Goal: Task Accomplishment & Management: Complete application form

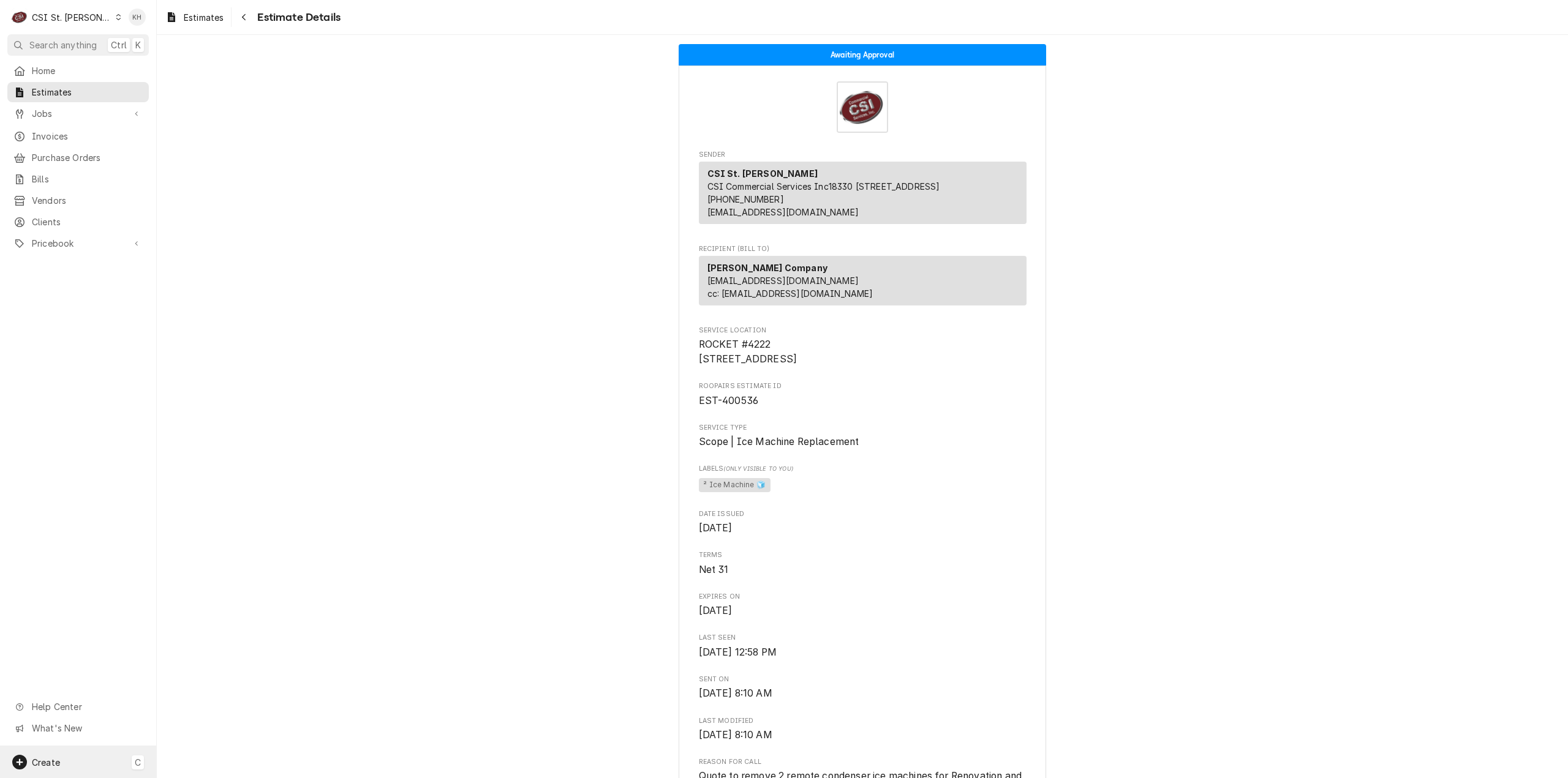
click at [97, 764] on div "Create C" at bounding box center [78, 762] width 156 height 32
click at [233, 630] on div "Job" at bounding box center [229, 636] width 82 height 13
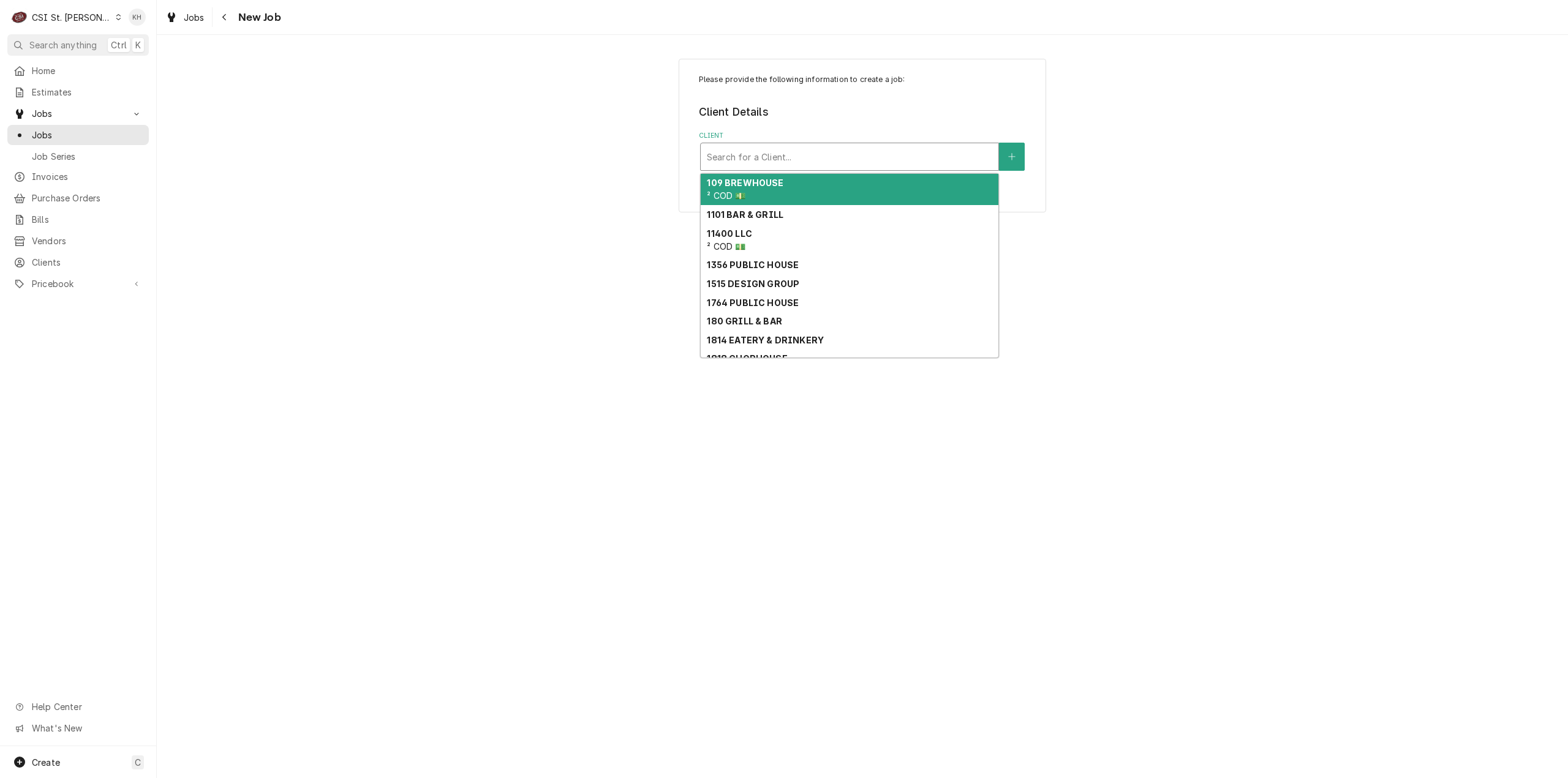
click at [942, 153] on div "Client" at bounding box center [849, 157] width 286 height 22
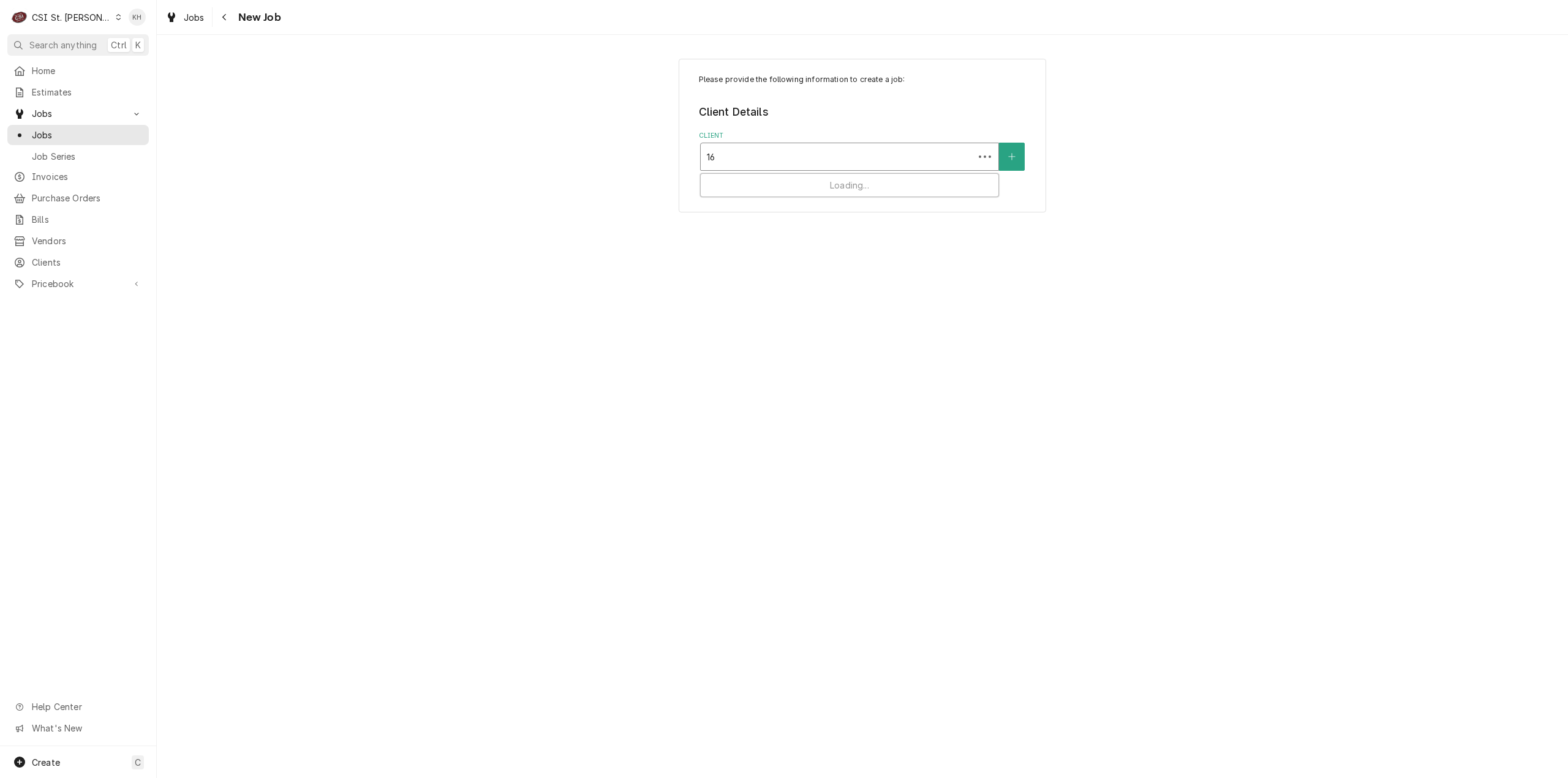
type input "1"
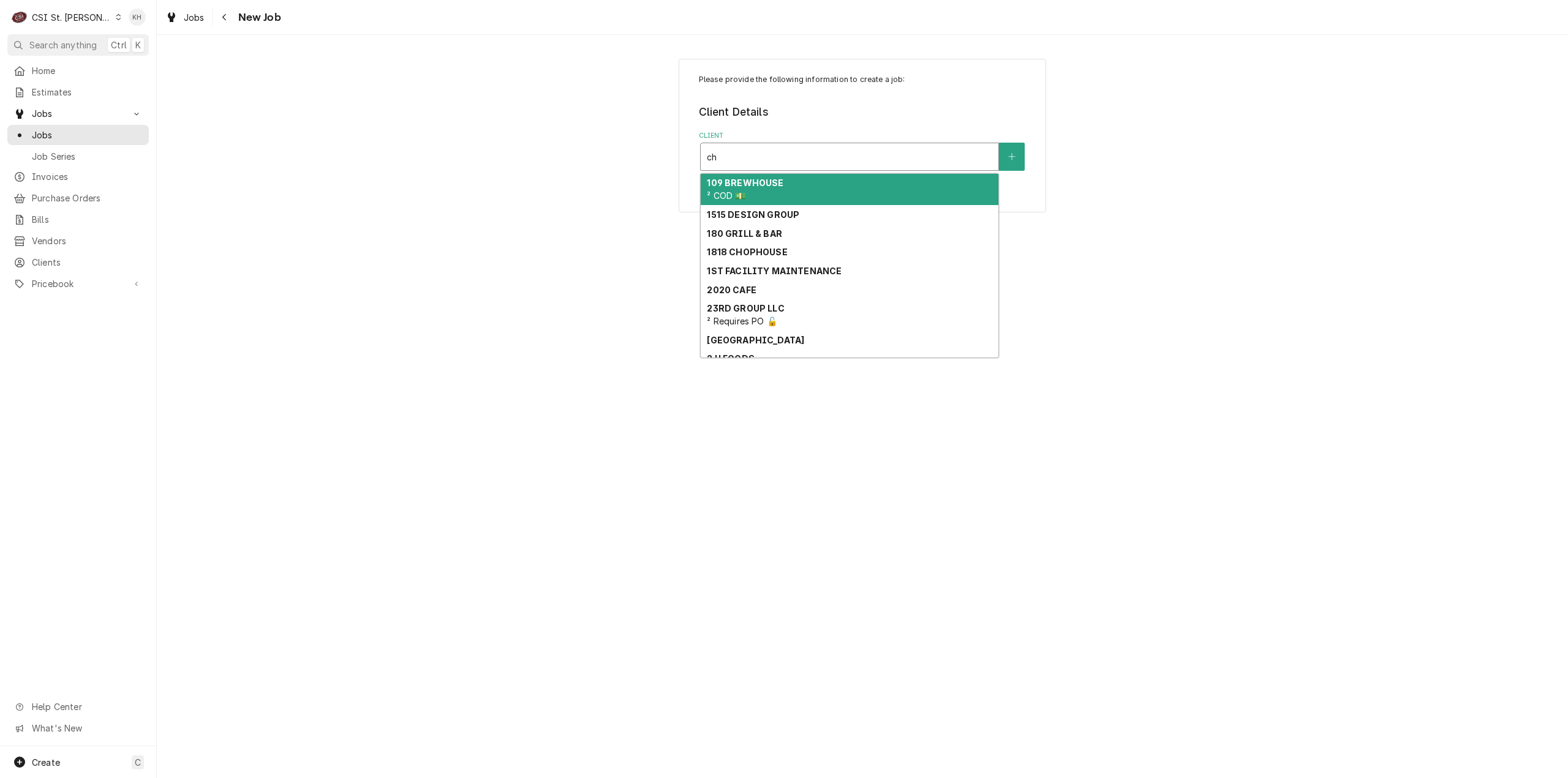
type input "c"
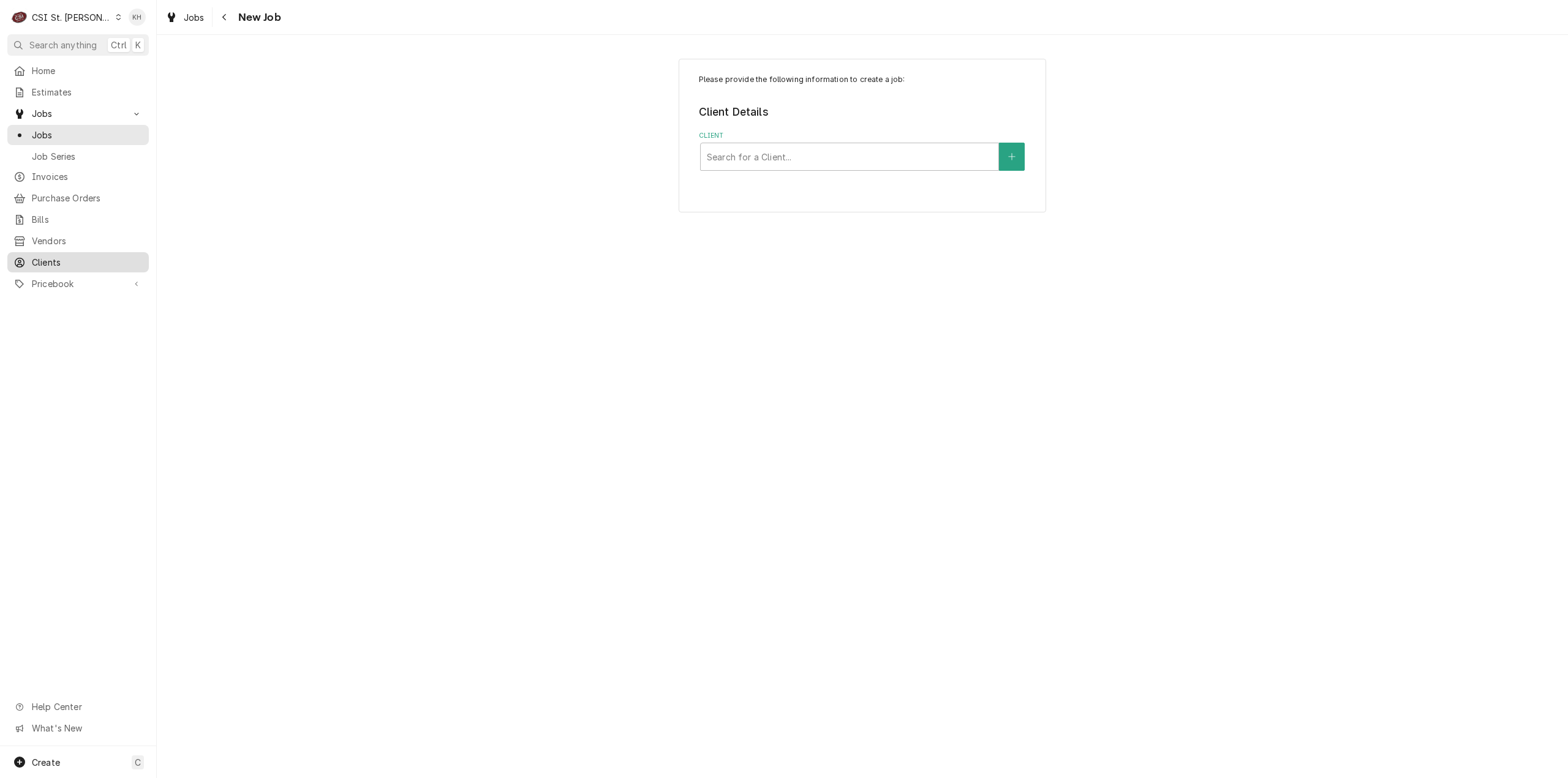
click at [48, 258] on span "Clients" at bounding box center [87, 262] width 111 height 13
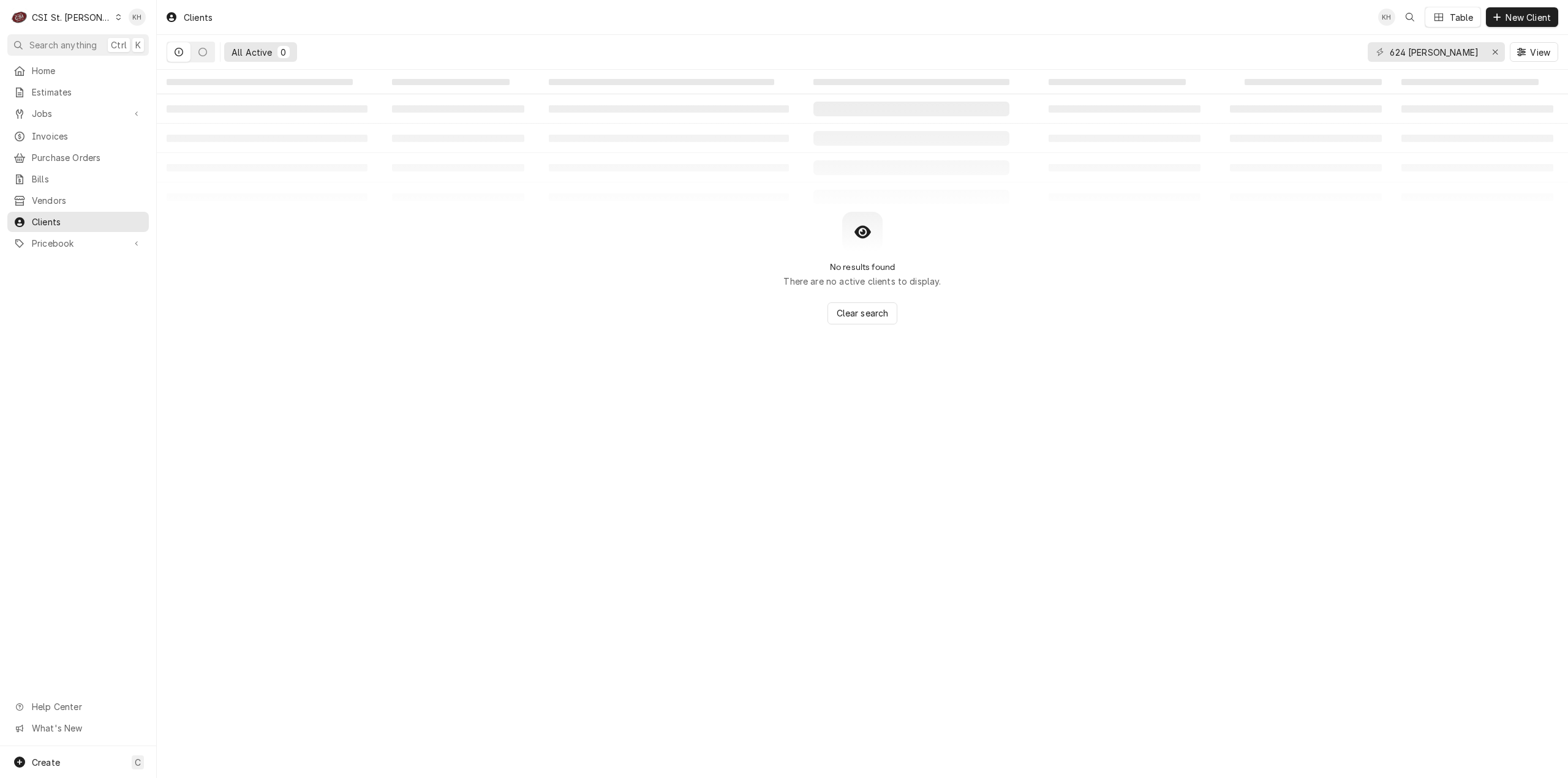
click at [72, 21] on div "CSI St. Louis" at bounding box center [71, 17] width 80 height 13
click at [138, 28] on div "CSI [US_STATE][GEOGRAPHIC_DATA]" at bounding box center [187, 24] width 161 height 13
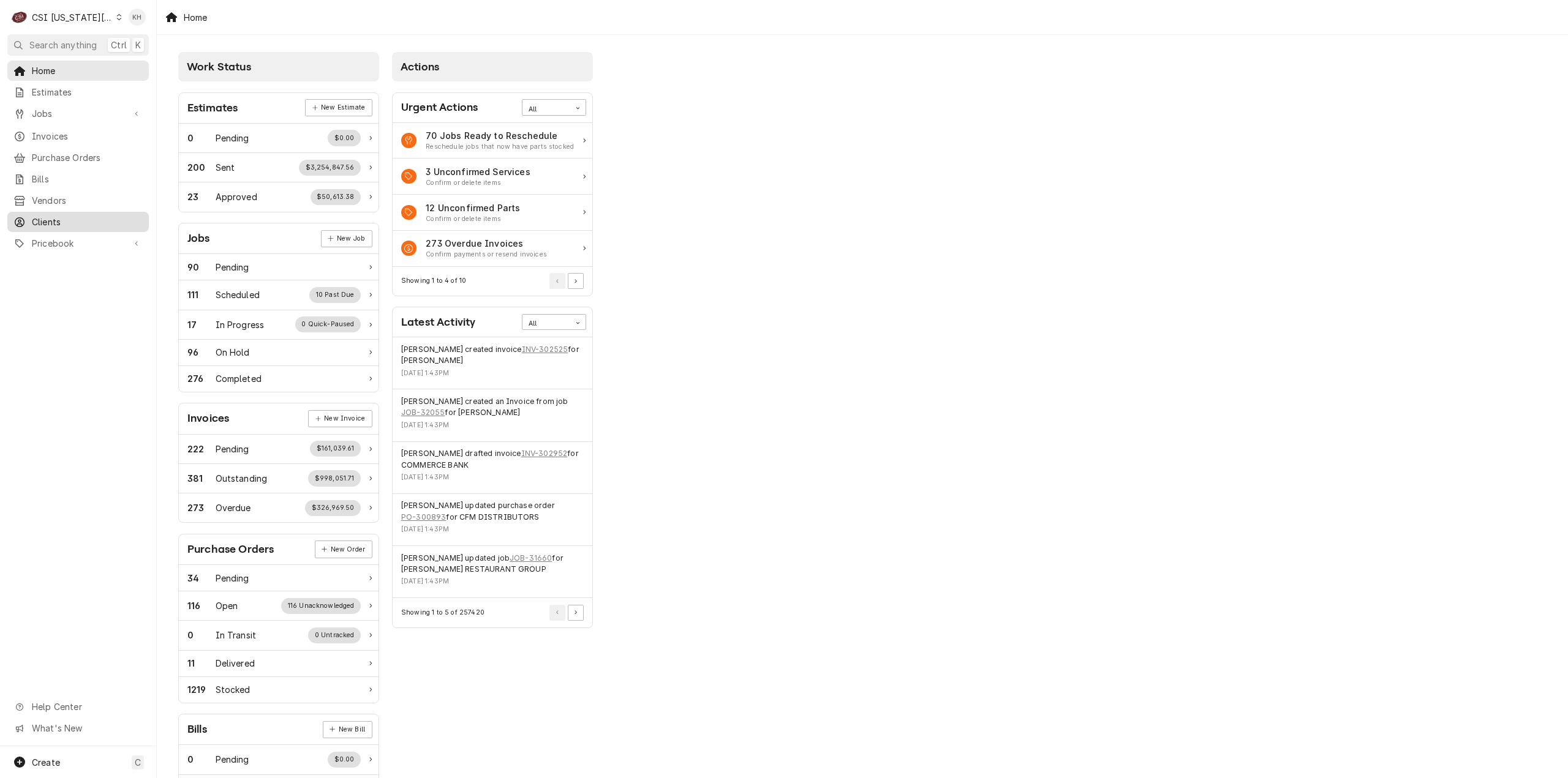
click at [34, 216] on span "Clients" at bounding box center [87, 222] width 111 height 13
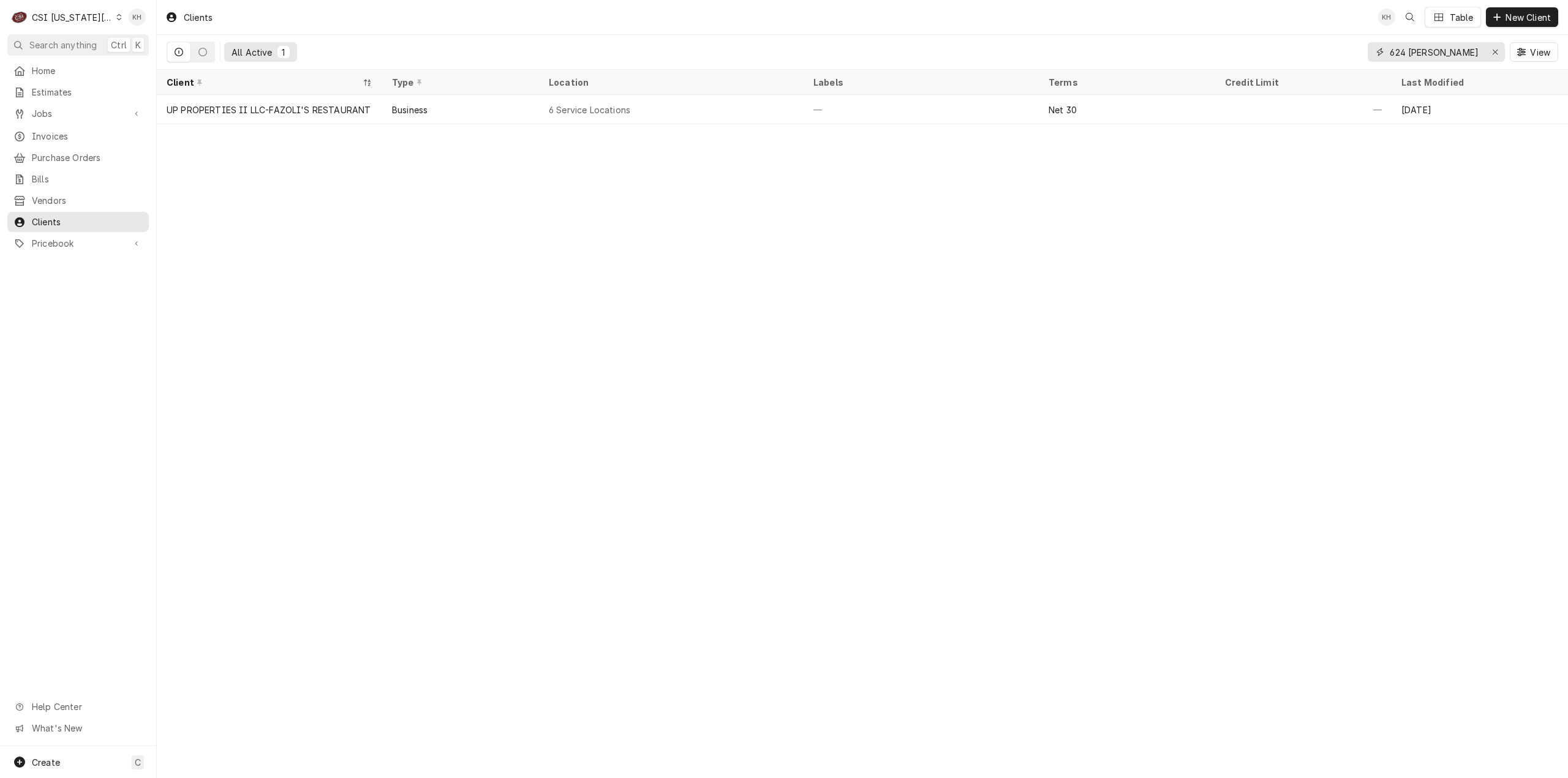
drag, startPoint x: 1449, startPoint y: 47, endPoint x: 1298, endPoint y: 60, distance: 151.6
click at [1298, 60] on div "All Active 1 624 [PERSON_NAME] View" at bounding box center [862, 51] width 1392 height 34
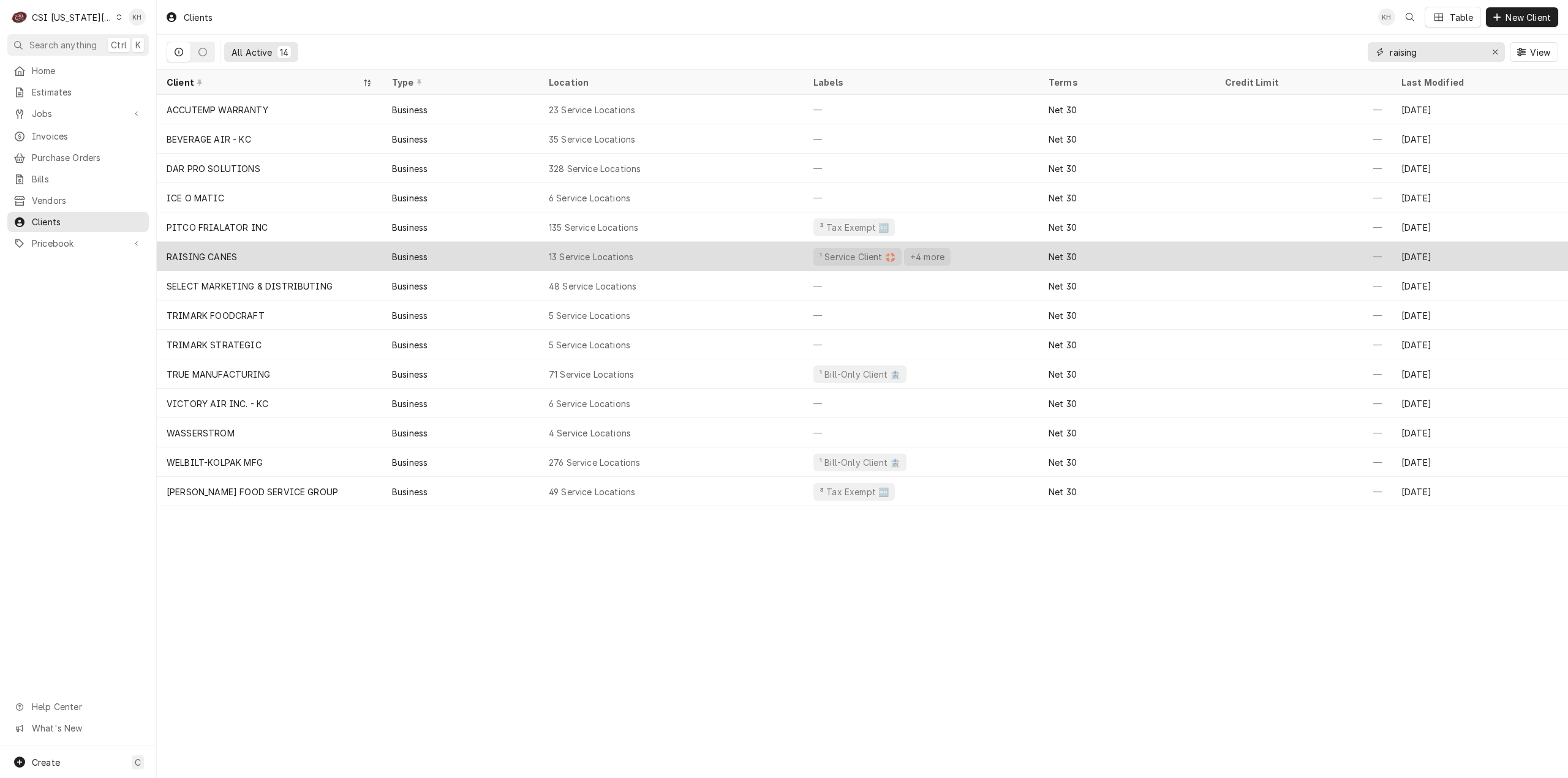
type input "raising"
click at [402, 256] on div "Business" at bounding box center [409, 257] width 36 height 13
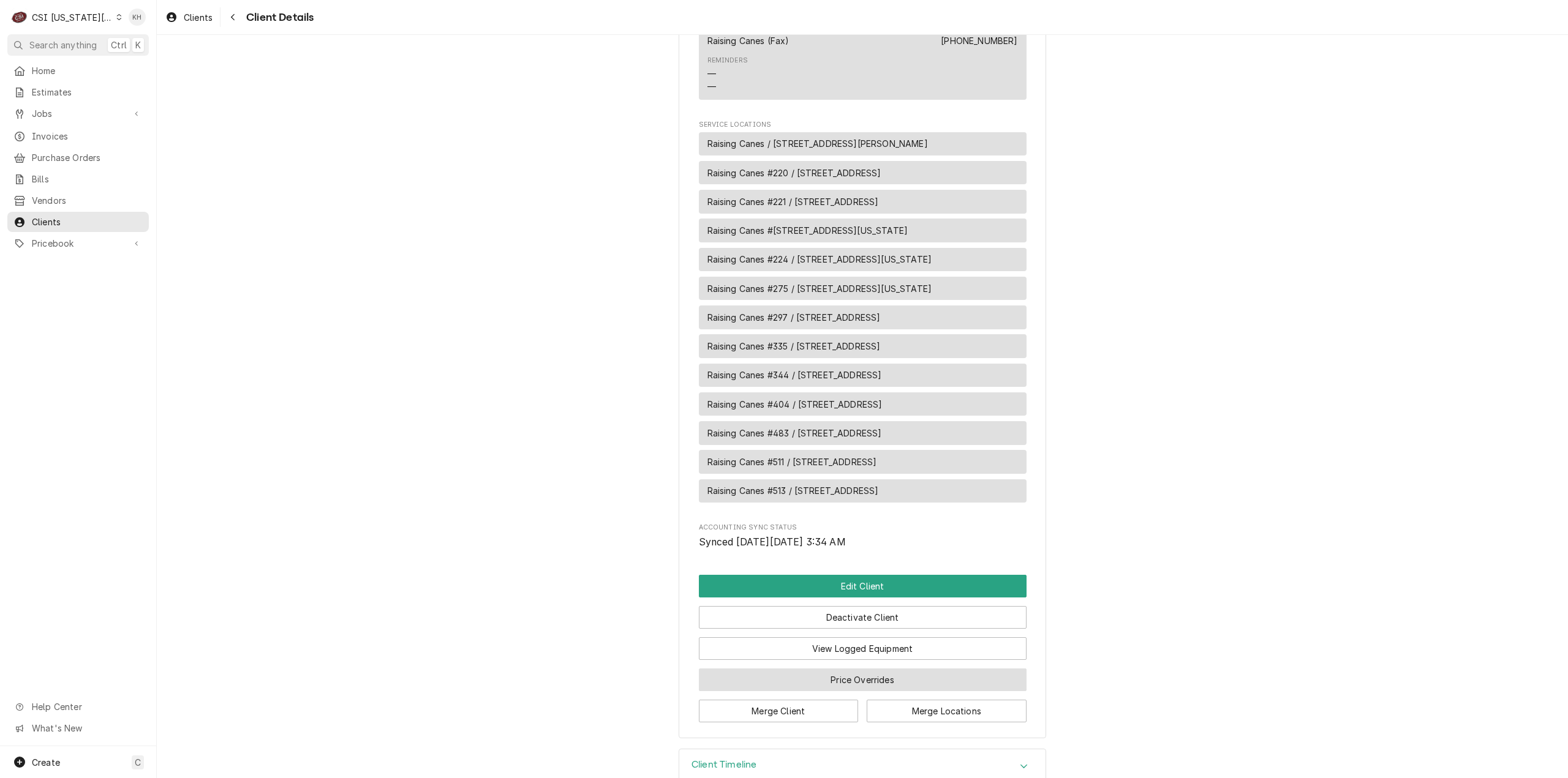
scroll to position [1224, 0]
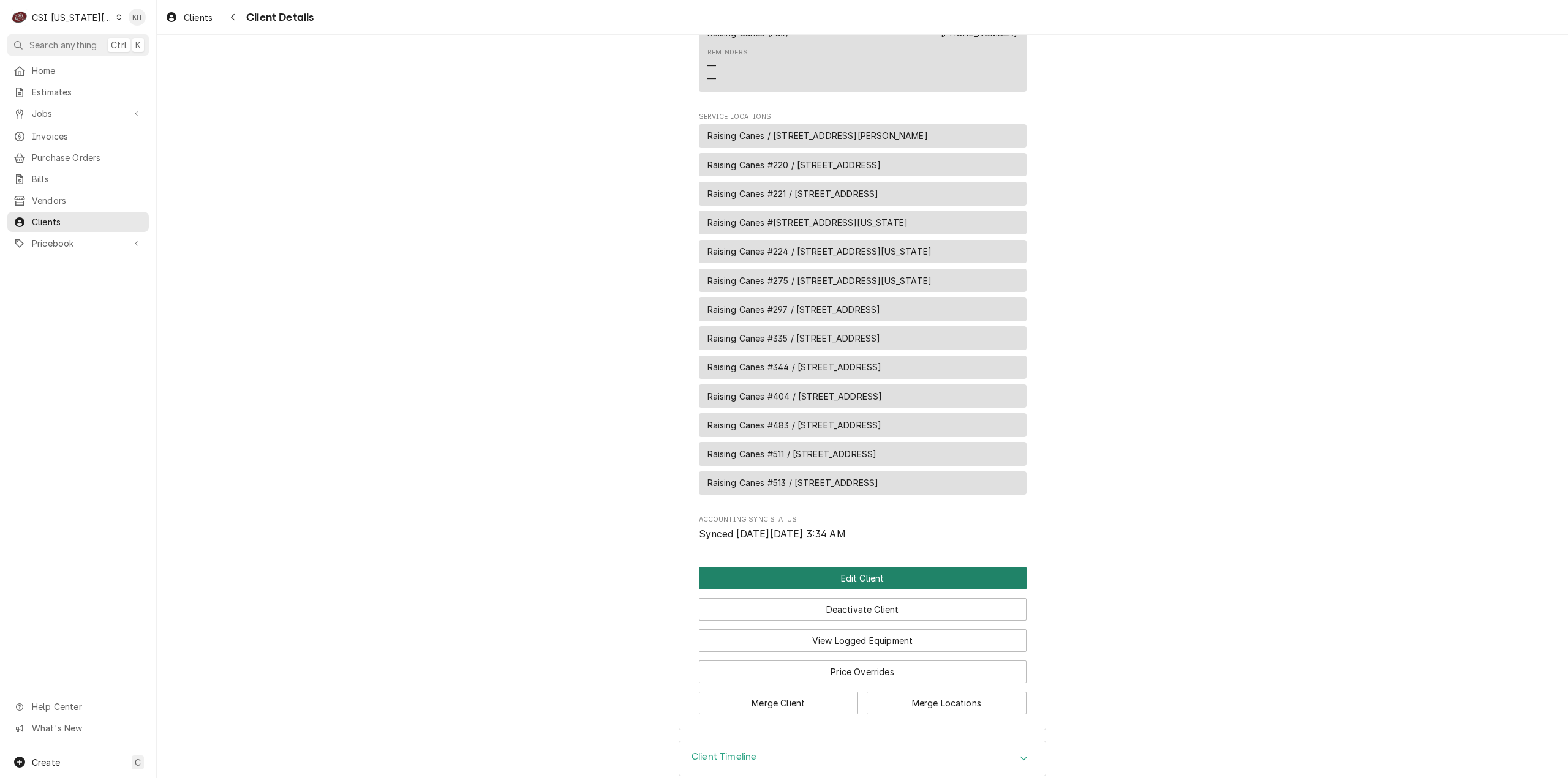
click at [871, 567] on button "Edit Client" at bounding box center [862, 578] width 328 height 23
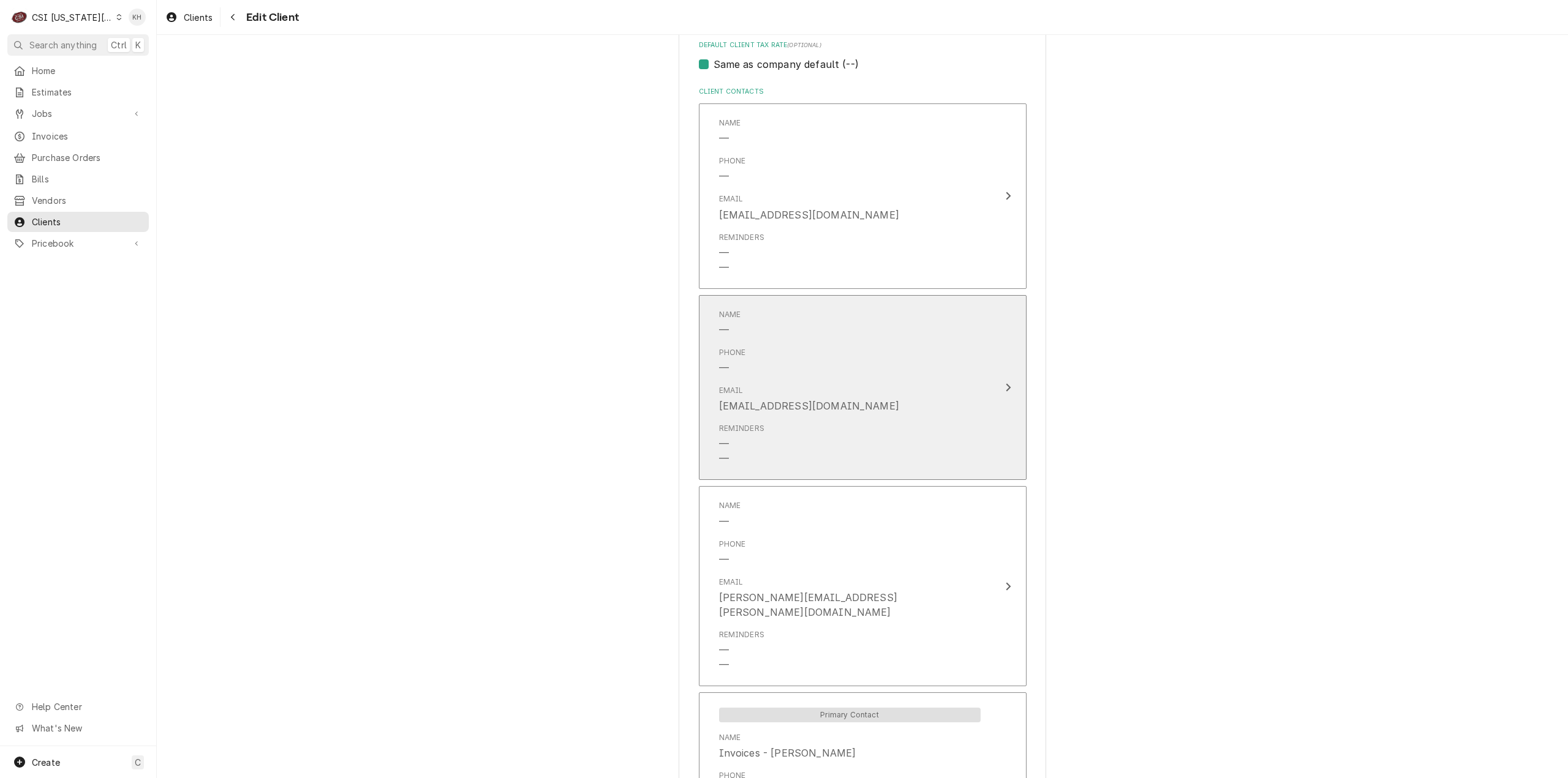
scroll to position [857, 0]
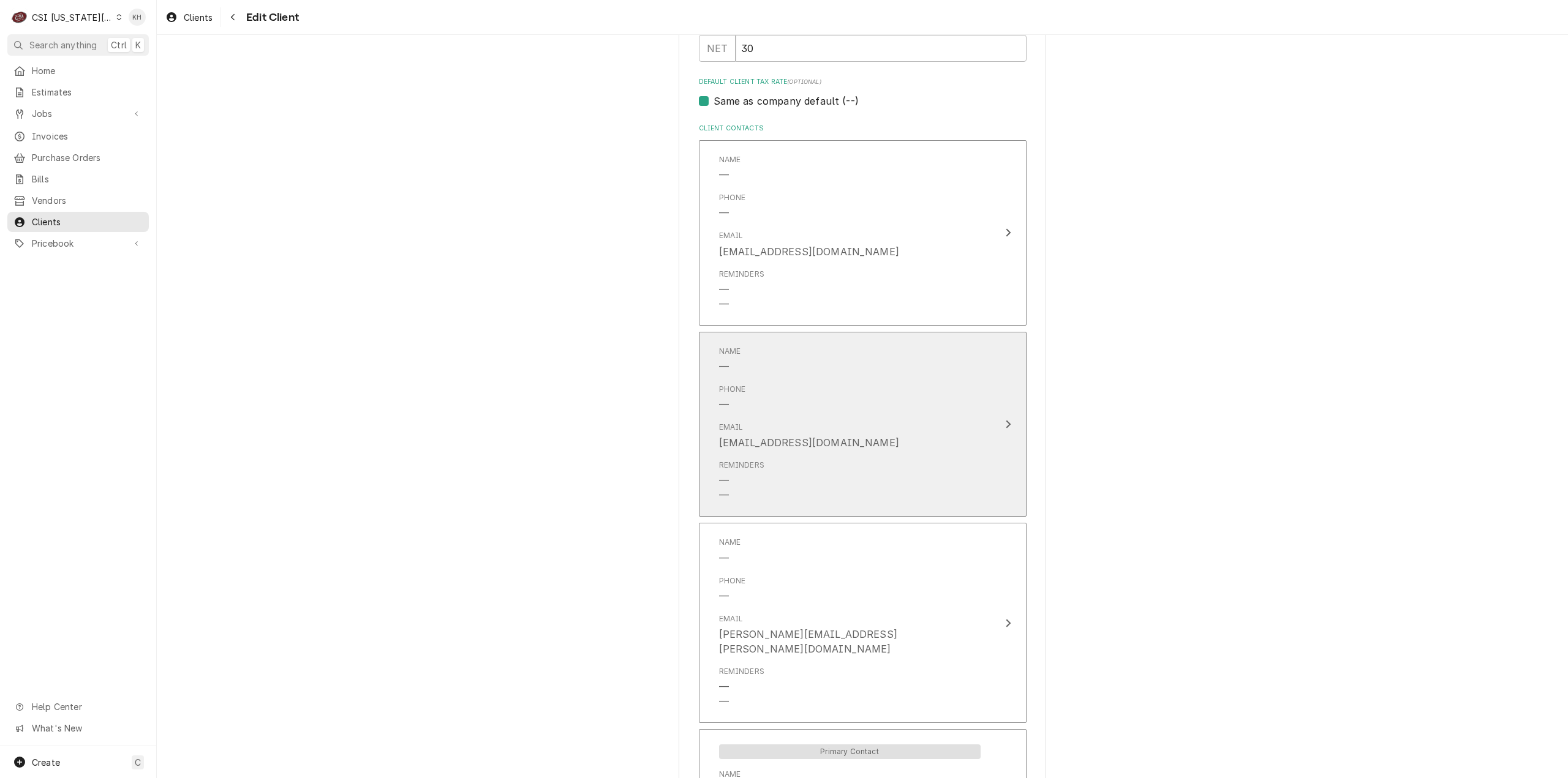
click at [965, 417] on div "Email [EMAIL_ADDRESS][DOMAIN_NAME]" at bounding box center [850, 436] width 262 height 38
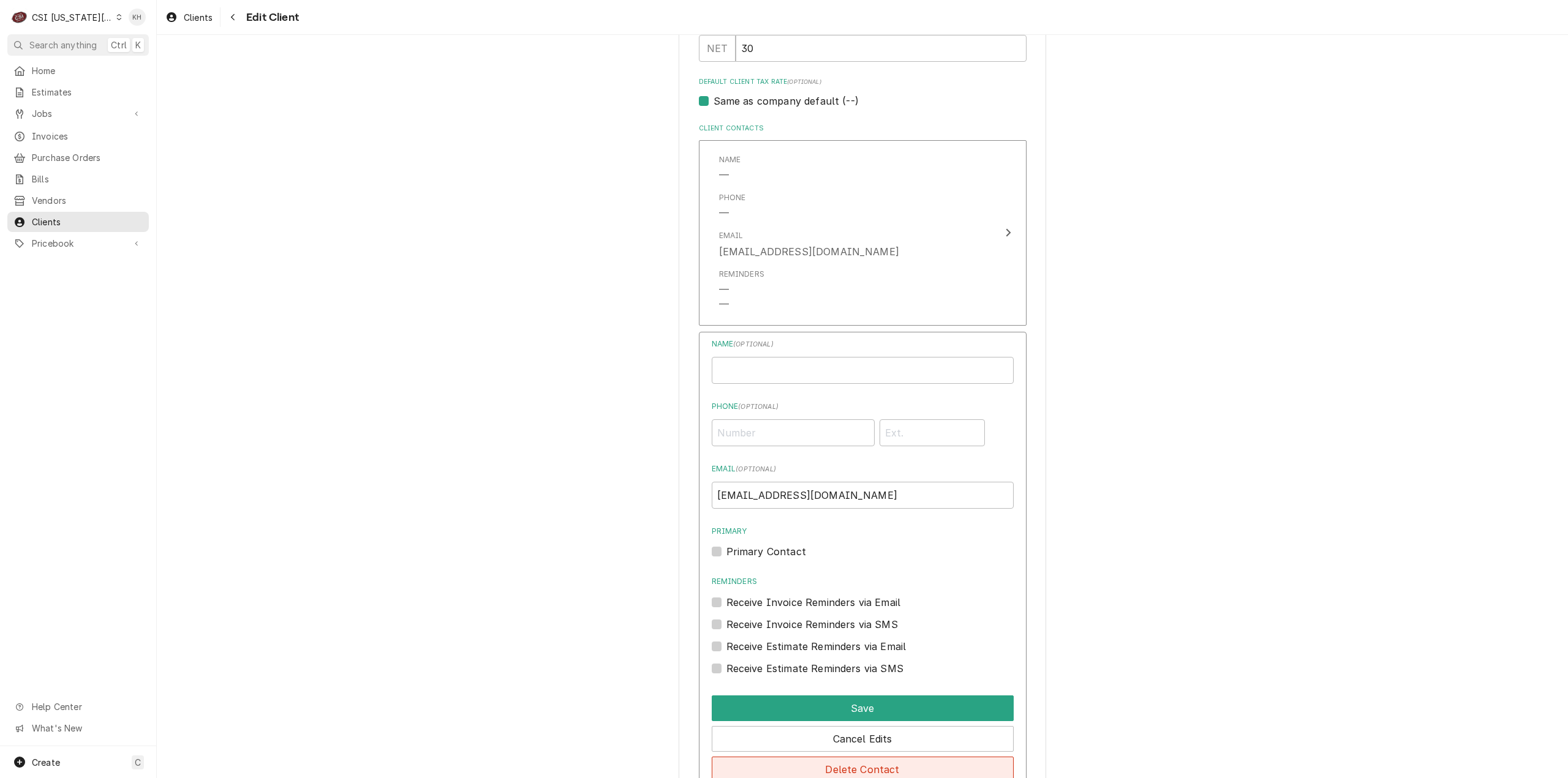
click at [857, 769] on button "Delete Contact" at bounding box center [863, 769] width 302 height 26
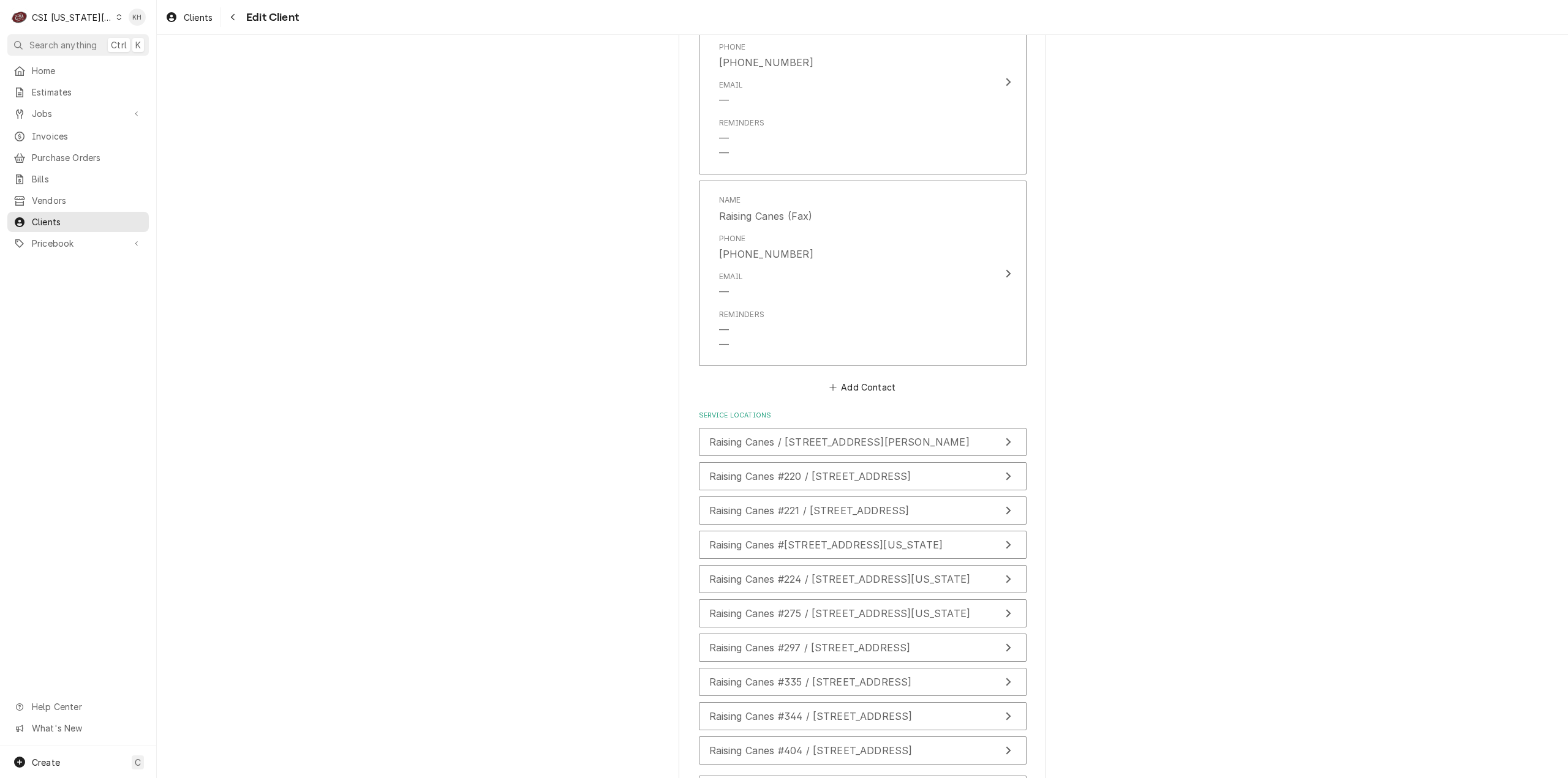
scroll to position [2081, 0]
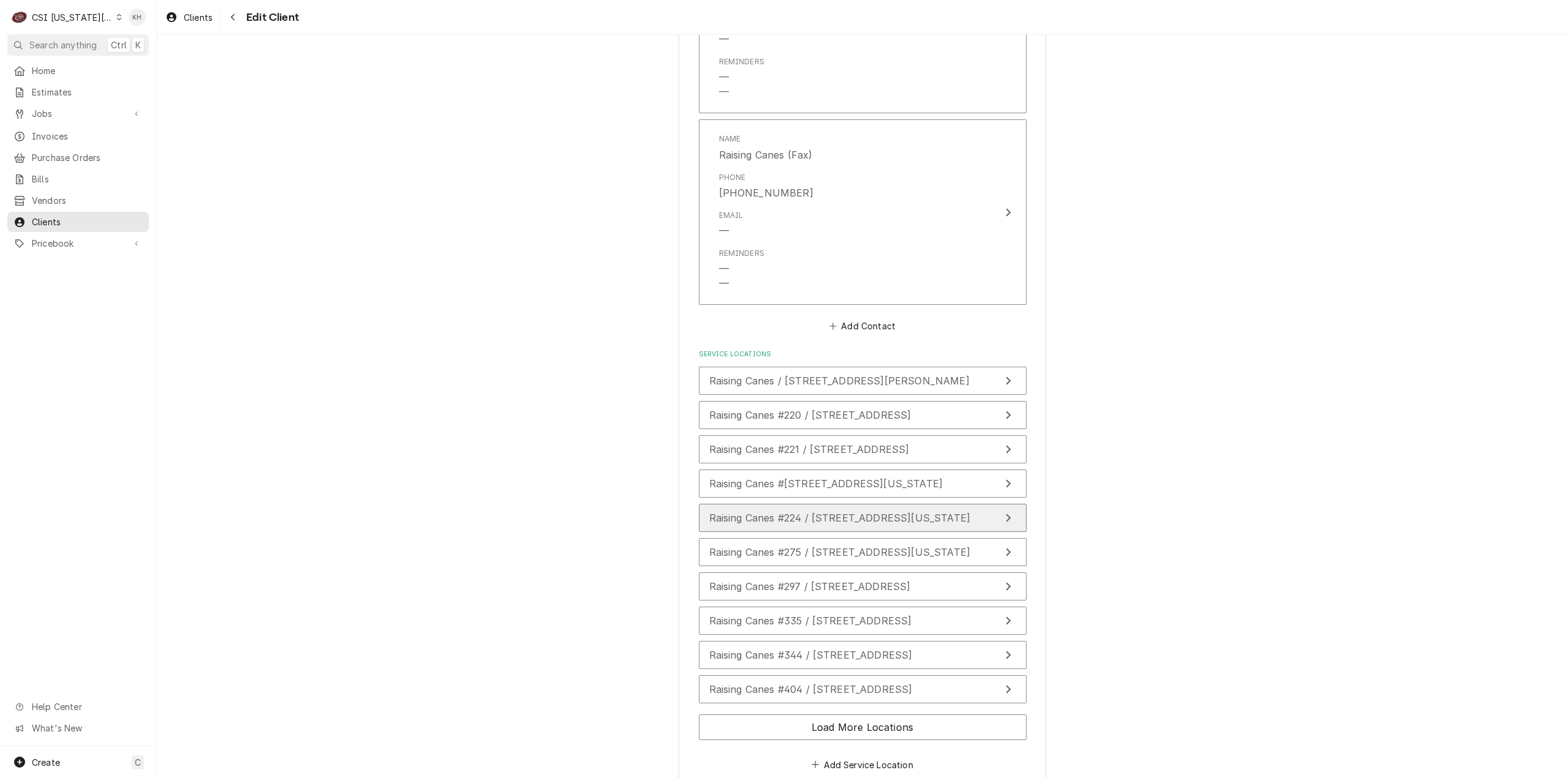
click at [824, 512] on span "Raising Canes #224 / [STREET_ADDRESS][US_STATE]" at bounding box center [840, 517] width 262 height 12
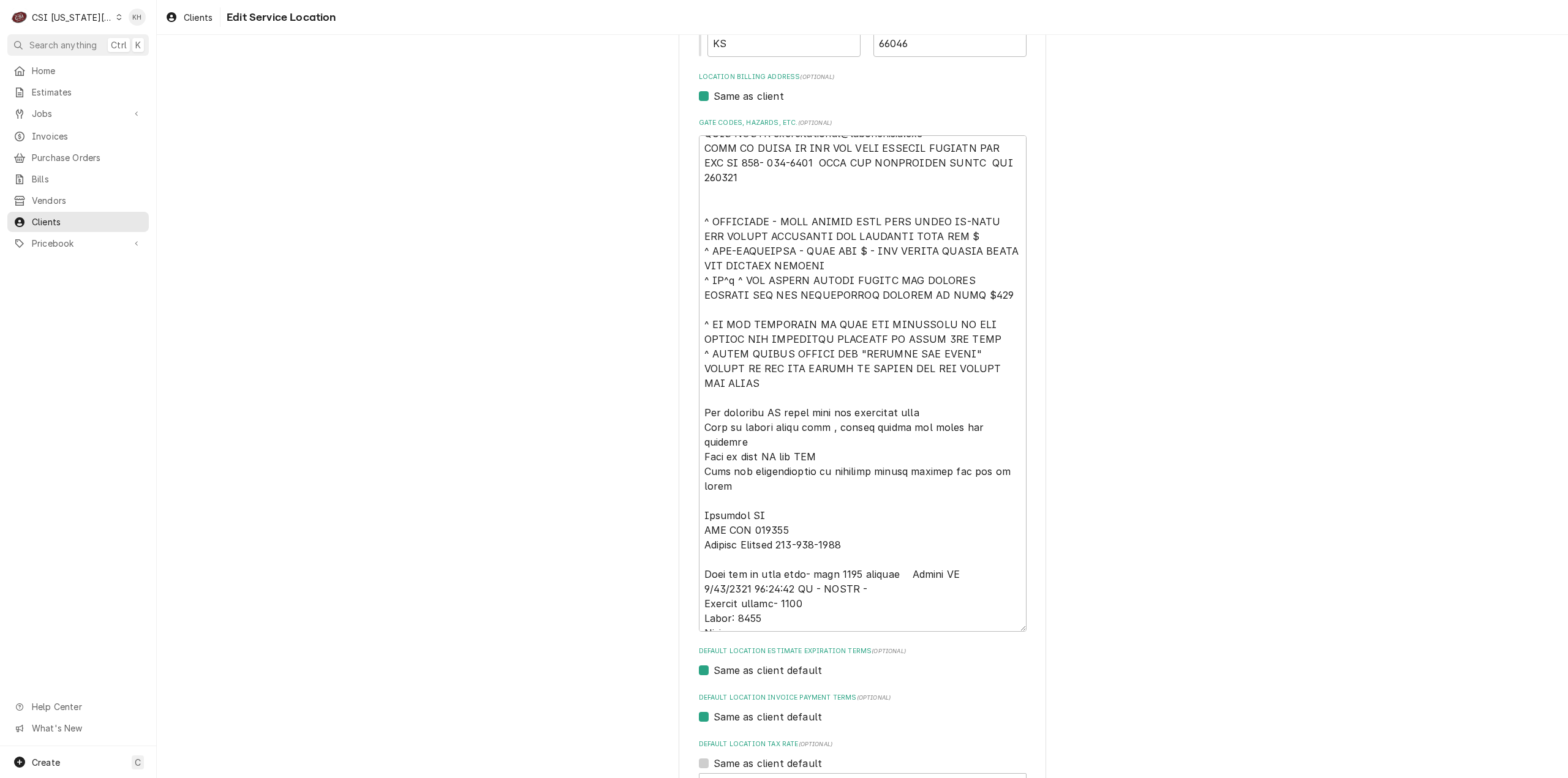
scroll to position [368, 0]
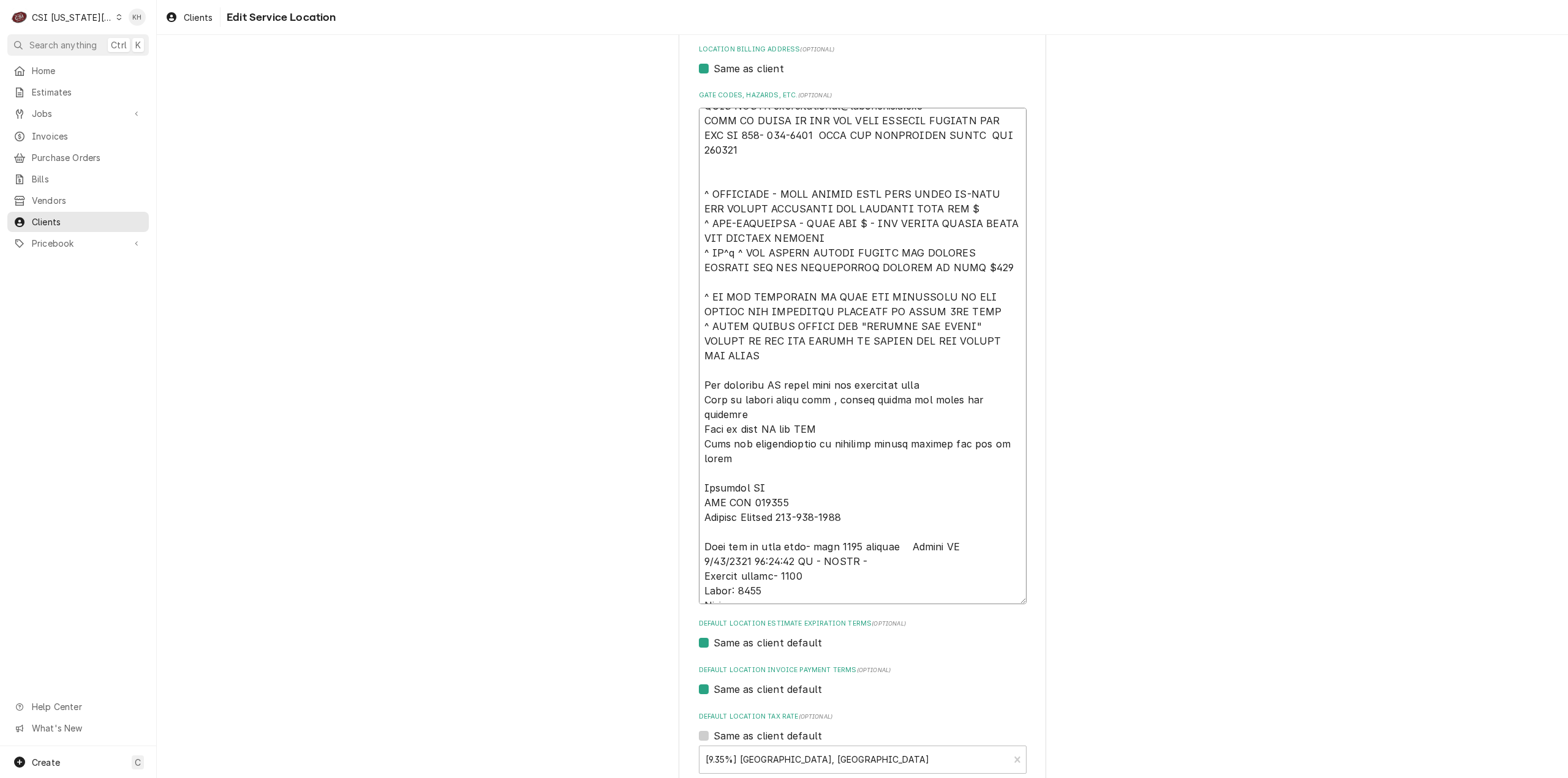
drag, startPoint x: 869, startPoint y: 544, endPoint x: 869, endPoint y: 531, distance: 13.0
click at [869, 531] on textarea "Gate Codes, Hazards, etc. ( optional )" at bounding box center [862, 356] width 328 height 497
type textarea "x"
type textarea "****NTE ON ALL CALLS IF OVER NTE NEED TO CALL JOHN HERBOLSHEIMER 402-380-8262 F…"
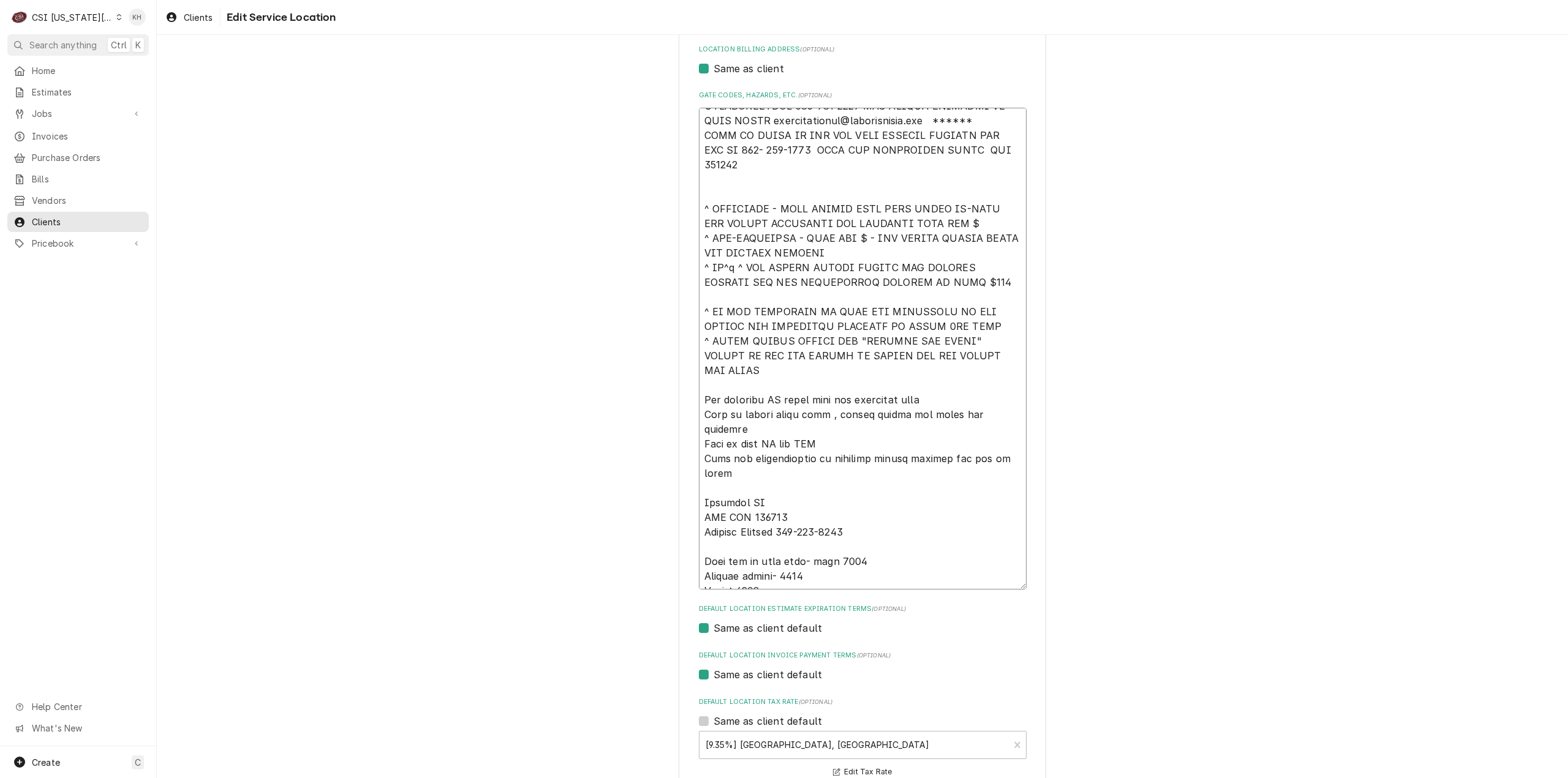
scroll to position [44, 0]
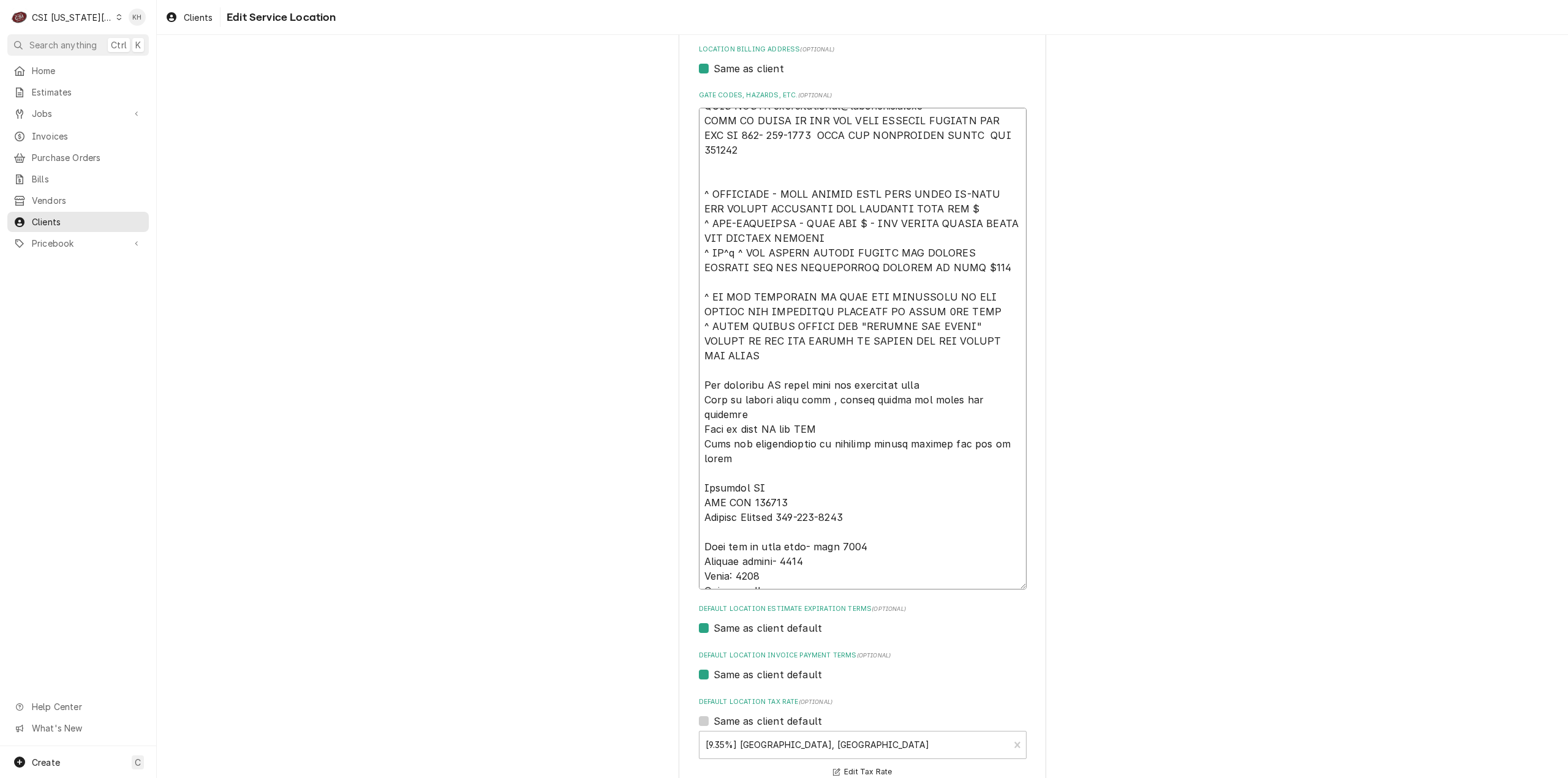
type textarea "x"
type textarea "****NTE ON ALL CALLS IF OVER NTE NEED TO CALL JOHN HERBOLSHEIMER 402-380-8262 F…"
type textarea "x"
type textarea "****NTE ON ALL CALLS IF OVER NTE NEED TO CALL JOHN HERBOLSHEIMER 402-380-8262 F…"
type textarea "x"
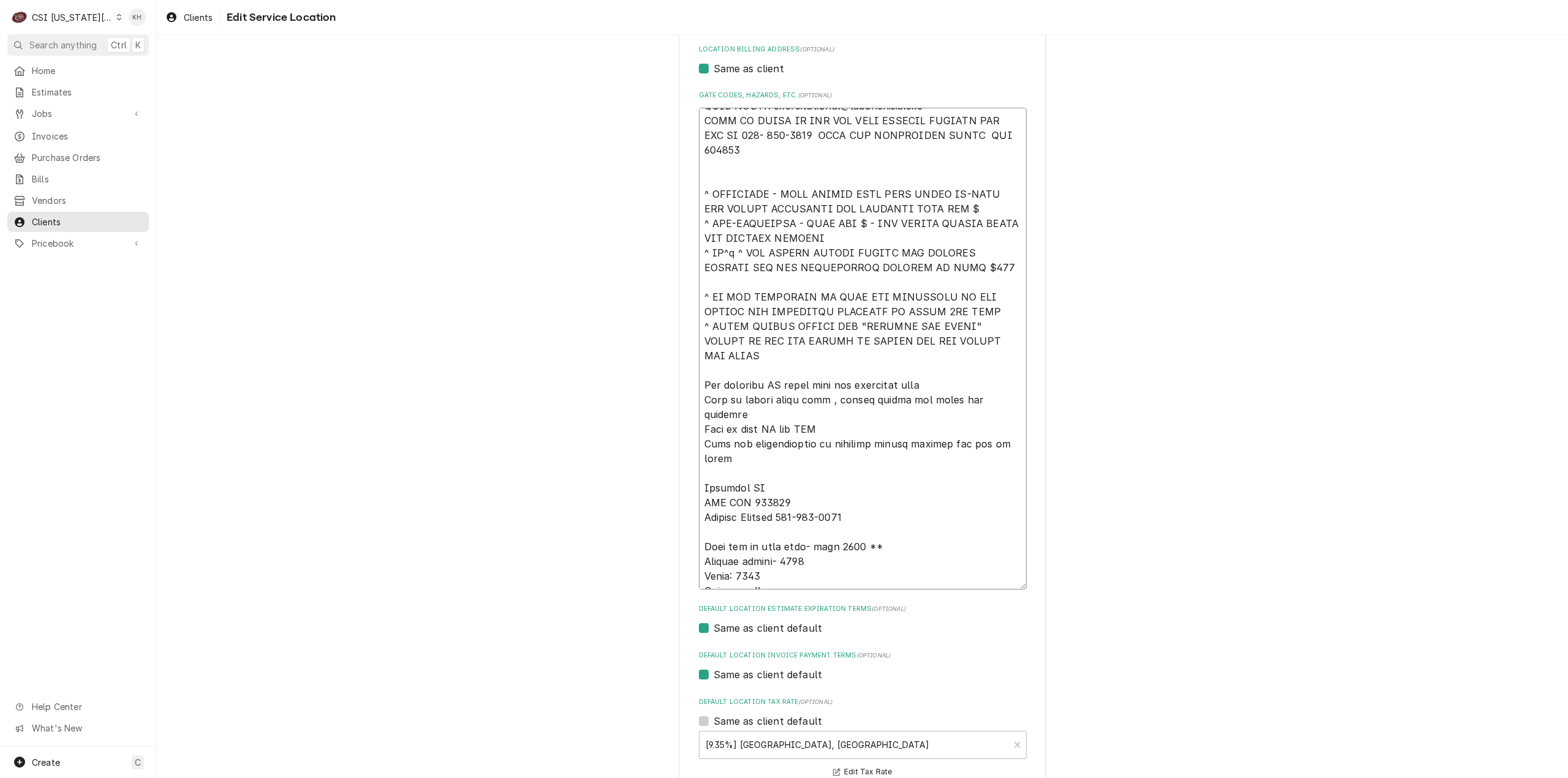
type textarea "****NTE ON ALL CALLS IF OVER NTE NEED TO CALL JOHN HERBOLSHEIMER 402-380-8262 F…"
type textarea "x"
type textarea "****NTE ON ALL CALLS IF OVER NTE NEED TO CALL JOHN HERBOLSHEIMER 402-380-8262 F…"
type textarea "x"
type textarea "****NTE ON ALL CALLS IF OVER NTE NEED TO CALL JOHN HERBOLSHEIMER 402-380-8262 F…"
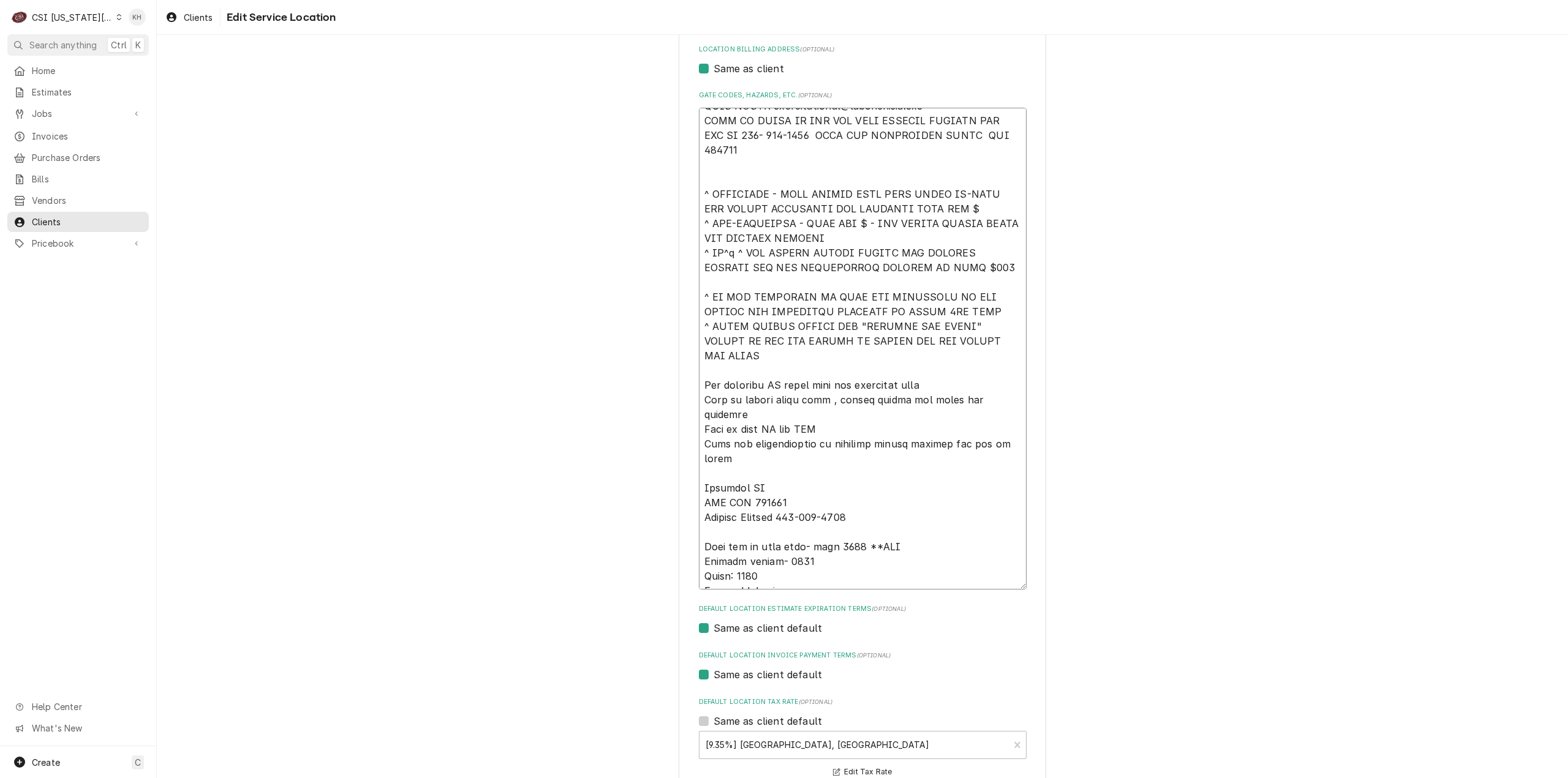
type textarea "x"
type textarea "****NTE ON ALL CALLS IF OVER NTE NEED TO CALL JOHN HERBOLSHEIMER 402-380-8262 F…"
type textarea "x"
type textarea "****NTE ON ALL CALLS IF OVER NTE NEED TO CALL JOHN HERBOLSHEIMER 402-380-8262 F…"
type textarea "x"
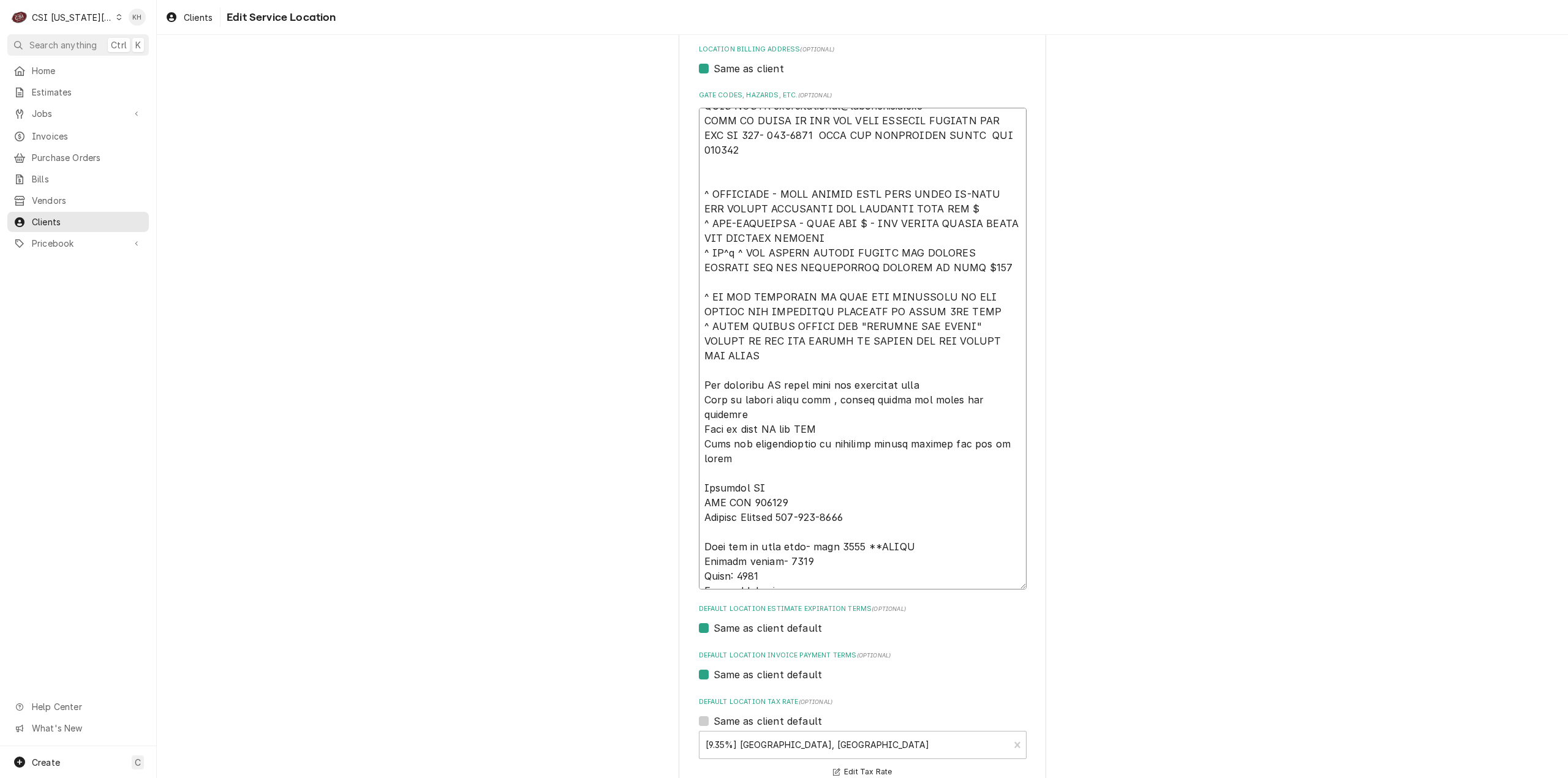
type textarea "****NTE ON ALL CALLS IF OVER NTE NEED TO CALL JOHN HERBOLSHEIMER 402-380-8262 F…"
type textarea "x"
type textarea "****NTE ON ALL CALLS IF OVER NTE NEED TO CALL JOHN HERBOLSHEIMER 402-380-8262 F…"
type textarea "x"
type textarea "****NTE ON ALL CALLS IF OVER NTE NEED TO CALL JOHN HERBOLSHEIMER 402-380-8262 F…"
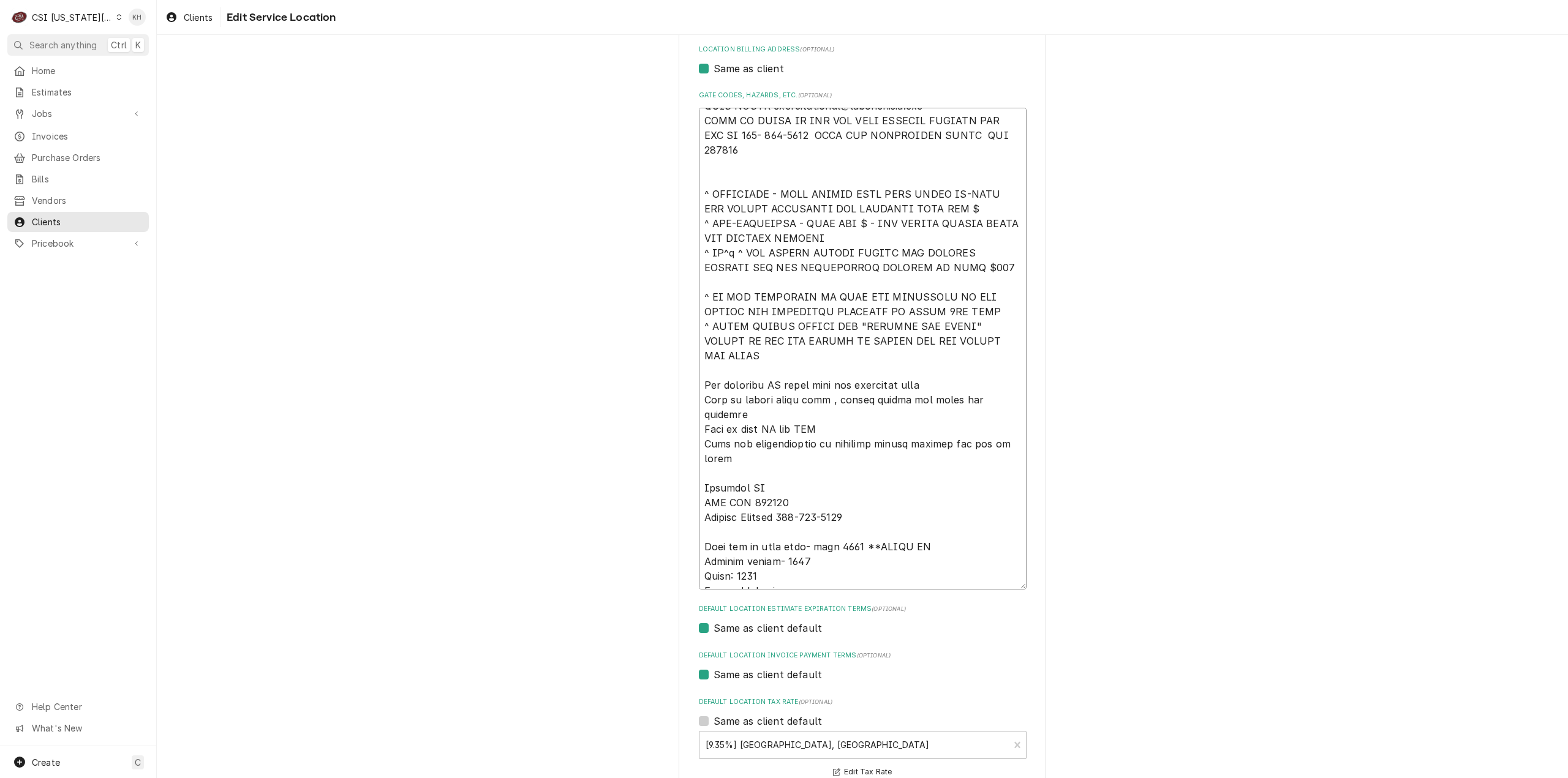
type textarea "x"
type textarea "****NTE ON ALL CALLS IF OVER NTE NEED TO CALL JOHN HERBOLSHEIMER 402-380-8262 F…"
type textarea "x"
type textarea "****NTE ON ALL CALLS IF OVER NTE NEED TO CALL JOHN HERBOLSHEIMER 402-380-8262 F…"
type textarea "x"
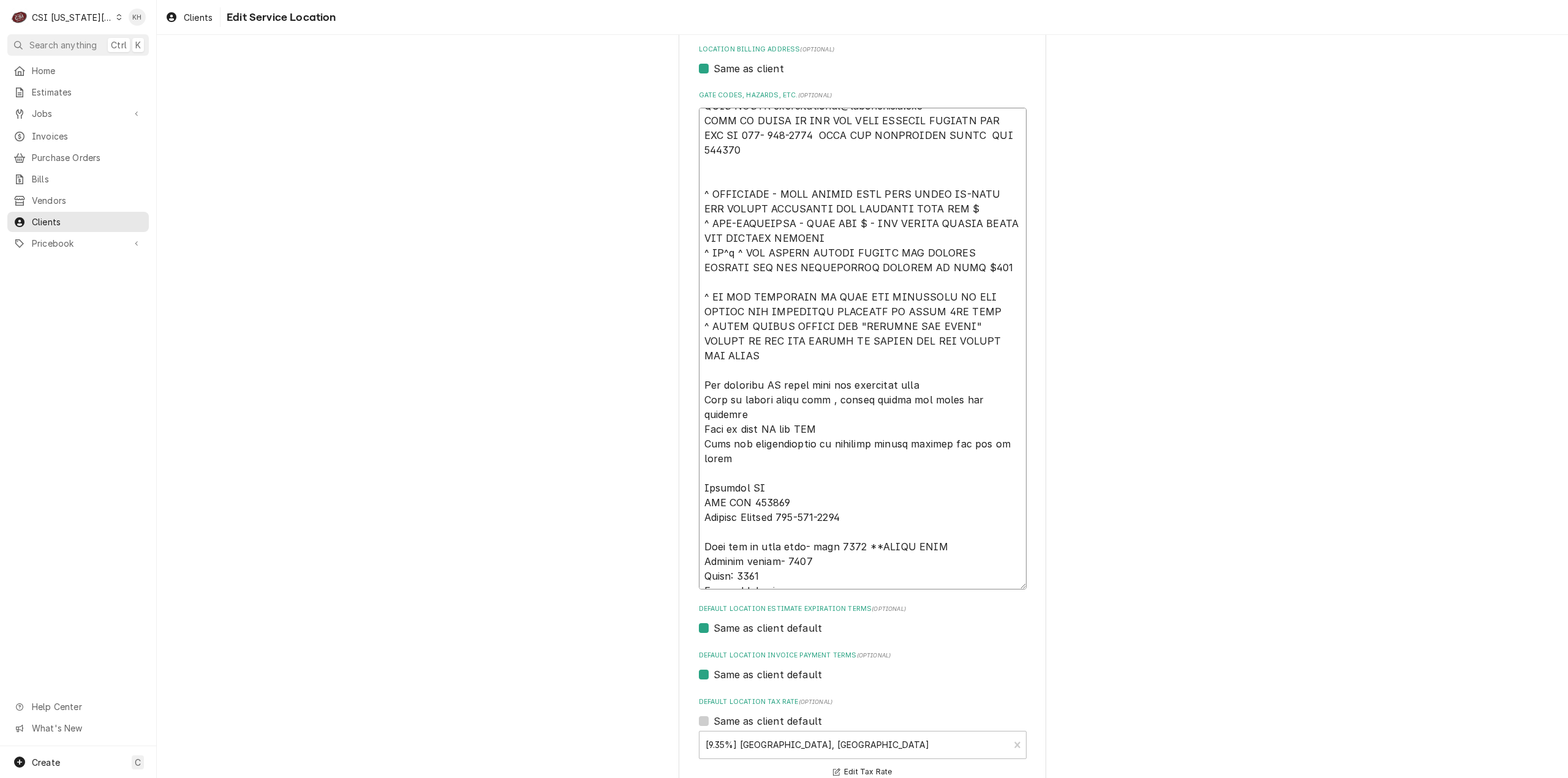
type textarea "****NTE ON ALL CALLS IF OVER NTE NEED TO CALL JOHN HERBOLSHEIMER 402-380-8262 F…"
type textarea "x"
type textarea "****NTE ON ALL CALLS IF OVER NTE NEED TO CALL JOHN HERBOLSHEIMER 402-380-8262 F…"
type textarea "x"
type textarea "****NTE ON ALL CALLS IF OVER NTE NEED TO CALL JOHN HERBOLSHEIMER 402-380-8262 F…"
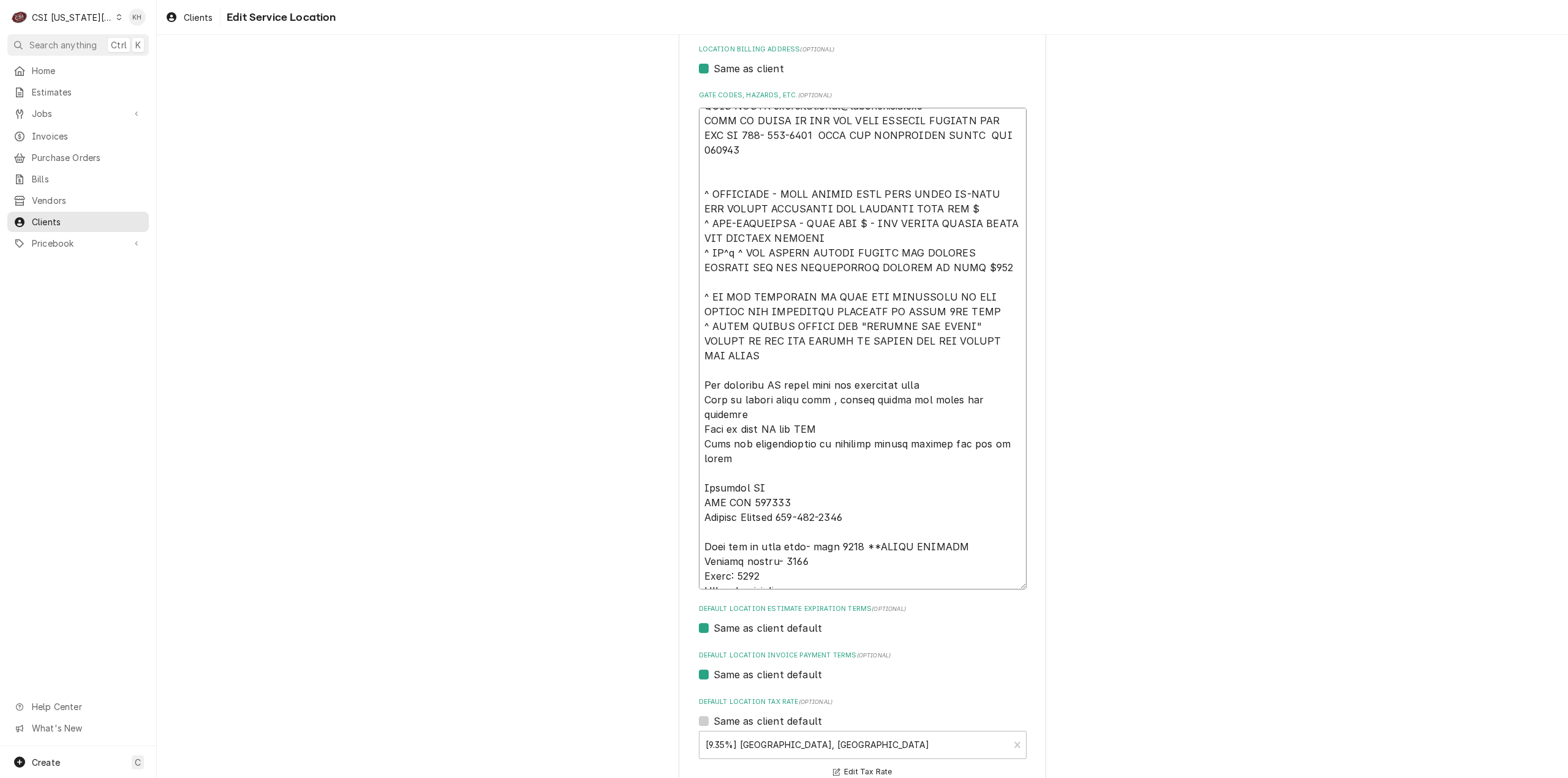
type textarea "x"
type textarea "****NTE ON ALL CALLS IF OVER NTE NEED TO CALL JOHN HERBOLSHEIMER 402-380-8262 F…"
type textarea "x"
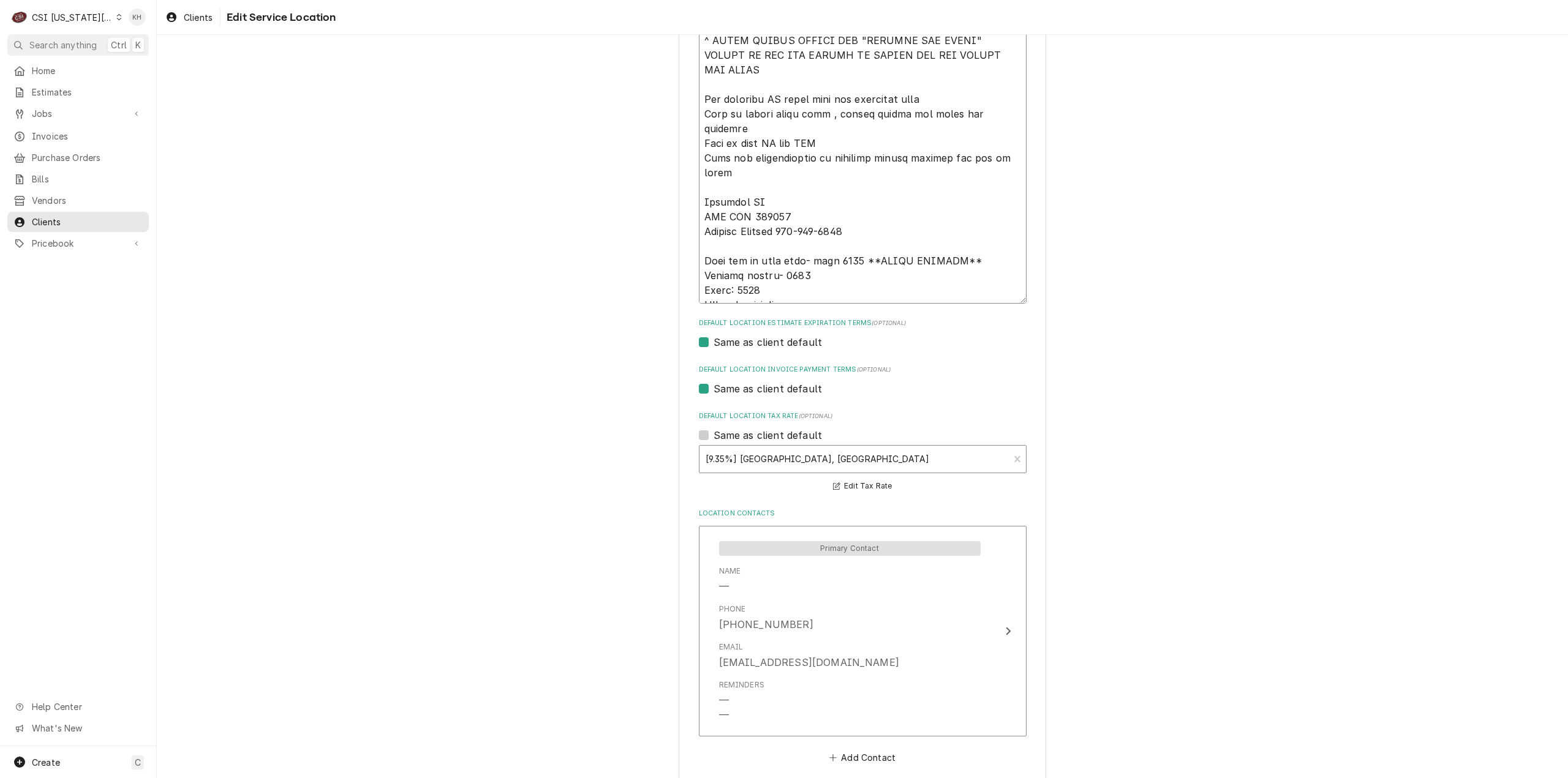
scroll to position [716, 0]
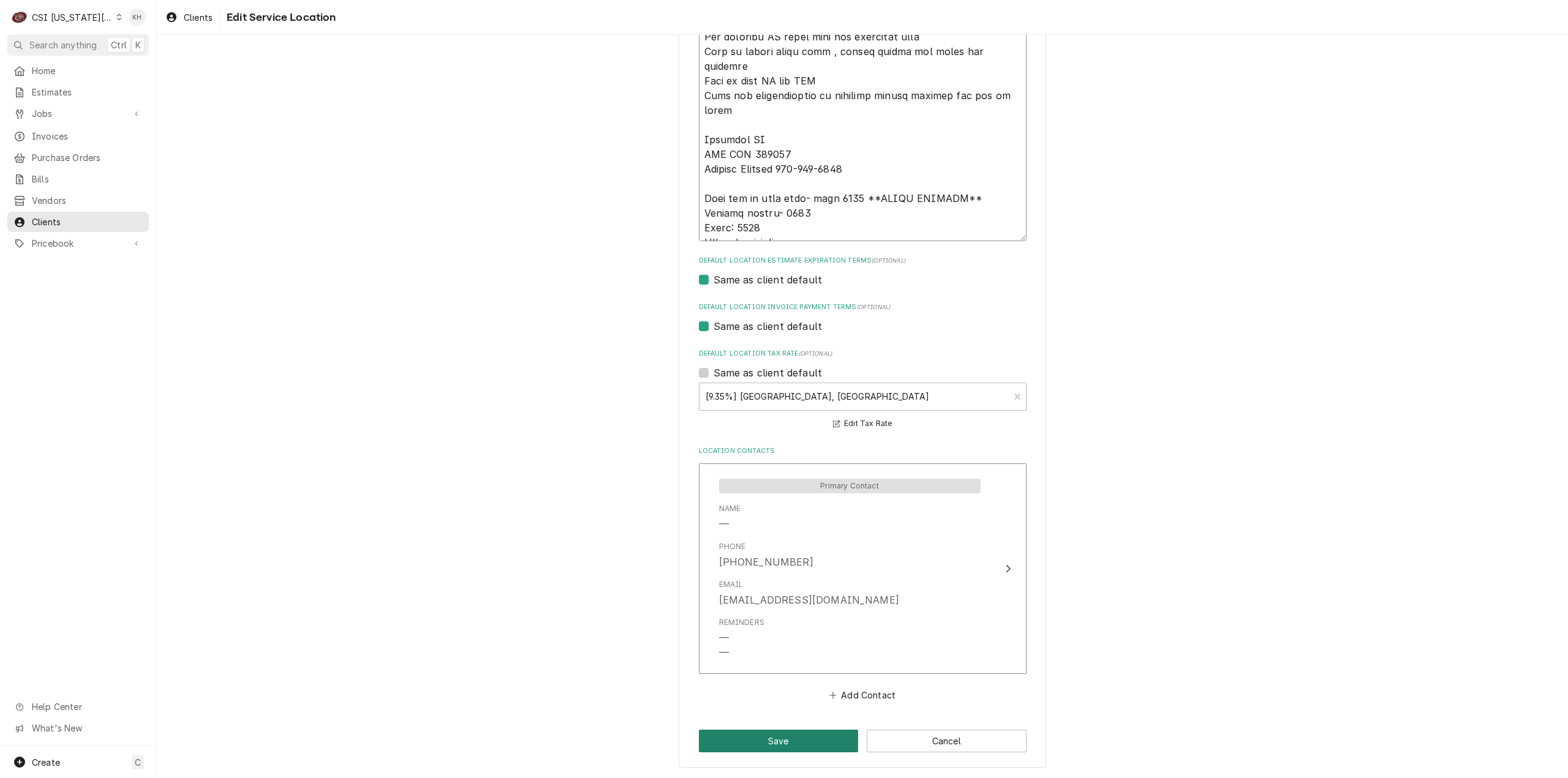
type textarea "****NTE ON ALL CALLS IF OVER NTE NEED TO CALL JOHN HERBOLSHEIMER 402-380-8262 F…"
click at [784, 738] on button "Save" at bounding box center [778, 741] width 160 height 23
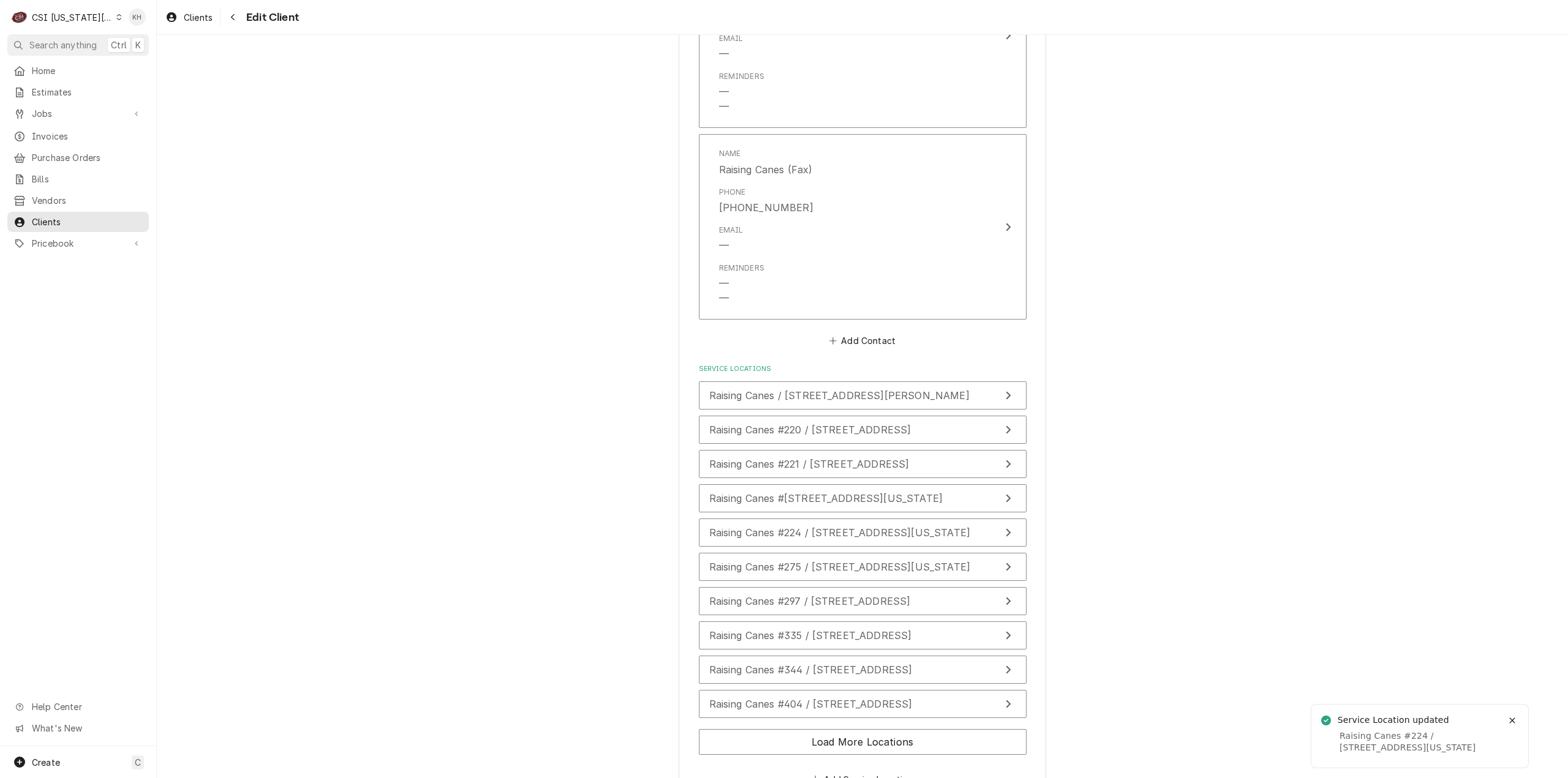
scroll to position [2128, 0]
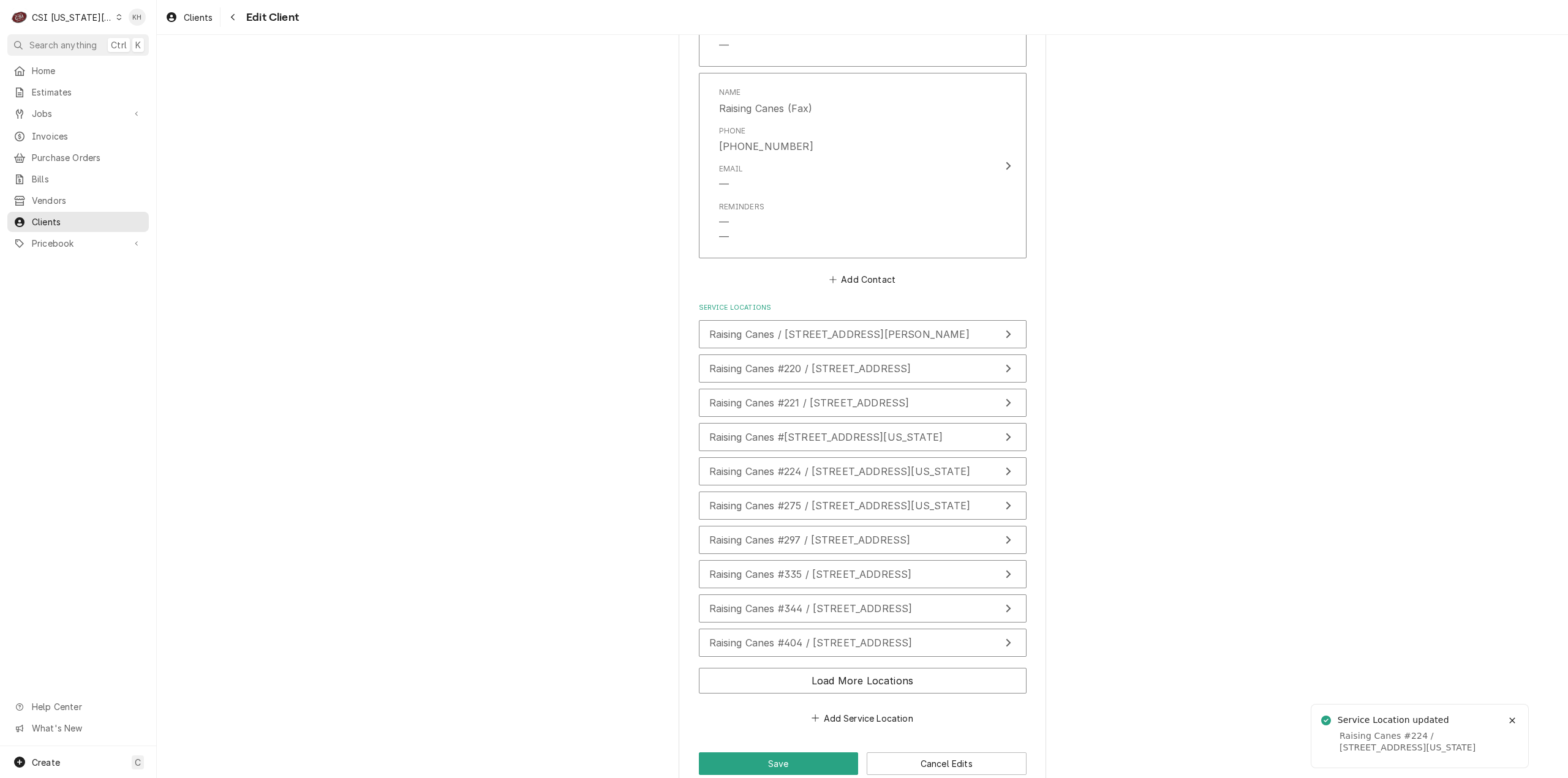
click at [773, 752] on button "Save" at bounding box center [778, 763] width 160 height 23
drag, startPoint x: 63, startPoint y: 100, endPoint x: 64, endPoint y: 109, distance: 9.1
click at [64, 104] on link "Jobs" at bounding box center [78, 114] width 142 height 21
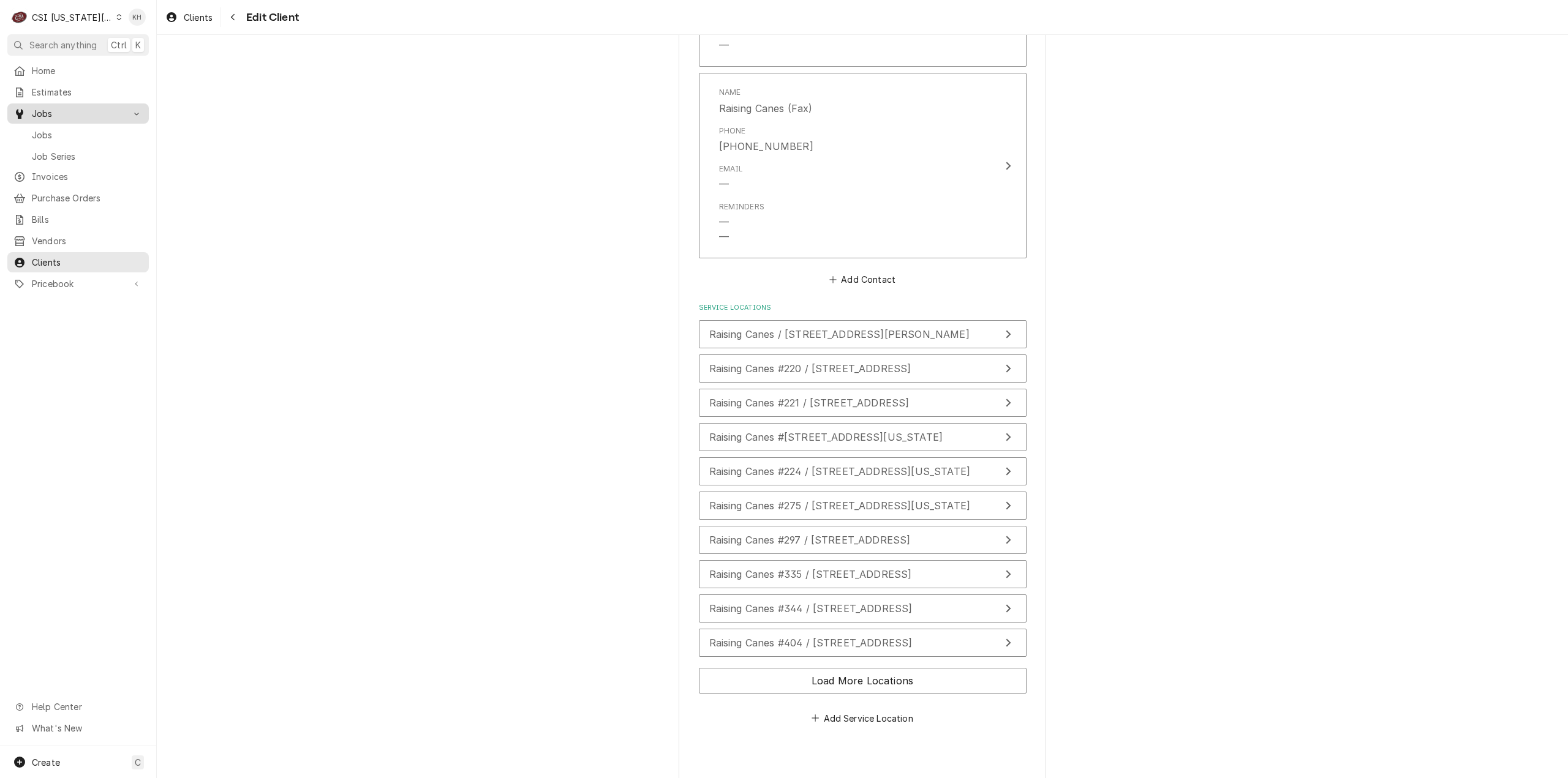
type textarea "x"
click at [66, 134] on span "Jobs" at bounding box center [87, 135] width 111 height 13
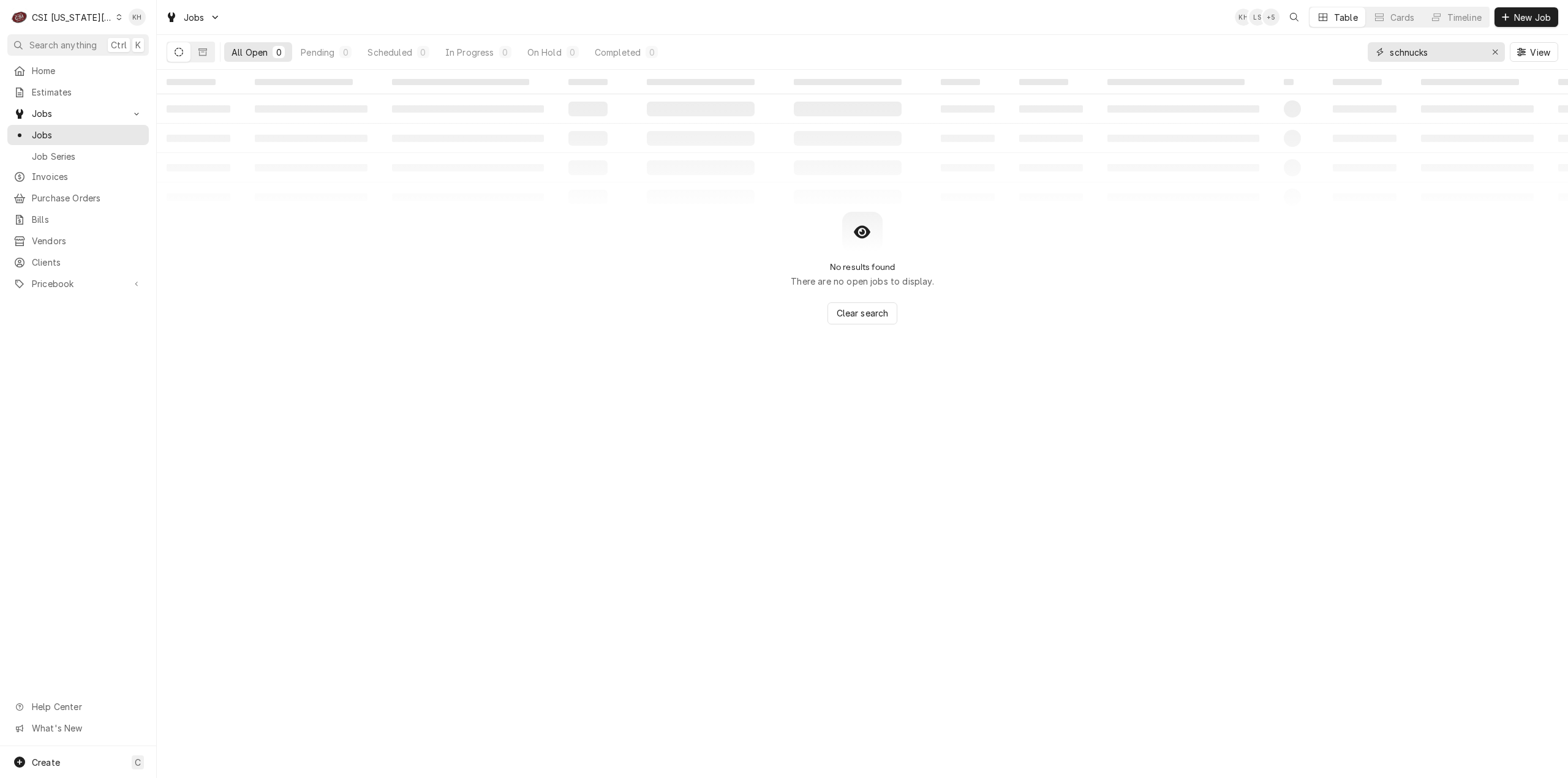
drag, startPoint x: 1448, startPoint y: 60, endPoint x: 1257, endPoint y: 88, distance: 193.0
click at [1257, 88] on div "Jobs KH LS + 5 Table Cards Timeline New Job All Open 0 Pending 0 Scheduled 0 In…" at bounding box center [862, 389] width 1411 height 778
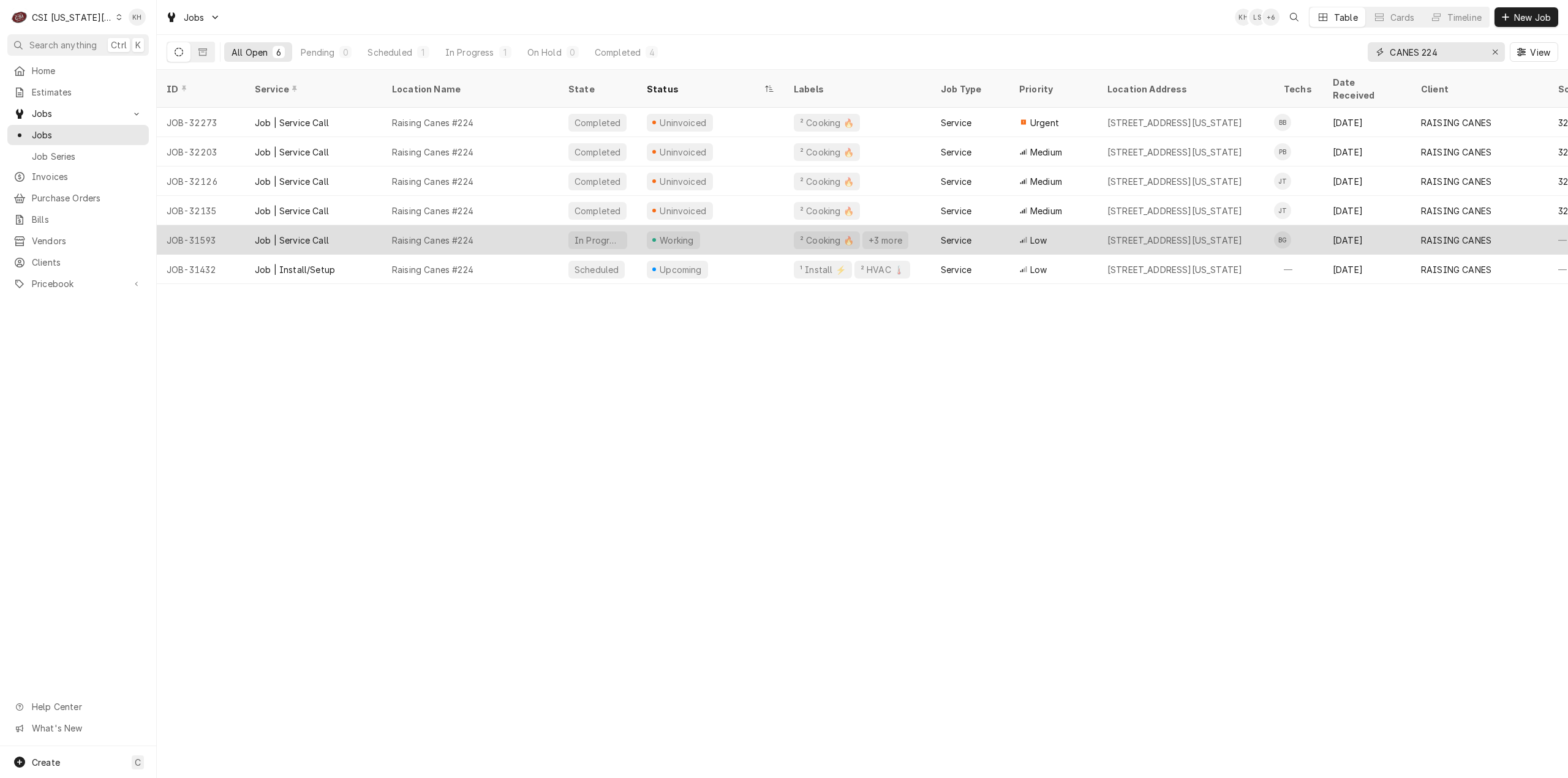
type input "CANES 224"
click at [731, 237] on div "Working" at bounding box center [710, 240] width 147 height 29
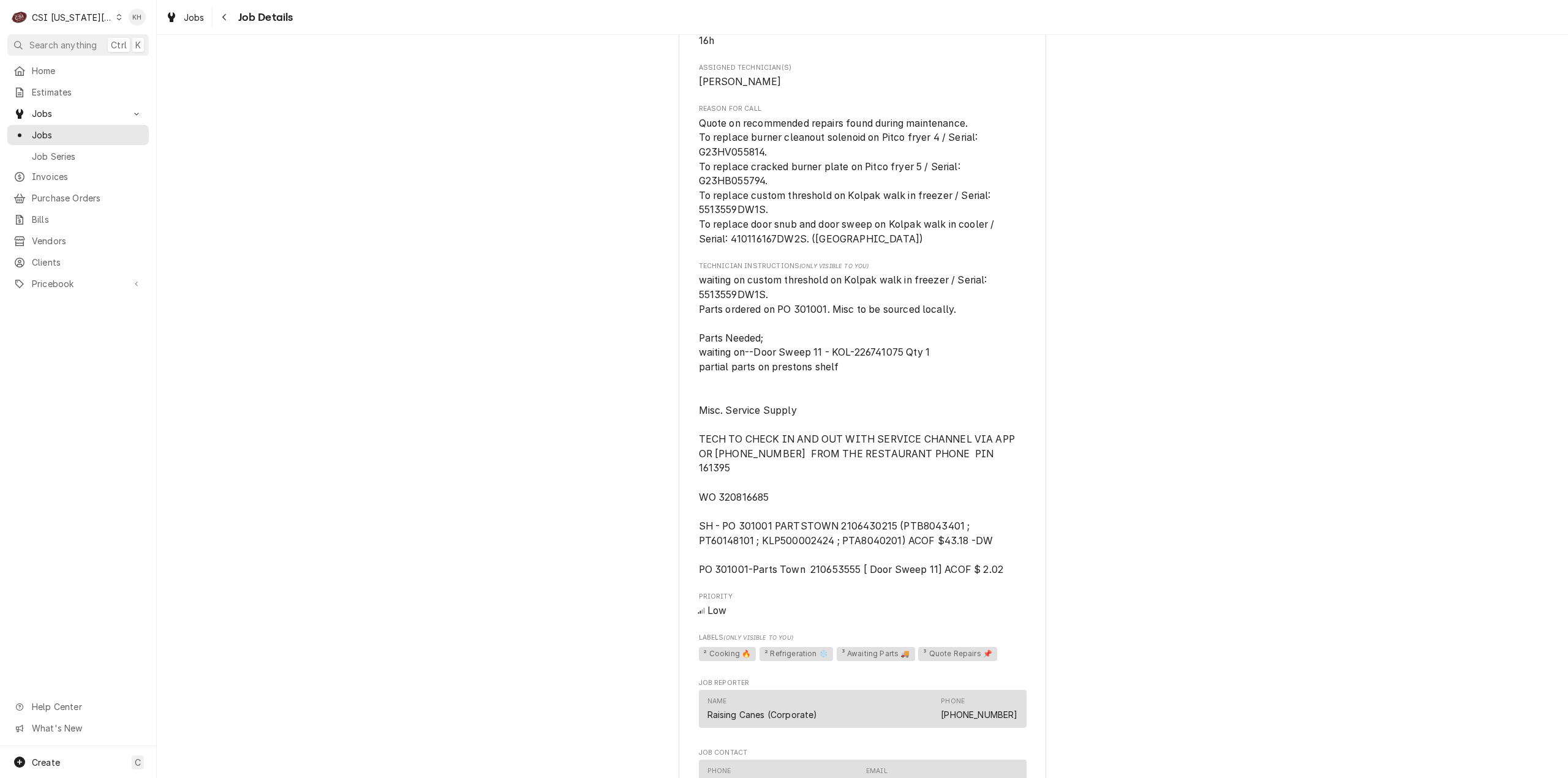
scroll to position [1531, 0]
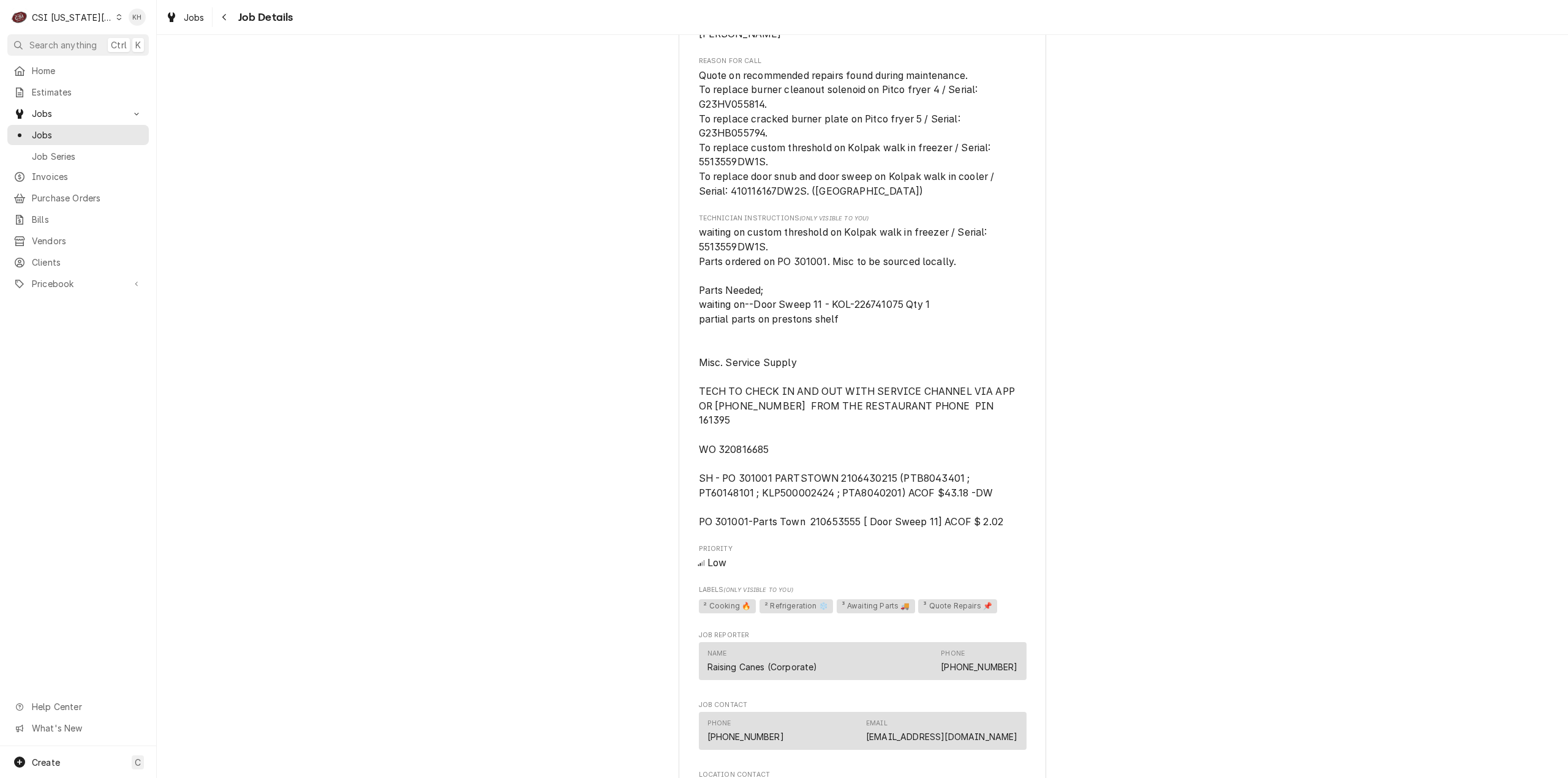
click at [740, 446] on span "waiting on custom threshold on Kolpak walk in freezer / Serial: 5513559DW1S. Pa…" at bounding box center [858, 376] width 319 height 301
click at [740, 446] on span "waiting on custom threshold on Kolpak walk in freezer / Serial: 5513559DW1S. Pa…" at bounding box center [858, 376] width 319 height 301
copy span "320816685"
click at [91, 20] on div "CSI Kansas City" at bounding box center [72, 17] width 81 height 13
drag, startPoint x: 157, startPoint y: 59, endPoint x: 159, endPoint y: 66, distance: 7.3
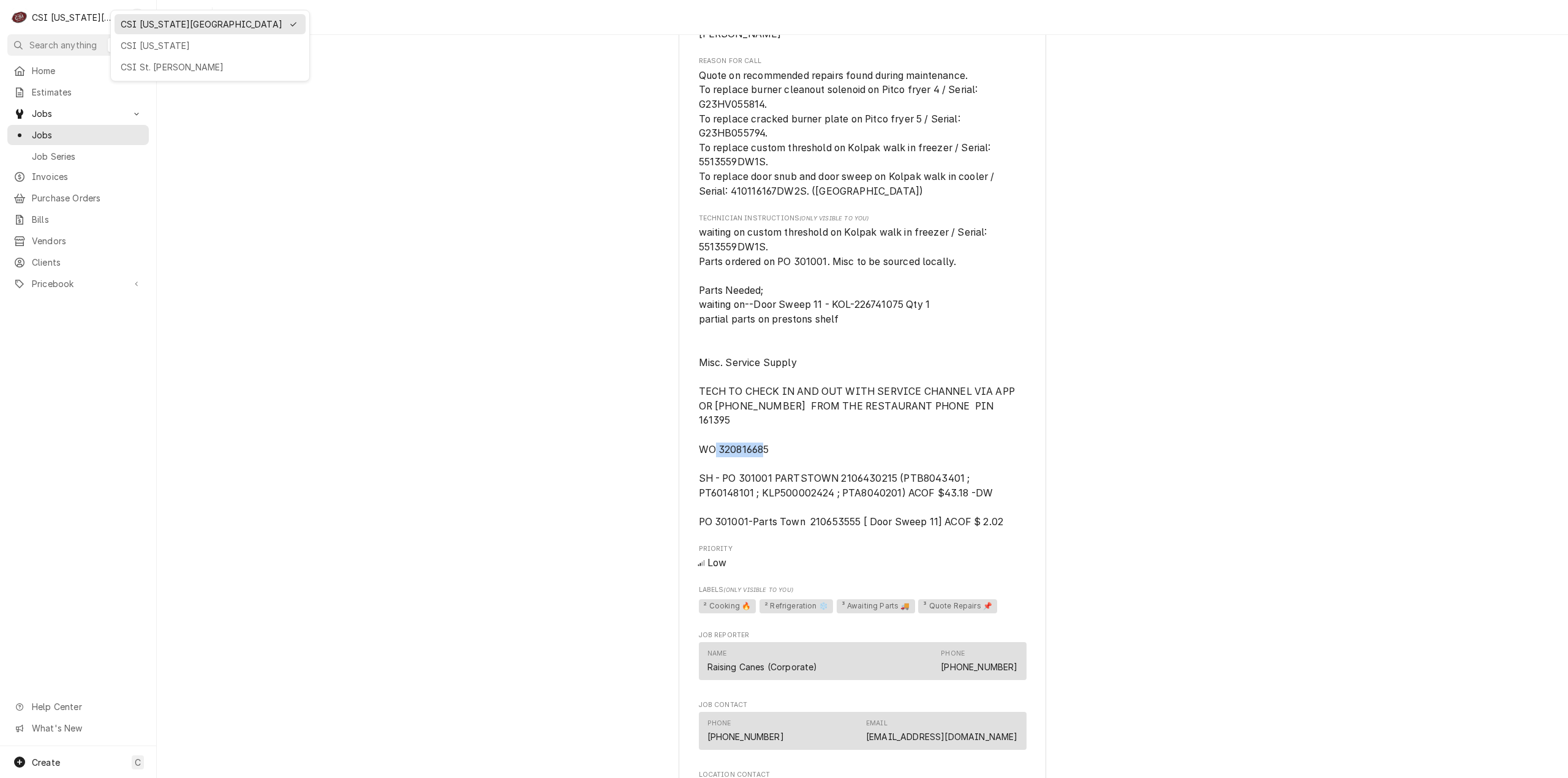
click at [159, 59] on div "CSI St. [PERSON_NAME]" at bounding box center [210, 66] width 186 height 15
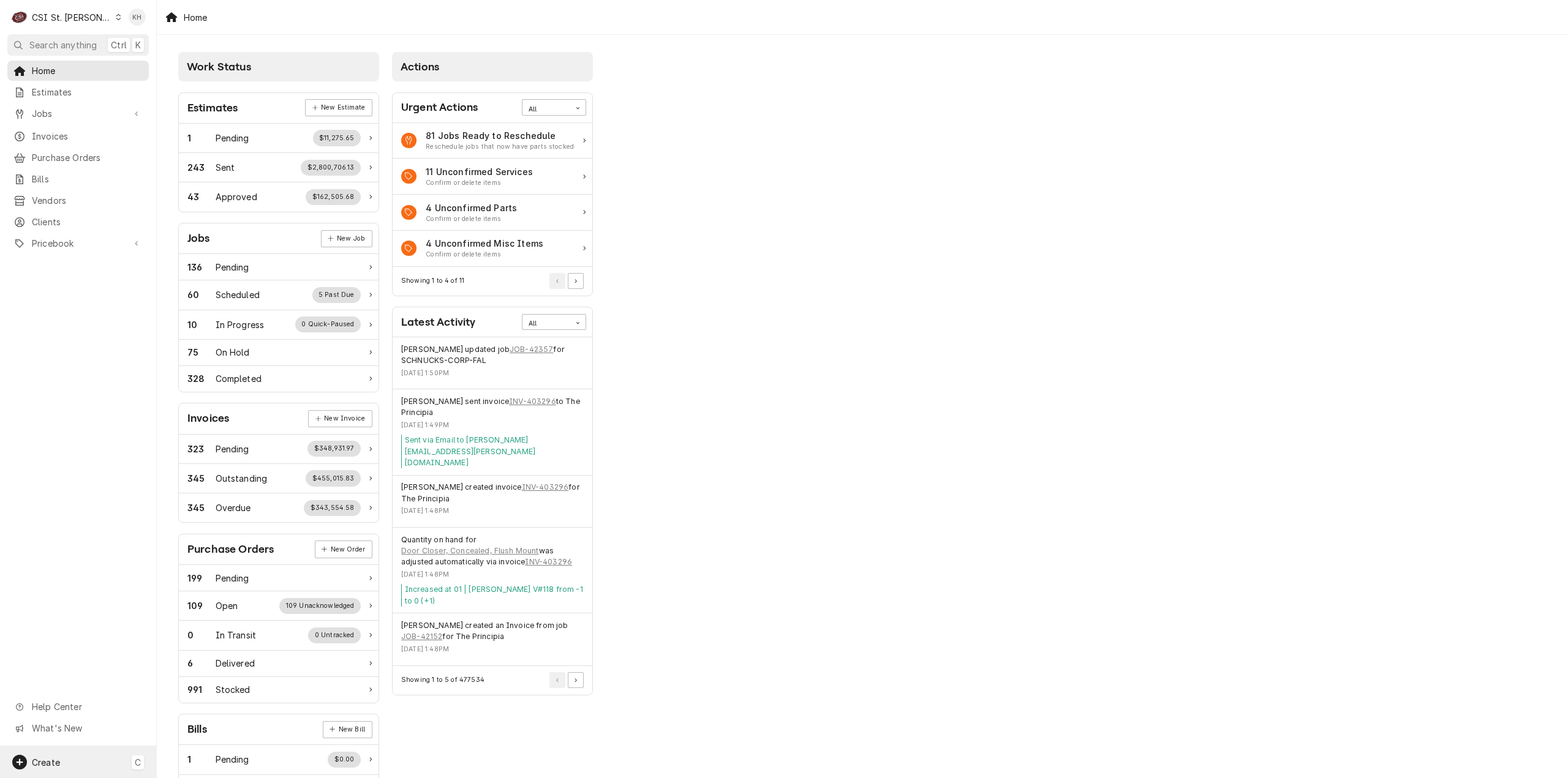
click at [63, 761] on div "Create C" at bounding box center [78, 762] width 156 height 32
click at [175, 633] on icon at bounding box center [176, 635] width 7 height 9
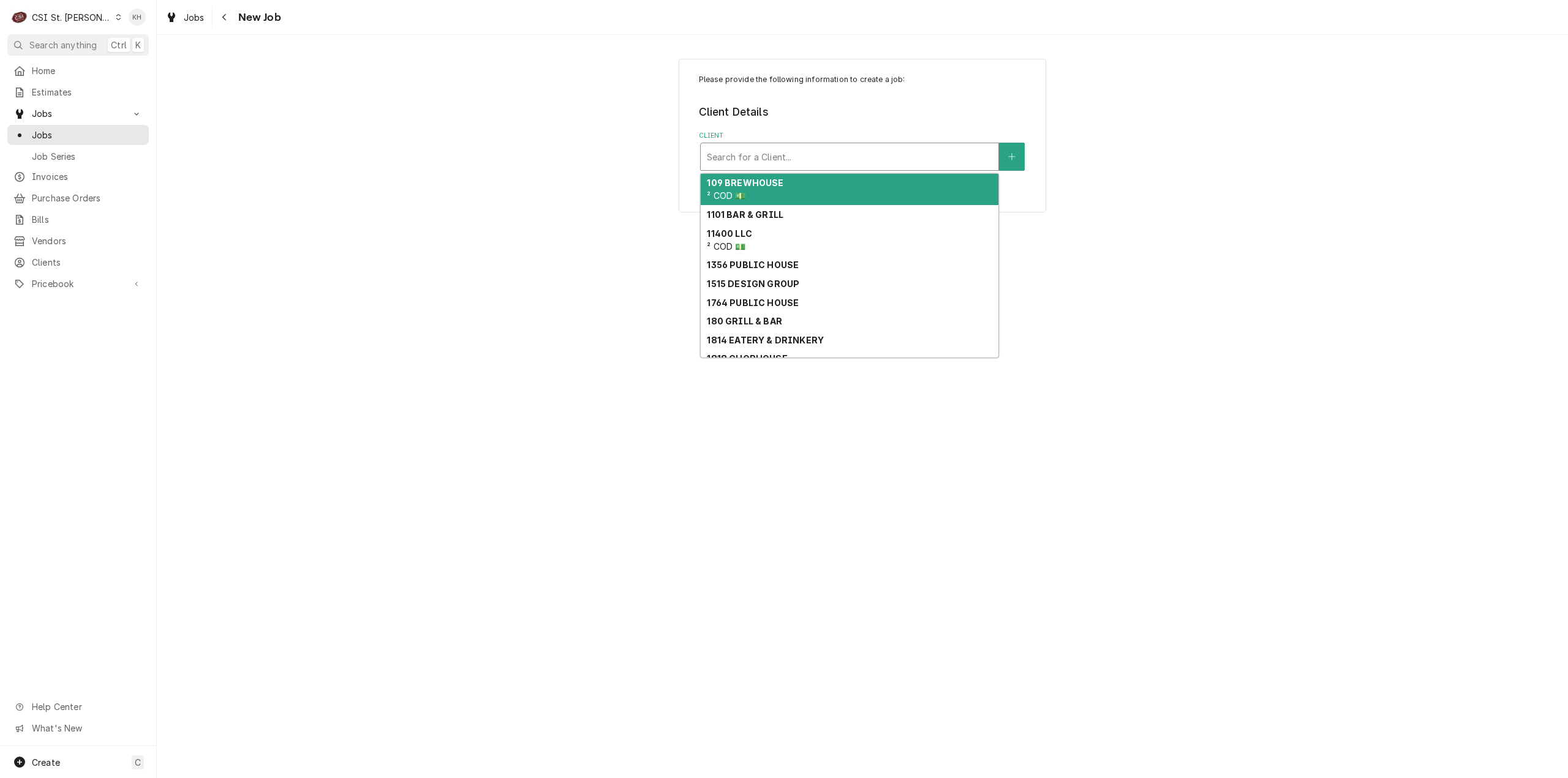
click at [864, 153] on div "Client" at bounding box center [849, 157] width 286 height 22
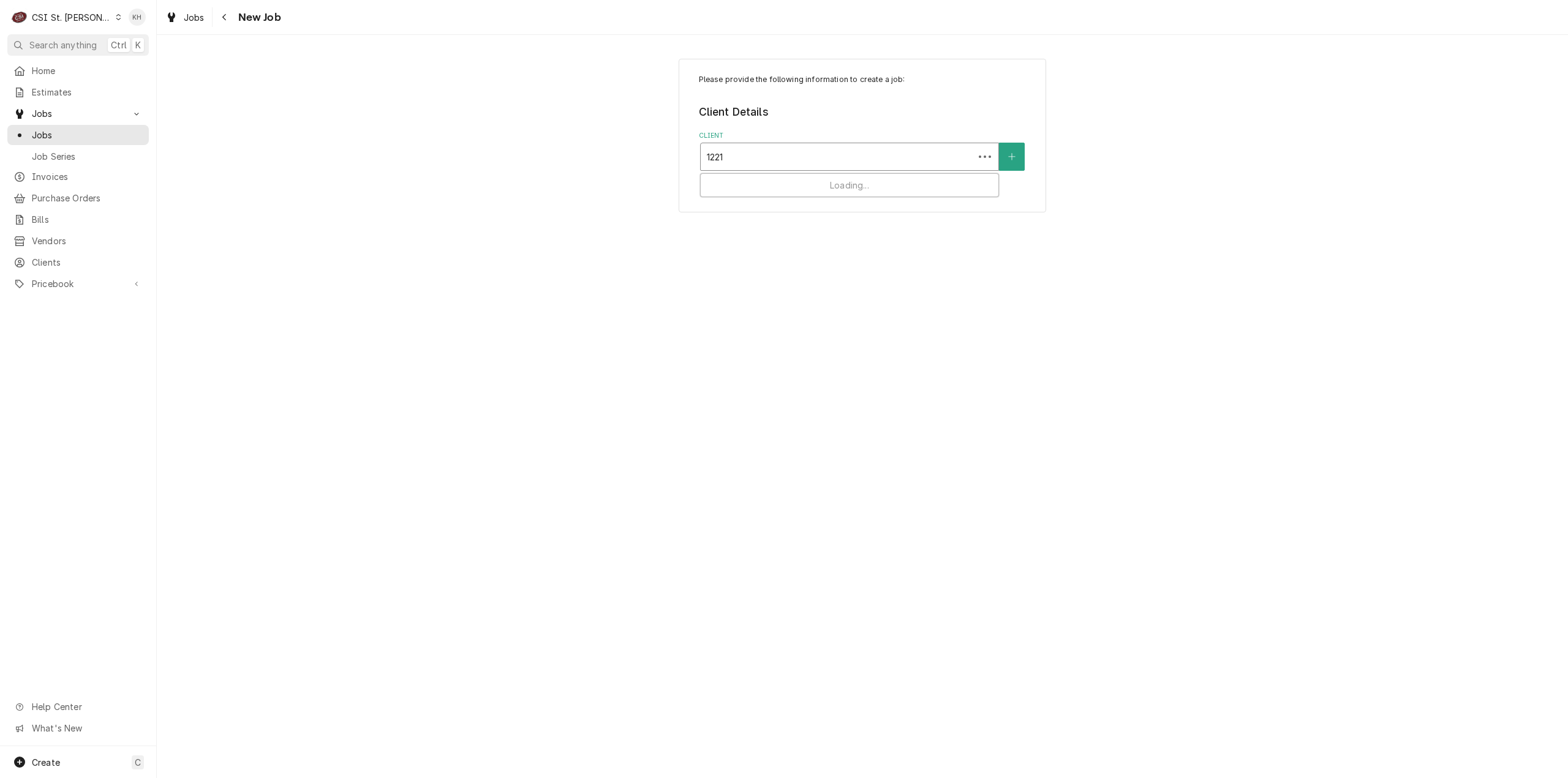
type input "12215"
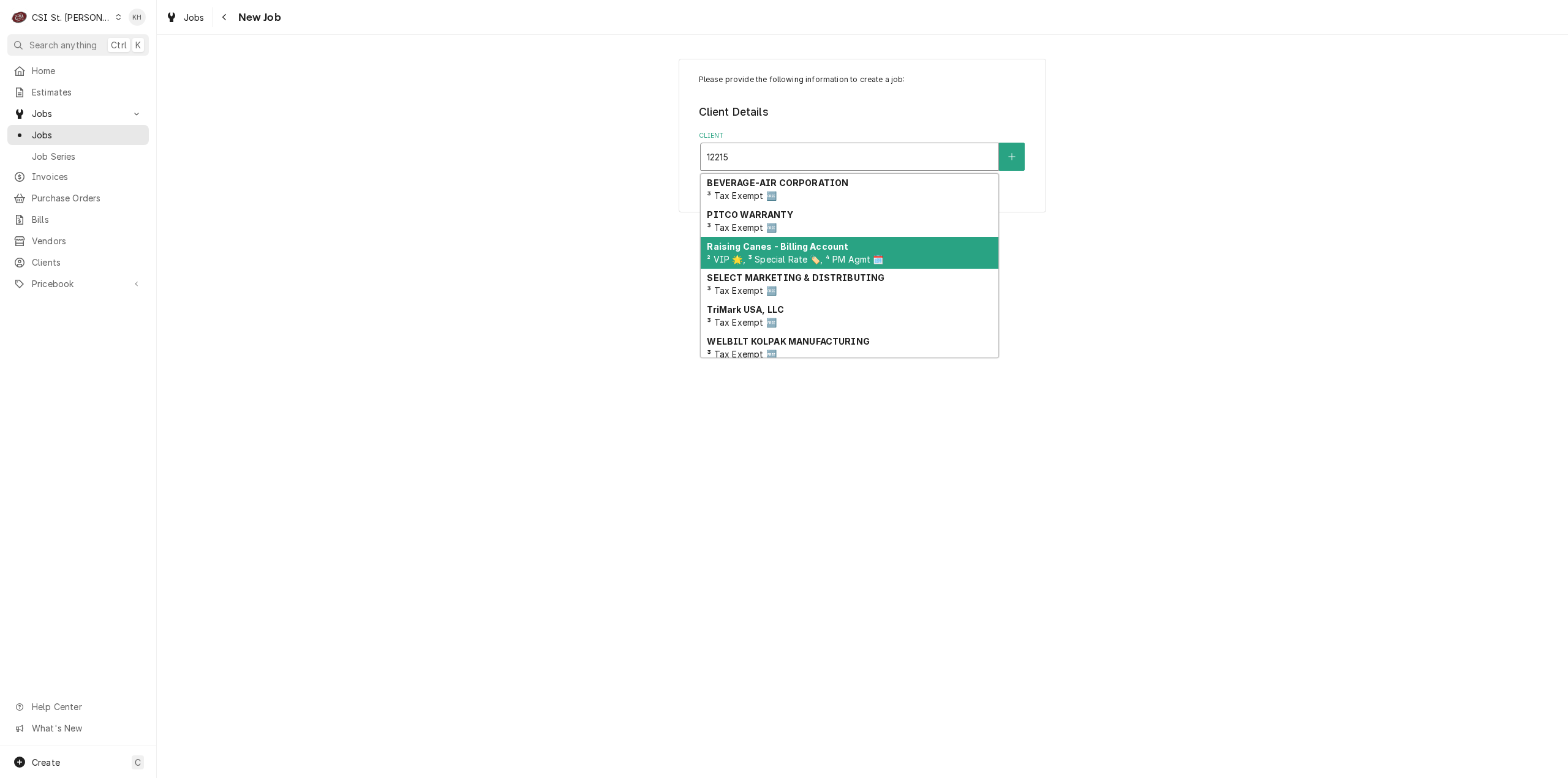
click at [860, 240] on div "Raising Canes - Billing Account ² VIP 🌟, ³ Special Rate 🏷️, ⁴ PM Agmt 🗓️" at bounding box center [850, 253] width 297 height 32
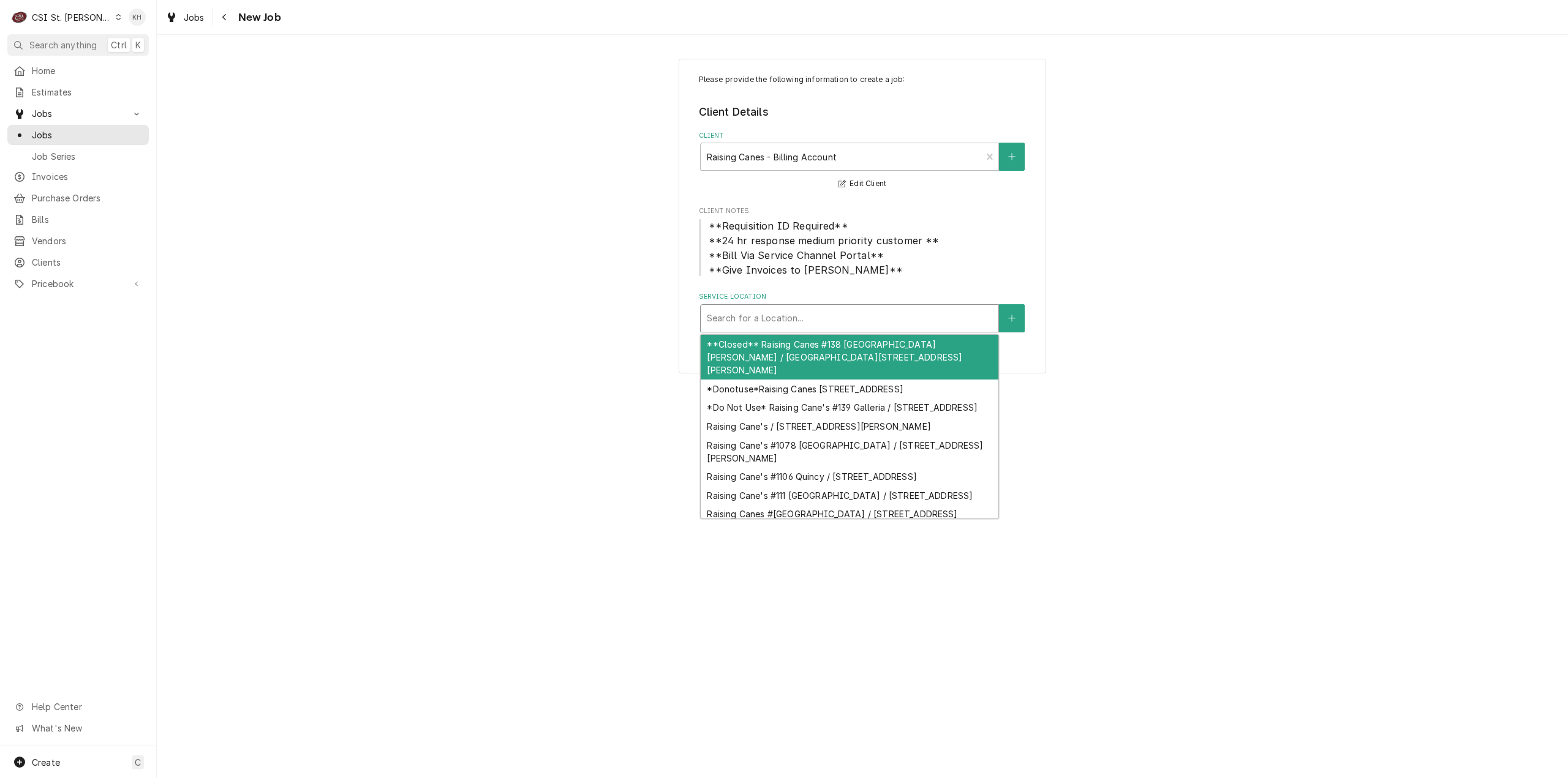
click at [816, 315] on div "Service Location" at bounding box center [849, 319] width 286 height 22
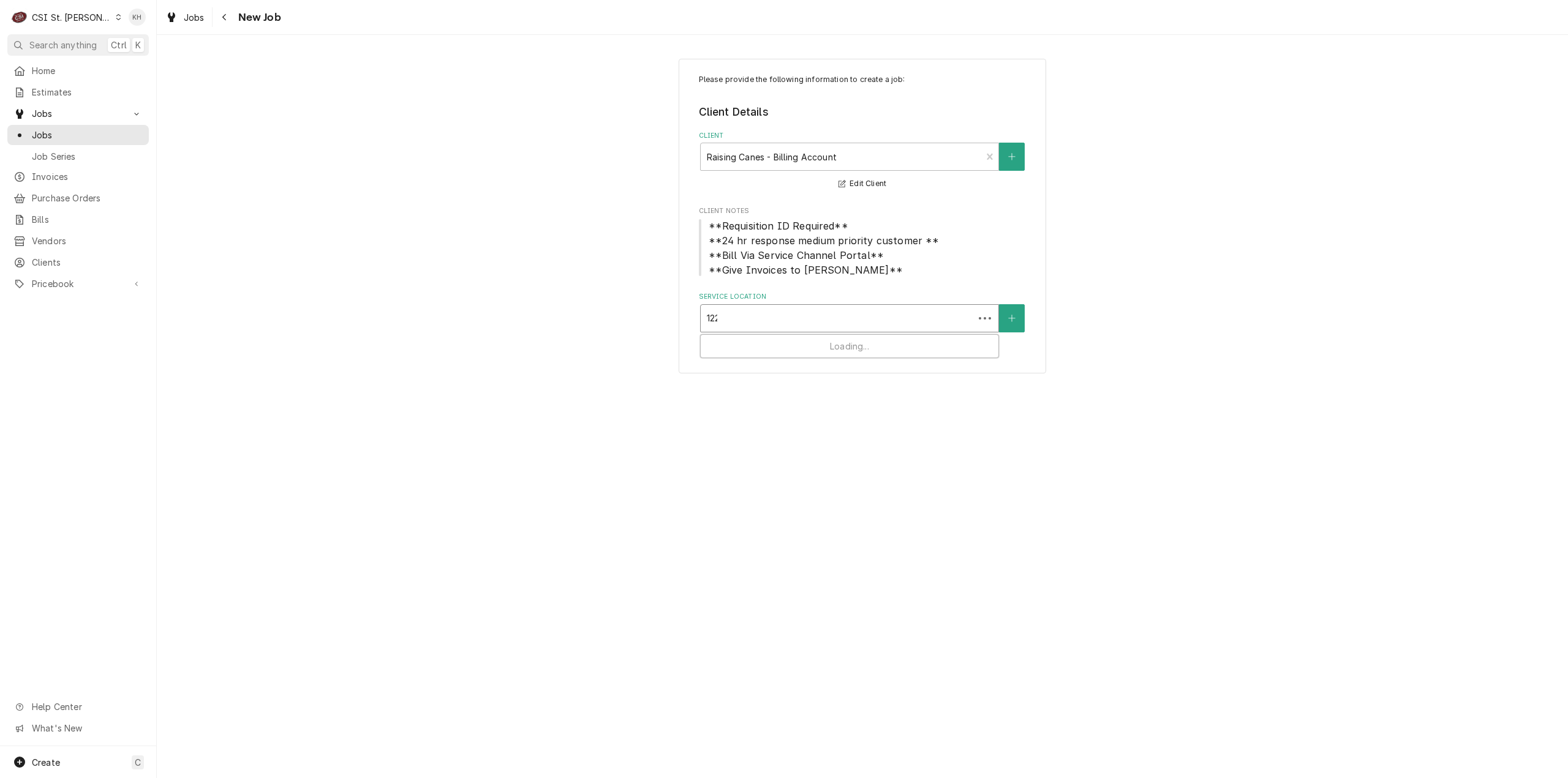
type input "12215"
click at [831, 347] on div "Raising Cane's #147 Des [PERSON_NAME] / [STREET_ADDRESS][PERSON_NAME]" at bounding box center [850, 350] width 297 height 32
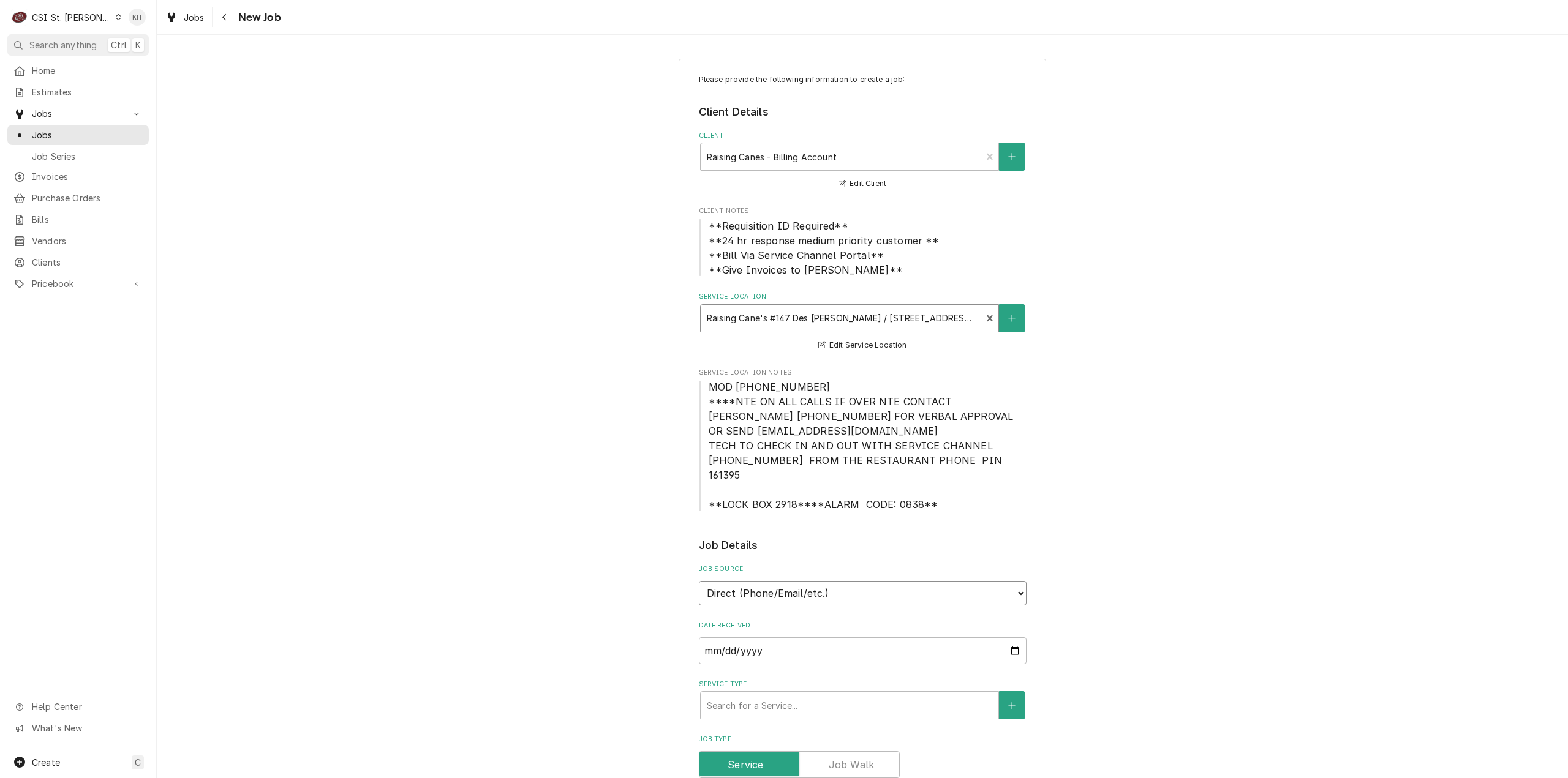
click at [826, 584] on select "Direct (Phone/Email/etc.) Service Channel Corrigo Ecotrak Other" at bounding box center [862, 593] width 328 height 25
select select "1"
click at [816, 645] on input "Service Channel ID" at bounding box center [862, 651] width 328 height 27
paste input "324089744"
type textarea "x"
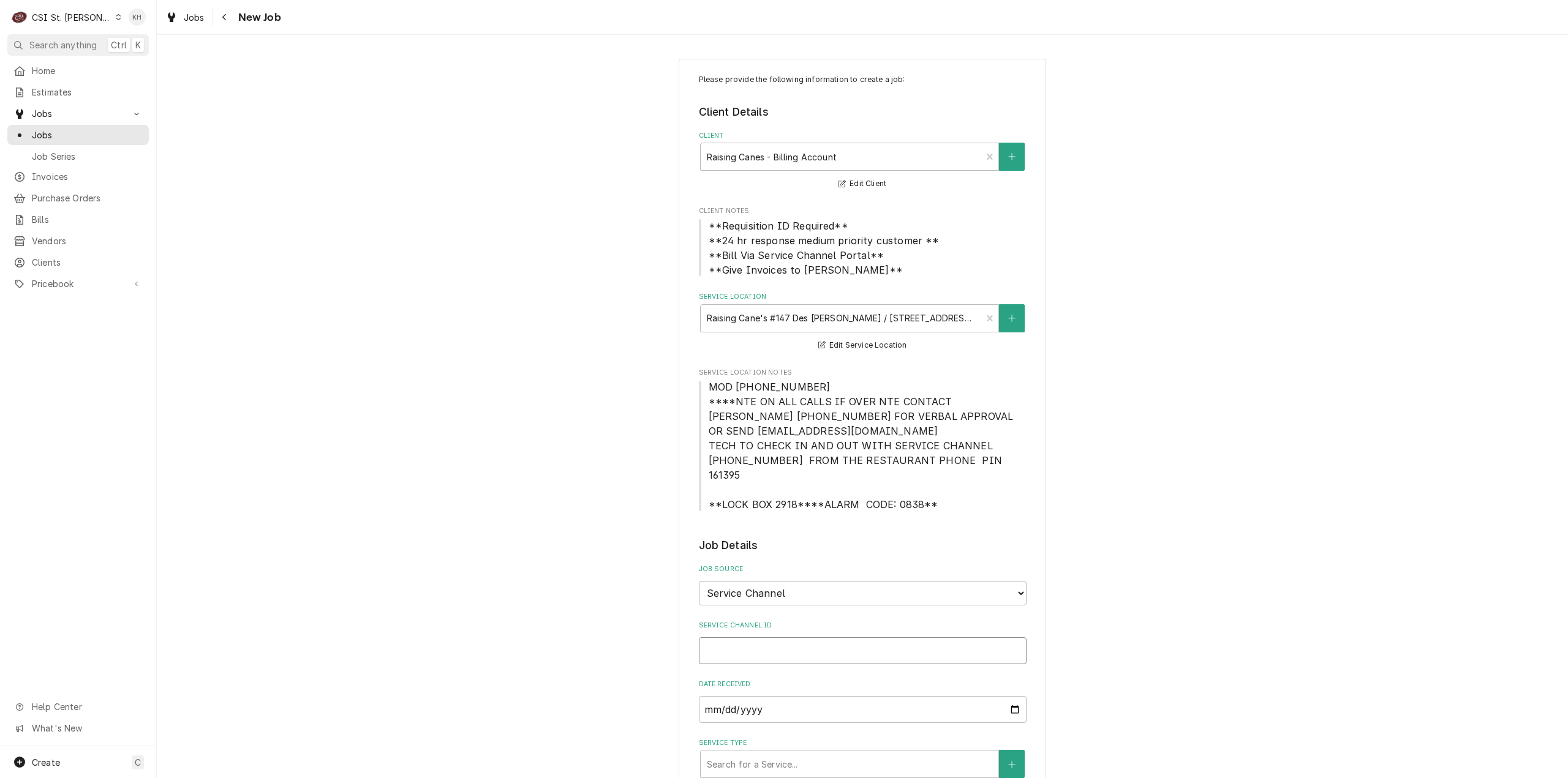
type input "324089744"
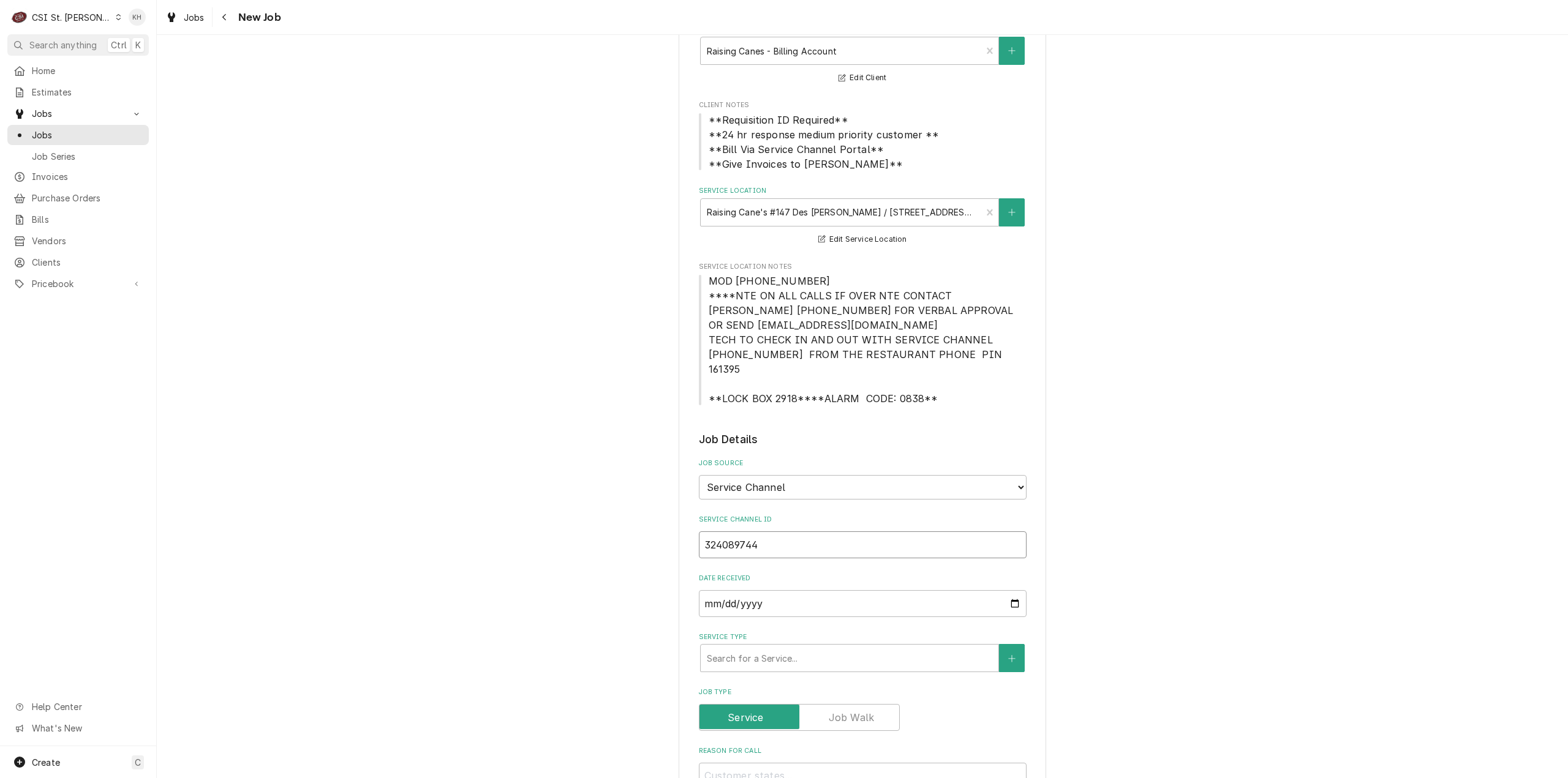
scroll to position [306, 0]
type textarea "x"
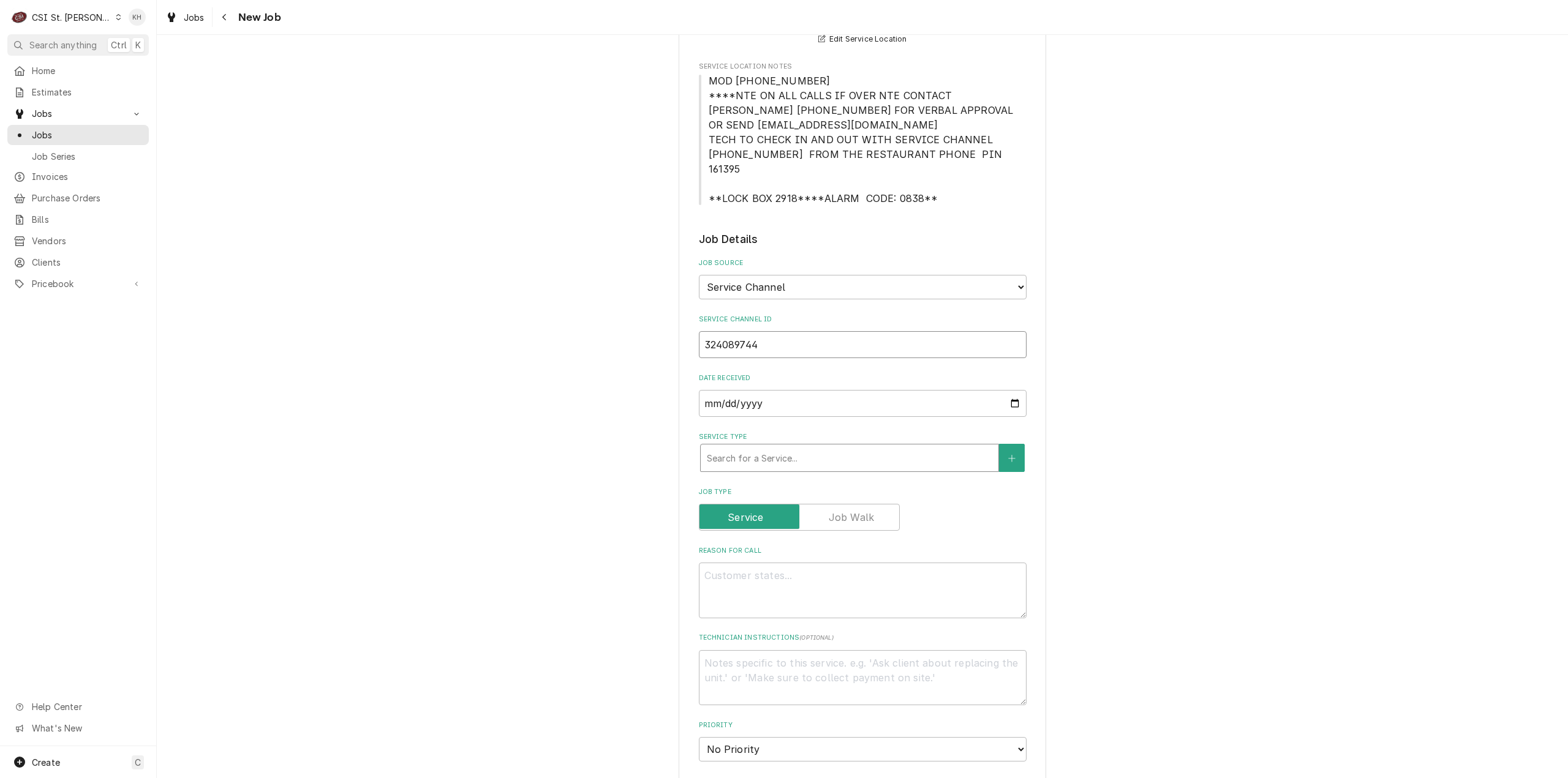
type input "324089744"
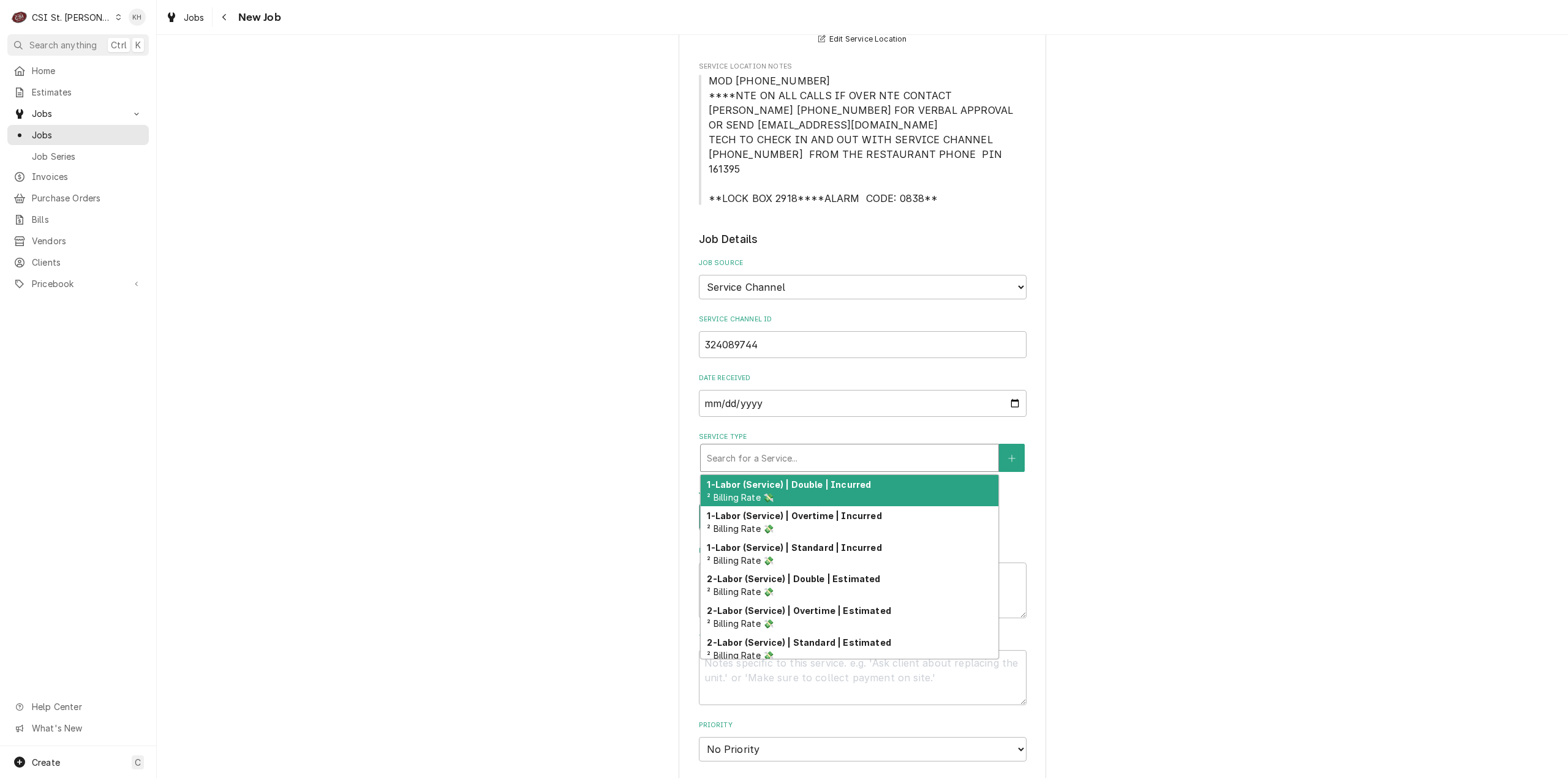
click at [812, 447] on div "Service Type" at bounding box center [849, 458] width 286 height 22
type textarea "x"
type input "s"
type textarea "x"
type input "se"
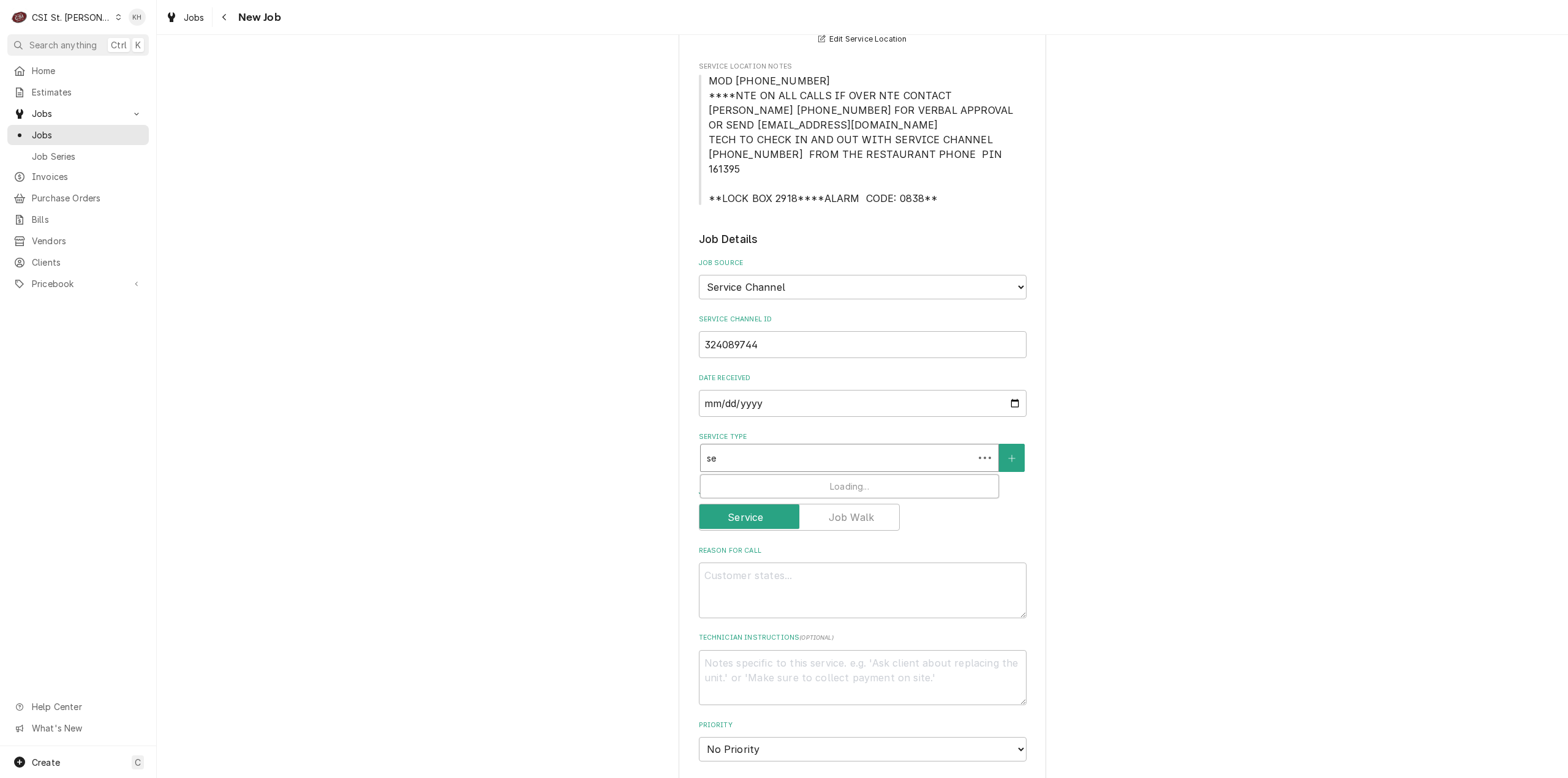
type textarea "x"
type input "ser"
type textarea "x"
type input "serv"
type textarea "x"
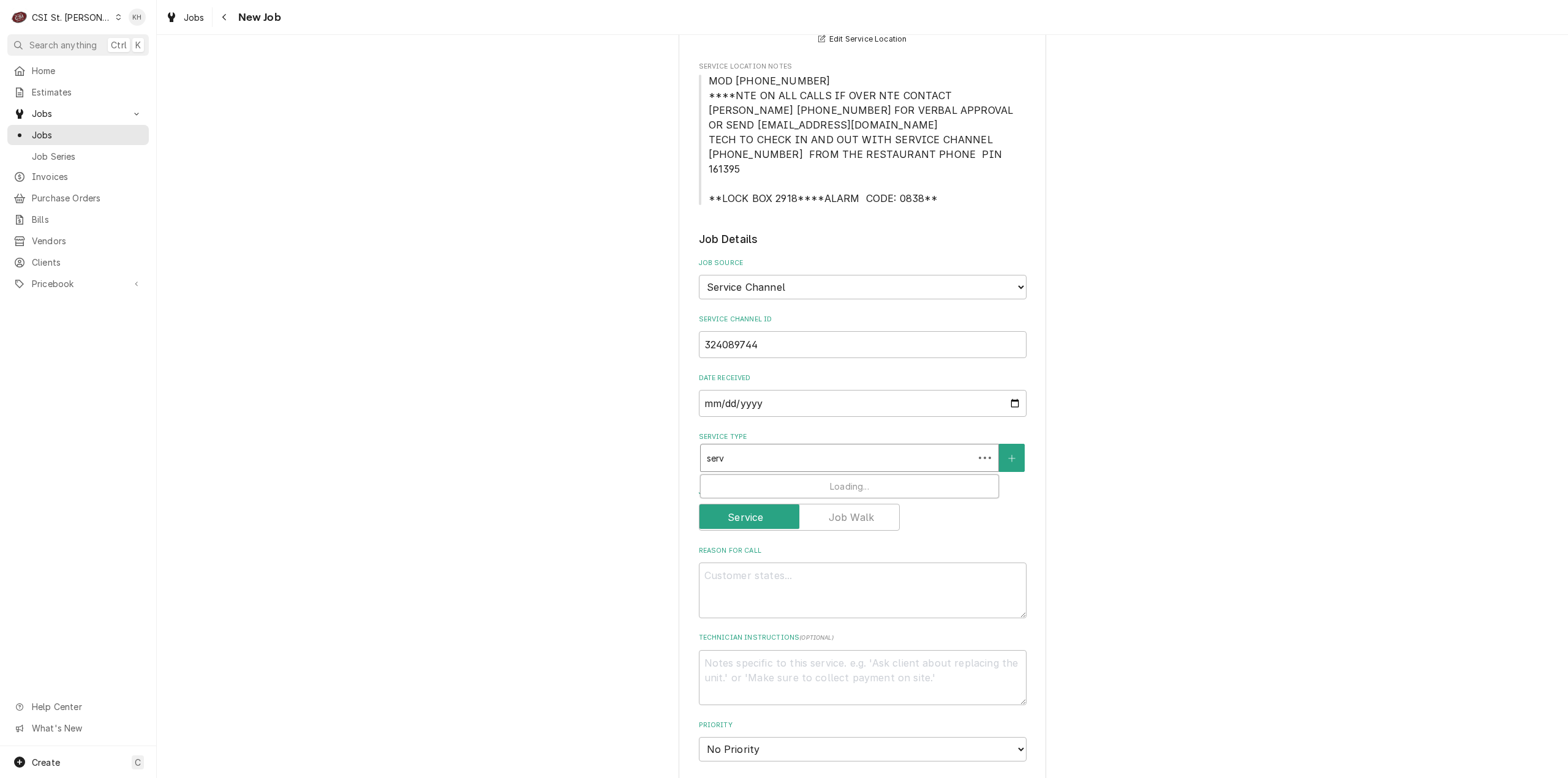
type input "servi"
type textarea "x"
type input "servic"
type textarea "x"
type input "service"
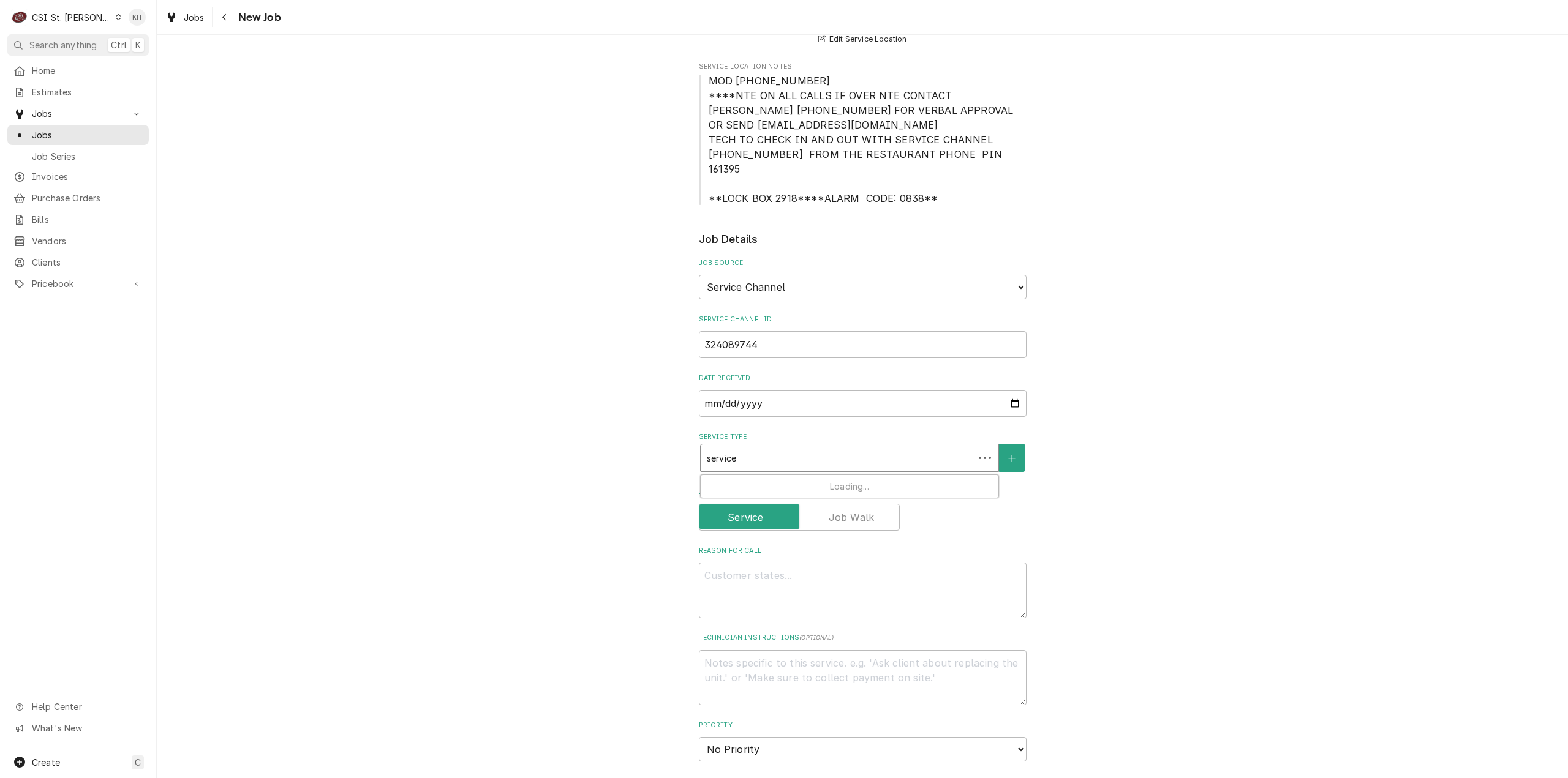
type textarea "x"
type input "service"
type textarea "x"
type input "service c"
type textarea "x"
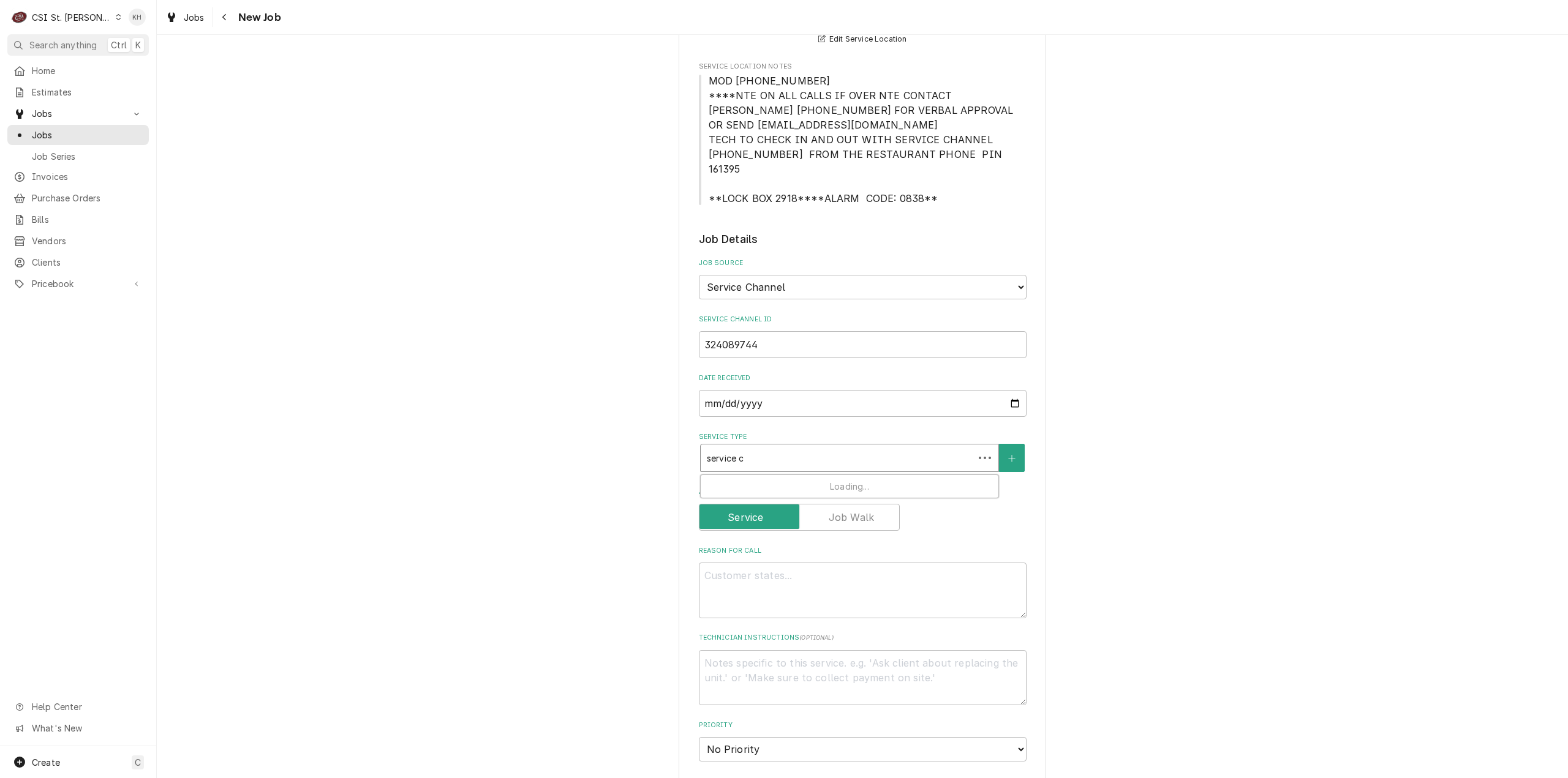
type input "service ca"
type textarea "x"
type input "service cal"
type textarea "x"
type input "service call"
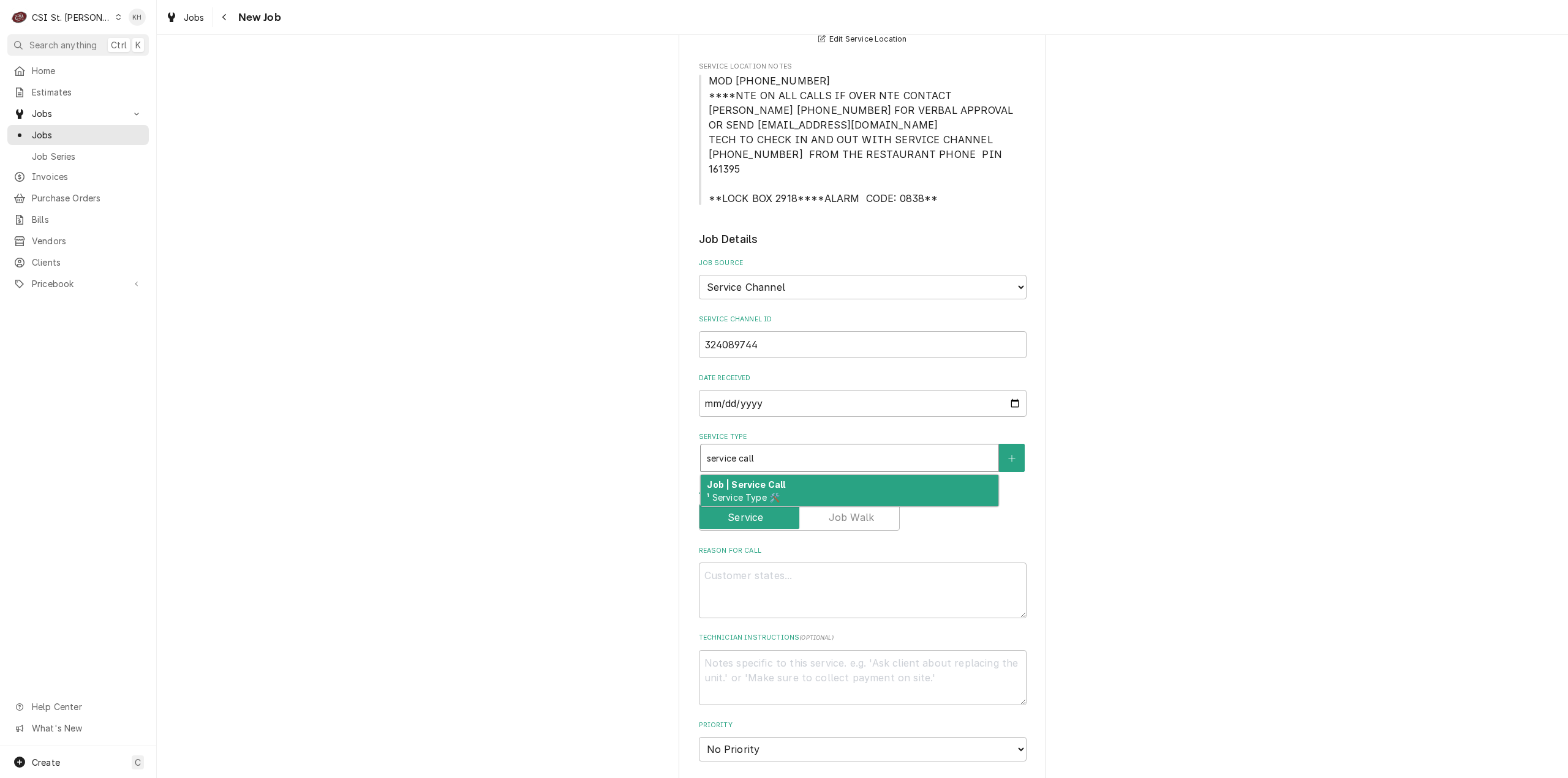
click at [795, 482] on div "Job | Service Call ¹ Service Type 🛠️" at bounding box center [850, 491] width 297 height 32
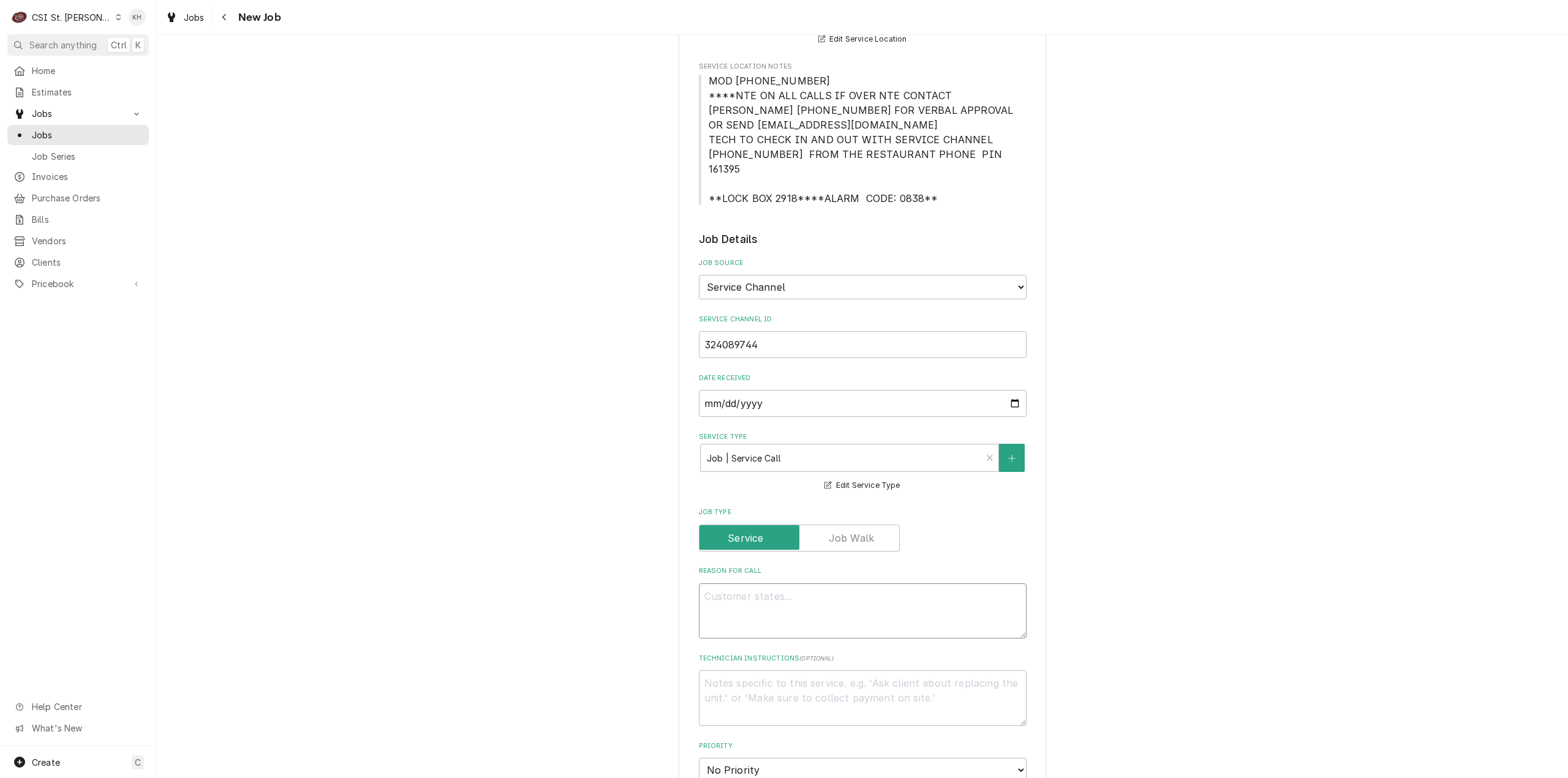
click at [804, 598] on textarea "Reason For Call" at bounding box center [862, 611] width 328 height 55
paste textarea "Kitchen / Refrigeration / French Fry Freezer- Stand Up, In Kitchen "Equip:" Rai…"
type textarea "x"
type textarea "Kitchen / Refrigeration / French Fry Freezer- Stand Up, In Kitchen "Equip:" Rai…"
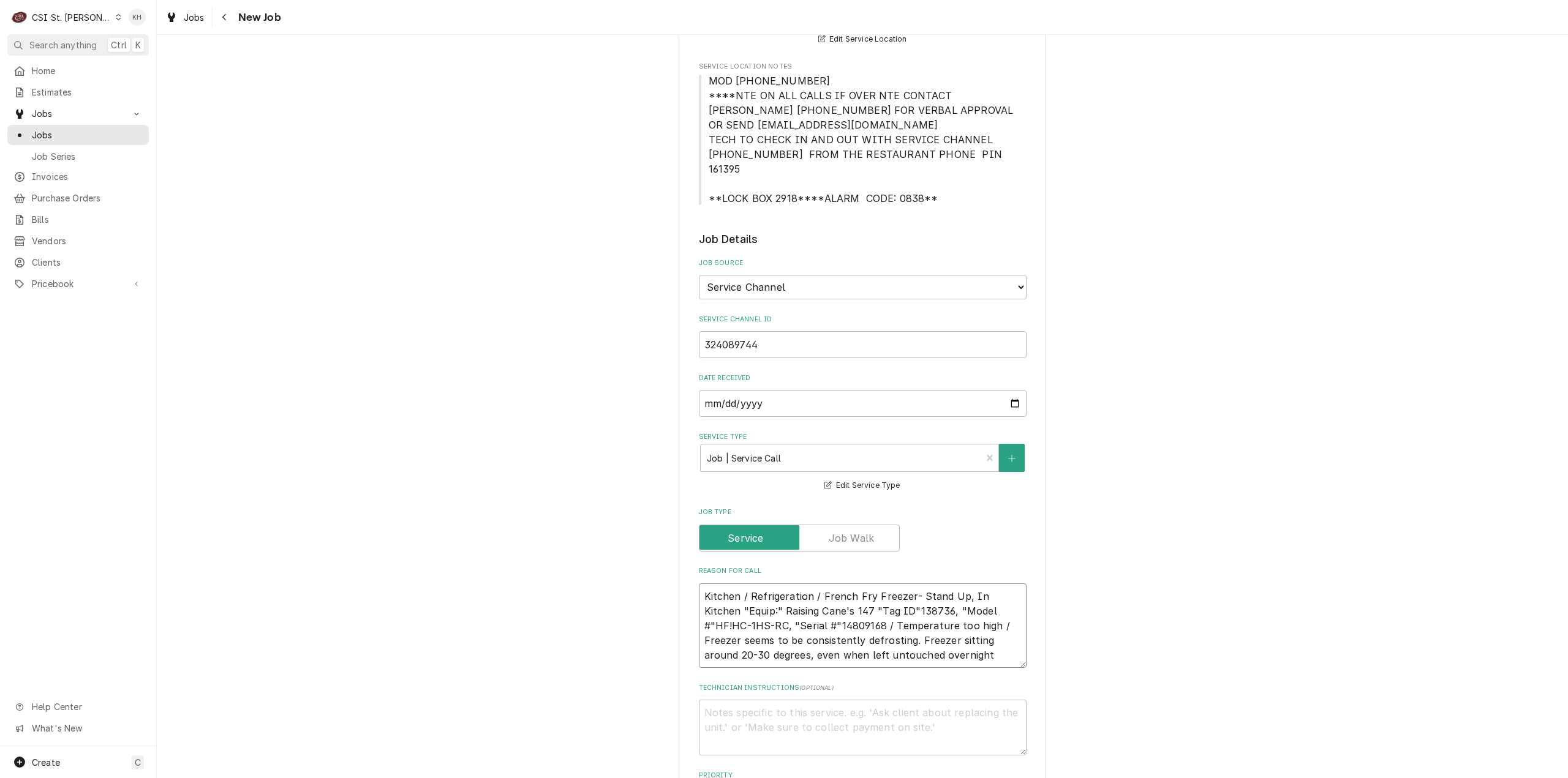
type textarea "x"
type textarea "Kitchen / Refrigeration / French Fry Freezer- Stand Up, In Kitchen "Equip:" Rai…"
type textarea "x"
type textarea "Kitchen / Refrigeration / French Fry Freezer- Stand Up, In Kitchen "Equip:" Rai…"
type textarea "x"
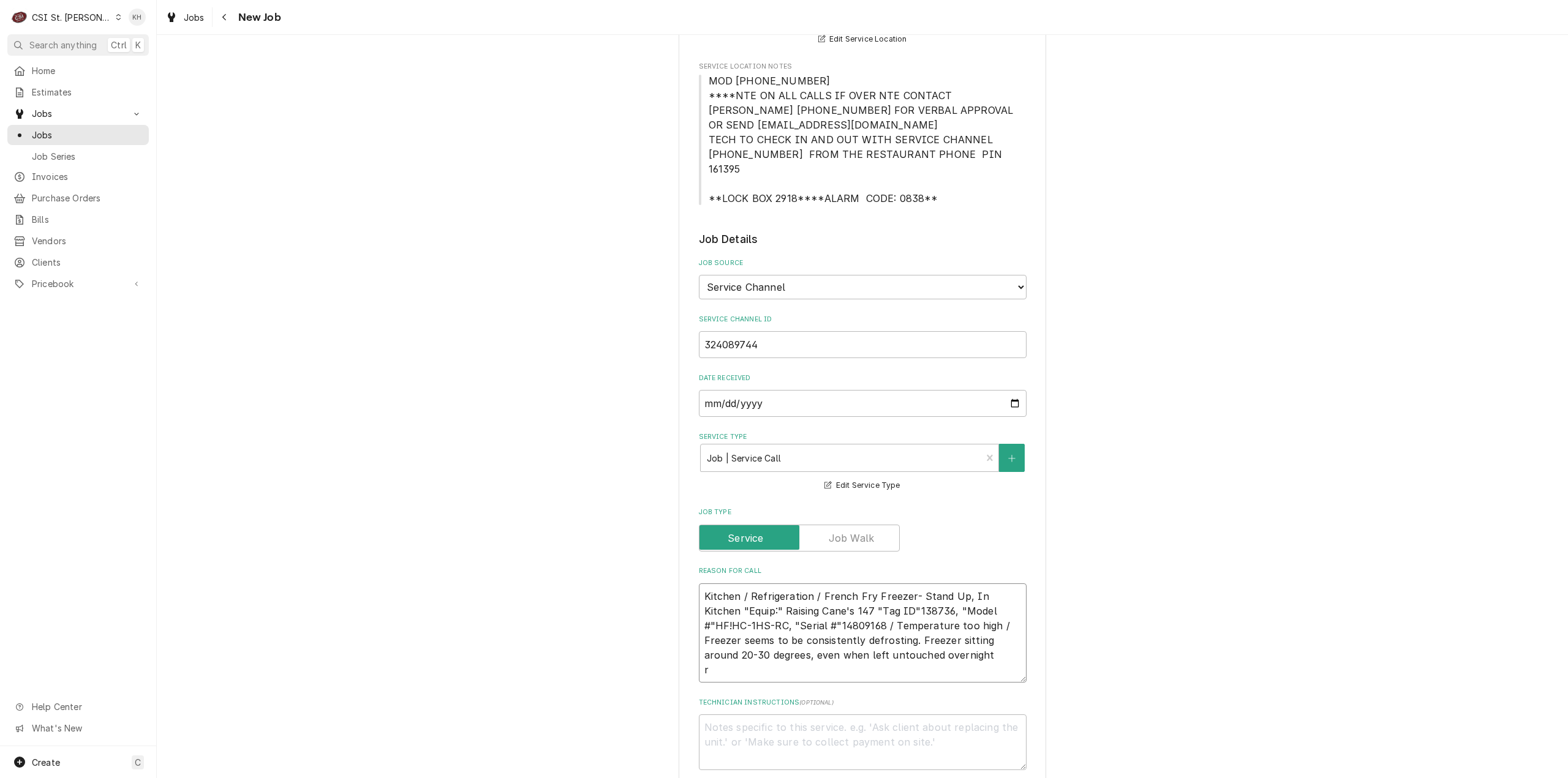
type textarea "Kitchen / Refrigeration / French Fry Freezer- Stand Up, In Kitchen "Equip:" Rai…"
type textarea "x"
type textarea "Kitchen / Refrigeration / French Fry Freezer- Stand Up, In Kitchen "Equip:" Rai…"
type textarea "x"
type textarea "Kitchen / Refrigeration / French Fry Freezer- Stand Up, In Kitchen "Equip:" Rai…"
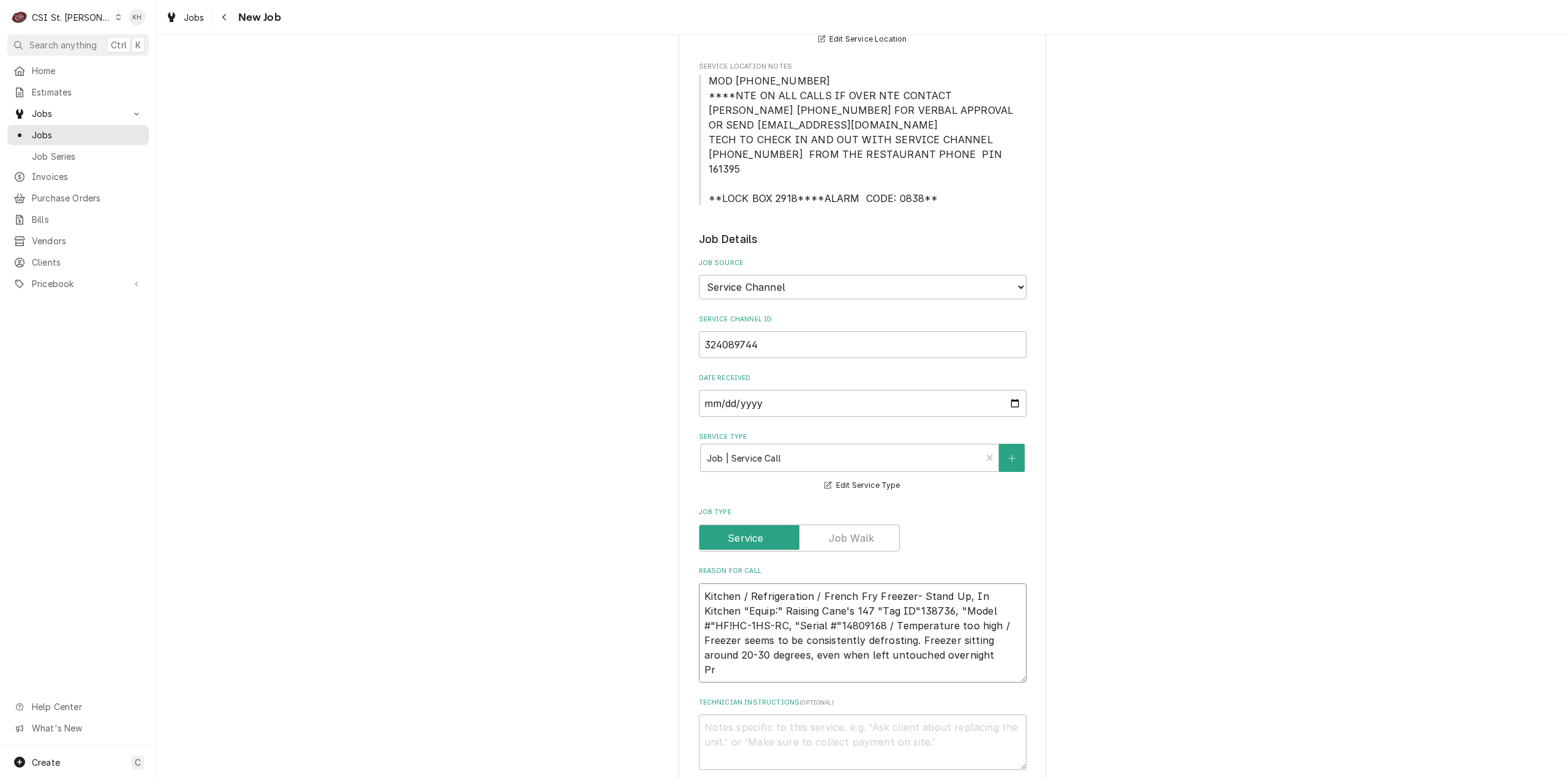
type textarea "x"
type textarea "Kitchen / Refrigeration / French Fry Freezer- Stand Up, In Kitchen "Equip:" Rai…"
type textarea "x"
type textarea "Kitchen / Refrigeration / French Fry Freezer- Stand Up, In Kitchen "Equip:" Rai…"
type textarea "x"
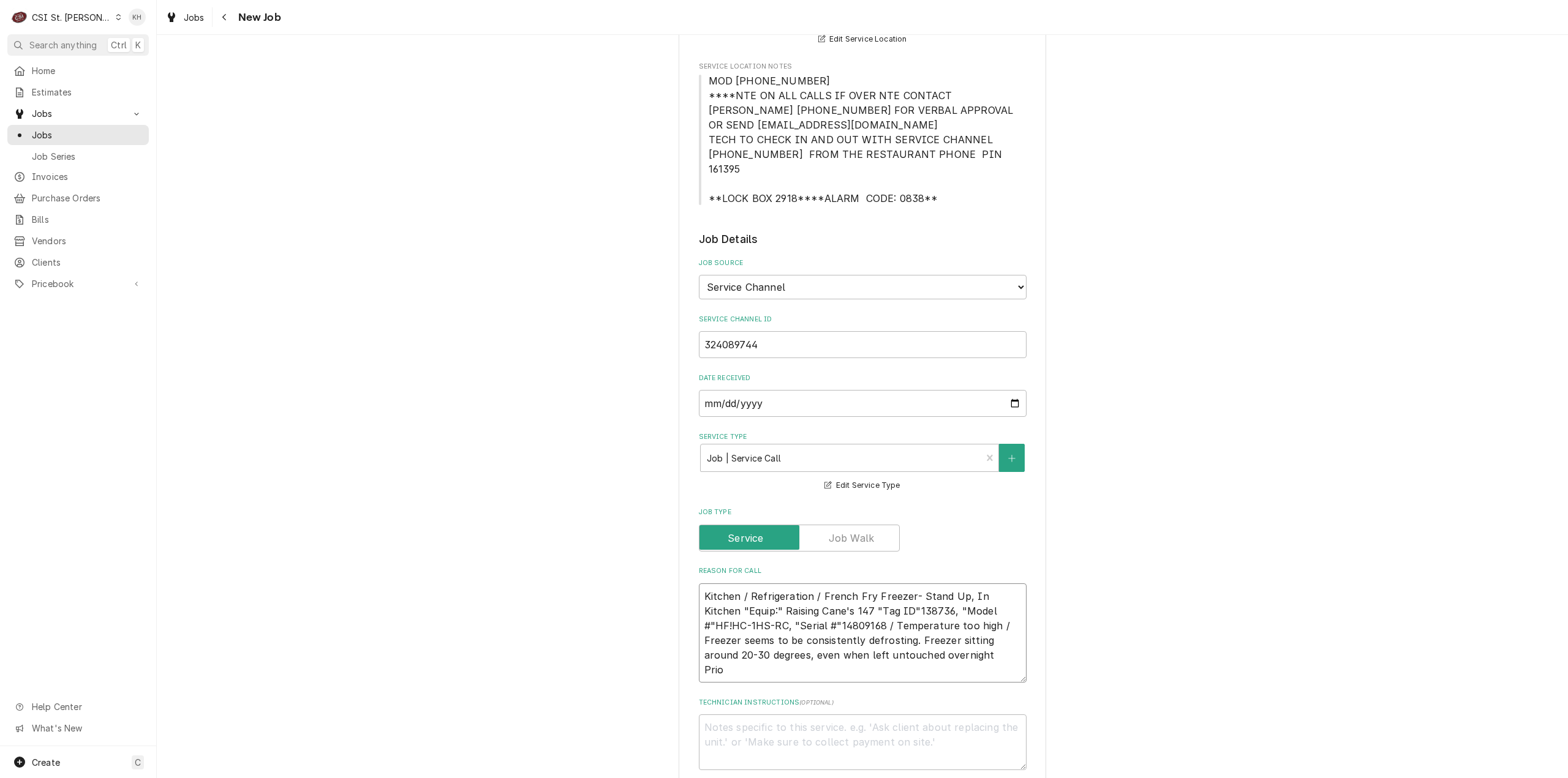
type textarea "Kitchen / Refrigeration / French Fry Freezer- Stand Up, In Kitchen "Equip:" Rai…"
type textarea "x"
type textarea "Kitchen / Refrigeration / French Fry Freezer- Stand Up, In Kitchen "Equip:" Rai…"
type textarea "x"
type textarea "Kitchen / Refrigeration / French Fry Freezer- Stand Up, In Kitchen "Equip:" Rai…"
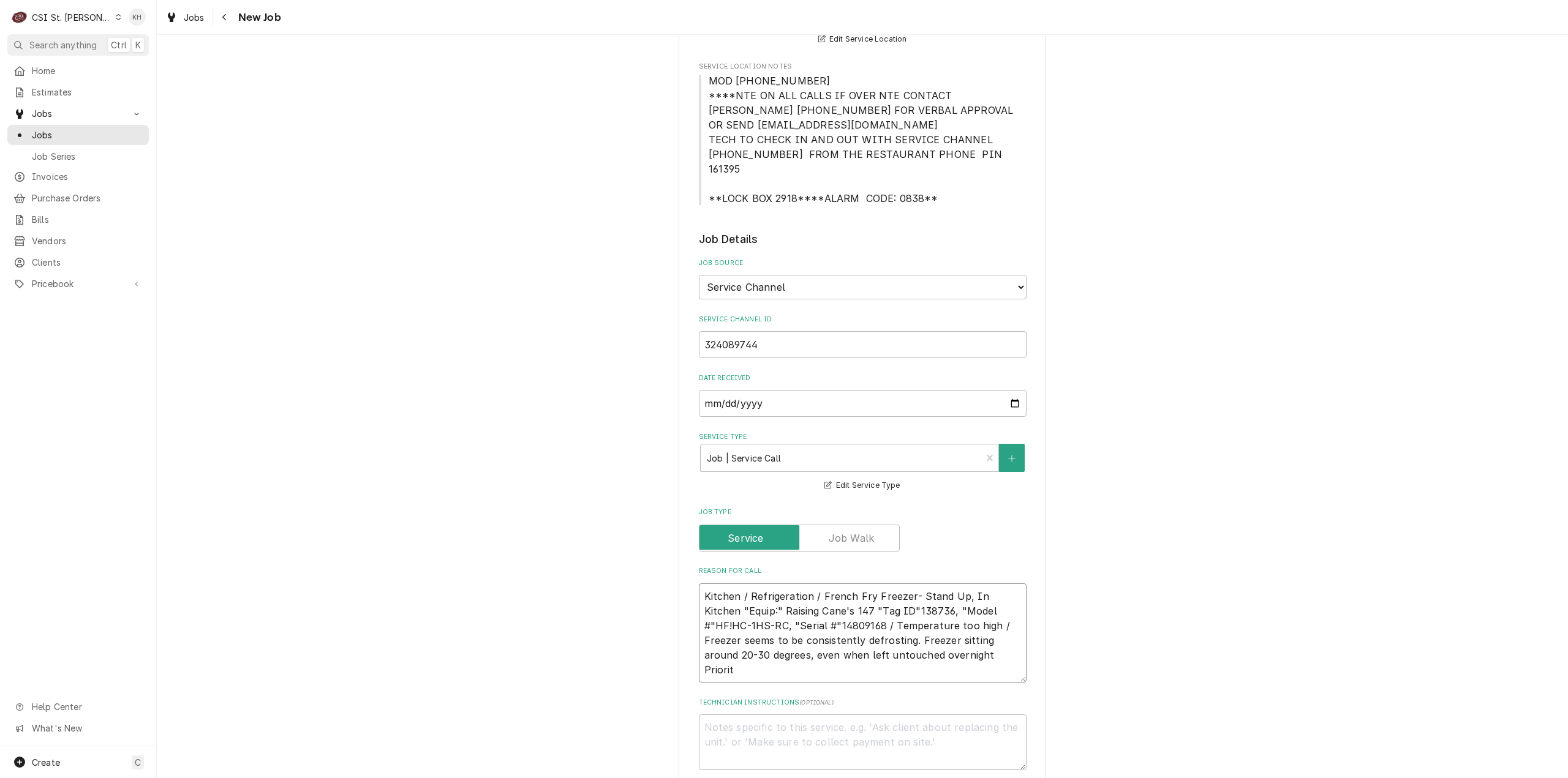
type textarea "x"
type textarea "Kitchen / Refrigeration / French Fry Freezer- Stand Up, In Kitchen "Equip:" Rai…"
type textarea "x"
type textarea "Kitchen / Refrigeration / French Fry Freezer- Stand Up, In Kitchen "Equip:" Rai…"
type textarea "x"
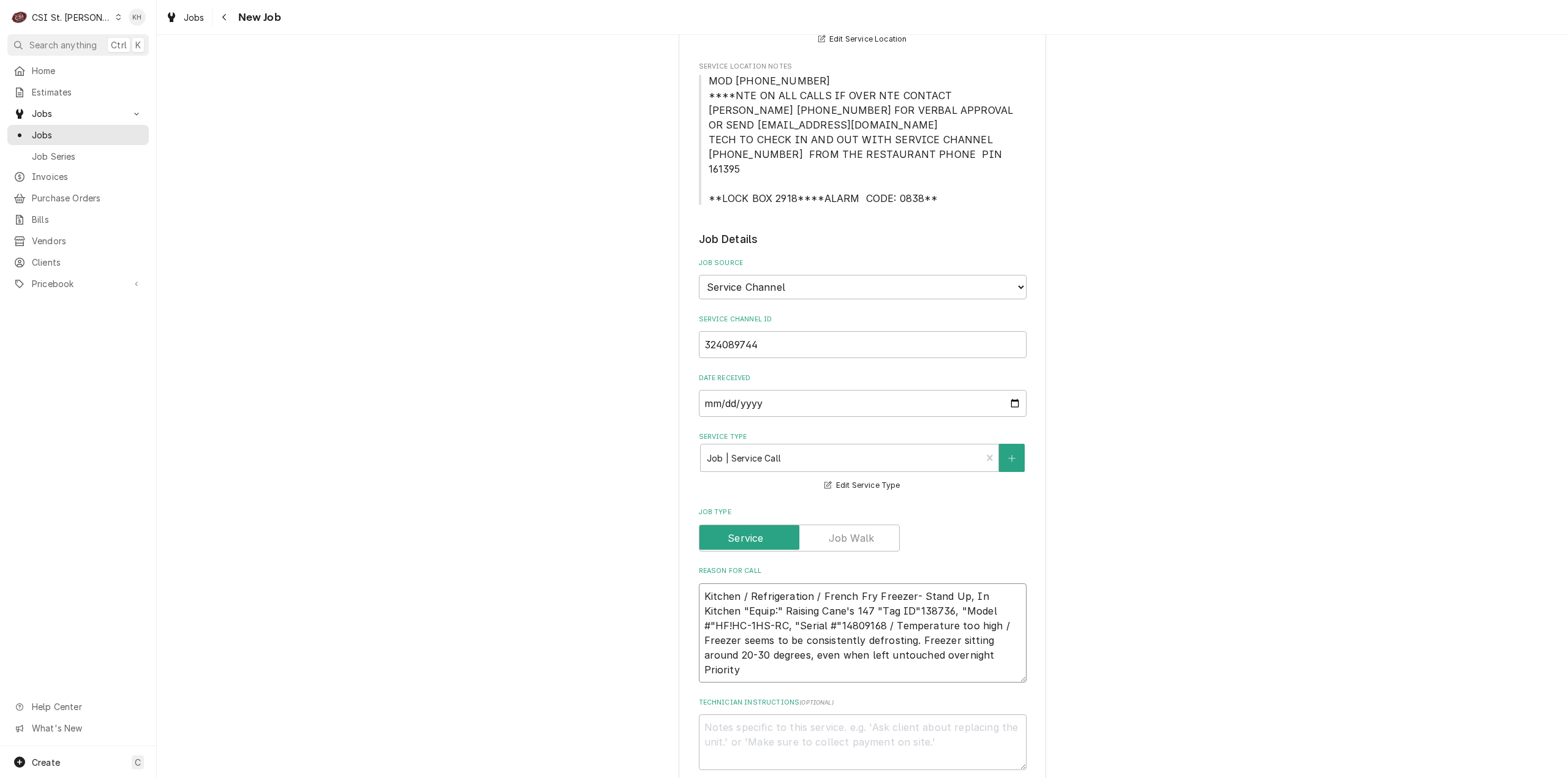
type textarea "Kitchen / Refrigeration / French Fry Freezer- Stand Up, In Kitchen "Equip:" Rai…"
click at [806, 659] on textarea "Kitchen / Refrigeration / French Fry Freezer- Stand Up, In Kitchen "Equip:" Rai…" at bounding box center [862, 633] width 328 height 100
paste textarea "URGENT - 24 HOURS"
type textarea "x"
type textarea "Kitchen / Refrigeration / French Fry Freezer- Stand Up, In Kitchen "Equip:" Rai…"
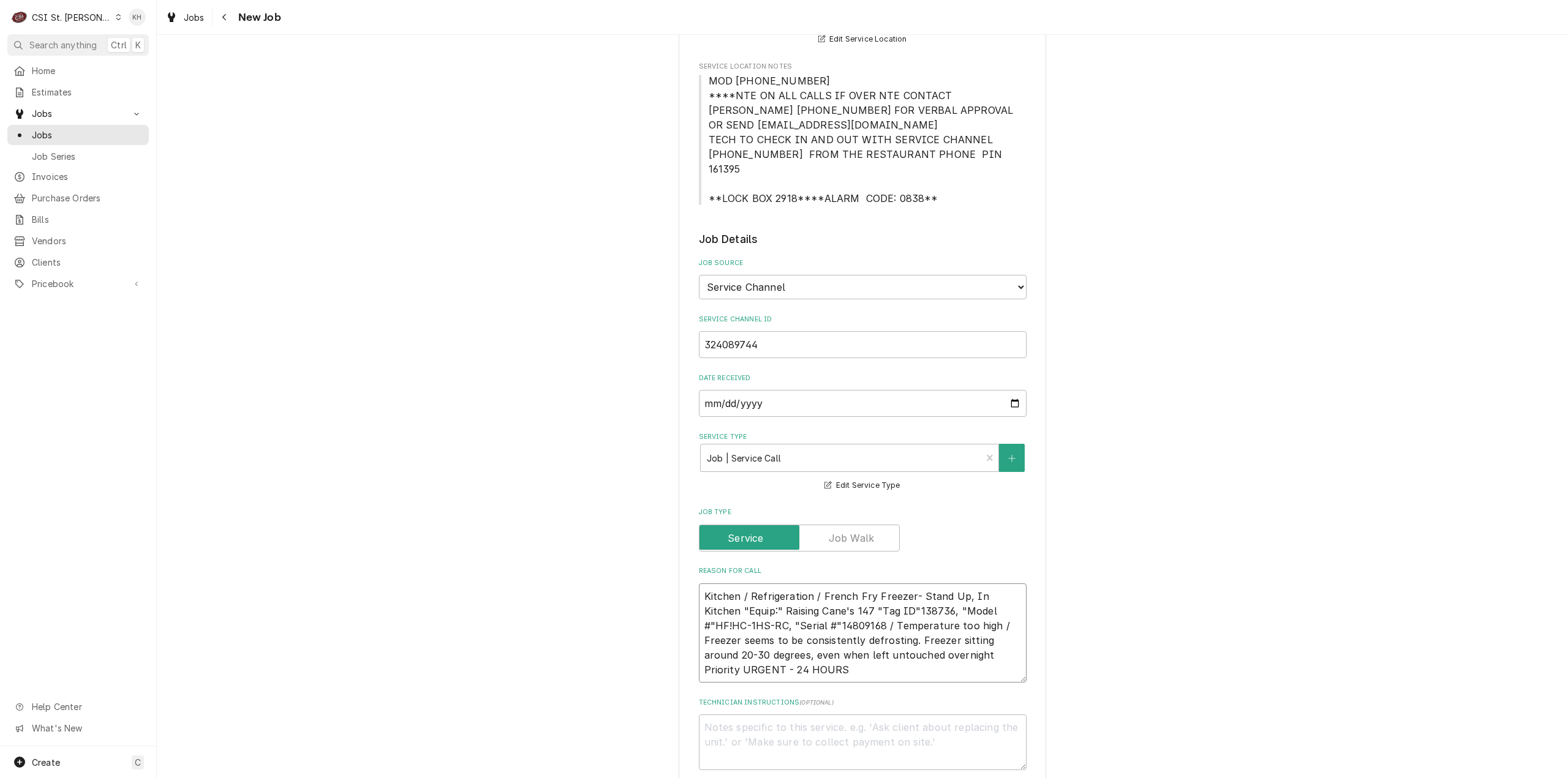
type textarea "x"
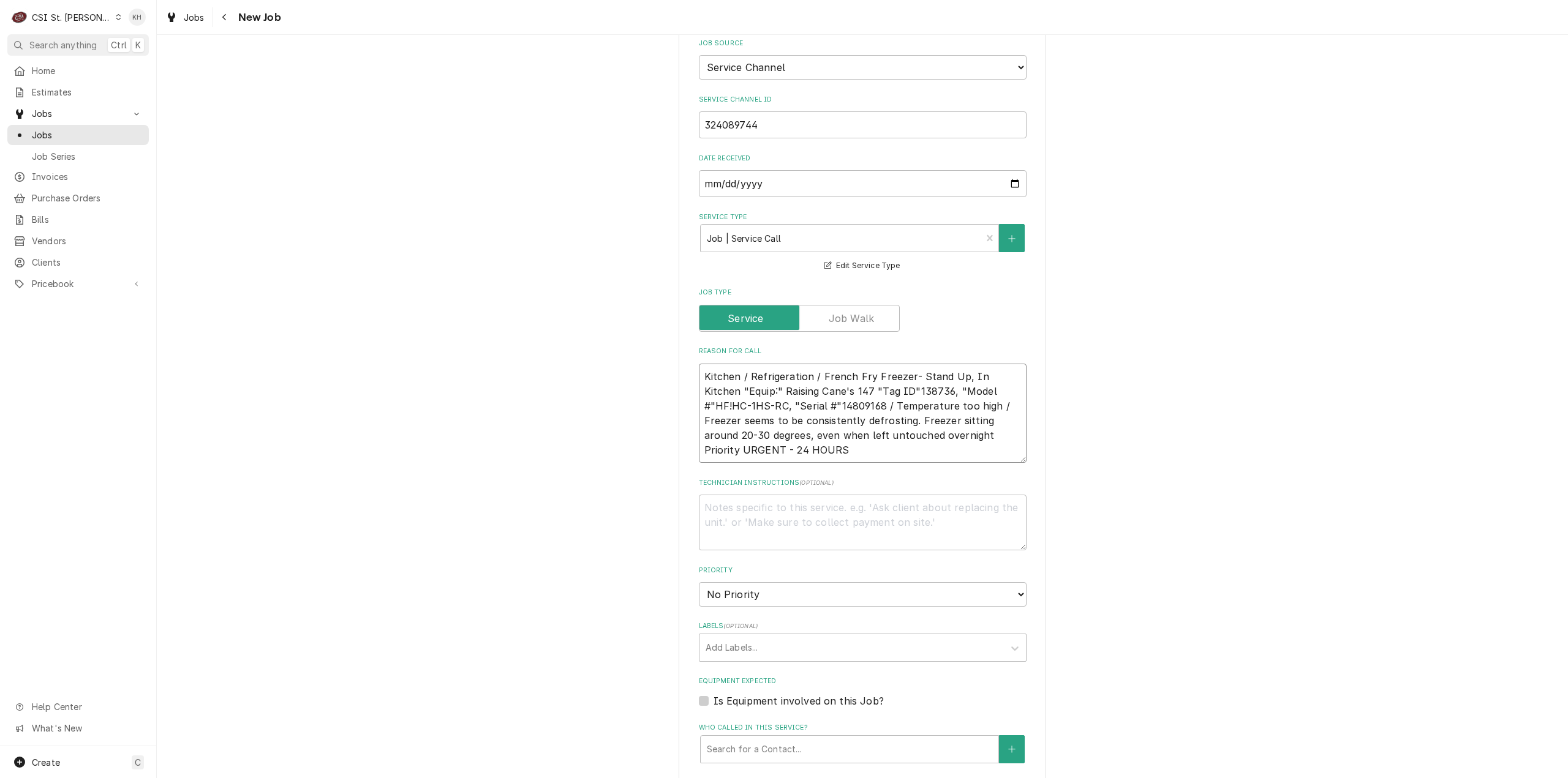
scroll to position [612, 0]
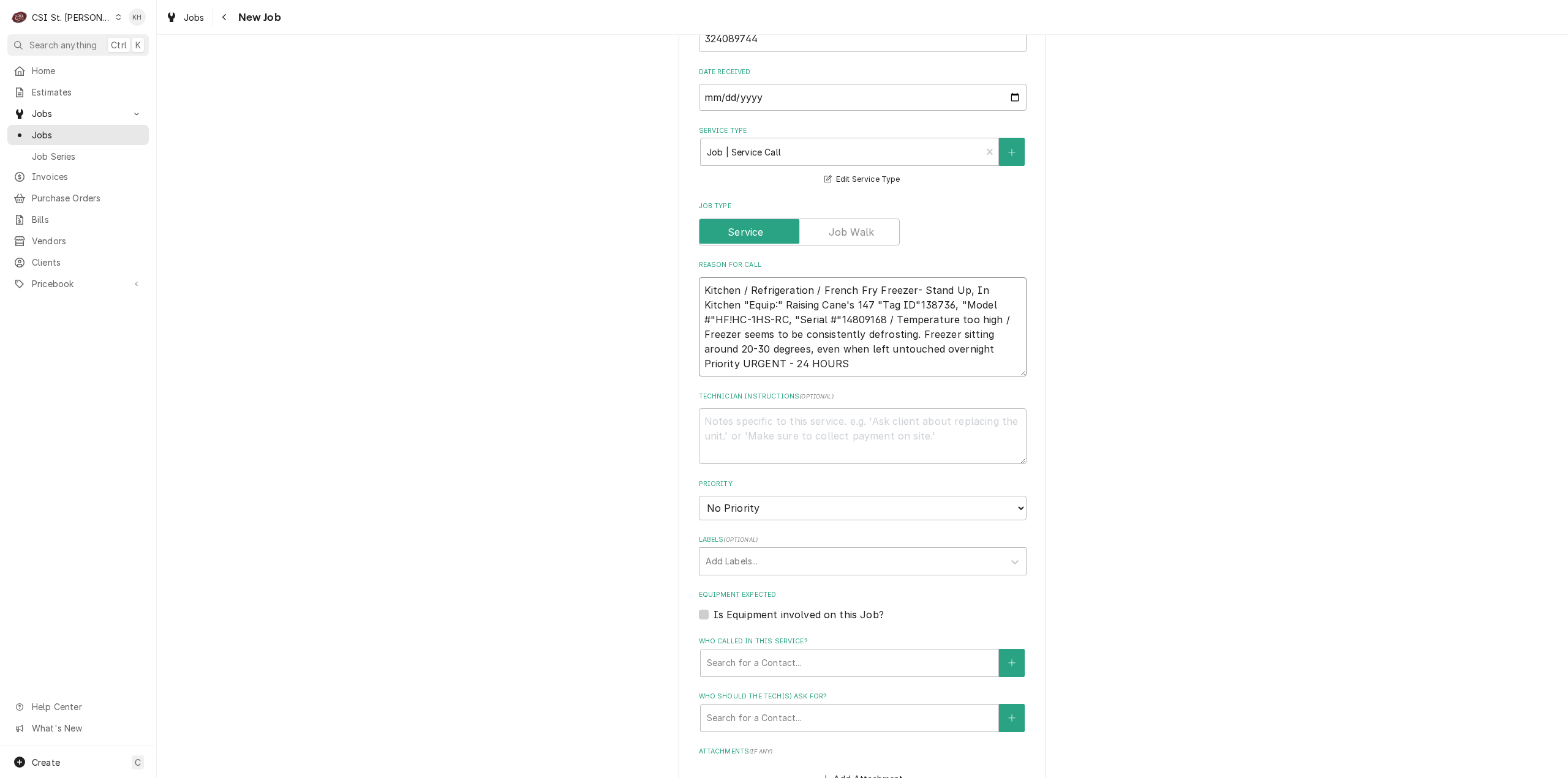
type textarea "Kitchen / Refrigeration / French Fry Freezer- Stand Up, In Kitchen "Equip:" Rai…"
click at [831, 419] on textarea "Technician Instructions ( optional )" at bounding box center [862, 436] width 328 height 55
type textarea "x"
type textarea "NT"
type textarea "x"
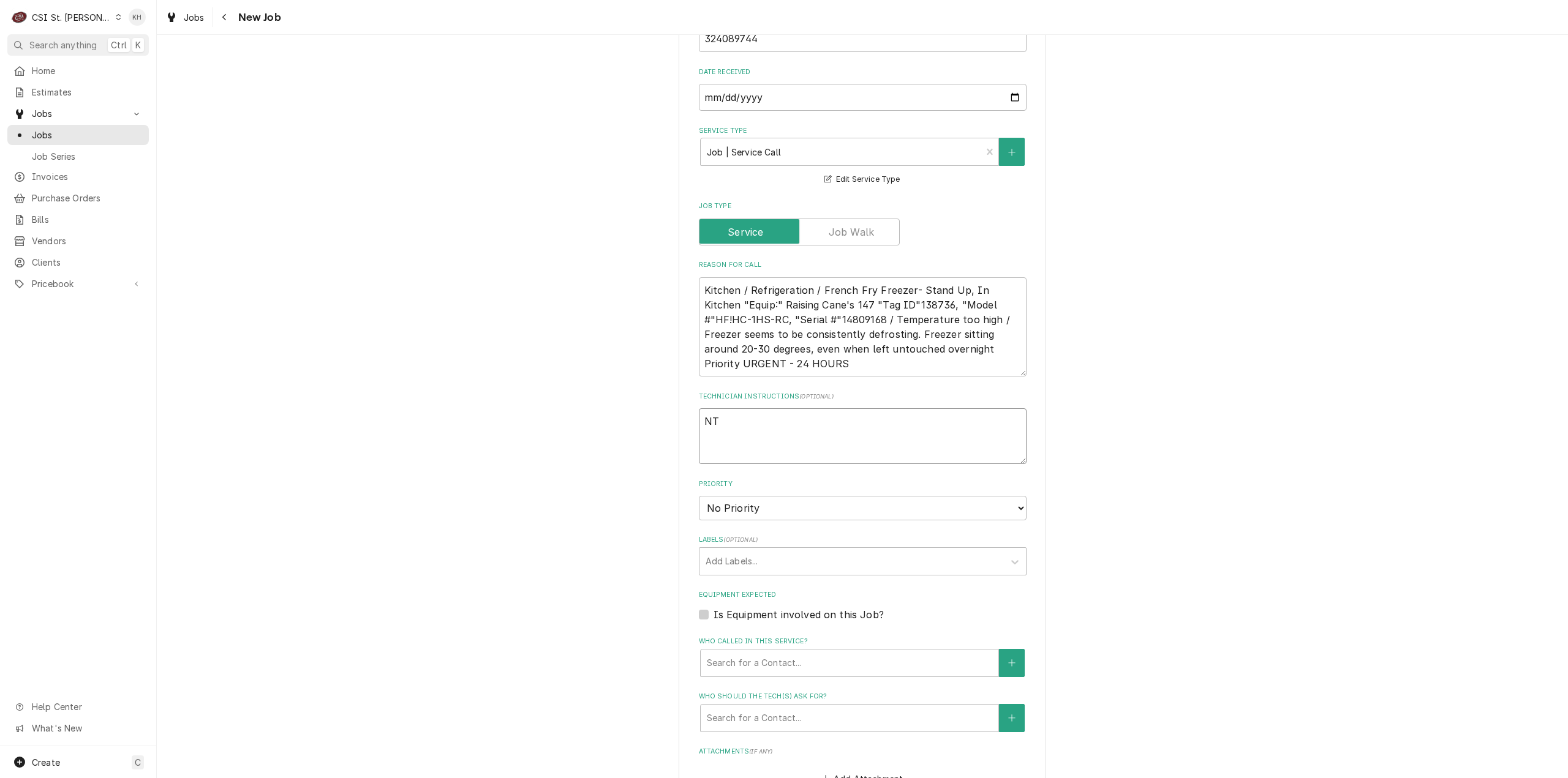
type textarea "NTE"
type textarea "x"
type textarea "NTE"
type textarea "x"
type textarea "NTE $"
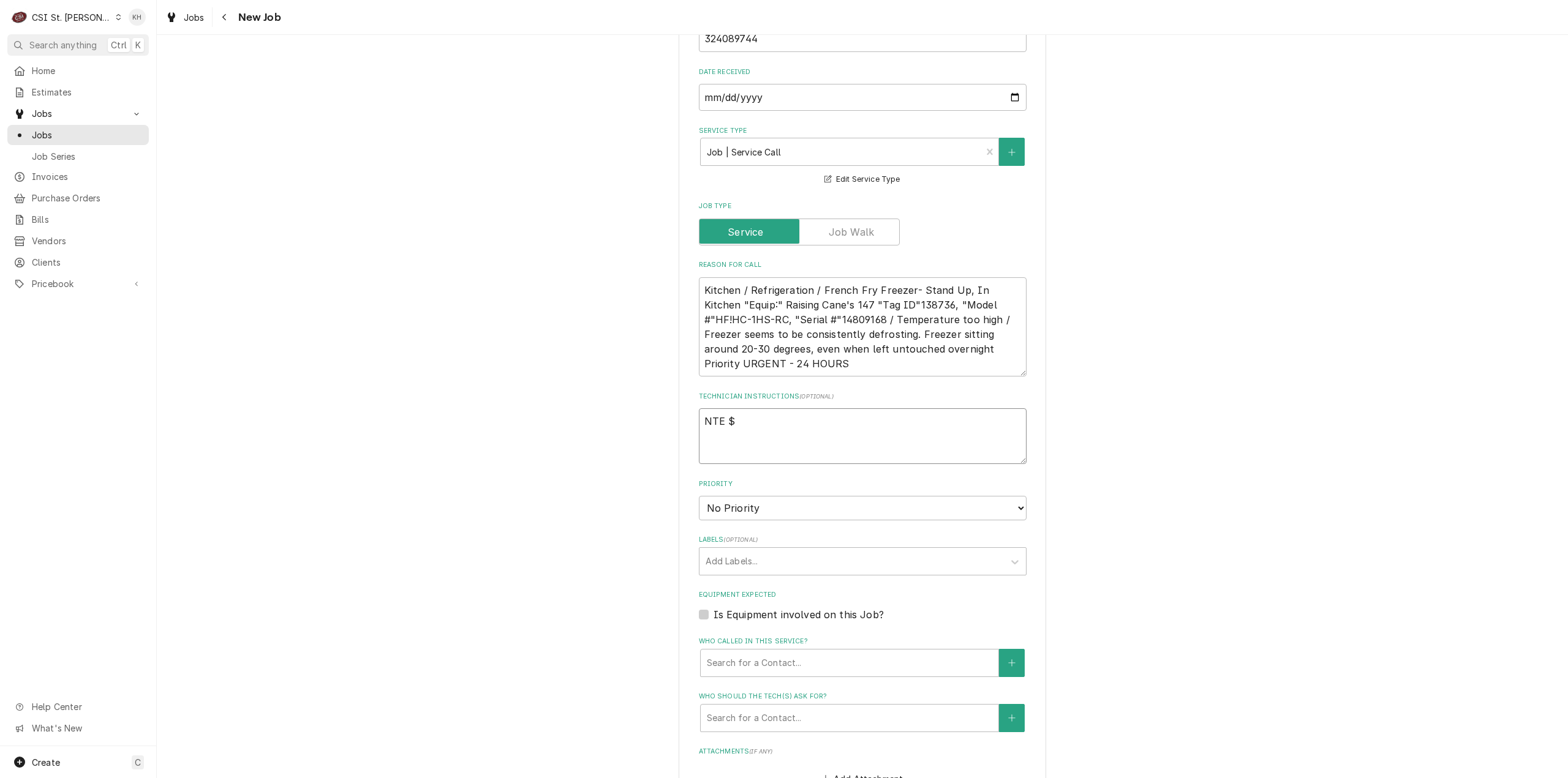
click at [779, 413] on textarea "NTE $" at bounding box center [862, 436] width 328 height 55
type textarea "x"
type textarea "NTE $4"
type textarea "x"
type textarea "NTE $40"
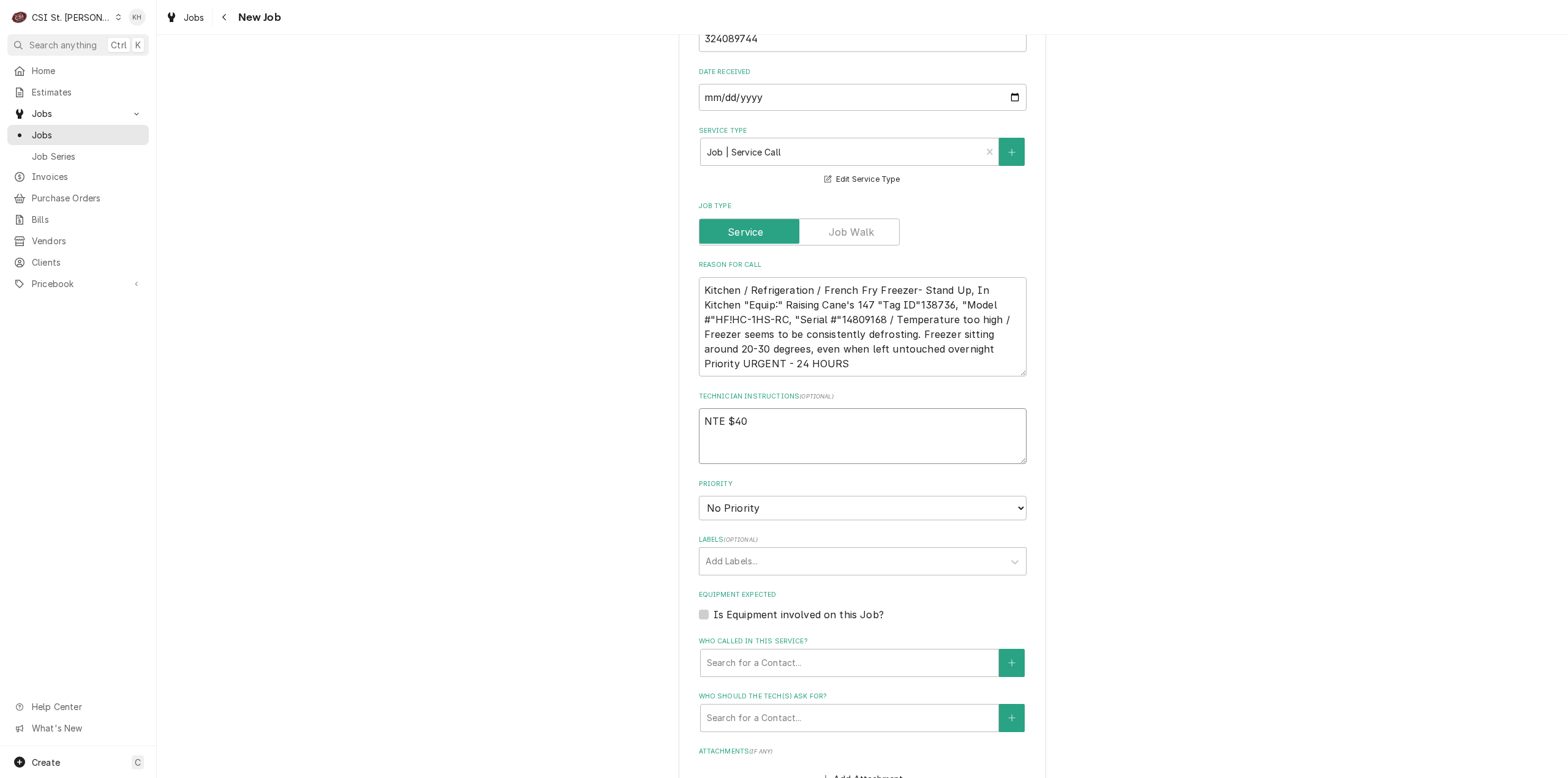
type textarea "x"
type textarea "NTE $400"
type textarea "x"
type textarea "NTE $400."
type textarea "x"
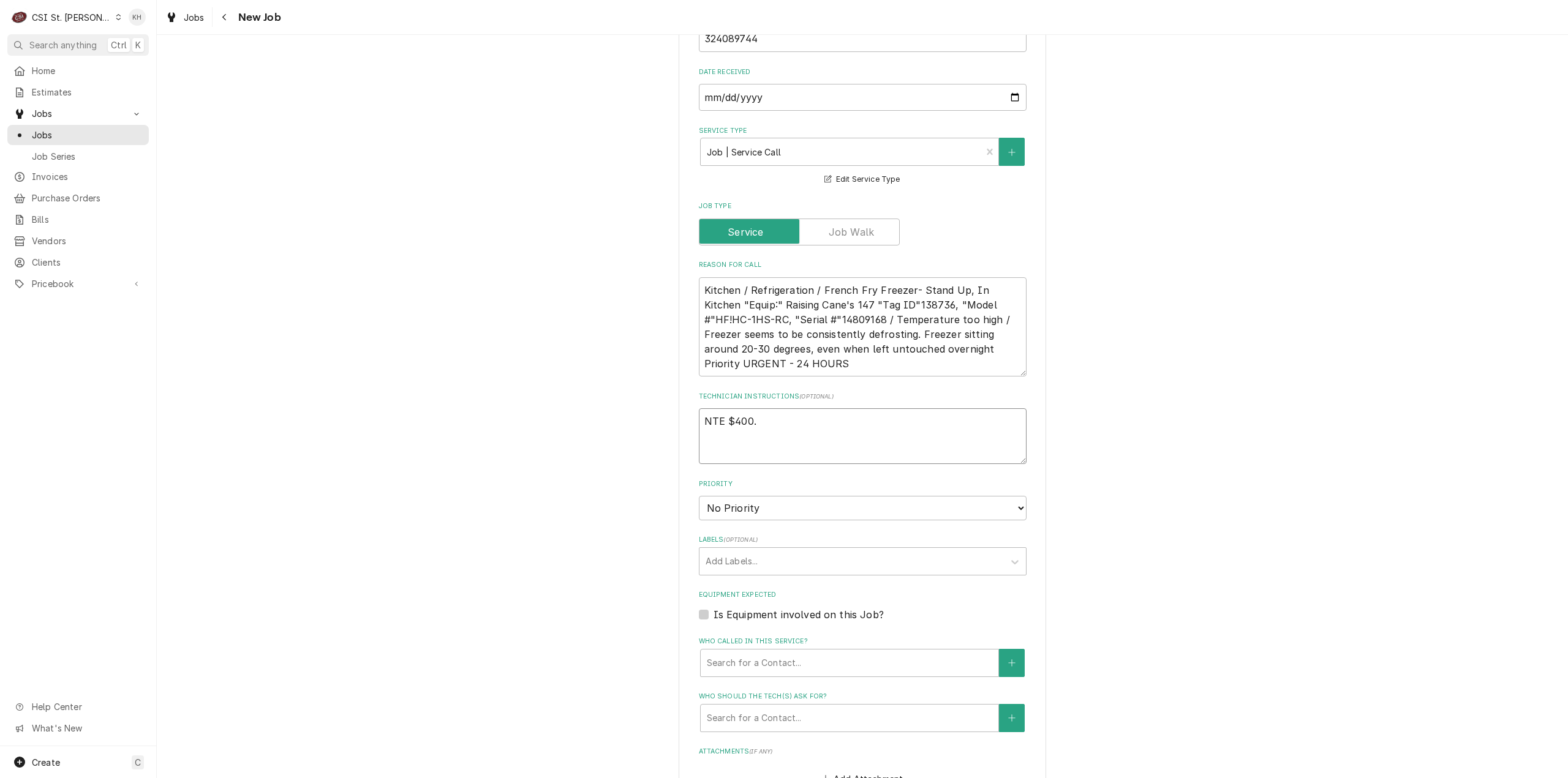
type textarea "NTE $400.0"
type textarea "x"
type textarea "NTE $400.00"
type textarea "x"
type textarea "NTE $400.00"
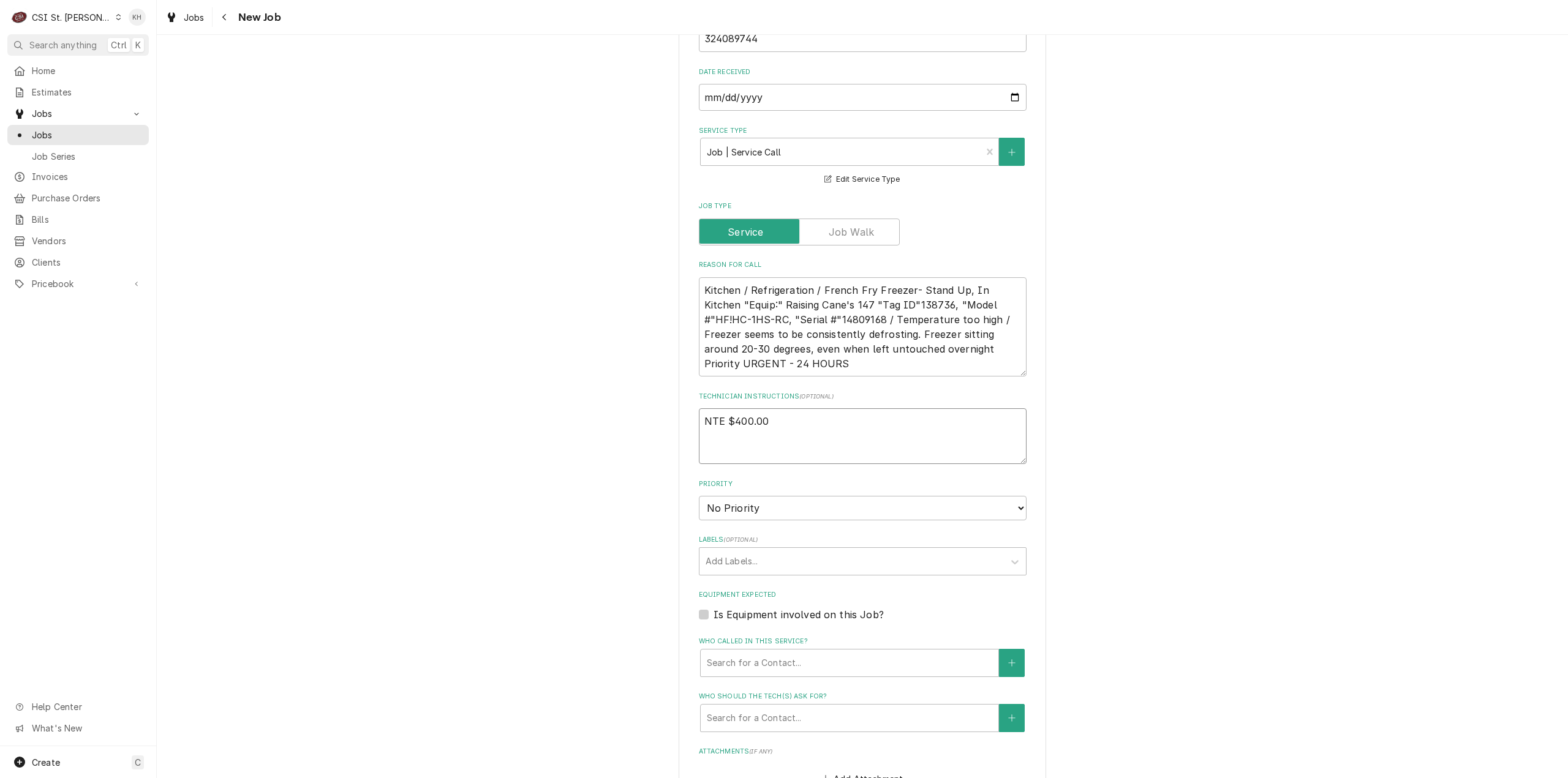
type textarea "x"
type textarea "NTE $400.00"
type textarea "x"
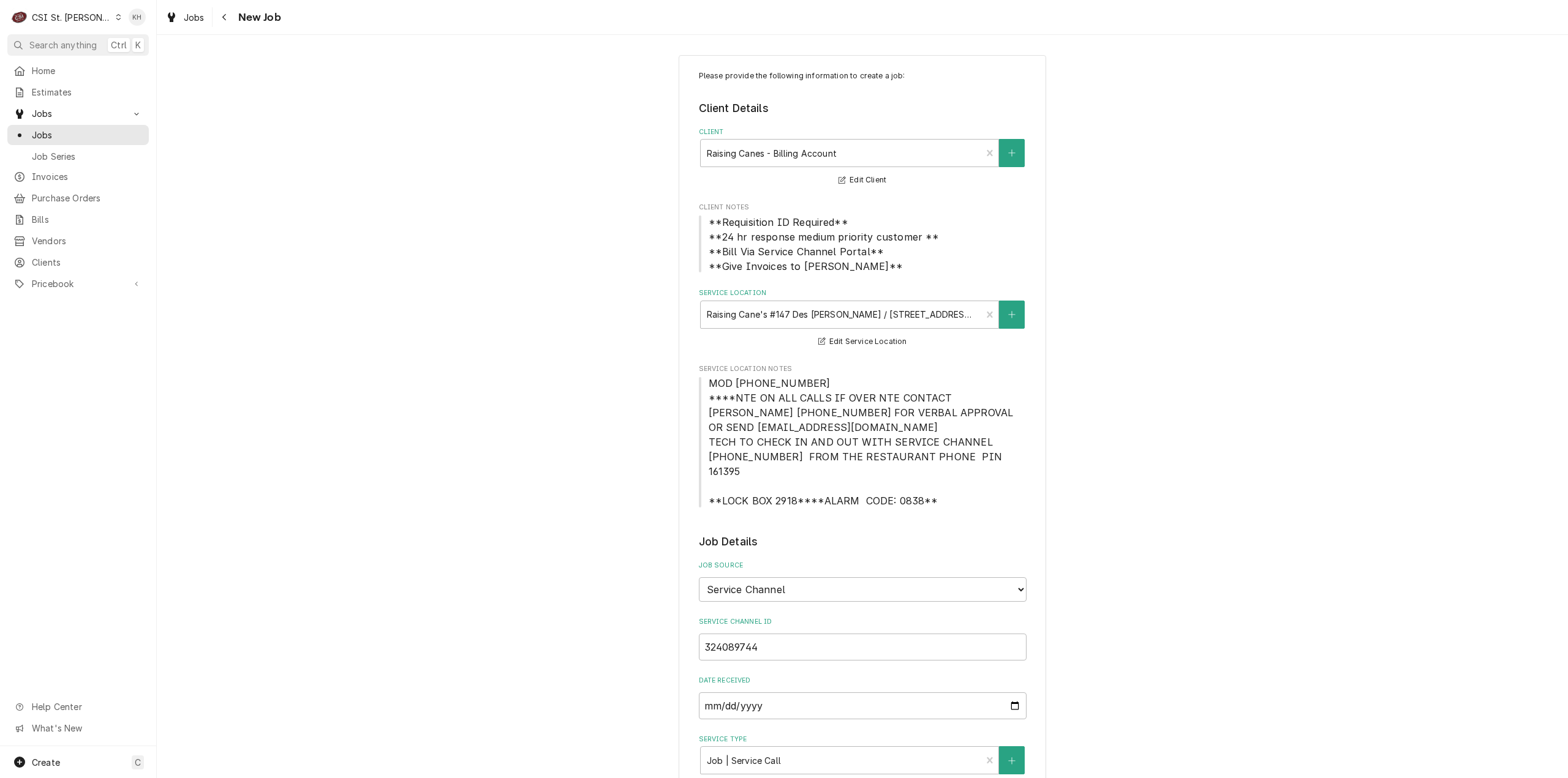
scroll to position [0, 0]
type textarea "NTE $400.00"
drag, startPoint x: 702, startPoint y: 400, endPoint x: 953, endPoint y: 497, distance: 269.1
click at [953, 497] on span "MOD (314) 909-4763 ****NTE ON ALL CALLS IF OVER NTE CONTACT JEFF COSTA 636-399-…" at bounding box center [862, 445] width 328 height 132
copy span "****NTE ON ALL CALLS IF OVER NTE CONTACT JEFF COSTA 636-399-1299 FOR VERBAL APP…"
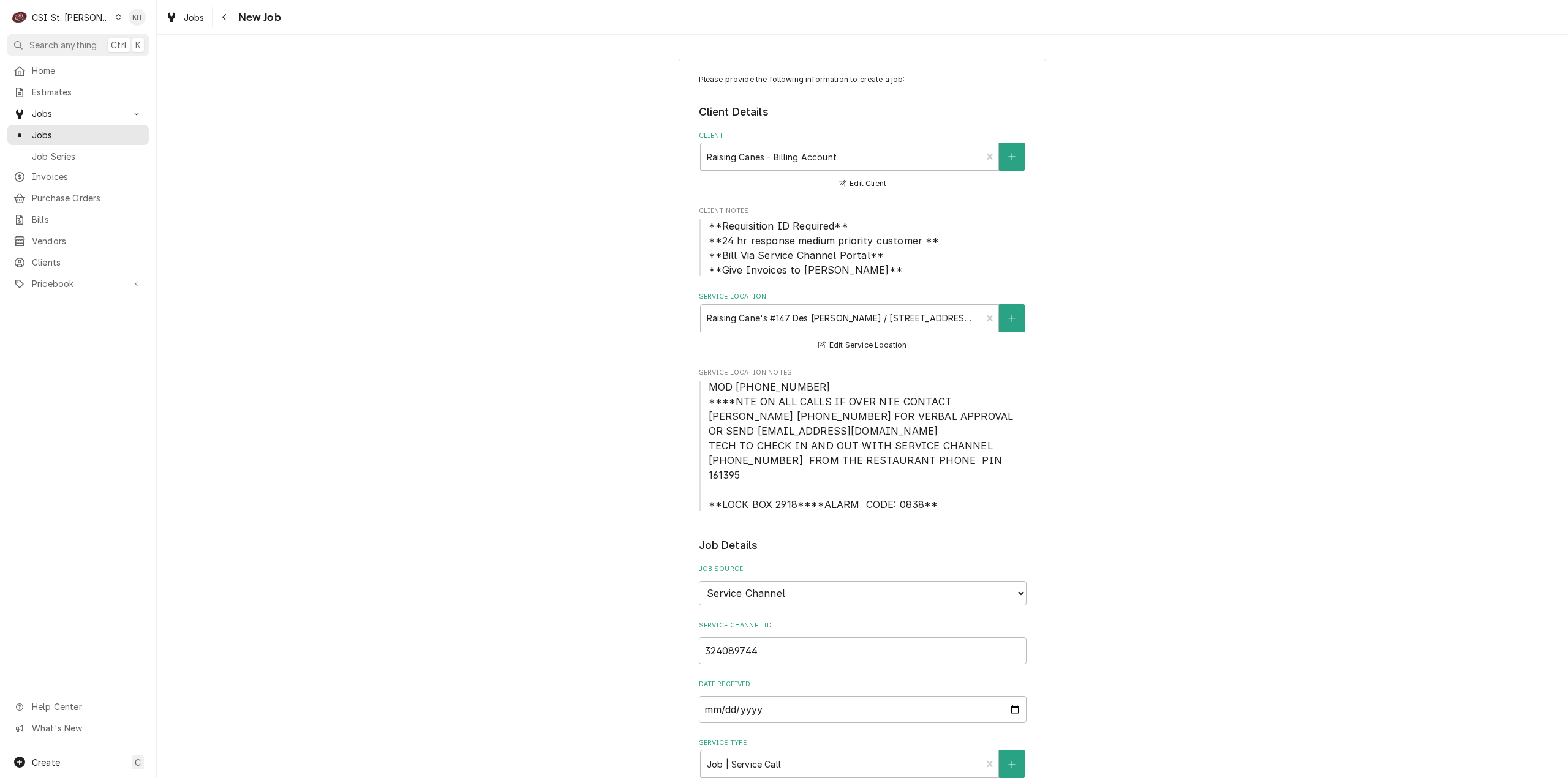
scroll to position [368, 0]
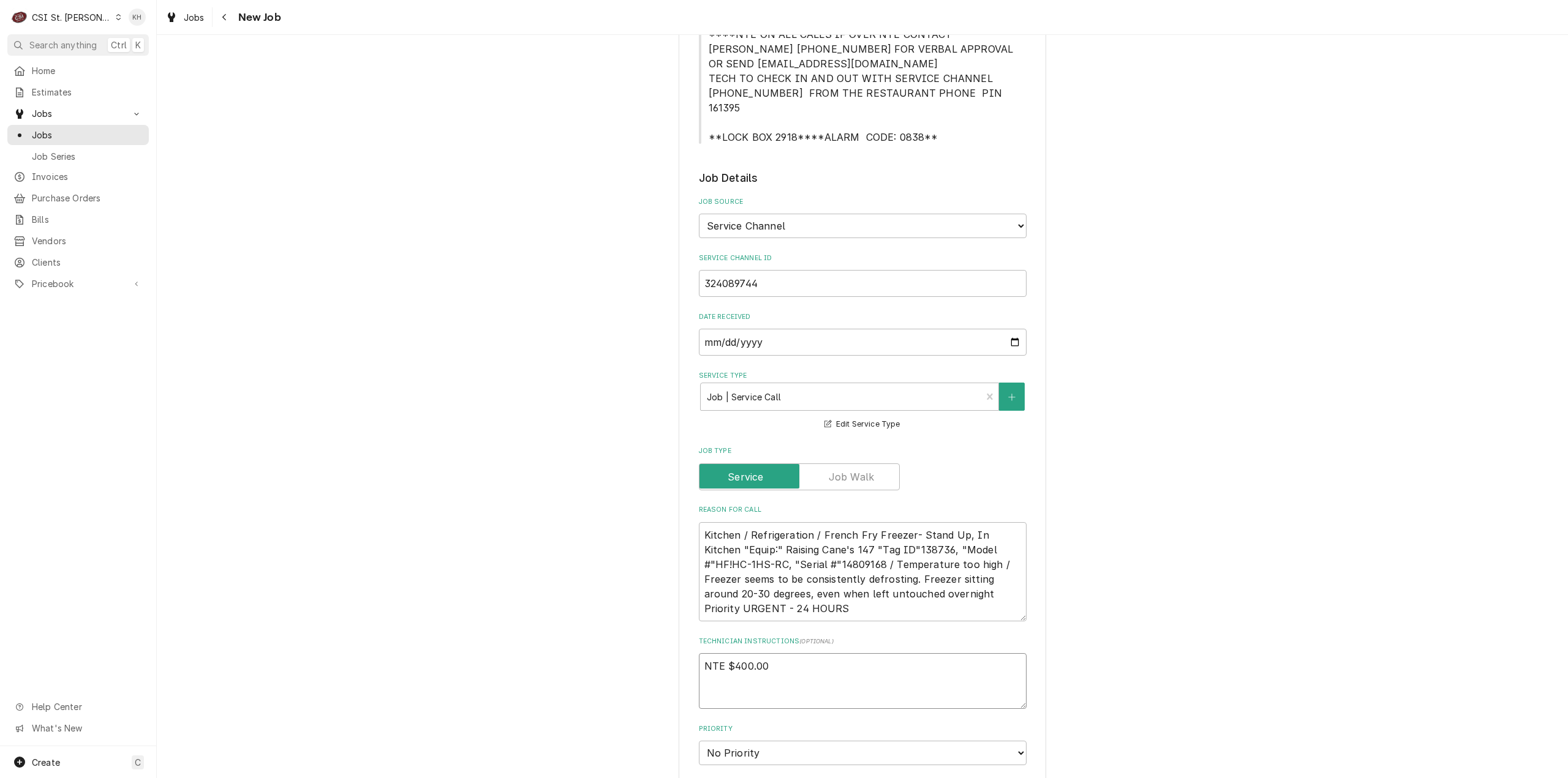
click at [761, 682] on textarea "NTE $400.00" at bounding box center [862, 681] width 328 height 55
paste textarea "****NTE ON ALL CALLS IF OVER NTE CONTACT JEFF COSTA 636-399-1299 FOR VERBAL APP…"
type textarea "x"
type textarea "NTE $400.00 ****NTE ON ALL CALLS IF OVER NTE CONTACT JEFF COSTA 636-399-1299 FO…"
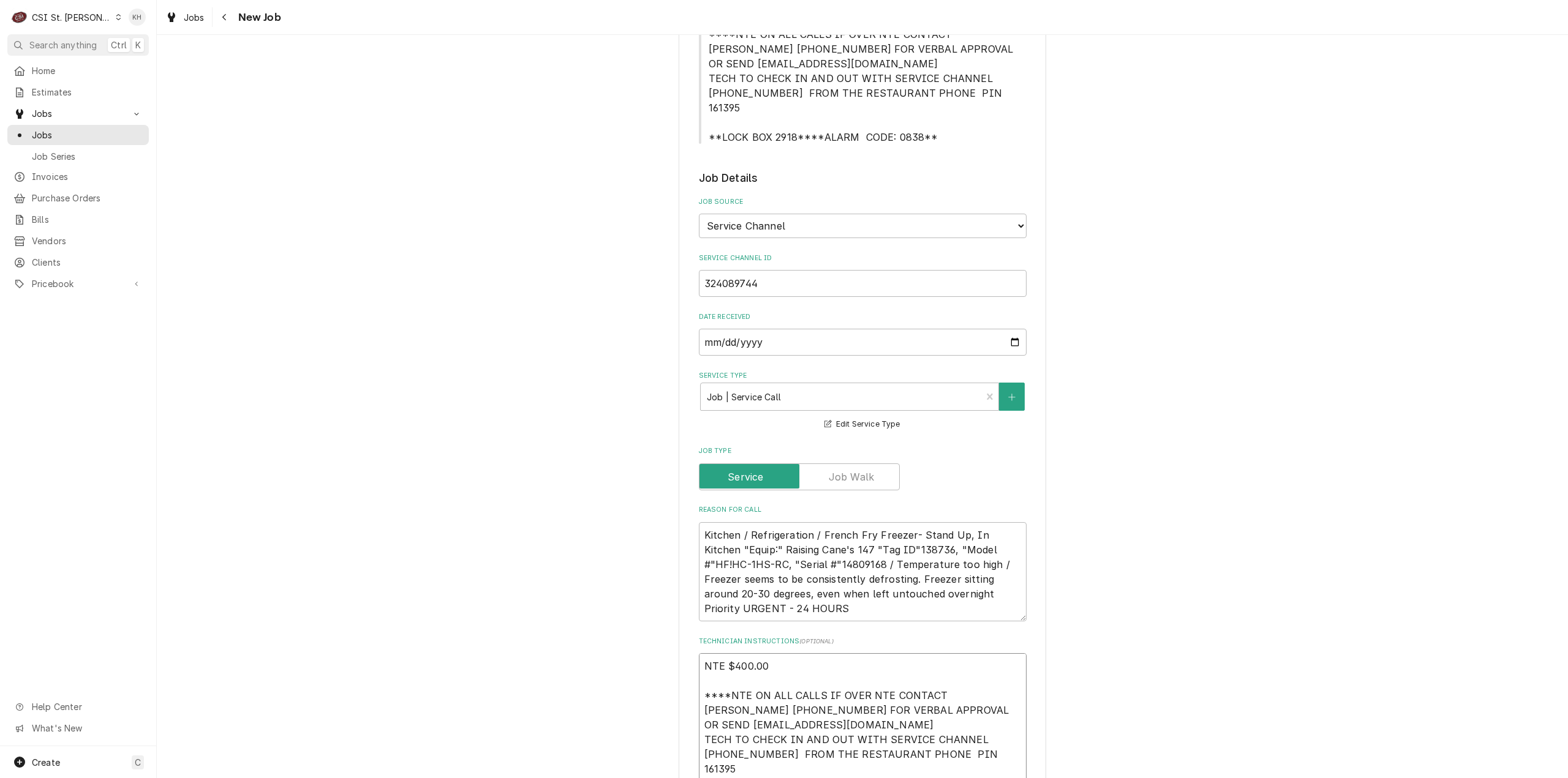
type textarea "x"
type textarea "NTE $400.00 ****NTE ON ALL CALLS IF OVER NTE CONTACT JEFF COSTA 636-399-1299 FO…"
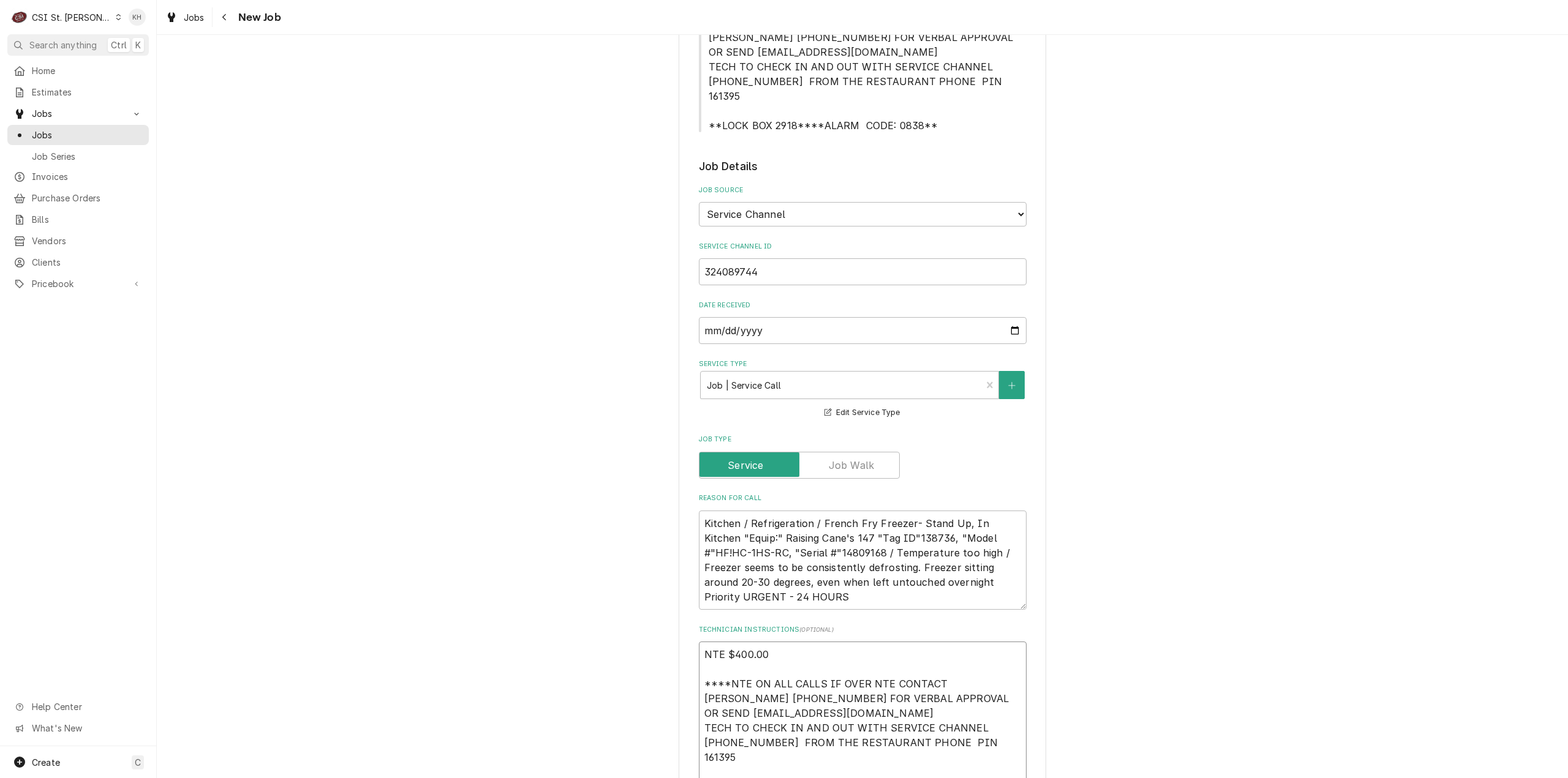
type textarea "x"
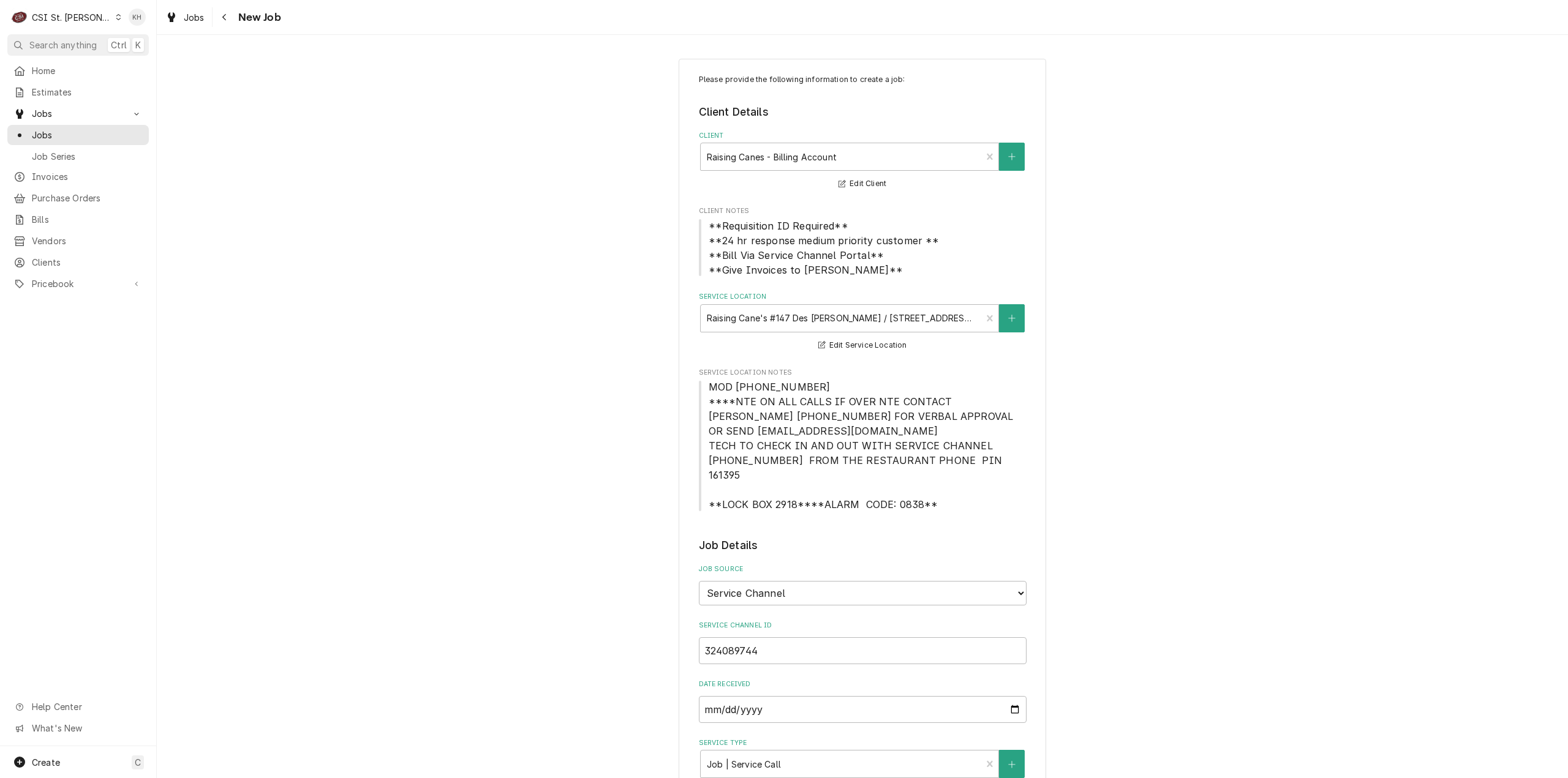
type textarea "NTE $400.00 ****NTE ON ALL CALLS IF OVER NTE CONTACT JEFF COSTA 636-399-1299 FO…"
click at [709, 382] on span "MOD (314) 909-4763 ****NTE ON ALL CALLS IF OVER NTE CONTACT JEFF COSTA 636-399-…" at bounding box center [862, 446] width 308 height 130
drag, startPoint x: 704, startPoint y: 385, endPoint x: 812, endPoint y: 393, distance: 108.3
click at [812, 392] on span "MOD (314) 909-4763 ****NTE ON ALL CALLS IF OVER NTE CONTACT JEFF COSTA 636-399-…" at bounding box center [862, 445] width 328 height 132
copy span "MOD (314) 909-4763"
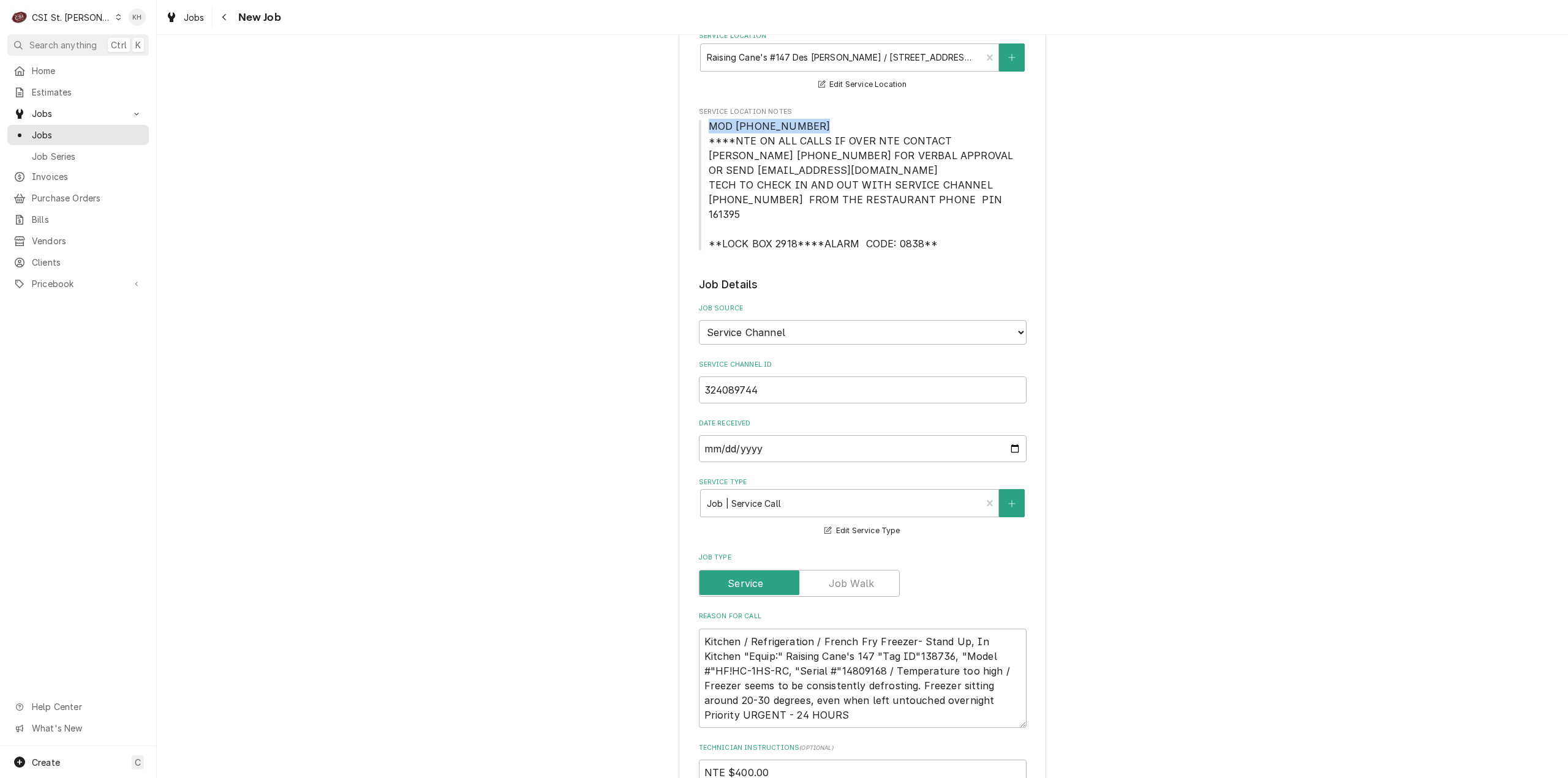
scroll to position [489, 0]
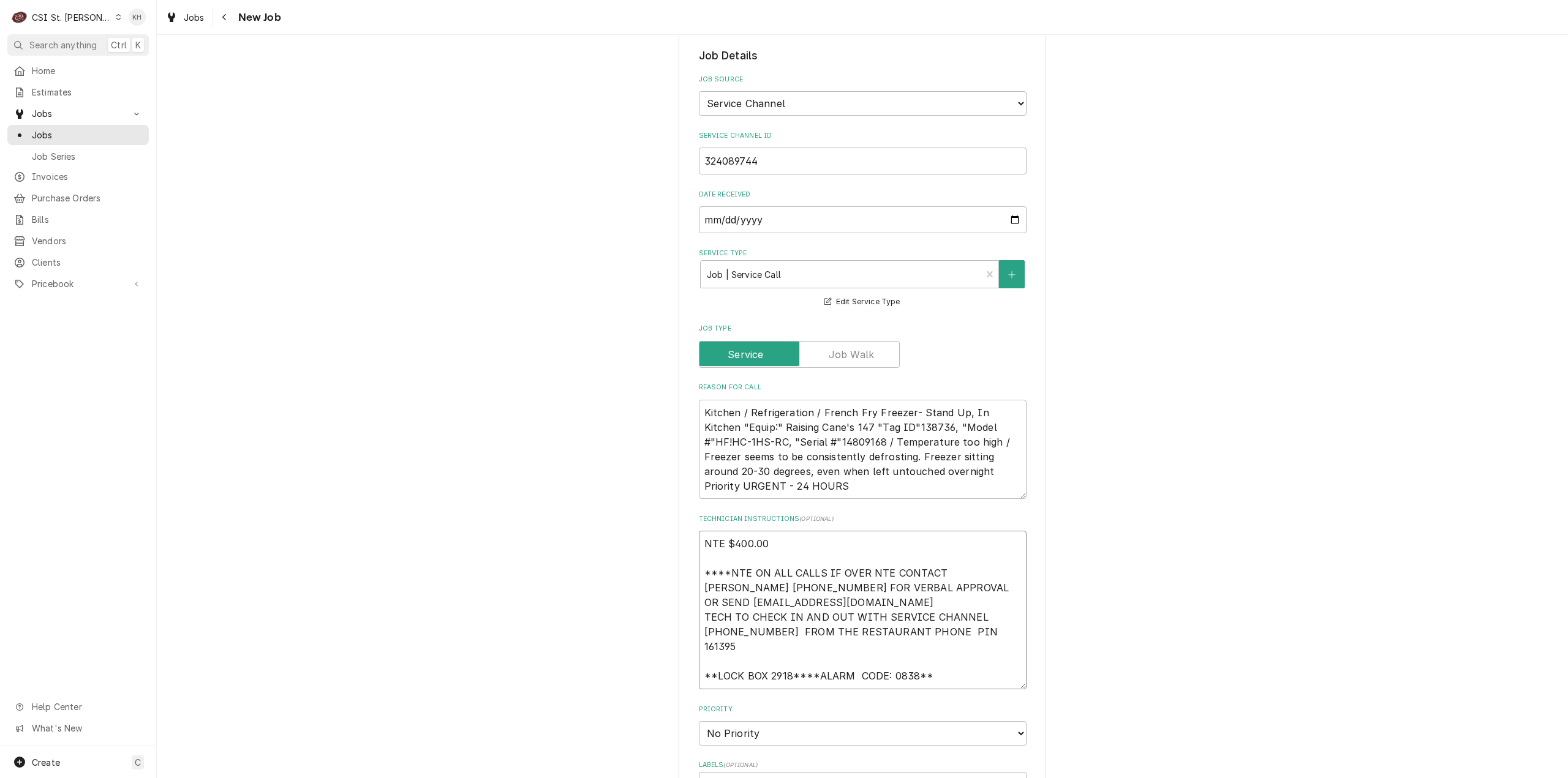
click at [756, 669] on textarea "NTE $400.00 ****NTE ON ALL CALLS IF OVER NTE CONTACT JEFF COSTA 636-399-1299 FO…" at bounding box center [862, 610] width 328 height 159
paste textarea "MOD (314) 909-4763"
type textarea "x"
type textarea "NTE $400.00 ****NTE ON ALL CALLS IF OVER NTE CONTACT JEFF COSTA 636-399-1299 FO…"
type textarea "x"
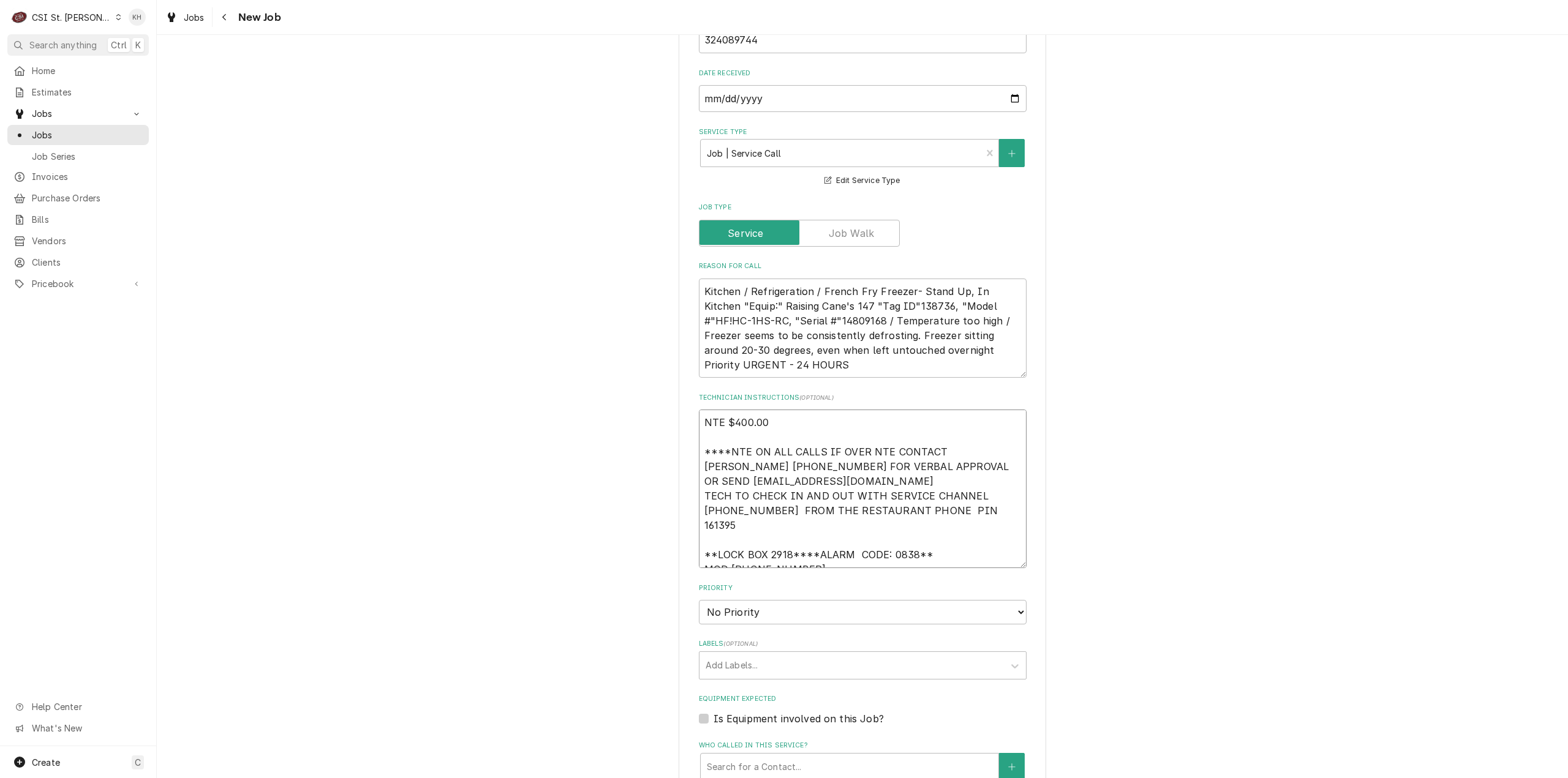
scroll to position [612, 0]
type textarea "NTE $400.00 ****NTE ON ALL CALLS IF OVER NTE CONTACT JEFF COSTA 636-399-1299 FO…"
drag, startPoint x: 778, startPoint y: 588, endPoint x: 776, endPoint y: 595, distance: 7.3
click at [778, 599] on select "No Priority Urgent High Medium Low" at bounding box center [862, 610] width 328 height 25
select select "3"
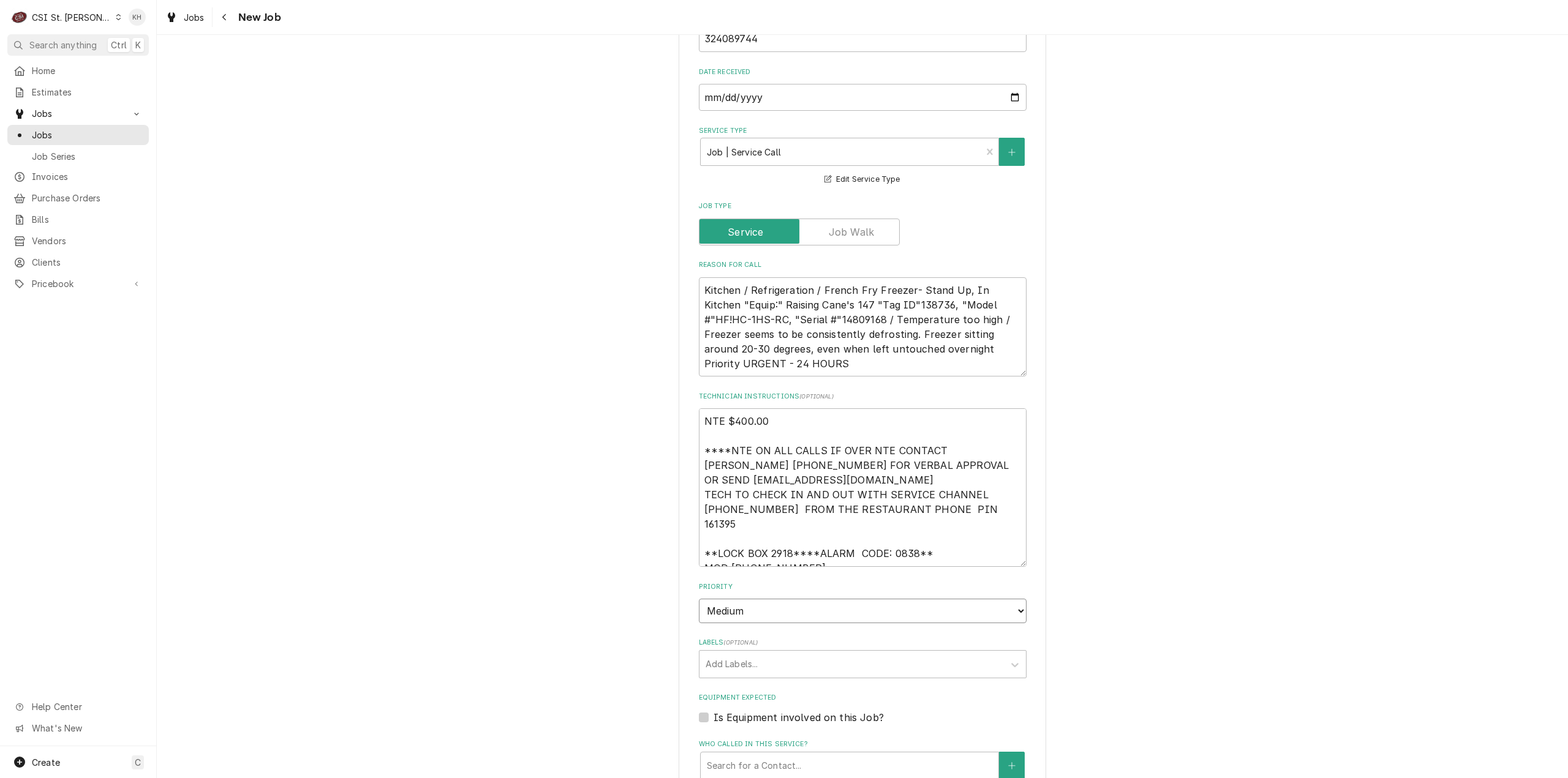
click at [699, 599] on select "No Priority Urgent High Medium Low" at bounding box center [862, 610] width 328 height 25
type textarea "x"
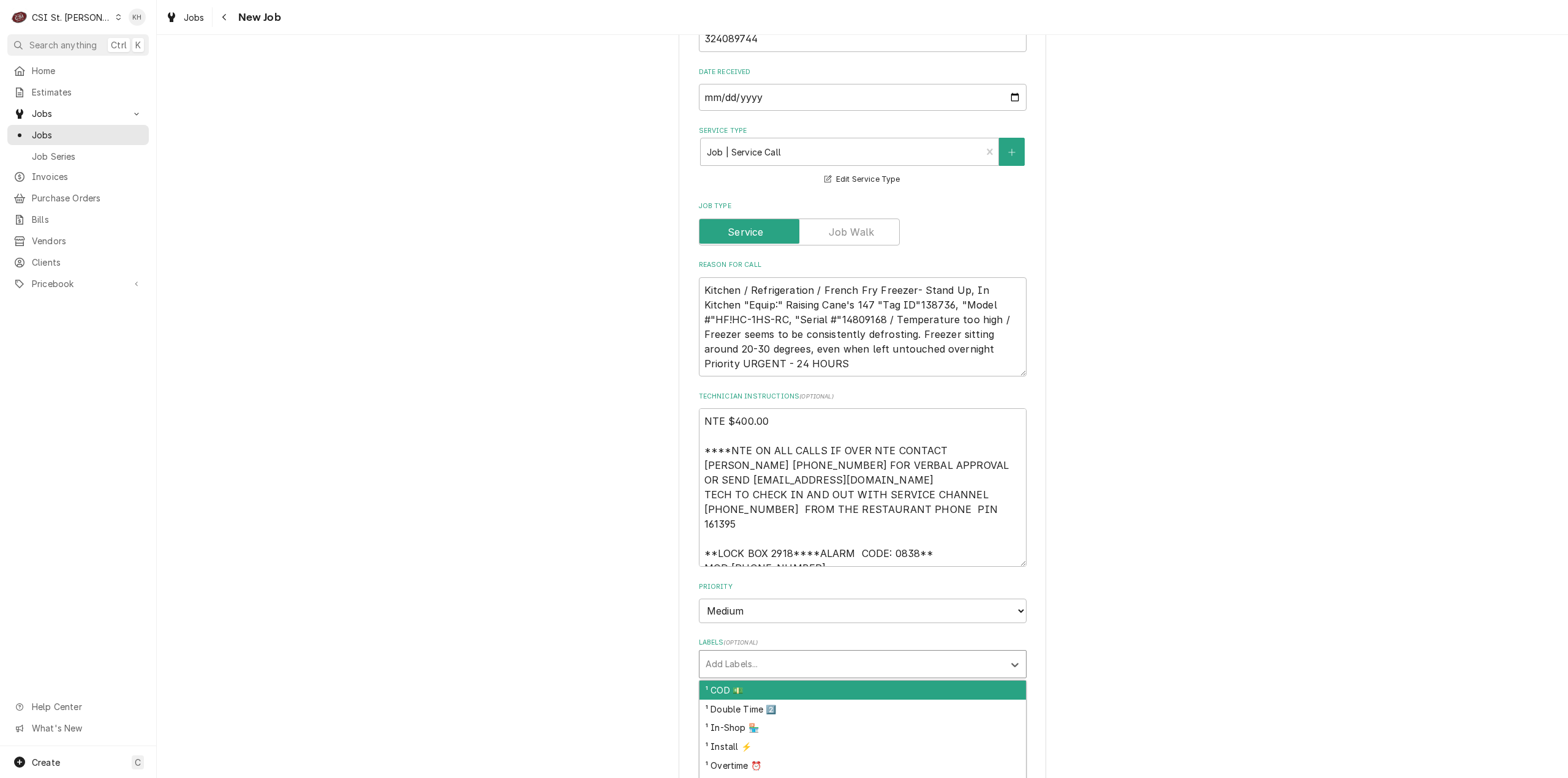
click at [733, 653] on div "Labels" at bounding box center [851, 664] width 292 height 22
type input "ref"
type textarea "x"
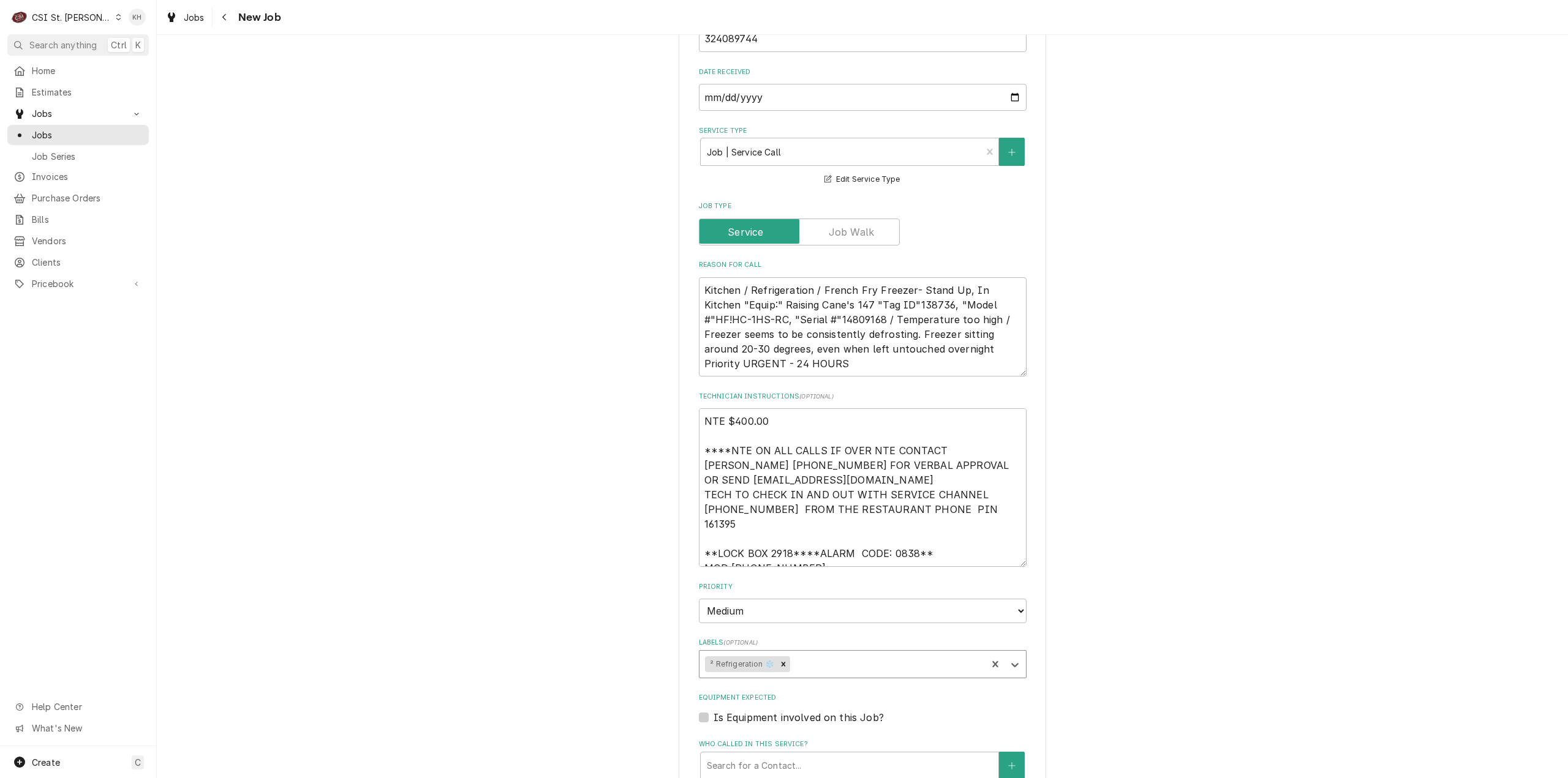
type textarea "x"
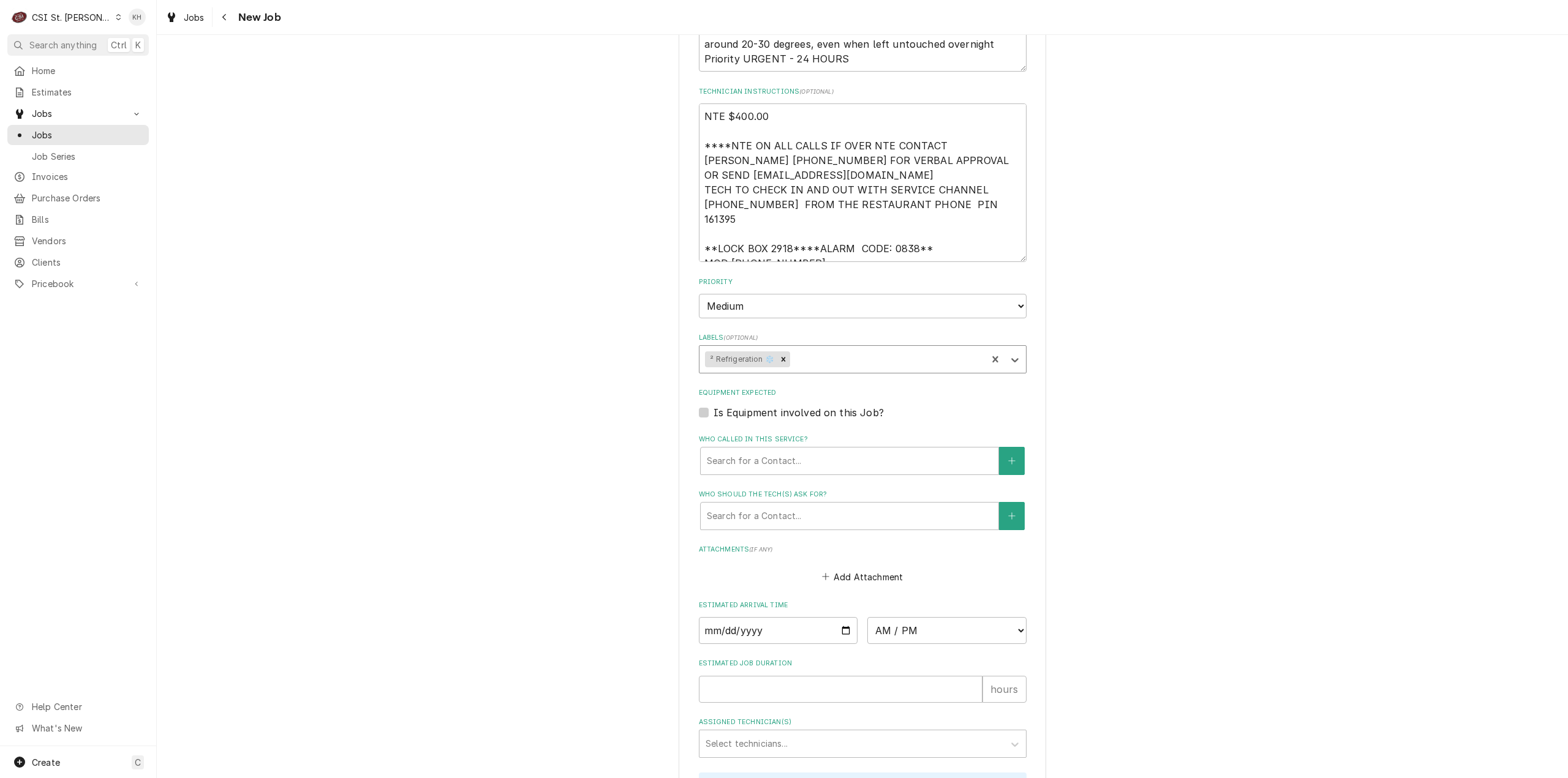
scroll to position [918, 0]
click at [714, 404] on label "Is Equipment involved on this Job?" at bounding box center [798, 411] width 170 height 15
click at [714, 404] on input "Equipment Expected" at bounding box center [877, 417] width 328 height 27
checkbox input "true"
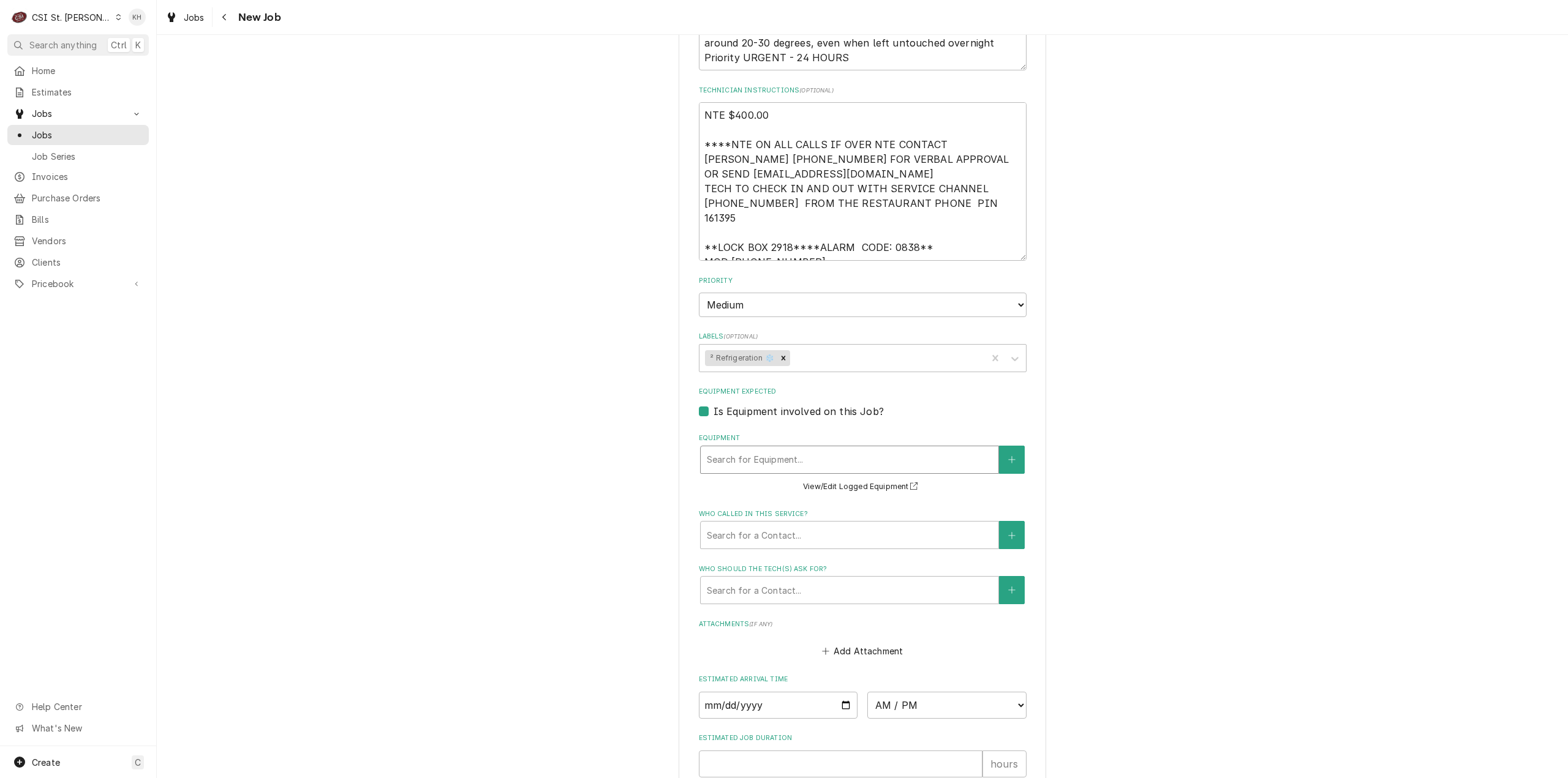
drag, startPoint x: 790, startPoint y: 448, endPoint x: 748, endPoint y: 447, distance: 42.0
click at [786, 448] on div "Equipment" at bounding box center [849, 459] width 286 height 22
paste input "14809168"
type textarea "x"
type input "14809168"
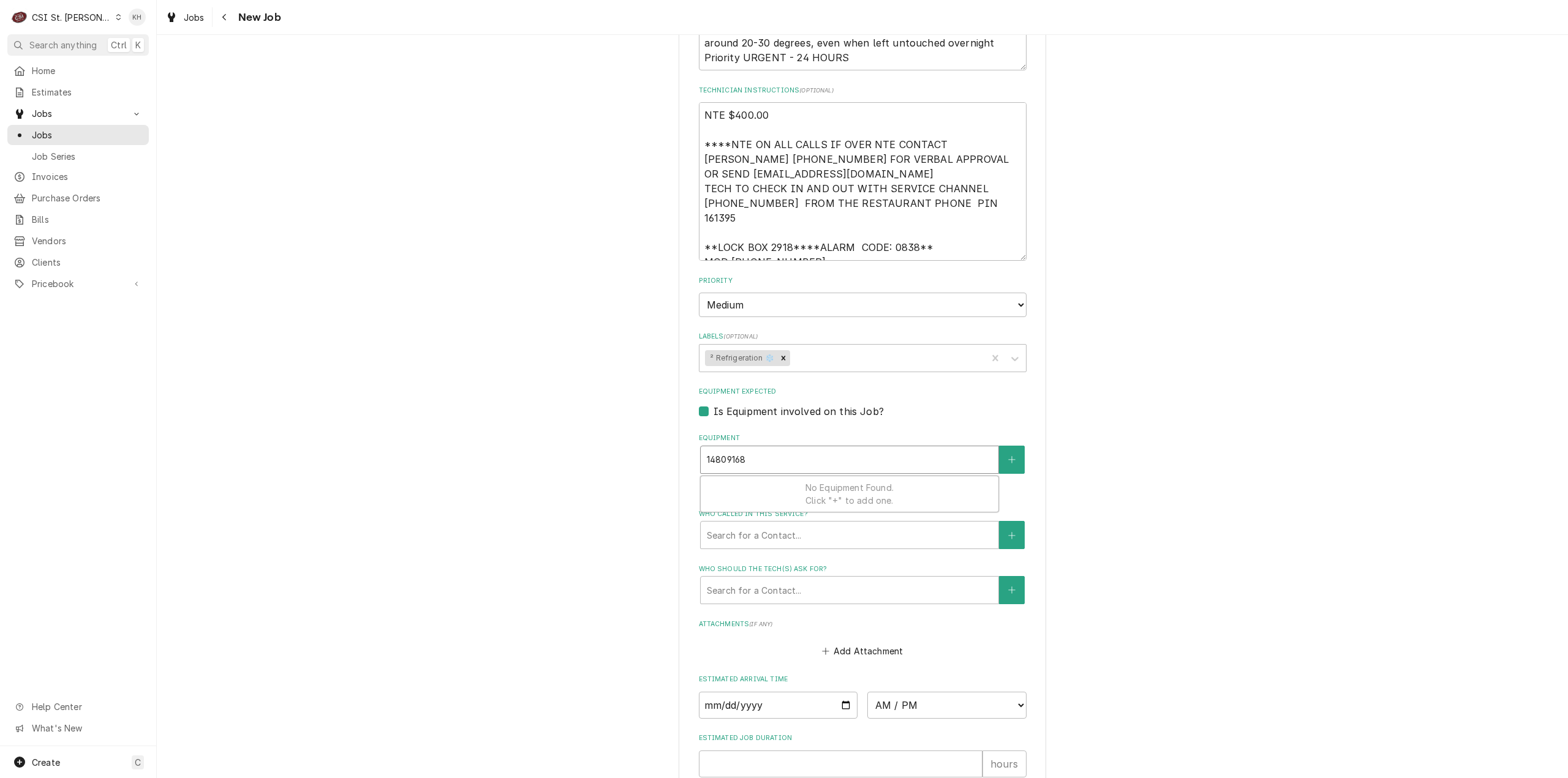
type textarea "x"
type input "14809168"
type textarea "x"
type input "1480916"
type textarea "x"
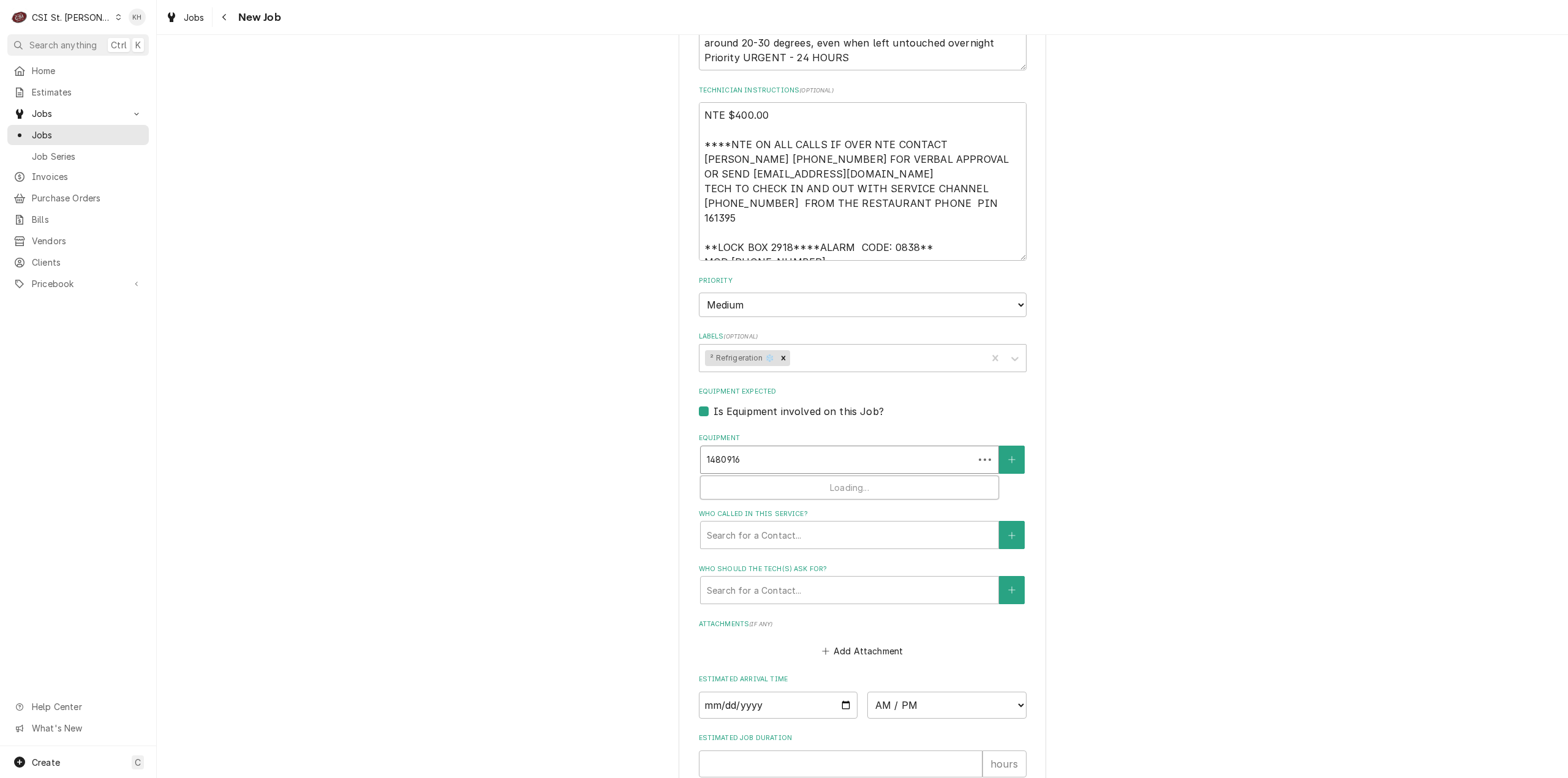
type input "148091"
type textarea "x"
type input "14809"
type textarea "x"
type input "1480"
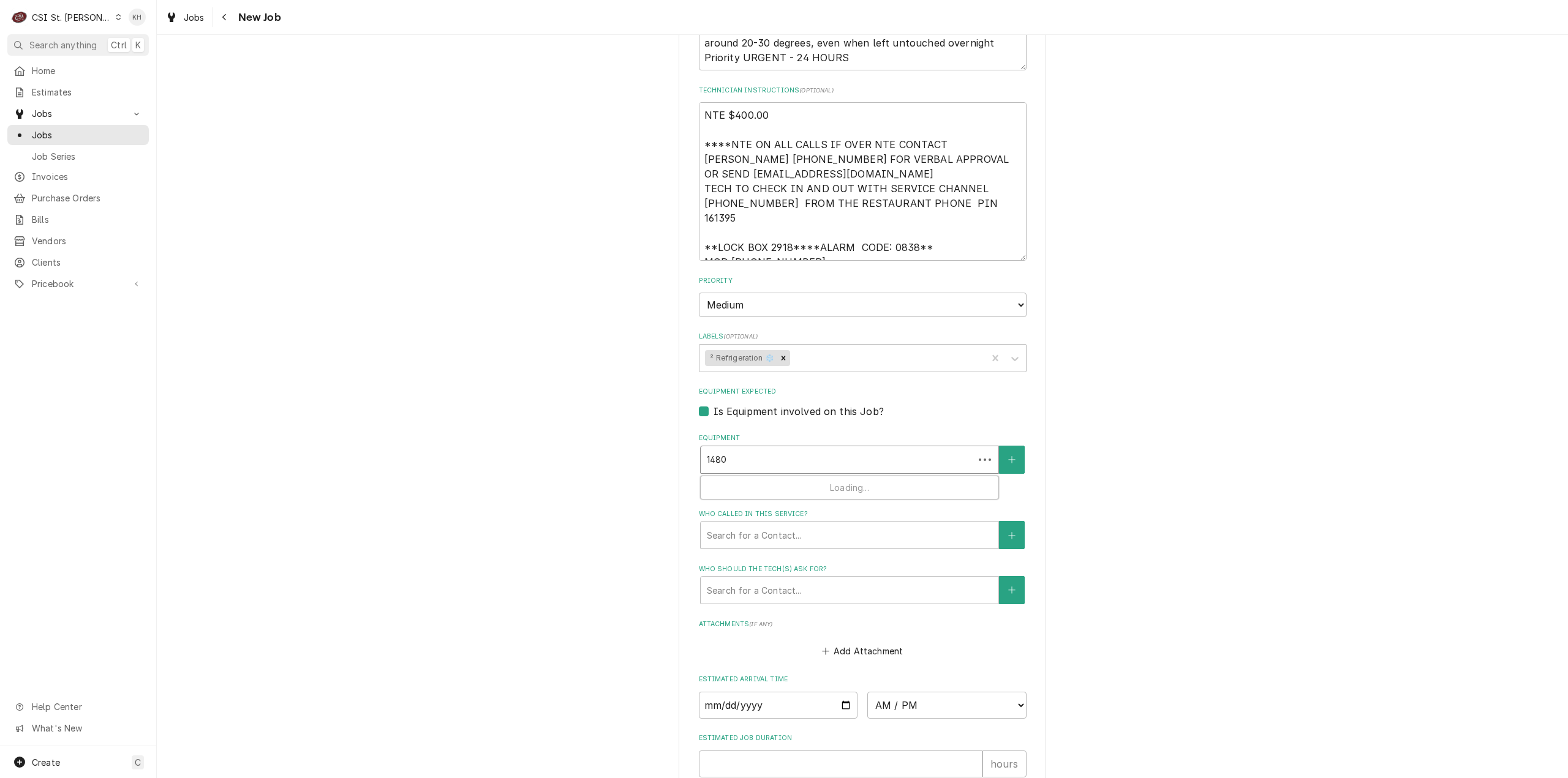
type textarea "x"
type input "148"
type textarea "x"
type input "14"
type textarea "x"
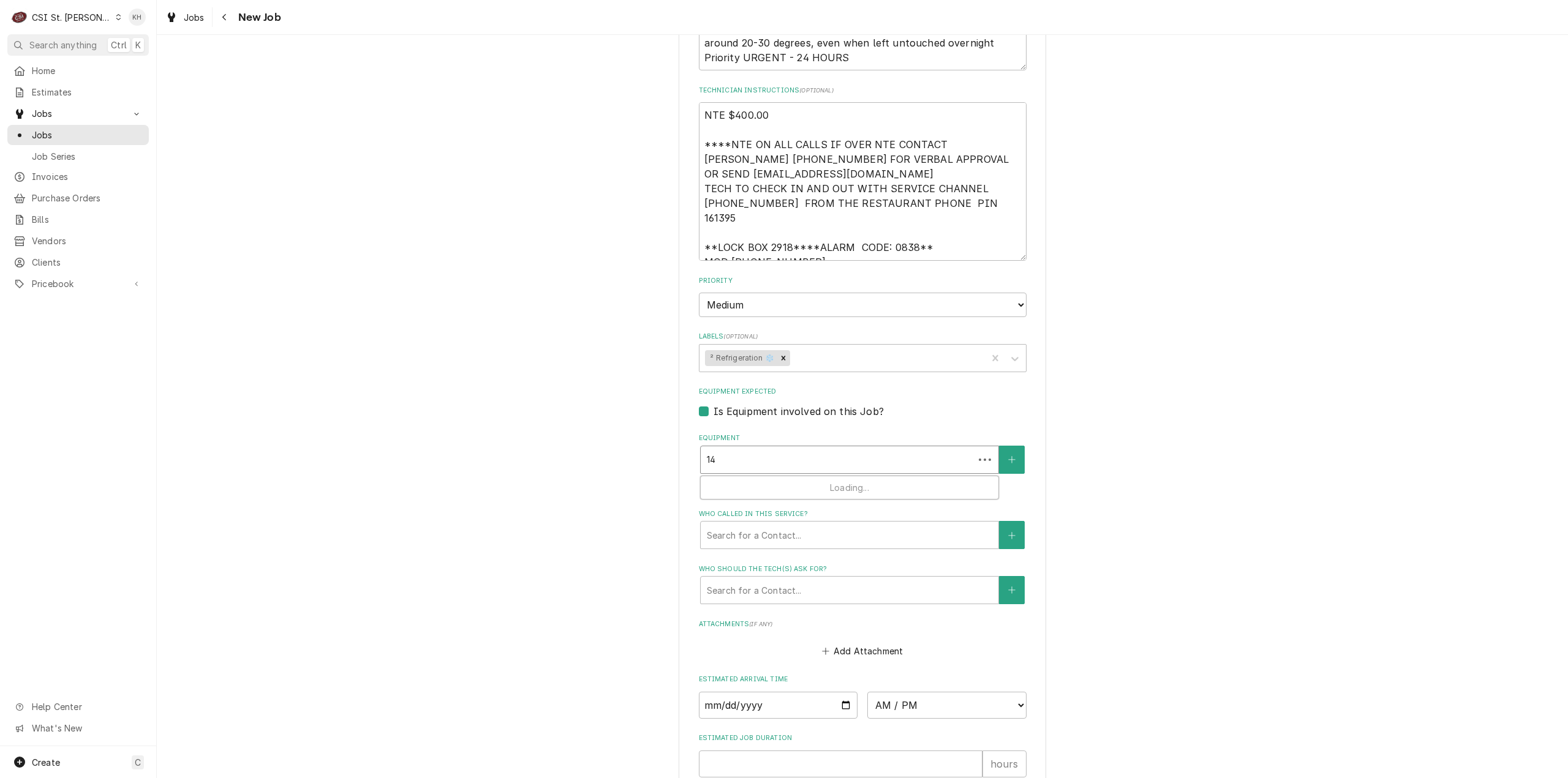
type input "1"
type textarea "x"
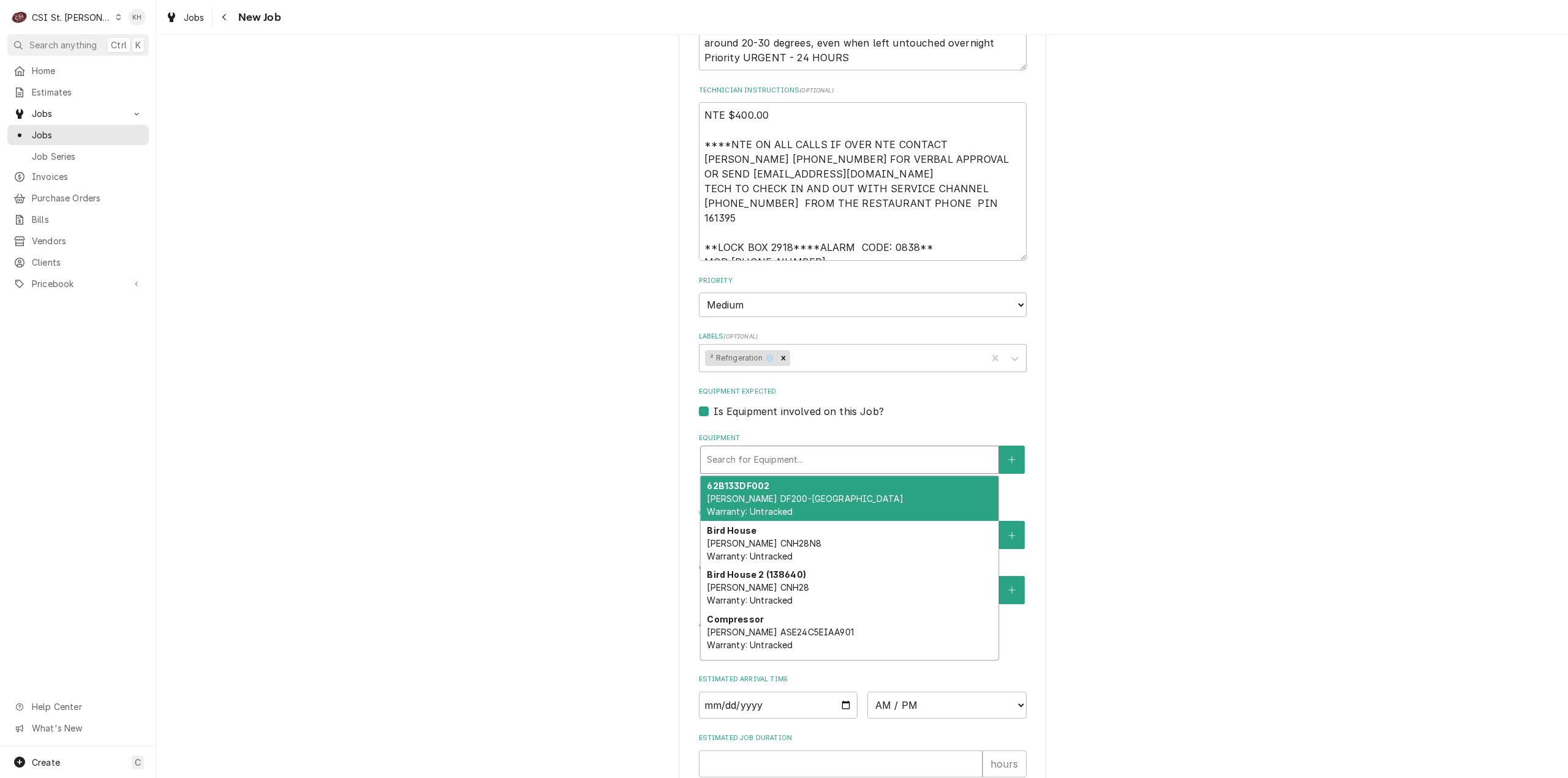
type textarea "x"
type input "f"
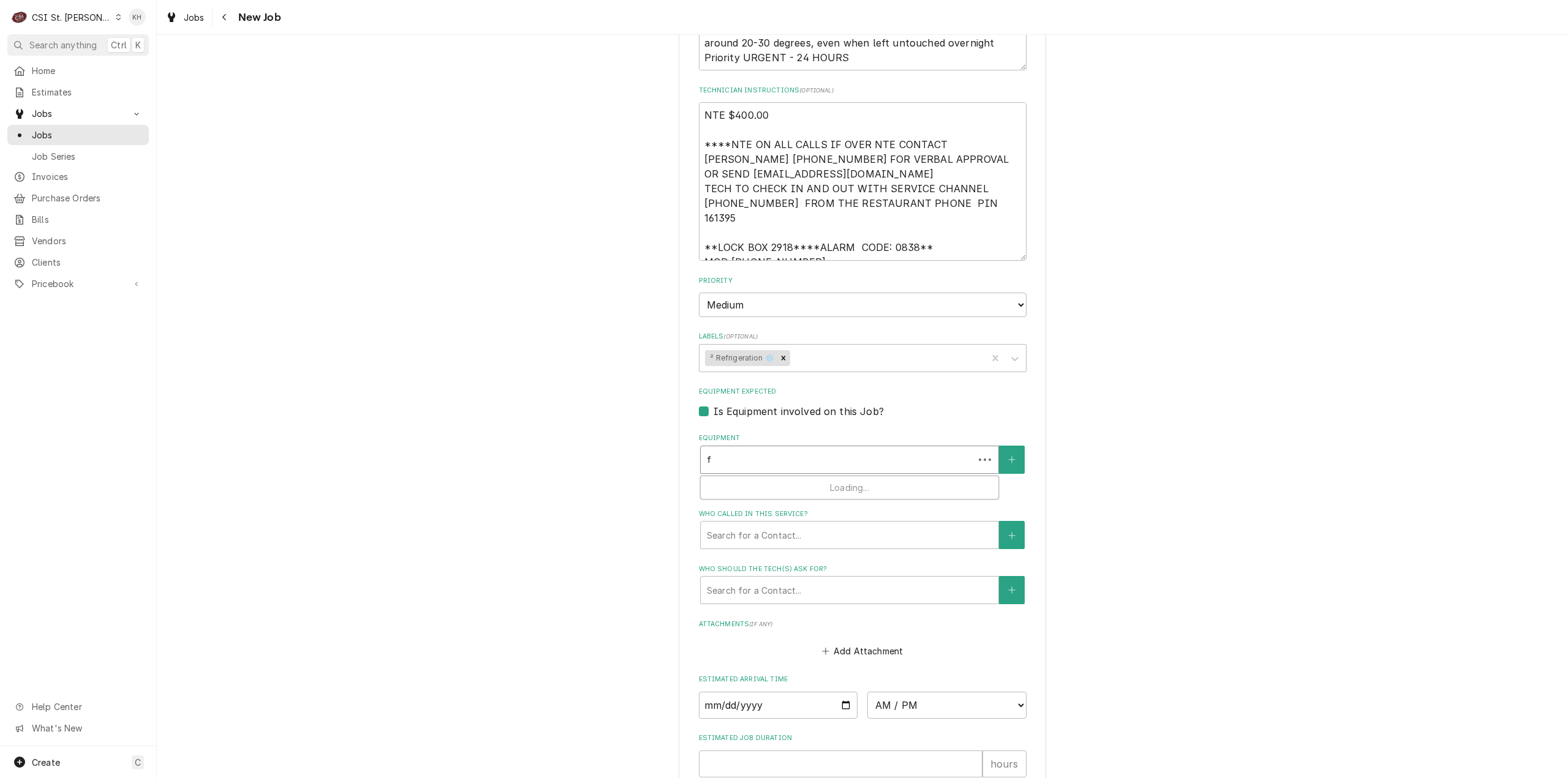
type textarea "x"
type input "fr"
type textarea "x"
type input "fre"
type textarea "x"
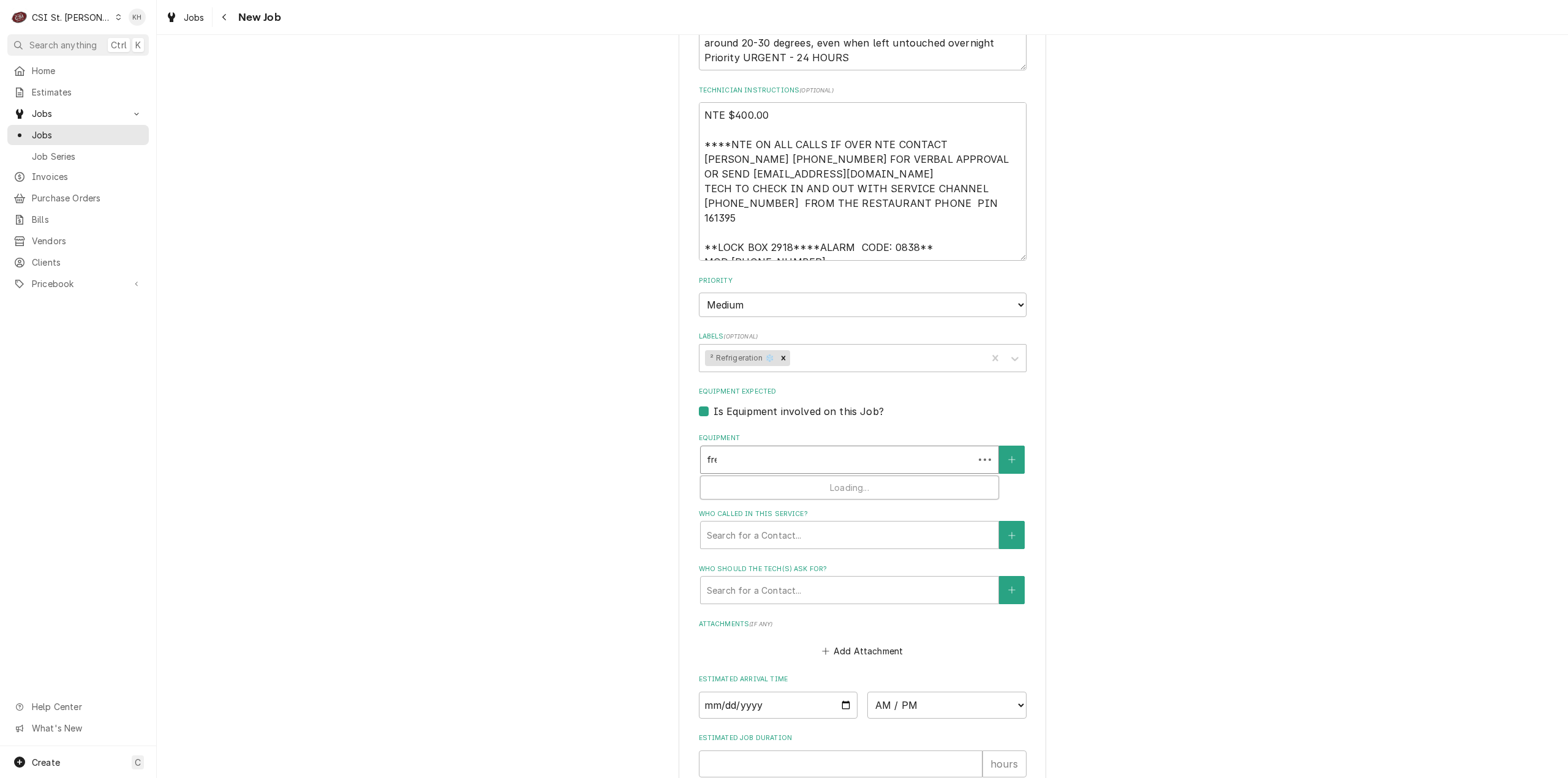
type input "free"
type textarea "x"
type input "freez"
type textarea "x"
type input "freeze"
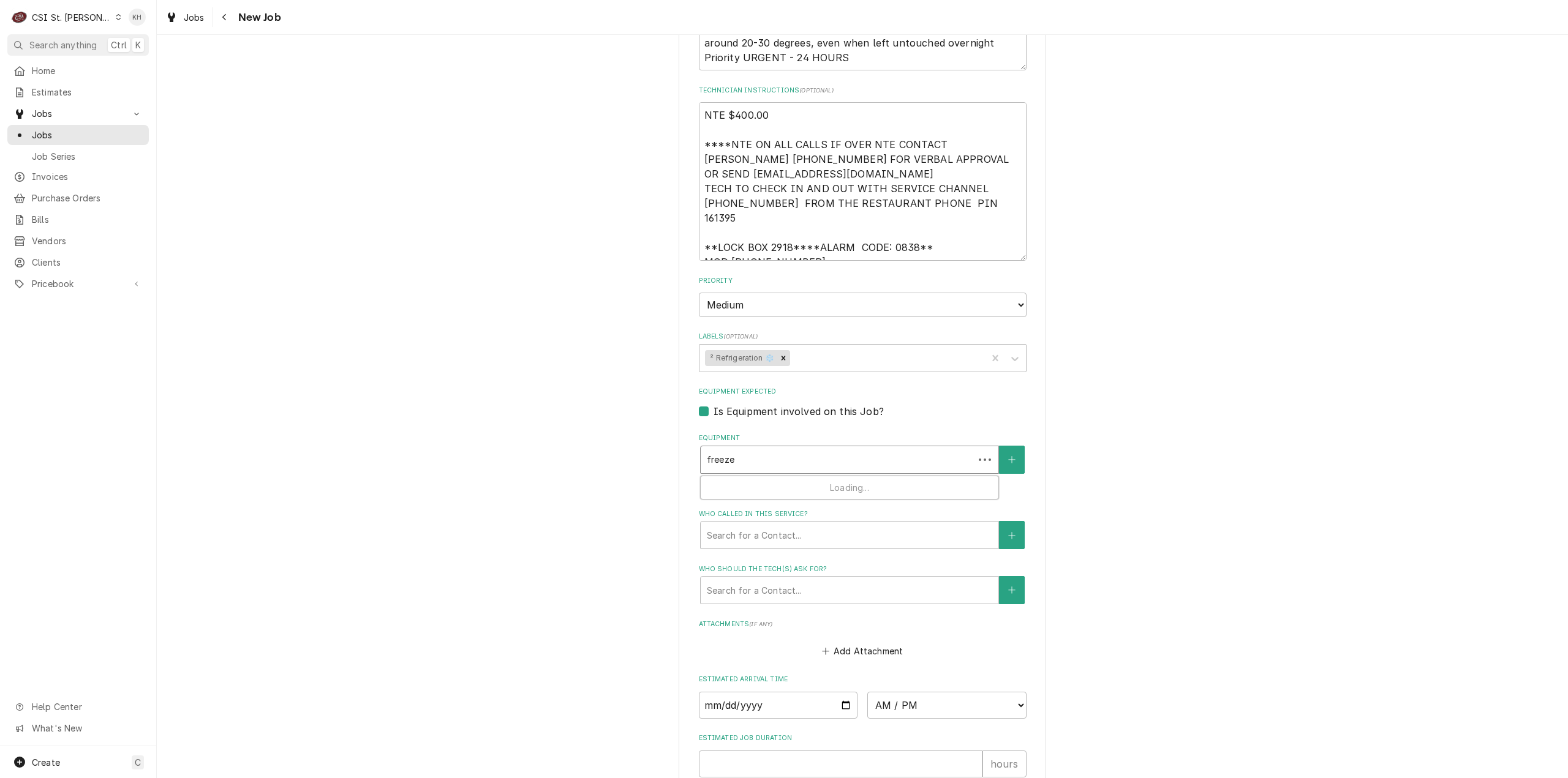
type textarea "x"
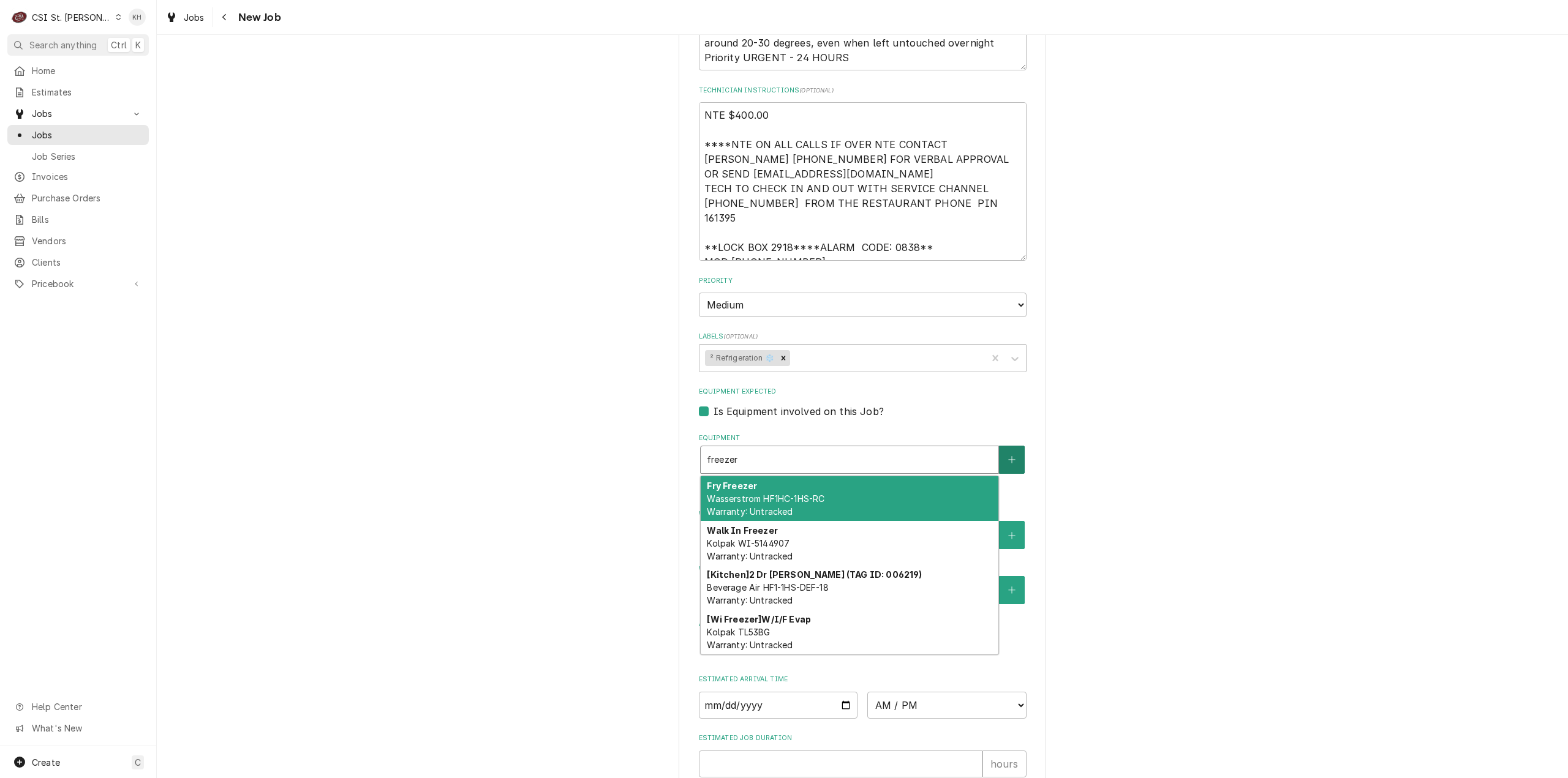
type input "freezer"
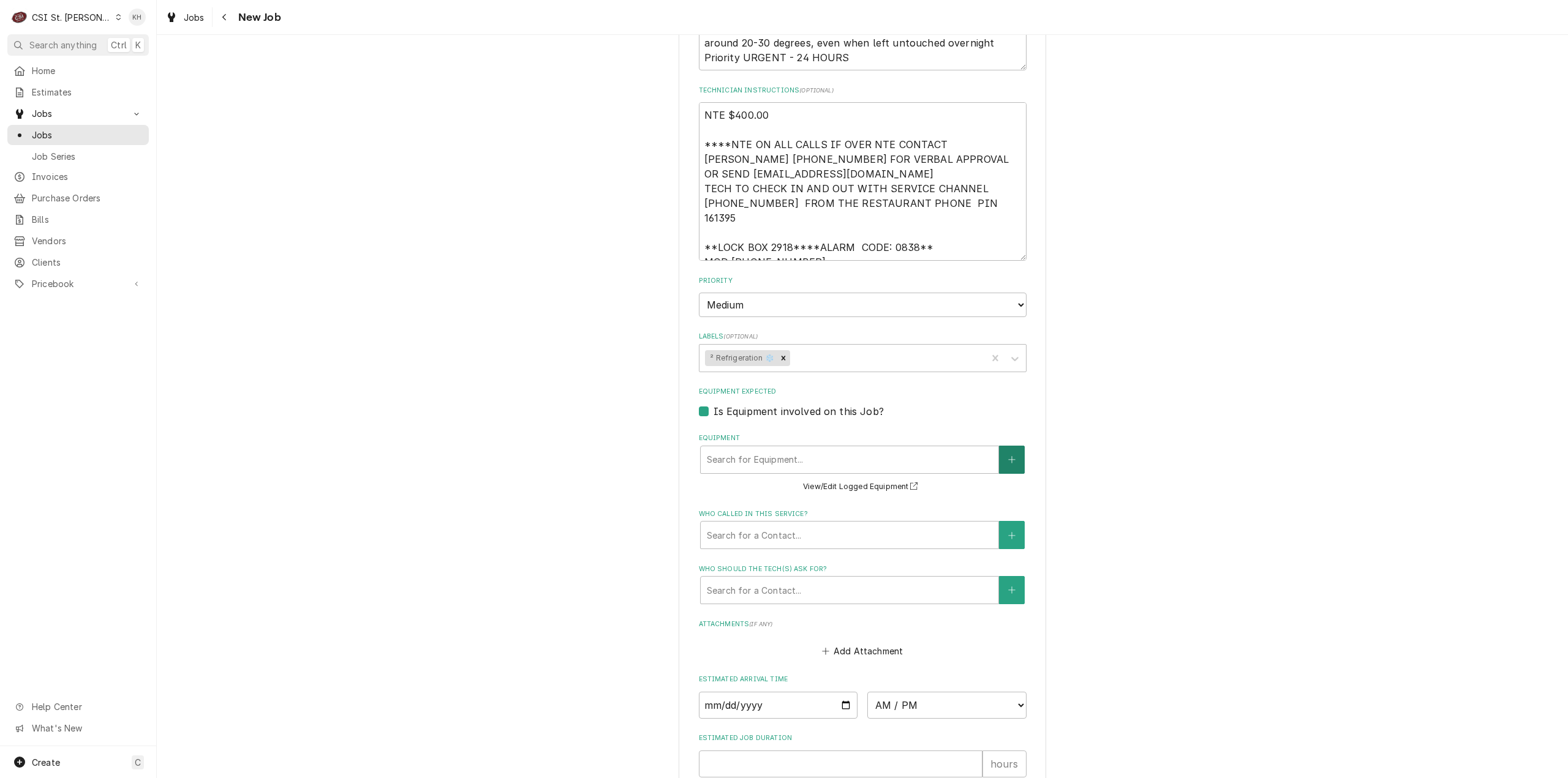
click at [1019, 449] on button "Equipment" at bounding box center [1012, 460] width 26 height 28
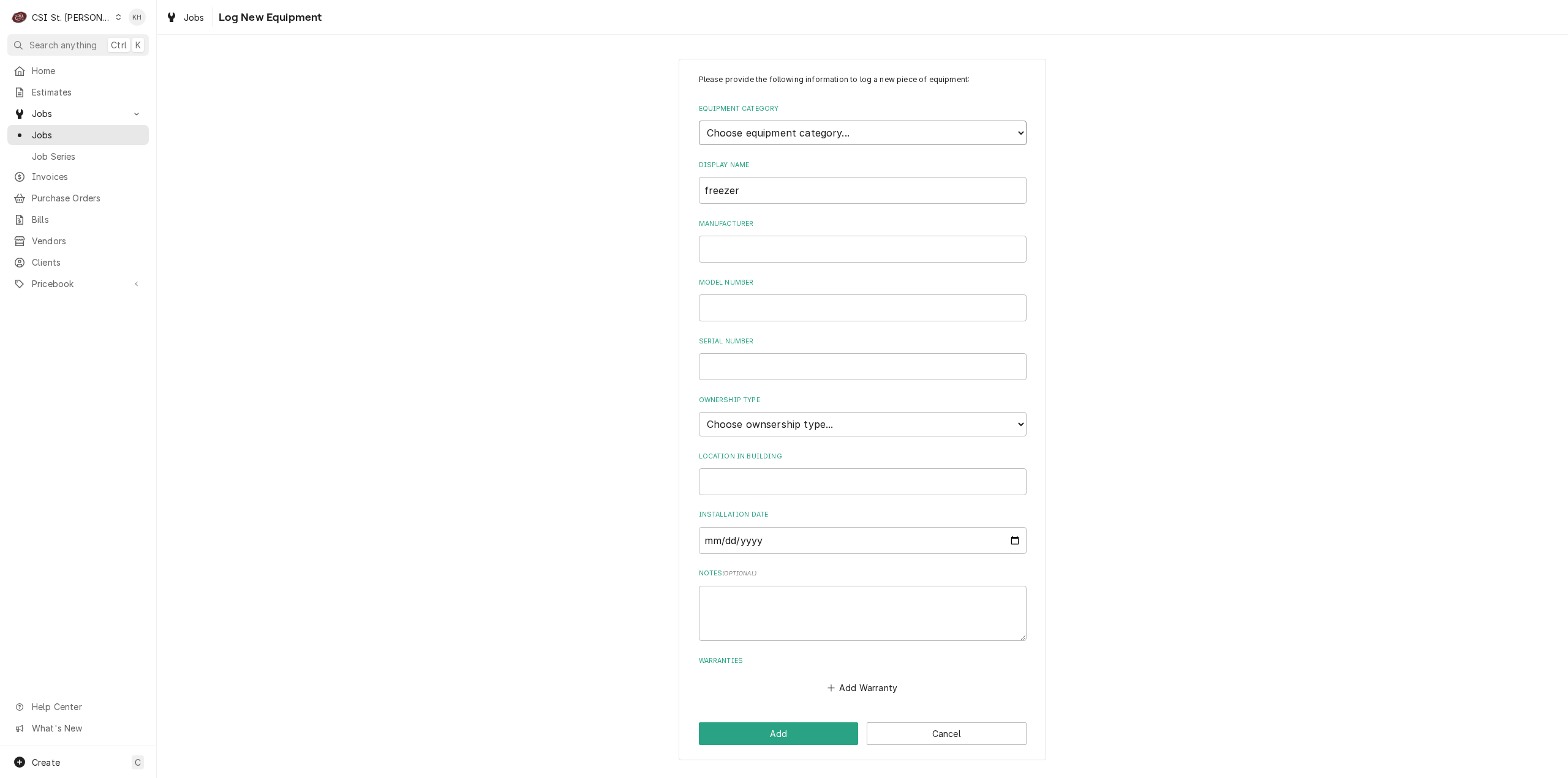
click at [877, 130] on select "Choose equipment category... Cooking Equipment Fryers Ice Machines Ovens and Ra…" at bounding box center [862, 133] width 328 height 25
select select "8"
click at [699, 121] on select "Choose equipment category... Cooking Equipment Fryers Ice Machines Ovens and Ra…" at bounding box center [862, 133] width 328 height 25
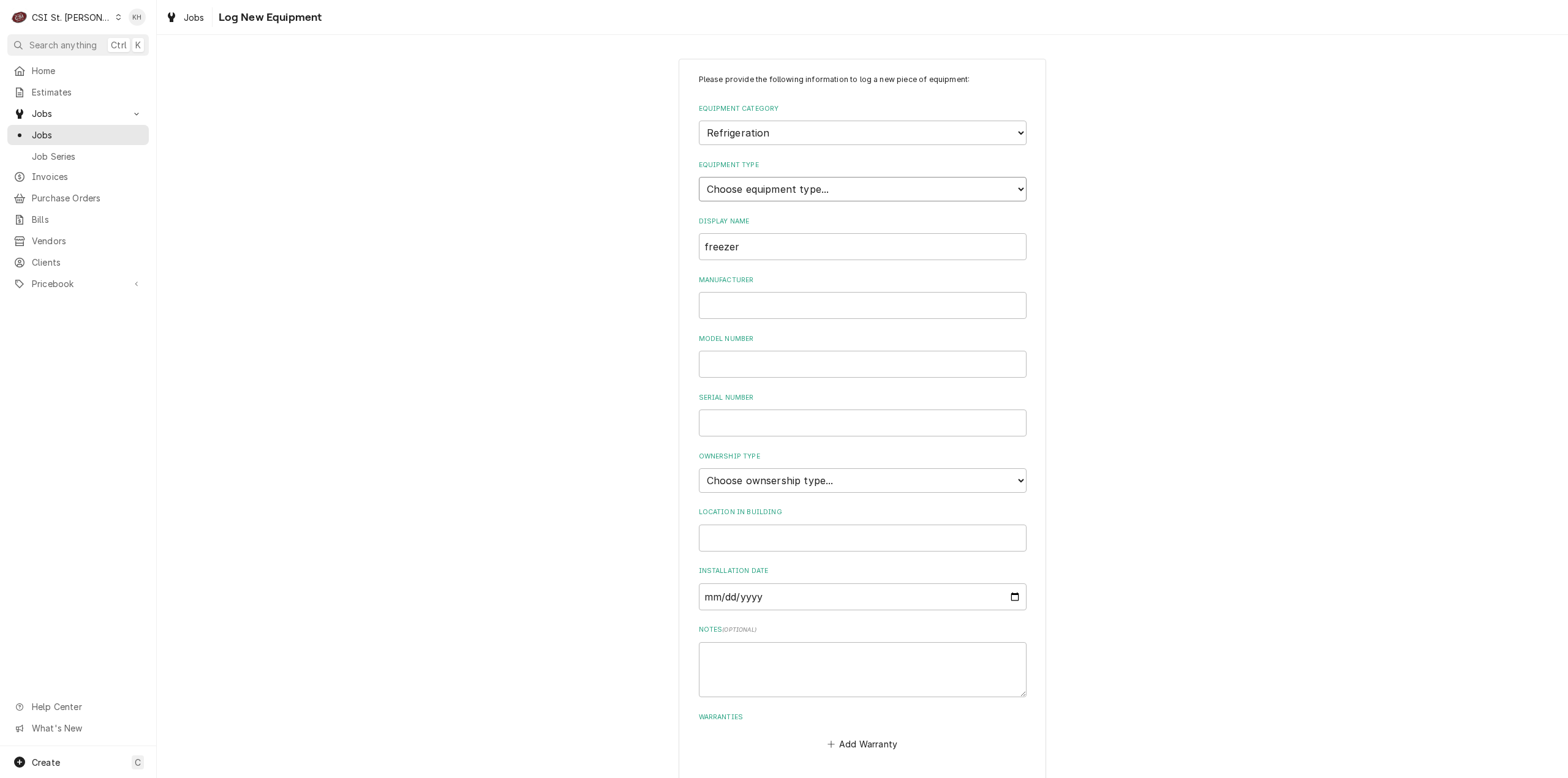
drag, startPoint x: 786, startPoint y: 180, endPoint x: 790, endPoint y: 197, distance: 17.5
click at [786, 181] on select "Choose equipment type... Bar Refrigeration Blast Chiller Chef Base Freezer Chef…" at bounding box center [862, 189] width 328 height 25
select select "70"
click at [699, 177] on select "Choose equipment type... Bar Refrigeration Blast Chiller Chef Base Freezer Chef…" at bounding box center [862, 189] width 328 height 25
drag, startPoint x: 775, startPoint y: 251, endPoint x: 657, endPoint y: 248, distance: 118.0
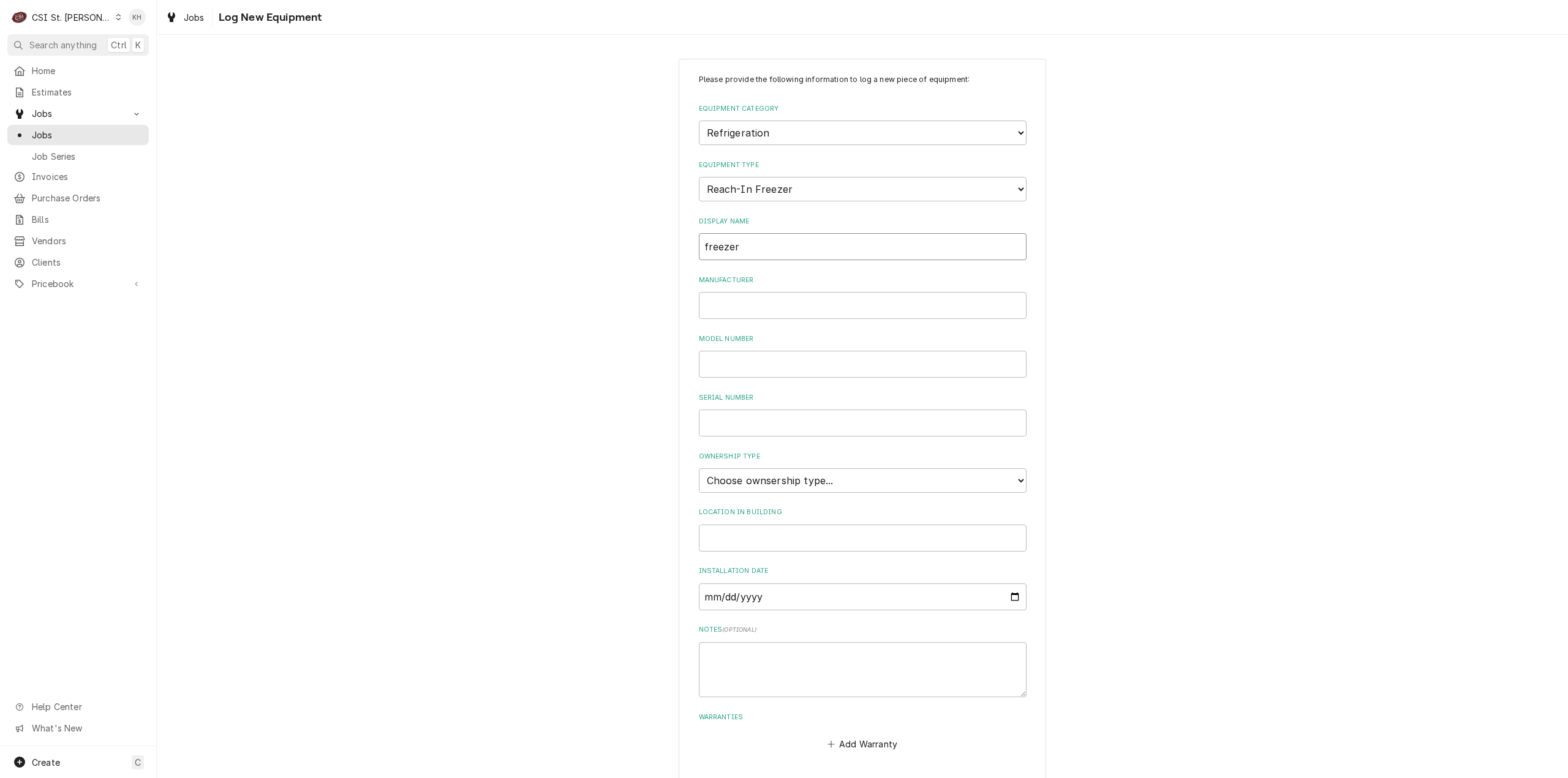
click at [657, 248] on div "Please provide the following information to log a new piece of equipment: Equip…" at bounding box center [862, 437] width 1411 height 780
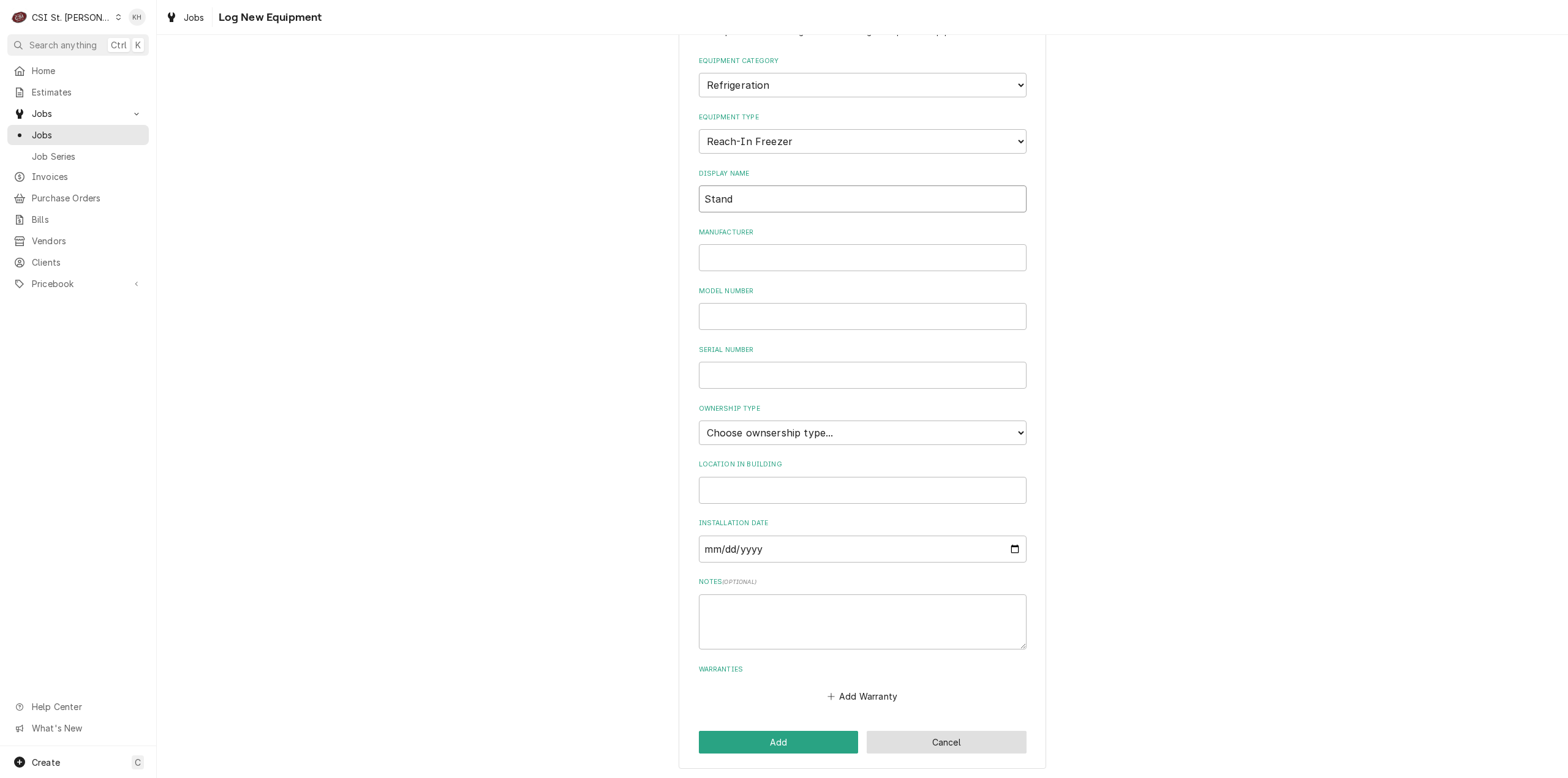
type input "Stand"
click at [935, 738] on button "Cancel" at bounding box center [946, 742] width 160 height 23
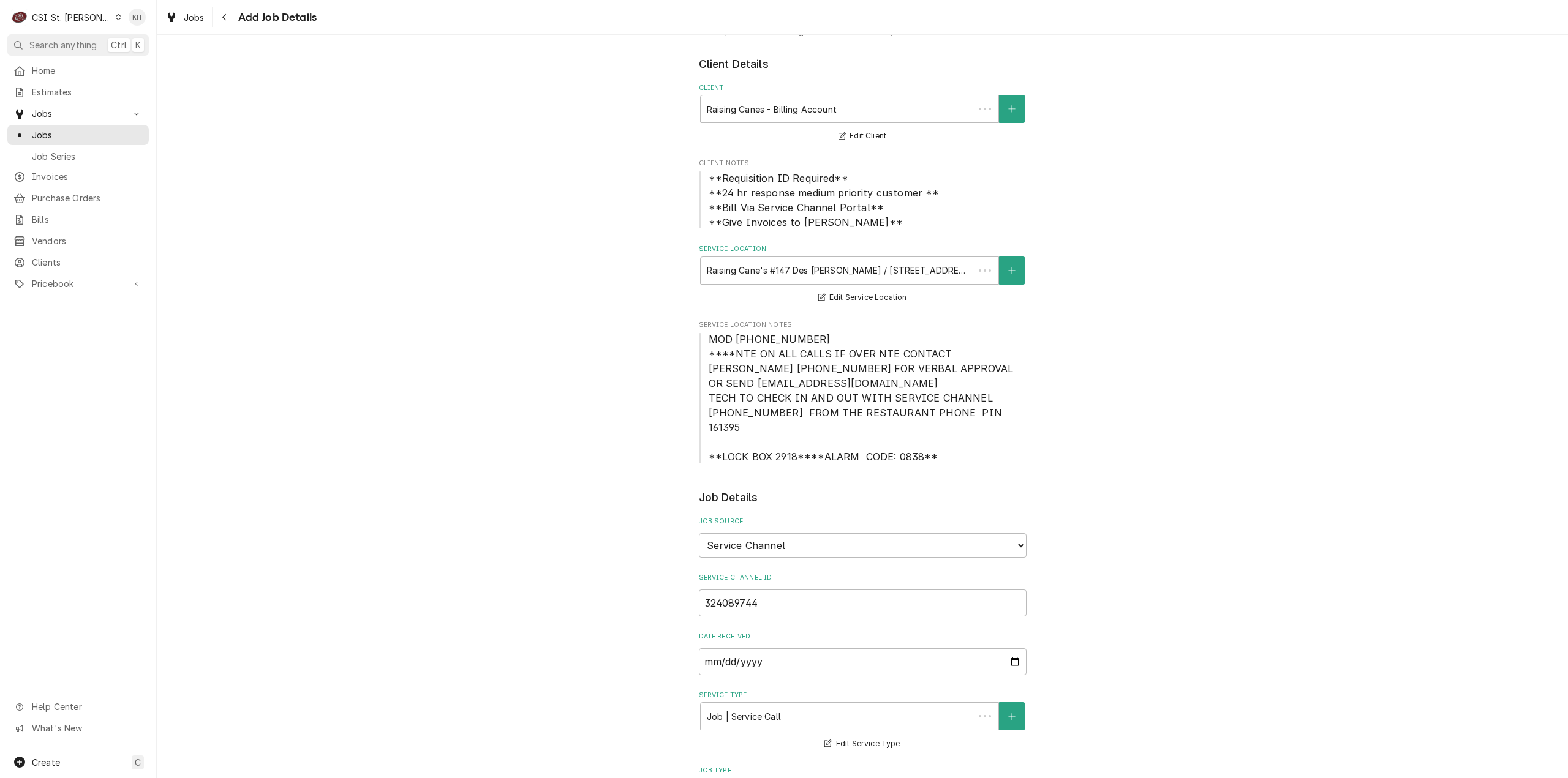
scroll to position [918, 0]
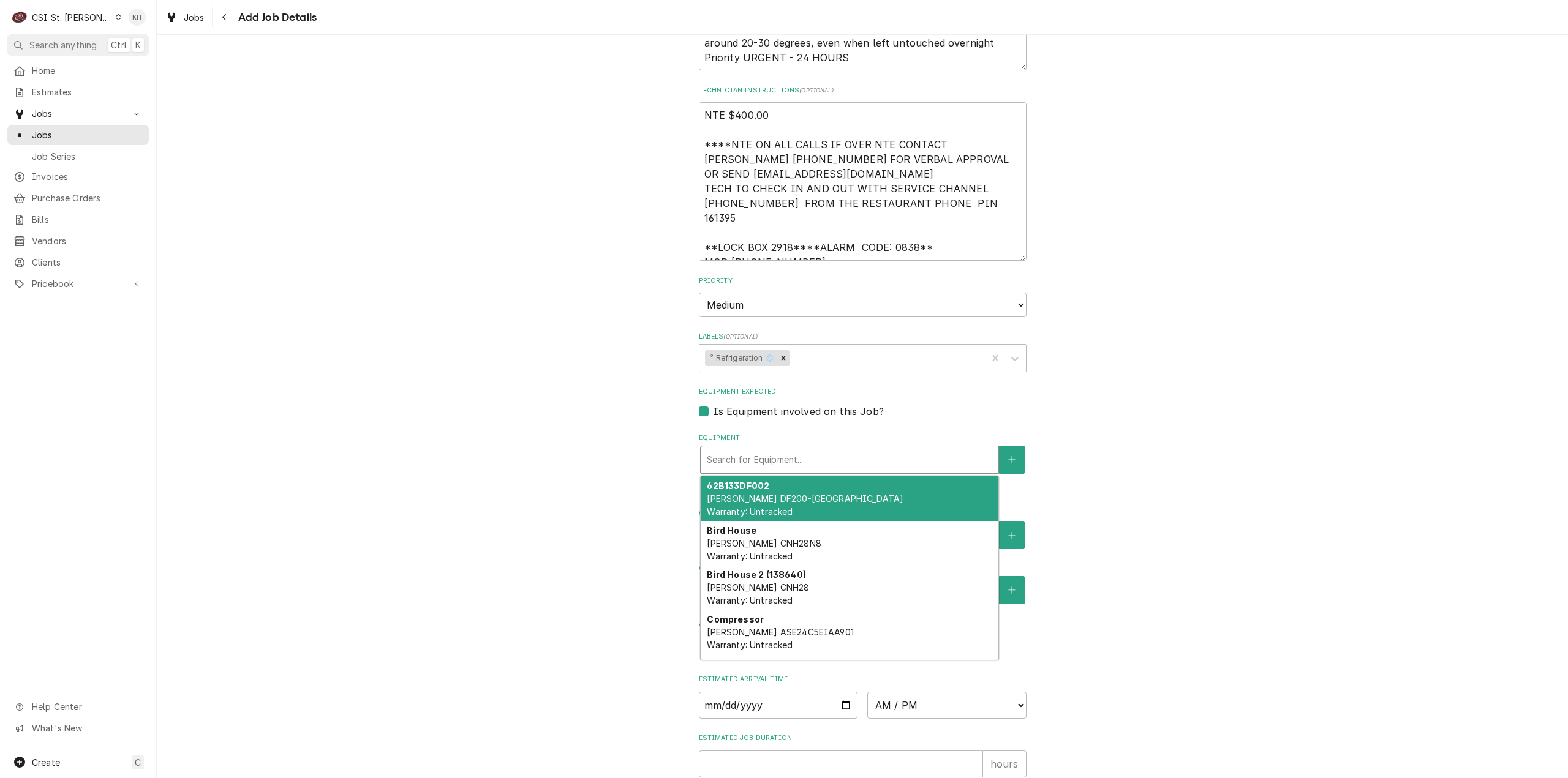
click at [762, 452] on div "Equipment" at bounding box center [849, 459] width 286 height 22
type textarea "x"
type input "f"
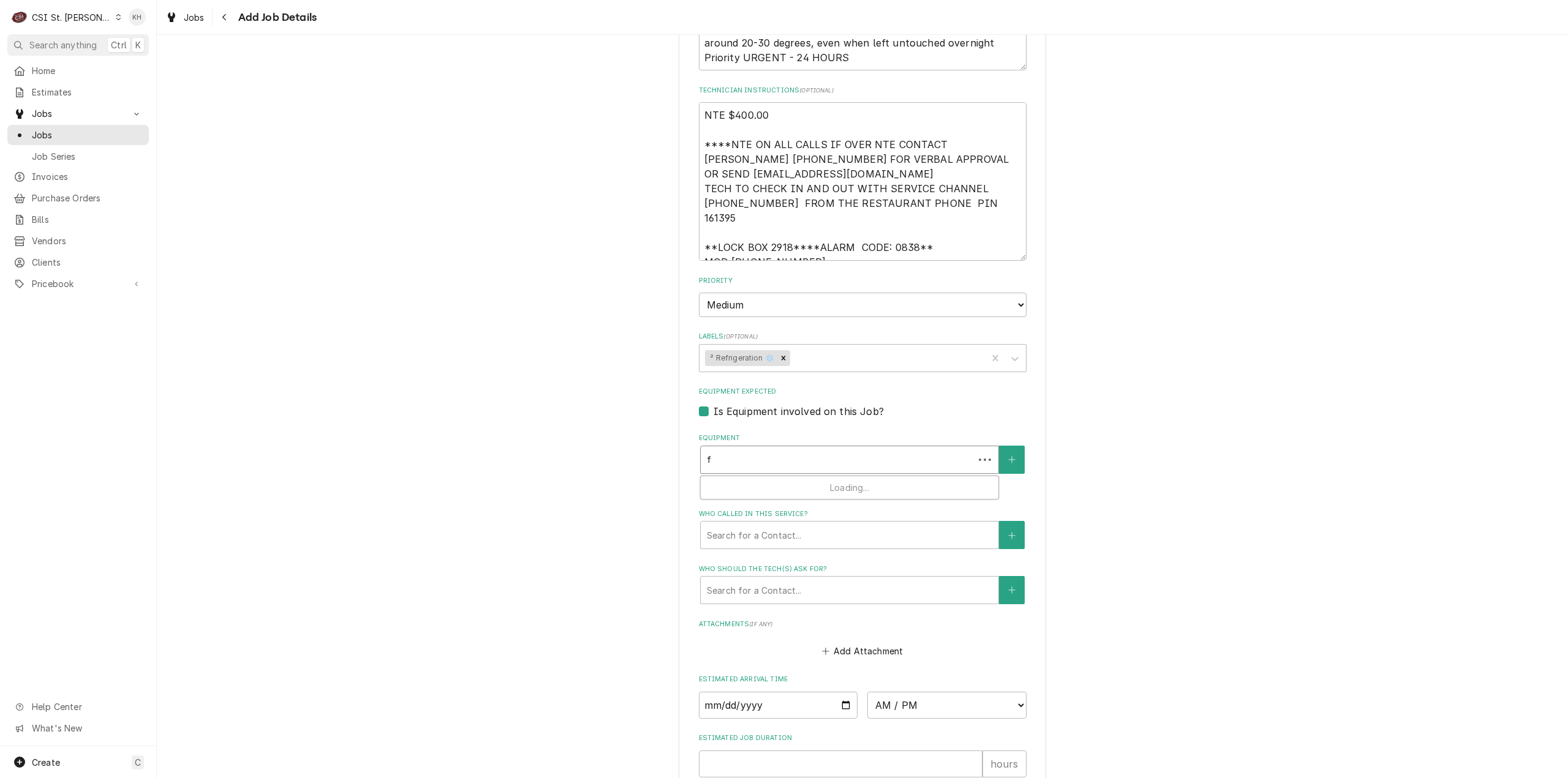
type textarea "x"
type input "fr"
type textarea "x"
type input "fre"
type textarea "x"
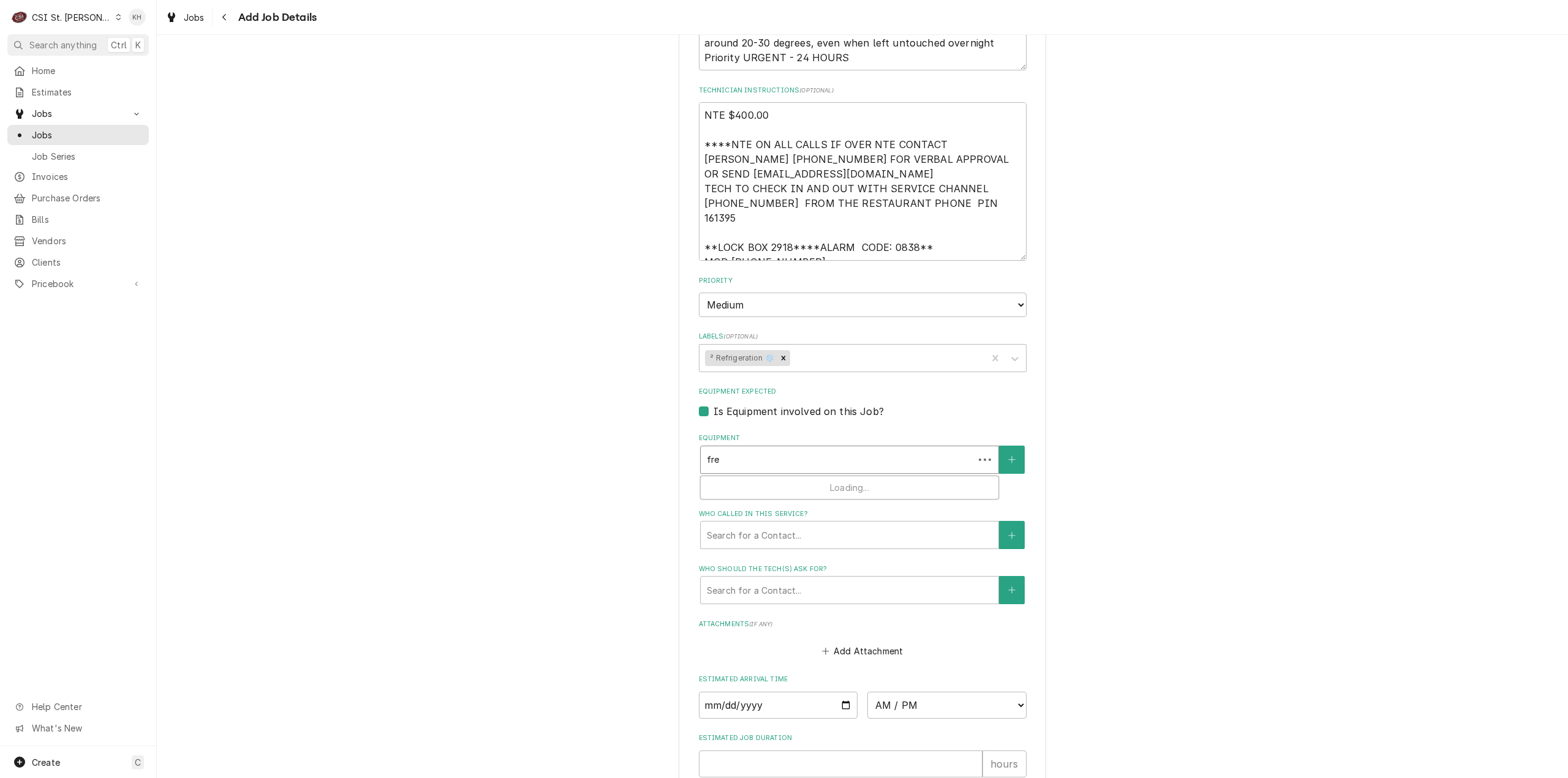
type input "free"
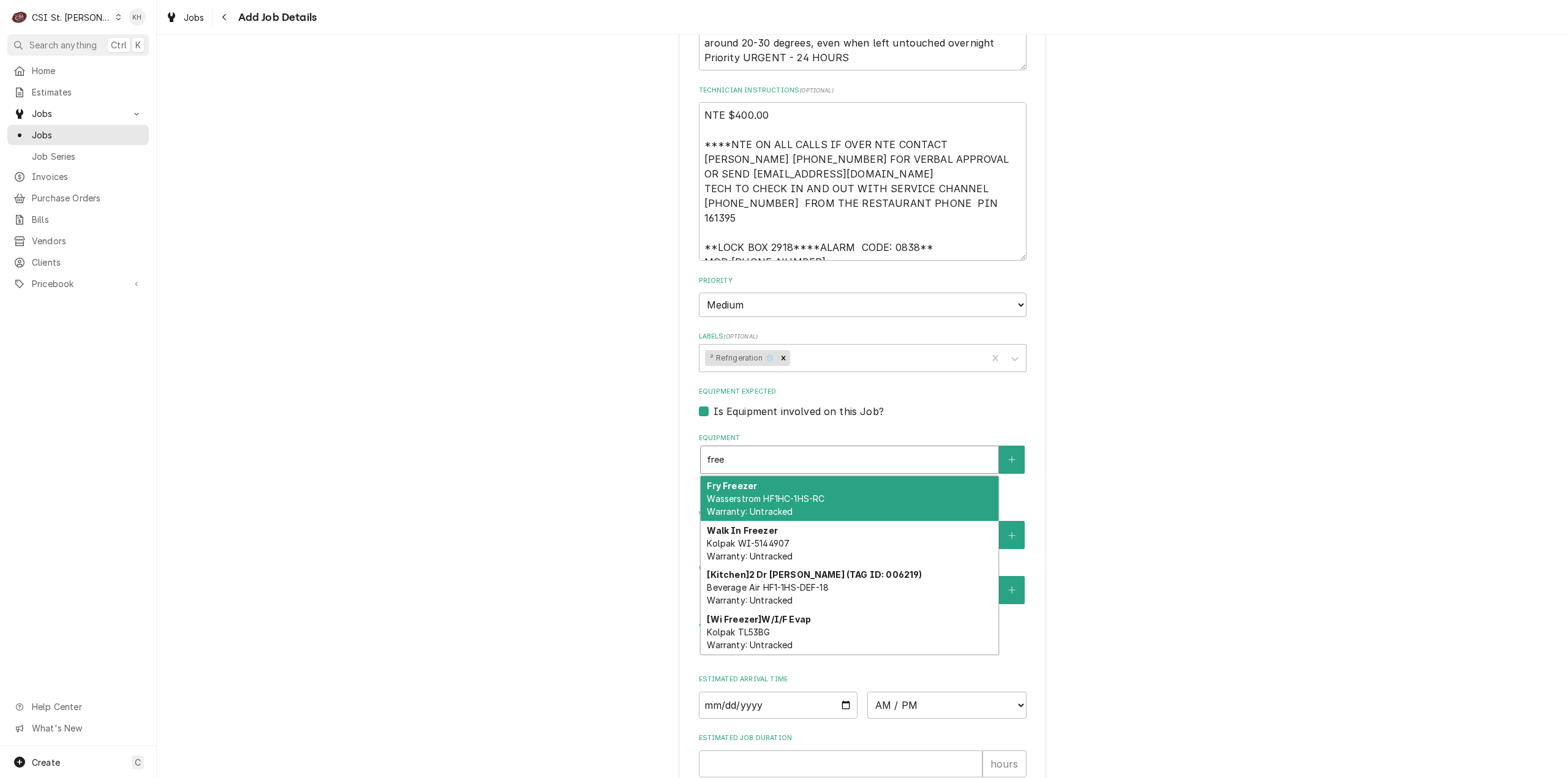
click at [782, 493] on span "Wasserstrom HF1HC-1HS-RC Warranty: Untracked" at bounding box center [765, 504] width 118 height 23
type textarea "x"
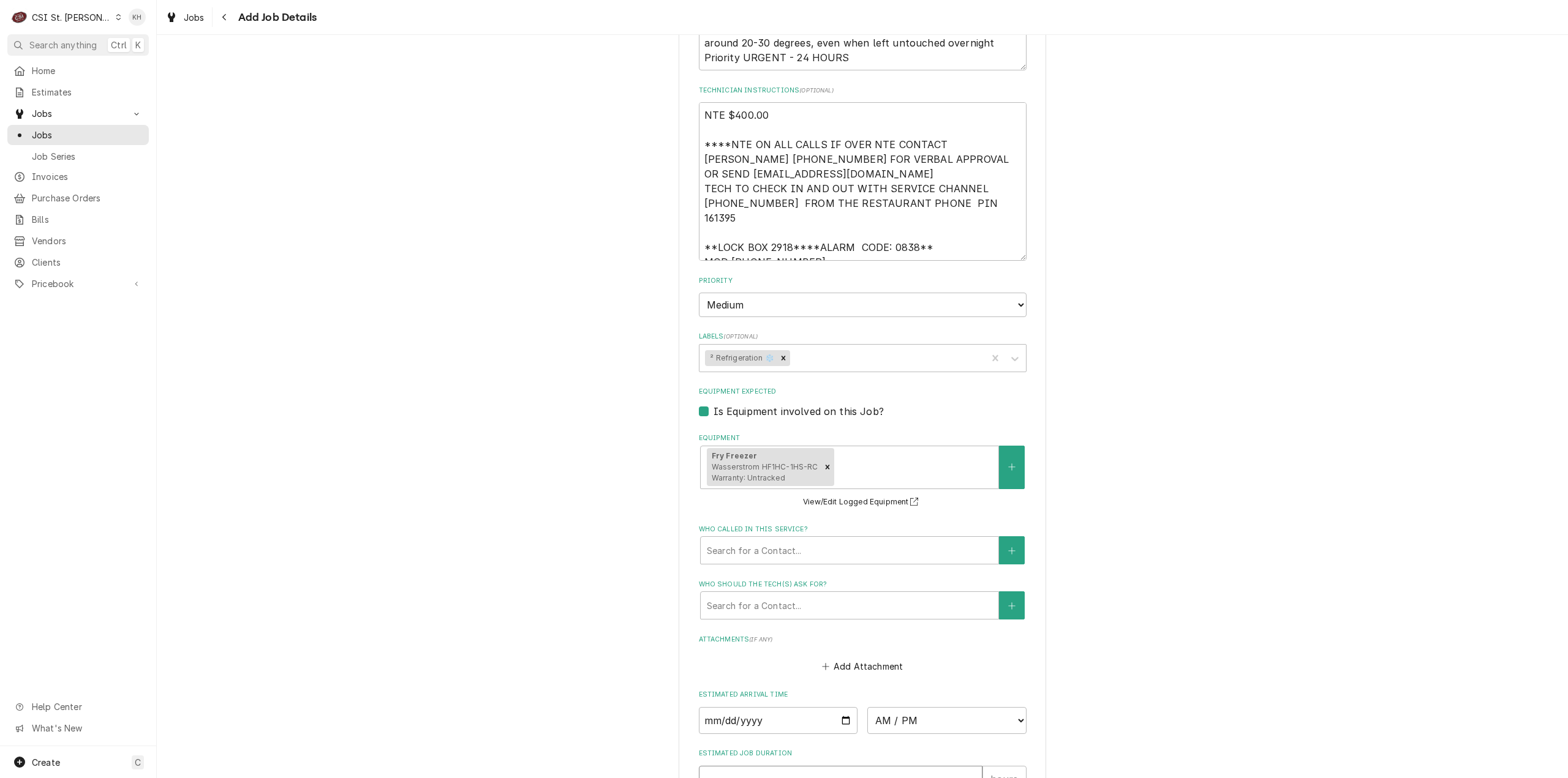
click at [809, 767] on input "Estimated Job Duration" at bounding box center [840, 780] width 283 height 27
type textarea "x"
type input "2"
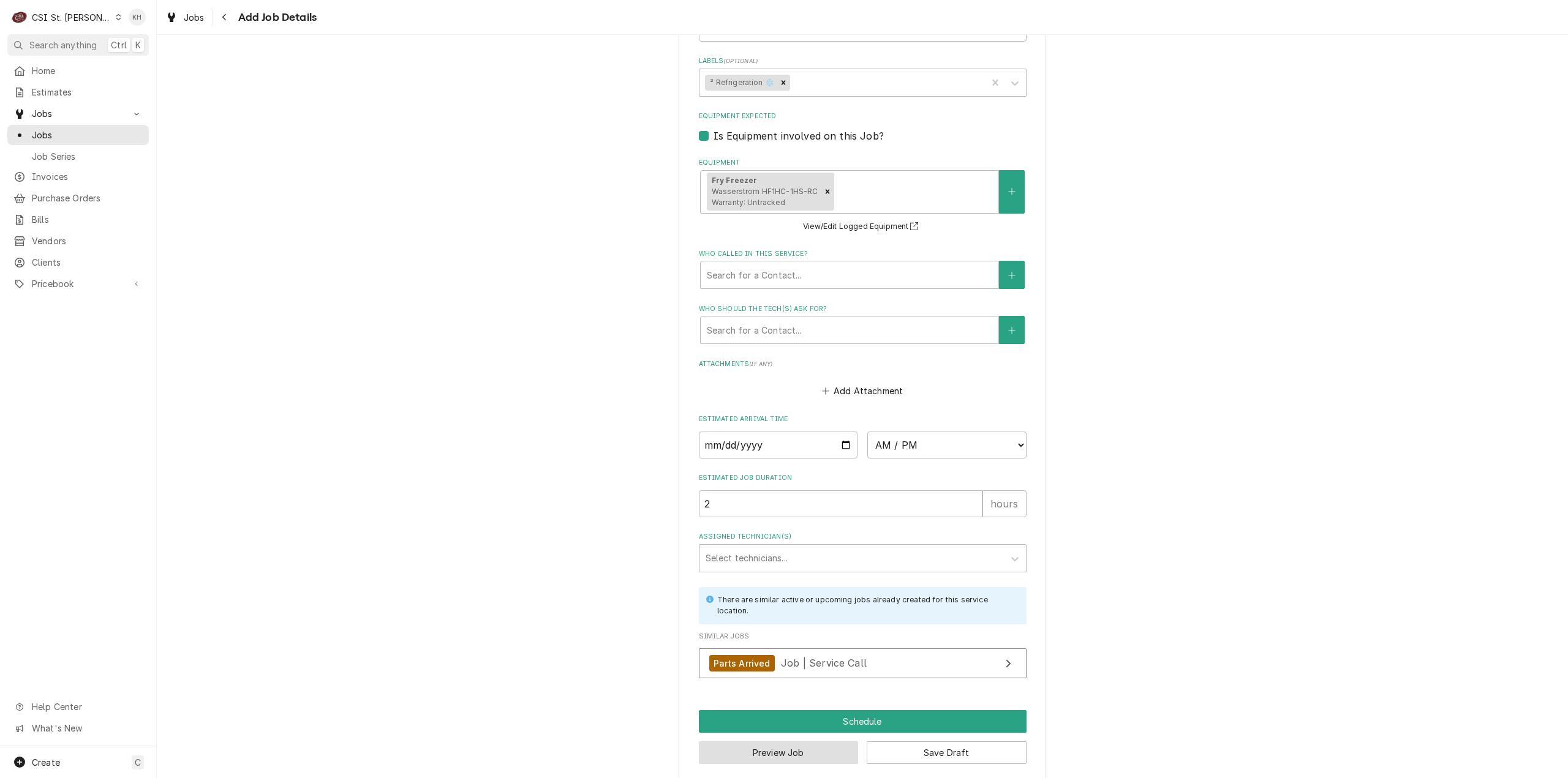
click at [793, 747] on button "Preview Job" at bounding box center [778, 753] width 160 height 23
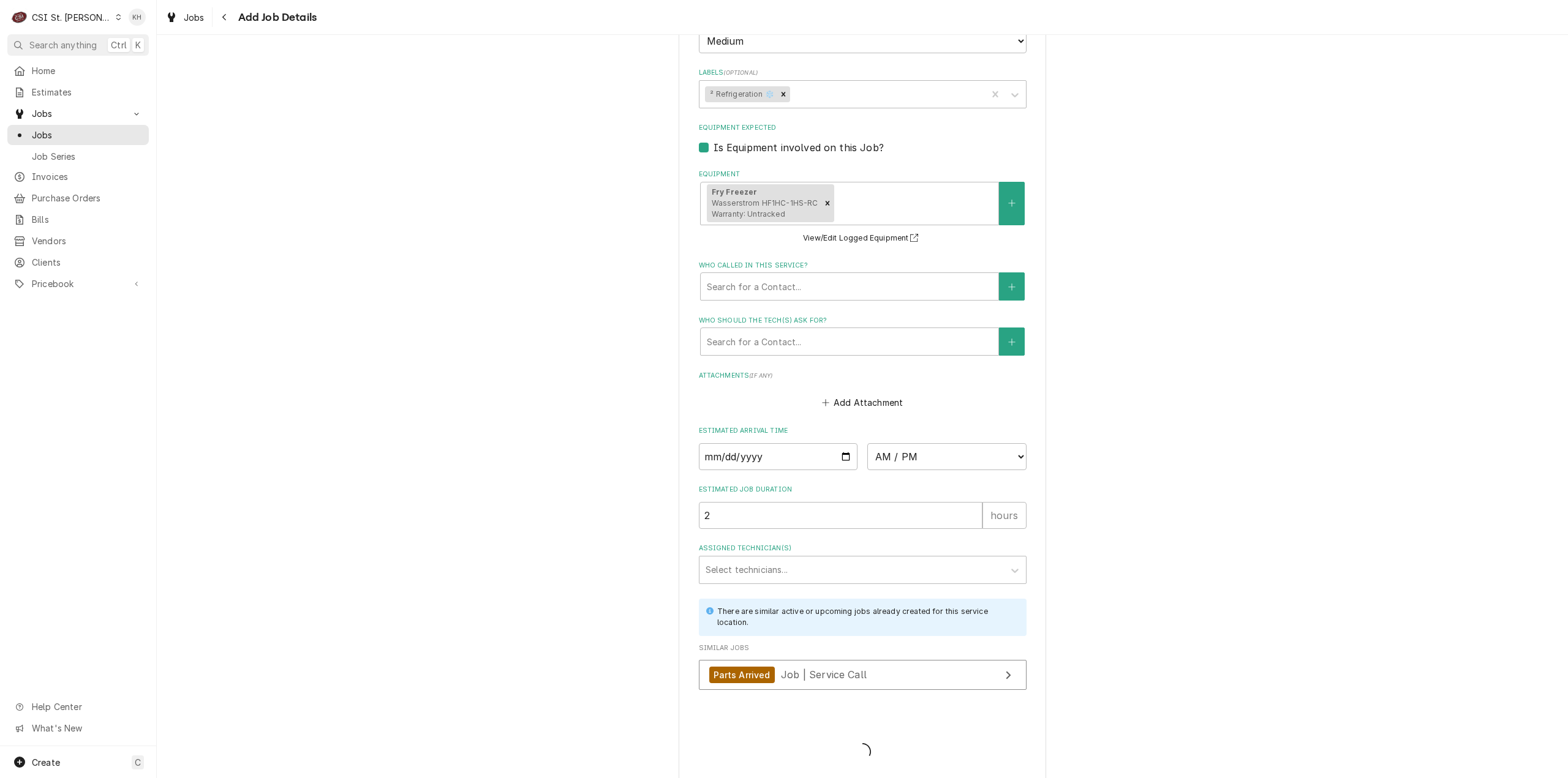
type textarea "x"
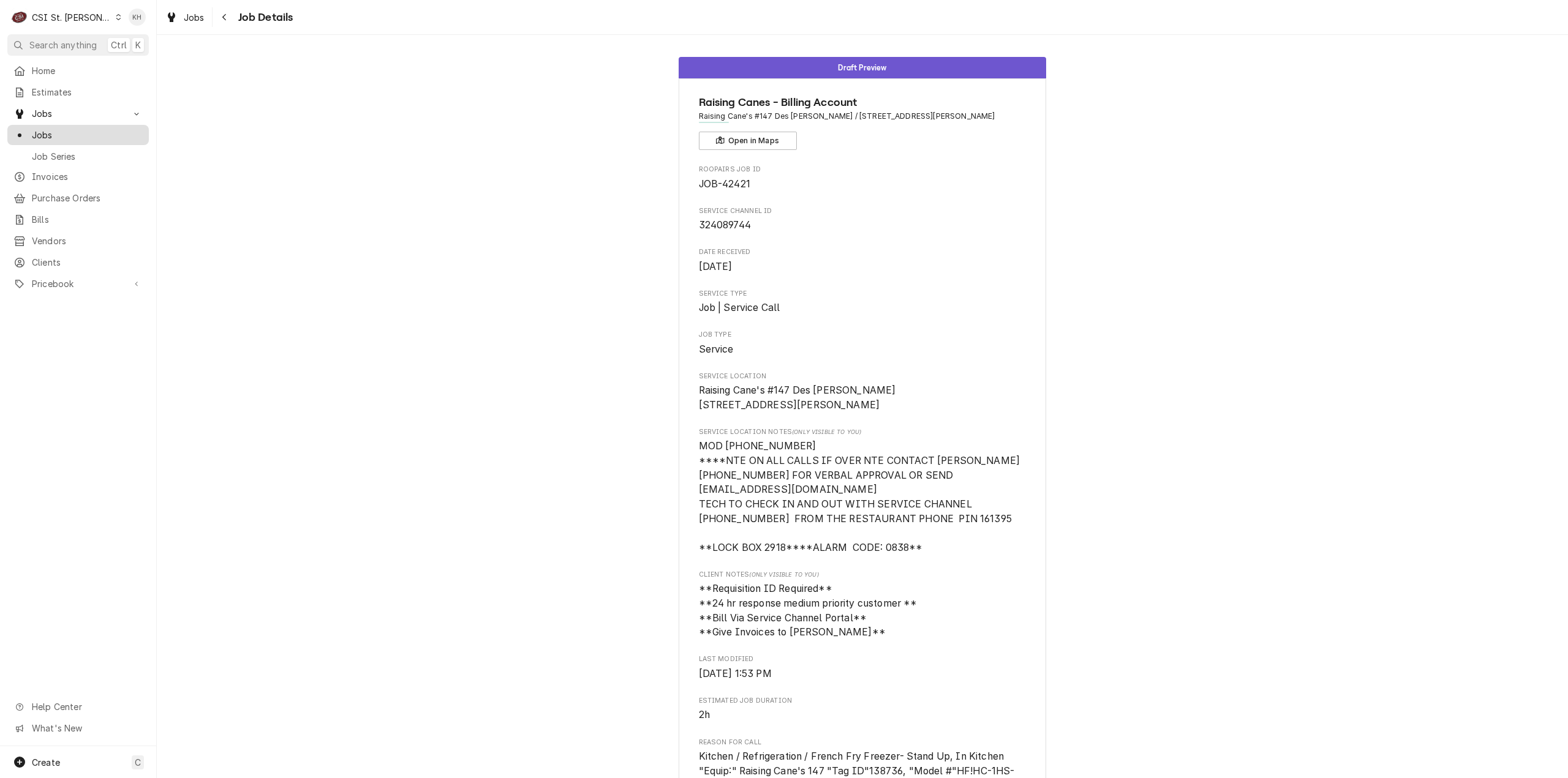
click at [38, 129] on span "Jobs" at bounding box center [87, 135] width 111 height 13
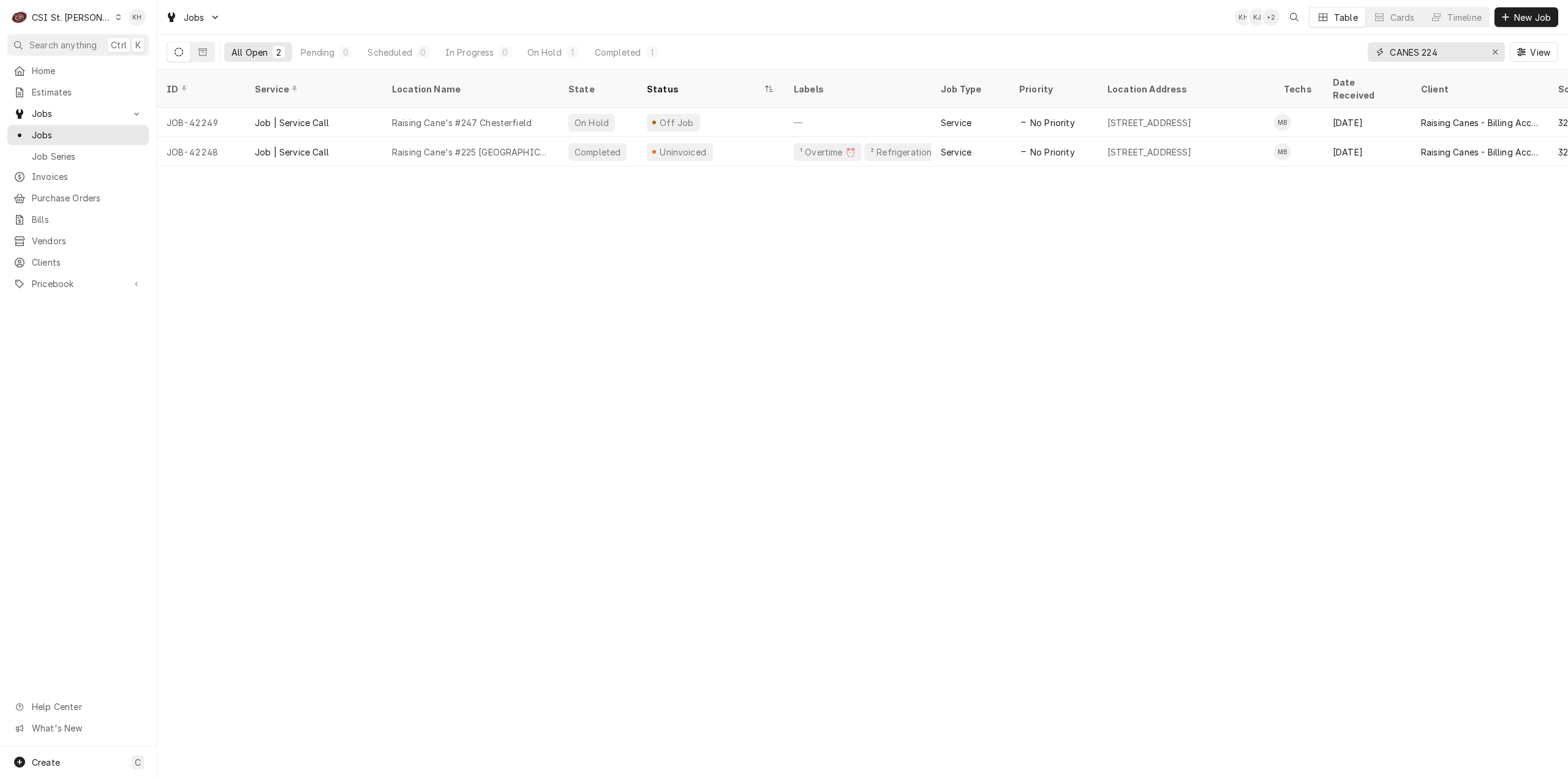
drag, startPoint x: 1468, startPoint y: 53, endPoint x: 1284, endPoint y: 39, distance: 184.5
click at [1284, 39] on div "All Open 2 Pending 0 Scheduled 0 In Progress 0 On Hold 1 Completed 1 CANES 224 …" at bounding box center [862, 51] width 1392 height 34
paste input "403060"
type input "403060"
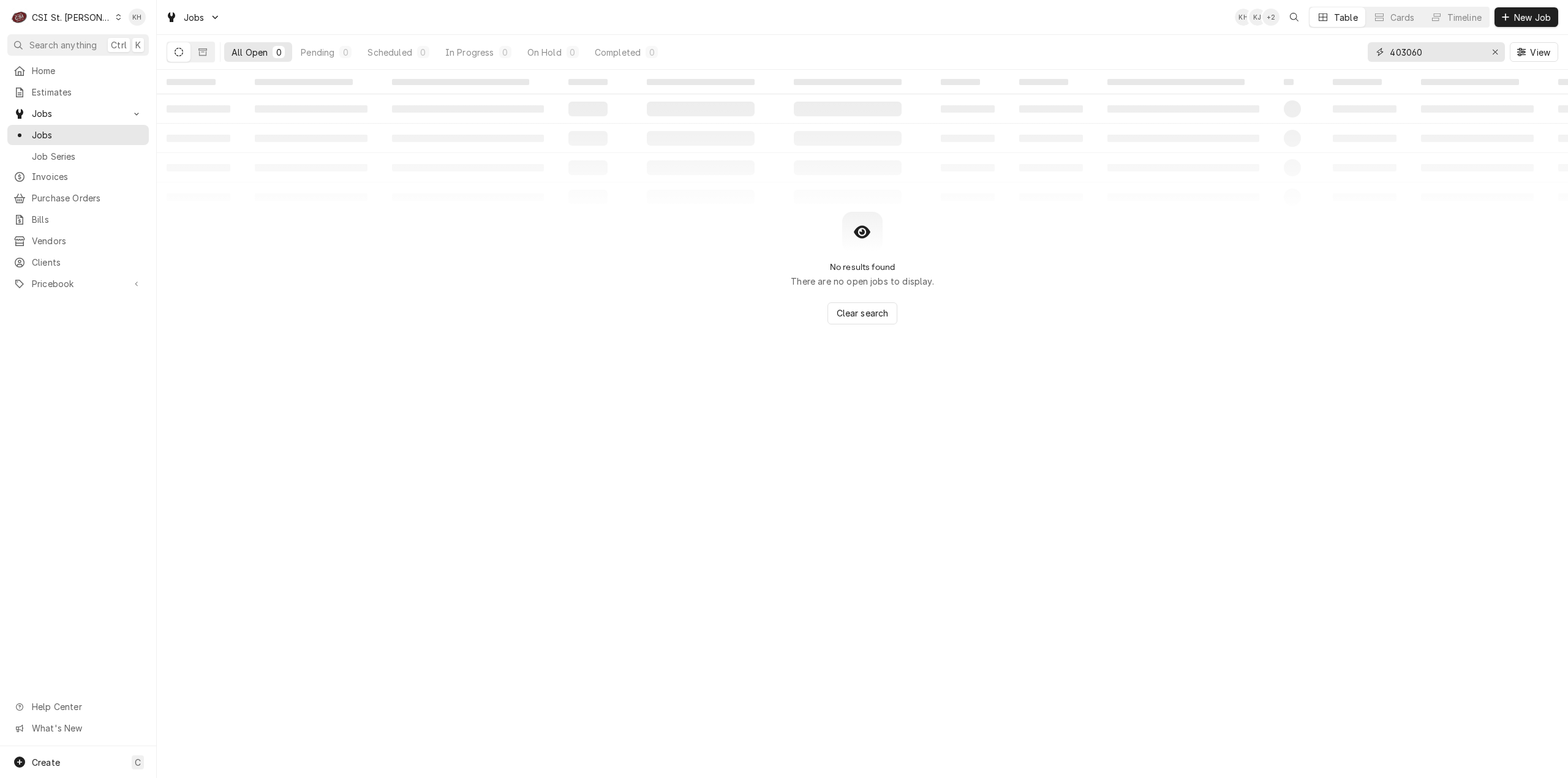
drag, startPoint x: 1423, startPoint y: 53, endPoint x: 1284, endPoint y: 56, distance: 139.0
click at [1284, 56] on div "All Open 0 Pending 0 Scheduled 0 In Progress 0 On Hold 0 Completed 0 403060 View" at bounding box center [862, 51] width 1392 height 34
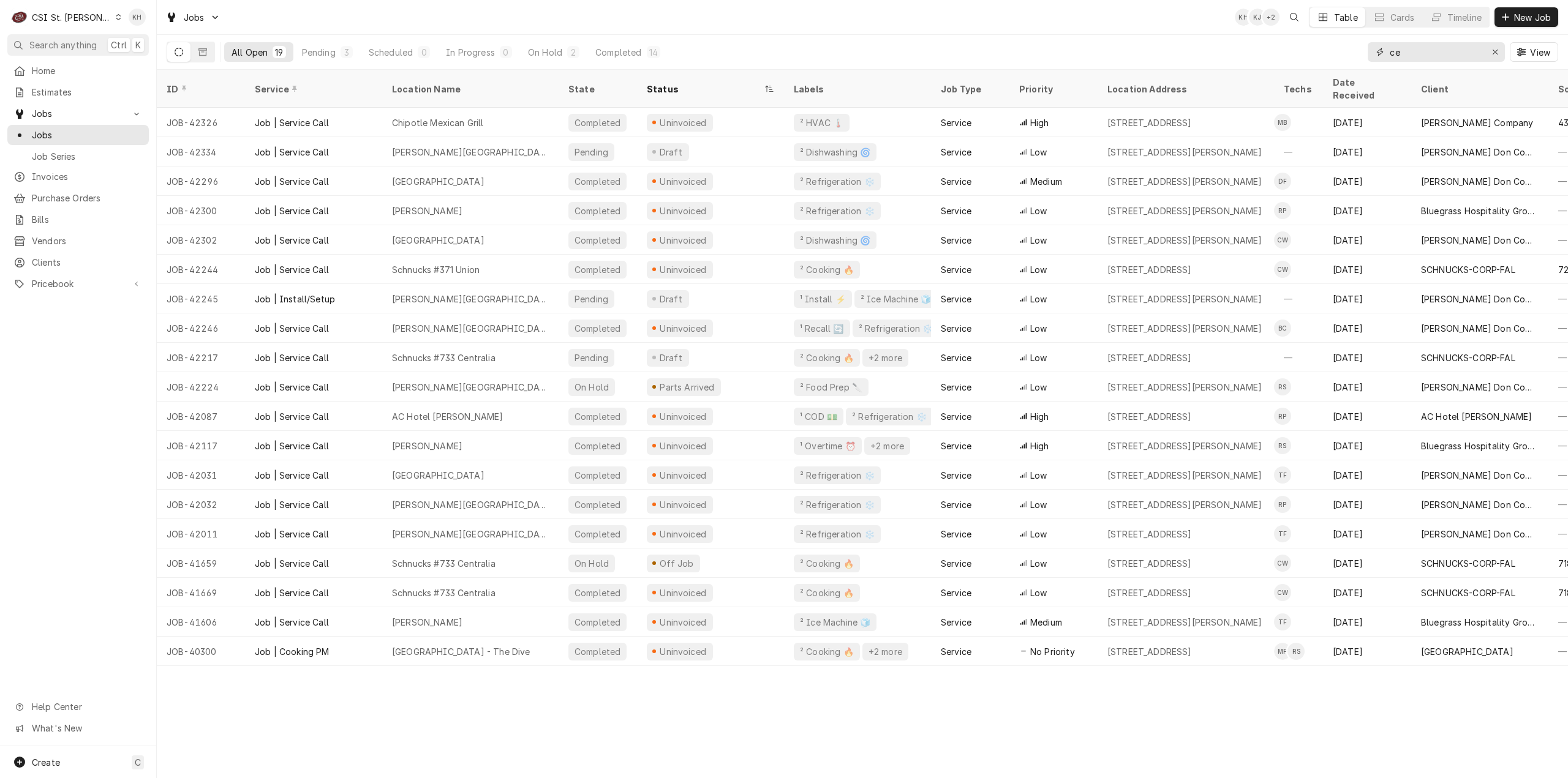
type input "c"
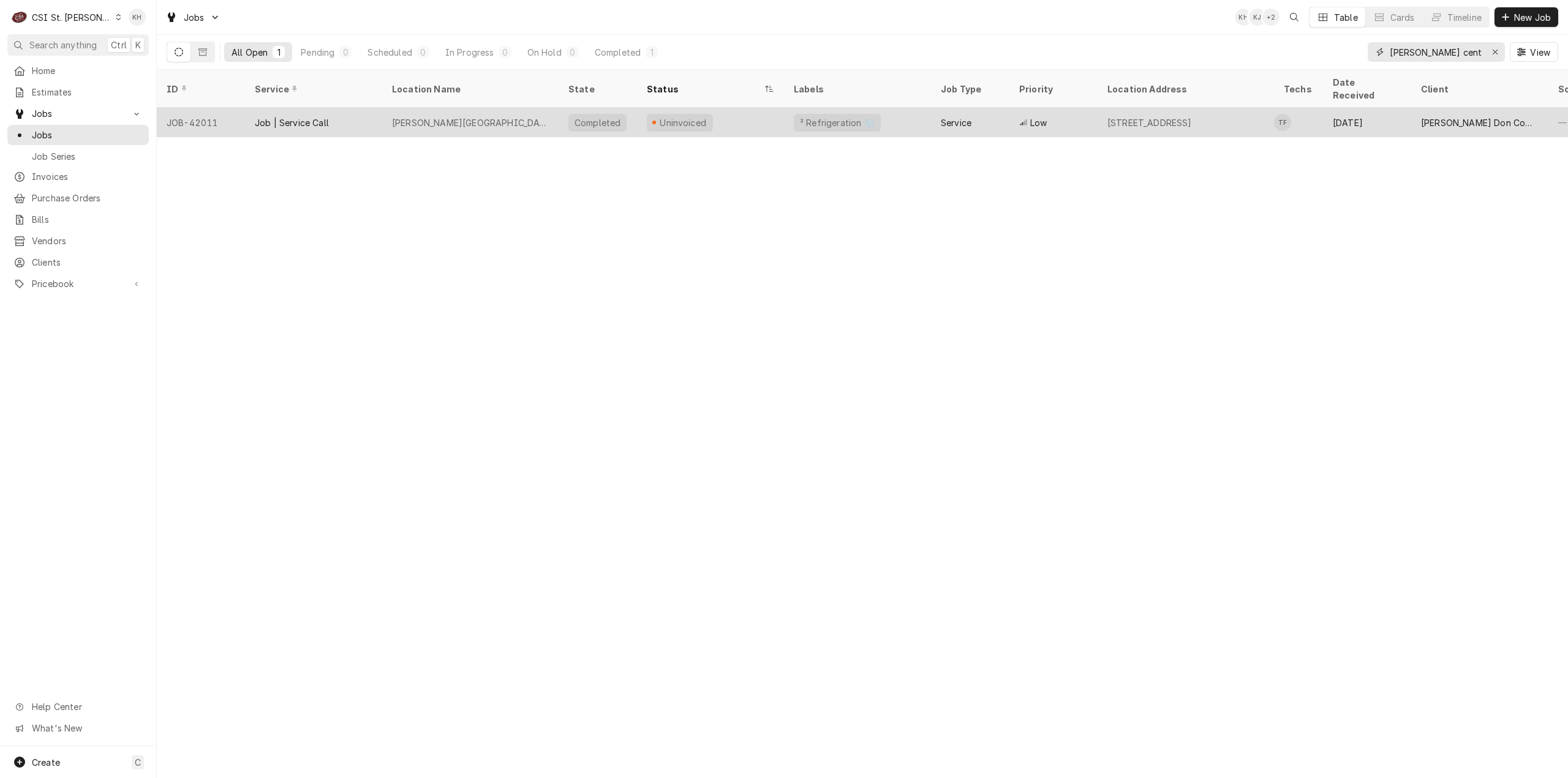
type input "francis howell central"
click at [520, 116] on div "Francis Howell Central High School" at bounding box center [470, 123] width 157 height 13
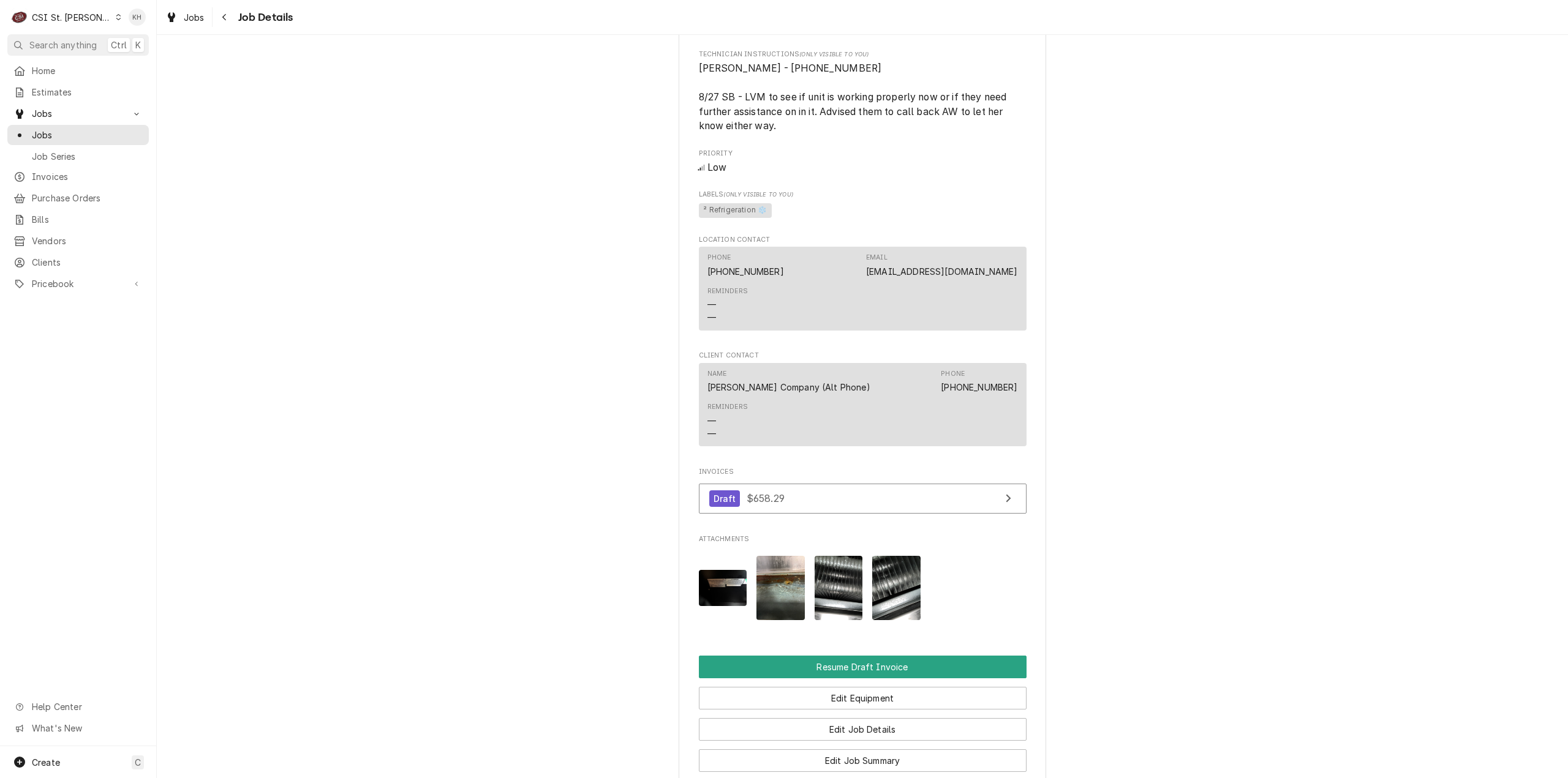
scroll to position [551, 0]
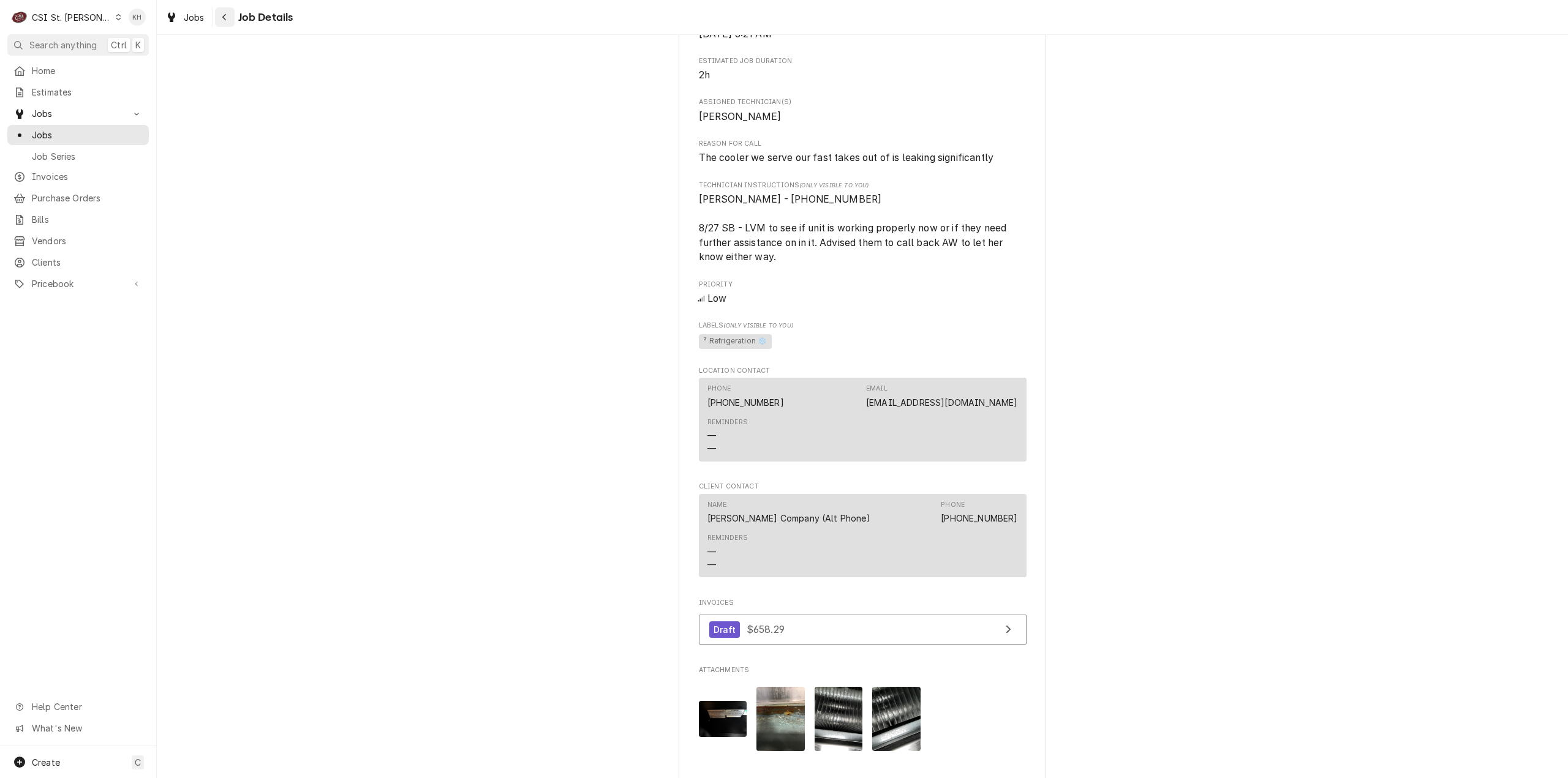
click at [228, 18] on div "Navigate back" at bounding box center [224, 17] width 12 height 12
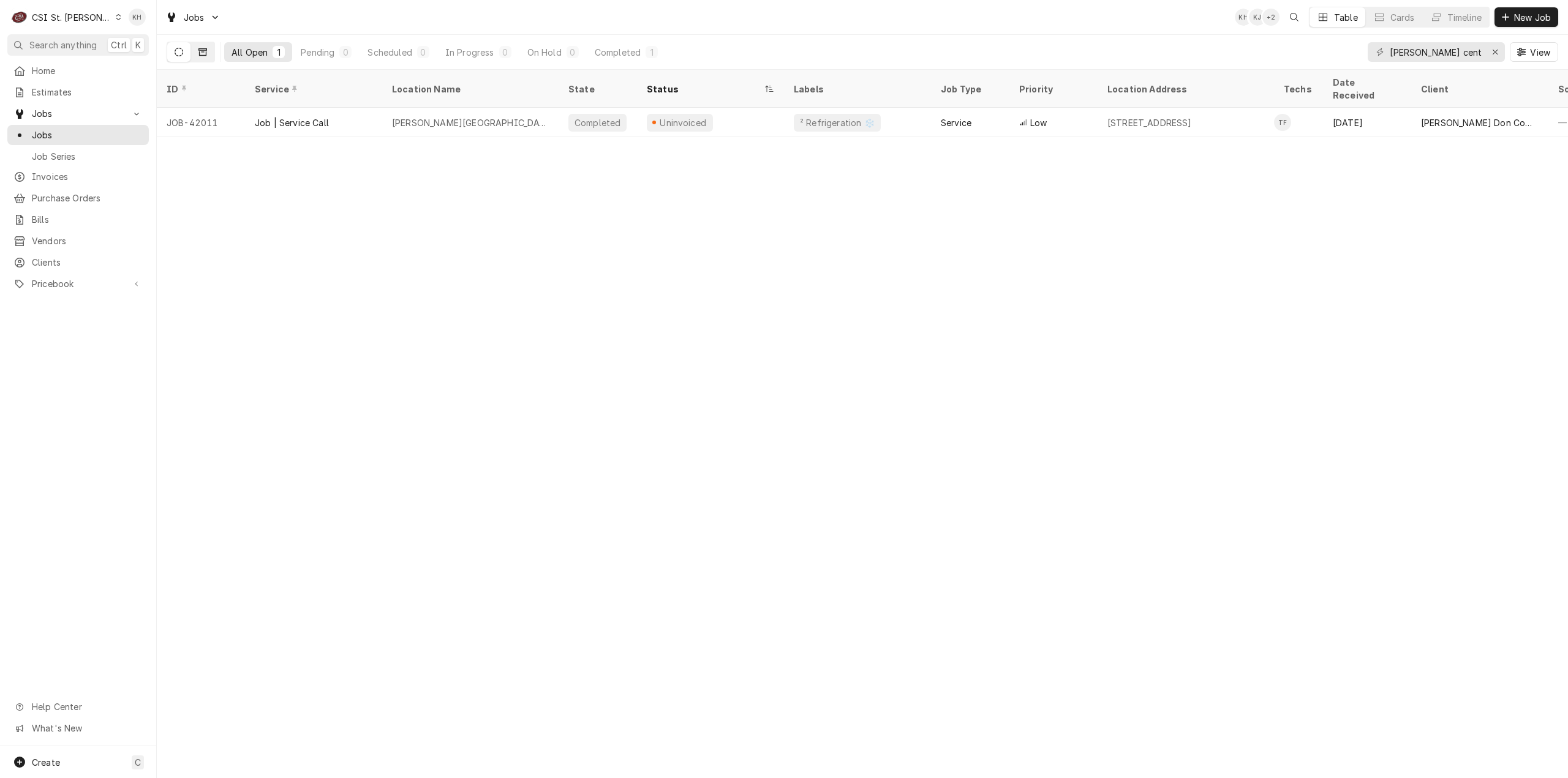
click at [201, 51] on icon "Dynamic Content Wrapper" at bounding box center [203, 51] width 9 height 9
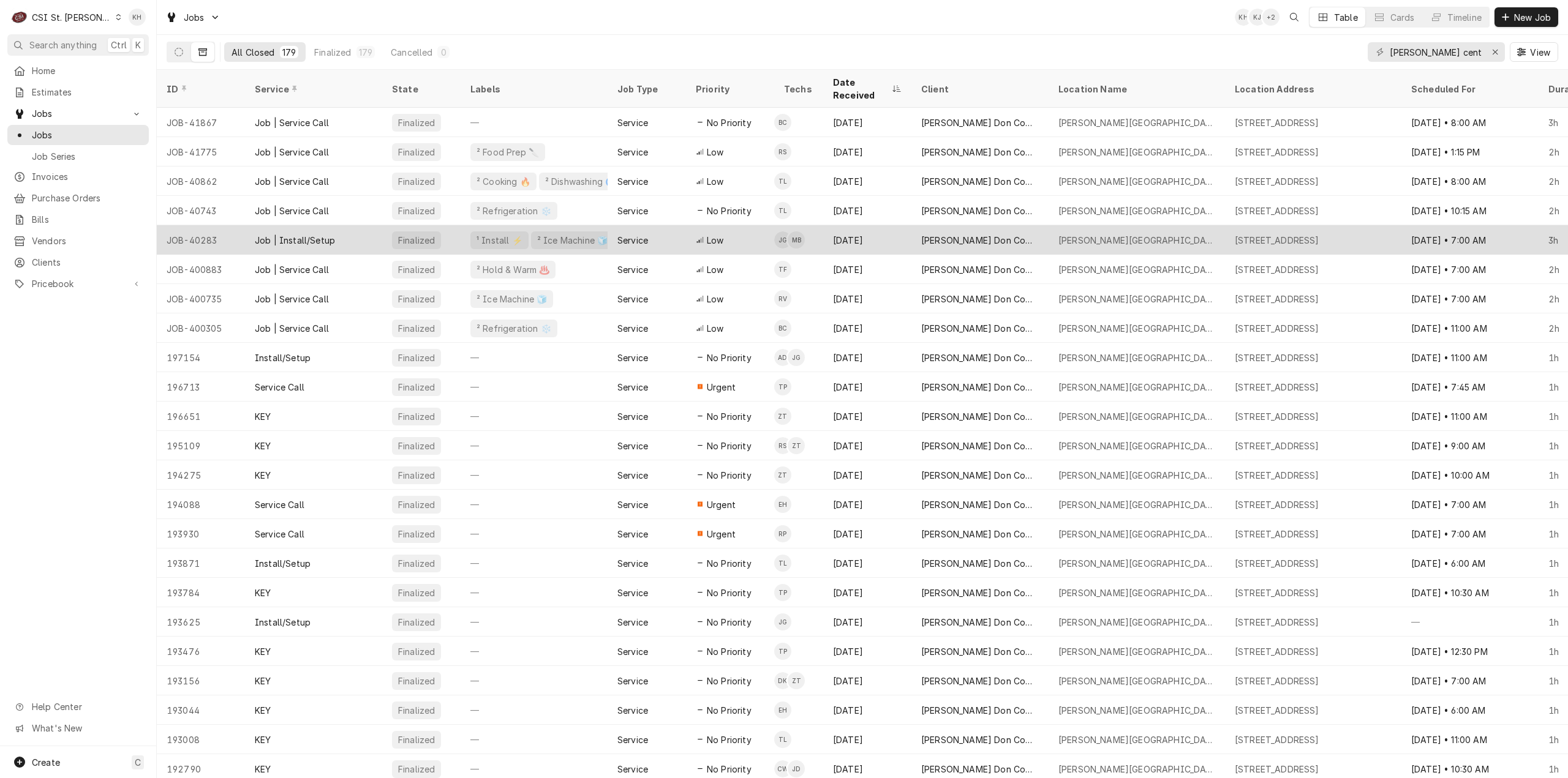
click at [651, 225] on div "Service" at bounding box center [646, 240] width 78 height 29
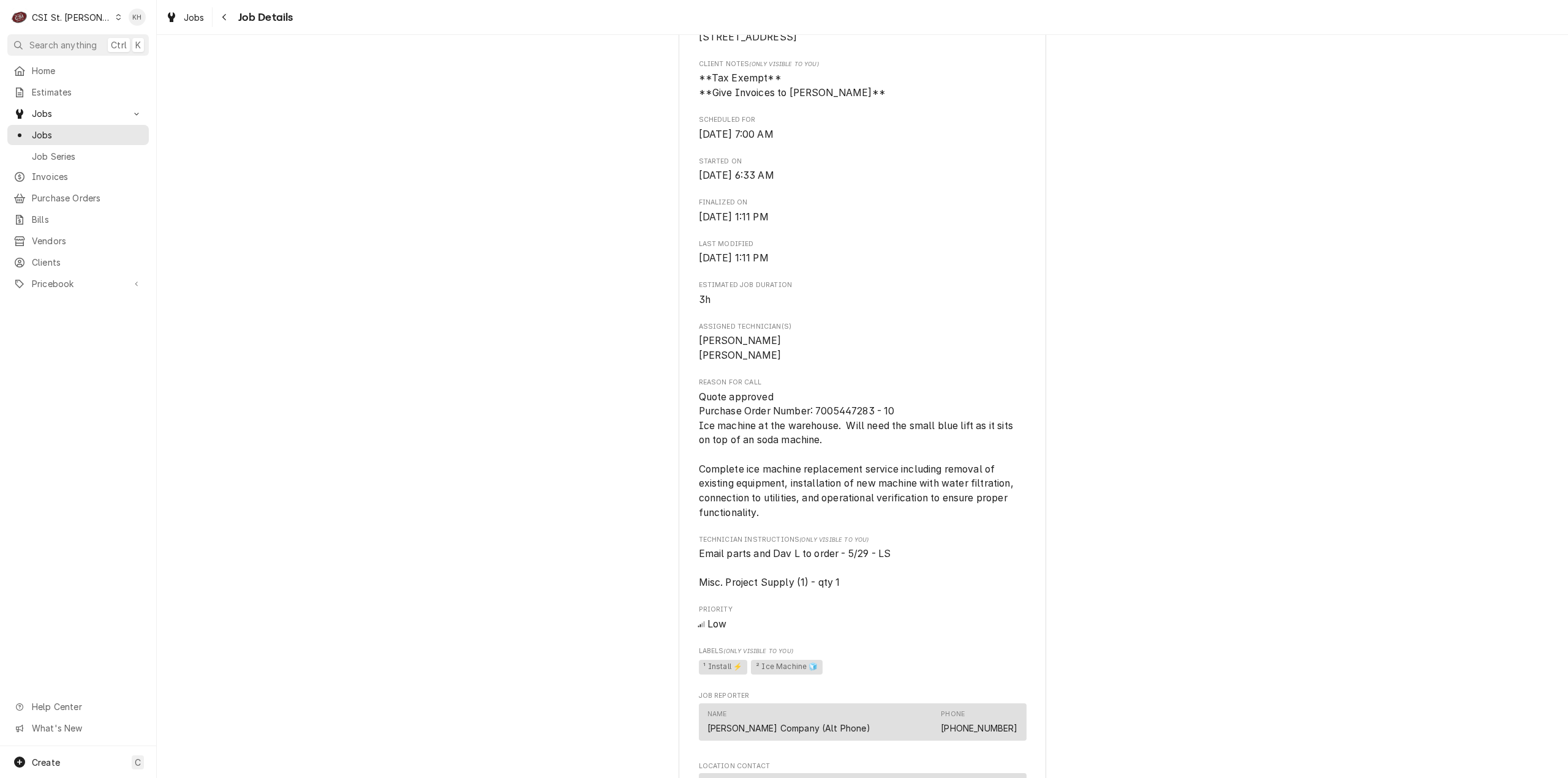
scroll to position [429, 0]
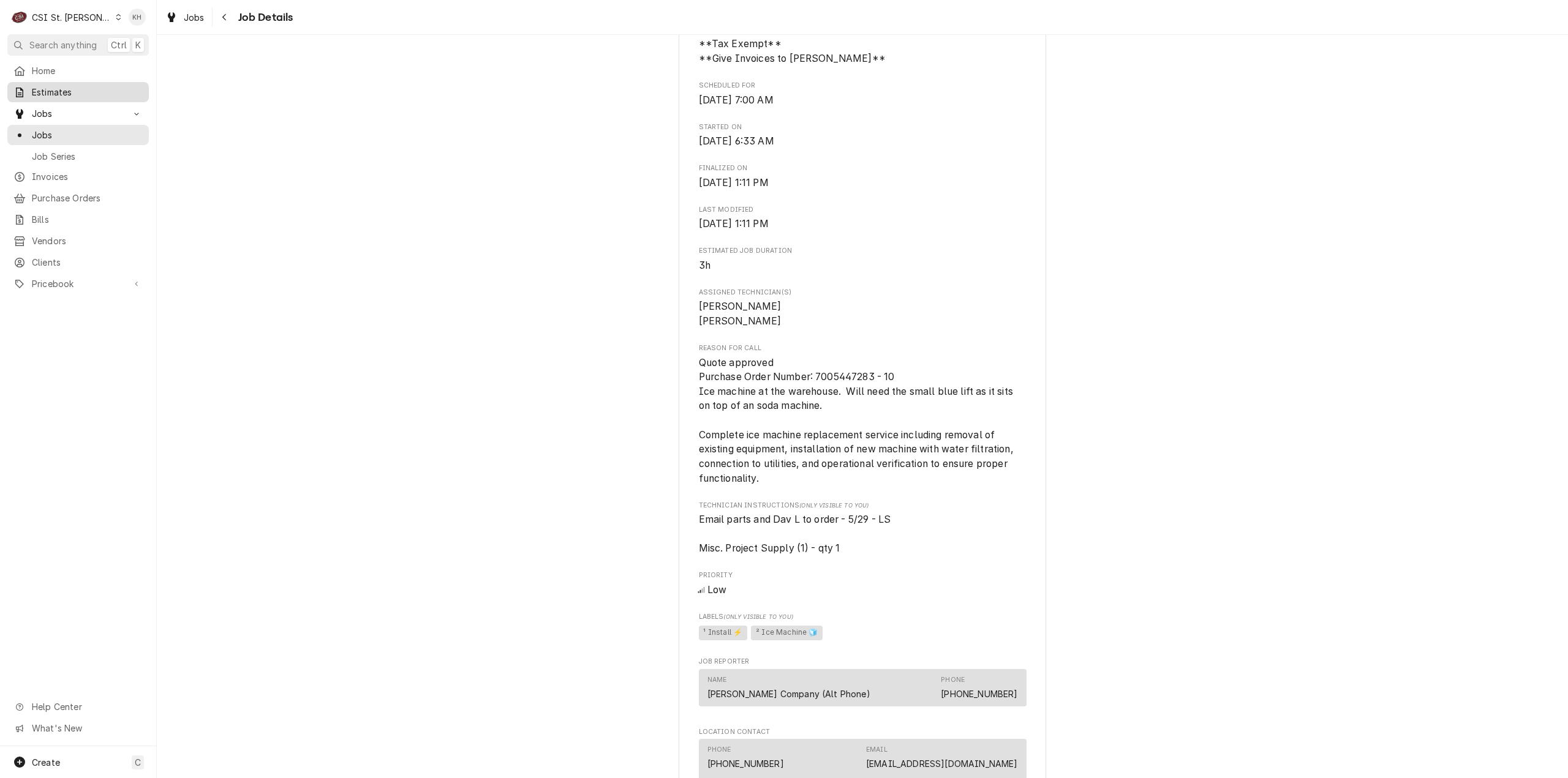
click at [45, 95] on span "Estimates" at bounding box center [87, 92] width 111 height 13
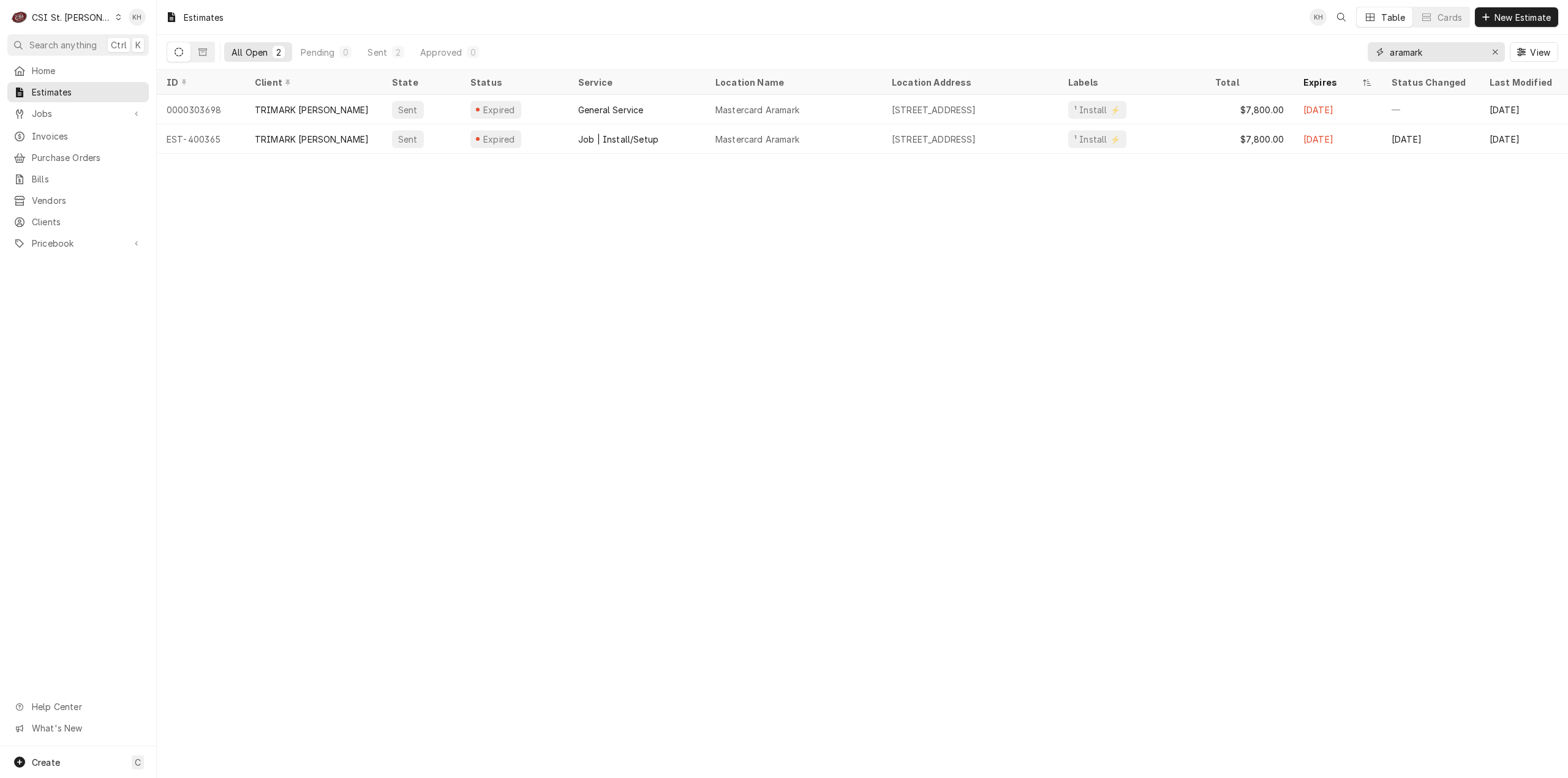
drag, startPoint x: 1335, startPoint y: 55, endPoint x: 1233, endPoint y: 55, distance: 102.0
click at [1233, 55] on div "All Open 2 Pending 0 Sent 2 Approved 0 aramark View" at bounding box center [862, 51] width 1392 height 34
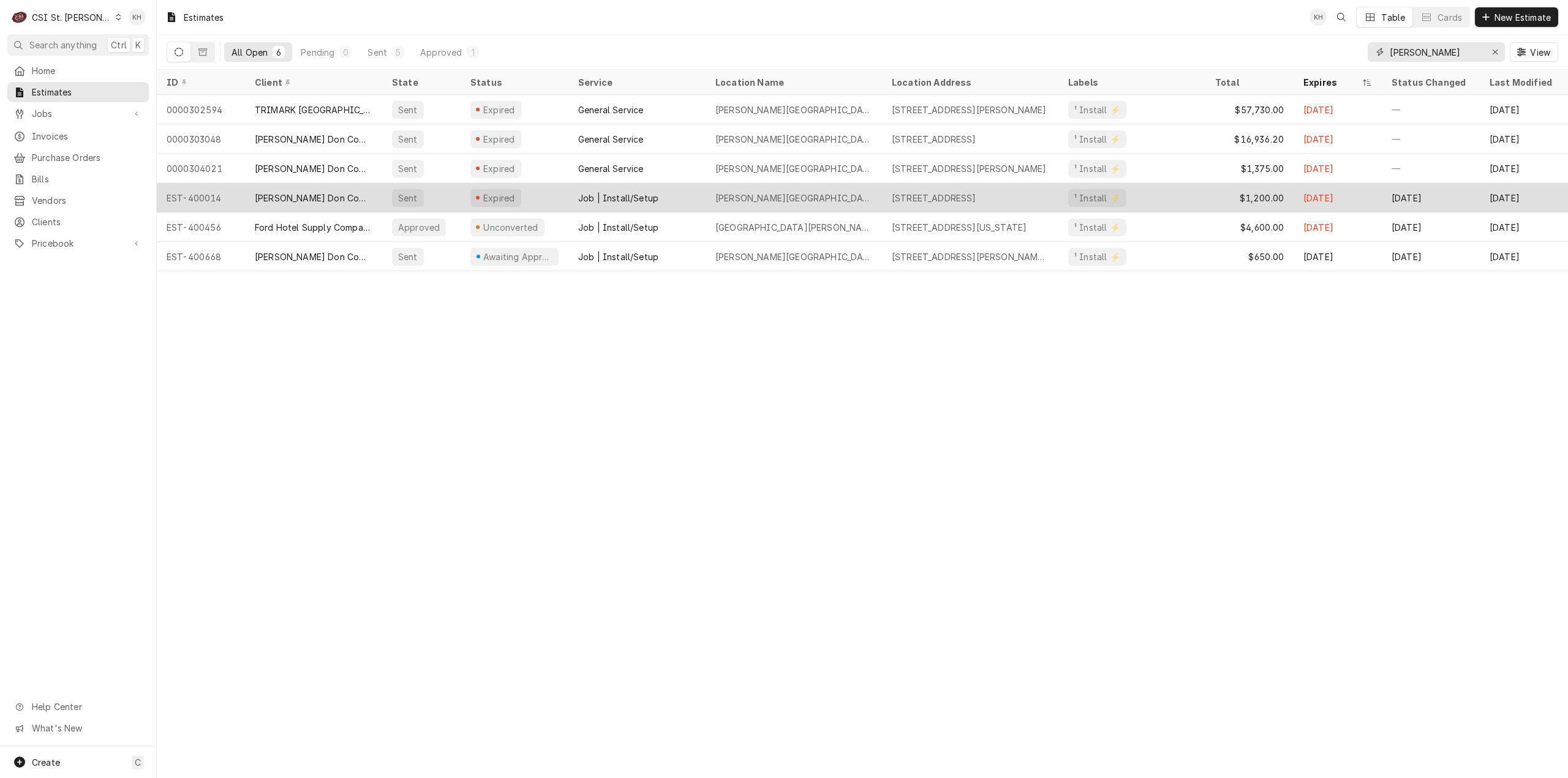
type input "francis"
click at [441, 202] on div "Sent" at bounding box center [421, 197] width 78 height 29
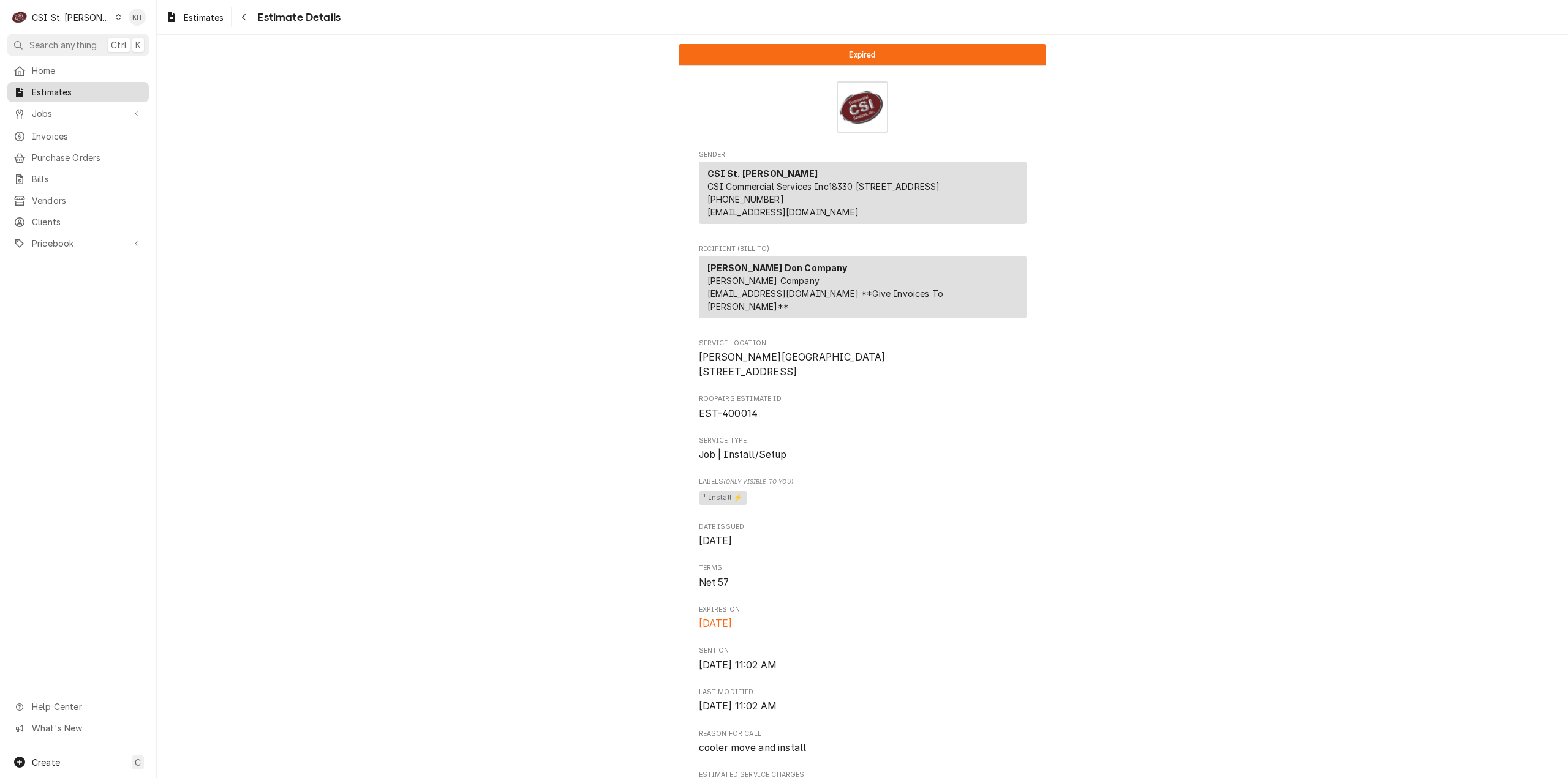
click at [92, 96] on link "Estimates" at bounding box center [78, 93] width 142 height 21
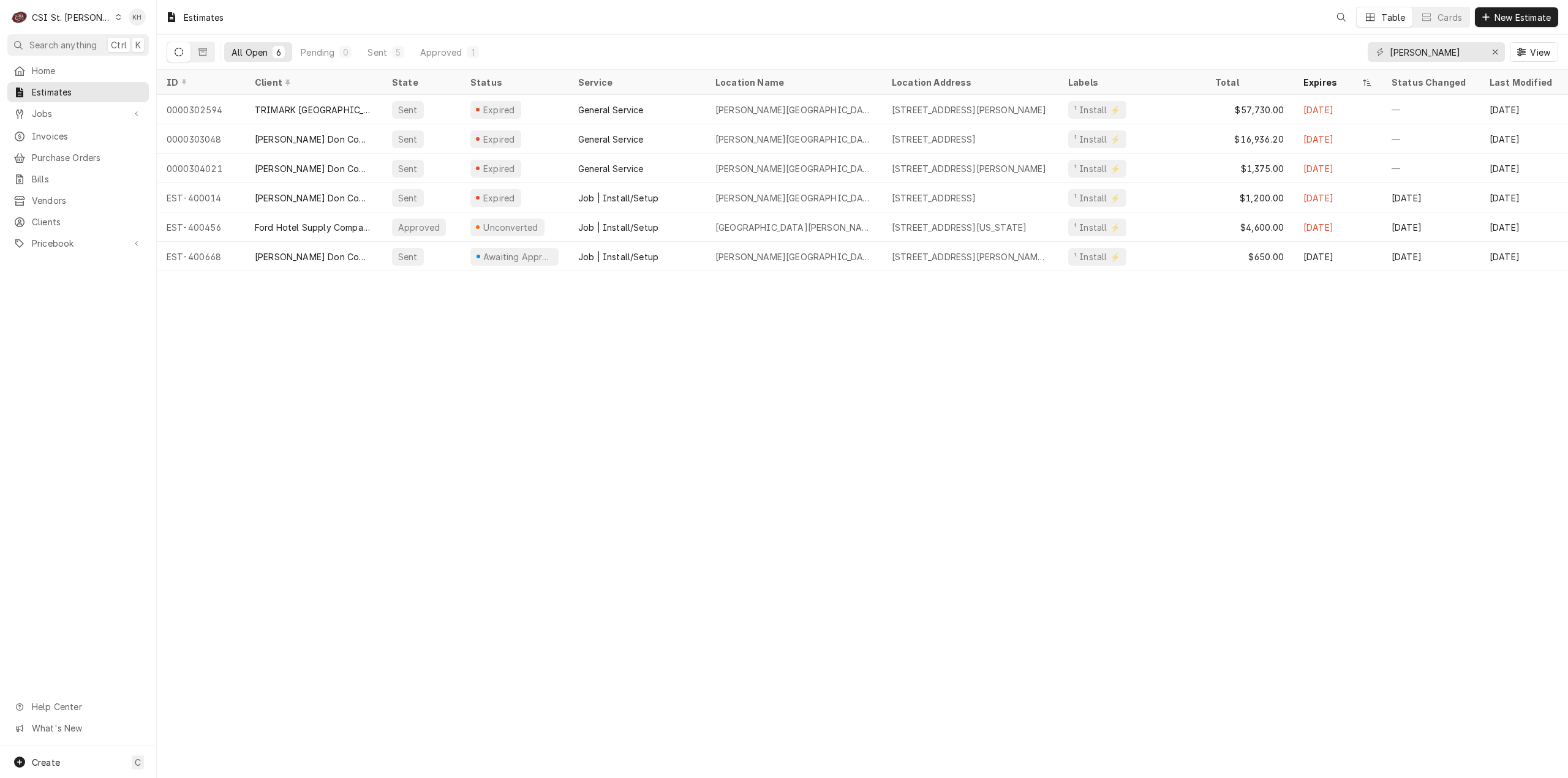
click at [73, 117] on div "Jobs" at bounding box center [78, 113] width 137 height 15
click at [74, 131] on span "Jobs" at bounding box center [87, 135] width 111 height 13
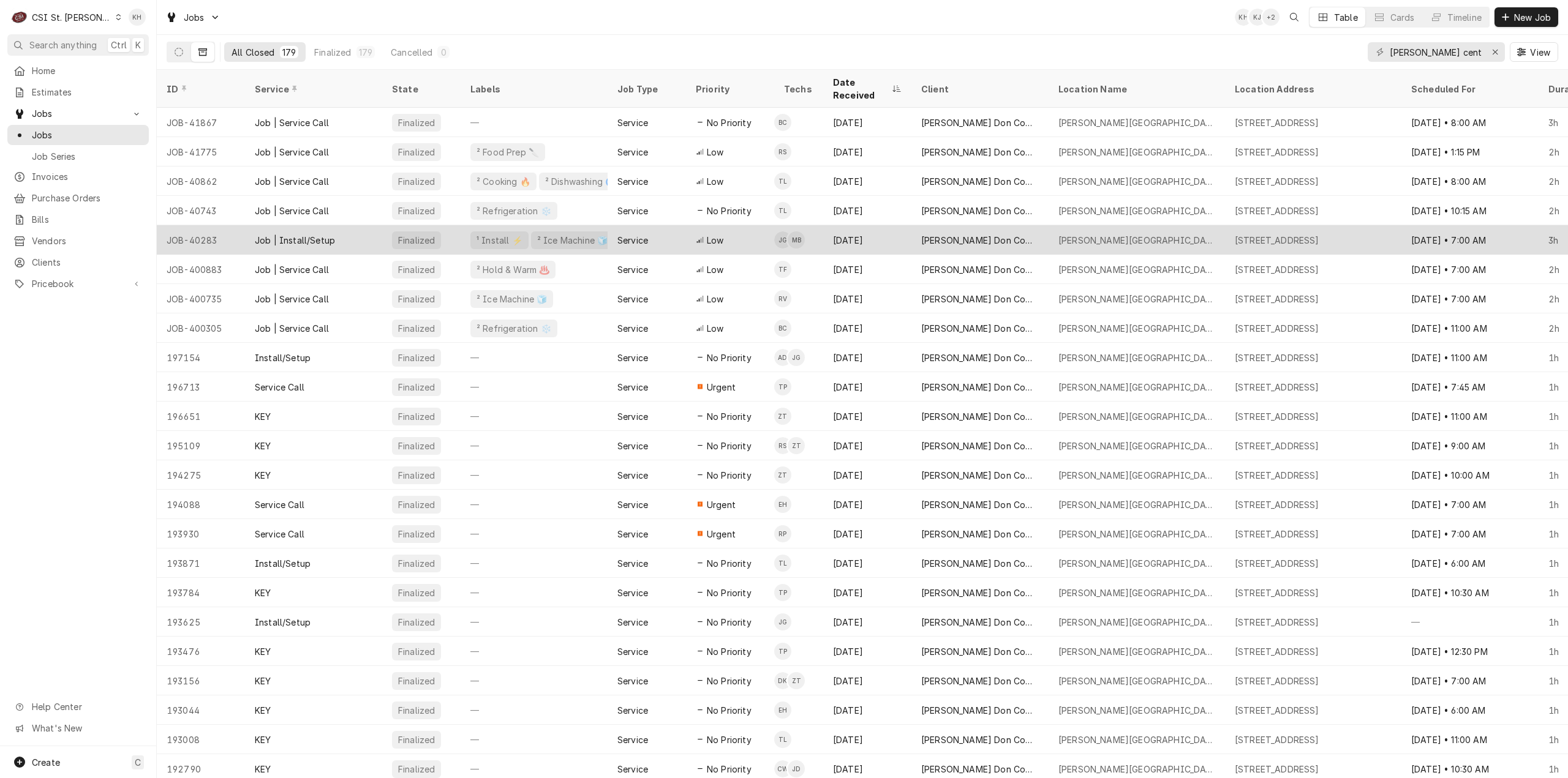
click at [581, 234] on div "² Ice Machine 🧊" at bounding box center [572, 240] width 73 height 13
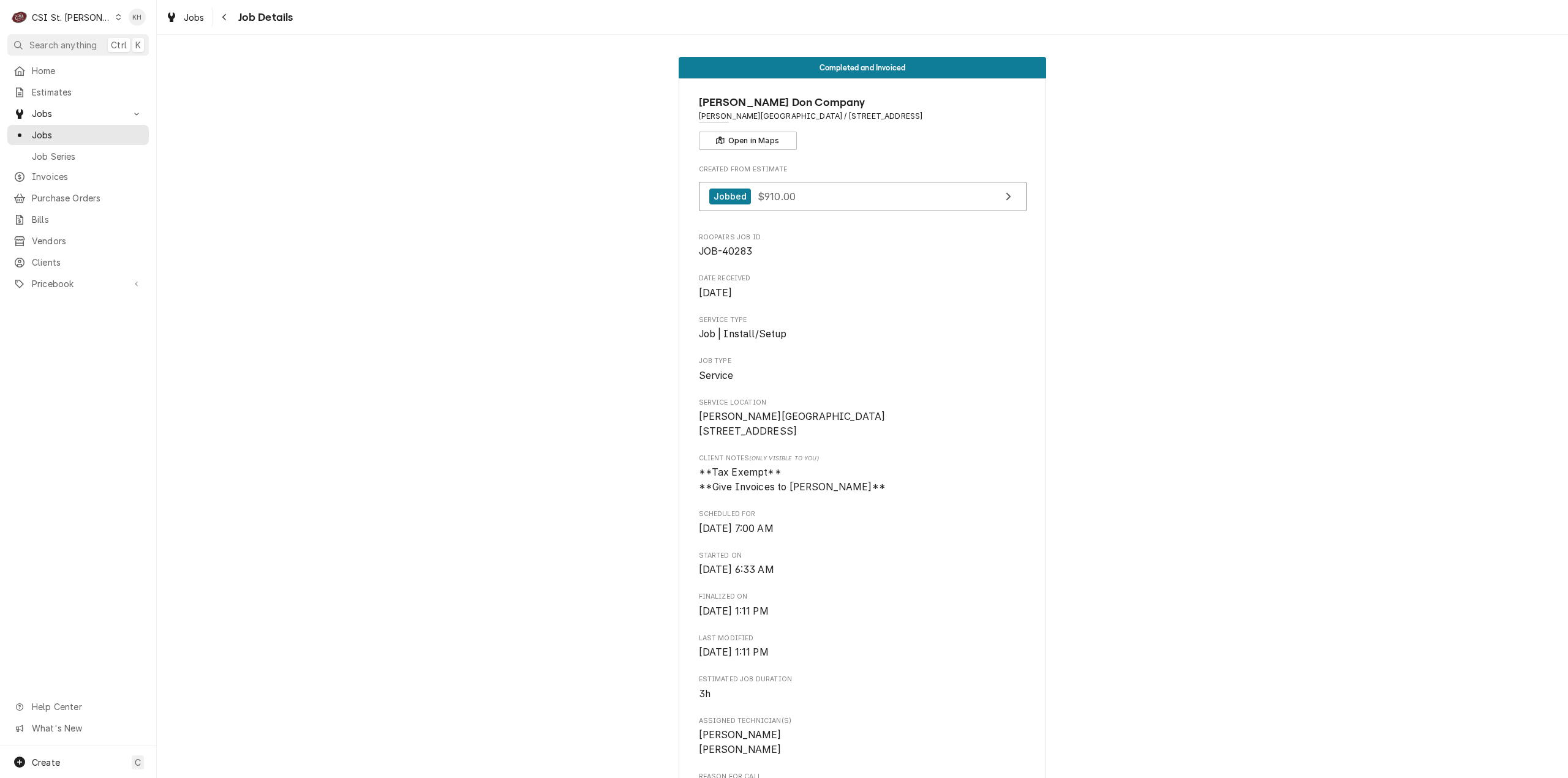
scroll to position [368, 0]
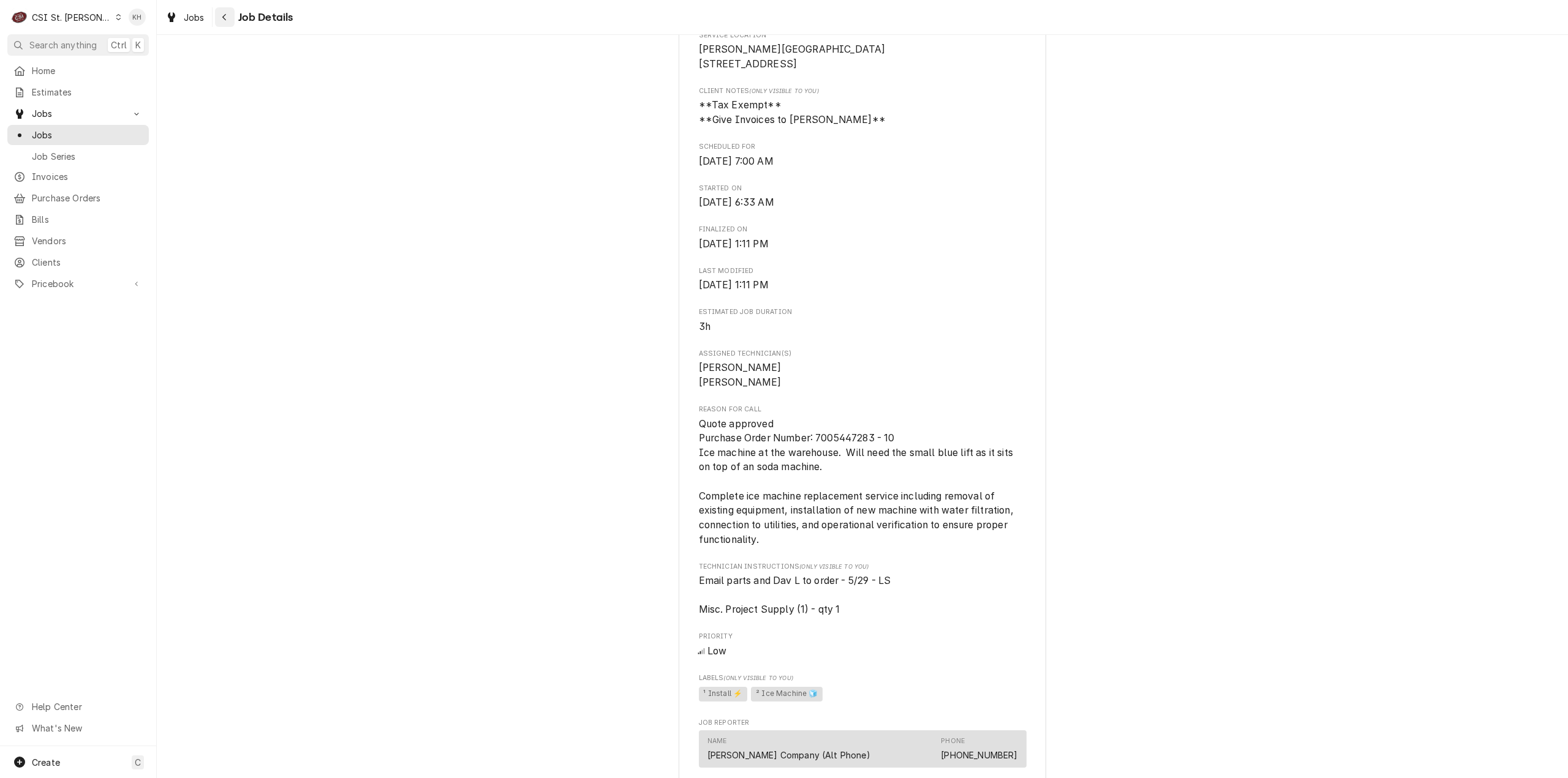
click at [229, 11] on div "Navigate back" at bounding box center [224, 17] width 12 height 12
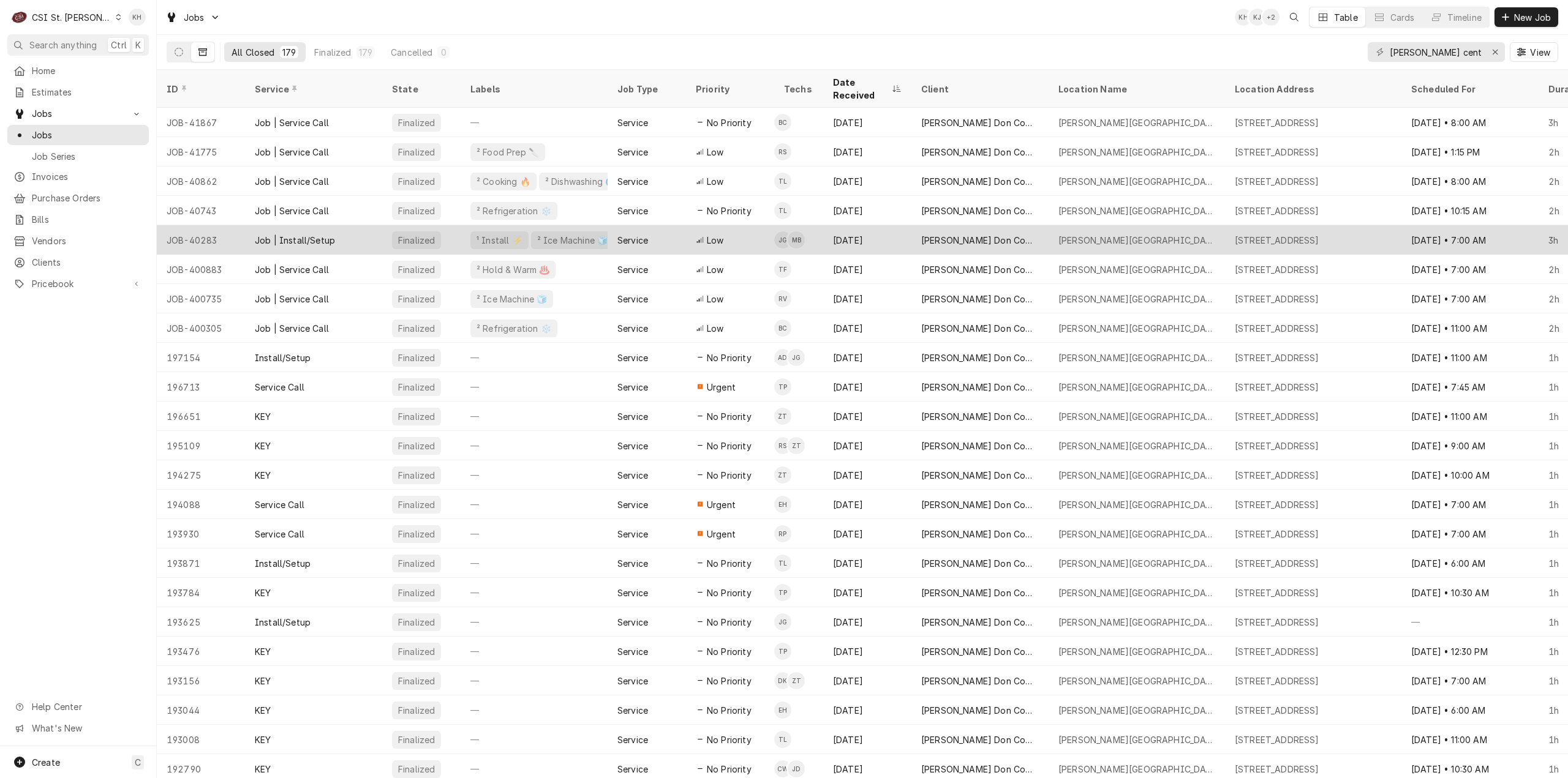
click at [604, 225] on div "¹ Install ⚡️ ² Ice Machine 🧊" at bounding box center [534, 240] width 147 height 29
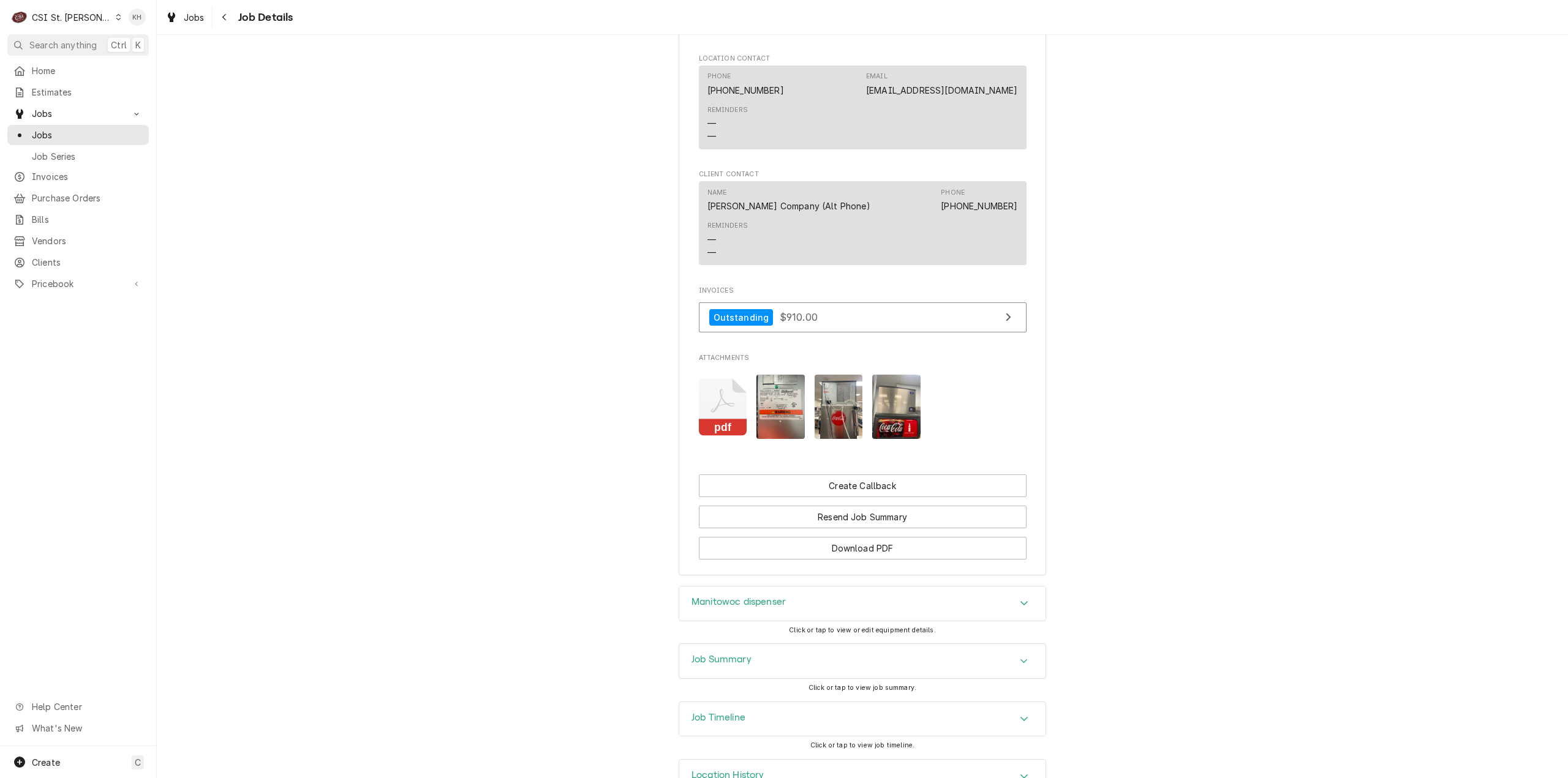
scroll to position [1154, 0]
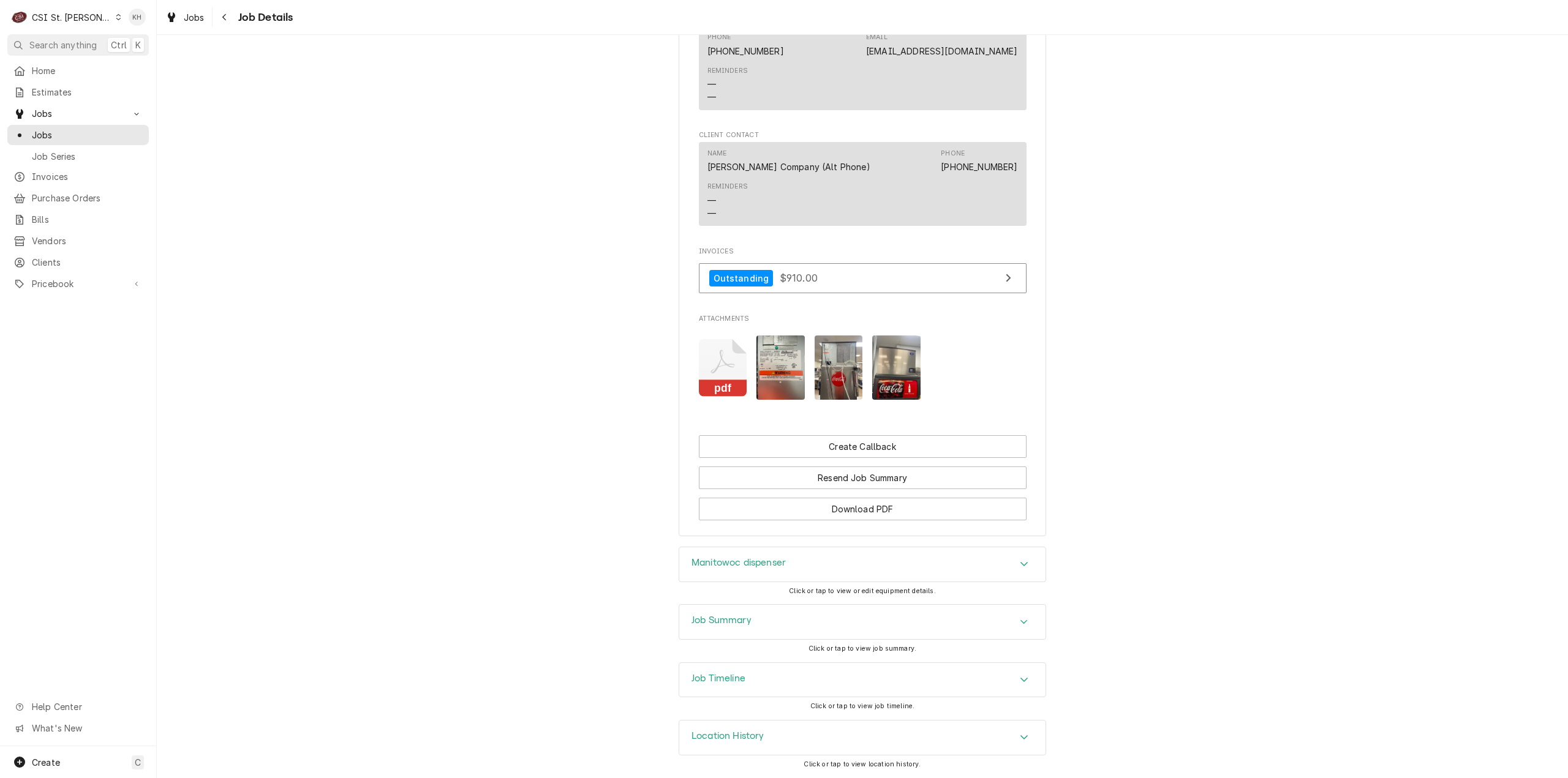
drag, startPoint x: 483, startPoint y: 123, endPoint x: 603, endPoint y: 285, distance: 201.6
click at [79, 256] on span "Clients" at bounding box center [87, 262] width 111 height 13
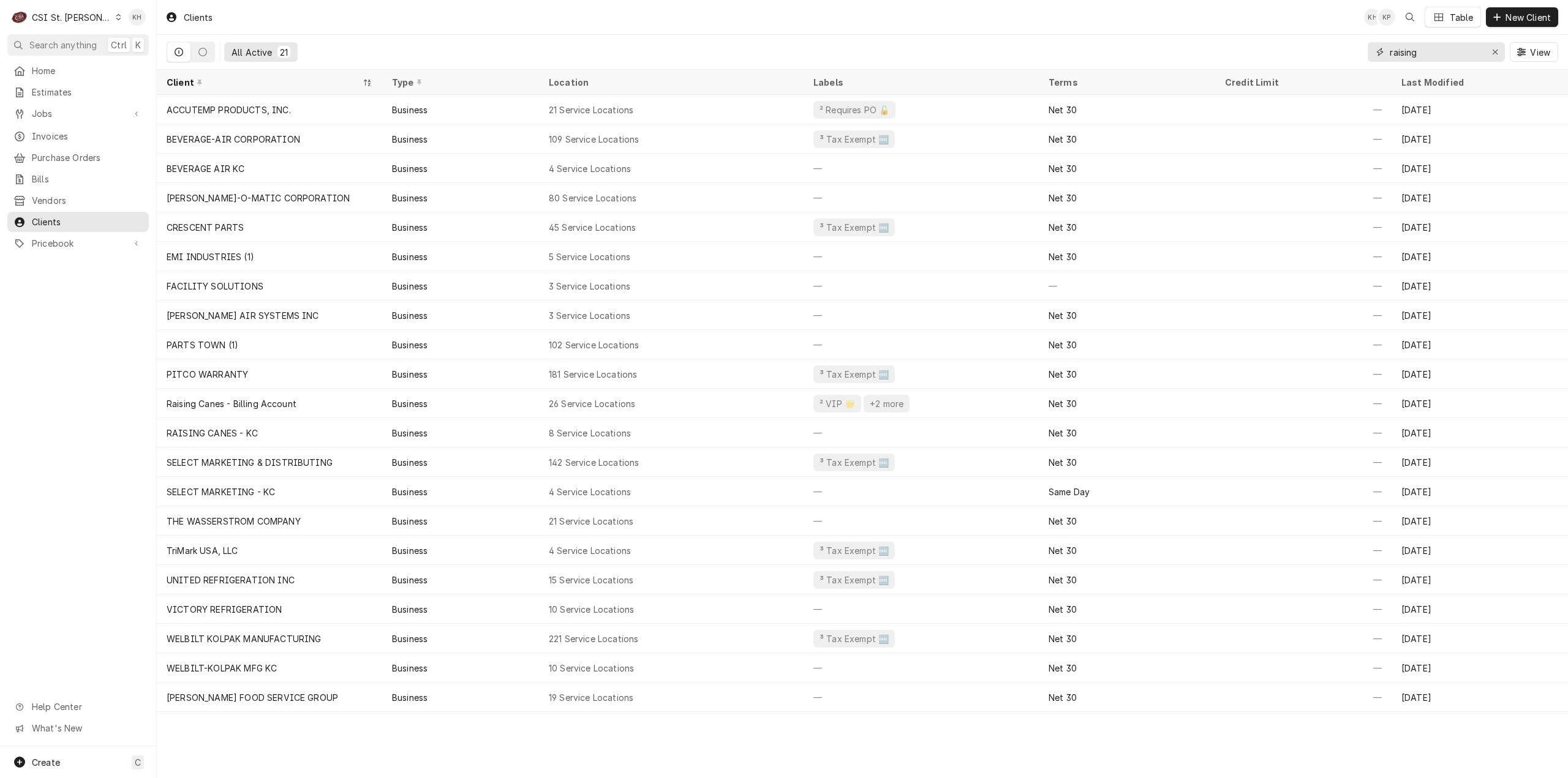
drag, startPoint x: 1499, startPoint y: 49, endPoint x: 1485, endPoint y: 53, distance: 14.6
click at [1498, 49] on div "Erase input" at bounding box center [1494, 51] width 12 height 12
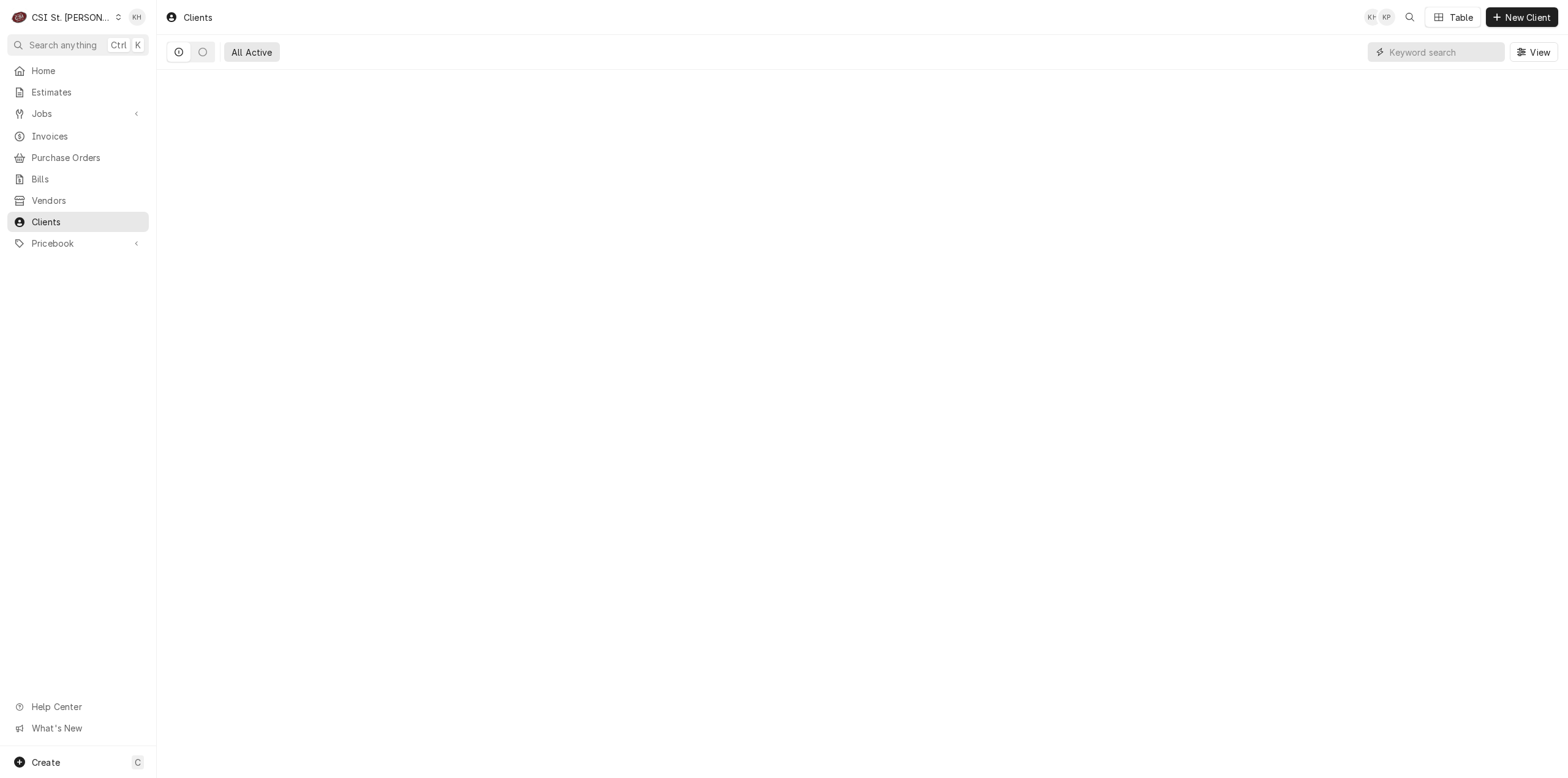
click at [1458, 53] on input "Dynamic Content Wrapper" at bounding box center [1445, 51] width 109 height 20
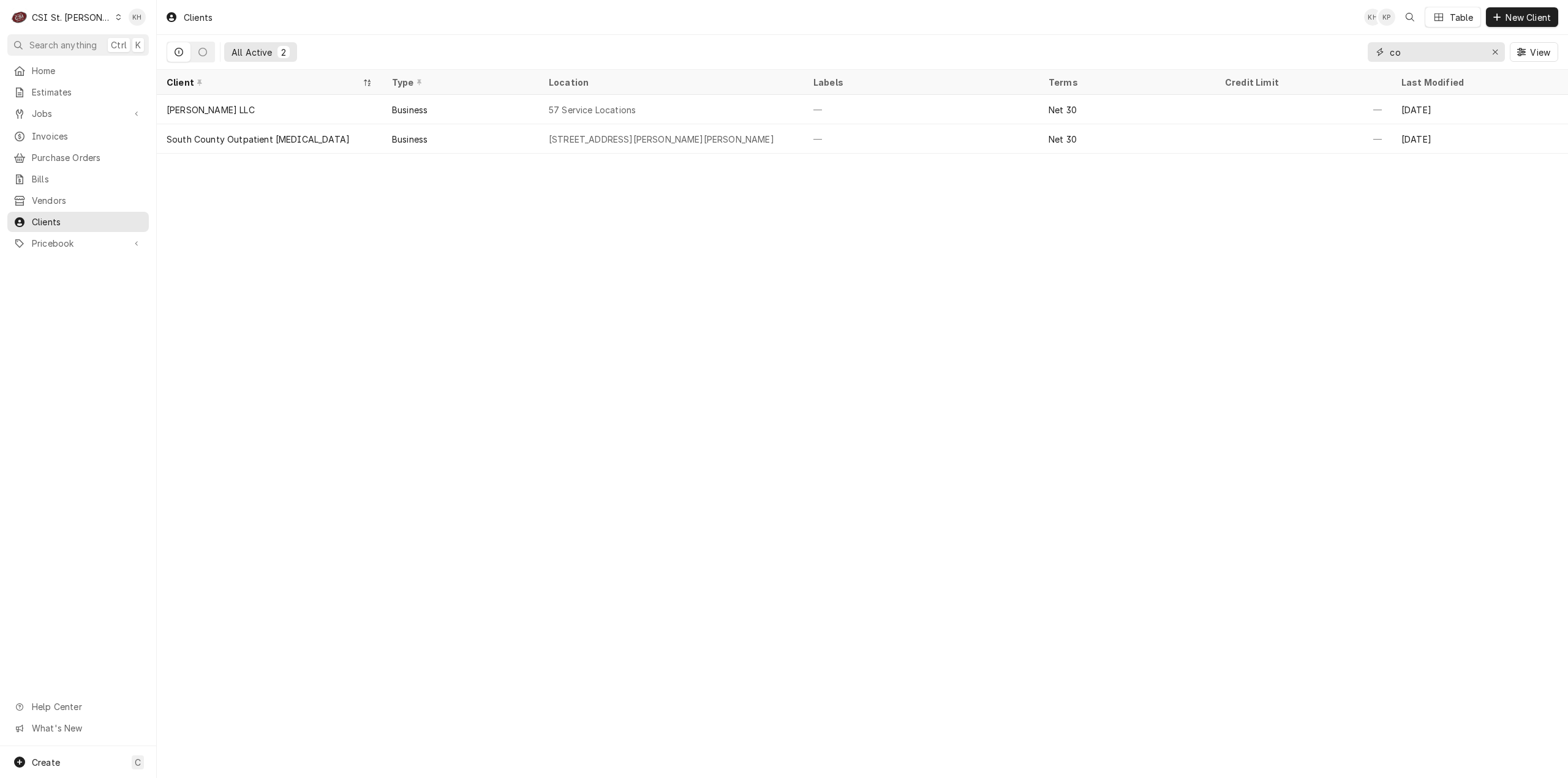
type input "c"
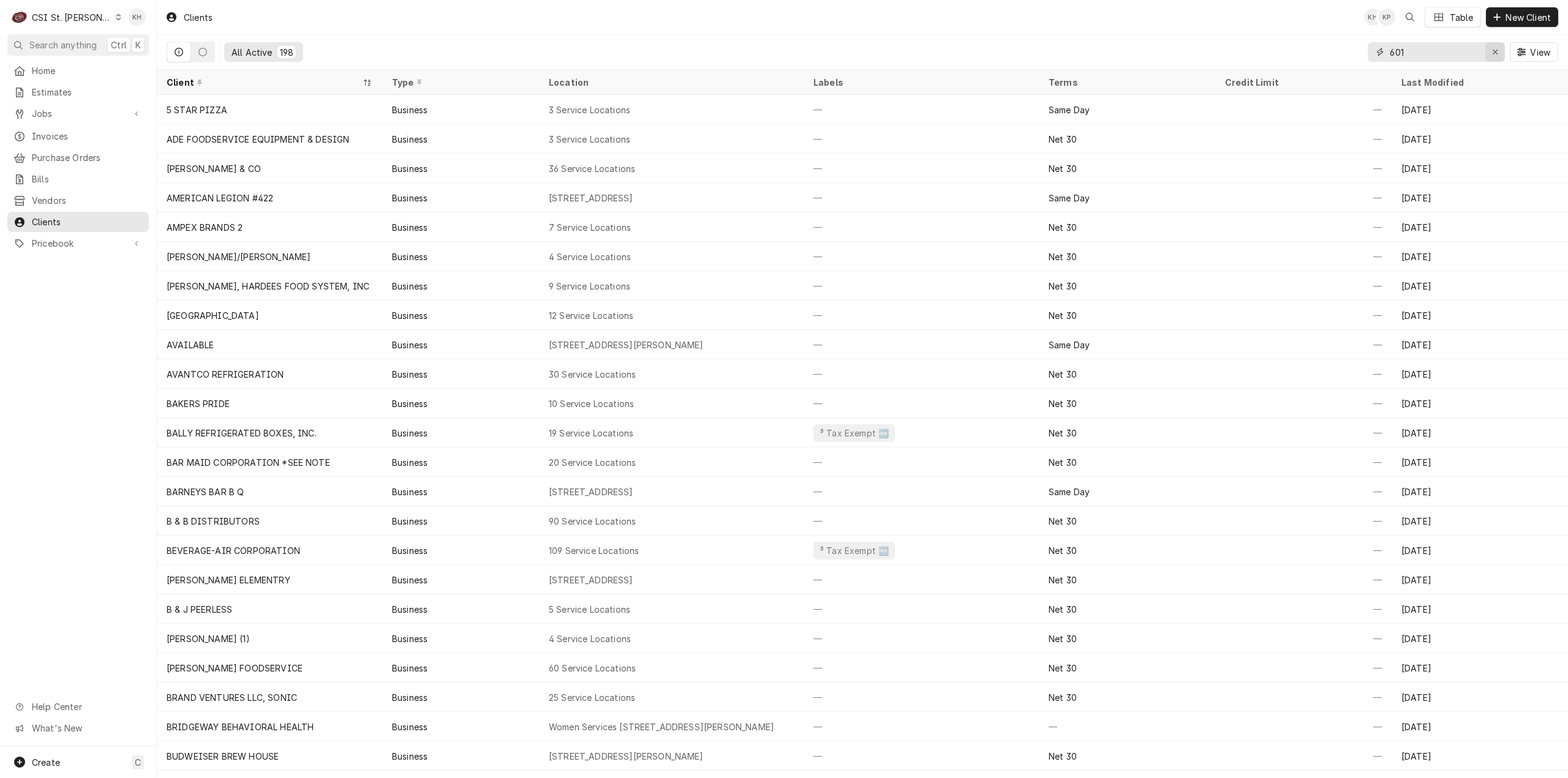
type input "601"
click at [1494, 55] on div "Erase input" at bounding box center [1494, 51] width 12 height 12
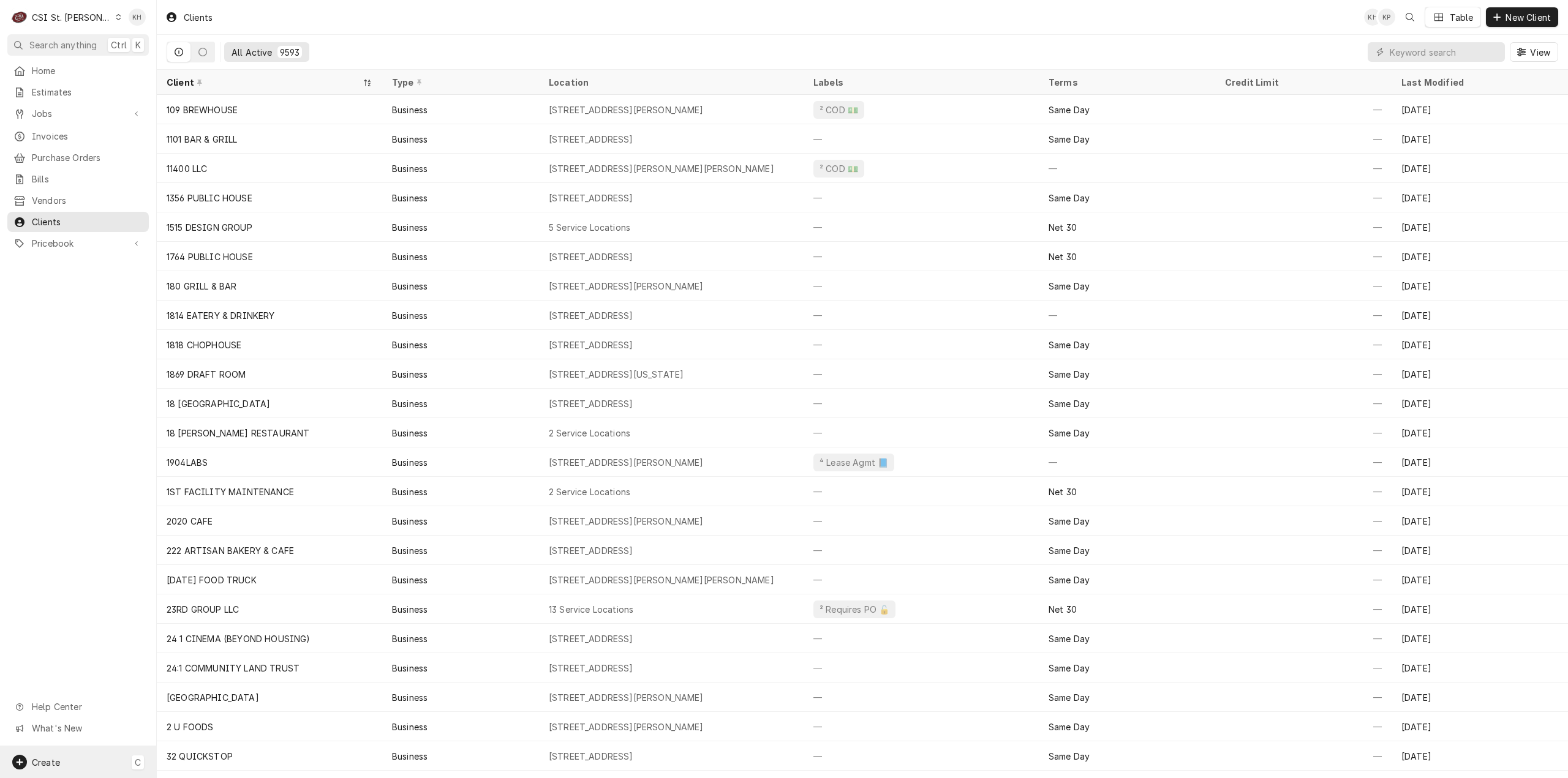
click at [76, 774] on div "Create C" at bounding box center [78, 762] width 156 height 32
click at [218, 736] on div "Client" at bounding box center [229, 742] width 82 height 13
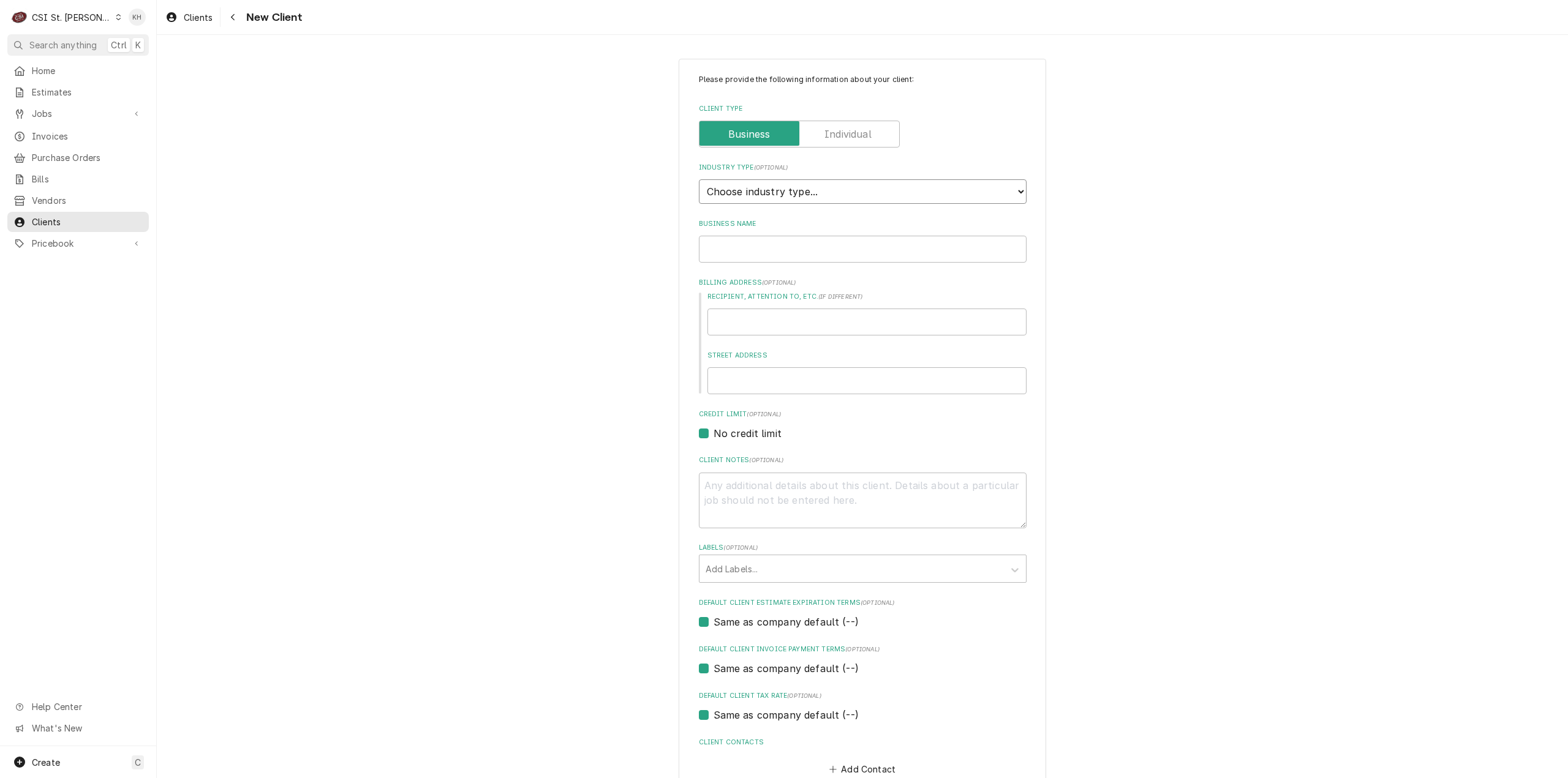
click at [818, 194] on select "Choose industry type... Residential Commercial Industrial Government" at bounding box center [862, 191] width 328 height 25
select select "2"
click at [699, 179] on select "Choose industry type... Residential Commercial Industrial Government" at bounding box center [862, 191] width 328 height 25
click at [783, 253] on input "Business Name" at bounding box center [862, 249] width 328 height 27
type textarea "x"
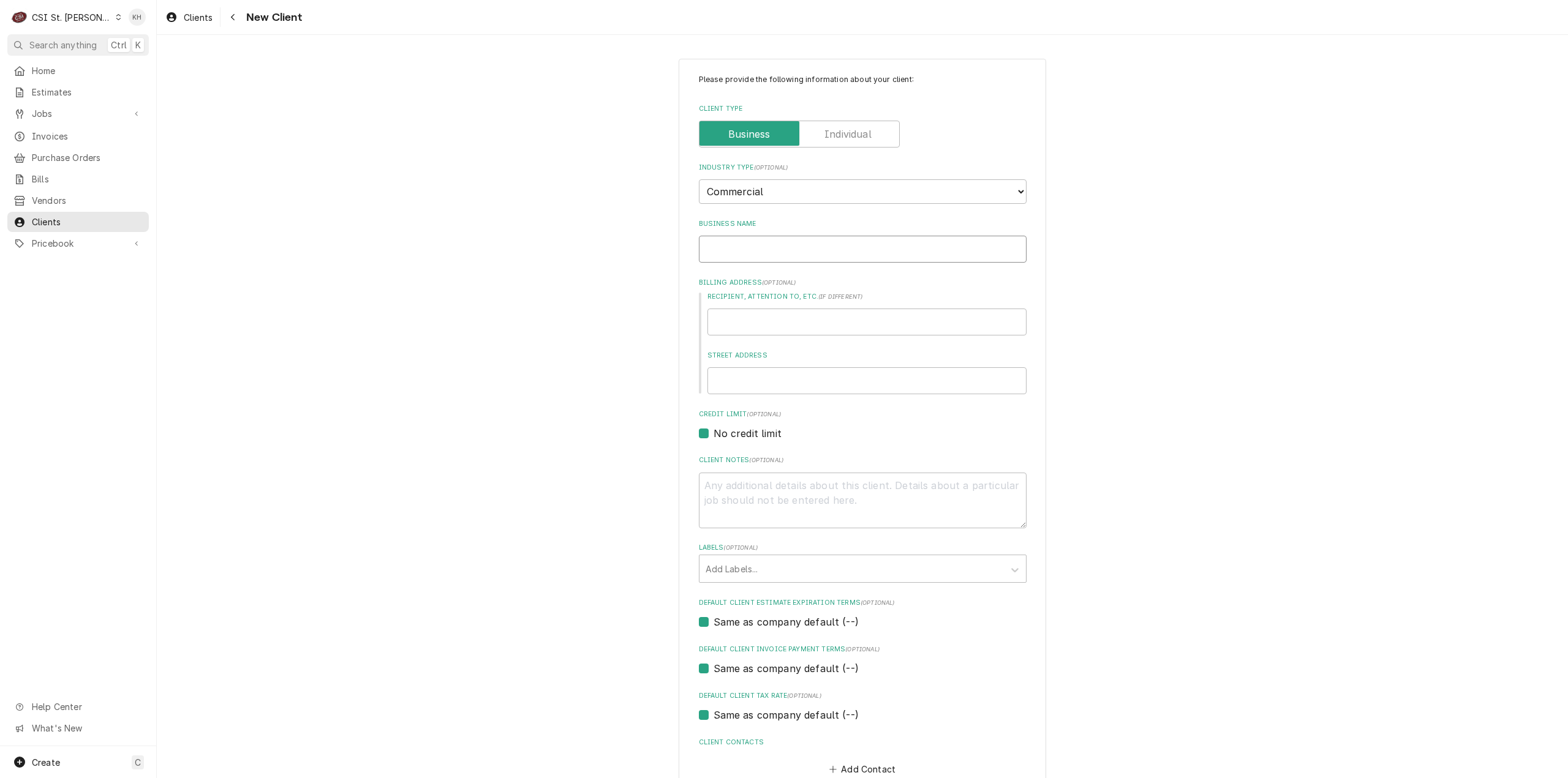
type input "C"
type textarea "x"
type input "Co"
type textarea "x"
type input "Cop"
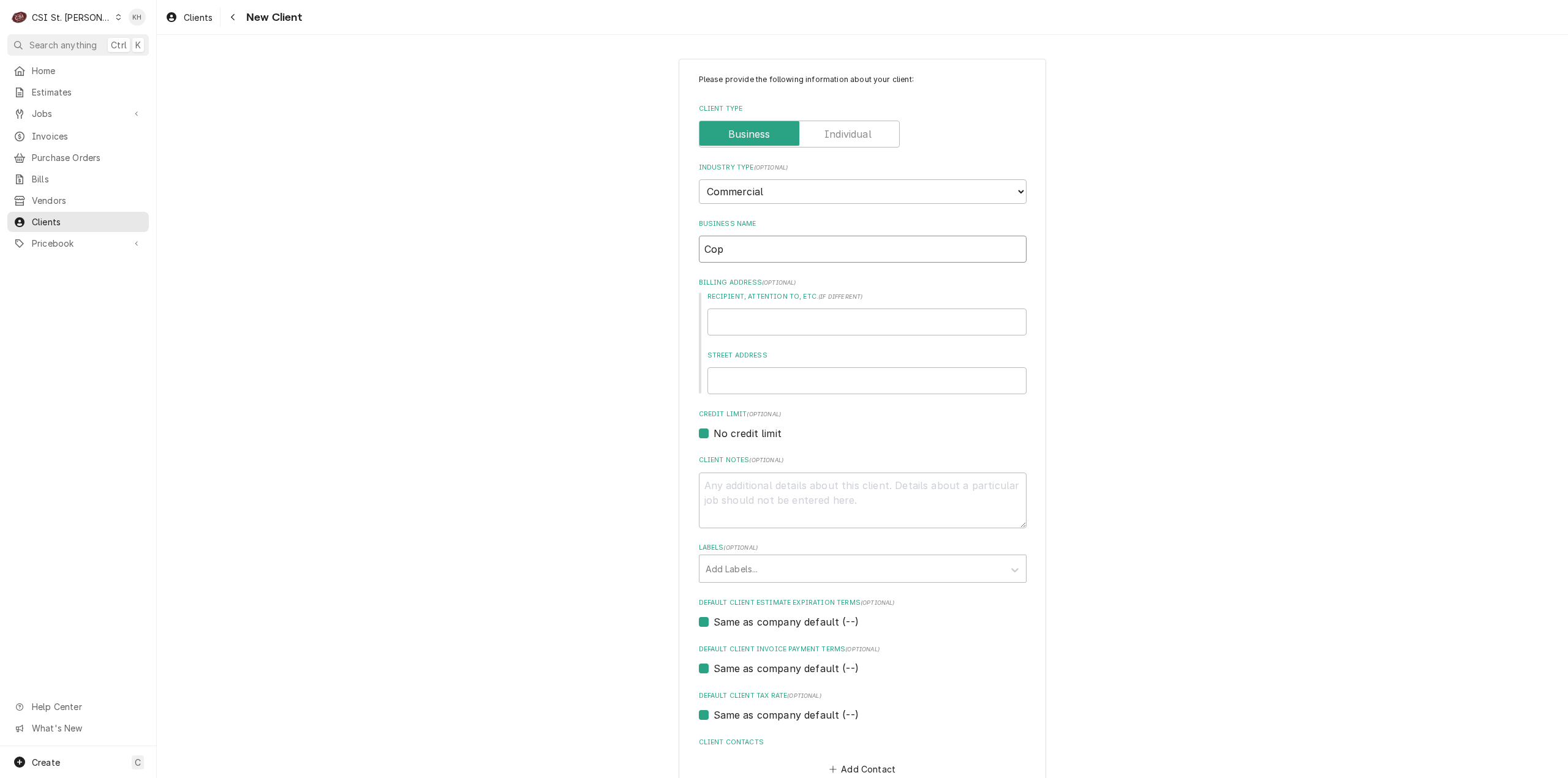
type textarea "x"
type input "Copy"
type textarea "x"
type input "Copyc"
type textarea "x"
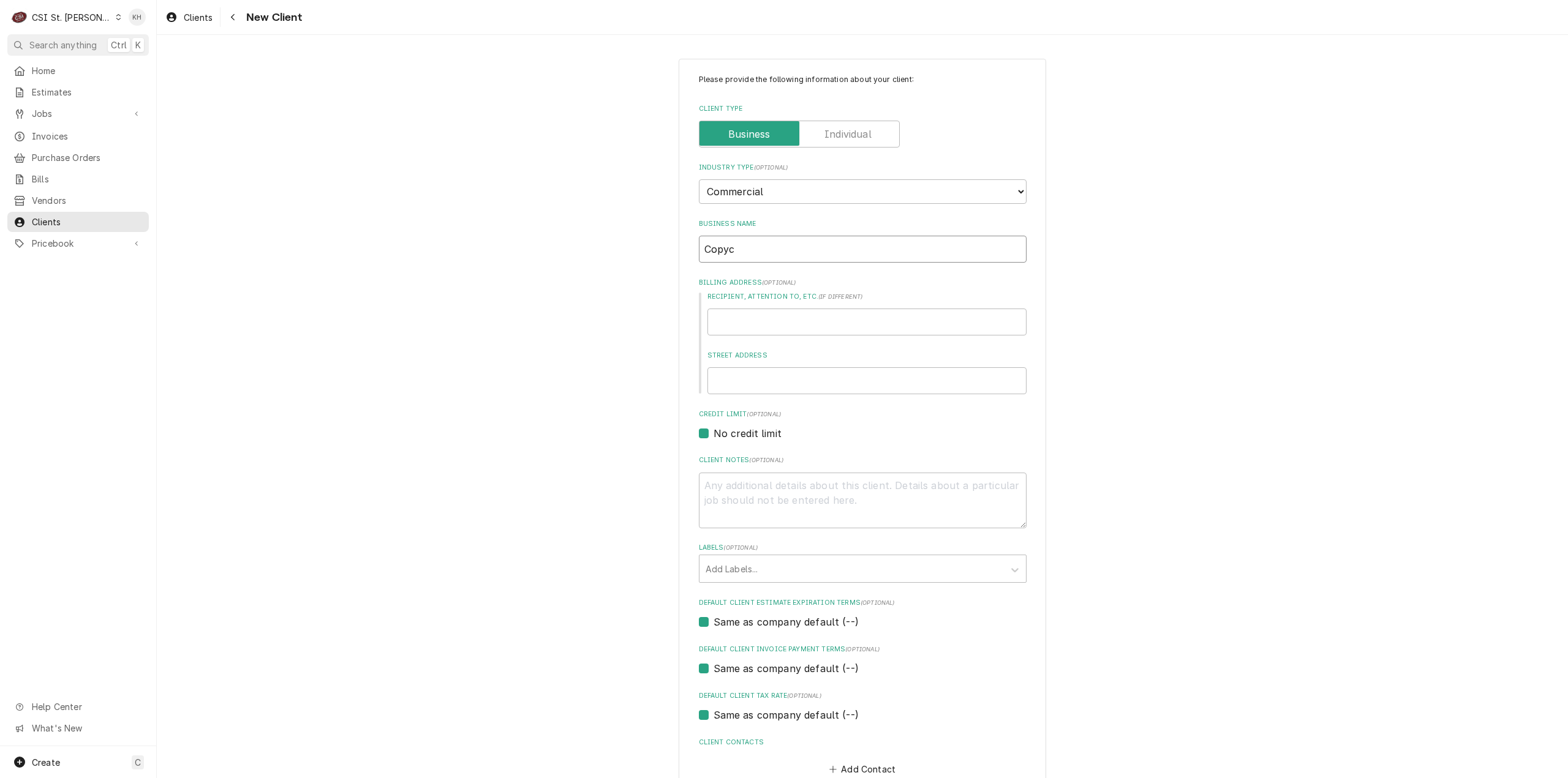
type input "Copyca"
type textarea "x"
type input "Copycat"
type textarea "x"
type input "Copycats"
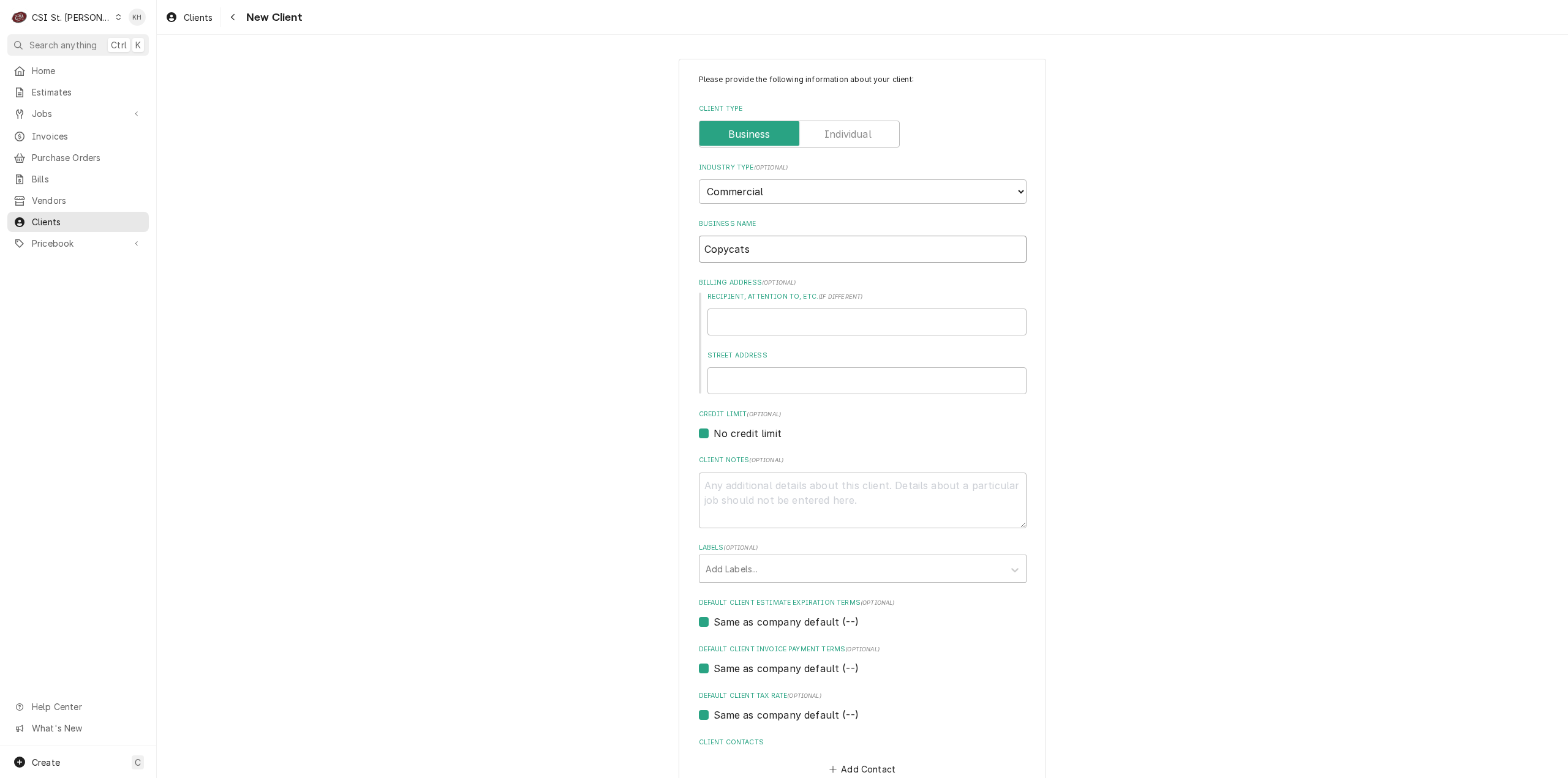
type textarea "x"
type input "Copycats"
type textarea "x"
type input "Copycats F"
type textarea "x"
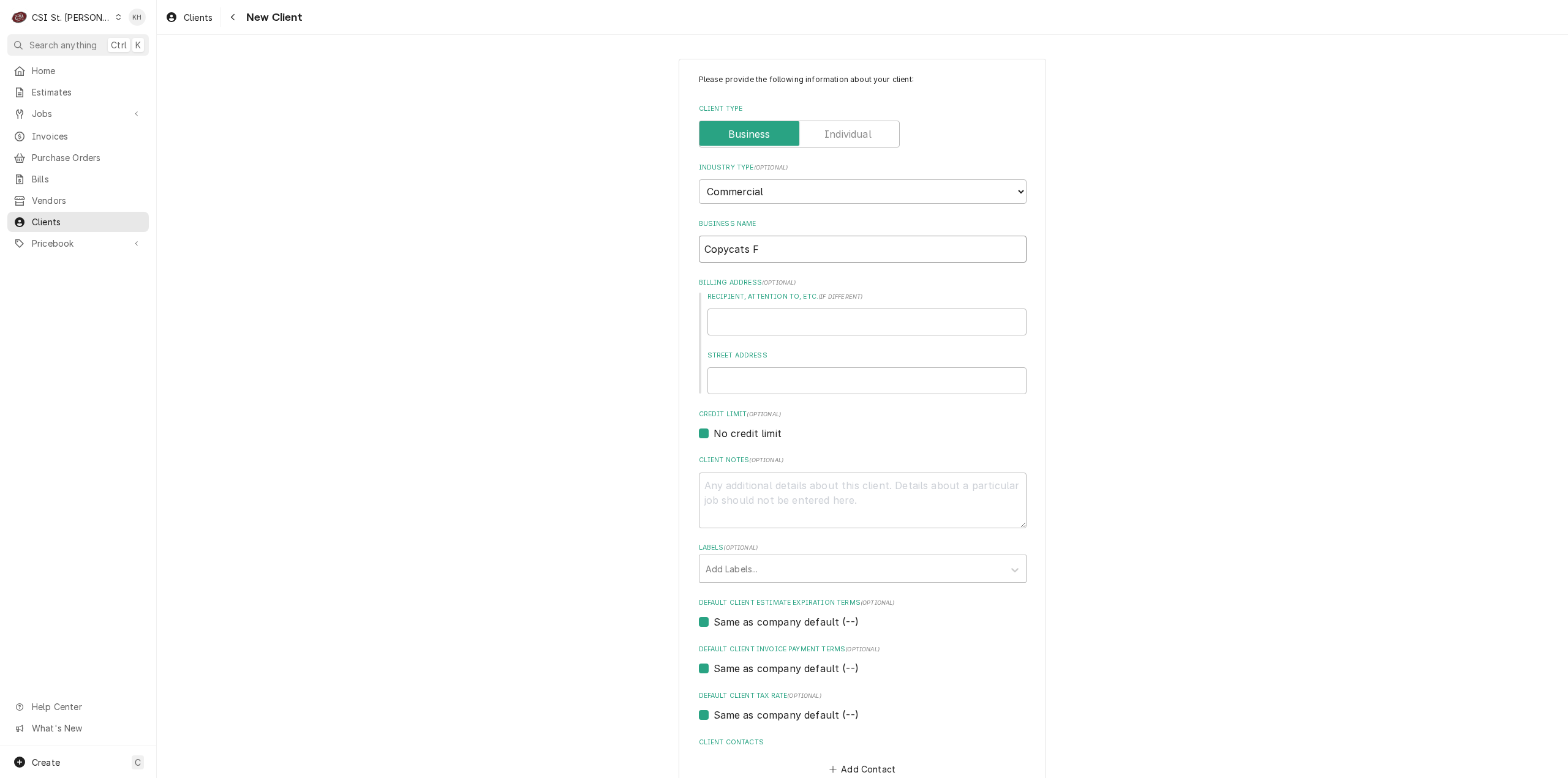
type input "Copycats Fo"
type textarea "x"
type input "Copycats Foo"
type textarea "x"
type input "Copycats Food"
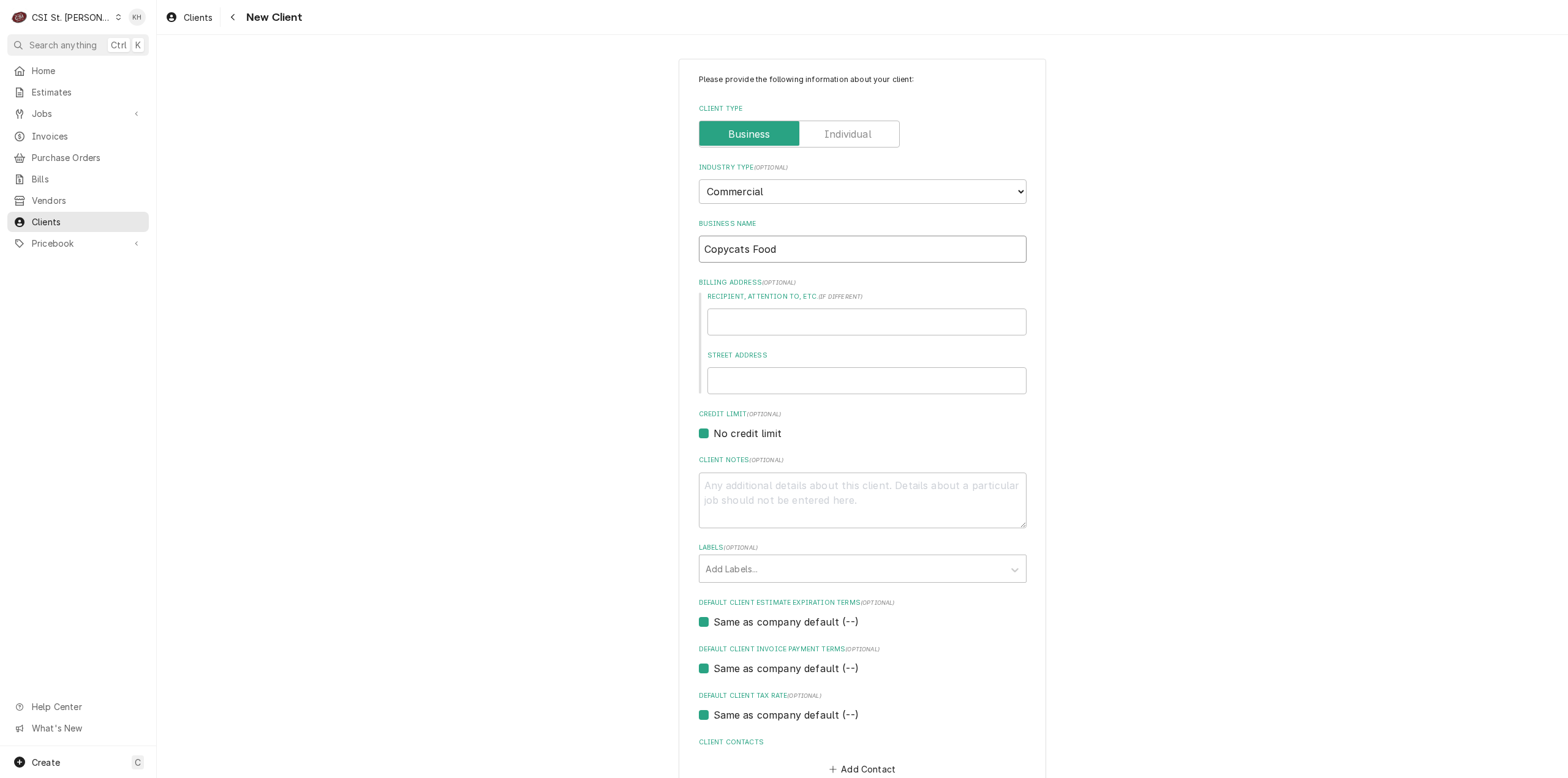
type textarea "x"
type input "Copycats Food"
type textarea "x"
type input "Copycats Food T"
type textarea "x"
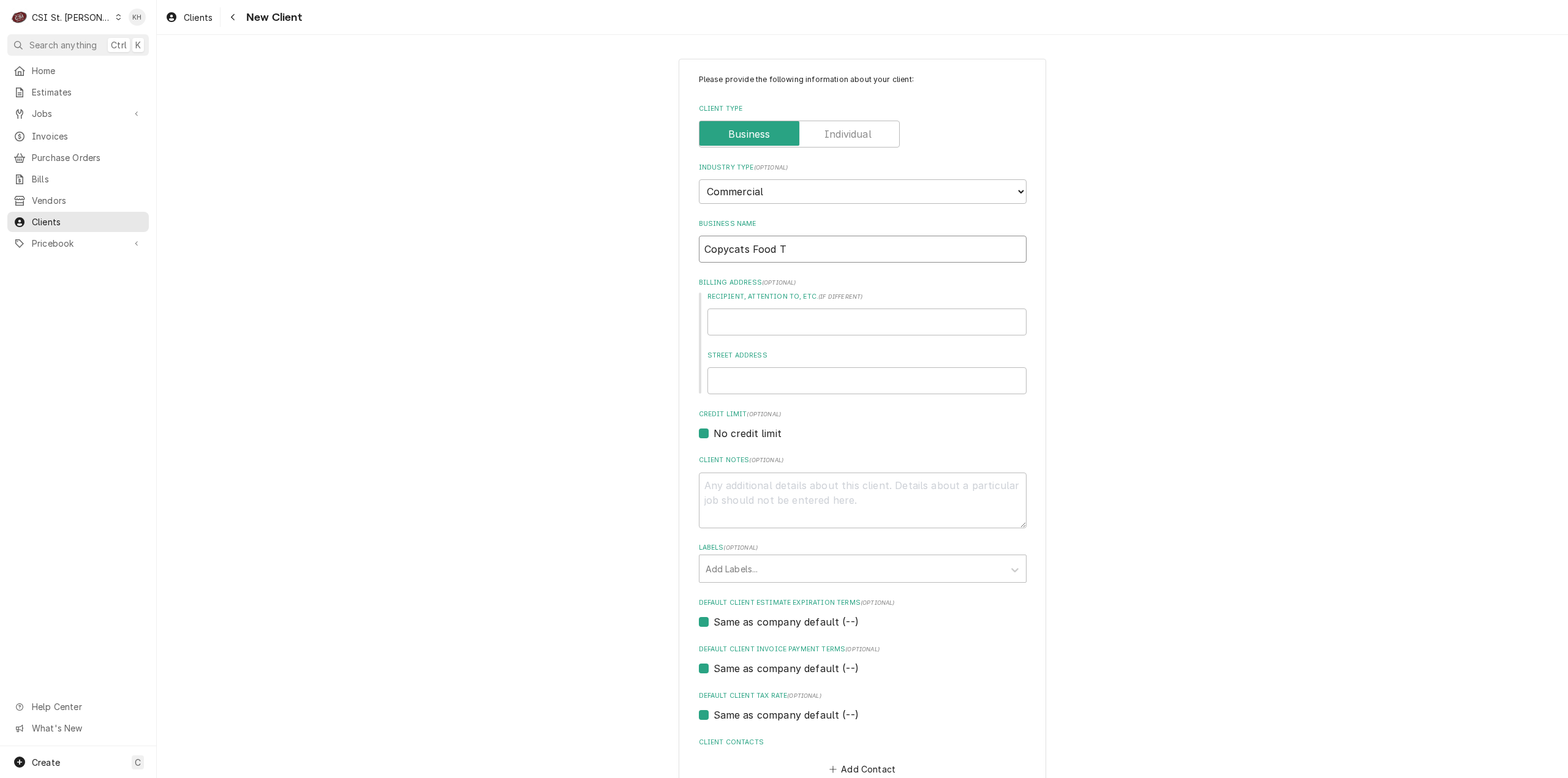
type input "Copycats Food Tr"
type textarea "x"
type input "Copycats Food Tru"
type textarea "x"
type input "Copycats Food Truc"
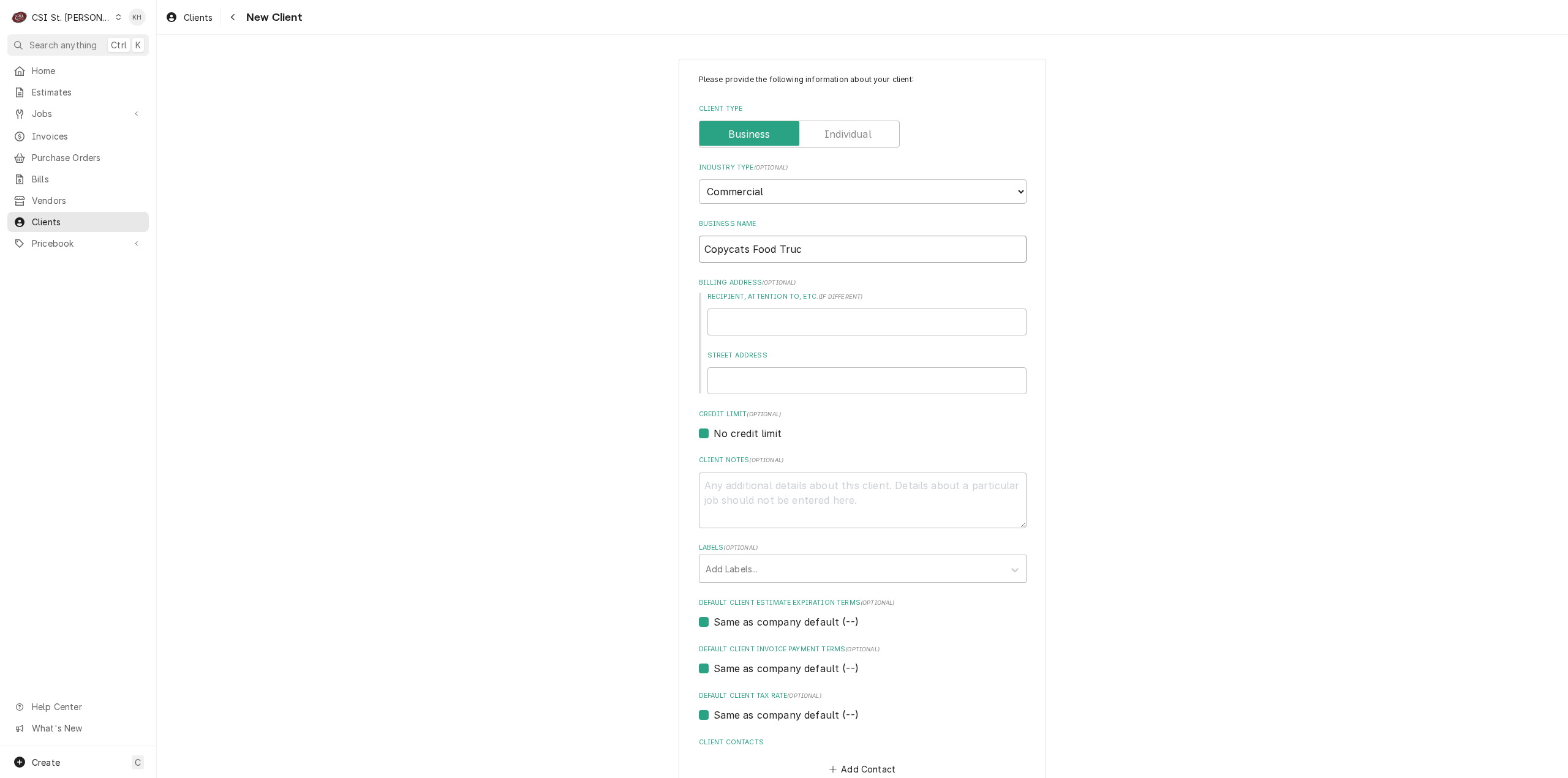
type textarea "x"
type input "Copycats Food Truck"
type textarea "x"
type input "6"
type textarea "x"
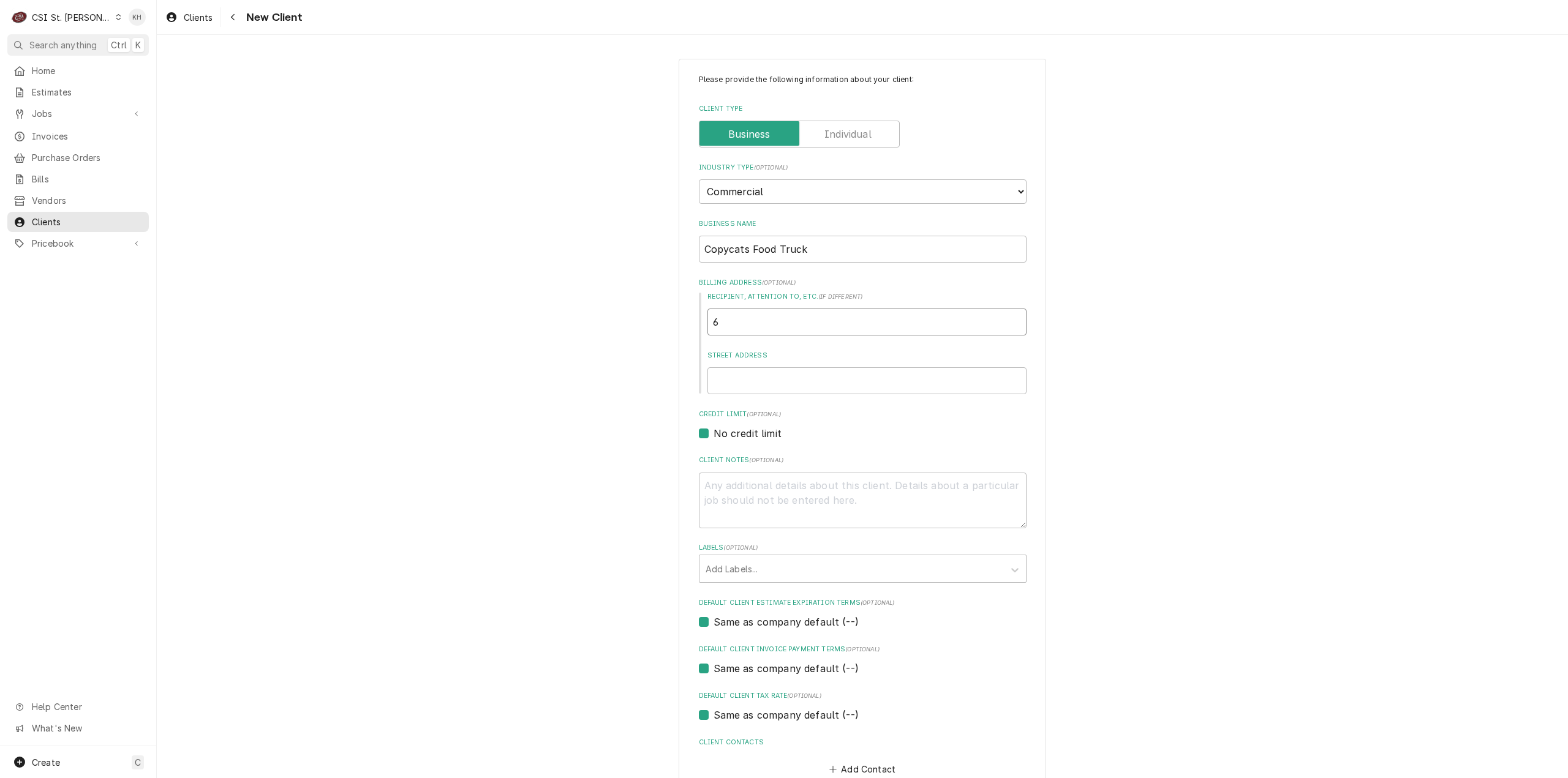
type input "60"
type textarea "x"
type input "601"
type textarea "x"
type input "601"
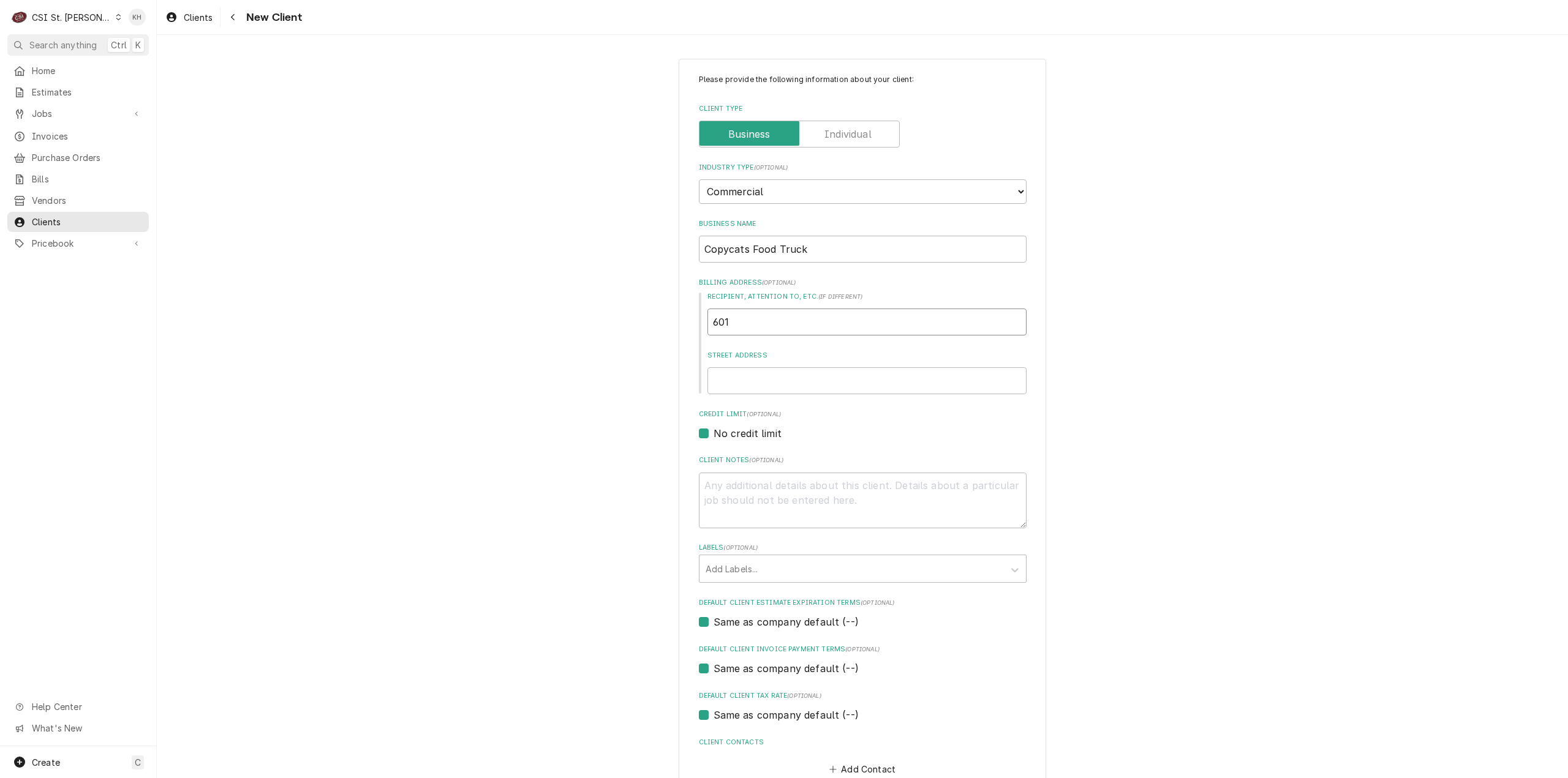
type textarea "x"
type input "601 w"
type textarea "x"
type input "601 w"
type textarea "x"
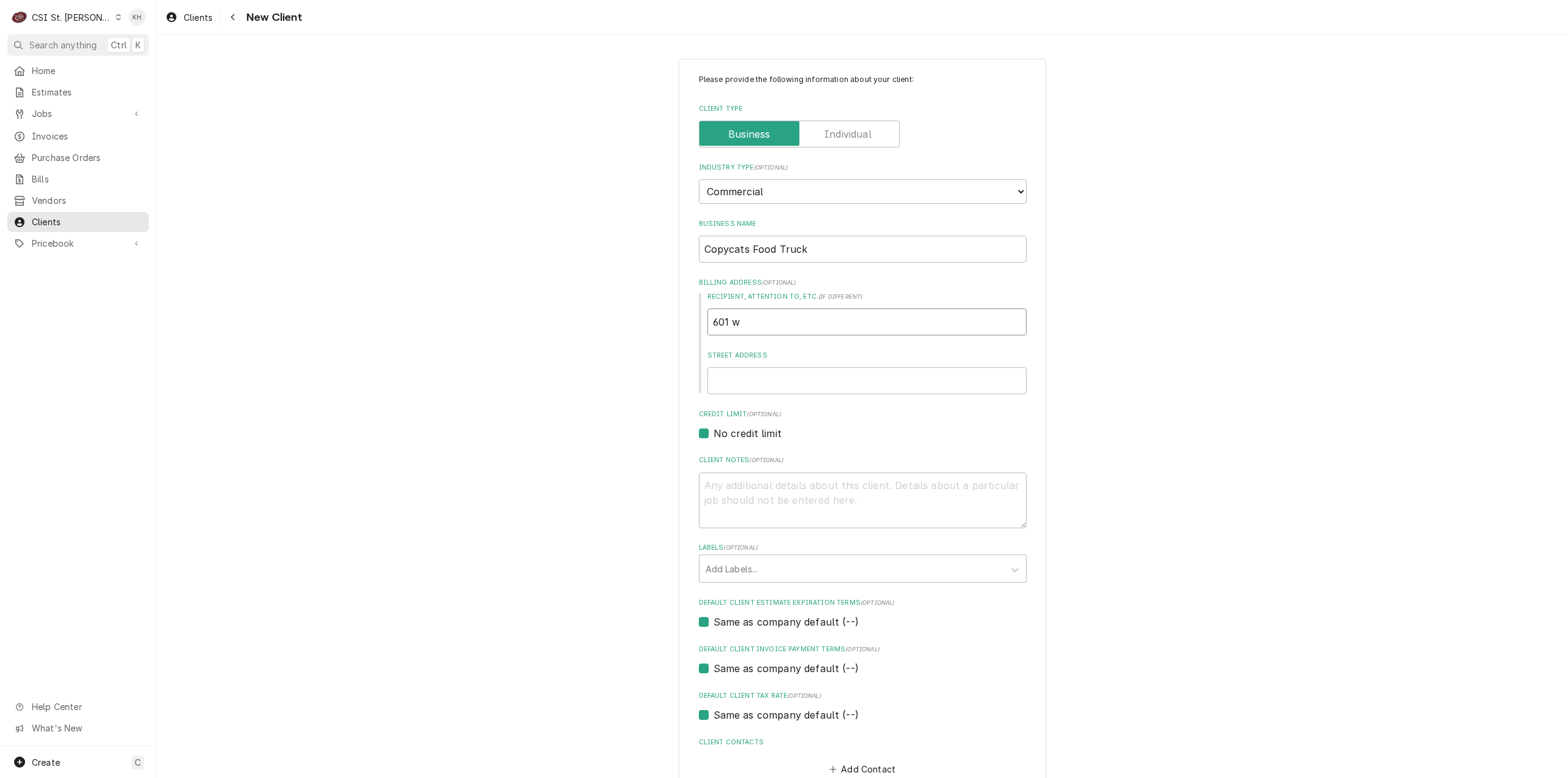
type input "601 w 5"
type textarea "x"
type input "601 w 5t"
type textarea "x"
type input "601 w 5th"
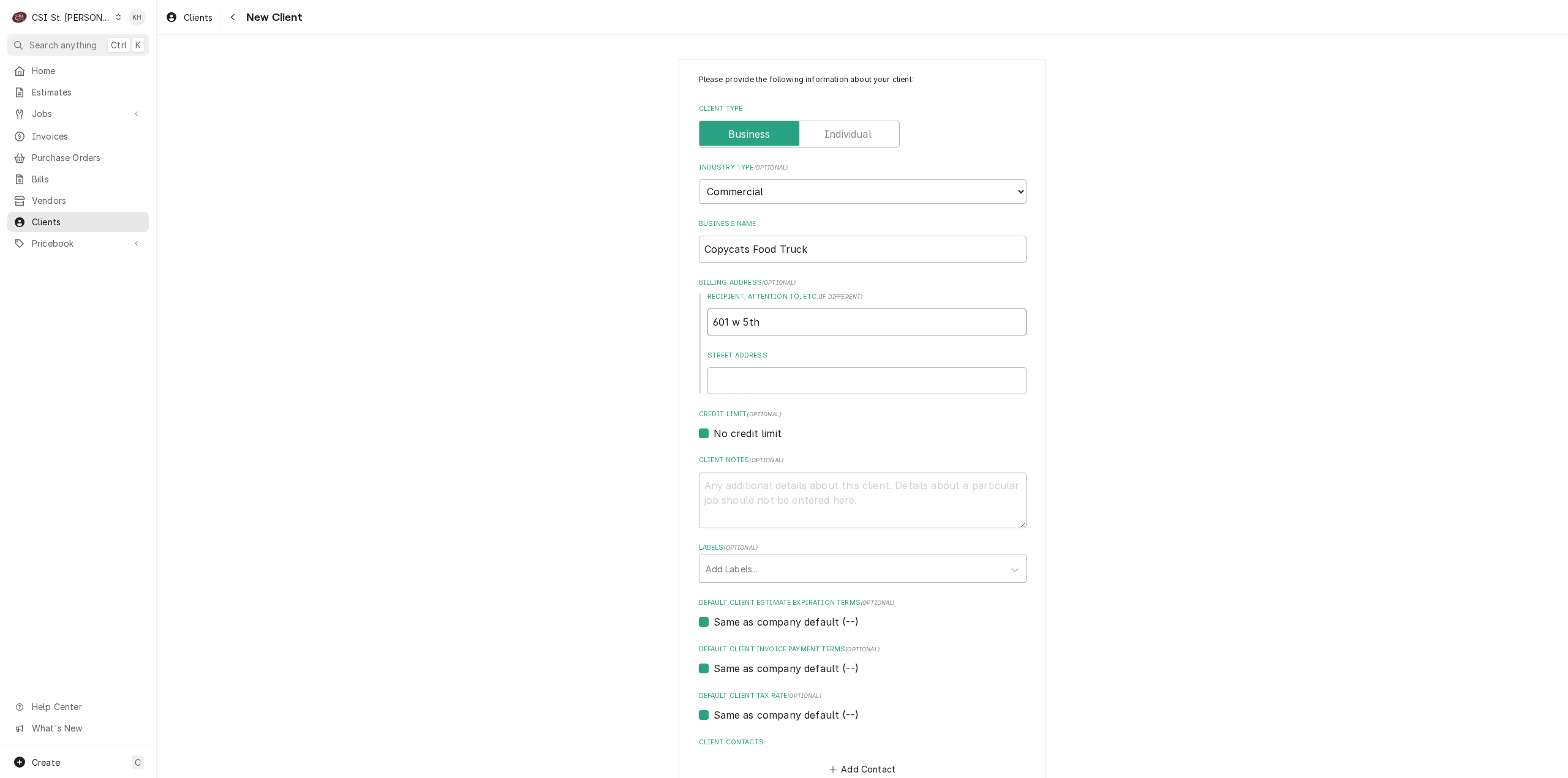
type textarea "x"
type input "601 w 5th"
type textarea "x"
type input "601 w 5th s"
type textarea "x"
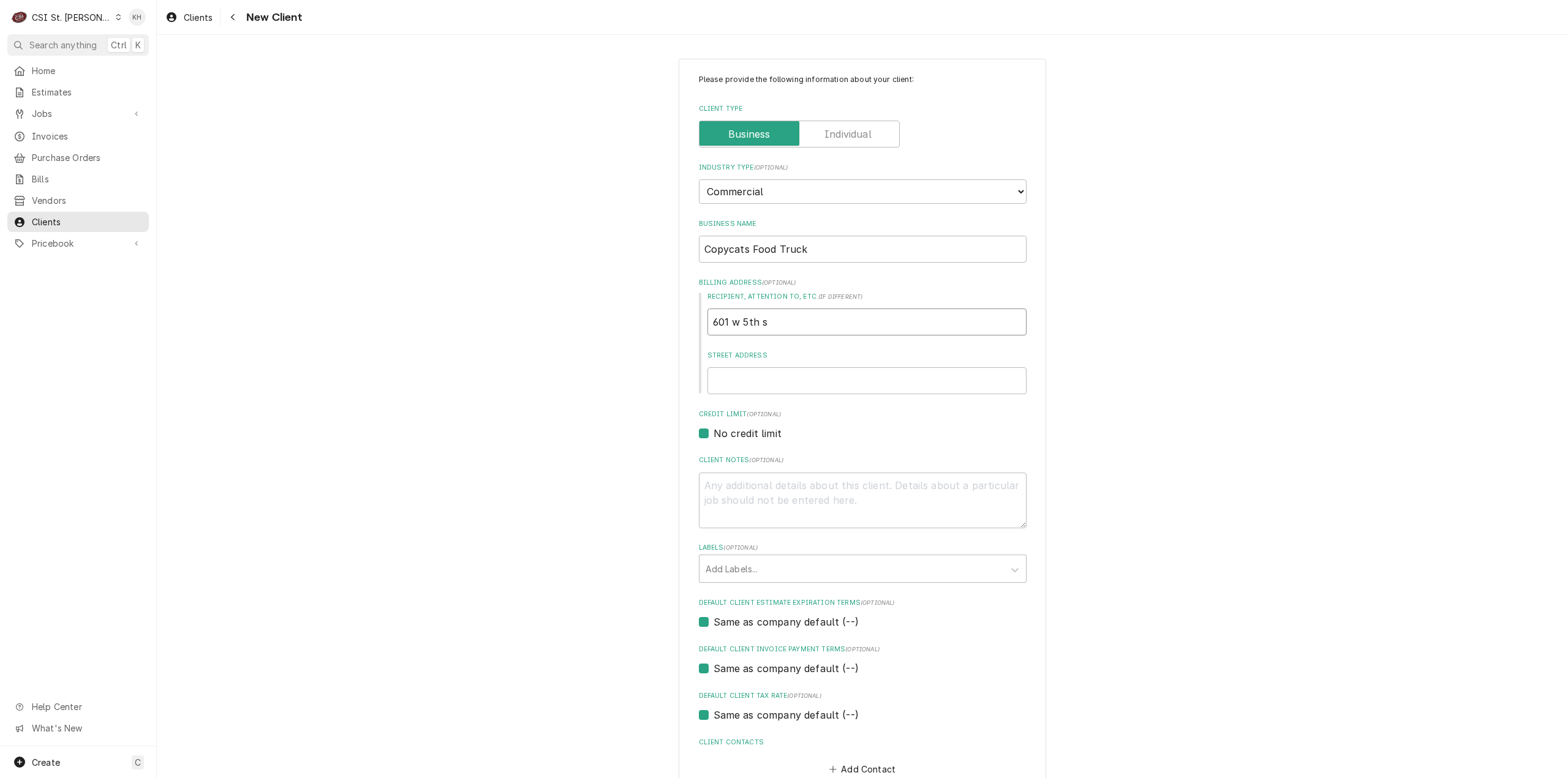
type input "601 w 5th st"
type textarea "x"
type input "601 w 5th str"
type textarea "x"
type input "601 w 5th stre"
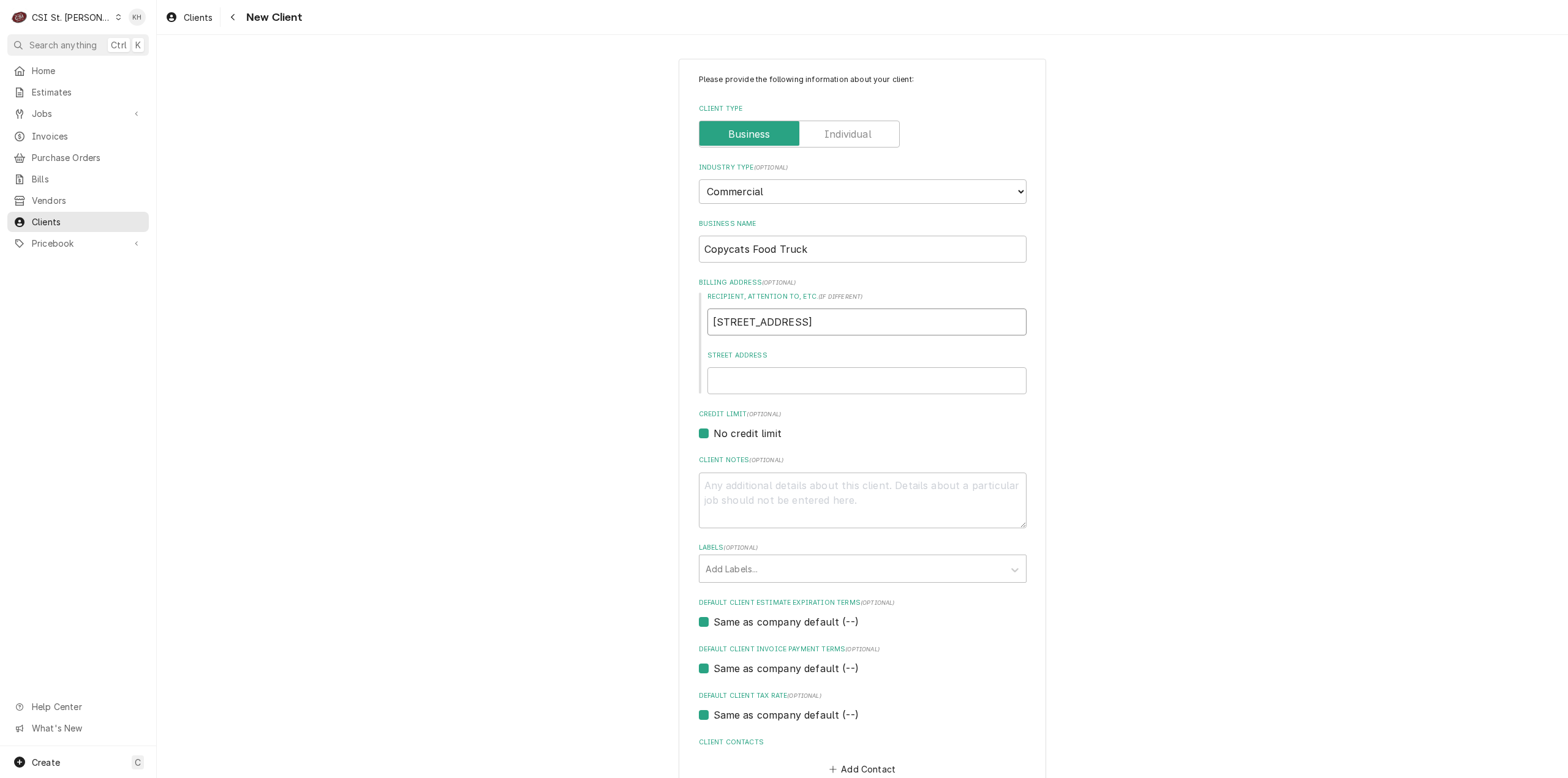
type textarea "x"
type input "601 w 5th stree"
type textarea "x"
type input "601 w 5th street"
drag, startPoint x: 809, startPoint y: 324, endPoint x: 694, endPoint y: 327, distance: 115.0
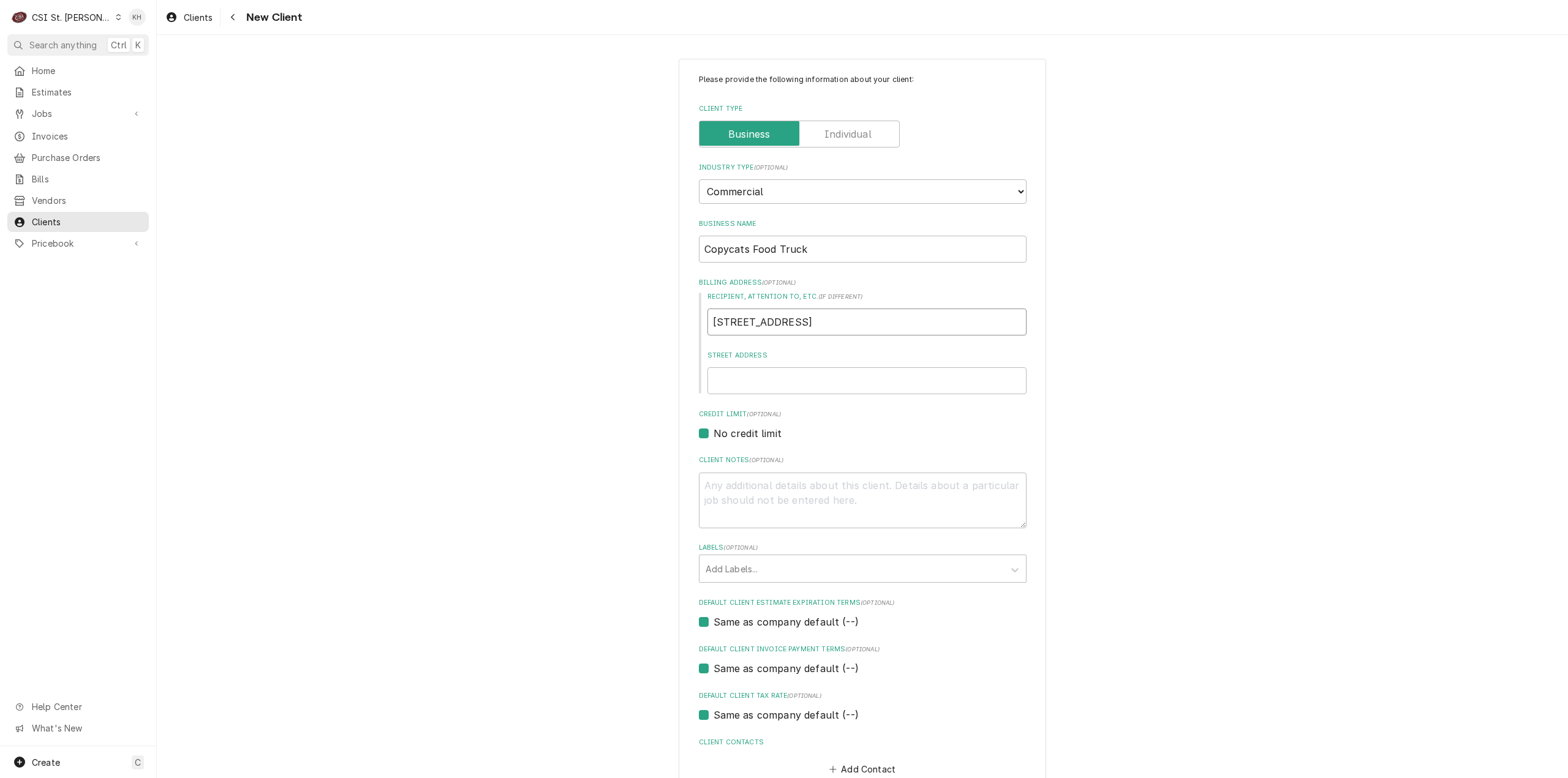
click at [699, 327] on div "Recipient, Attention To, etc. ( if different ) 601 w 5th street Street Address" at bounding box center [862, 342] width 328 height 102
type textarea "x"
click at [761, 391] on input "Street Address" at bounding box center [866, 381] width 319 height 27
paste input "601 w 5th street"
type textarea "x"
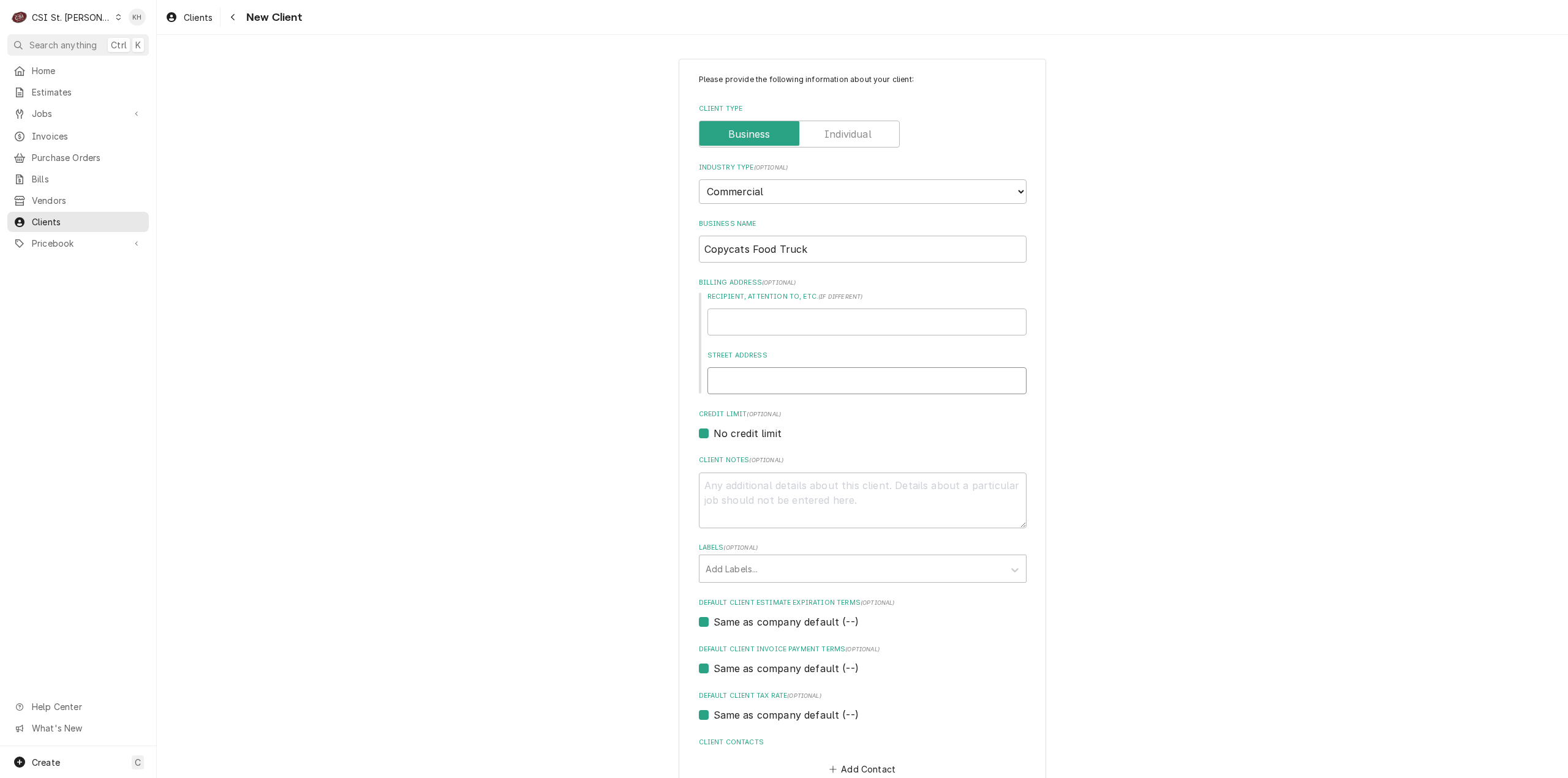
type input "601 w 5th street"
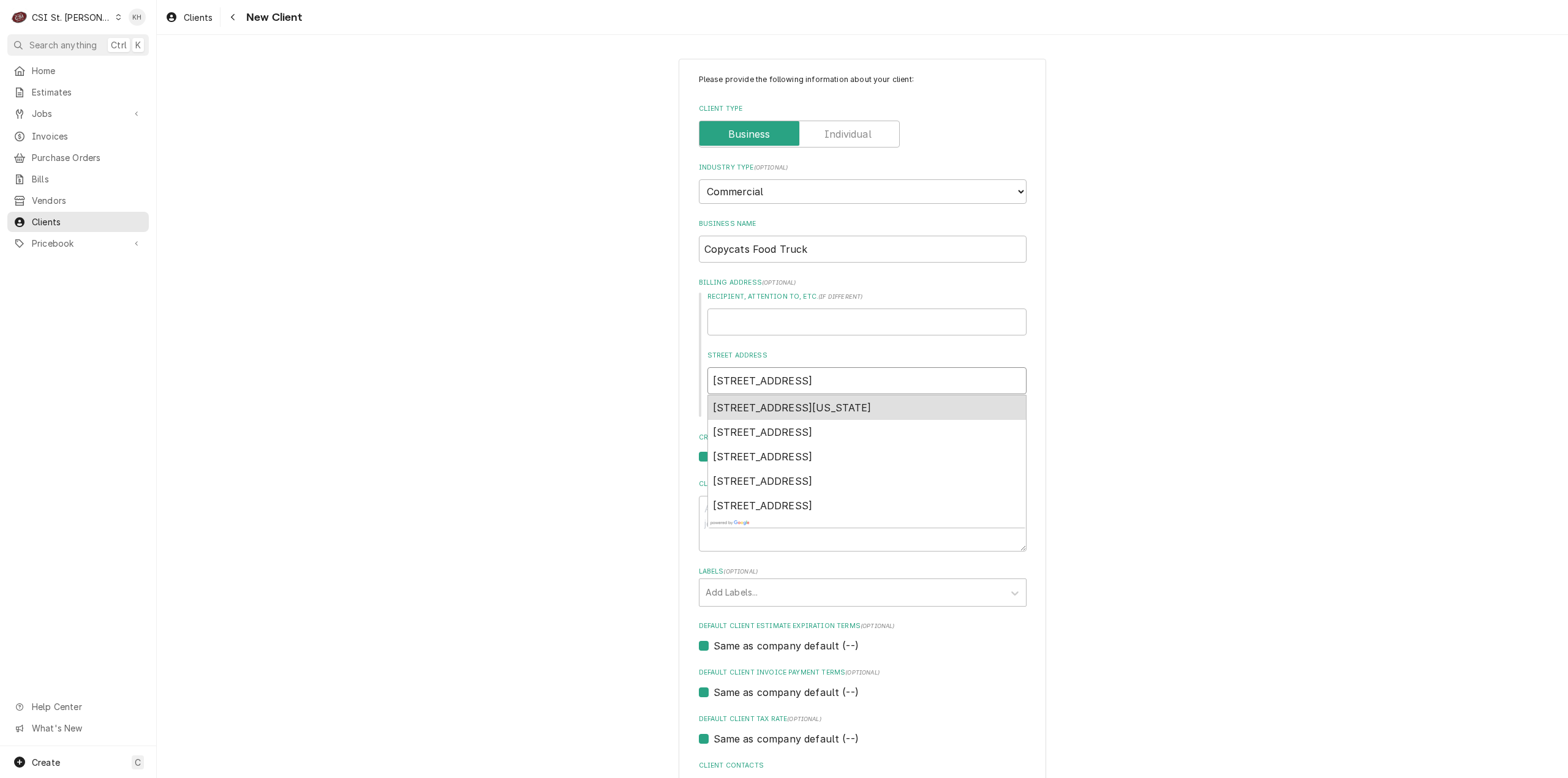
click at [849, 405] on span "[STREET_ADDRESS][US_STATE]" at bounding box center [792, 407] width 159 height 12
type textarea "x"
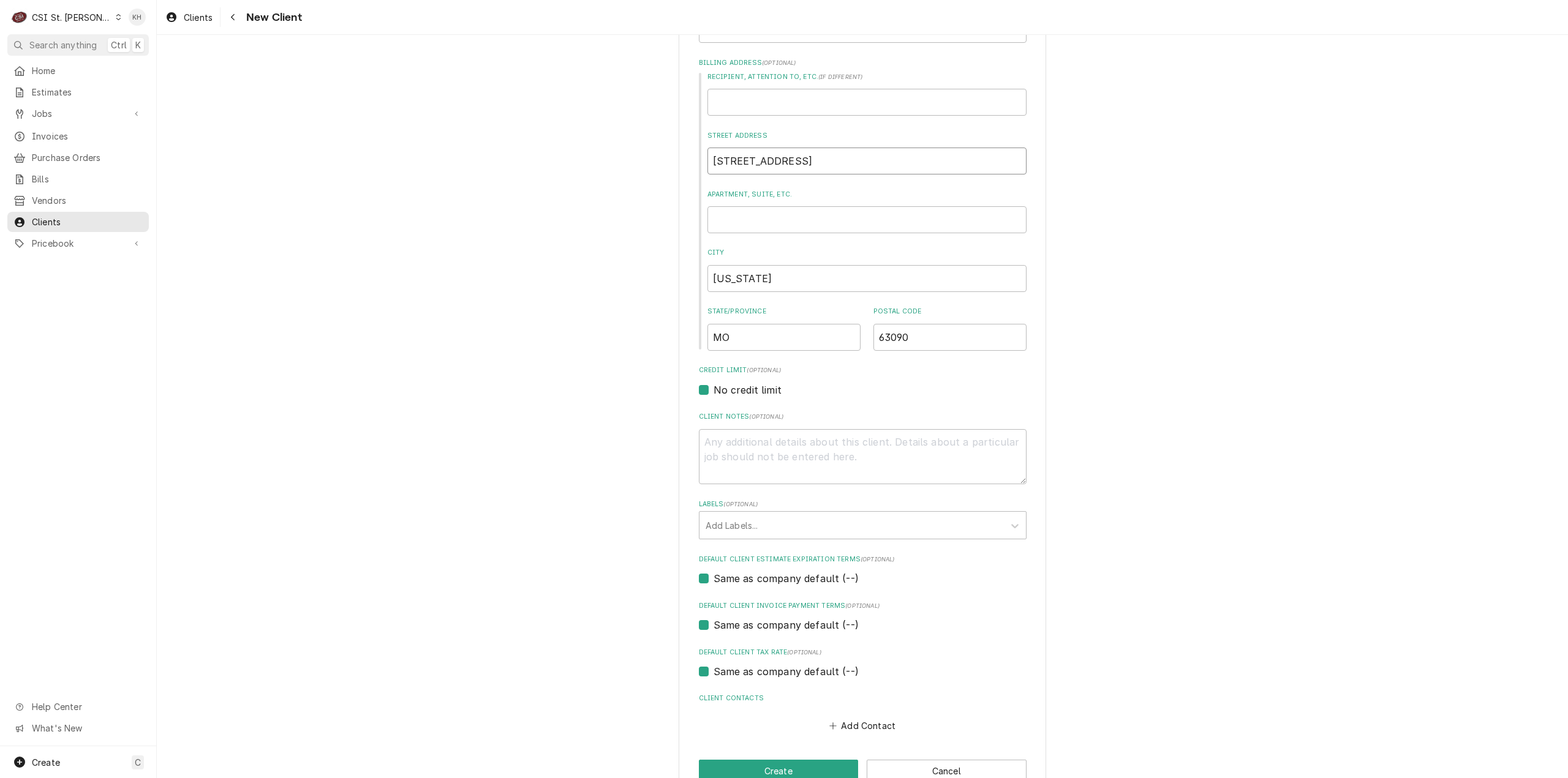
scroll to position [250, 0]
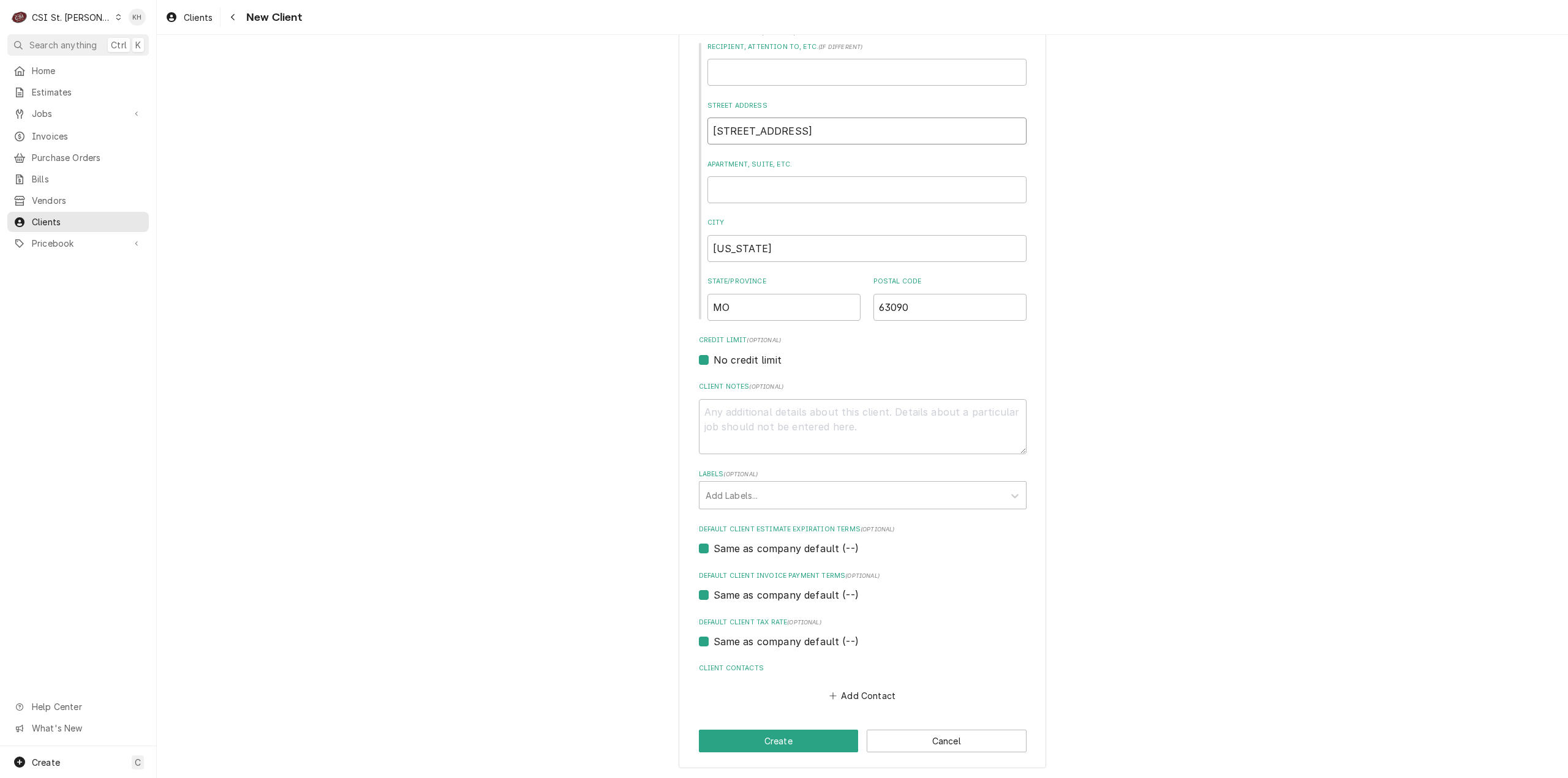
type input "[STREET_ADDRESS]"
drag, startPoint x: 822, startPoint y: 400, endPoint x: 824, endPoint y: 408, distance: 8.2
click at [824, 406] on textarea "Client Notes ( optional )" at bounding box center [862, 427] width 328 height 55
type textarea "x"
type textarea "C"
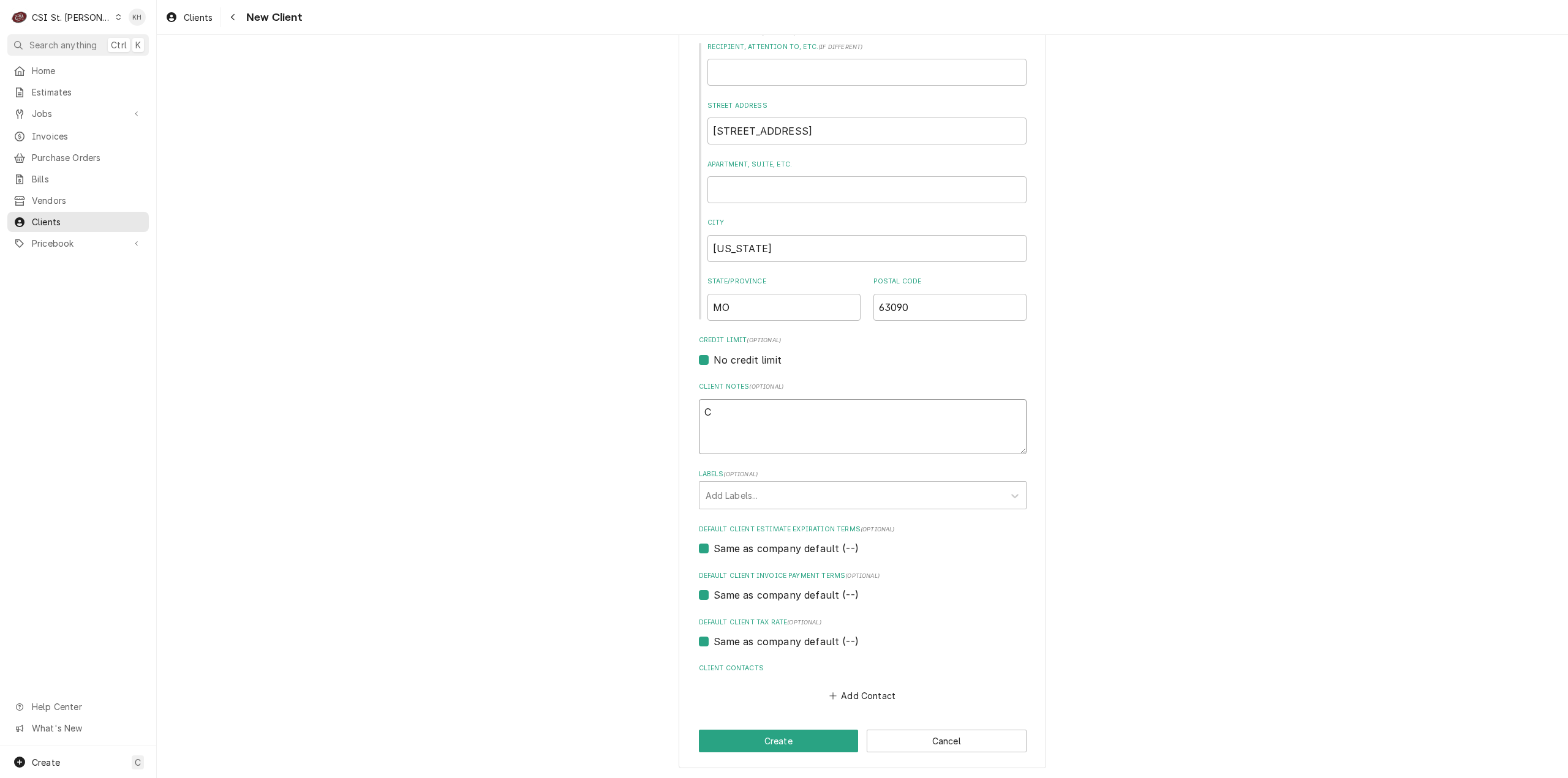
type textarea "x"
type textarea "CO"
type textarea "x"
type textarea "COD"
click at [855, 693] on button "Add Contact" at bounding box center [862, 696] width 70 height 17
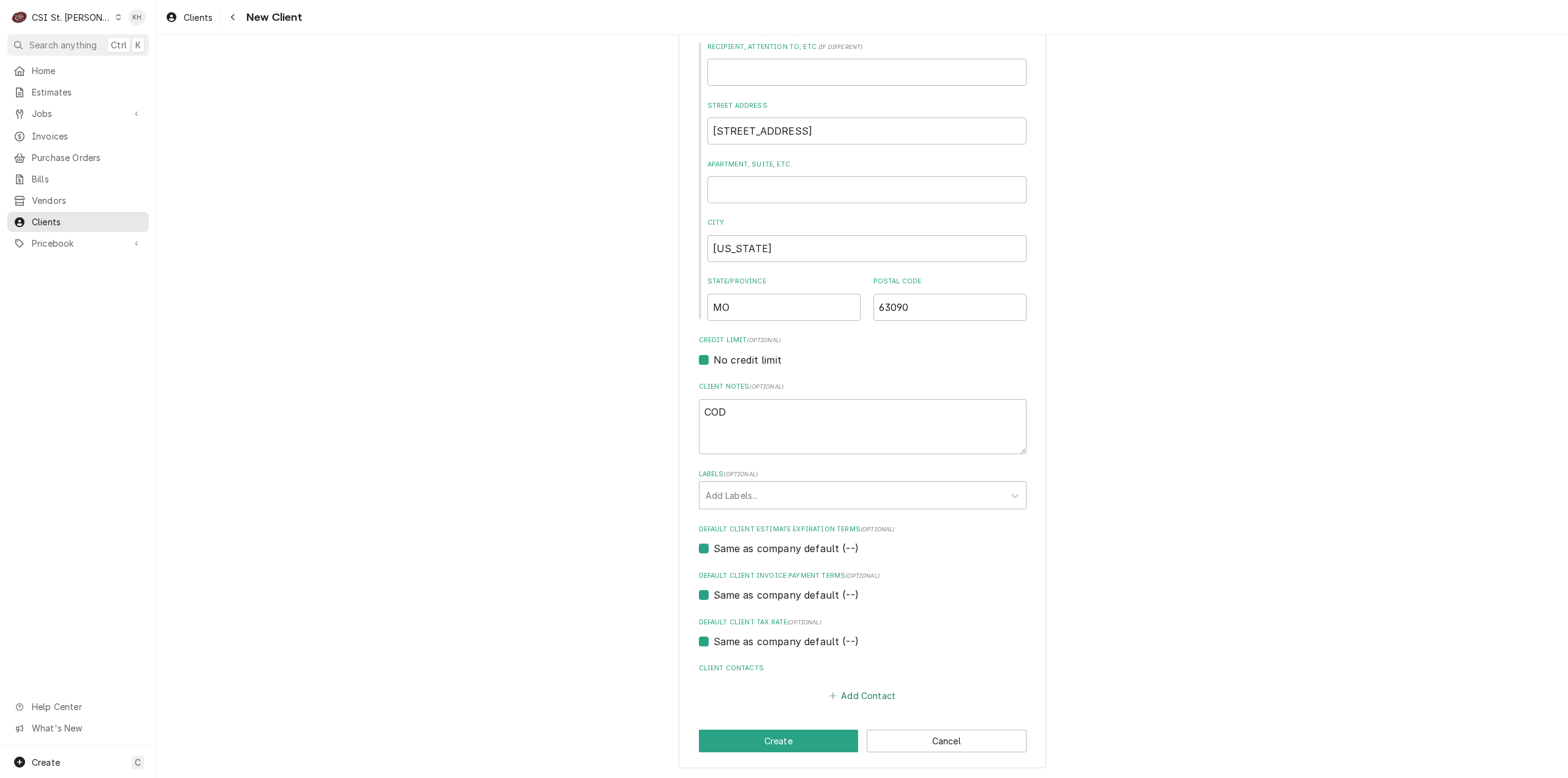
type textarea "x"
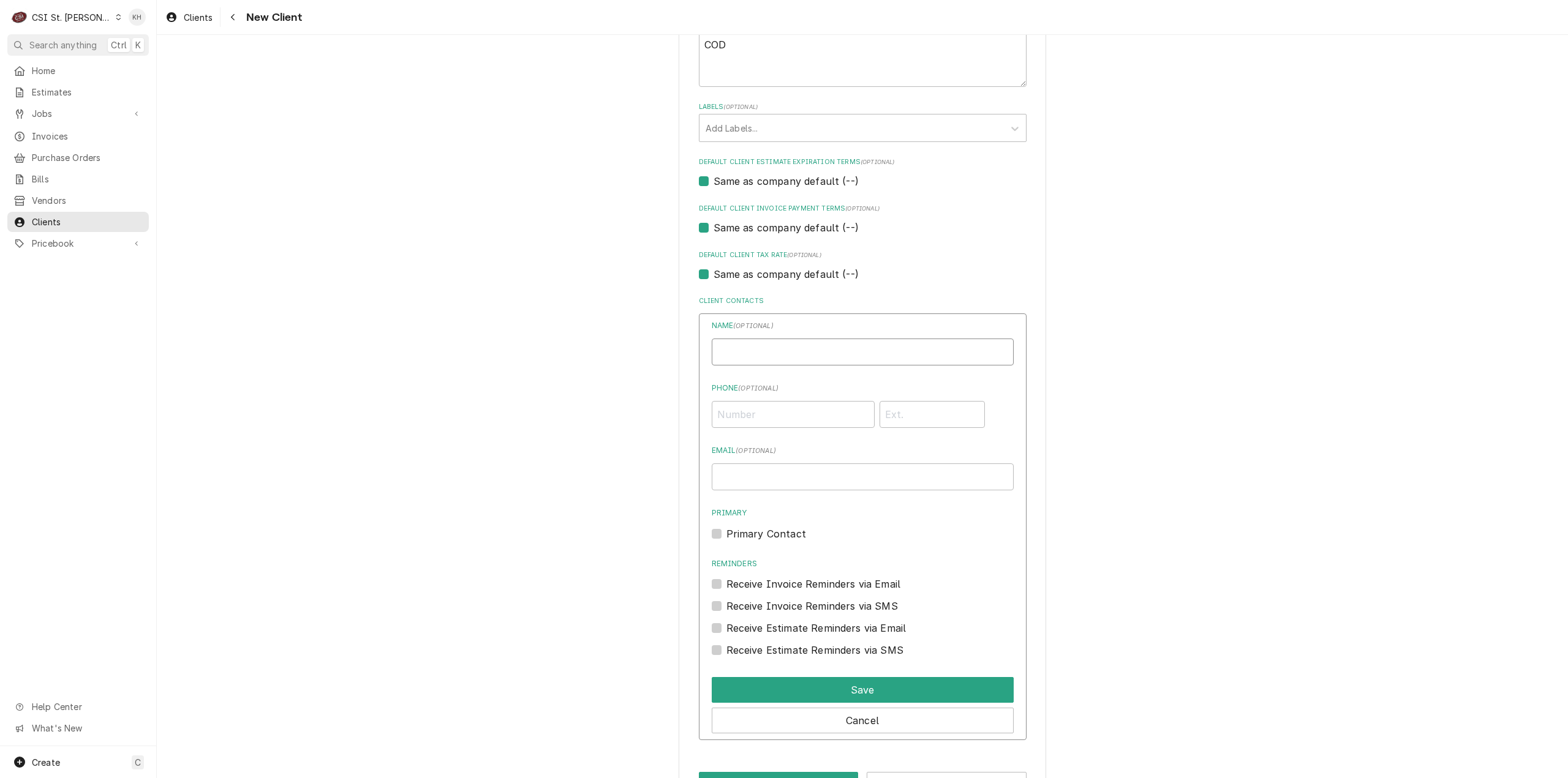
click at [783, 351] on input "Business Name" at bounding box center [863, 352] width 302 height 27
type input "[PERSON_NAME]"
click at [797, 408] on input "Phone ( optional )" at bounding box center [793, 414] width 163 height 27
drag, startPoint x: 804, startPoint y: 414, endPoint x: 682, endPoint y: 401, distance: 122.7
click at [682, 401] on div "Please provide the following information about your client: Client Type Industr…" at bounding box center [862, 126] width 368 height 1369
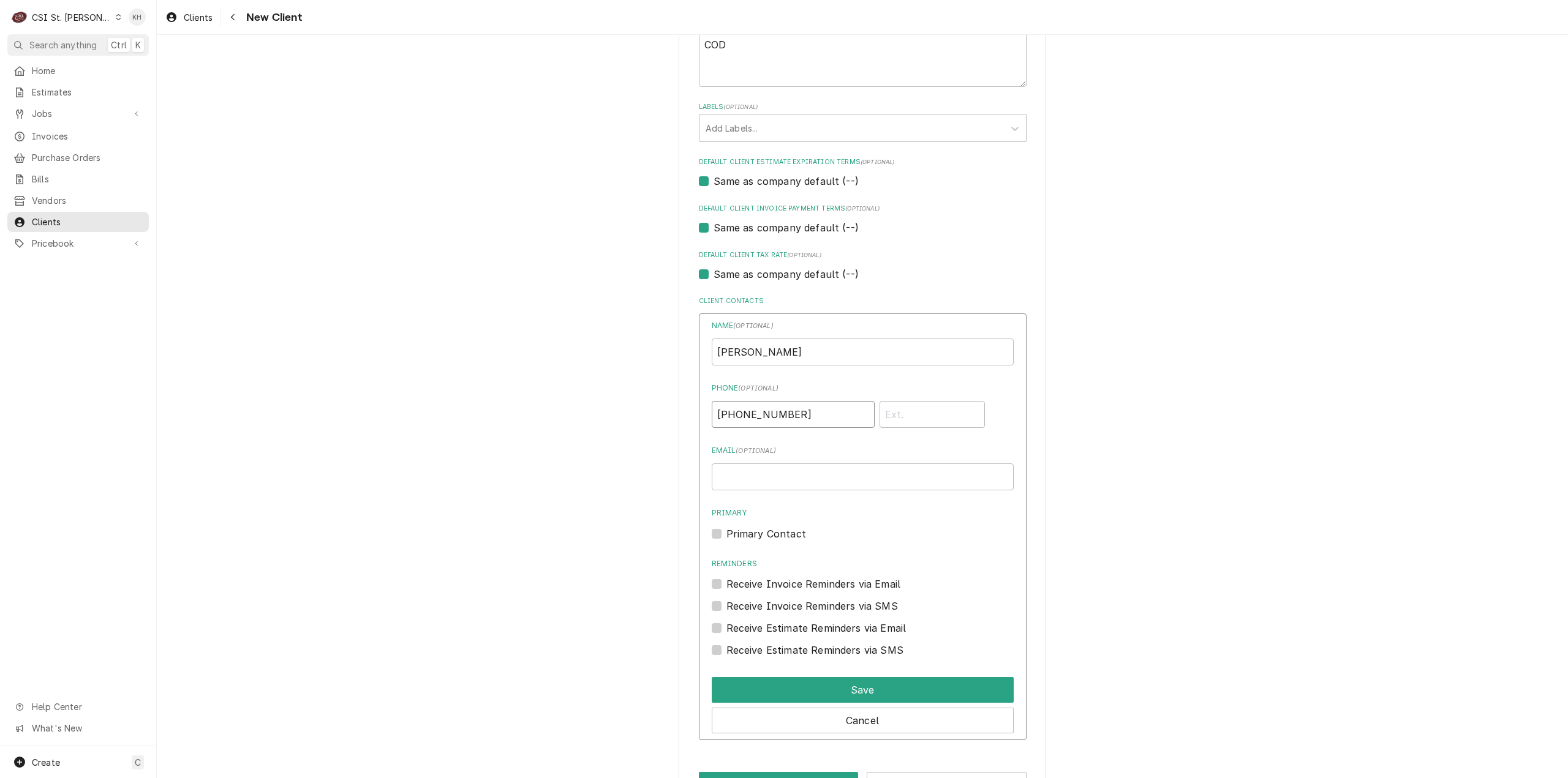
type input "[PHONE_NUMBER]"
click at [888, 476] on input "Email ( optional )" at bounding box center [863, 477] width 302 height 27
drag, startPoint x: 714, startPoint y: 537, endPoint x: 706, endPoint y: 559, distance: 23.4
click at [726, 535] on label "Primary Contact" at bounding box center [766, 534] width 80 height 15
click at [726, 535] on input "Primary" at bounding box center [877, 540] width 302 height 27
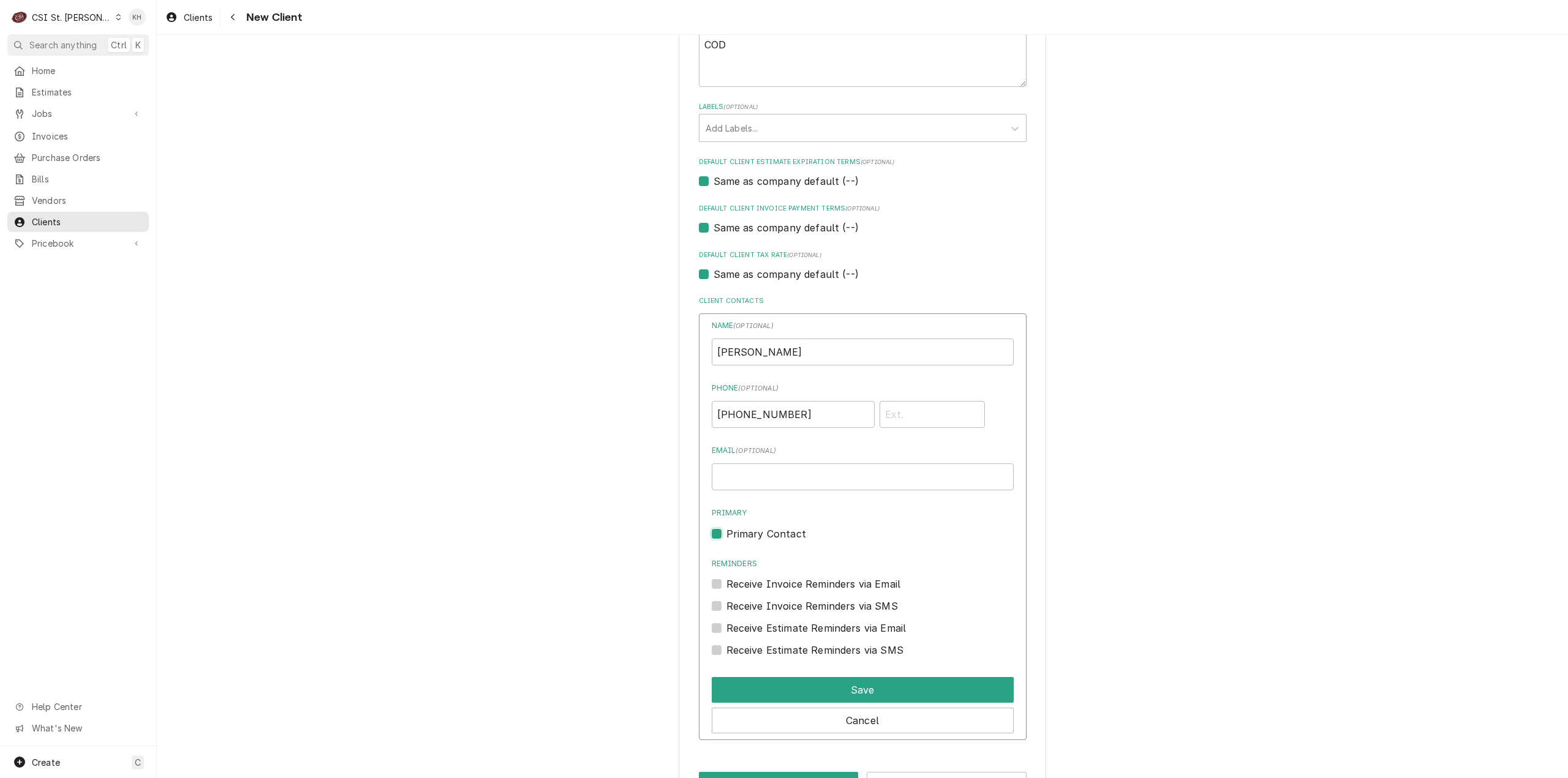
checkbox input "true"
click at [915, 689] on button "Save" at bounding box center [863, 689] width 302 height 26
type textarea "x"
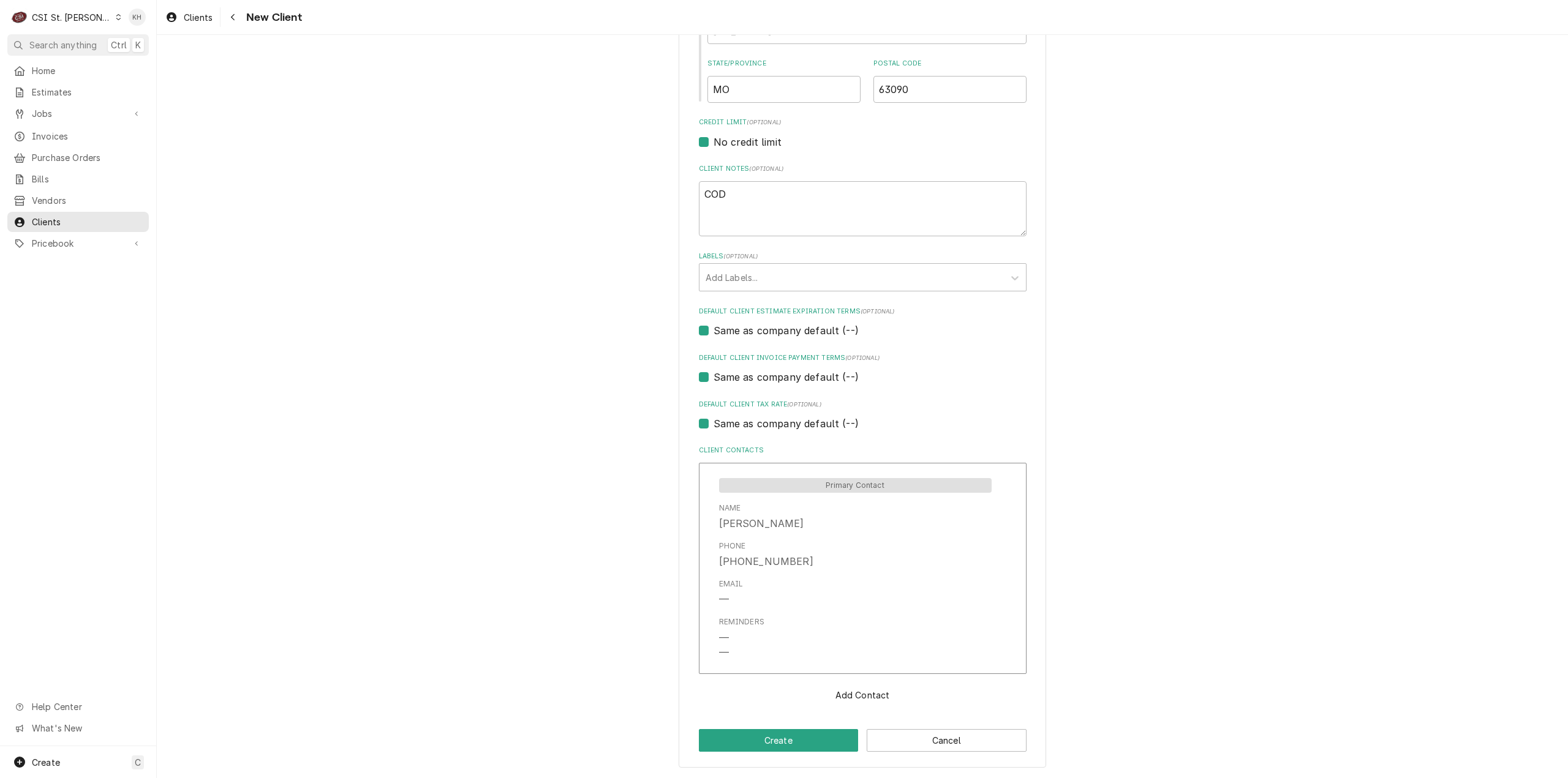
scroll to position [467, 0]
click at [858, 194] on textarea "COD" at bounding box center [862, 210] width 328 height 55
click at [788, 282] on div "Labels" at bounding box center [851, 278] width 292 height 22
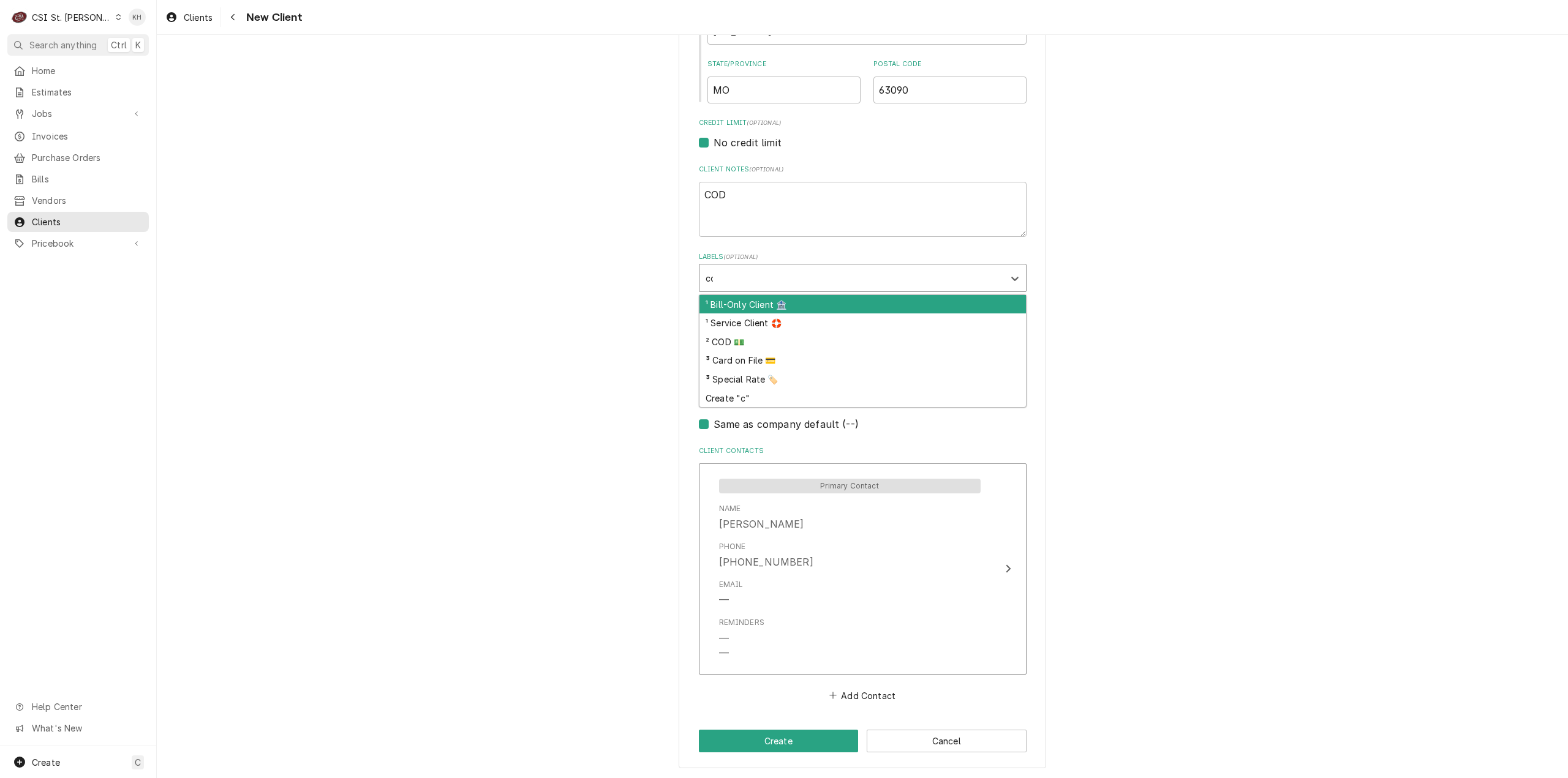
type input "cod"
click at [757, 305] on div "² COD 💵" at bounding box center [862, 304] width 327 height 19
type textarea "x"
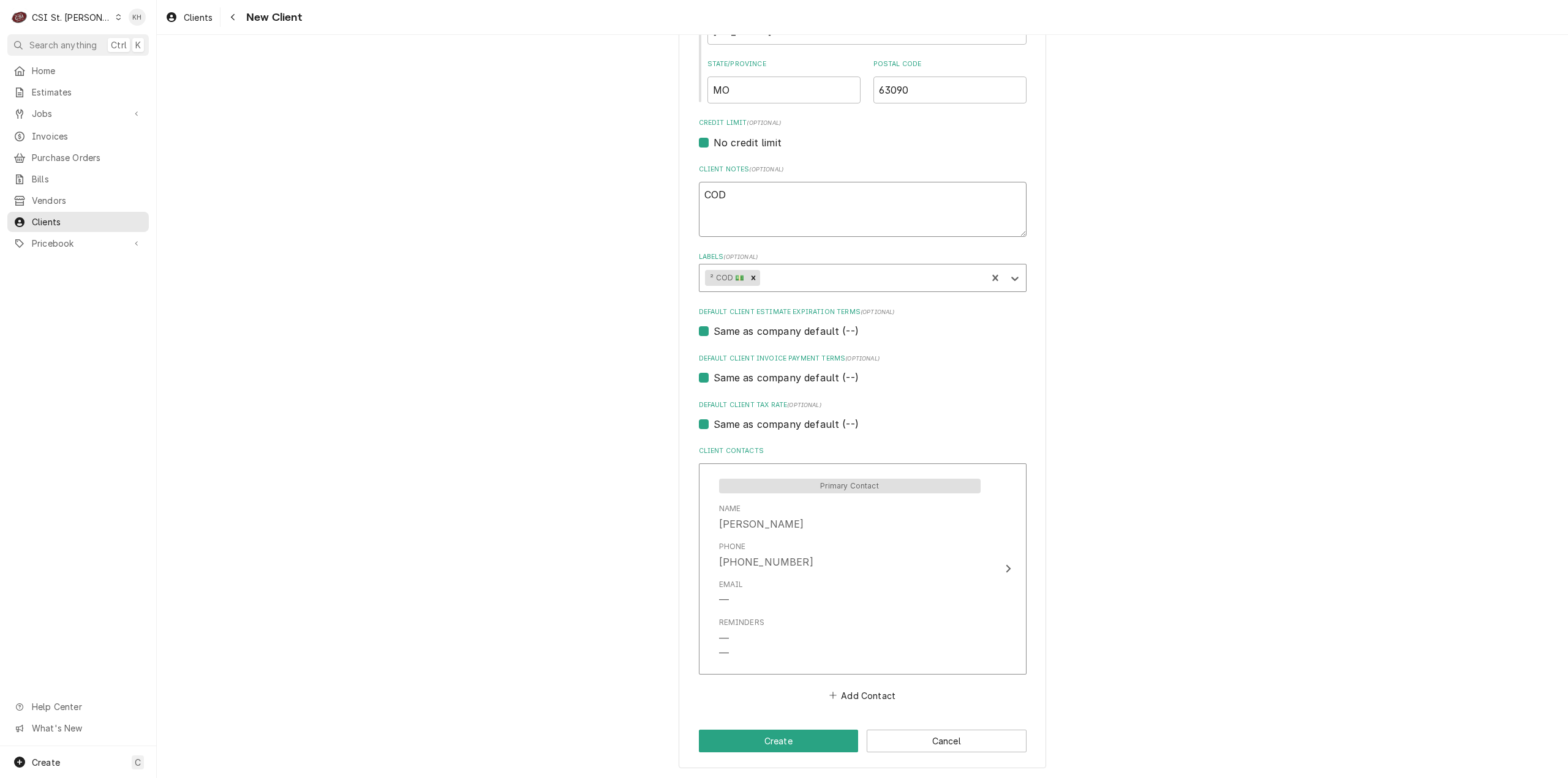
click at [747, 199] on textarea "COD" at bounding box center [862, 210] width 328 height 55
type textarea "x"
type textarea "COD"
type textarea "x"
type textarea "COD 4"
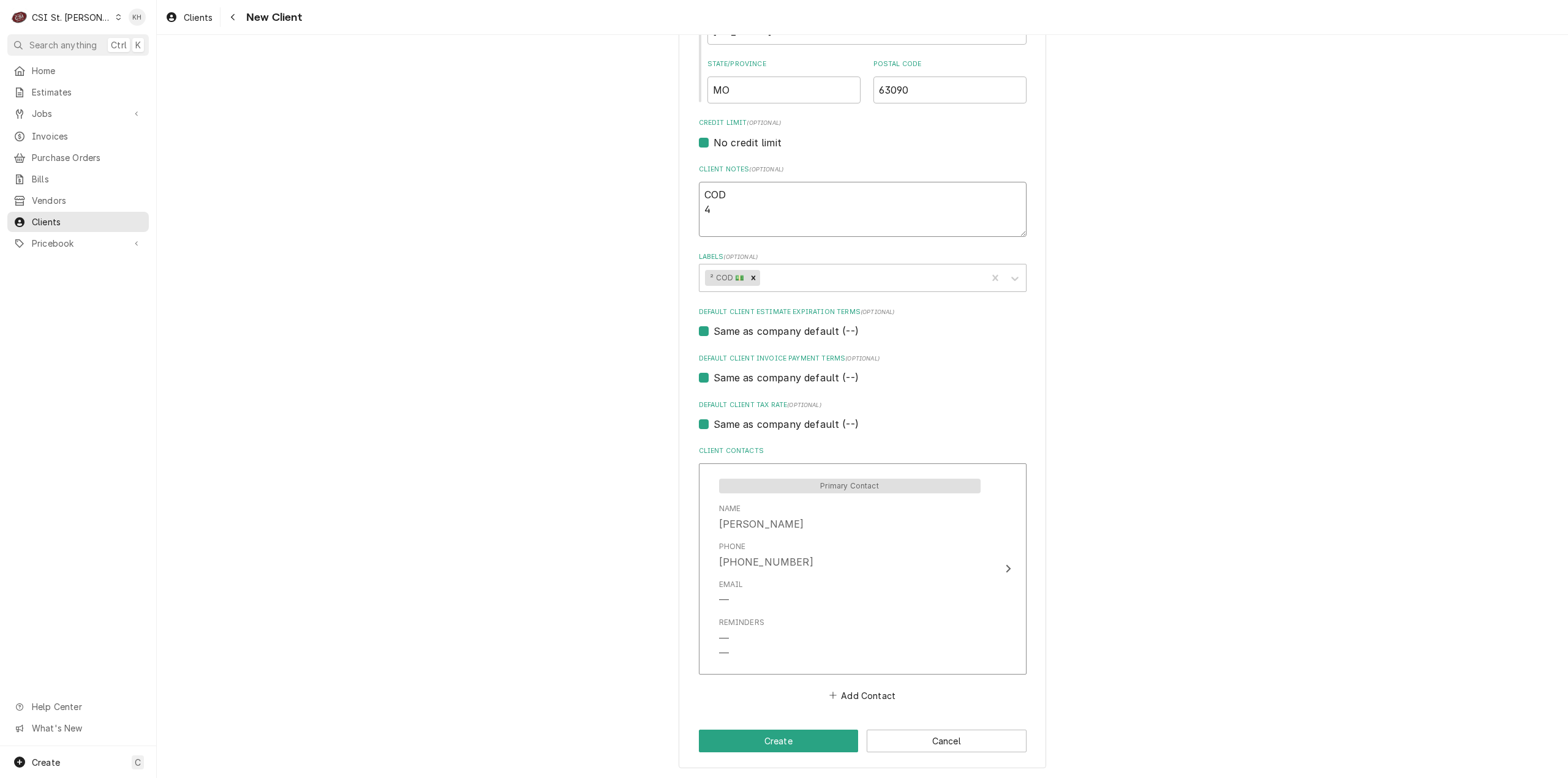
type textarea "x"
type textarea "COD 46"
type textarea "x"
type textarea "COD 467"
type textarea "x"
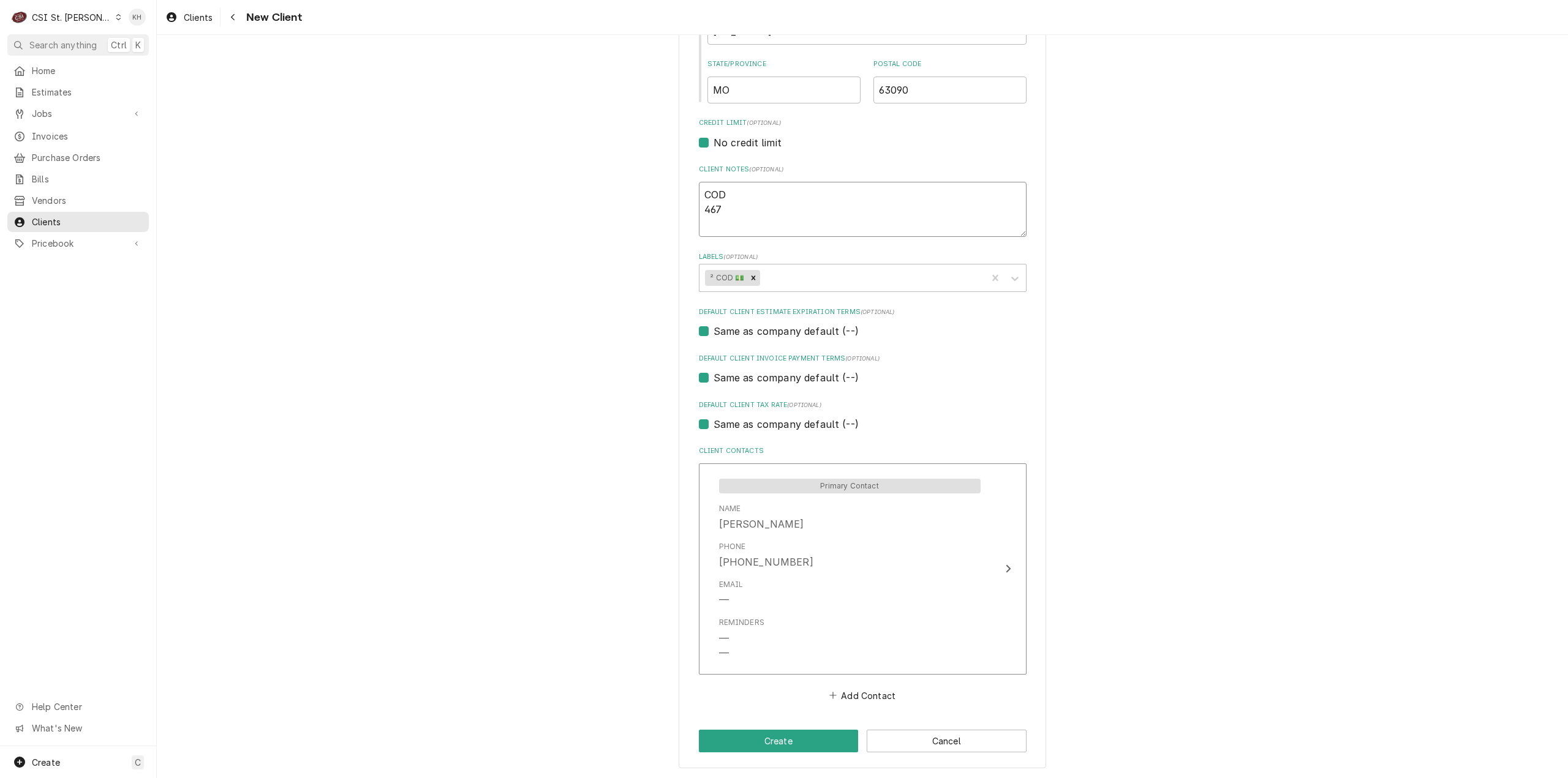
type textarea "COD 4673"
type textarea "x"
type textarea "COD 4673-"
type textarea "x"
type textarea "COD 4673-3"
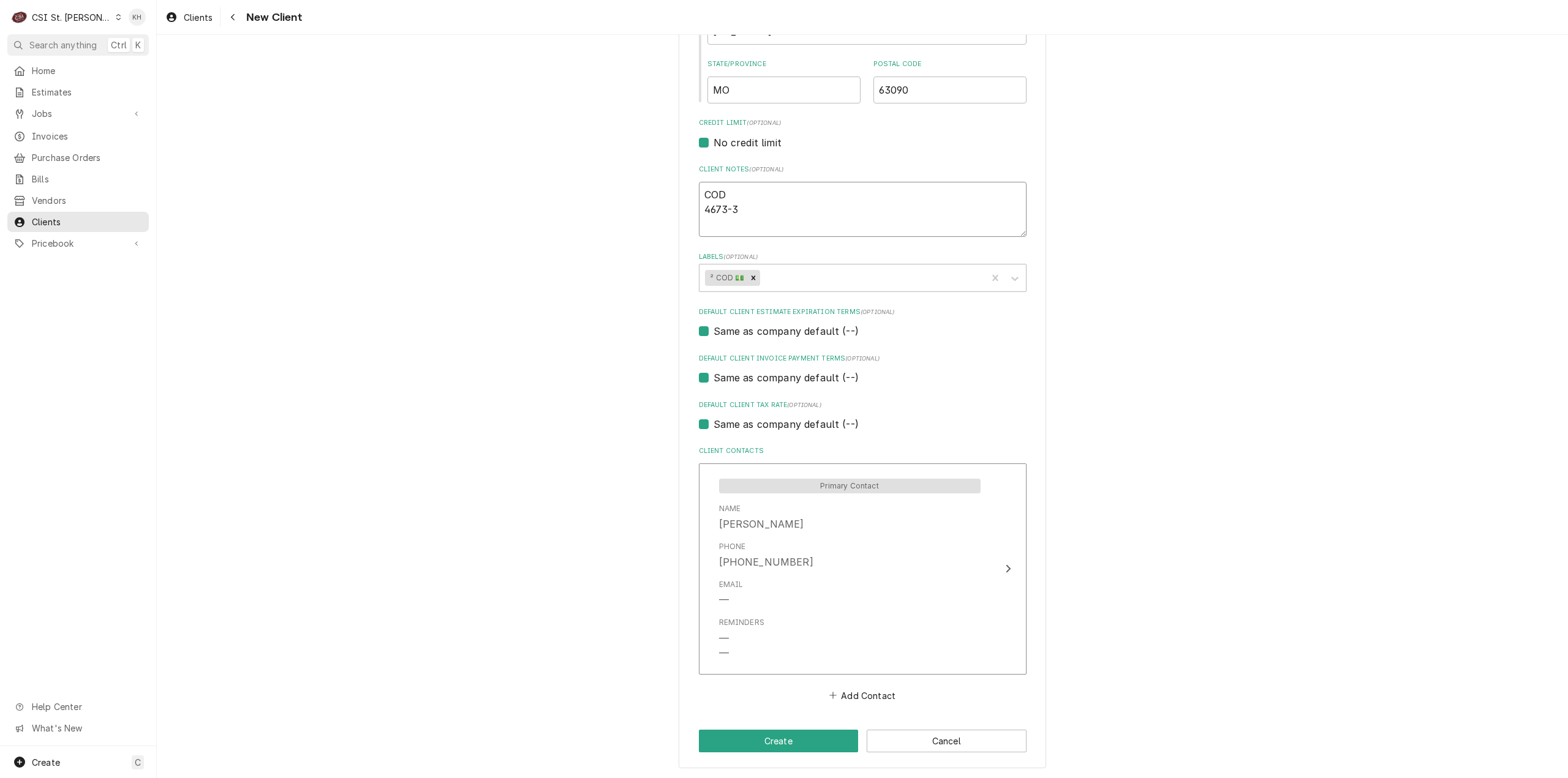
type textarea "x"
type textarea "COD 4673-31"
type textarea "x"
type textarea "COD 4673-310"
type textarea "x"
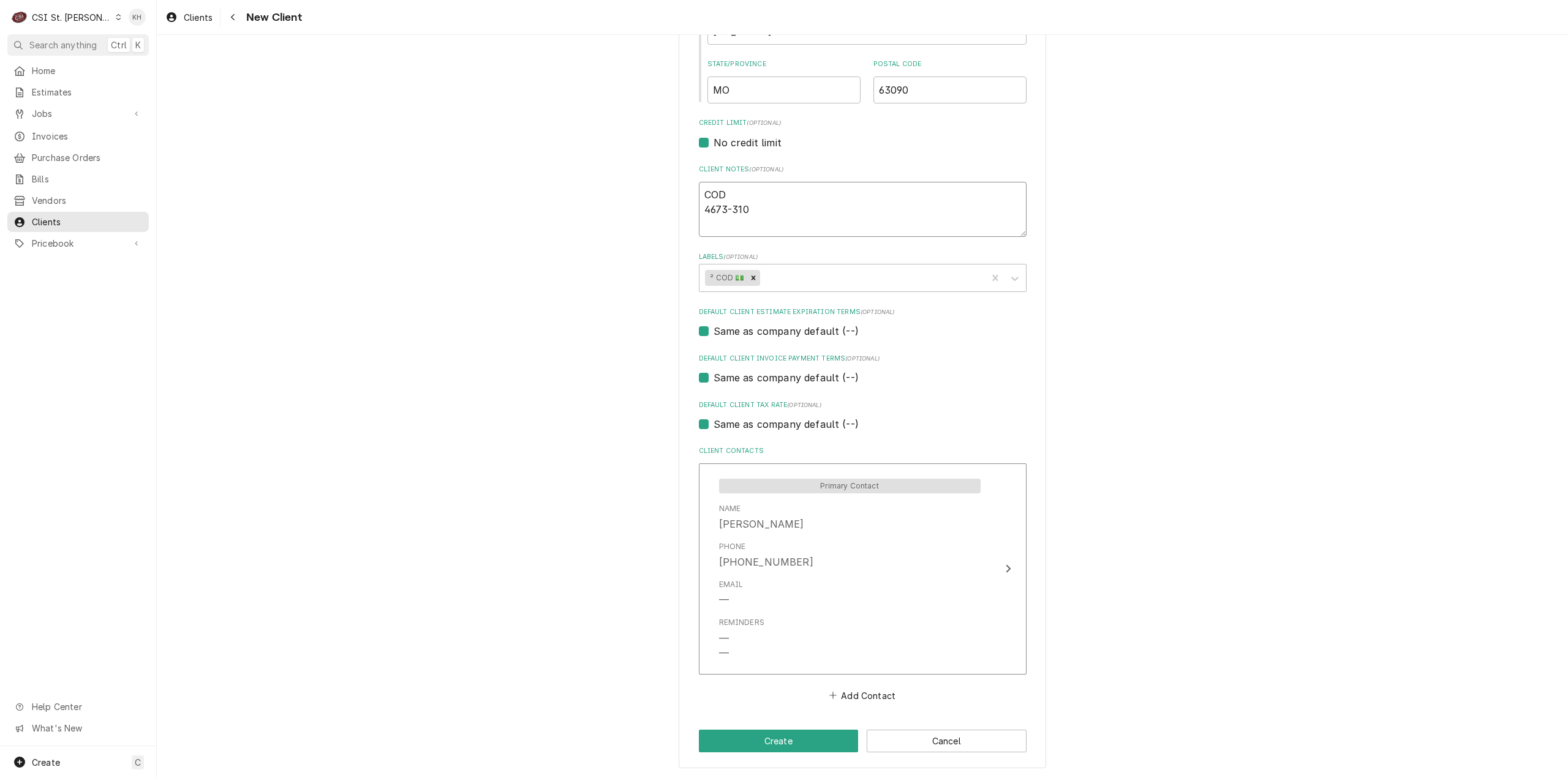
type textarea "COD 4673-3103"
type textarea "x"
type textarea "COD 4673-3103-"
type textarea "x"
type textarea "COD 4673-3103-0"
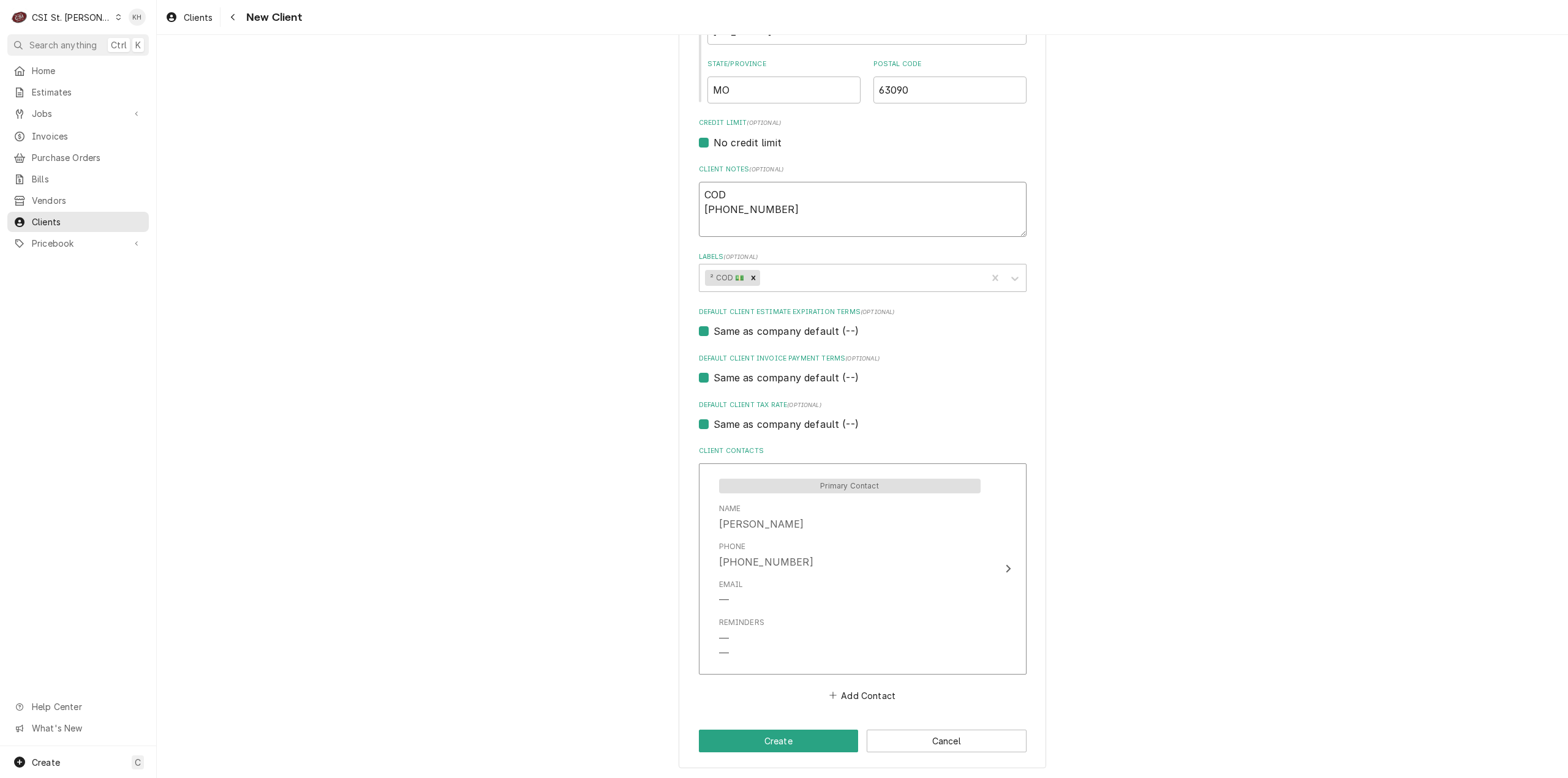
type textarea "x"
type textarea "COD 4673-3103-06"
type textarea "x"
type textarea "COD 4673-3103-060"
type textarea "x"
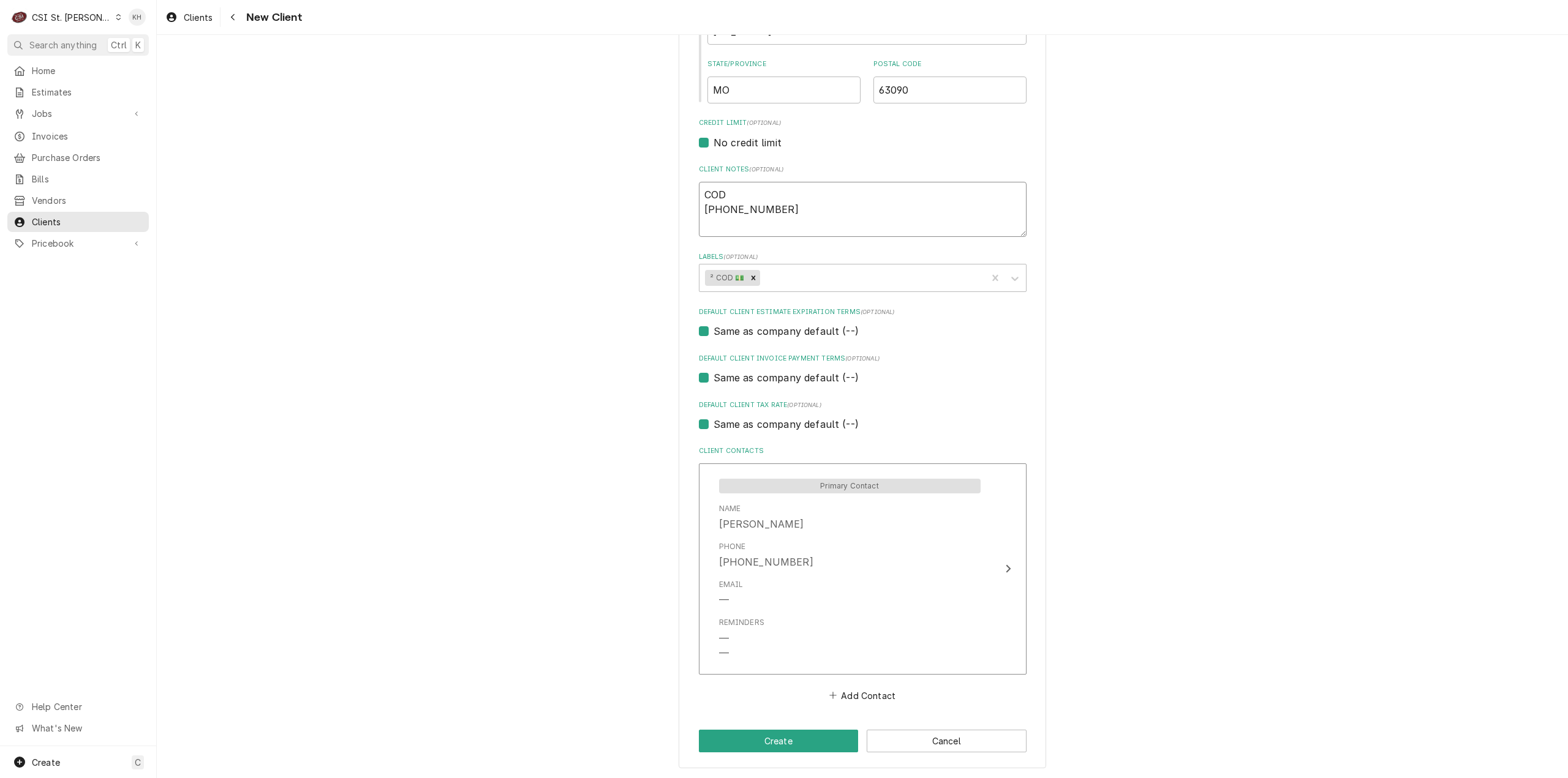
type textarea "COD 4673-3103-0600"
type textarea "x"
type textarea "COD 4673-3103-0600-"
type textarea "x"
type textarea "COD 4673-3103-0600-9"
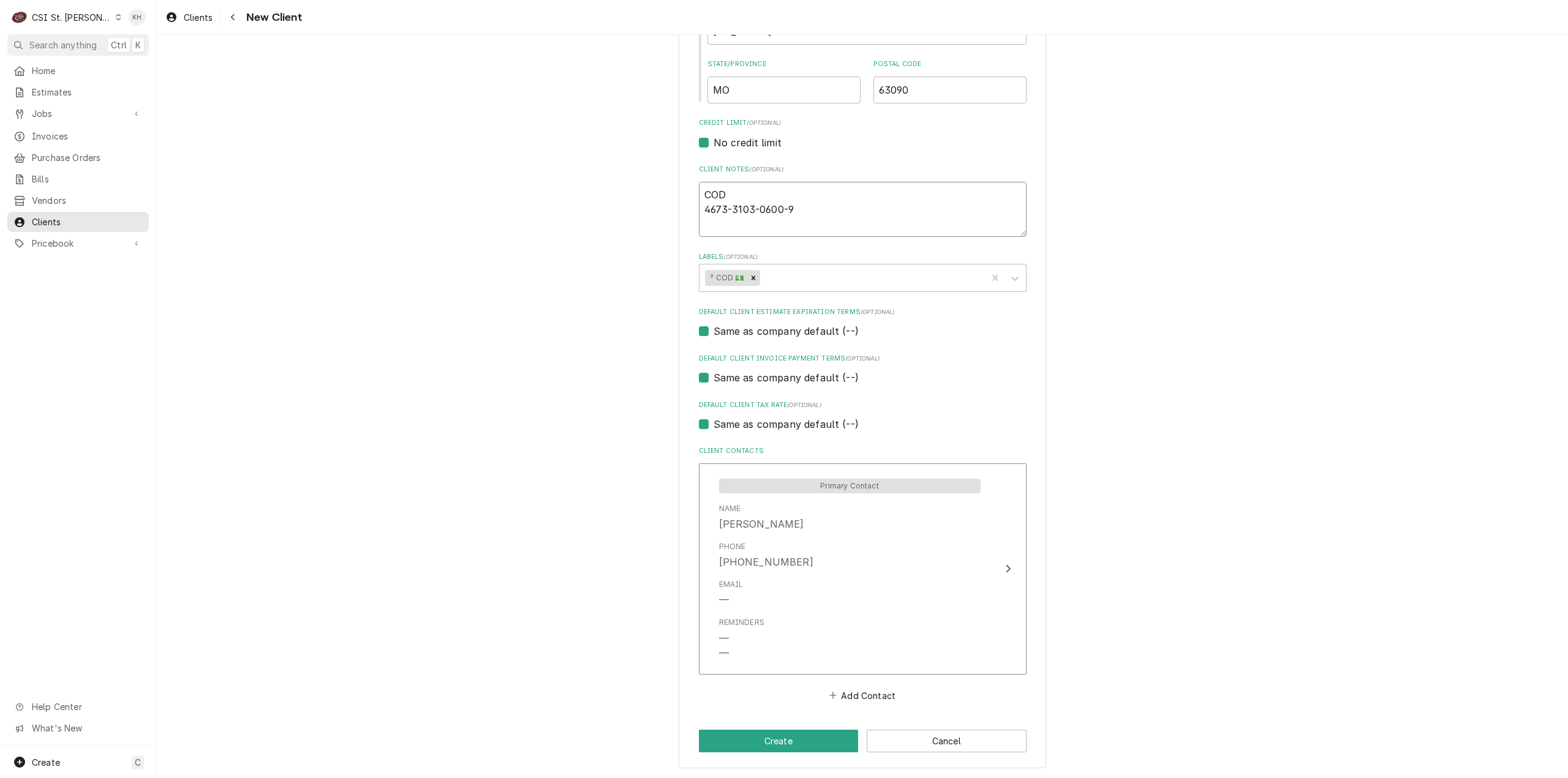
type textarea "x"
type textarea "COD 4673-3103-0600-91"
type textarea "x"
type textarea "COD 4673-3103-0600-914"
type textarea "x"
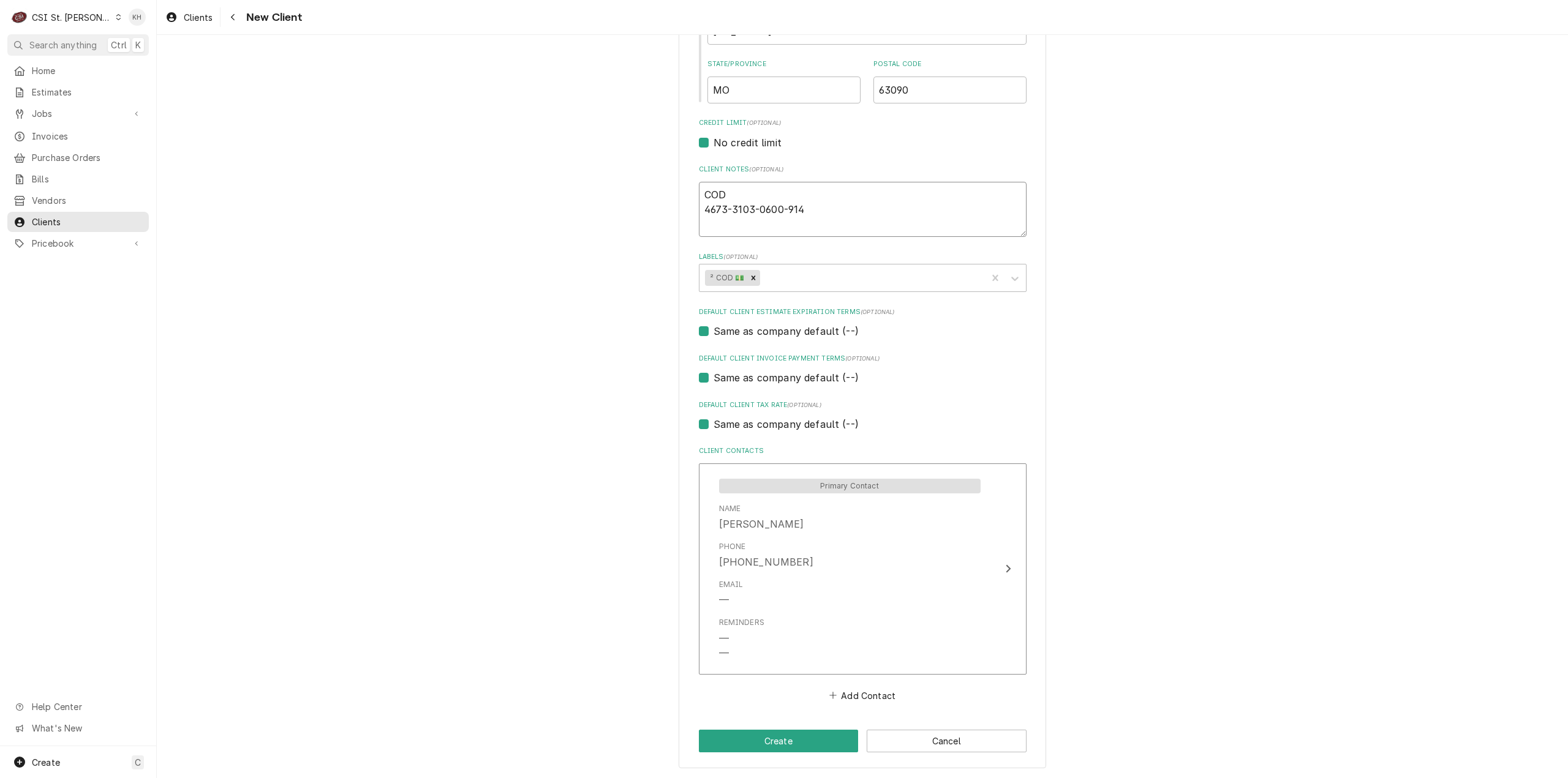
type textarea "COD 4673-3103-0600-9144"
type textarea "x"
type textarea "COD 4673-3103-0600-9144"
type textarea "x"
type textarea "COD 4673-3103-0600-9144 E"
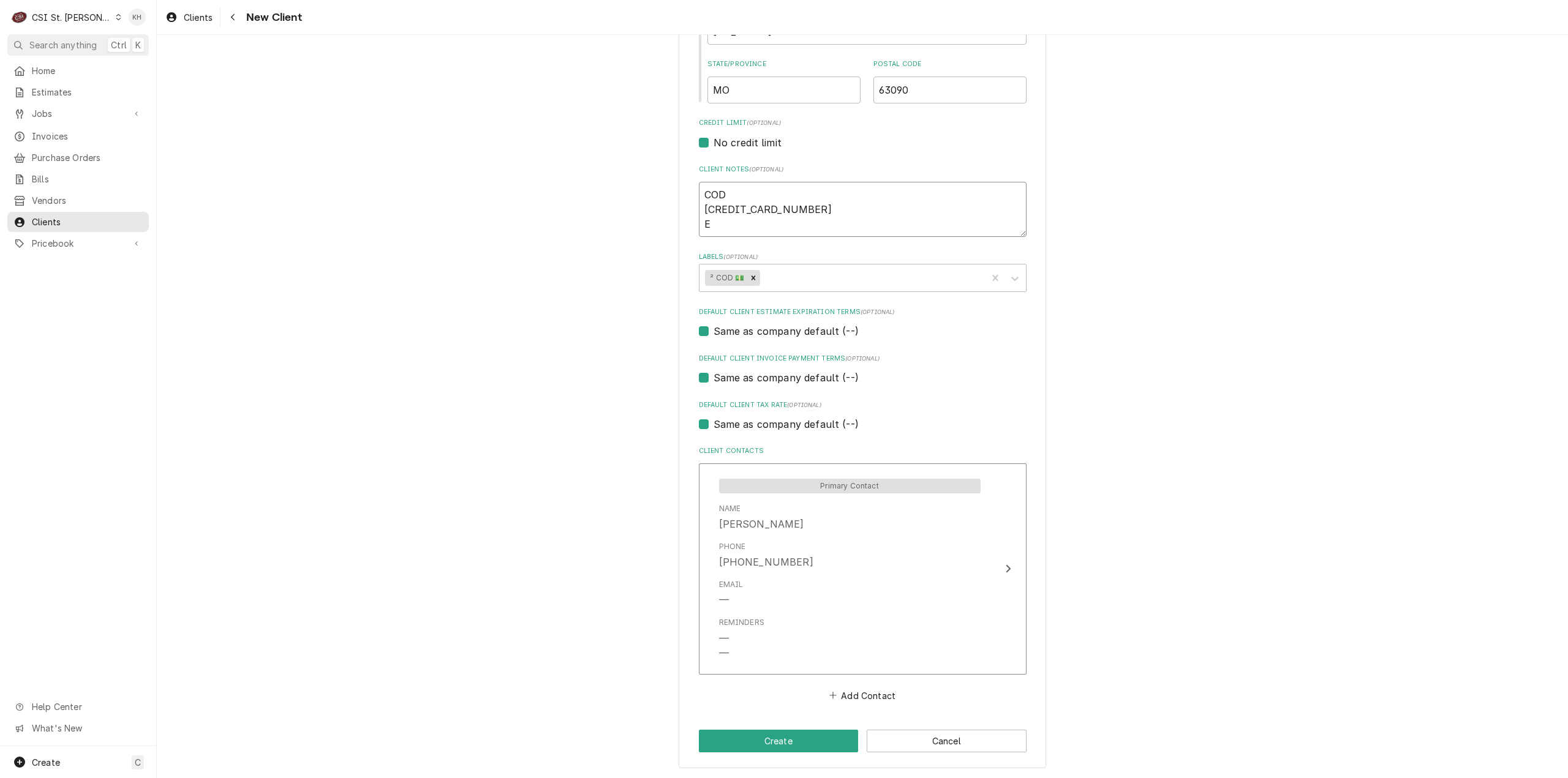
type textarea "x"
type textarea "COD 4673-3103-0600-9144 Ex"
type textarea "x"
type textarea "COD 4673-3103-0600-9144 Exp"
type textarea "x"
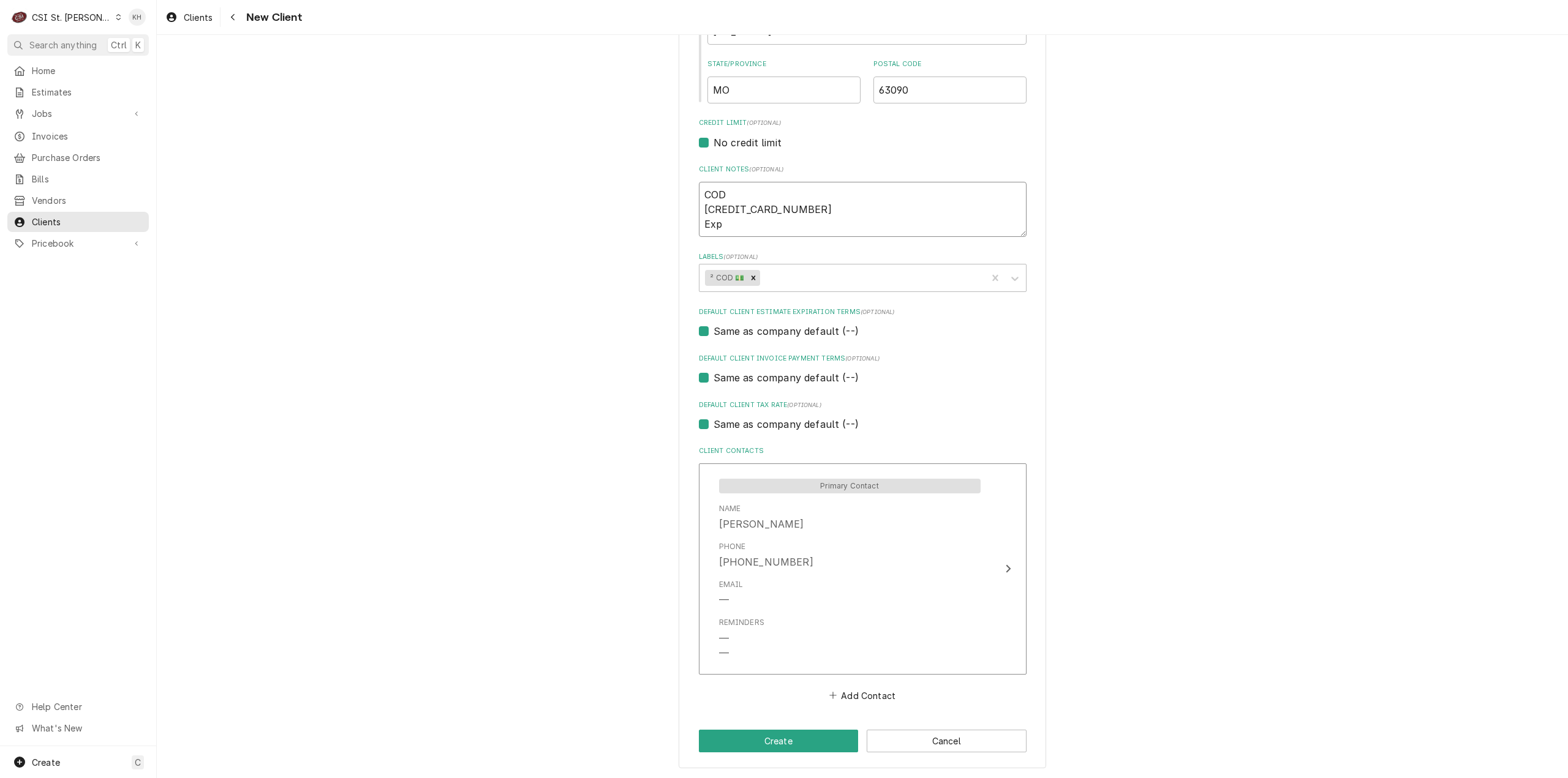
type textarea "COD 4673-3103-0600-9144 Exp:"
type textarea "x"
type textarea "COD 4673-3103-0600-9144 Exp:"
type textarea "x"
type textarea "COD 4673-3103-0600-9144 Exp: 0"
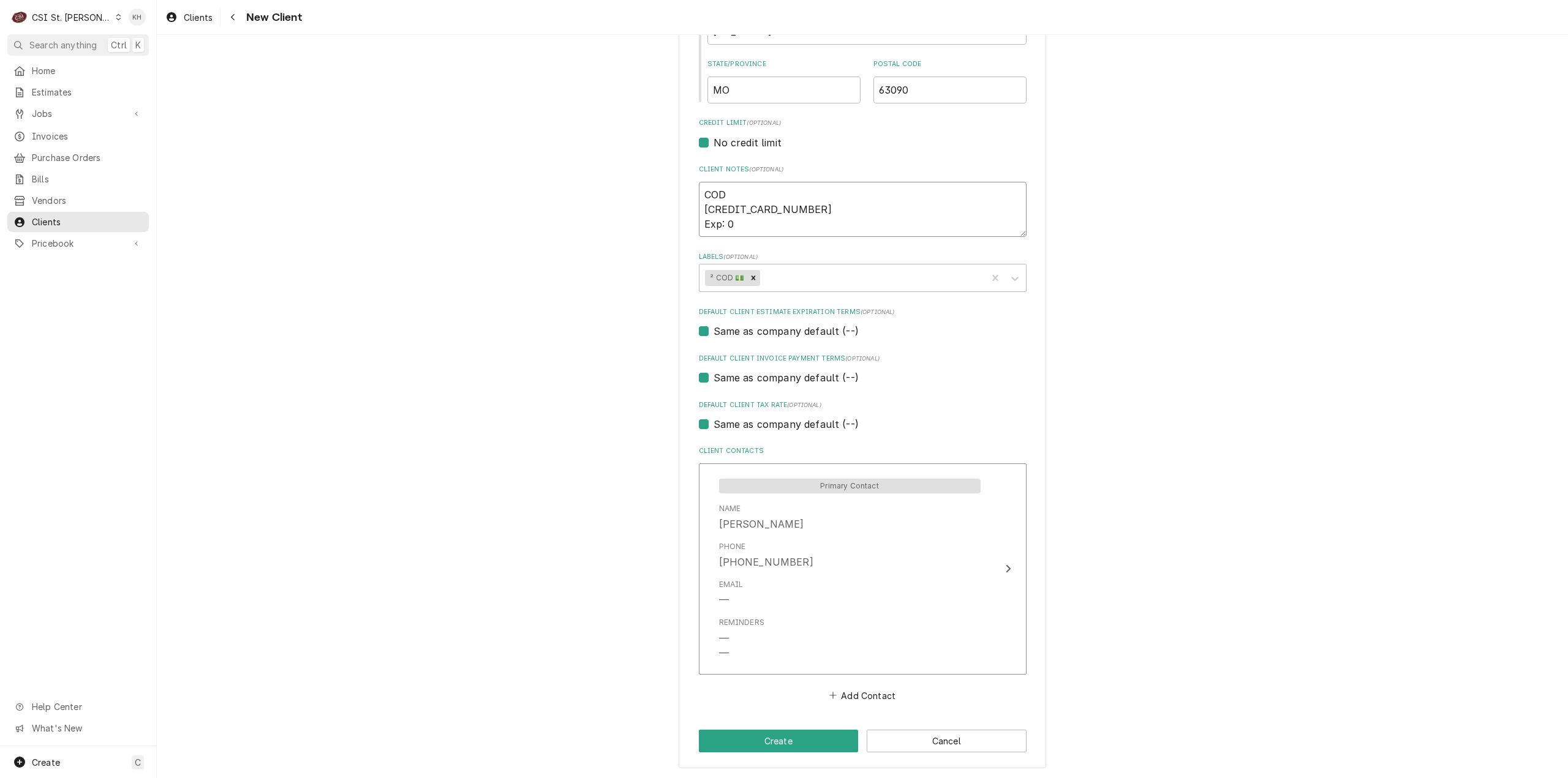
type textarea "x"
type textarea "COD 4673-3103-0600-9144 Exp: 03"
type textarea "x"
type textarea "COD 4673-3103-0600-9144 Exp: 03/"
type textarea "x"
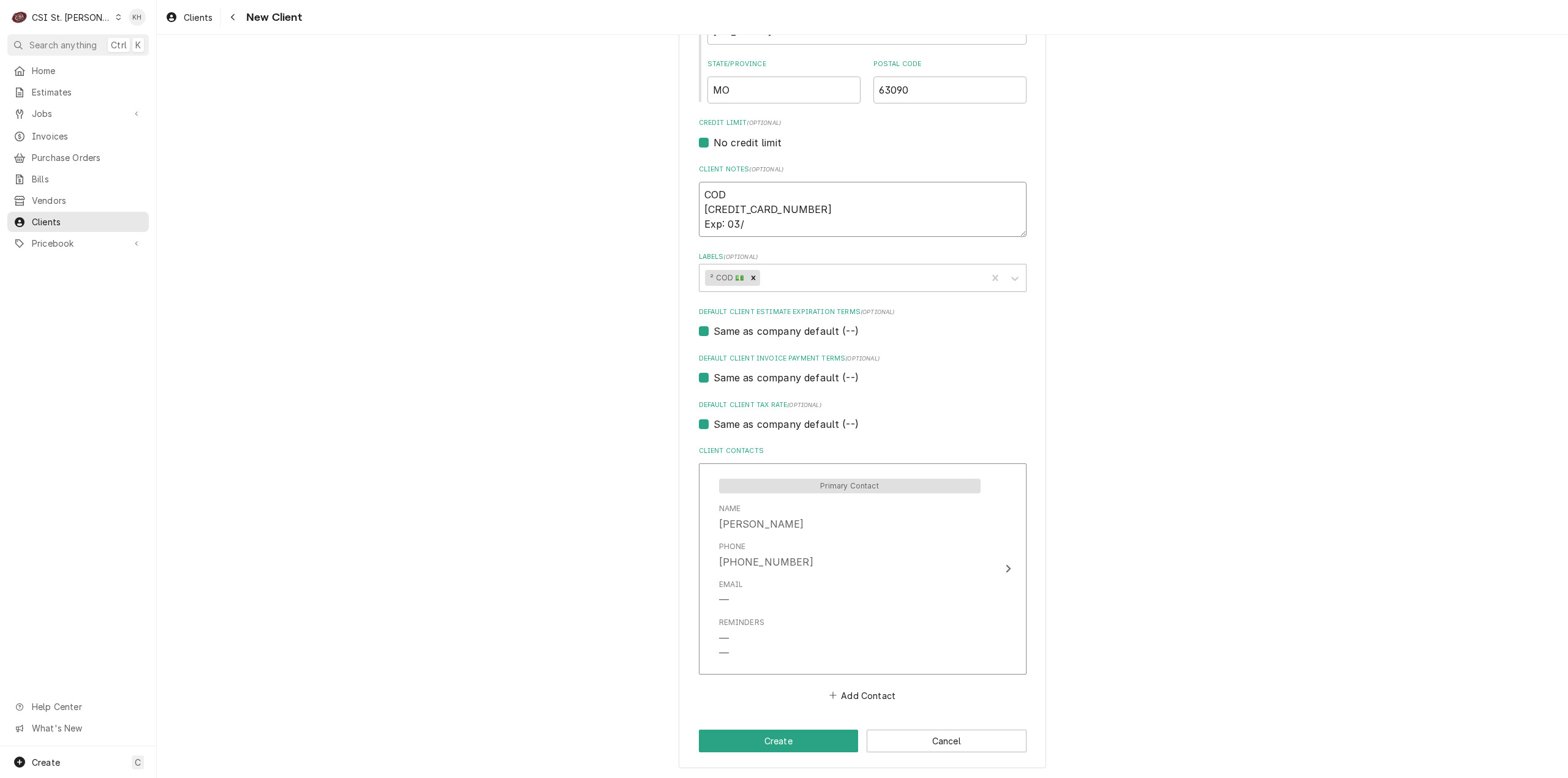
type textarea "COD 4673-3103-0600-9144 Exp: 03/2"
type textarea "x"
type textarea "COD 4673-3103-0600-9144 Exp: 03/28"
type textarea "x"
type textarea "COD 4673-3103-0600-9144 Exp: 03/28"
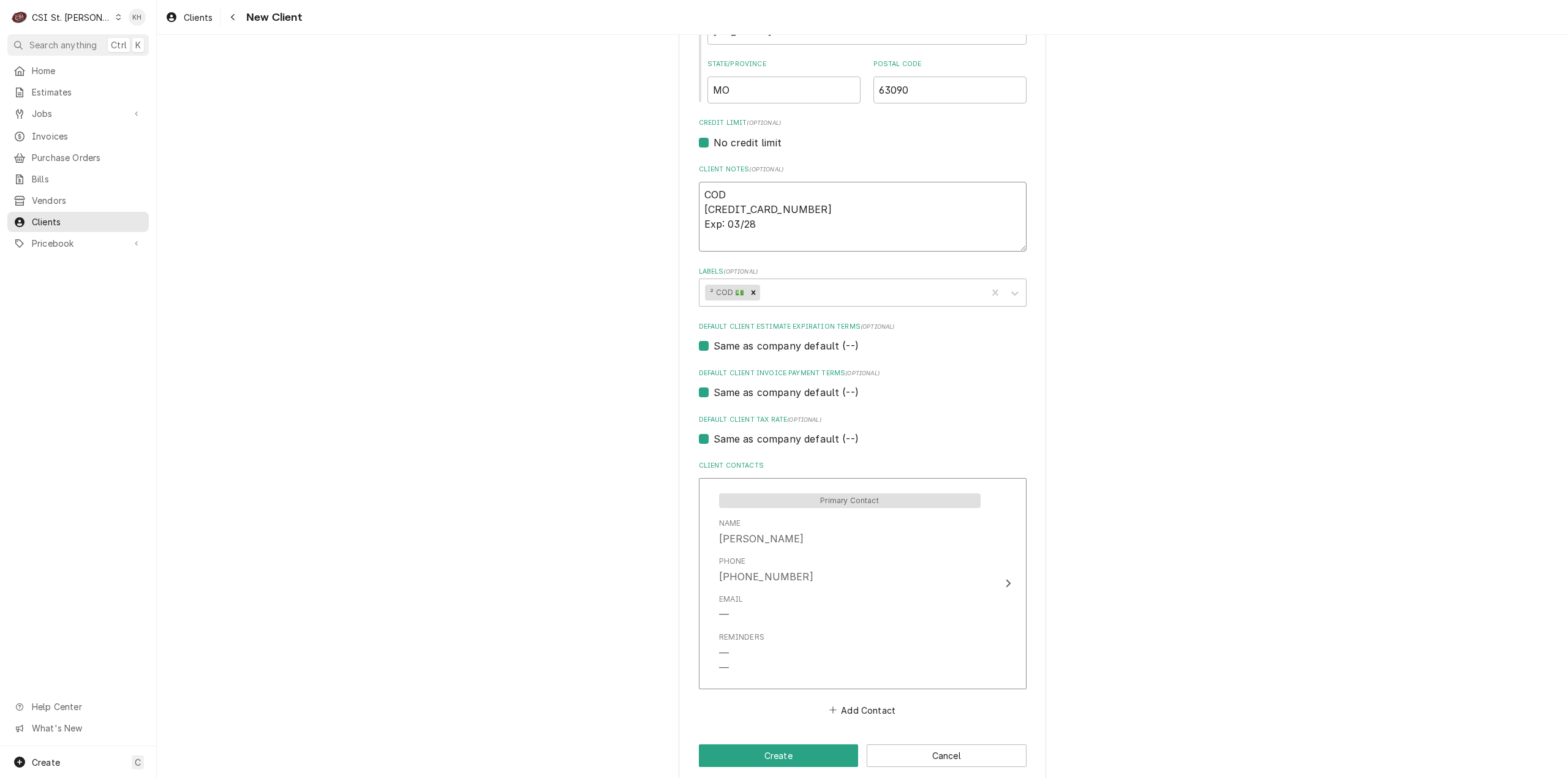
type textarea "x"
type textarea "COD 4673-3103-0600-9144 Exp: 03/28 C"
type textarea "x"
type textarea "COD 4673-3103-0600-9144 Exp: 03/28 CC"
type textarea "x"
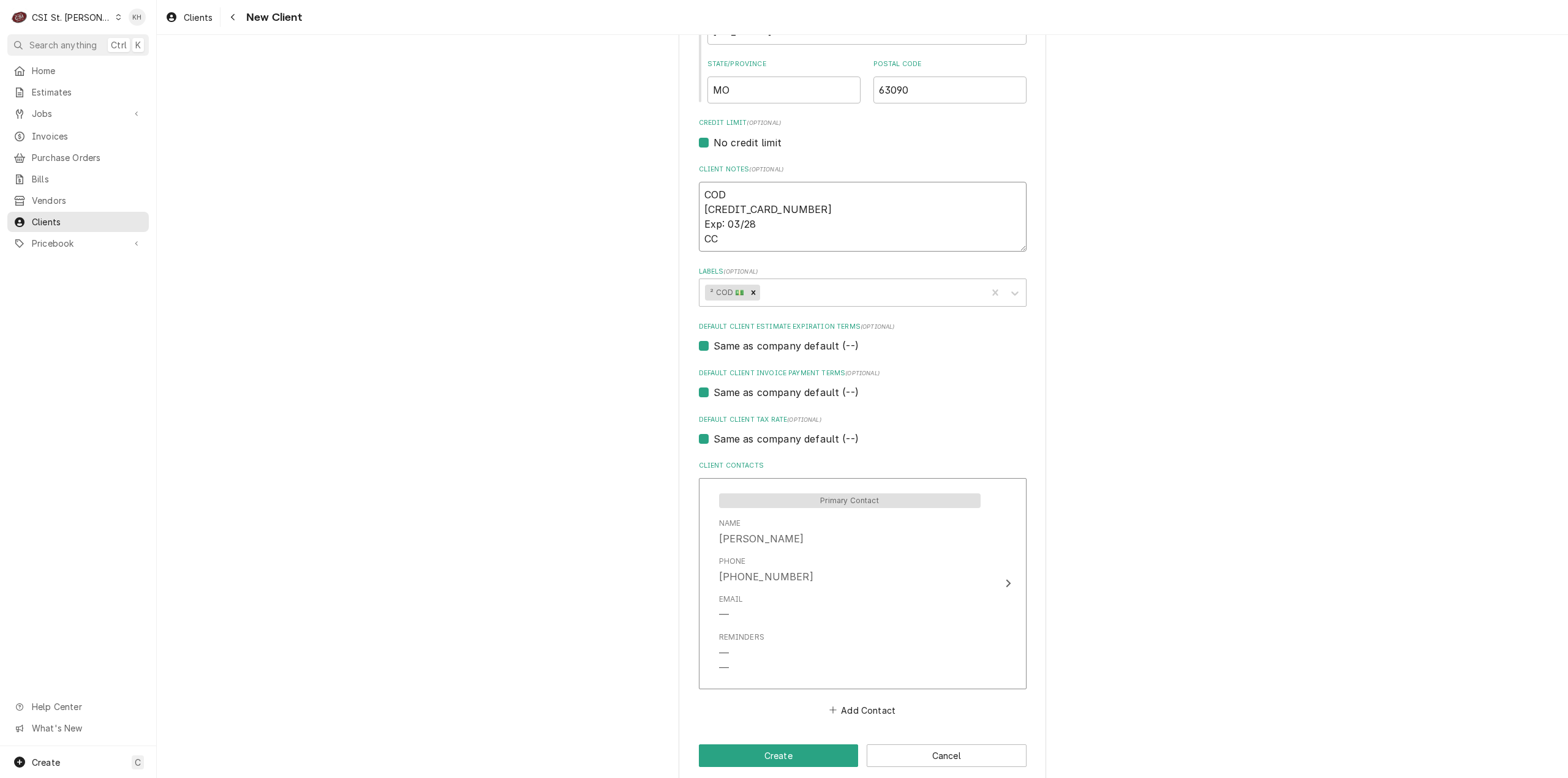
type textarea "COD 4673-3103-0600-9144 Exp: 03/28 CCV"
type textarea "x"
type textarea "COD 4673-3103-0600-9144 Exp: 03/28 CCV:"
type textarea "x"
type textarea "COD 4673-3103-0600-9144 Exp: 03/28 CCV:"
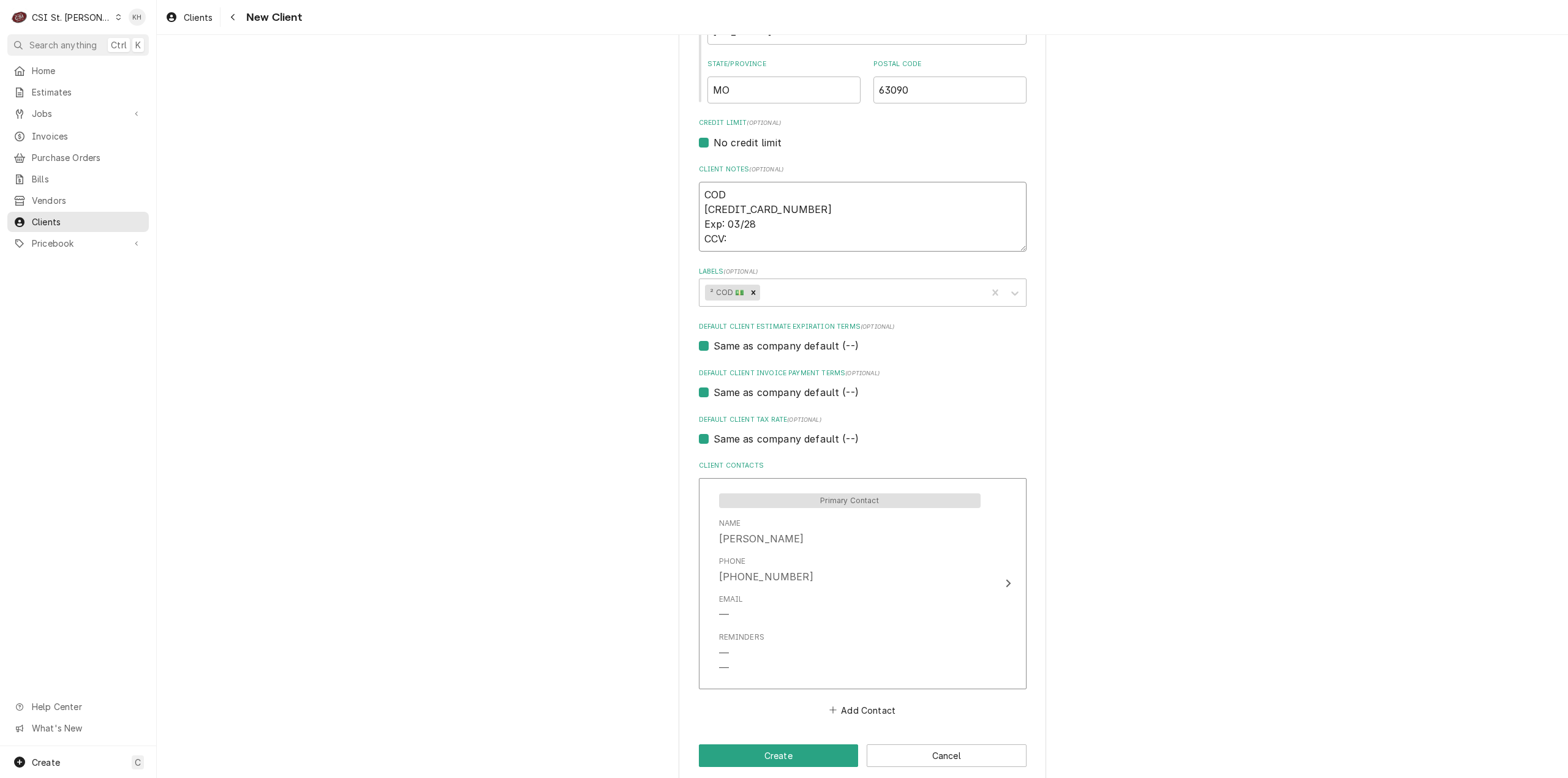
type textarea "x"
type textarea "COD 4673-3103-0600-9144 Exp: 03/28 CCV: 5"
type textarea "x"
type textarea "COD 4673-3103-0600-9144 Exp: 03/28 CCV: 52"
type textarea "x"
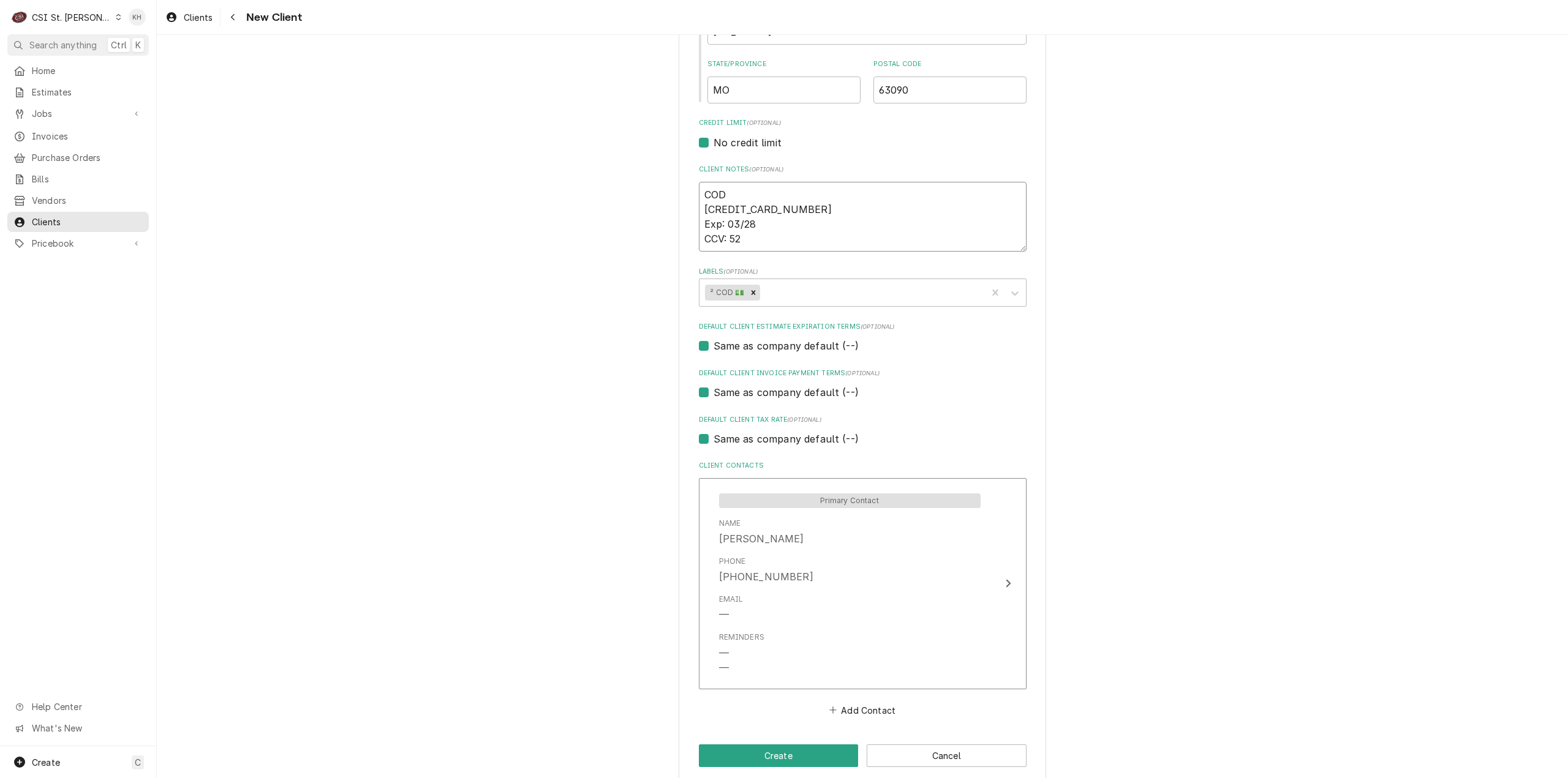
type textarea "COD 4673-3103-0600-9144 Exp: 03/28 CCV: 521"
type textarea "x"
type textarea "COD 4673-3103-0600-9144 Exp: 03/28 CCV: 521"
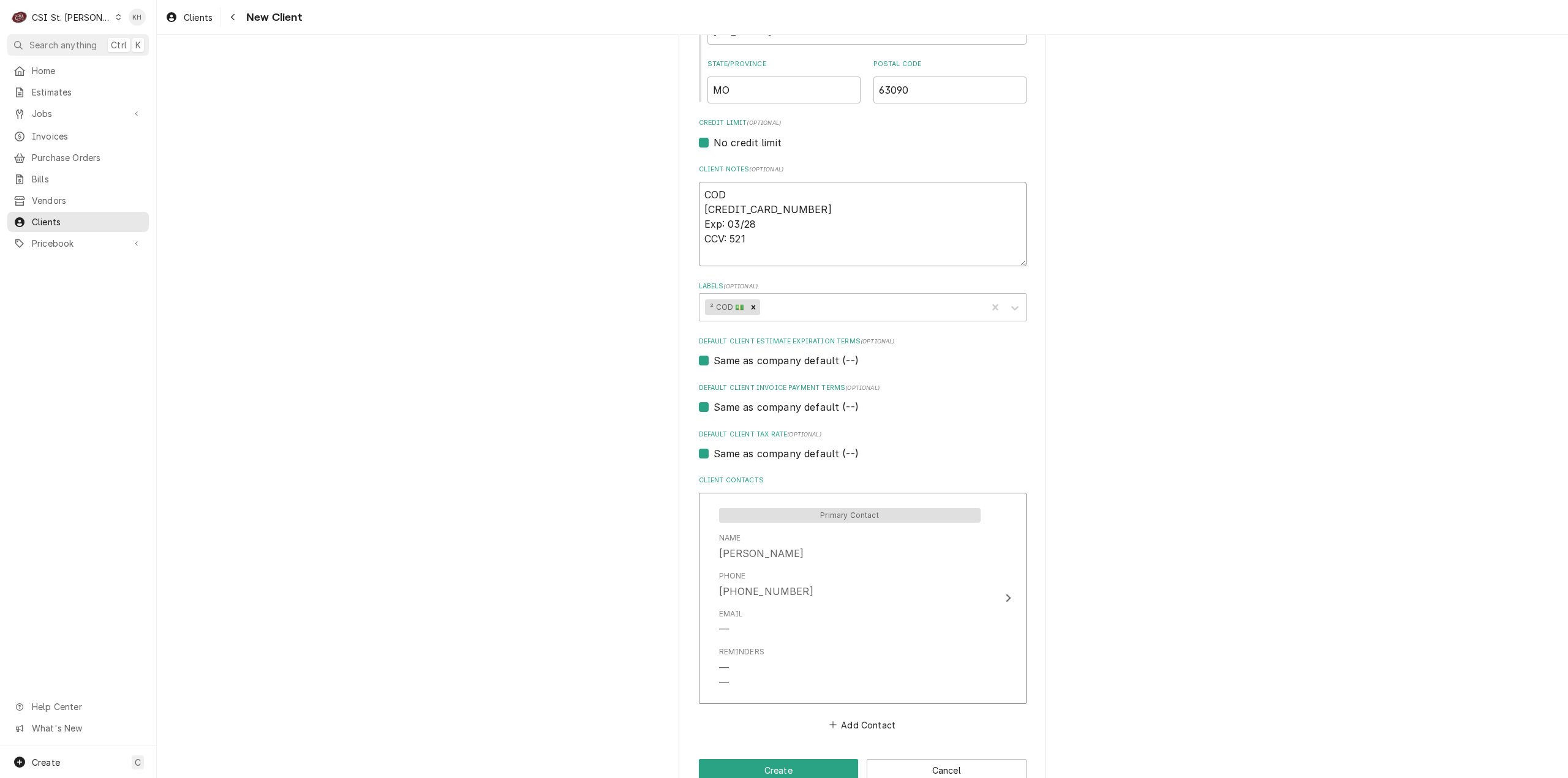
type textarea "x"
type textarea "COD 4673-3103-0600-9144 Exp: 03/28 CCV: 521 N"
type textarea "x"
type textarea "COD 4673-3103-0600-9144 Exp: 03/28 CCV: 521 Na"
type textarea "x"
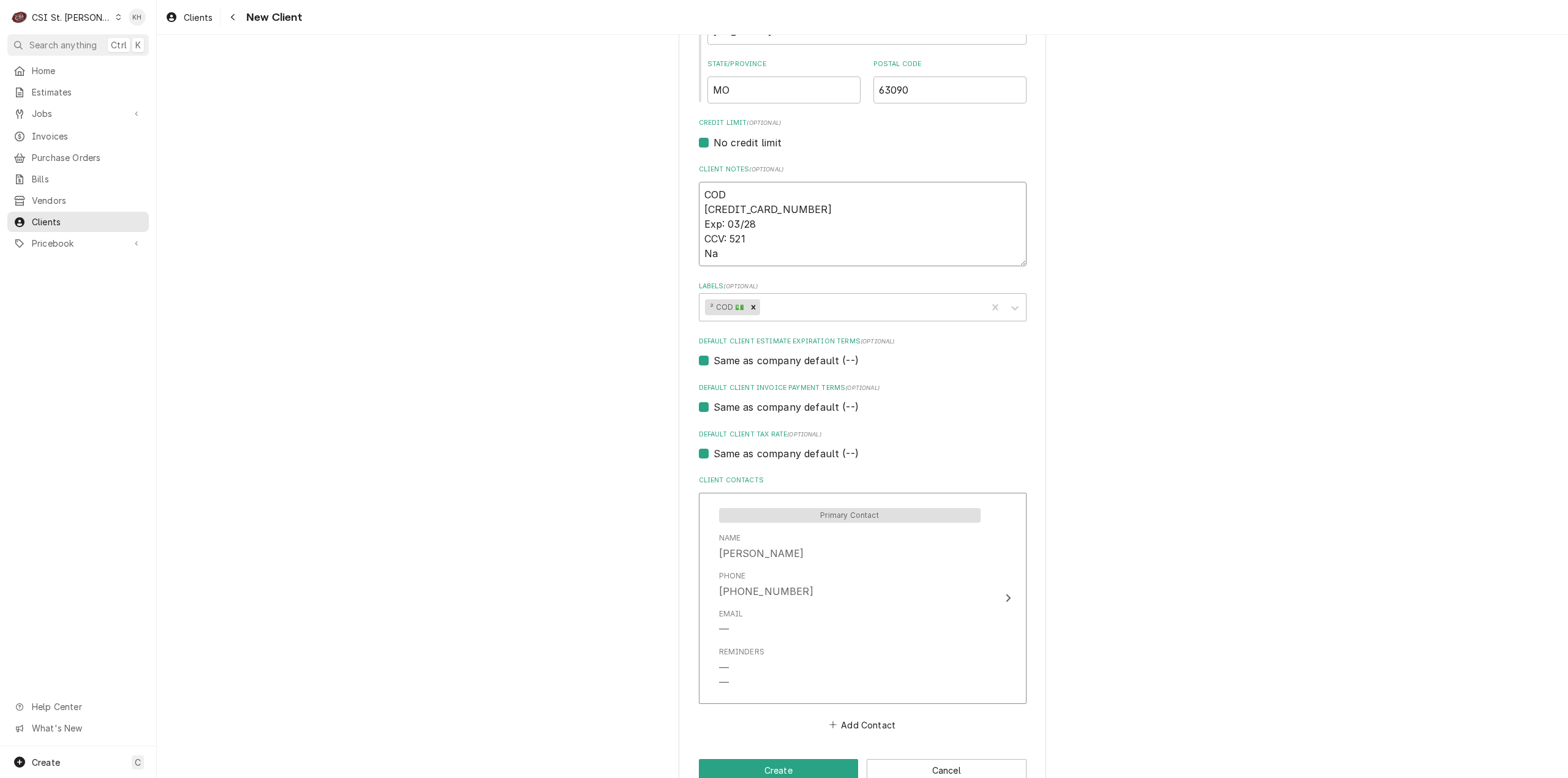
type textarea "COD 4673-3103-0600-9144 Exp: 03/28 CCV: 521 Nam"
type textarea "x"
type textarea "COD 4673-3103-0600-9144 Exp: 03/28 CCV: 521 Name"
type textarea "x"
type textarea "COD 4673-3103-0600-9144 Exp: 03/28 CCV: 521 Name:"
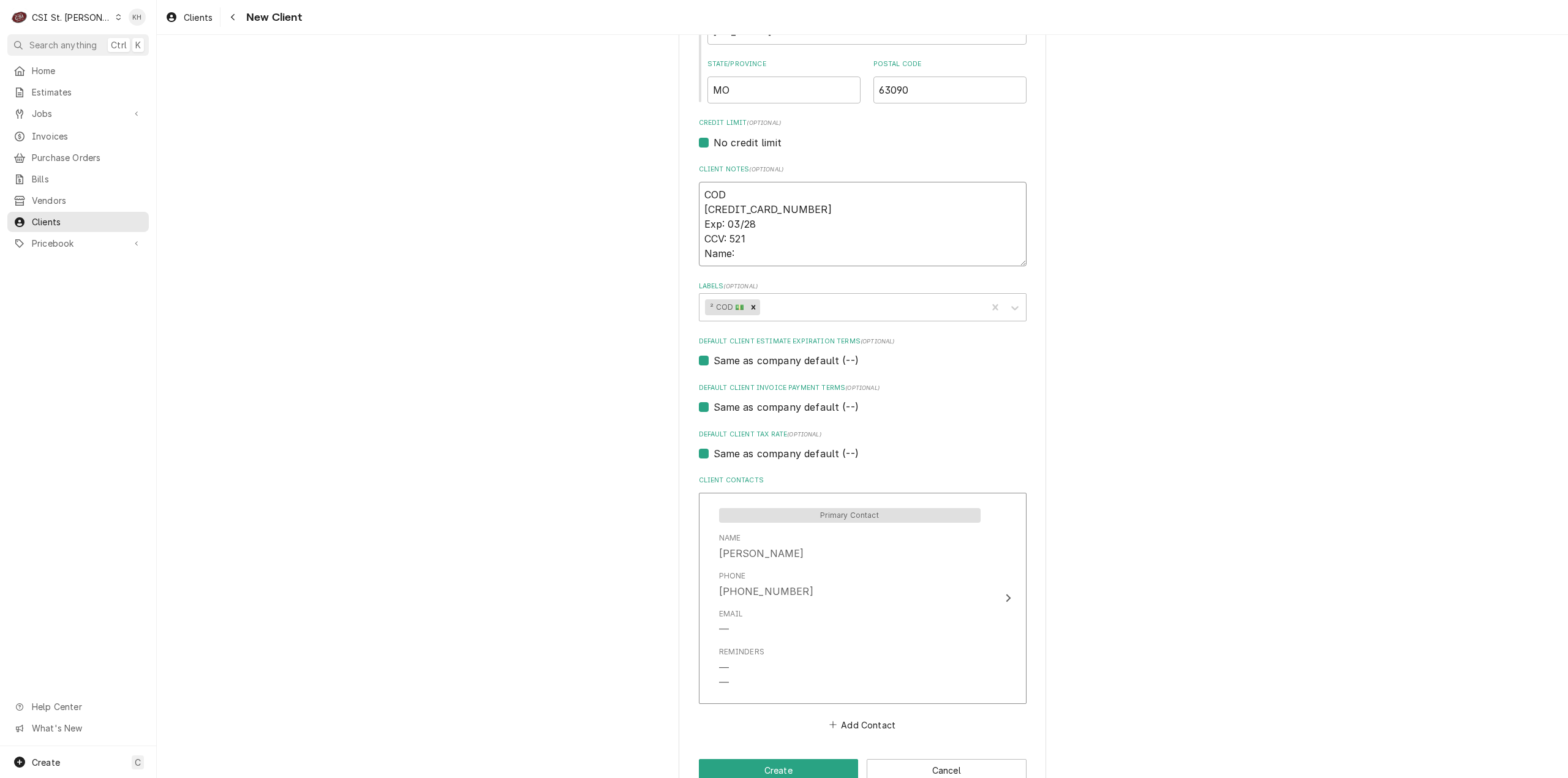
type textarea "x"
type textarea "COD 4673-3103-0600-9144 Exp: 03/28 CCV: 521 Name:"
type textarea "x"
type textarea "COD 4673-3103-0600-9144 Exp: 03/28 CCV: 521 Name: D"
type textarea "x"
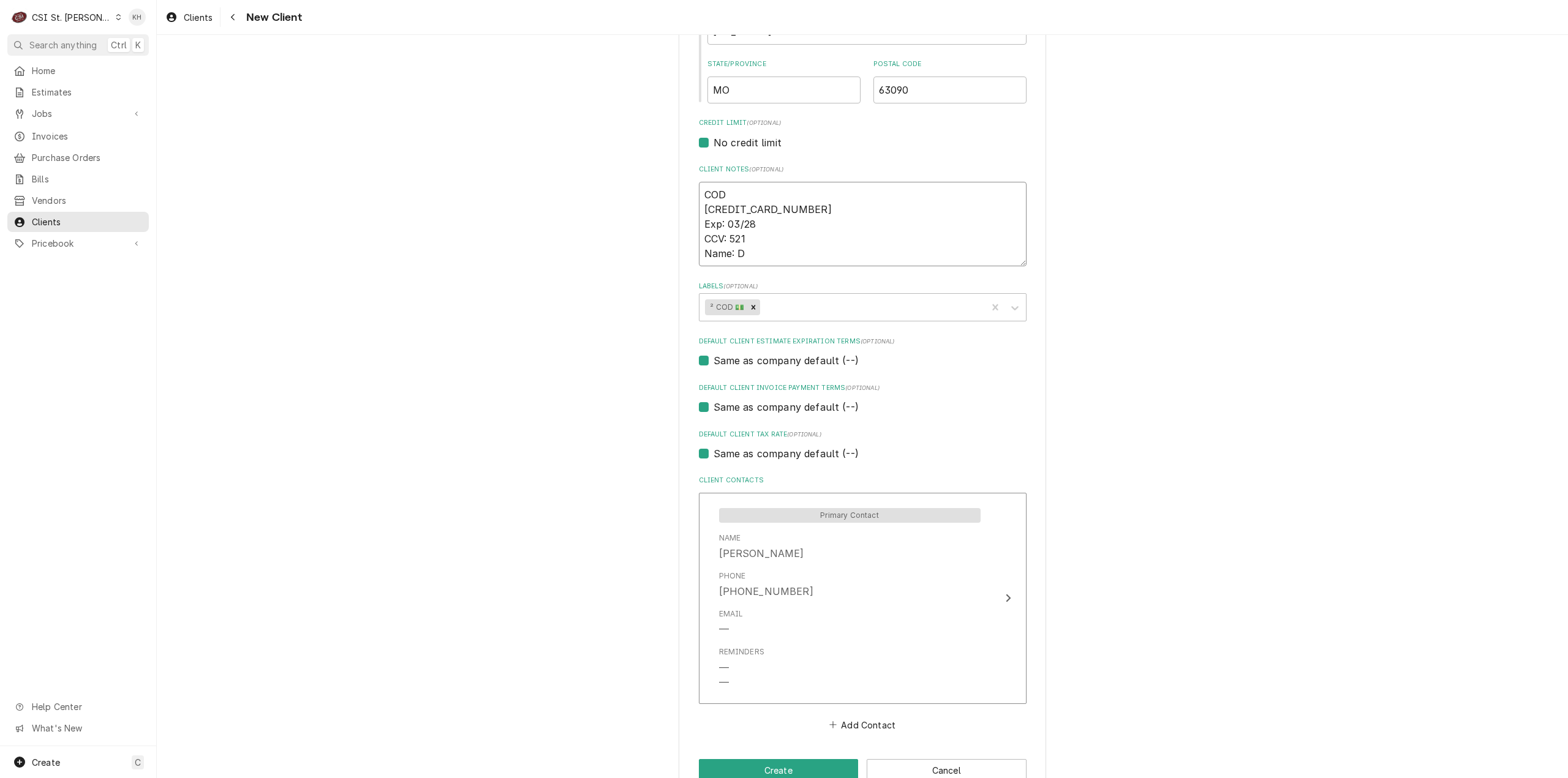
type textarea "COD 4673-3103-0600-9144 Exp: 03/28 CCV: 521 Name: De"
type textarea "x"
type textarea "COD 4673-3103-0600-9144 Exp: 03/28 CCV: 521 Name: Dev"
type textarea "x"
type textarea "COD 4673-3103-0600-9144 Exp: 03/28 CCV: 521 Name: Devi"
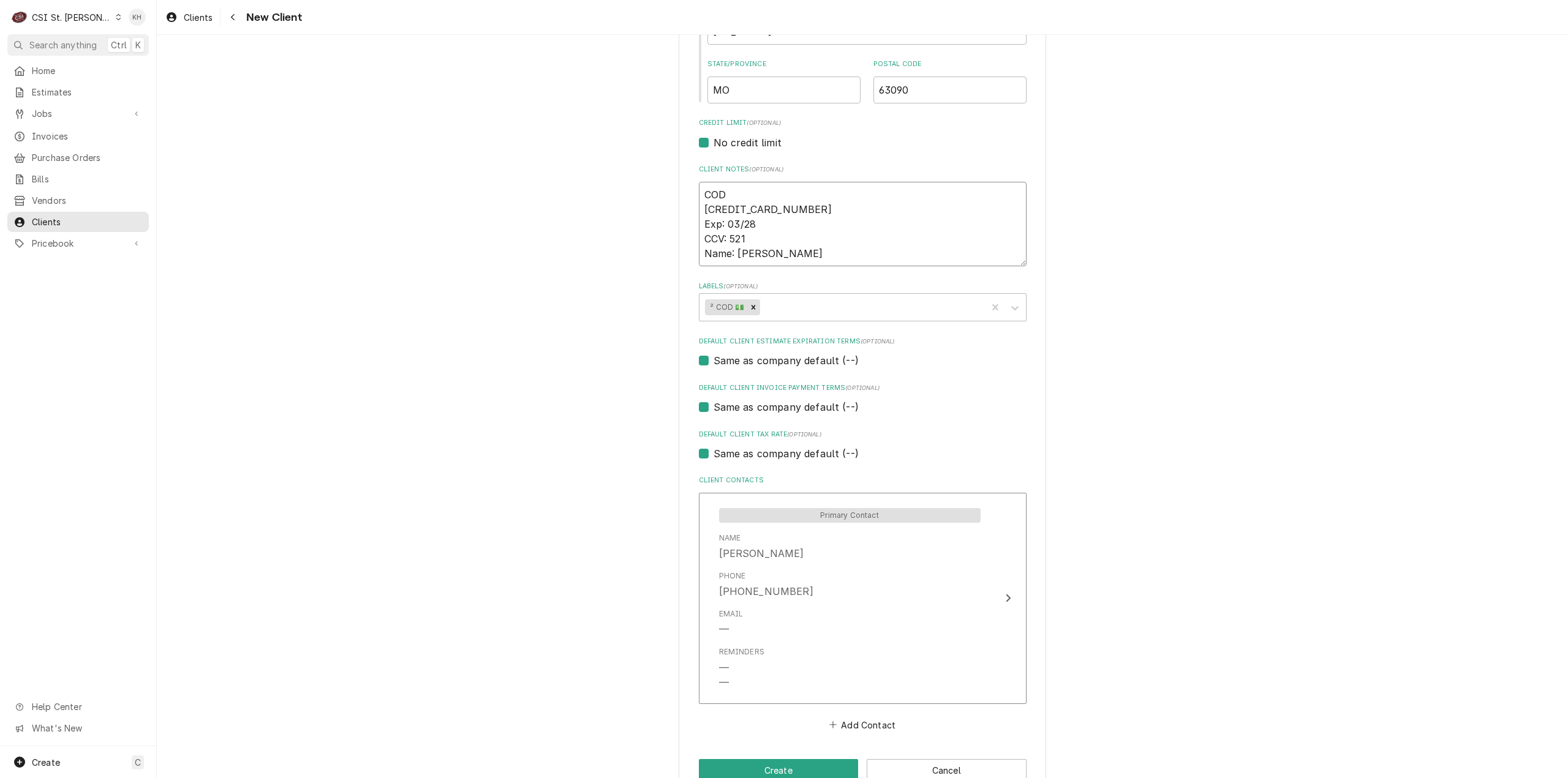
type textarea "x"
type textarea "COD 4673-3103-0600-9144 Exp: 03/28 CCV: 521 Name: Devin"
type textarea "x"
type textarea "COD 4673-3103-0600-9144 Exp: 03/28 CCV: 521 Name: Devin P"
type textarea "x"
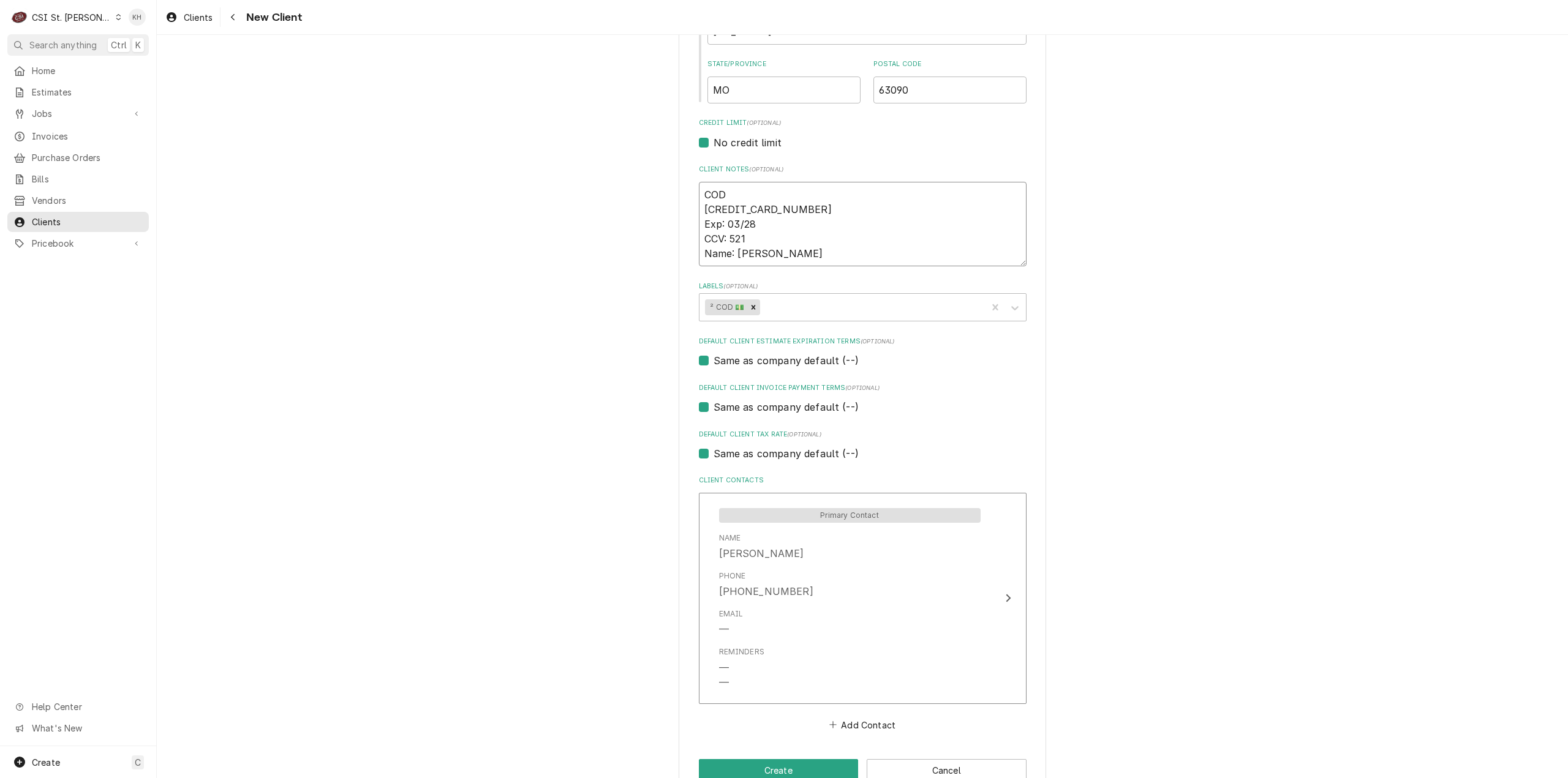
type textarea "COD 4673-3103-0600-9144 Exp: 03/28 CCV: 521 Name: Devin Pri"
type textarea "x"
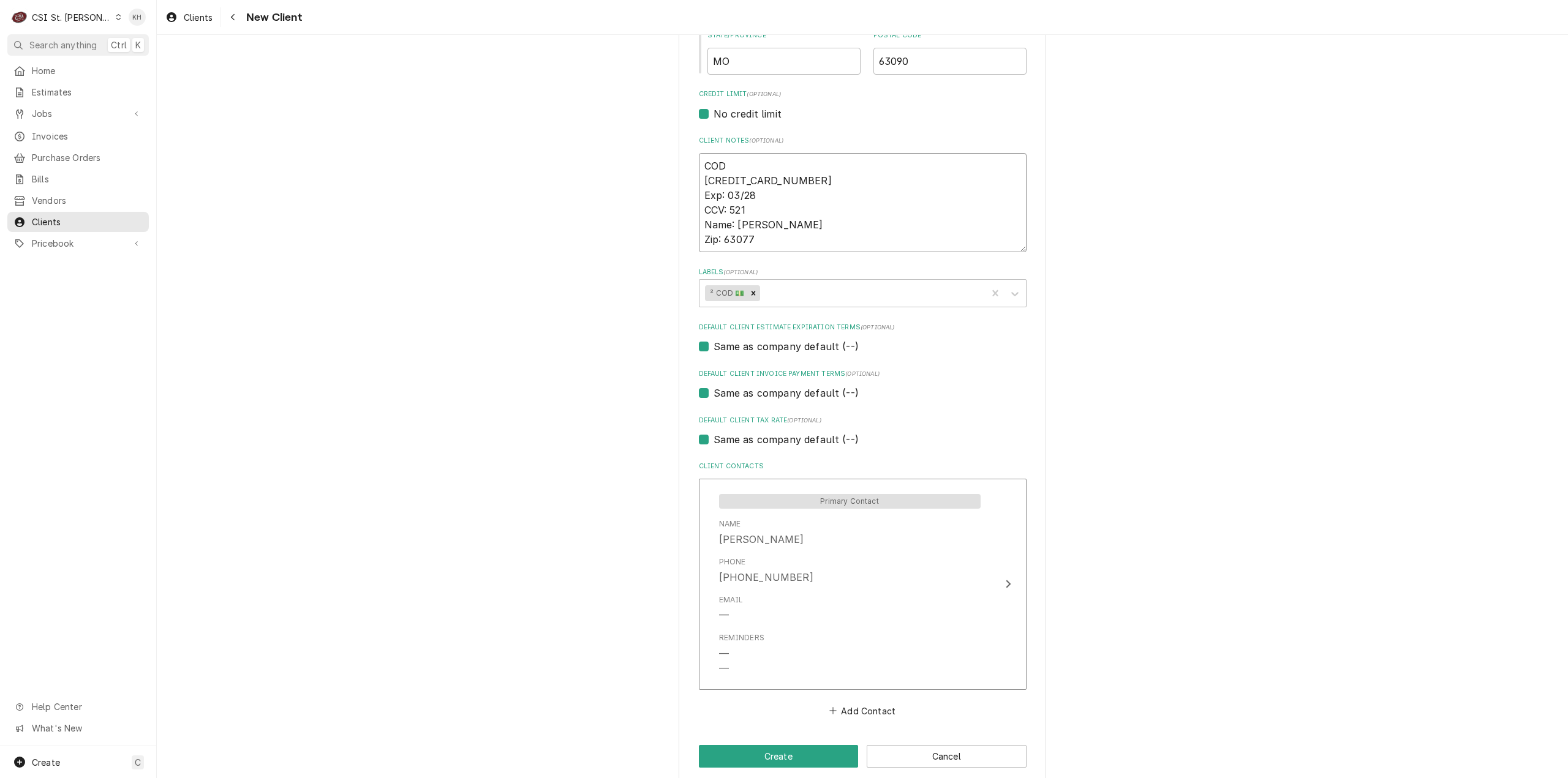
scroll to position [511, 0]
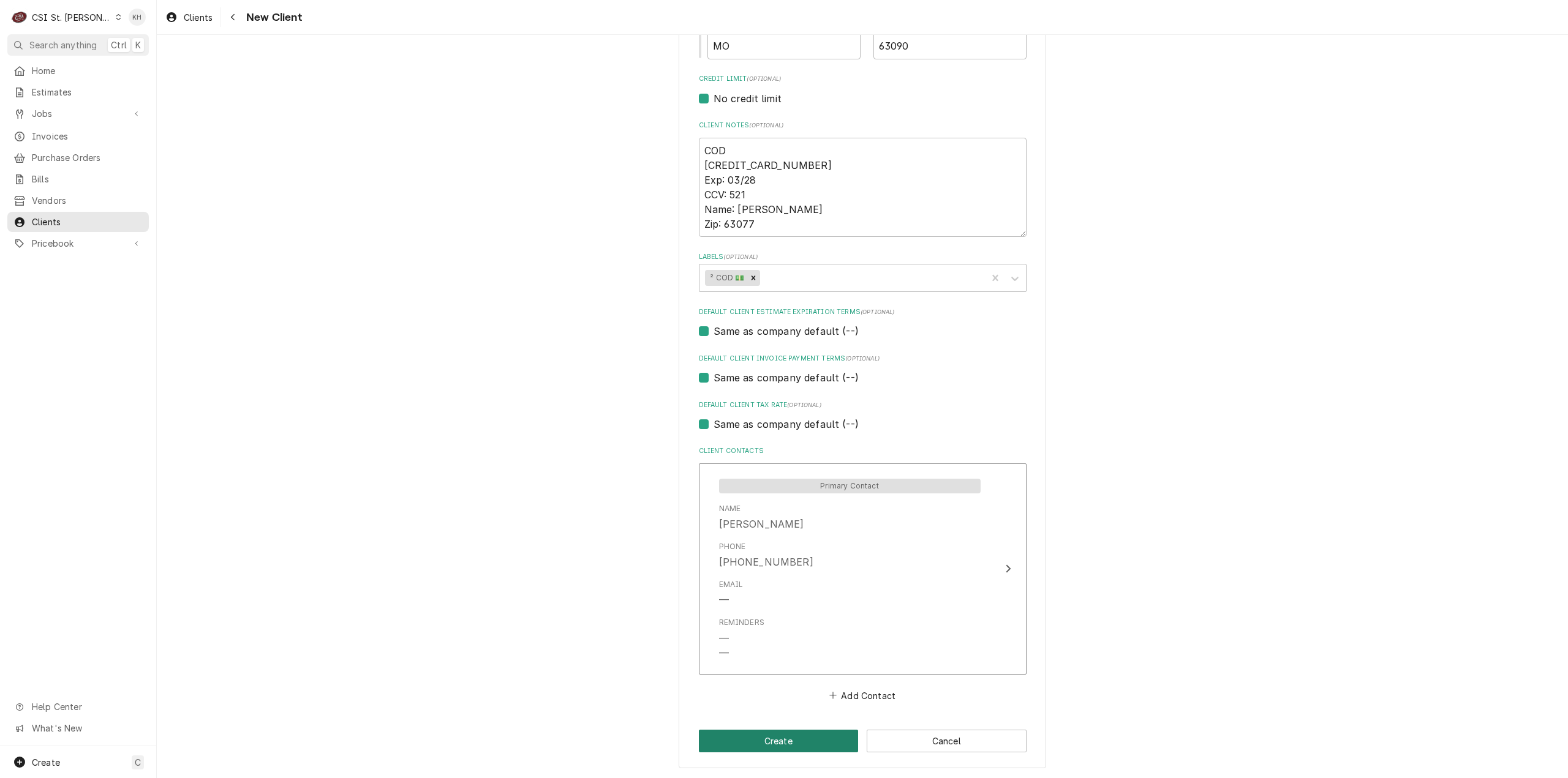
click at [778, 736] on button "Create" at bounding box center [778, 741] width 160 height 23
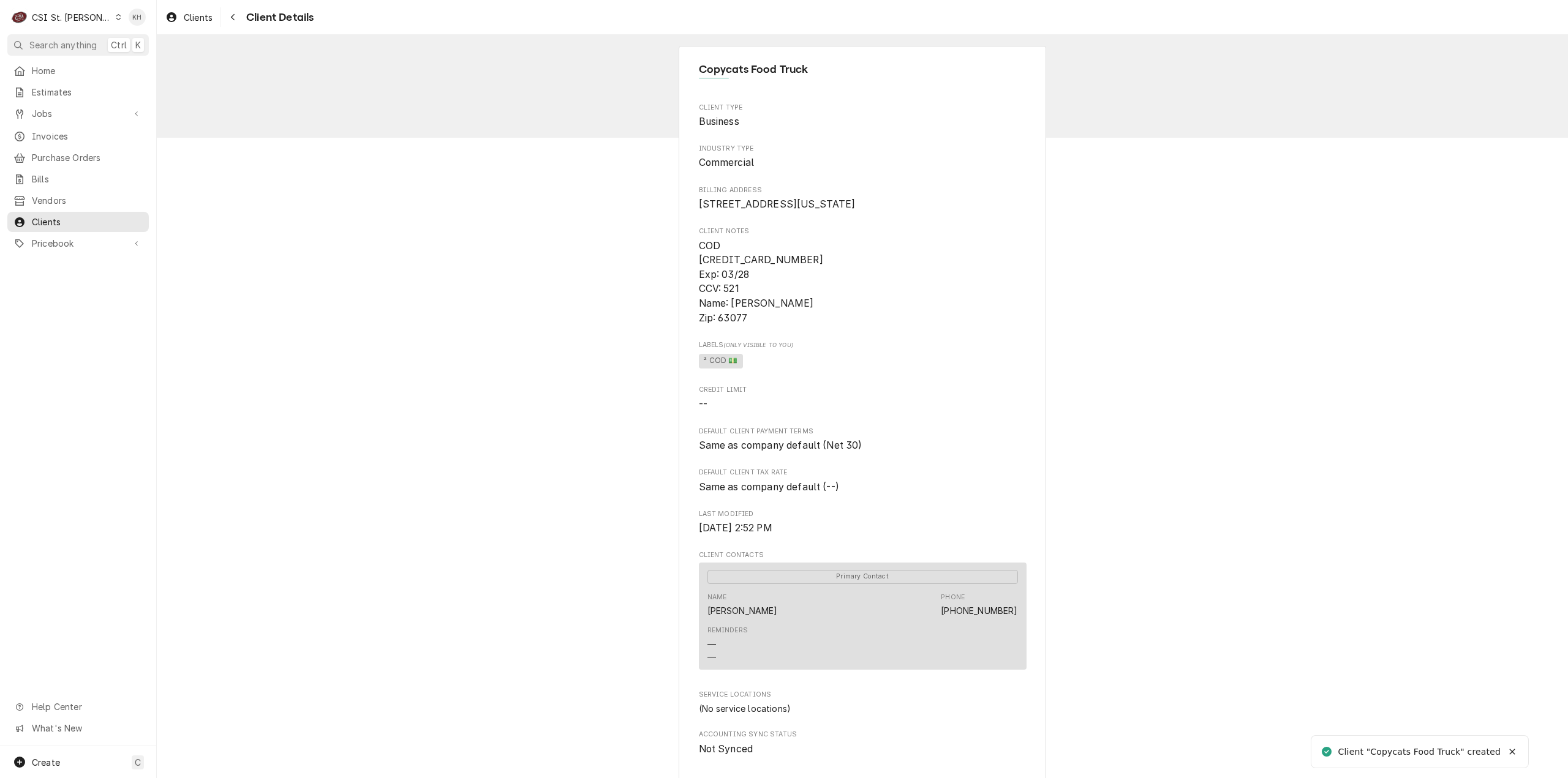
scroll to position [250, 0]
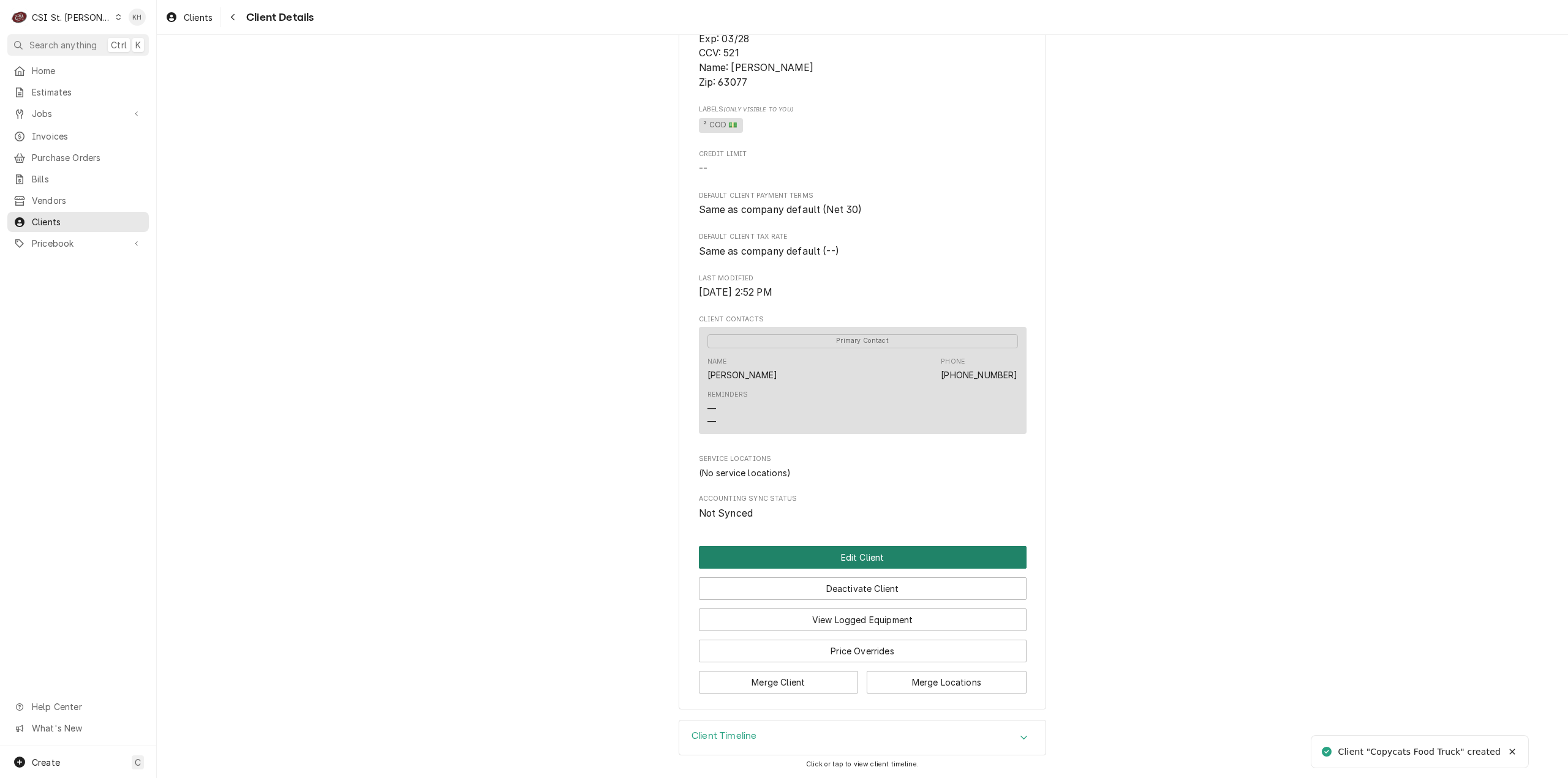
click at [894, 561] on button "Edit Client" at bounding box center [862, 557] width 328 height 23
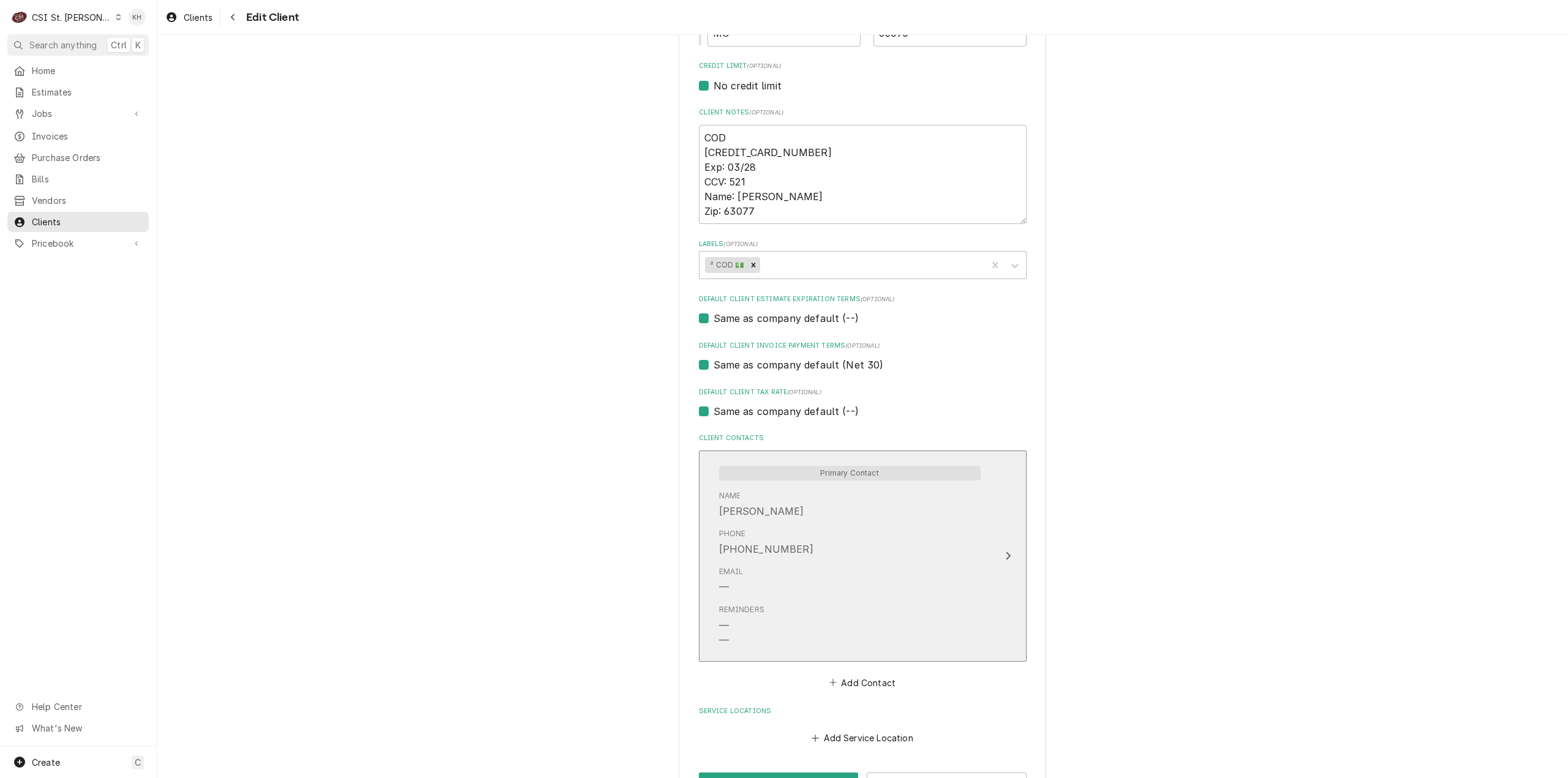
scroll to position [566, 0]
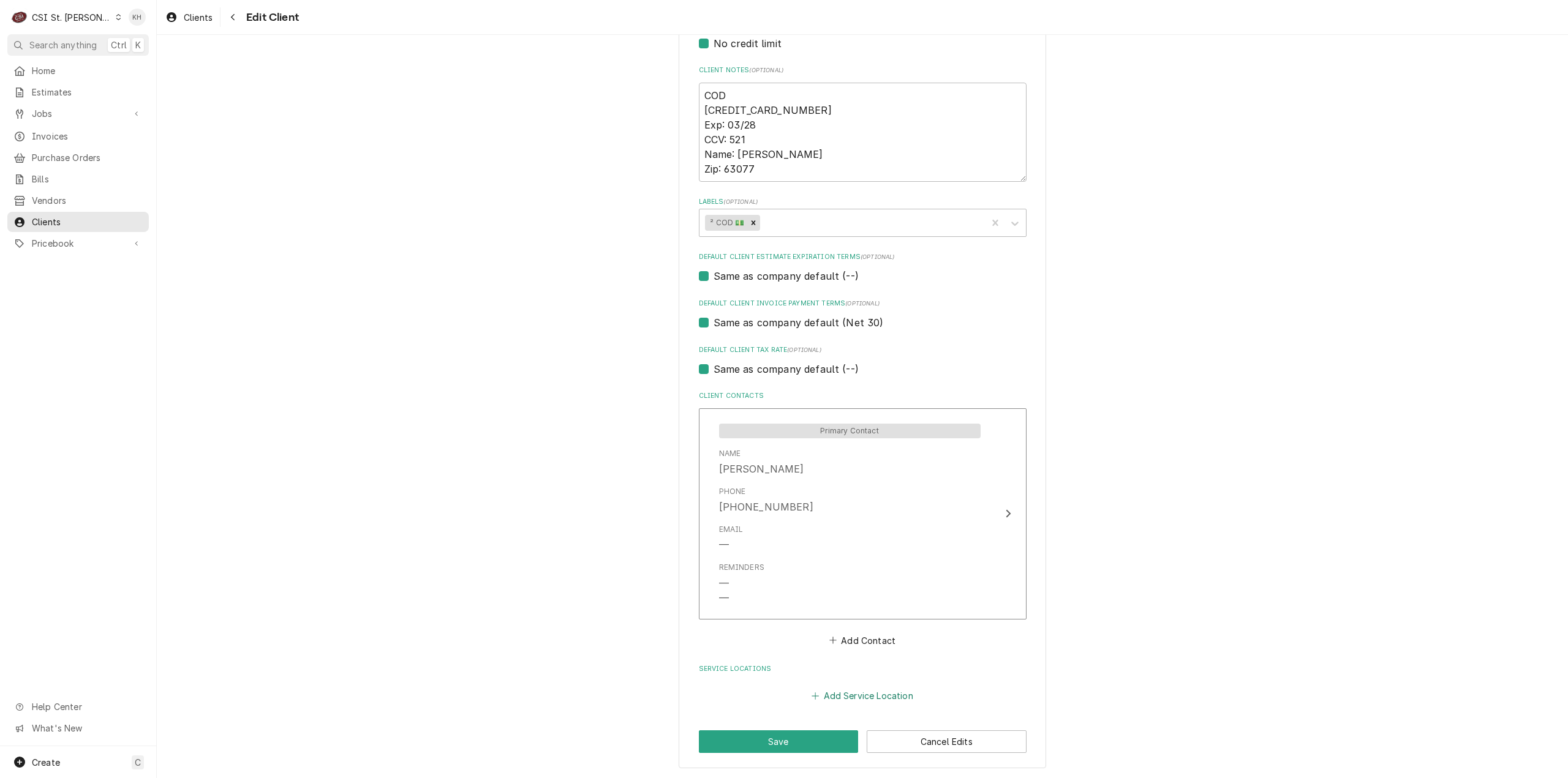
click at [839, 693] on button "Add Service Location" at bounding box center [862, 696] width 105 height 17
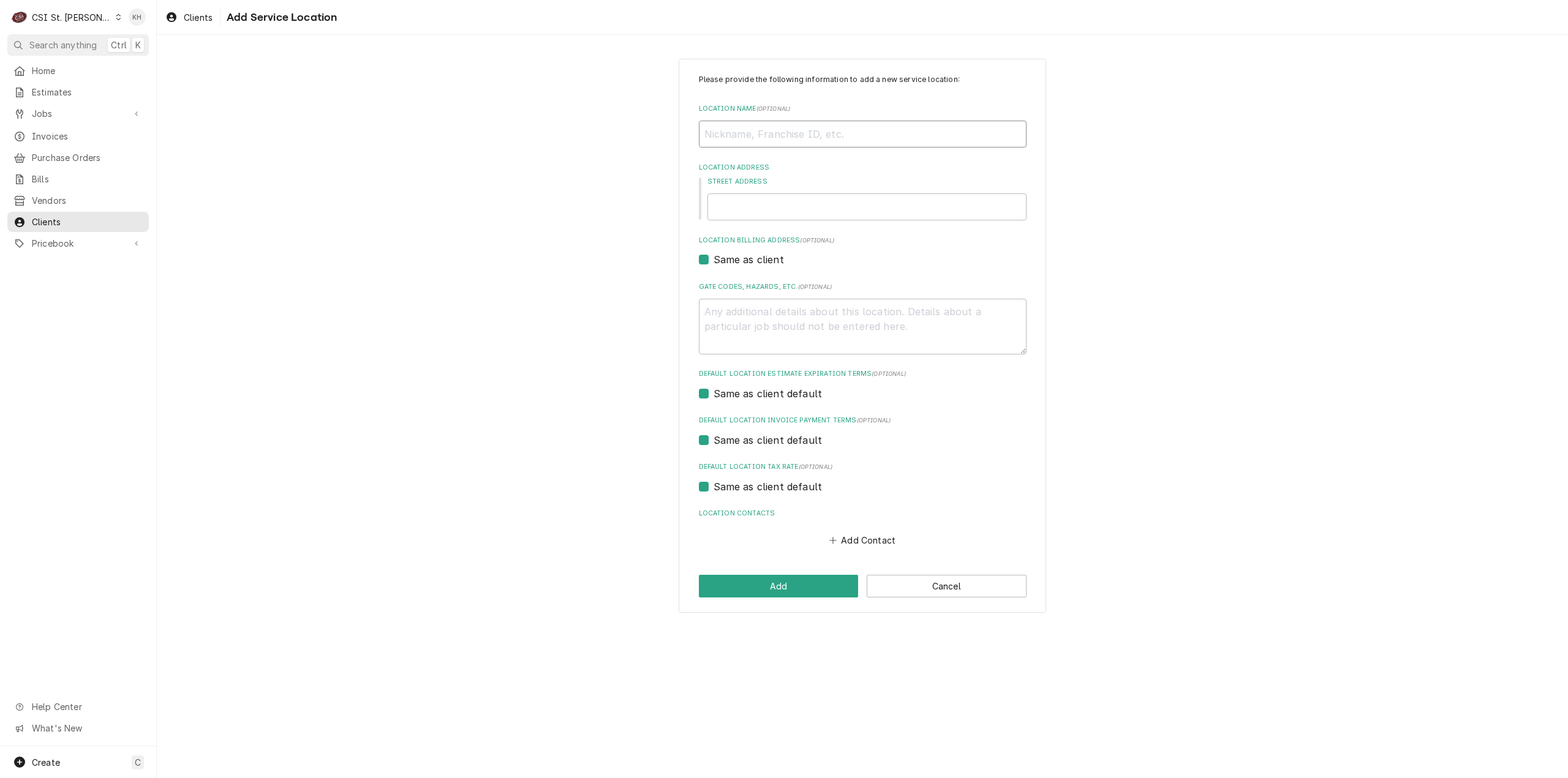
click at [786, 137] on input "Location Name ( optional )" at bounding box center [862, 134] width 328 height 27
type textarea "x"
type input "C"
type textarea "x"
type input "Co"
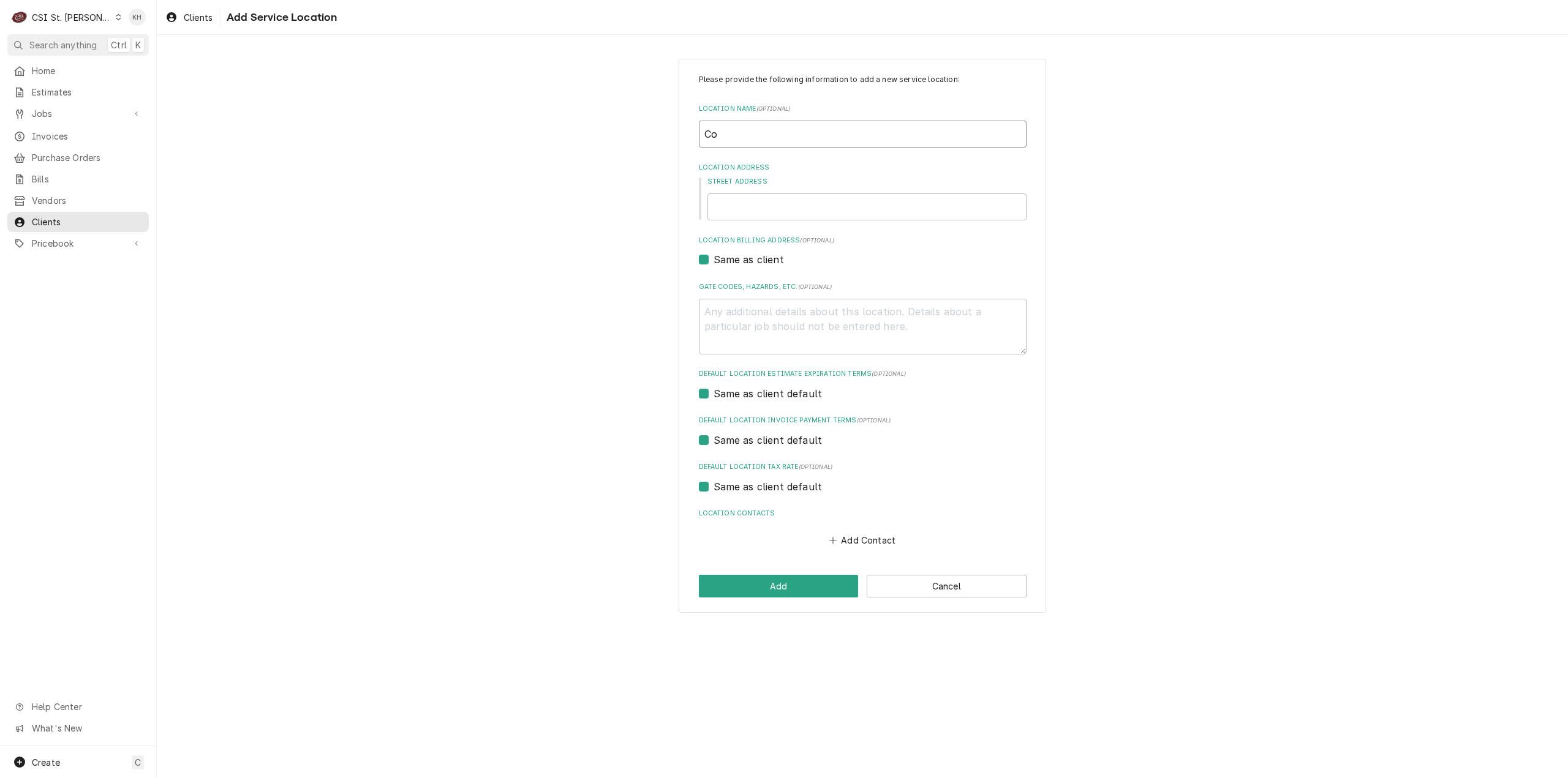
type textarea "x"
type input "Cop"
type textarea "x"
type input "Copy"
type textarea "x"
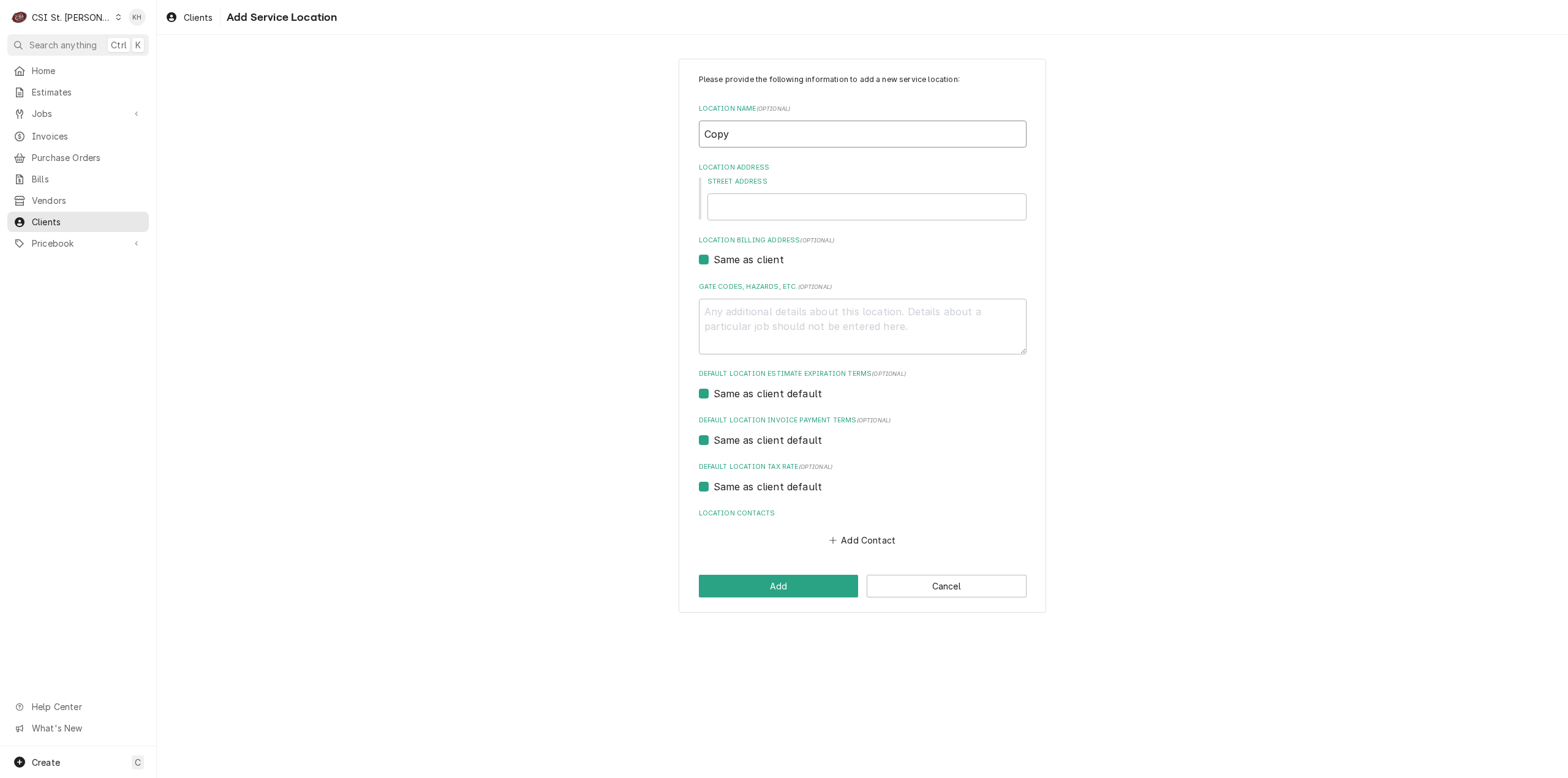
type input "Copyc"
type textarea "x"
type input "Copyca"
type textarea "x"
type input "Copycat"
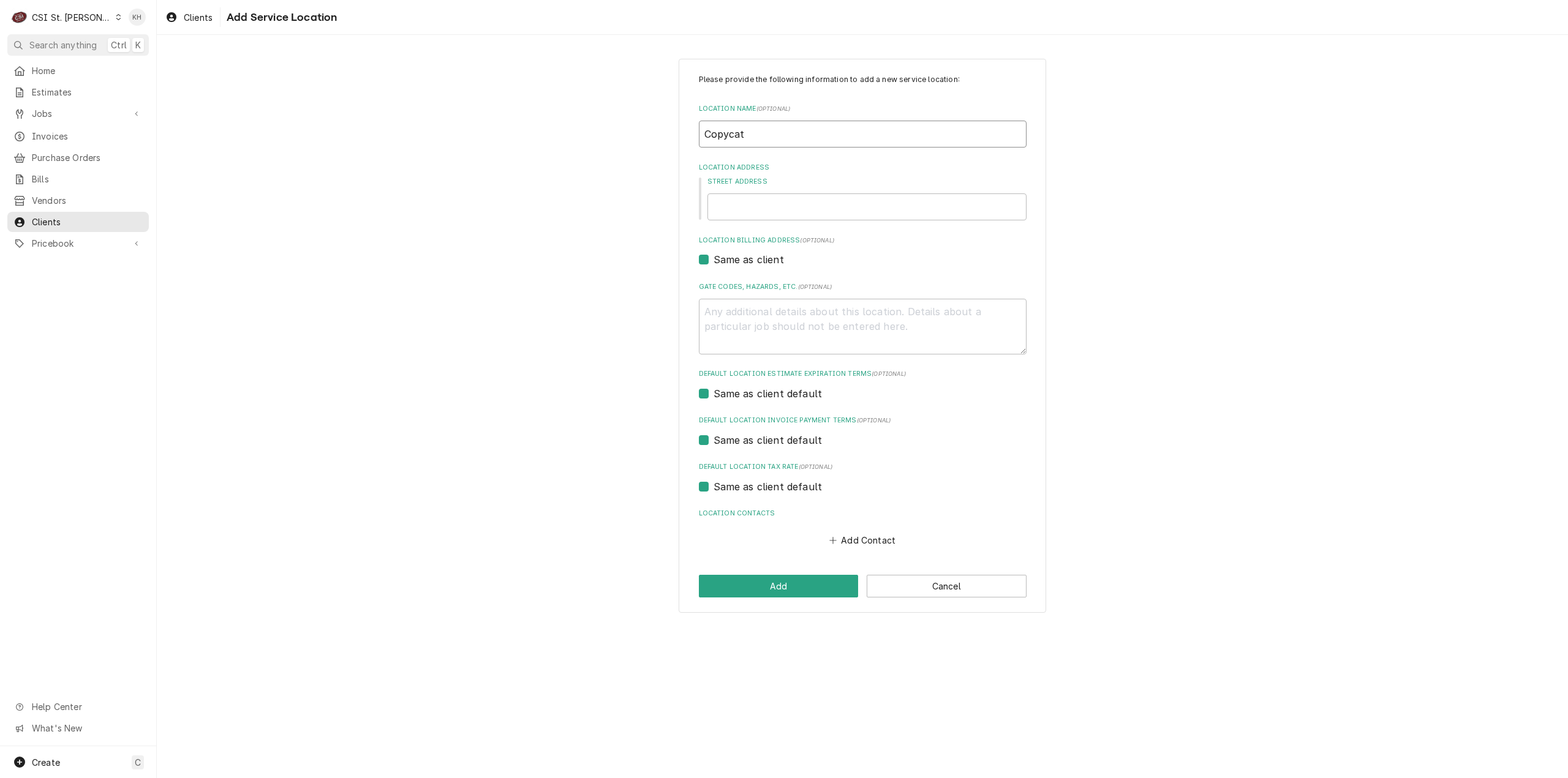
type textarea "x"
type input "Copycats"
click at [796, 217] on input "Street Address" at bounding box center [866, 207] width 319 height 27
type textarea "x"
type input "3"
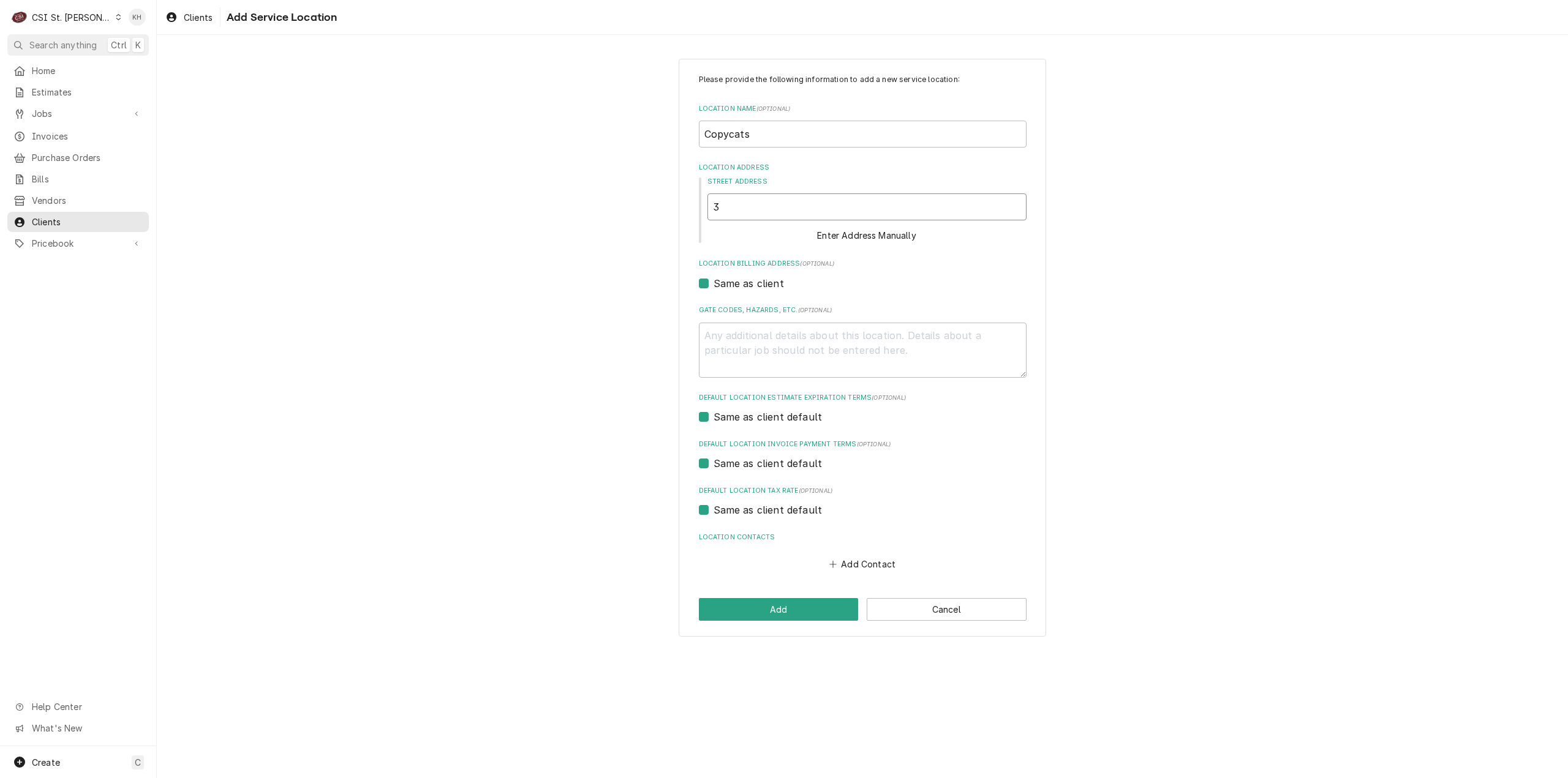
type textarea "x"
type input "30"
type textarea "x"
type input "301"
type textarea "x"
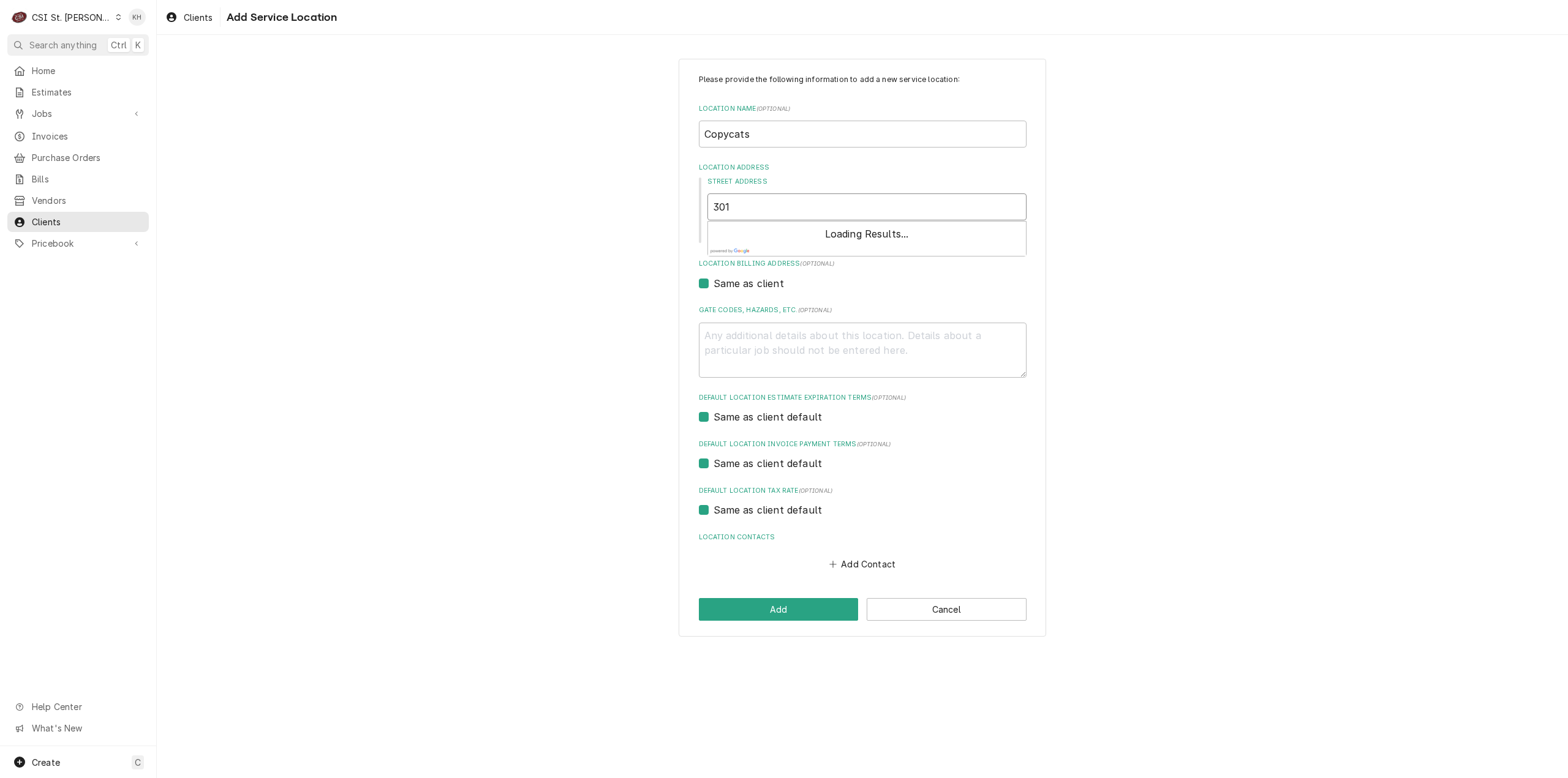
type input "301"
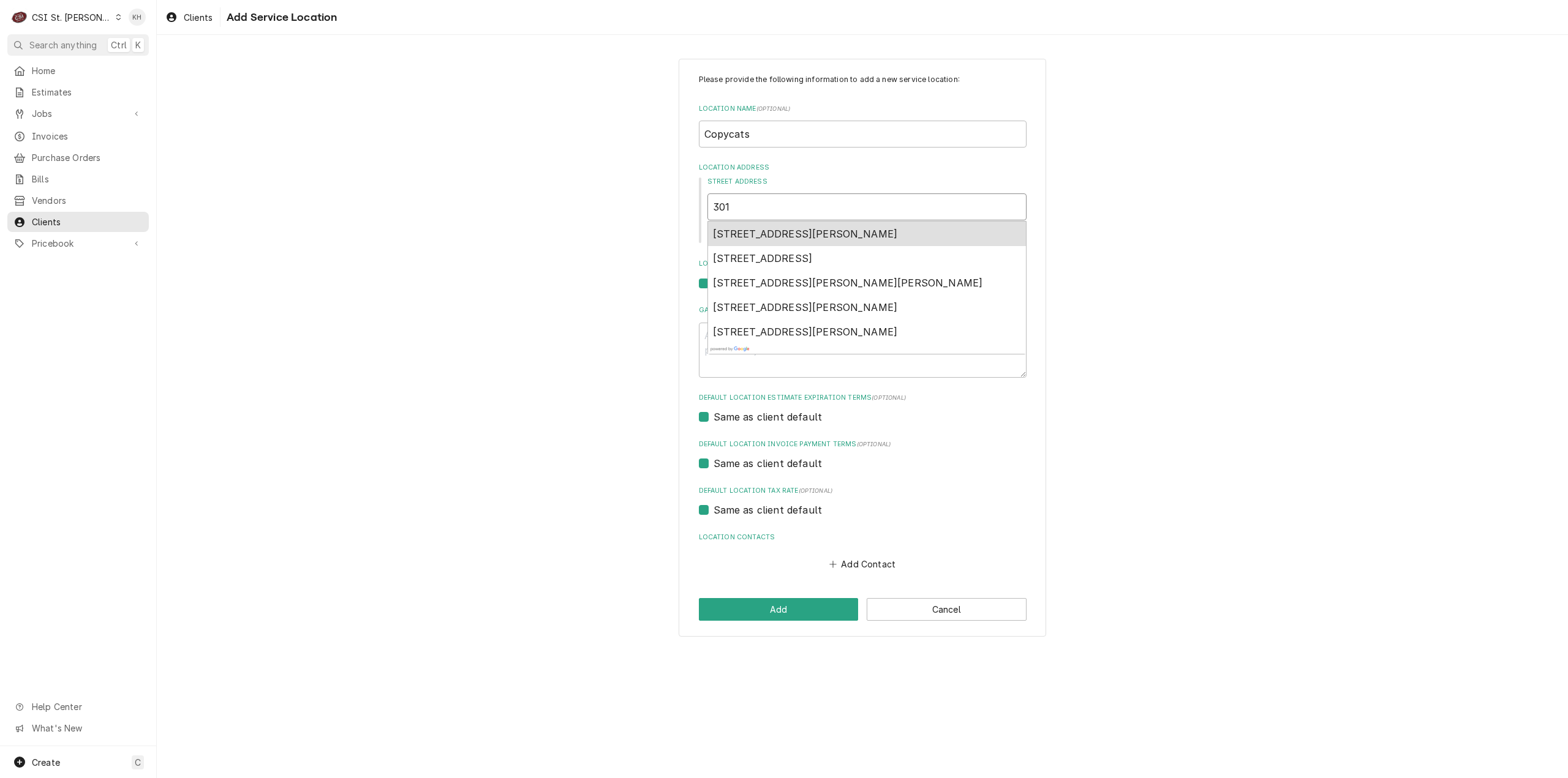
type textarea "x"
type input "301"
type textarea "x"
type input "301 ="
type textarea "x"
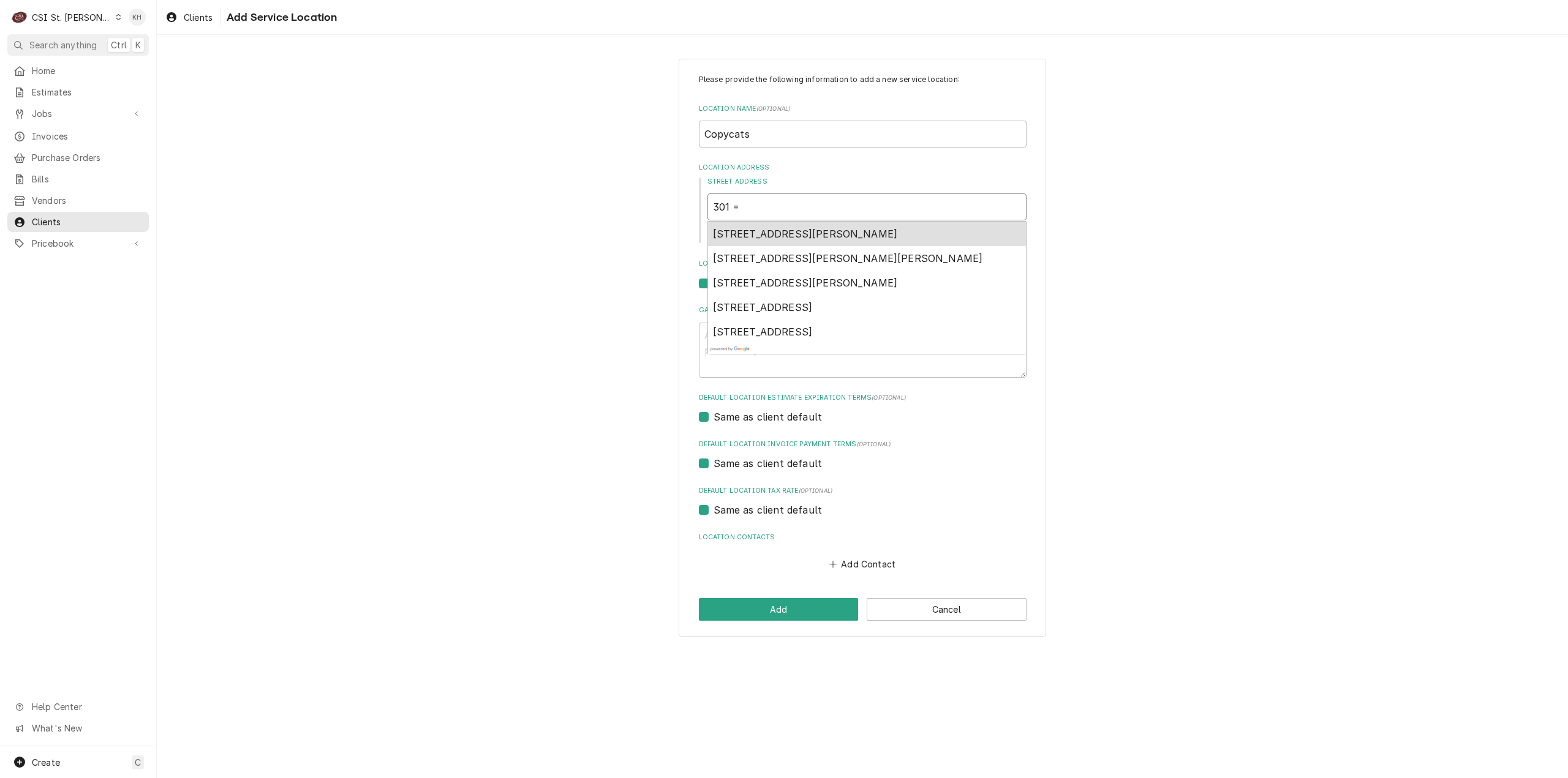
type input "301"
type textarea "x"
type input "301"
type textarea "x"
type input "30"
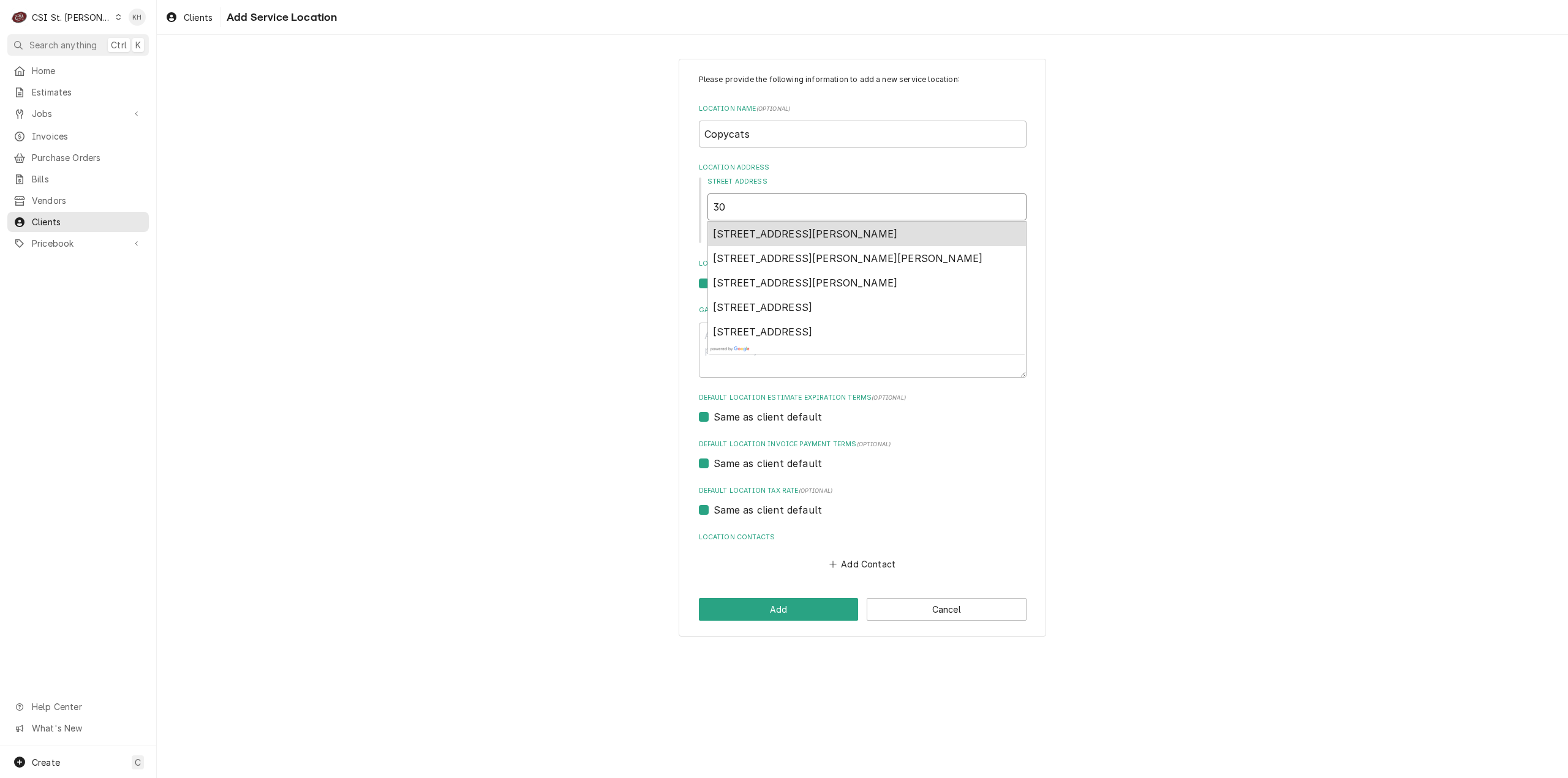
type textarea "x"
type input "3"
type textarea "x"
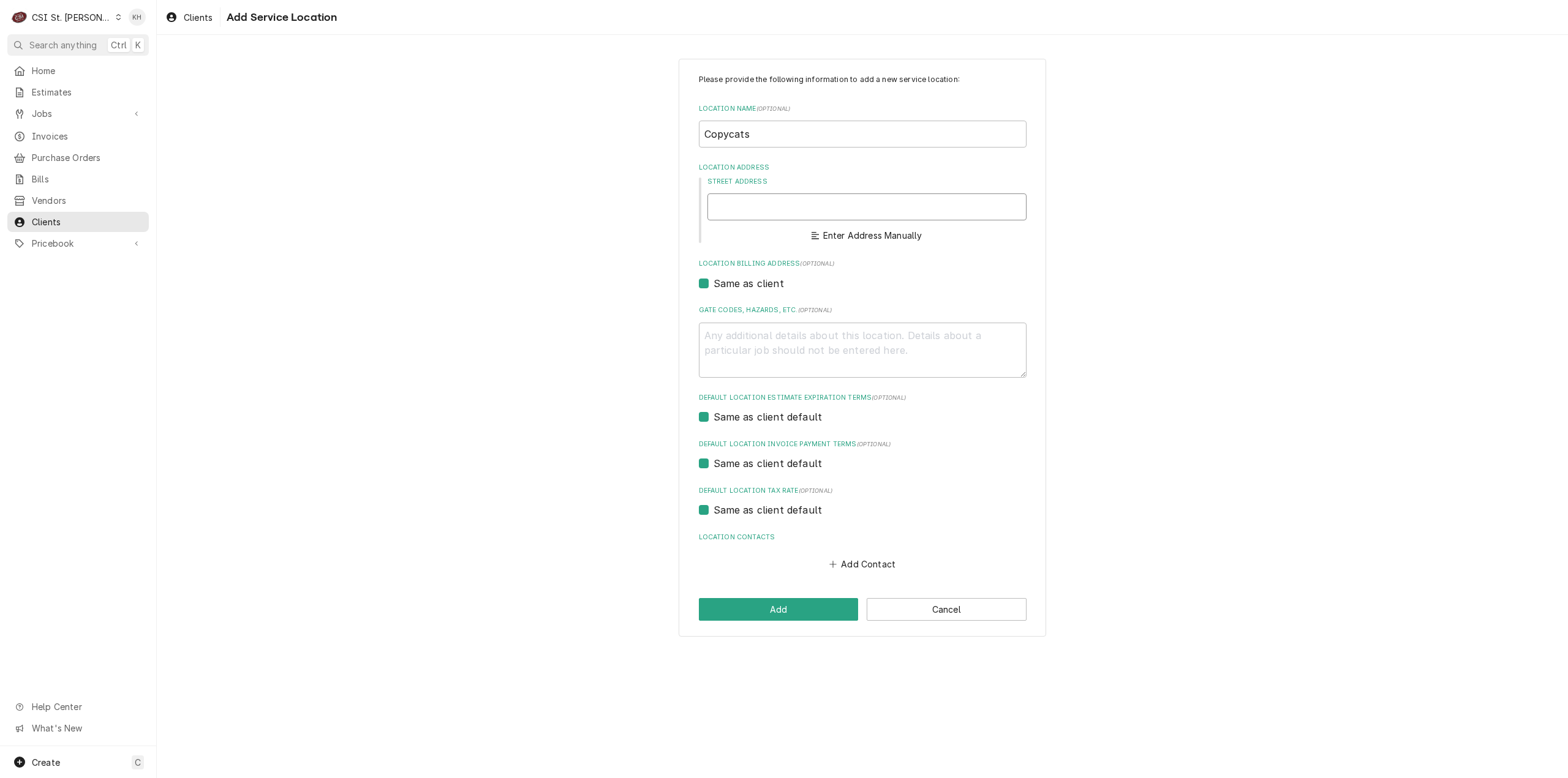
type textarea "x"
type input "6"
type textarea "x"
type input "601"
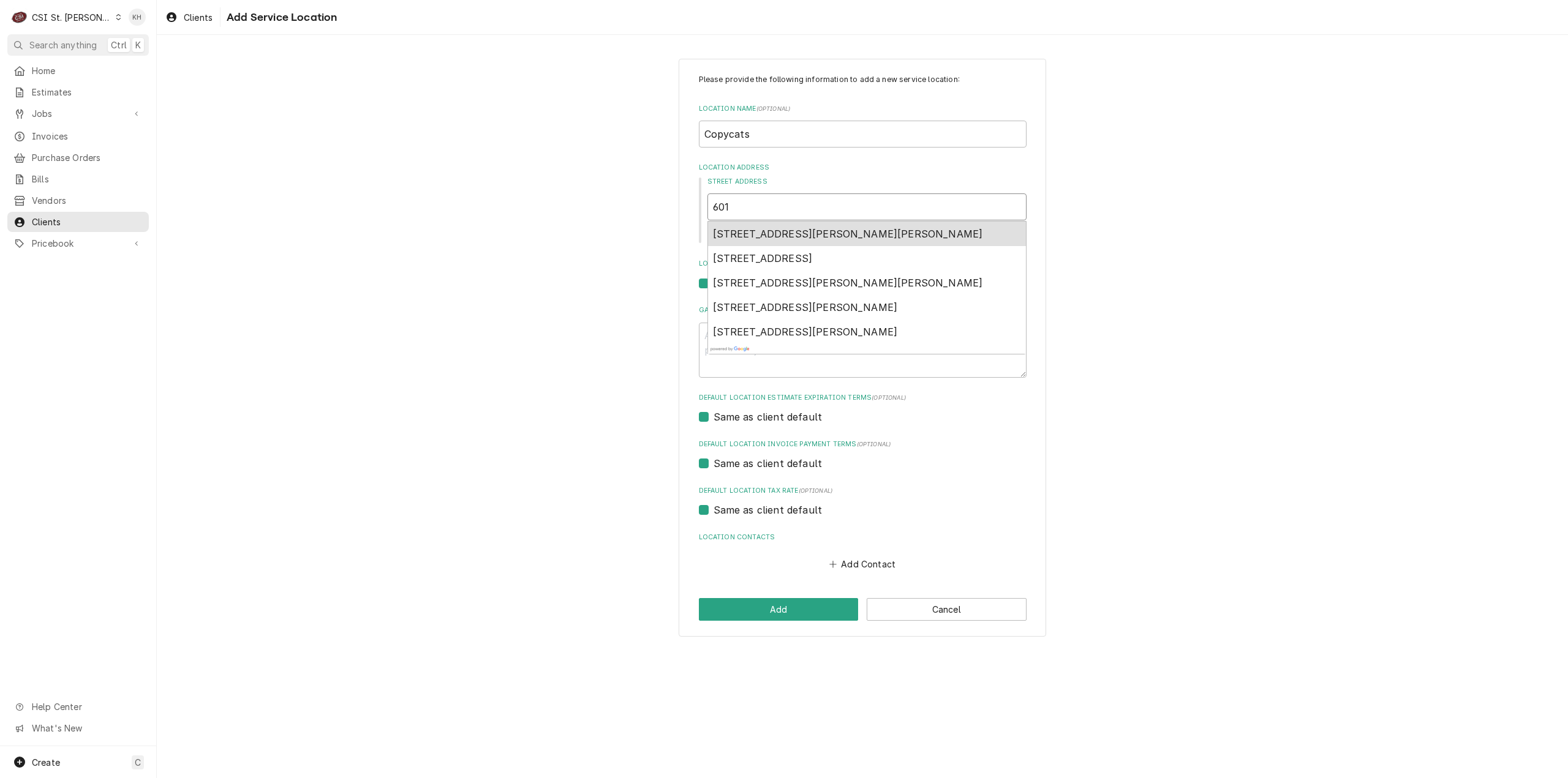
type textarea "x"
type input "601"
type textarea "x"
type input "601 w"
type textarea "x"
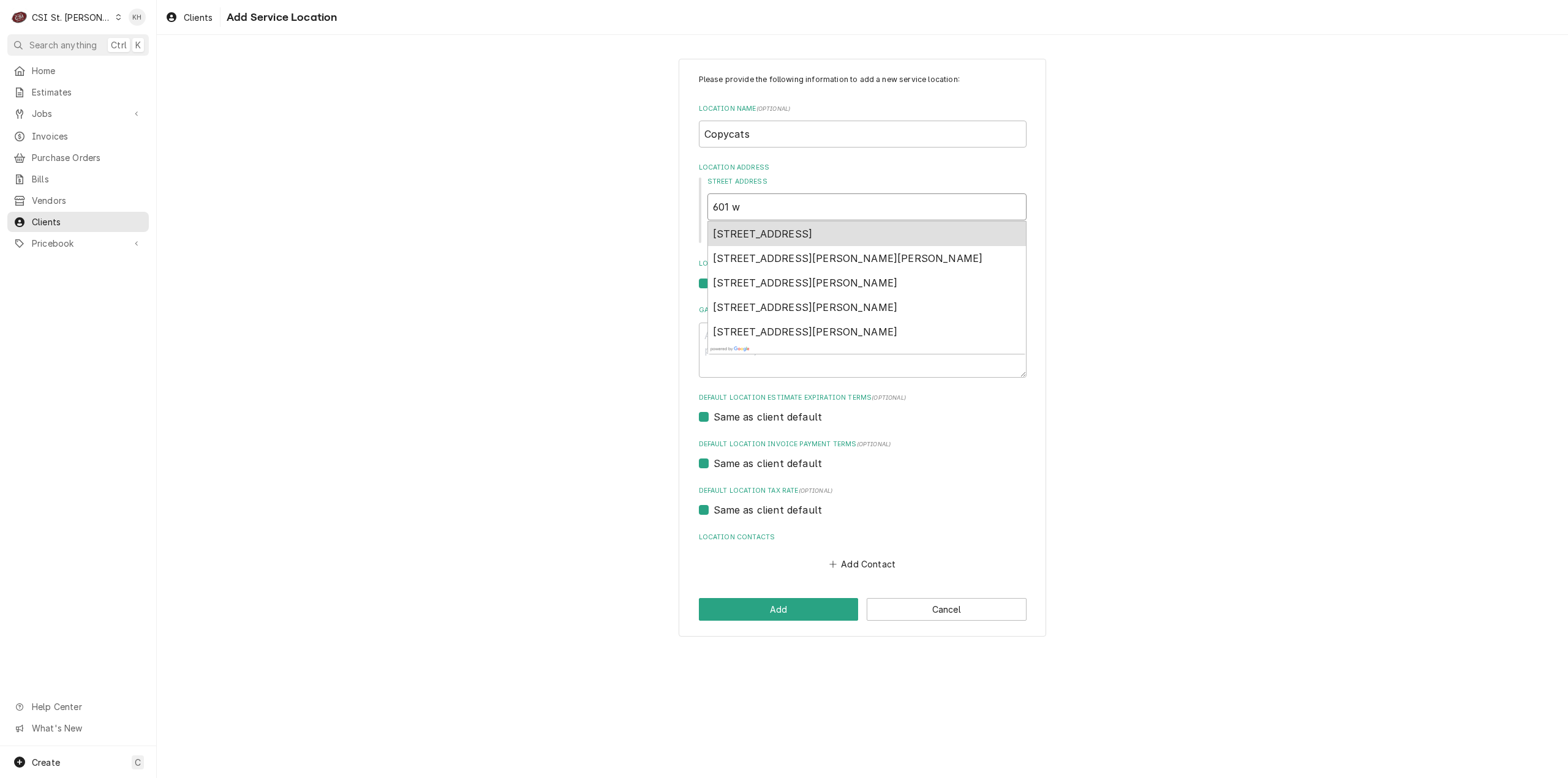
type input "601 w"
type textarea "x"
type input "601 w 5"
type textarea "x"
type input "601 w 5t"
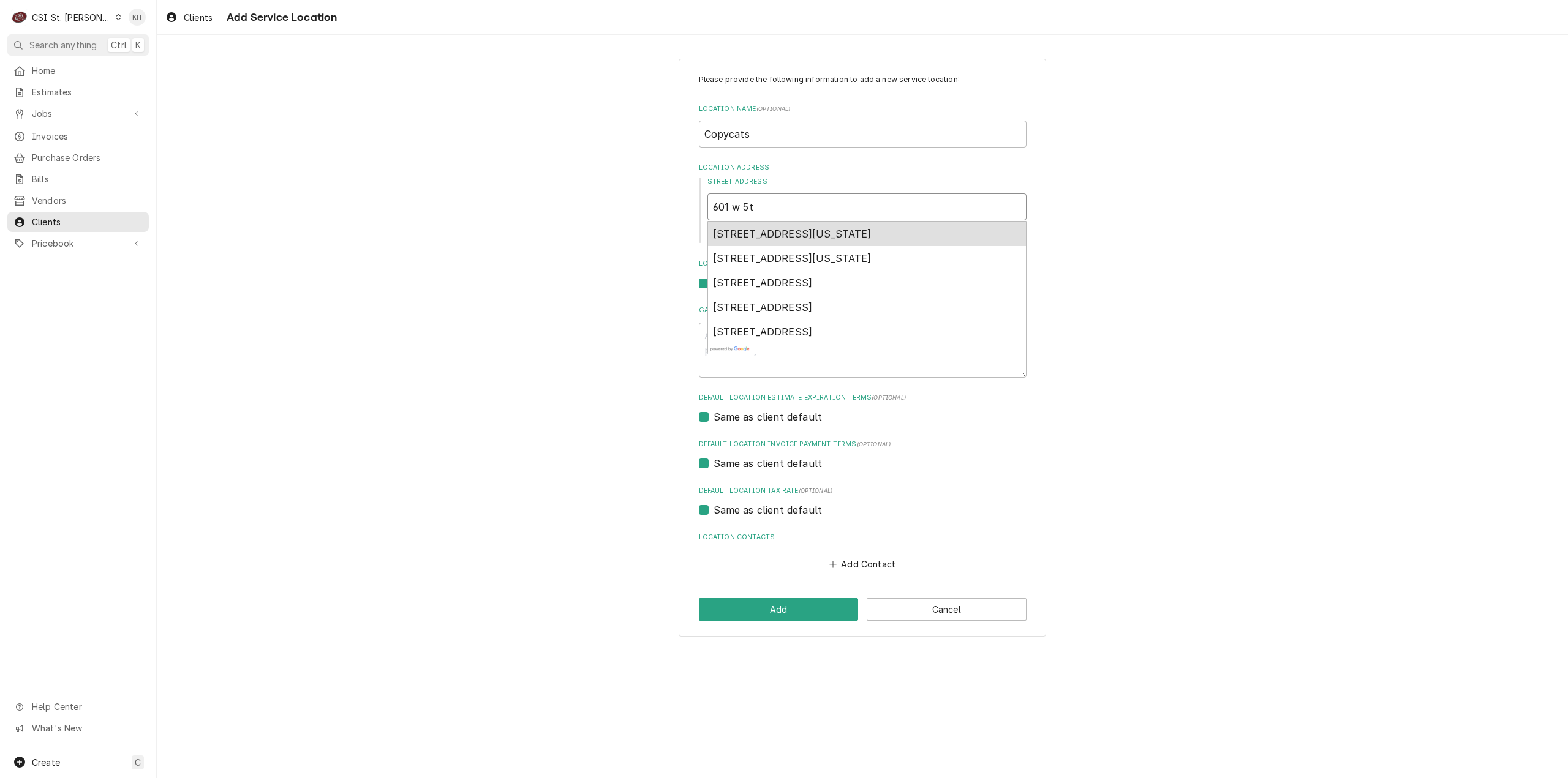
type textarea "x"
type input "601 w 5th"
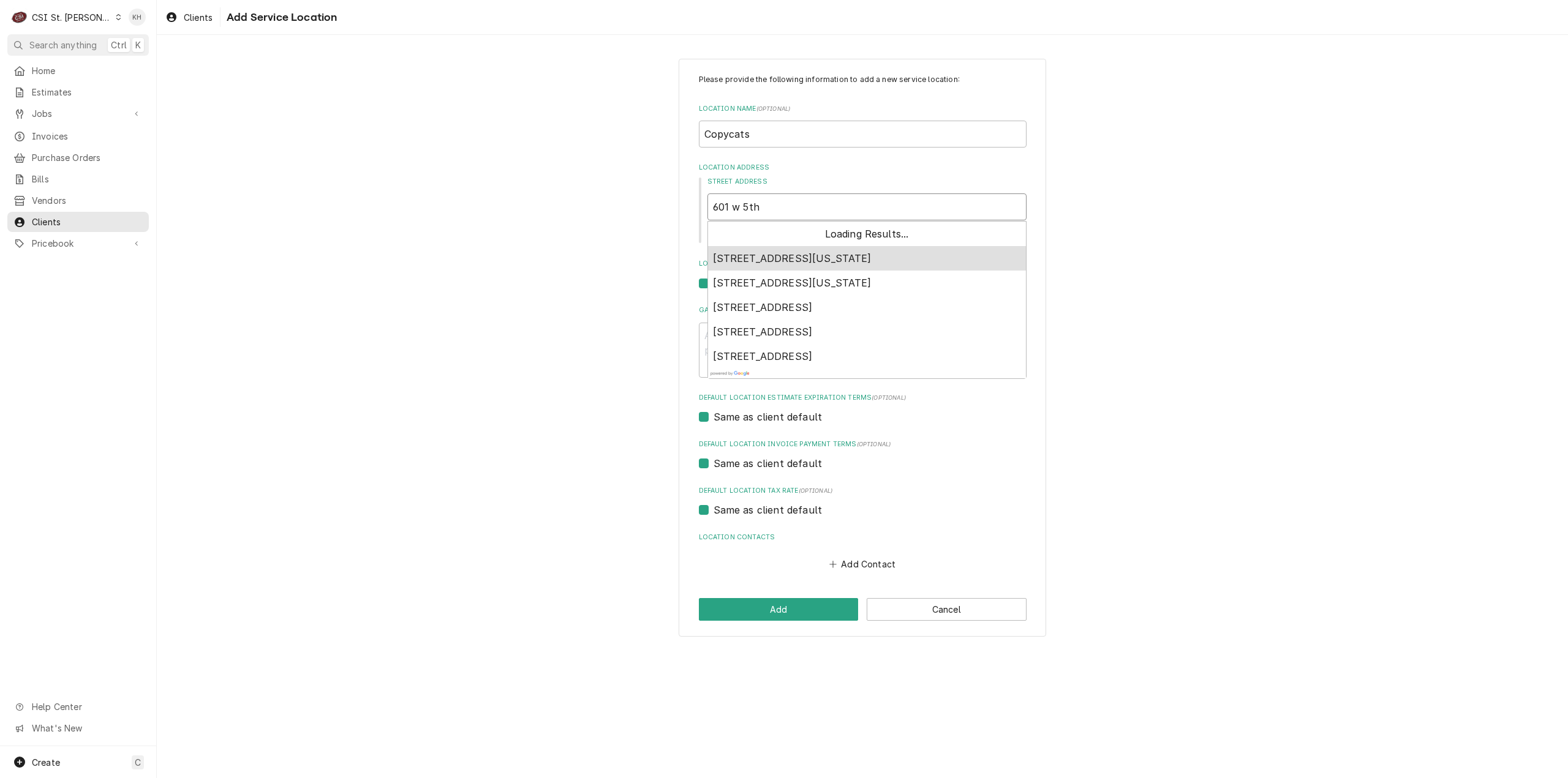
type textarea "x"
type input "601 w 5th"
type textarea "x"
type input "601 w 5th s"
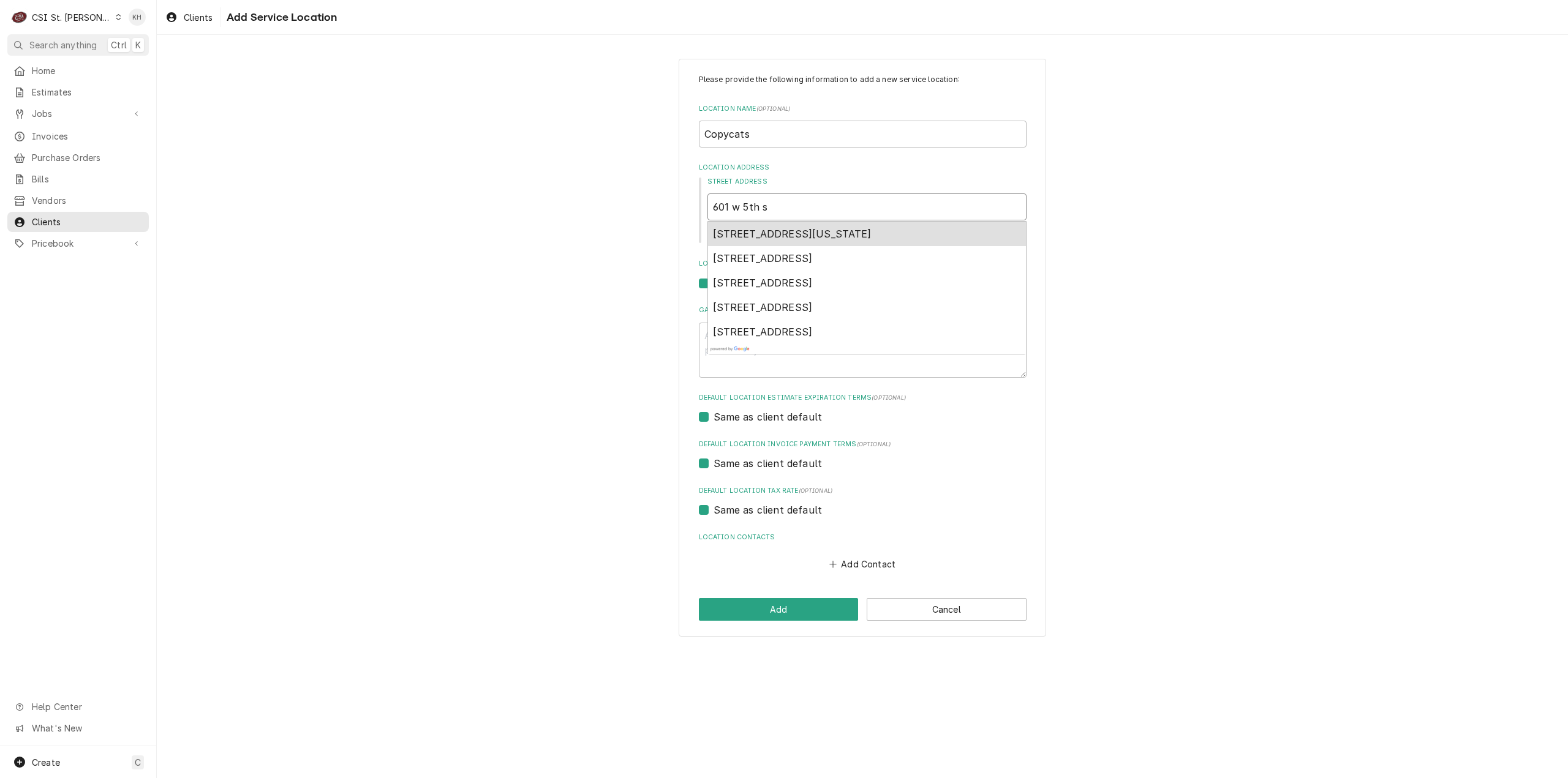
type textarea "x"
type input "601 w 5th st"
click at [813, 240] on span "601 West 5th Street, Washington, MO, USA" at bounding box center [792, 233] width 159 height 12
type textarea "x"
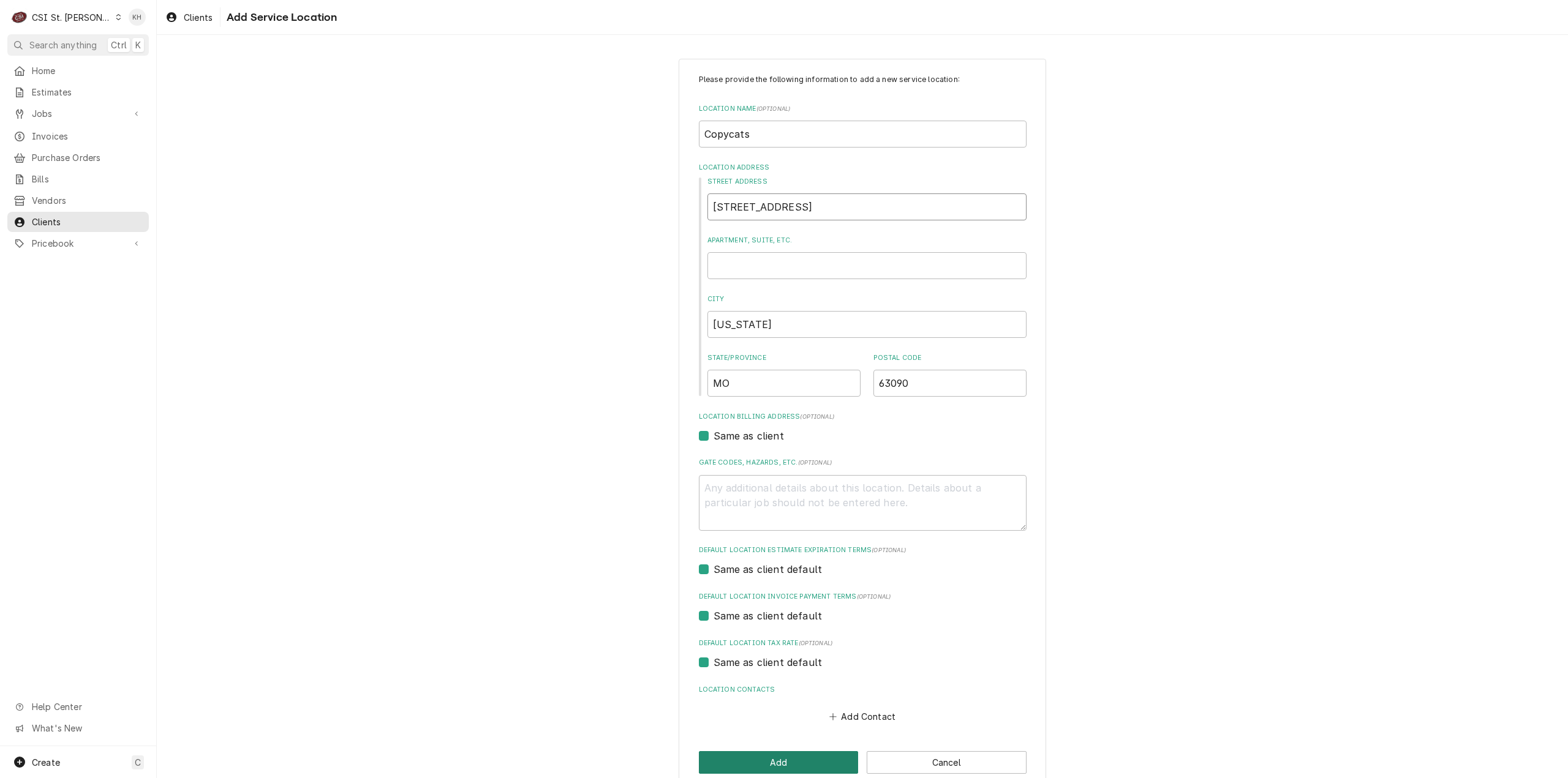
type input "601 W 5th St"
click at [775, 760] on button "Add" at bounding box center [778, 762] width 160 height 23
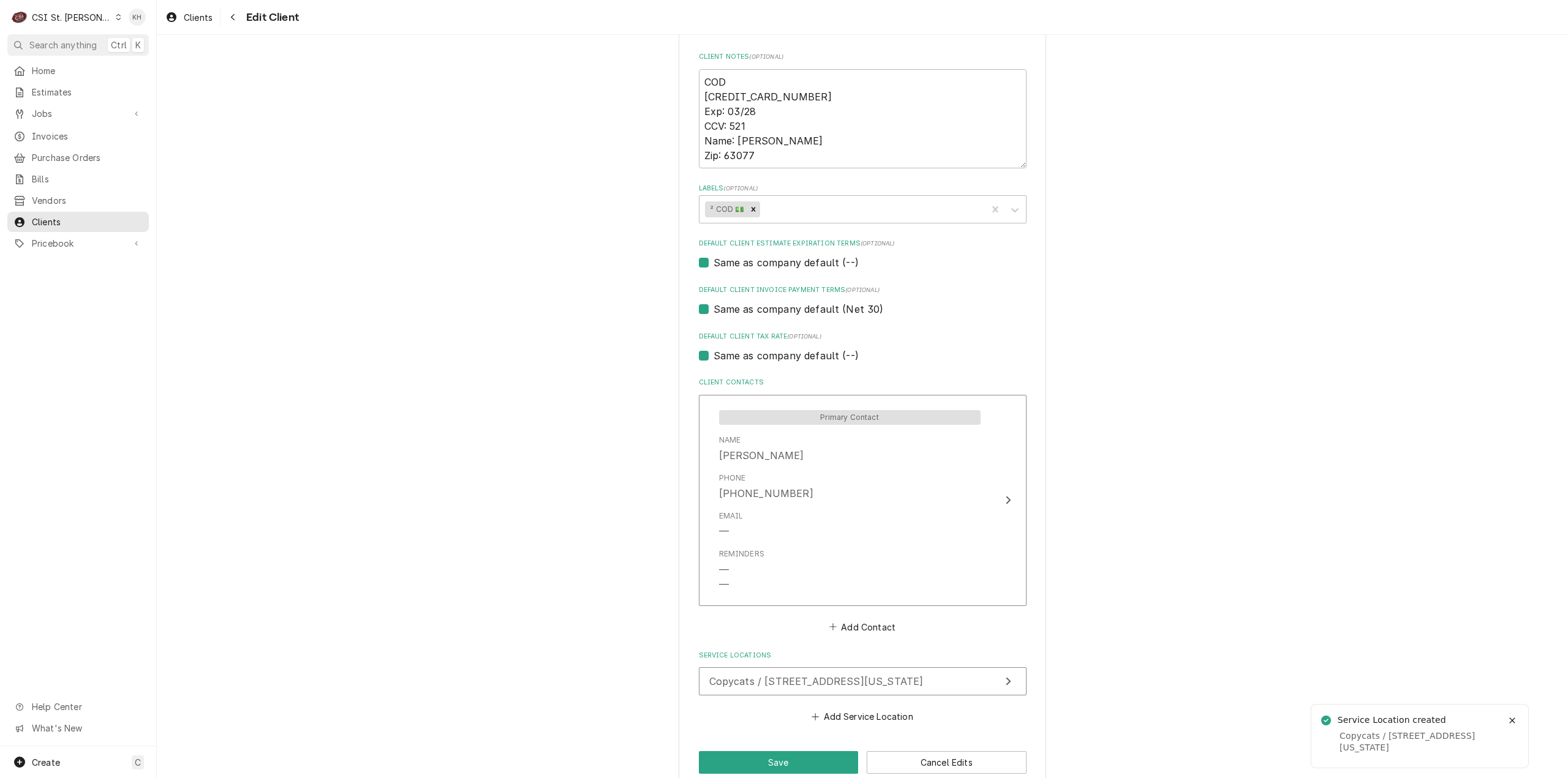
scroll to position [601, 0]
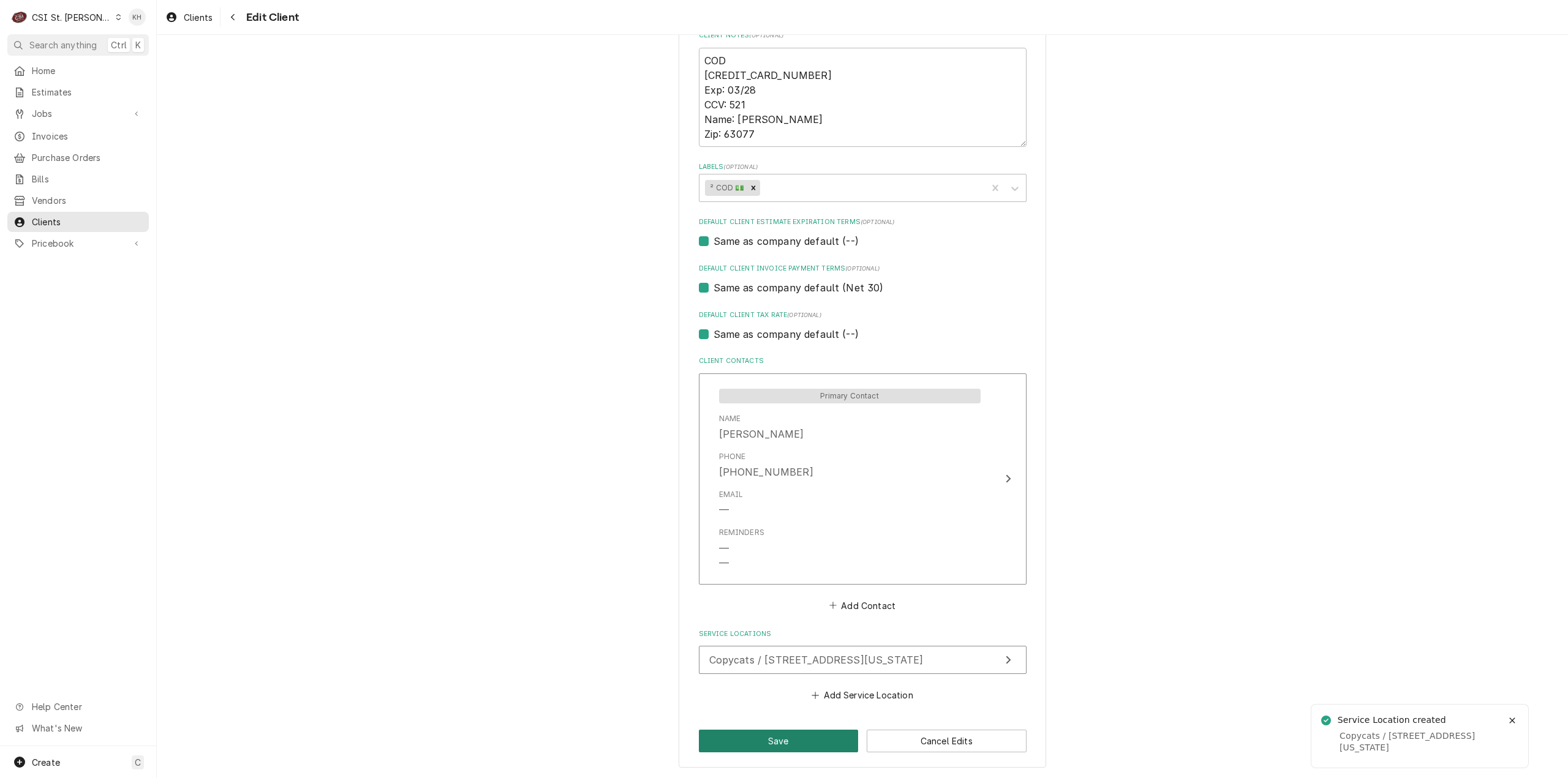
click at [756, 735] on button "Save" at bounding box center [778, 741] width 160 height 23
type textarea "x"
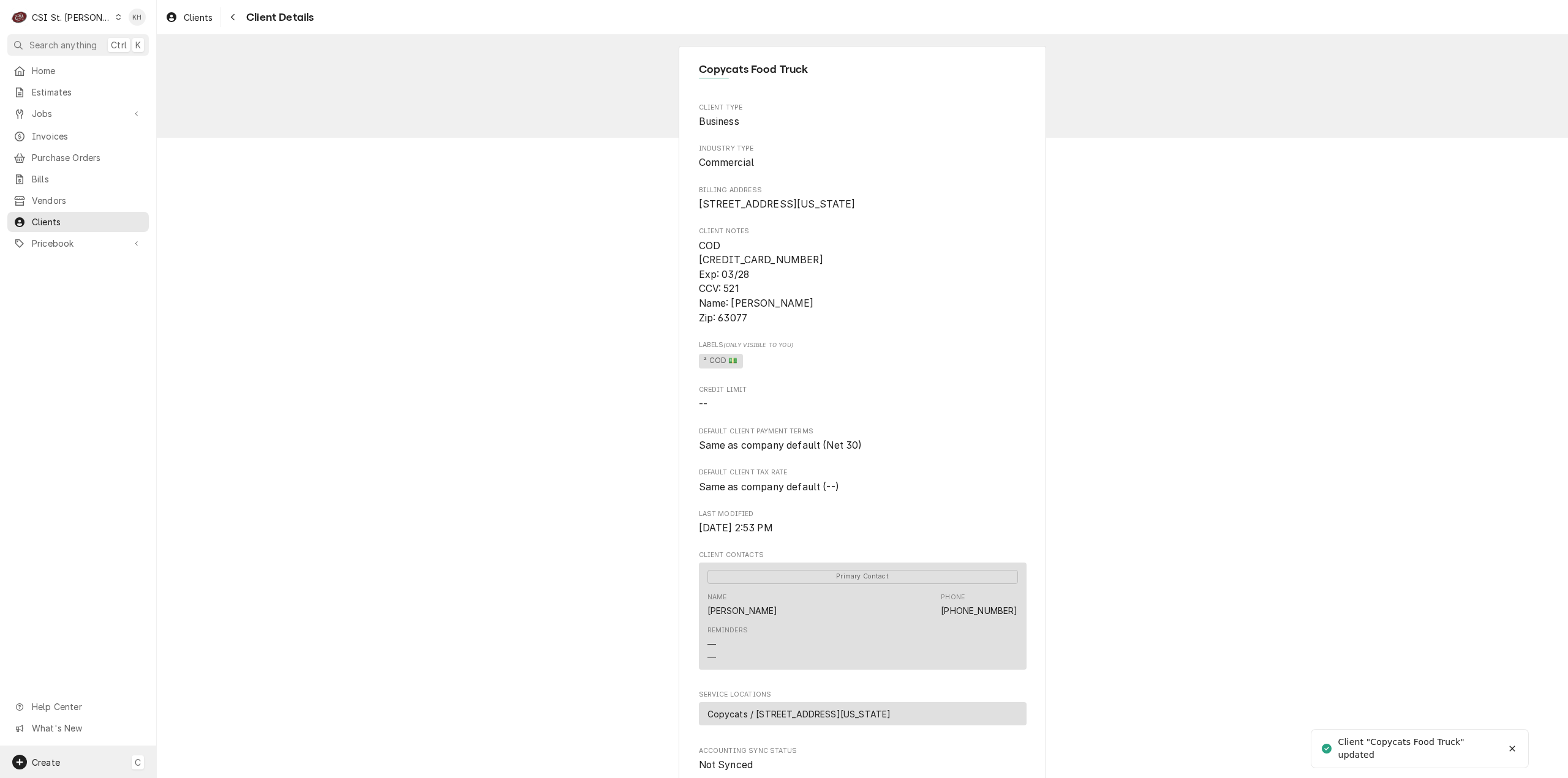
click at [71, 757] on div "Create C" at bounding box center [78, 762] width 156 height 32
click at [208, 636] on div "Job" at bounding box center [229, 636] width 82 height 13
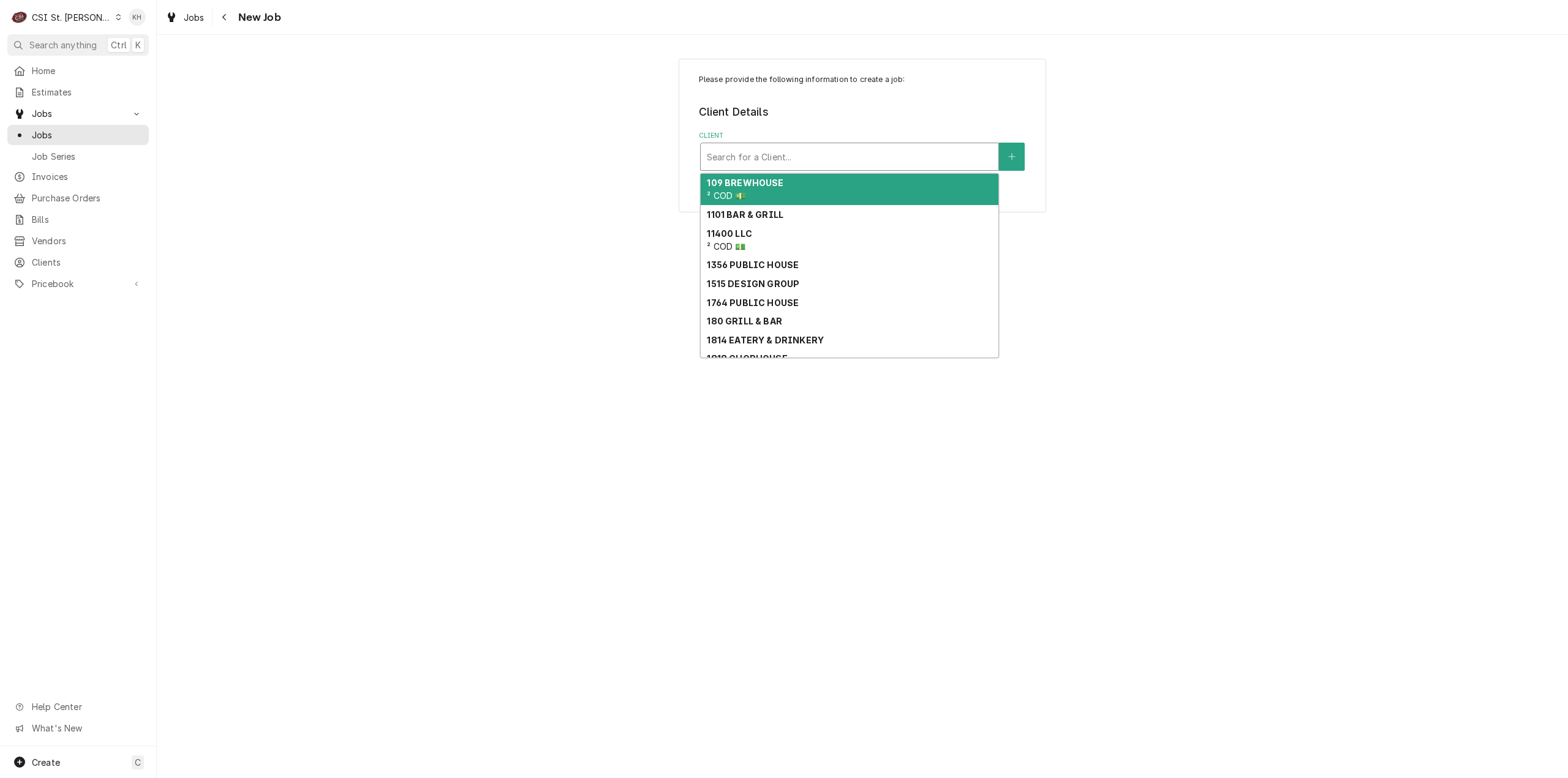
click at [865, 148] on div "Client" at bounding box center [849, 157] width 286 height 22
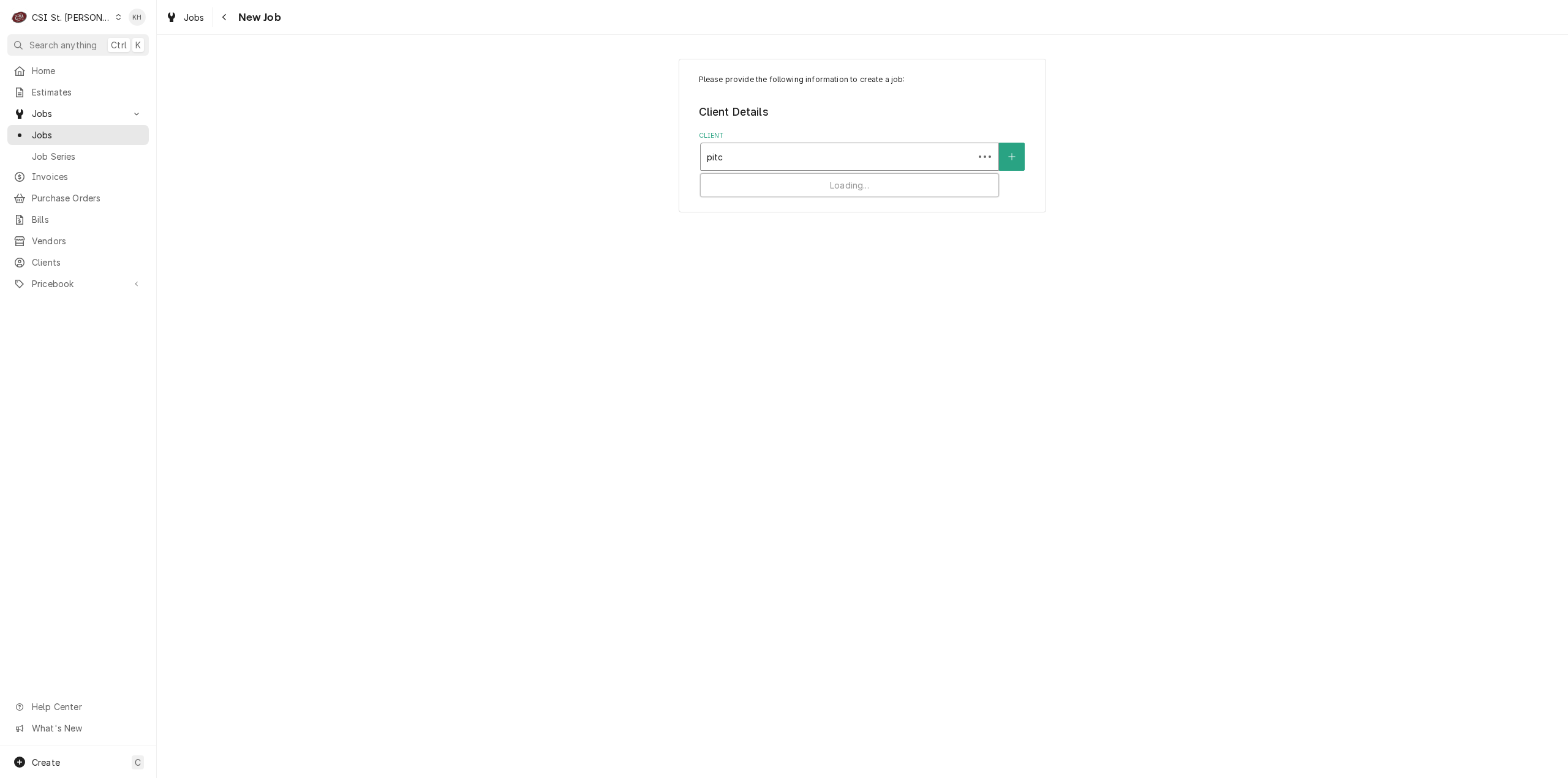
type input "pitco"
click at [831, 195] on div "PITCO WARRANTY ³ Tax Exempt 🆓" at bounding box center [850, 190] width 297 height 32
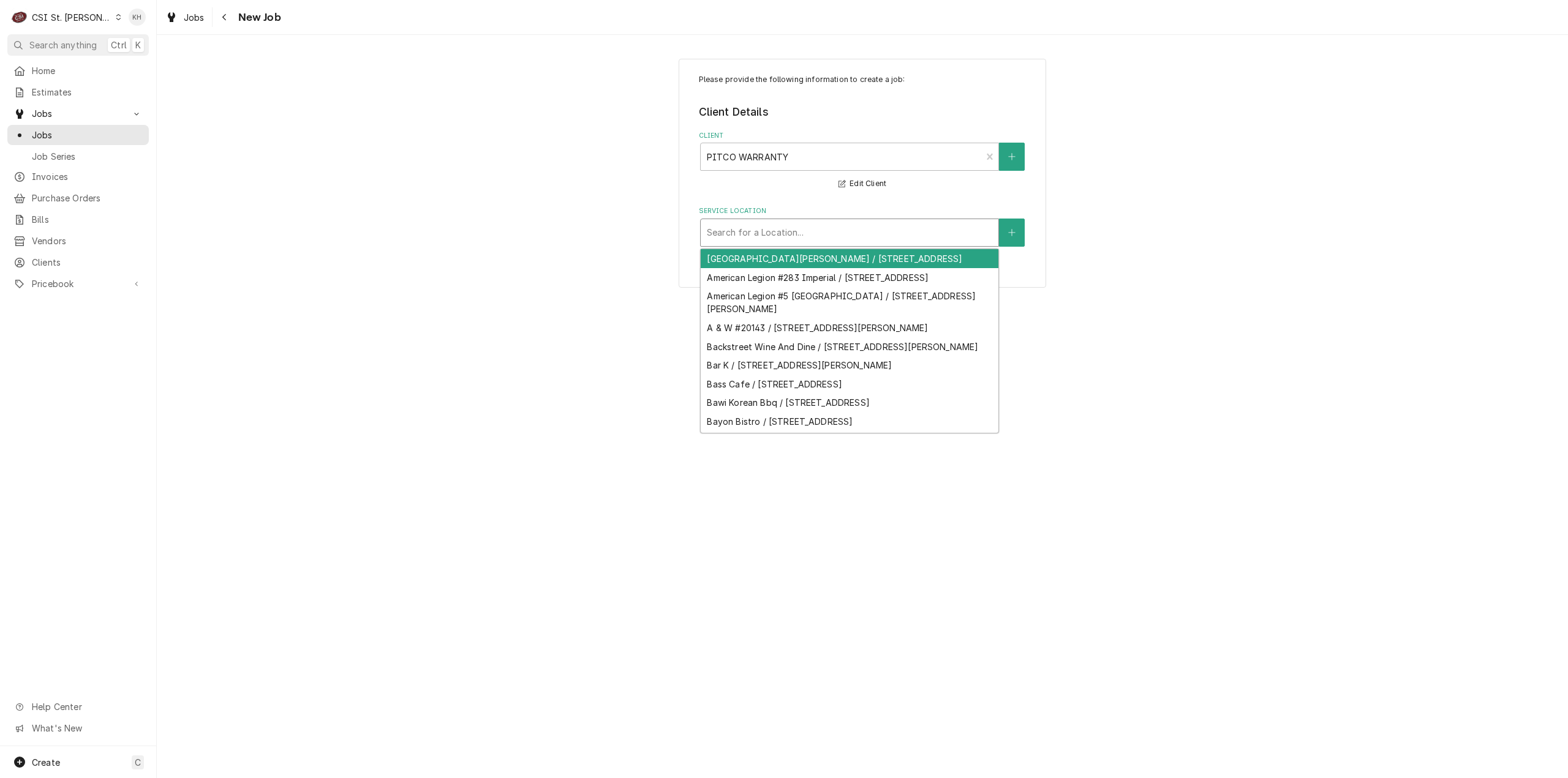
click at [828, 245] on div "Search for a Location..." at bounding box center [850, 232] width 297 height 27
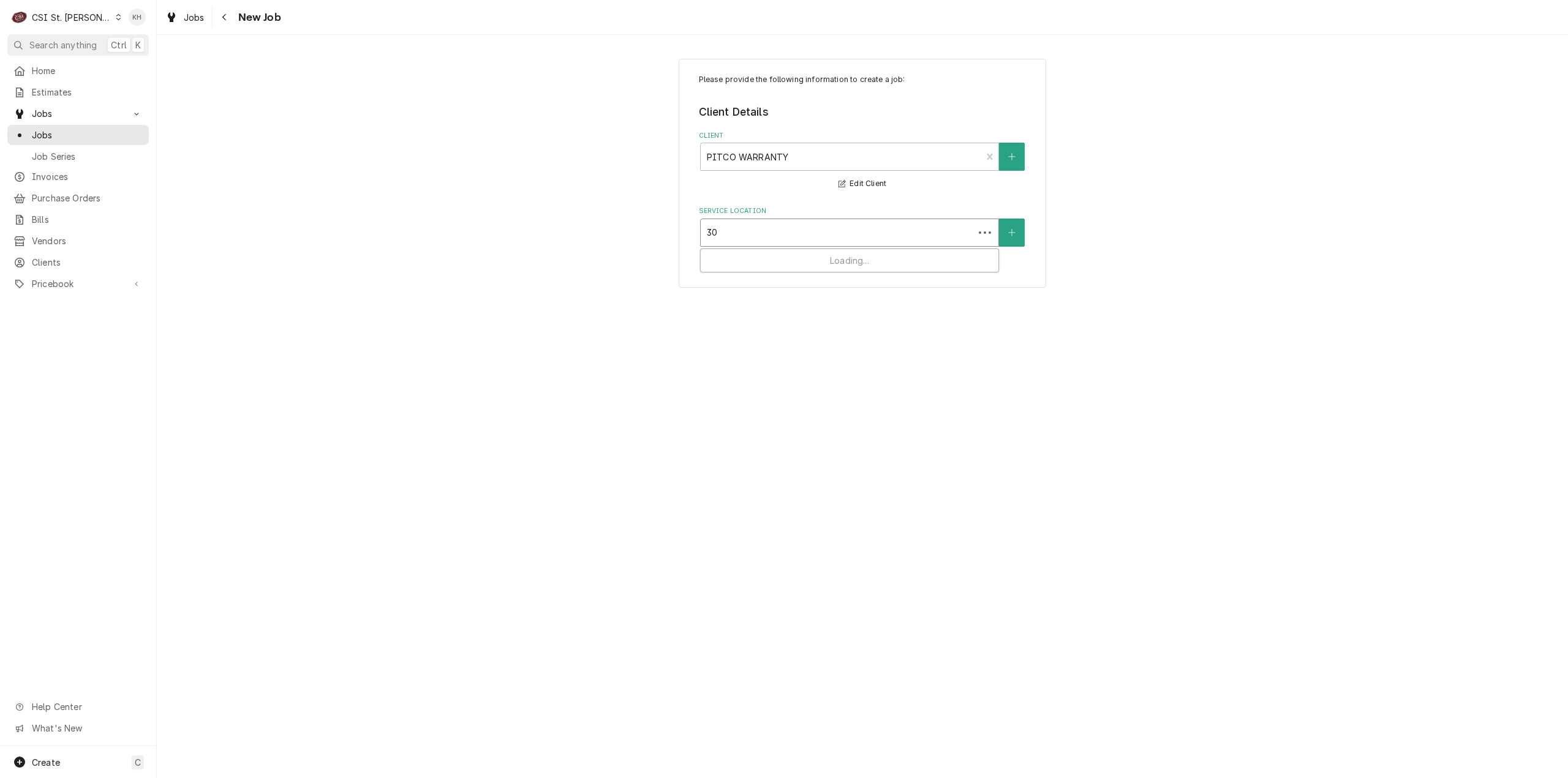
type input "3"
type input "601 w"
click at [1018, 228] on button "Service Location" at bounding box center [1012, 232] width 26 height 28
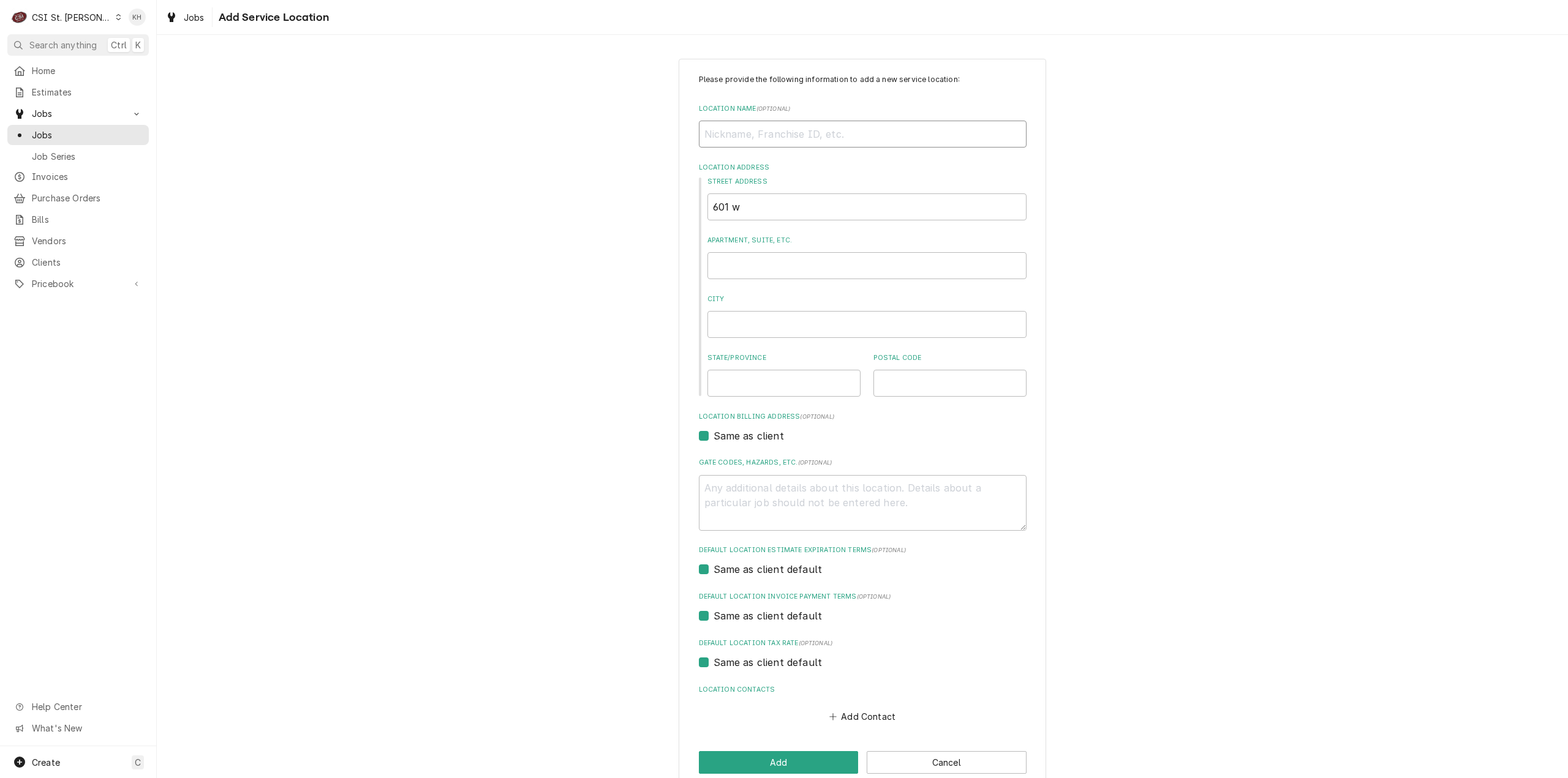
click at [801, 138] on input "Location Name ( optional )" at bounding box center [862, 134] width 328 height 27
type textarea "x"
type input "C"
type textarea "x"
type input "Co"
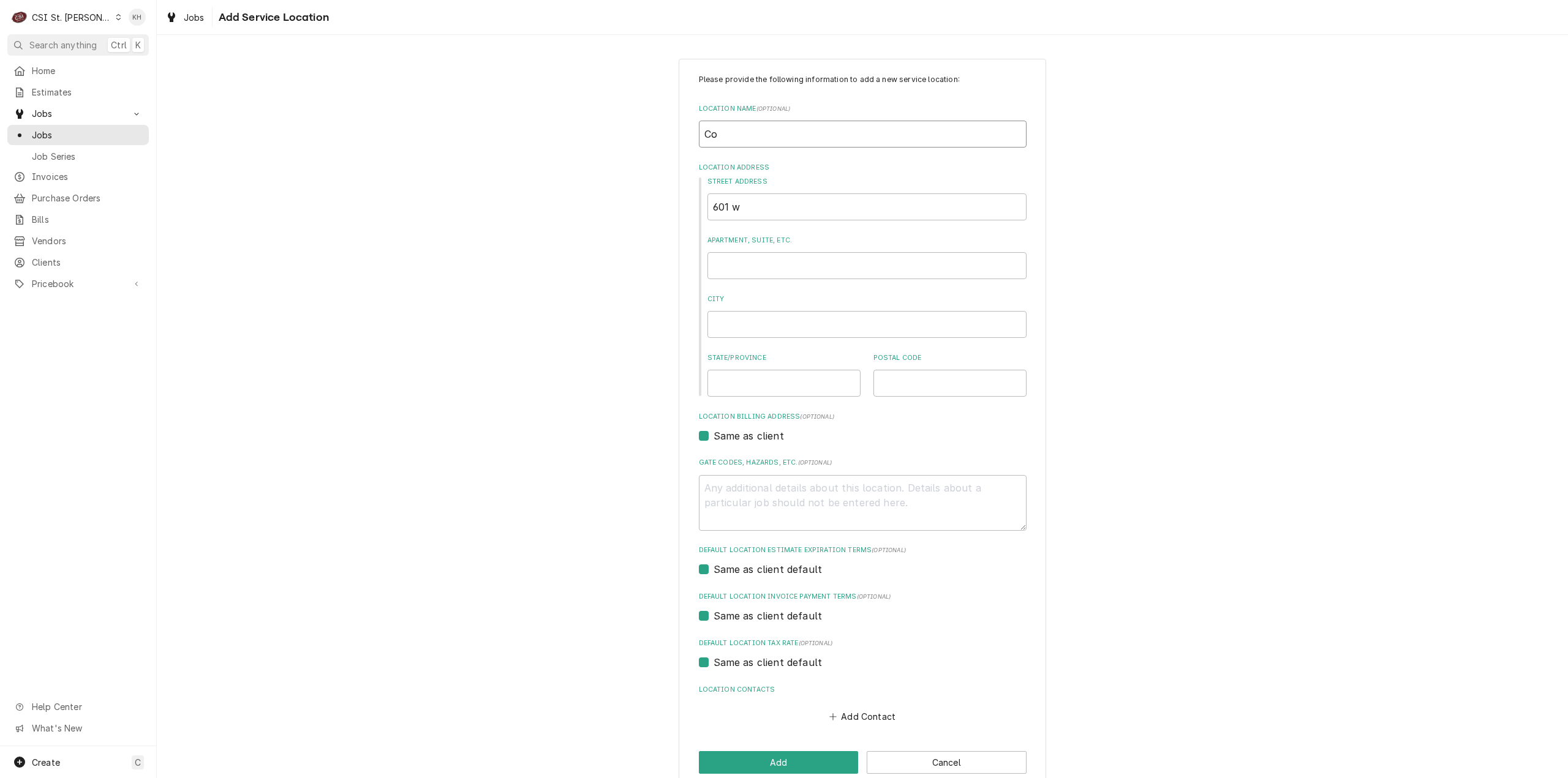
type textarea "x"
type input "Cop"
type textarea "x"
type input "Copy"
type textarea "x"
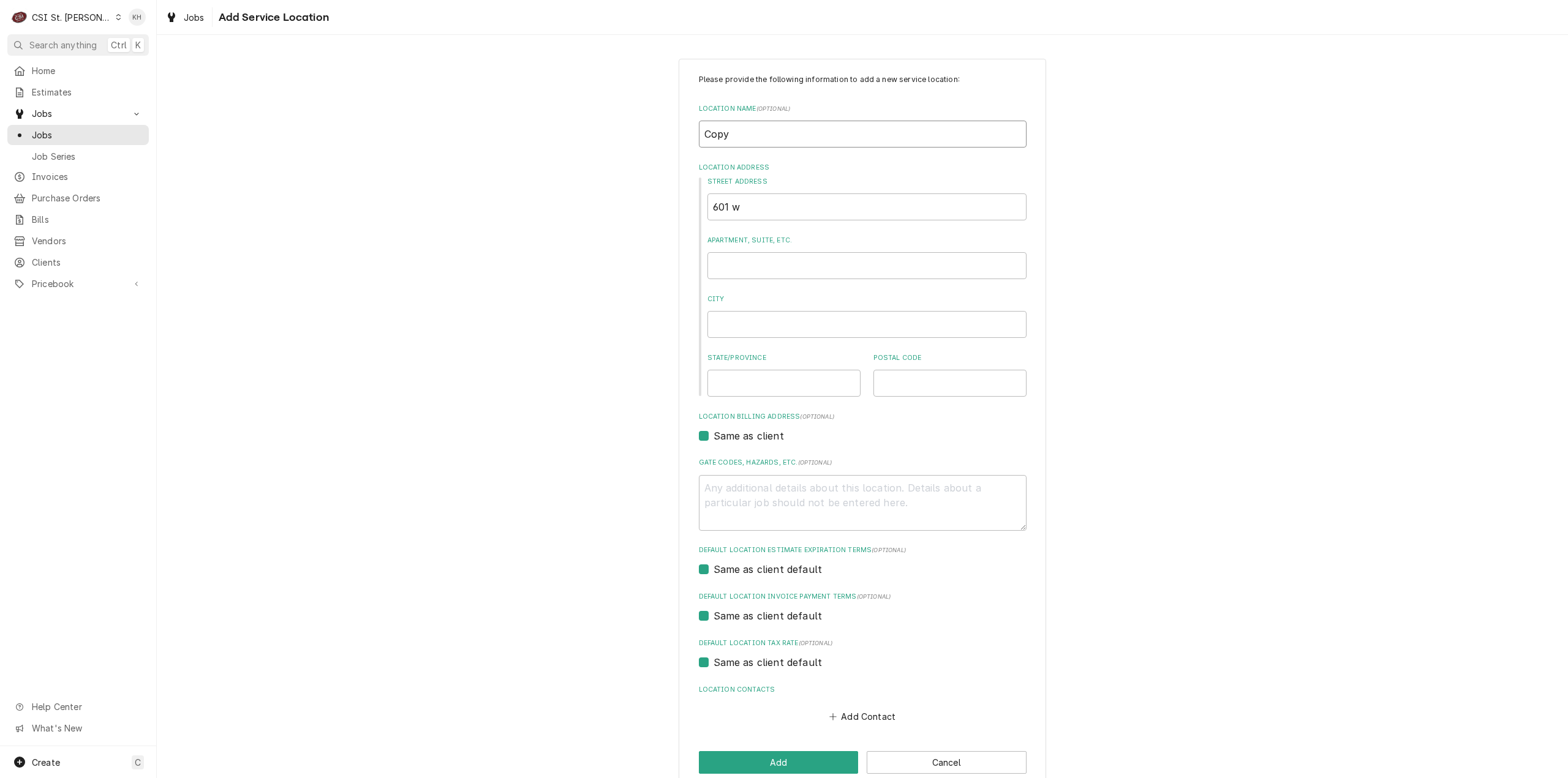
type input "Copyc"
type textarea "x"
type input "Copyca"
type textarea "x"
type input "Copycat"
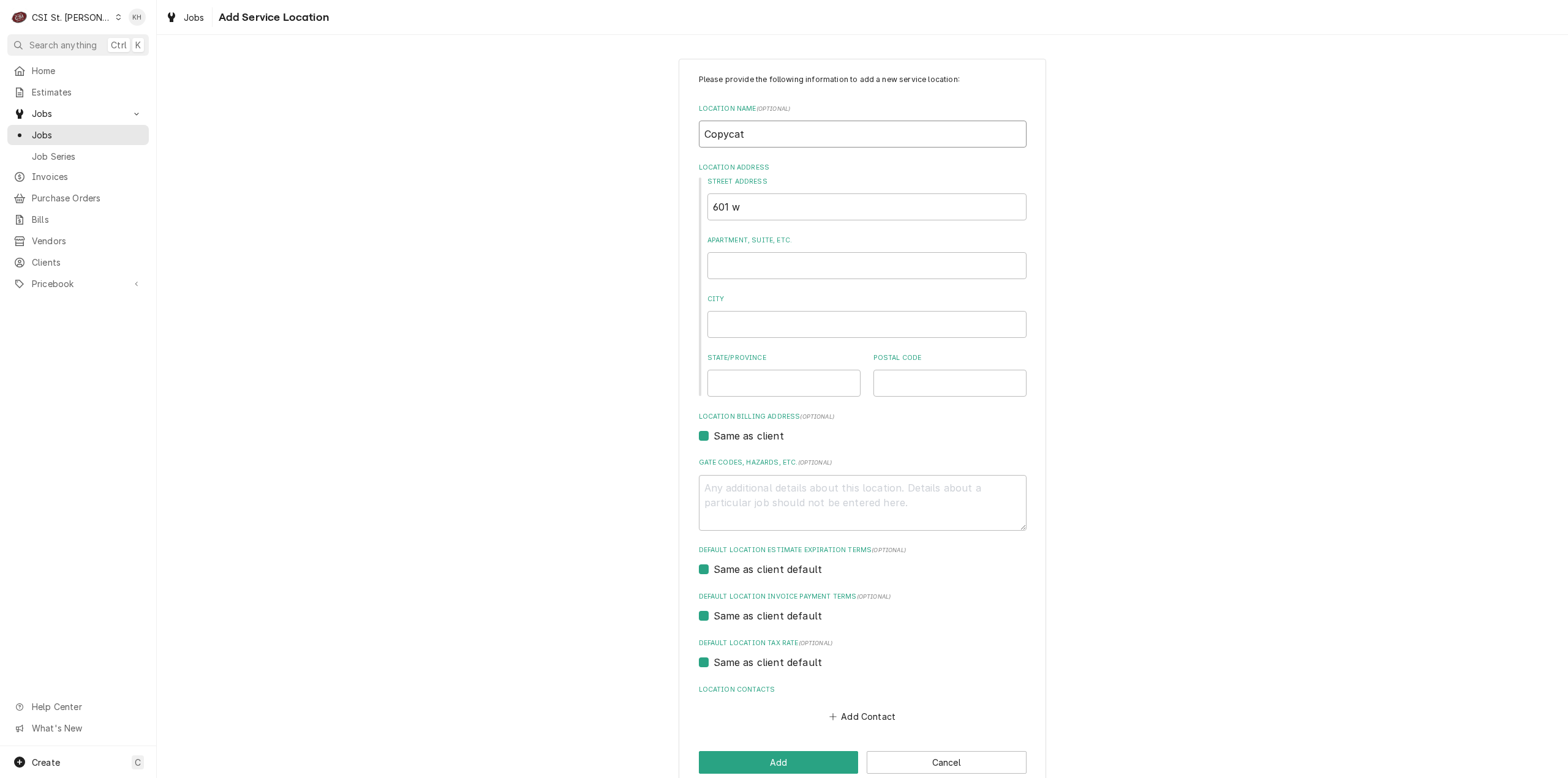
type textarea "x"
type input "Copycats"
type textarea "x"
type input "Copycats"
type textarea "x"
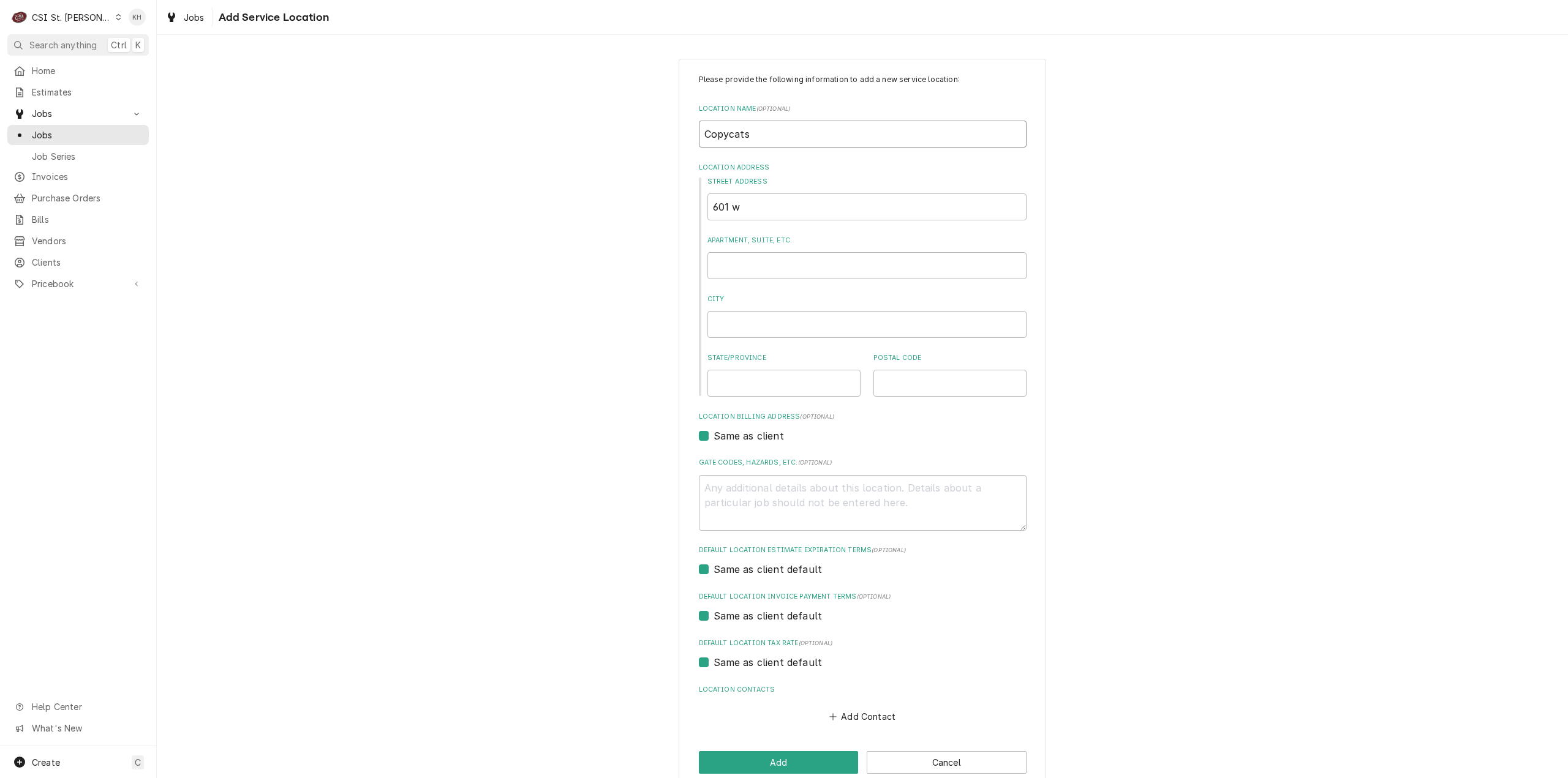
type input "Copycats F"
type textarea "x"
type input "Copycats Fo"
type textarea "x"
type input "Copycats Fod"
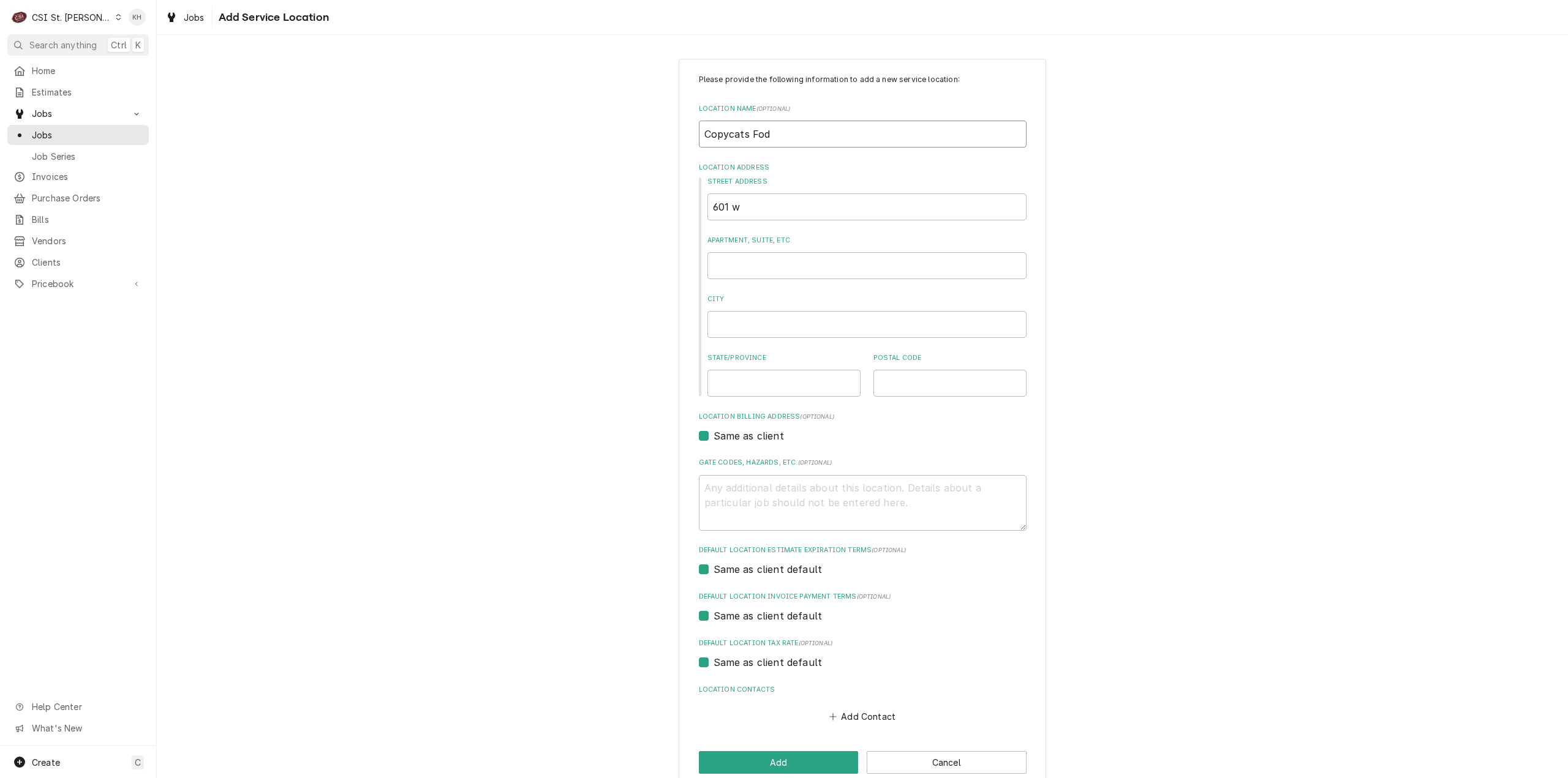
type textarea "x"
type input "Copycats Fo"
type textarea "x"
type input "Copycats Foo"
type textarea "x"
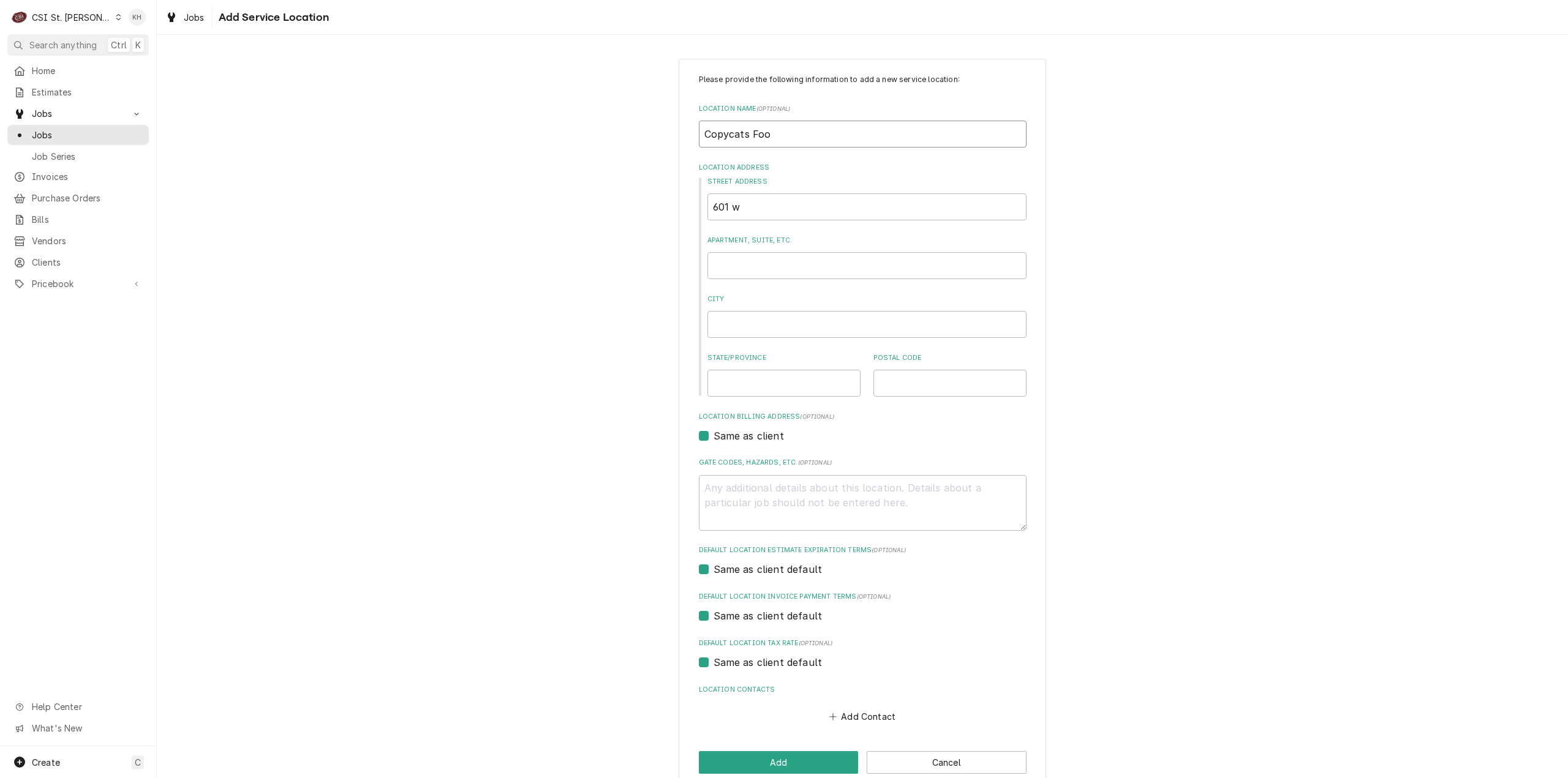
type input "Copycats Food"
type textarea "x"
type input "Copycats Food"
type textarea "x"
type input "Copycats Food T"
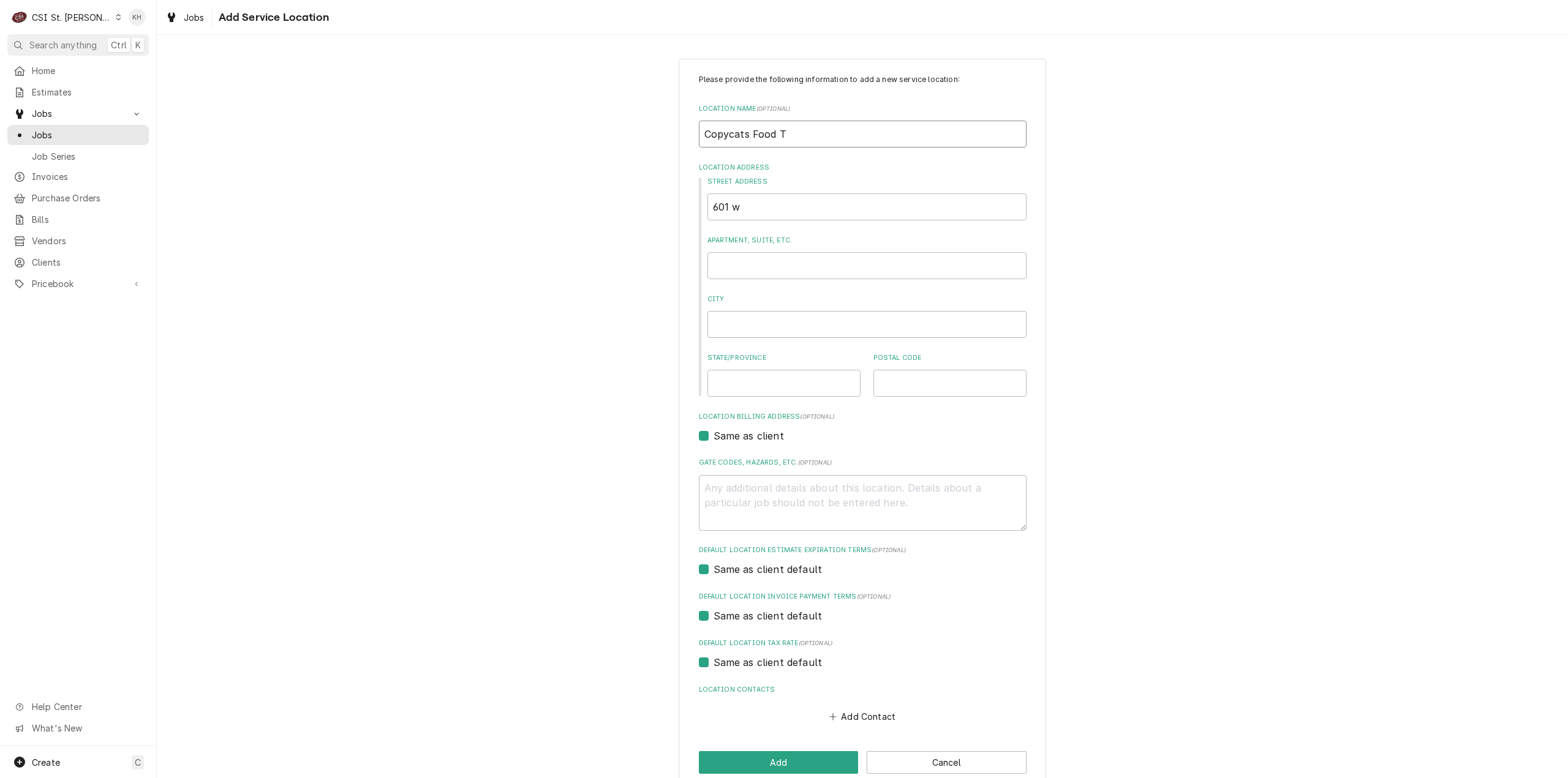
type textarea "x"
type input "Copycats Food Tr"
type textarea "x"
type input "Copycats Food Tru"
type textarea "x"
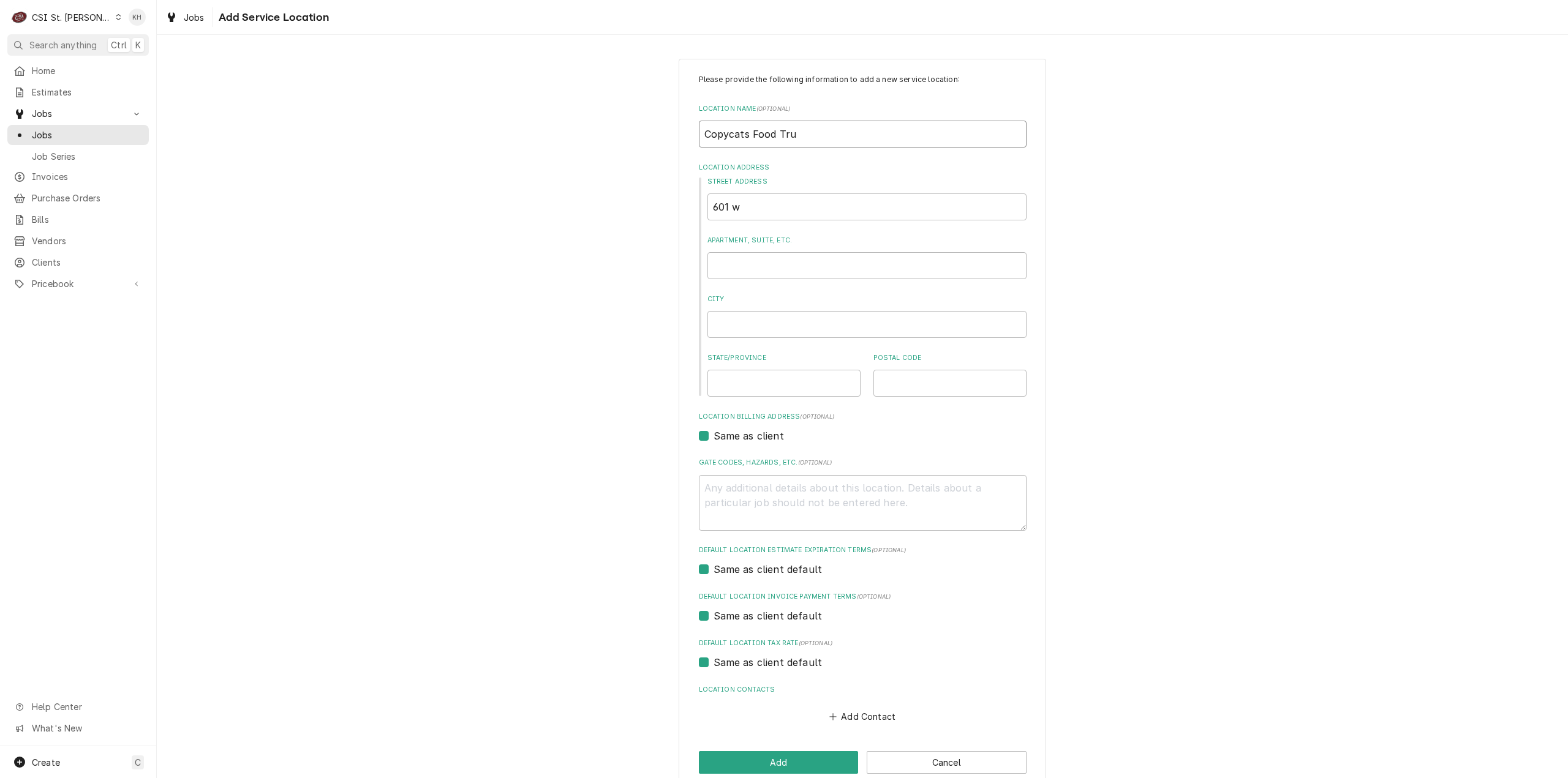
type input "Copycats Food Truc"
type textarea "x"
type input "Copycats Food Truck"
type textarea "x"
type input "Copycats Food Truck"
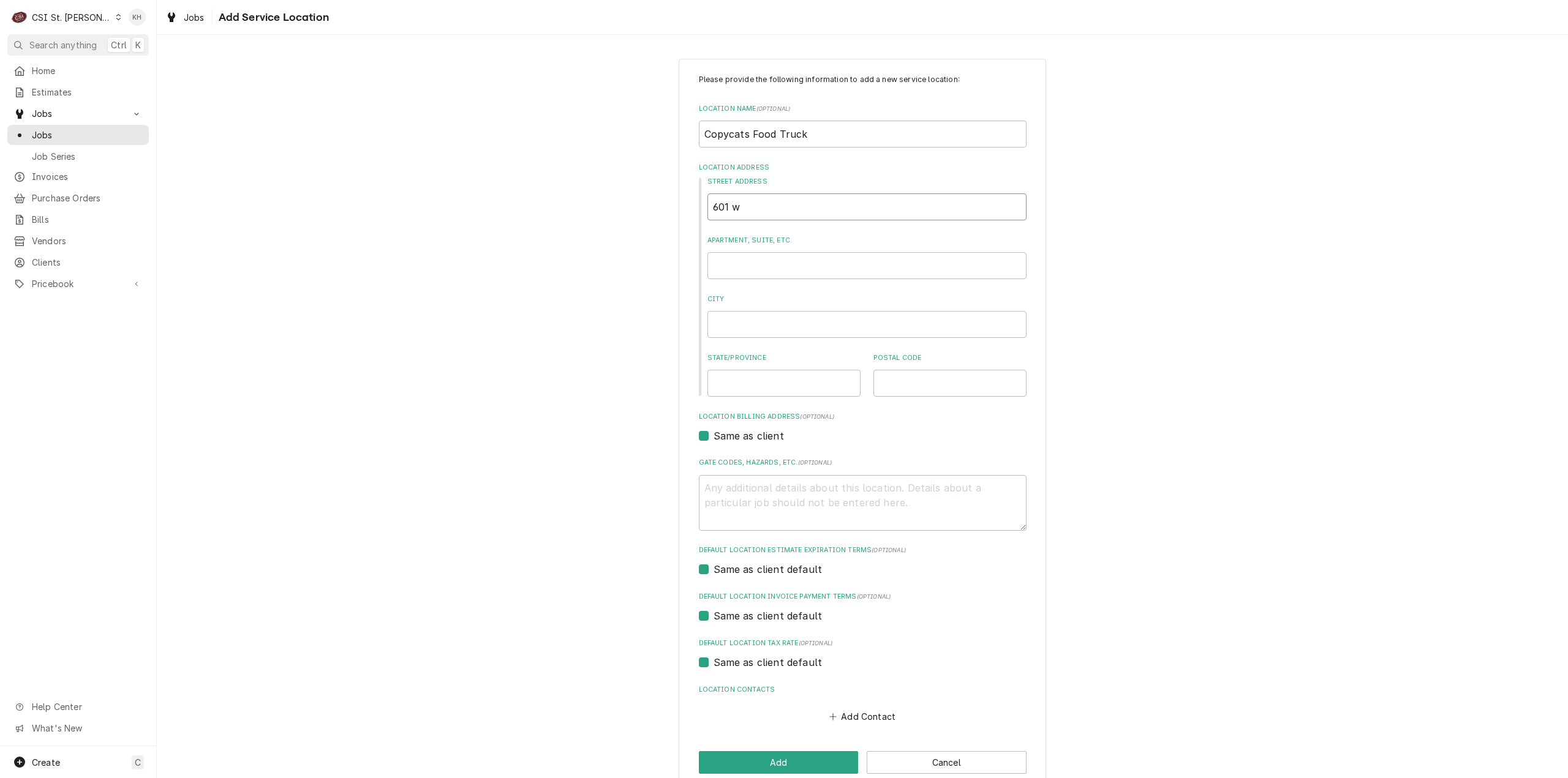
click at [786, 195] on input "601 w" at bounding box center [866, 207] width 319 height 27
type textarea "x"
type input "601 w"
type textarea "x"
type input "601 w 5"
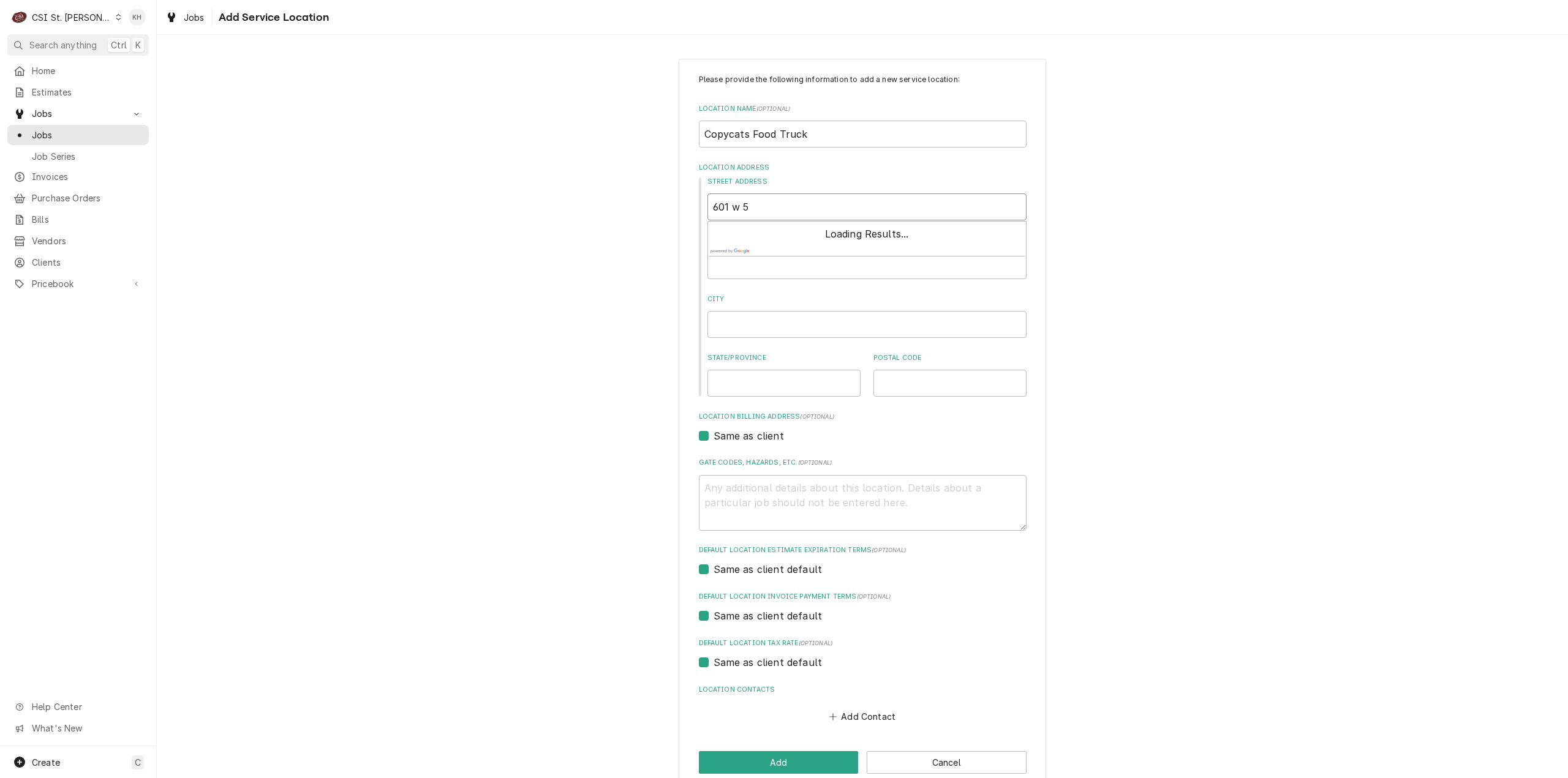
type textarea "x"
type input "601 w 5t"
type textarea "x"
type input "601 w 5th"
type textarea "x"
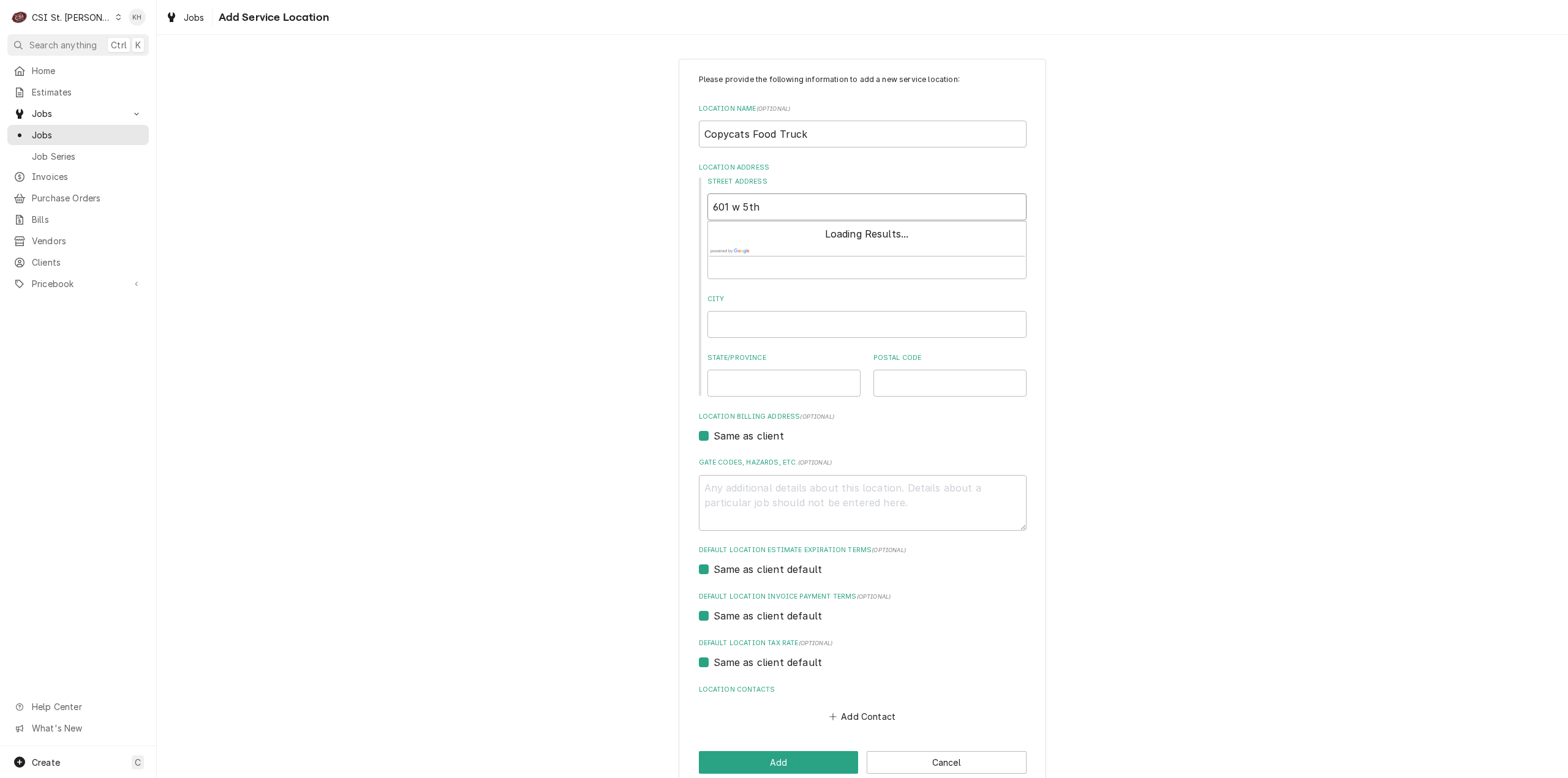
type input "601 w 5th"
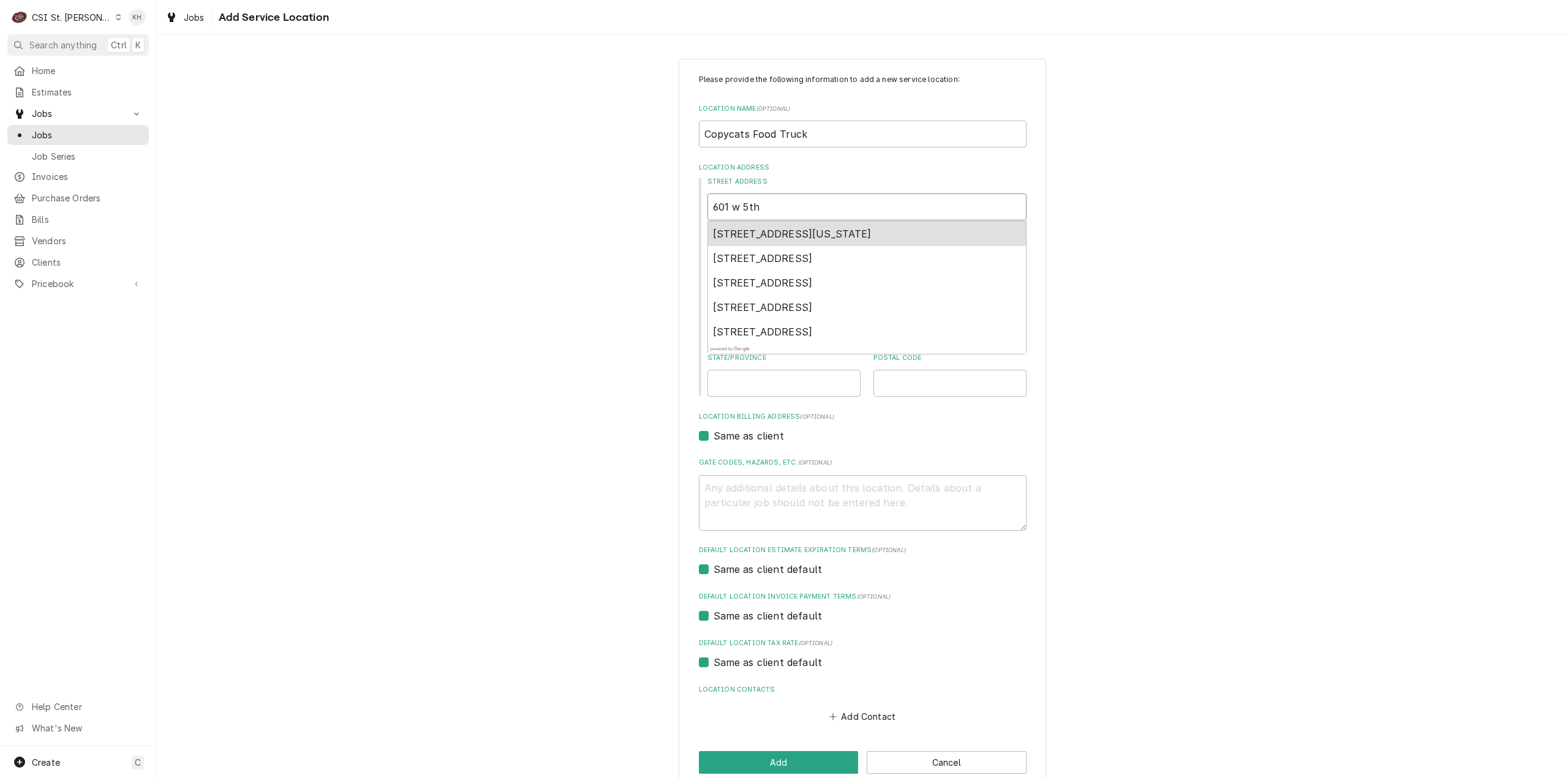
click at [815, 232] on span "[STREET_ADDRESS][US_STATE]" at bounding box center [792, 233] width 159 height 12
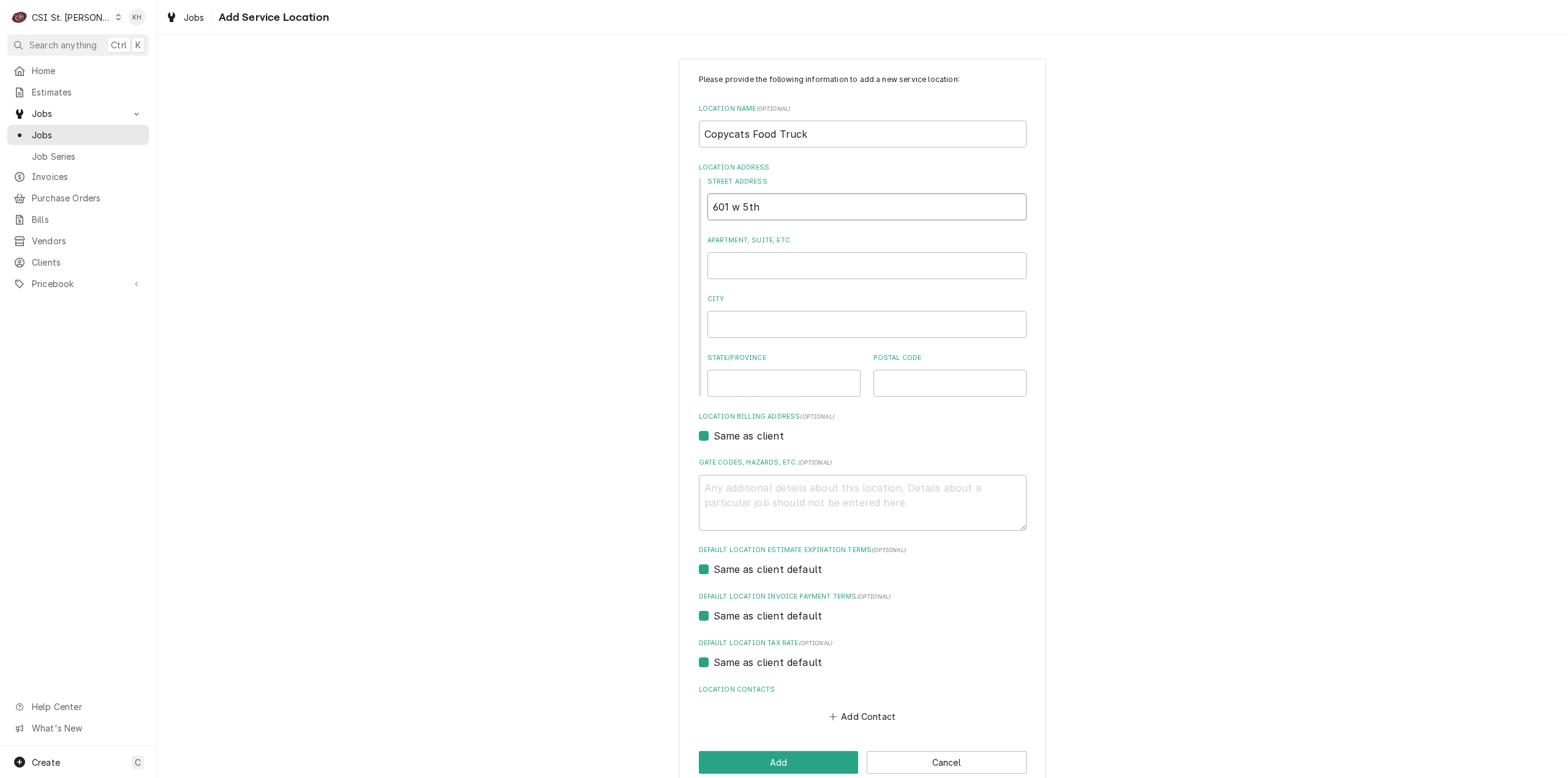
type textarea "x"
type input "[STREET_ADDRESS]"
type textarea "x"
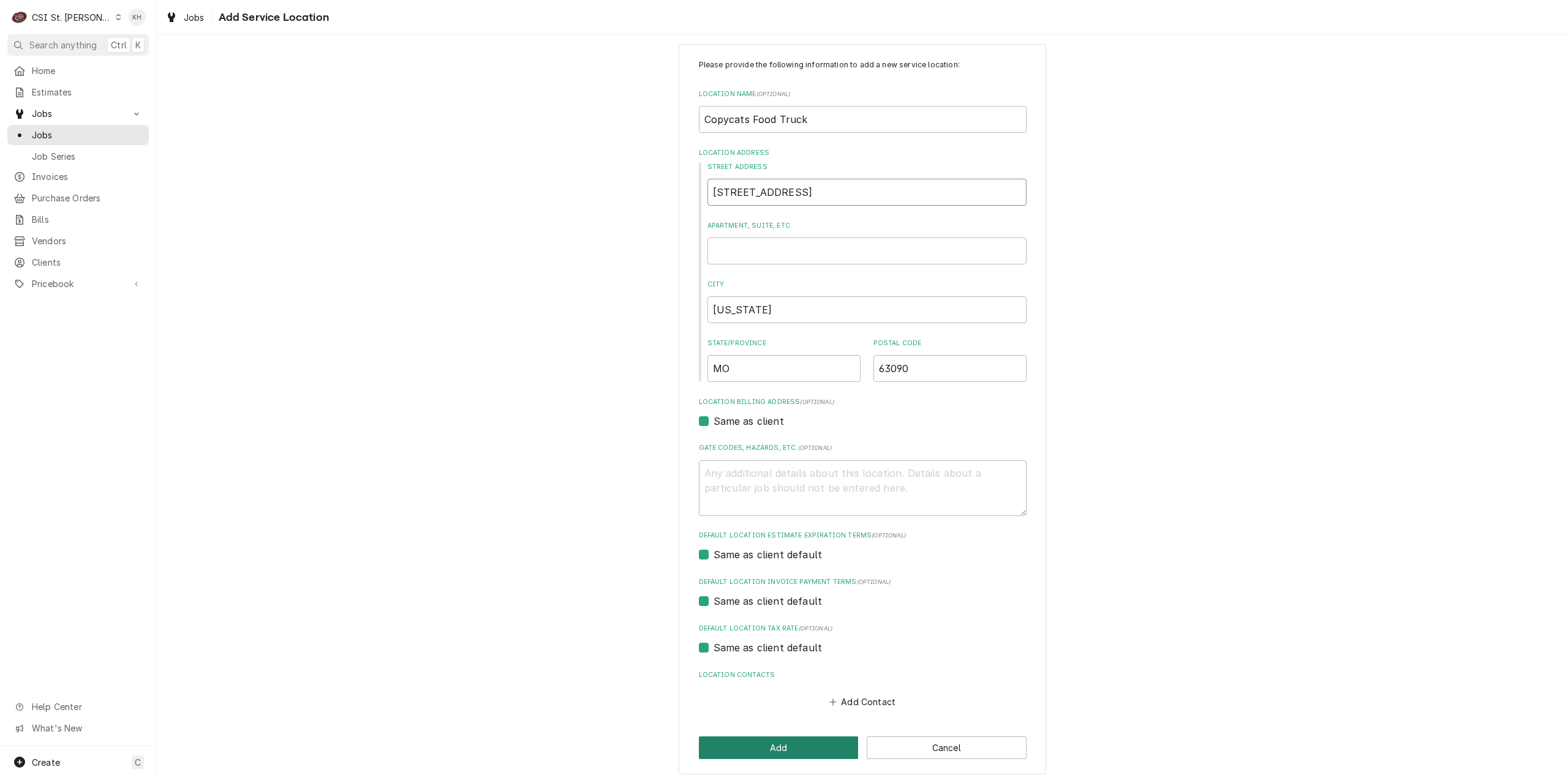
scroll to position [21, 0]
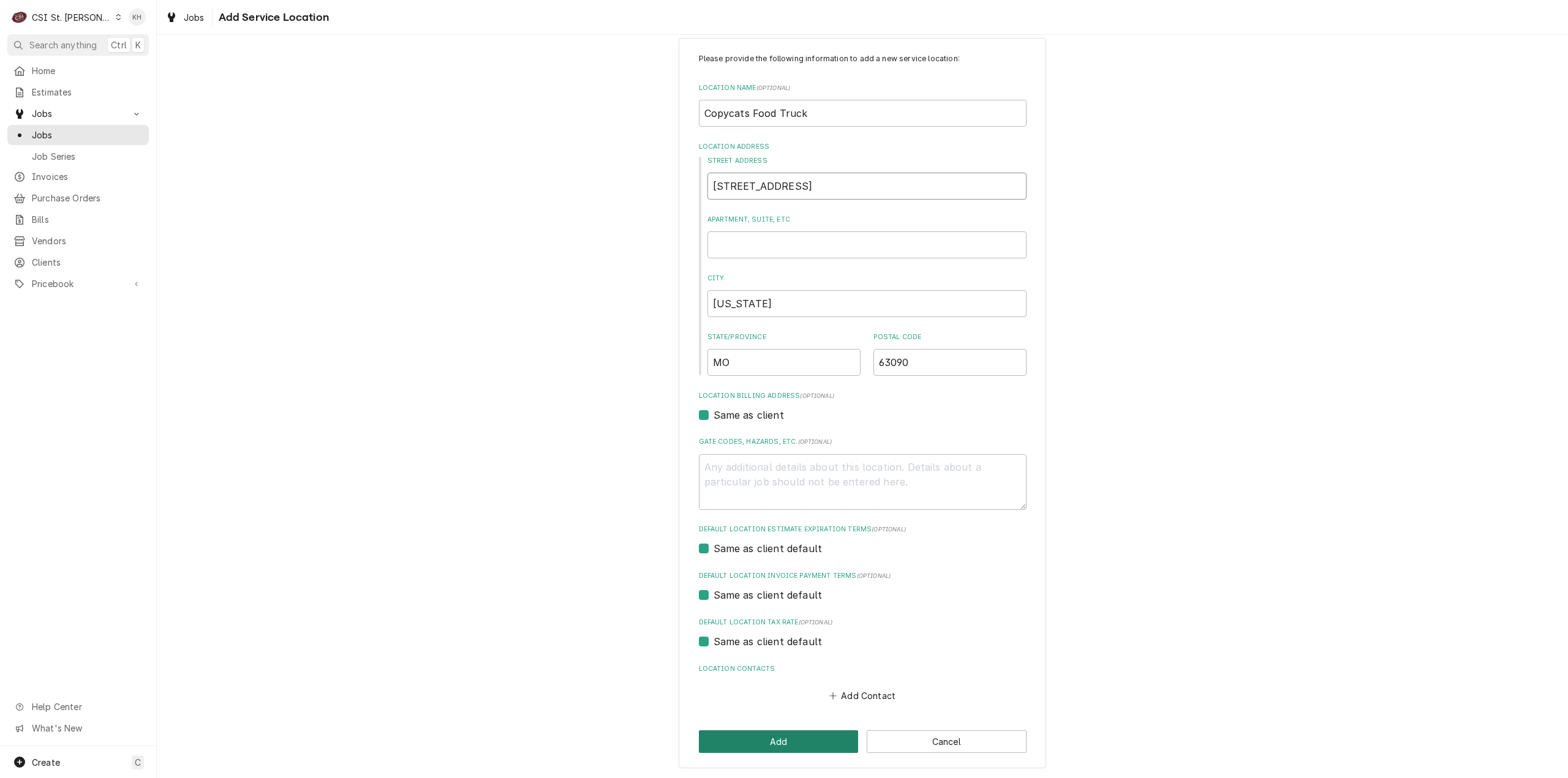
type input "[STREET_ADDRESS]"
click at [796, 735] on button "Add" at bounding box center [778, 742] width 160 height 23
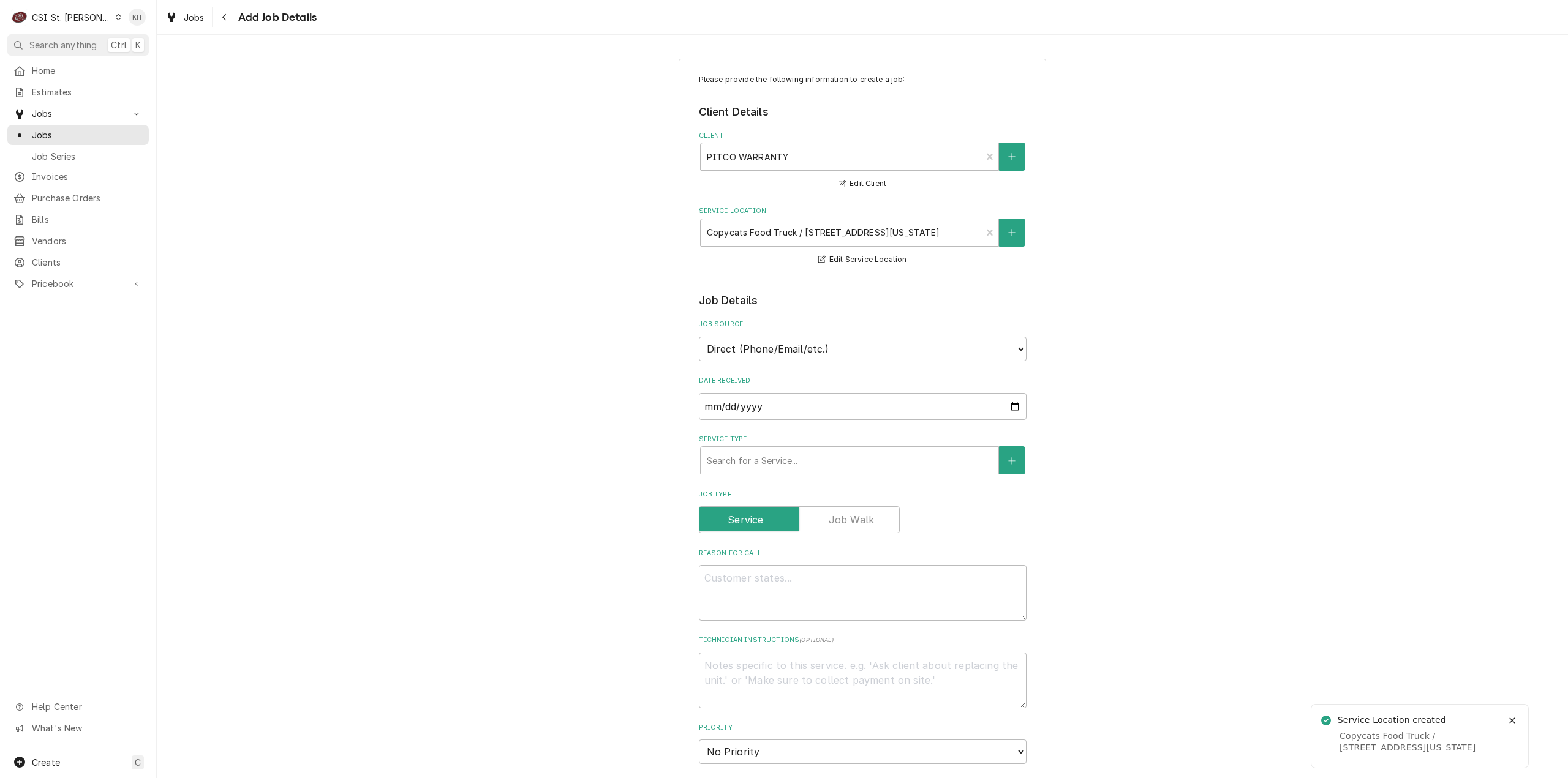
type textarea "x"
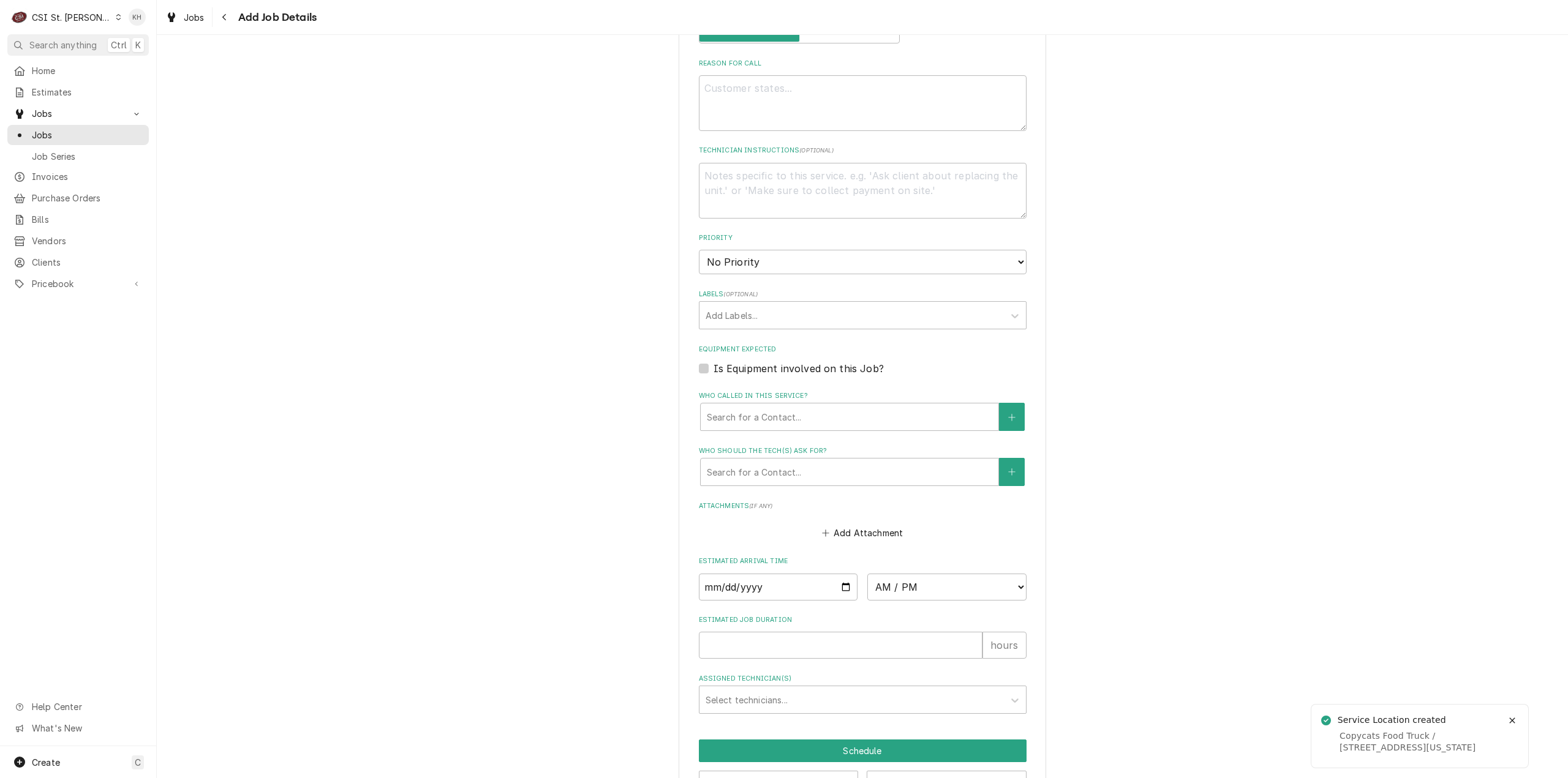
click at [699, 361] on div "Equipment Expected Is Equipment involved on this Job?" at bounding box center [862, 360] width 328 height 31
click at [714, 368] on label "Is Equipment involved on this Job?" at bounding box center [798, 368] width 170 height 15
click at [714, 368] on input "Equipment Expected" at bounding box center [877, 375] width 328 height 27
checkbox input "true"
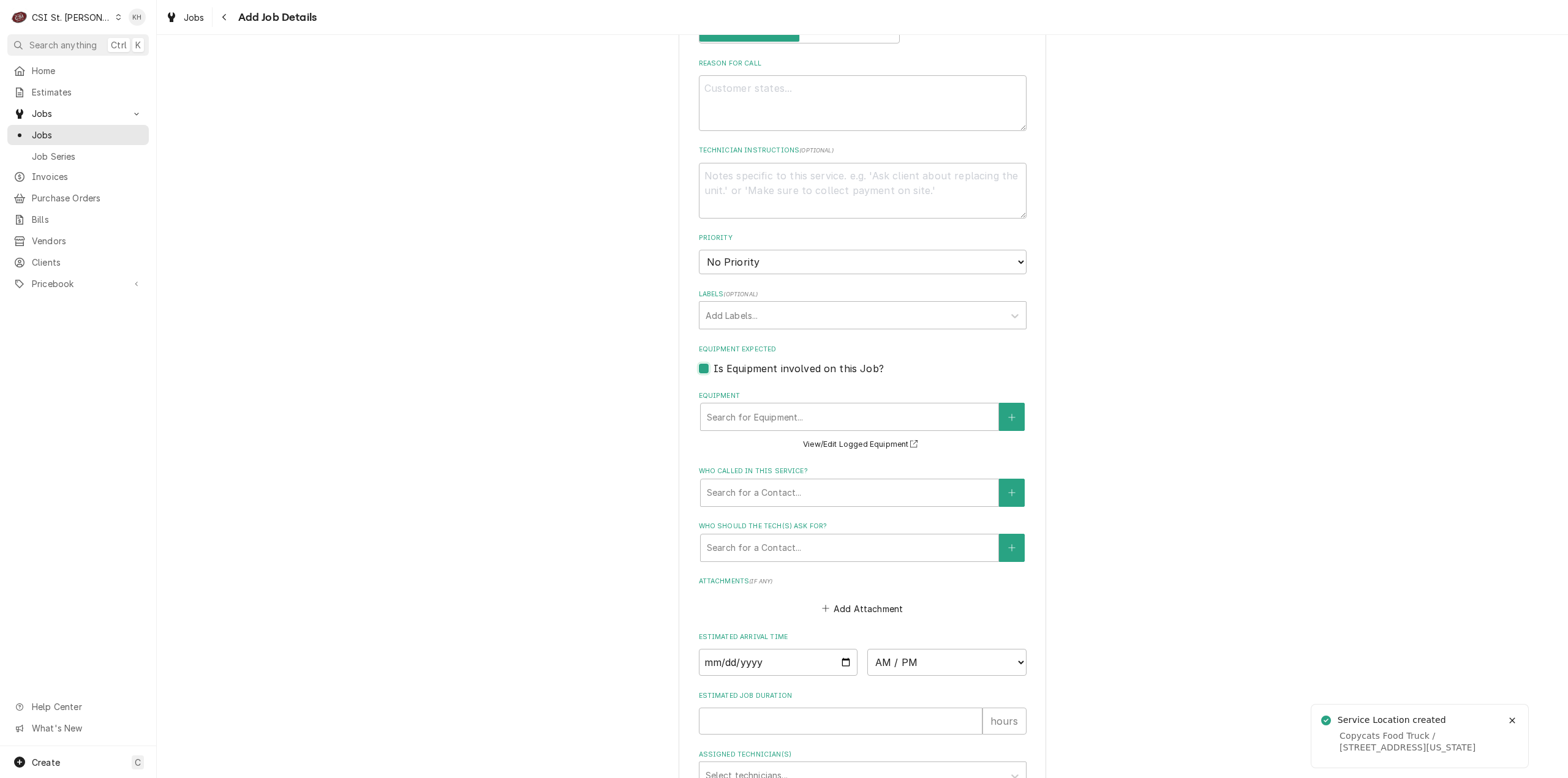
type textarea "x"
click at [1018, 413] on button "Equipment" at bounding box center [1012, 417] width 26 height 28
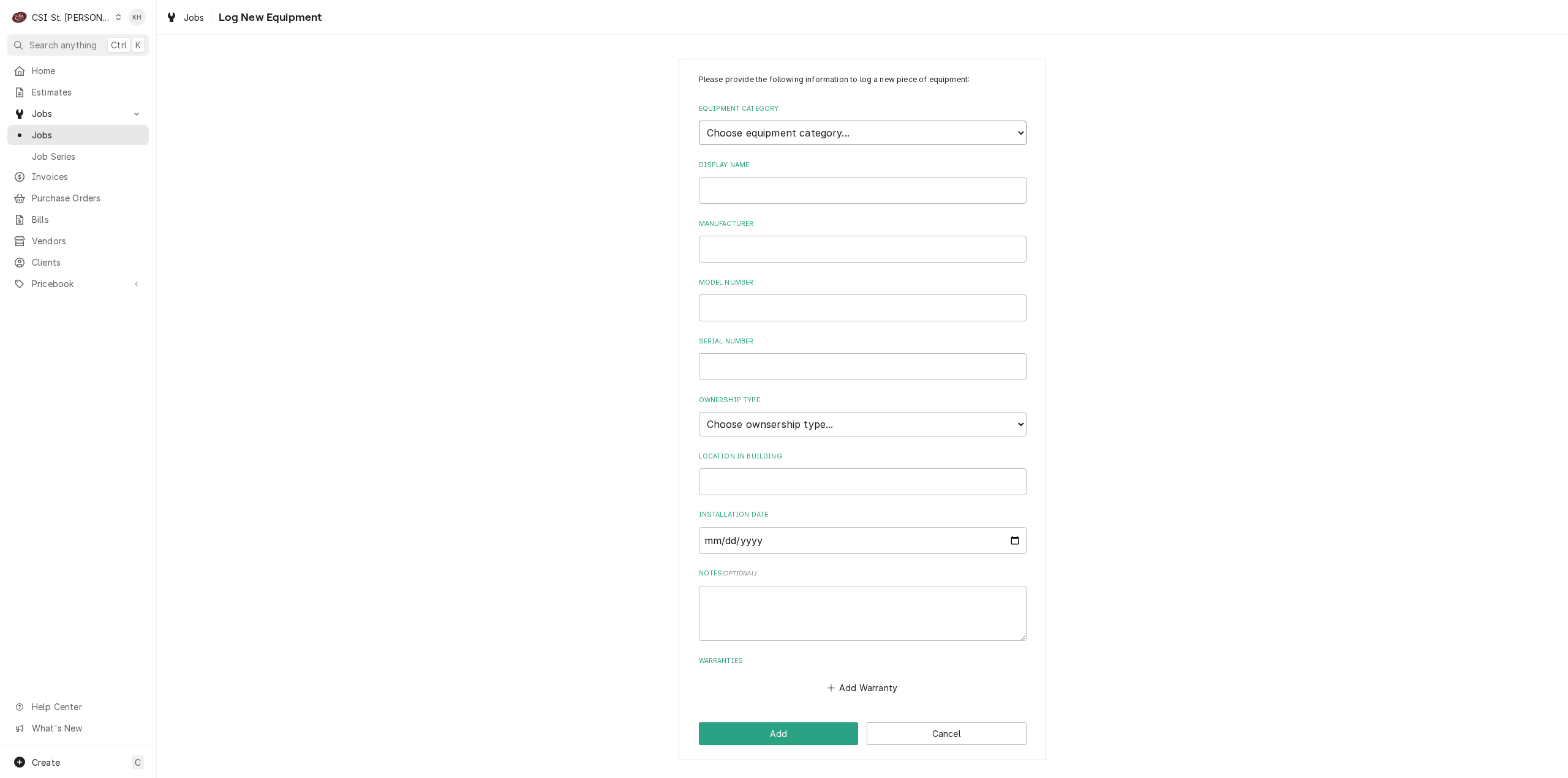
click at [789, 137] on select "Choose equipment category... Cooking Equipment Fryers Ice Machines Ovens and Ra…" at bounding box center [862, 133] width 328 height 25
select select "2"
click at [699, 121] on select "Choose equipment category... Cooking Equipment Fryers Ice Machines Ovens and Ra…" at bounding box center [862, 133] width 328 height 25
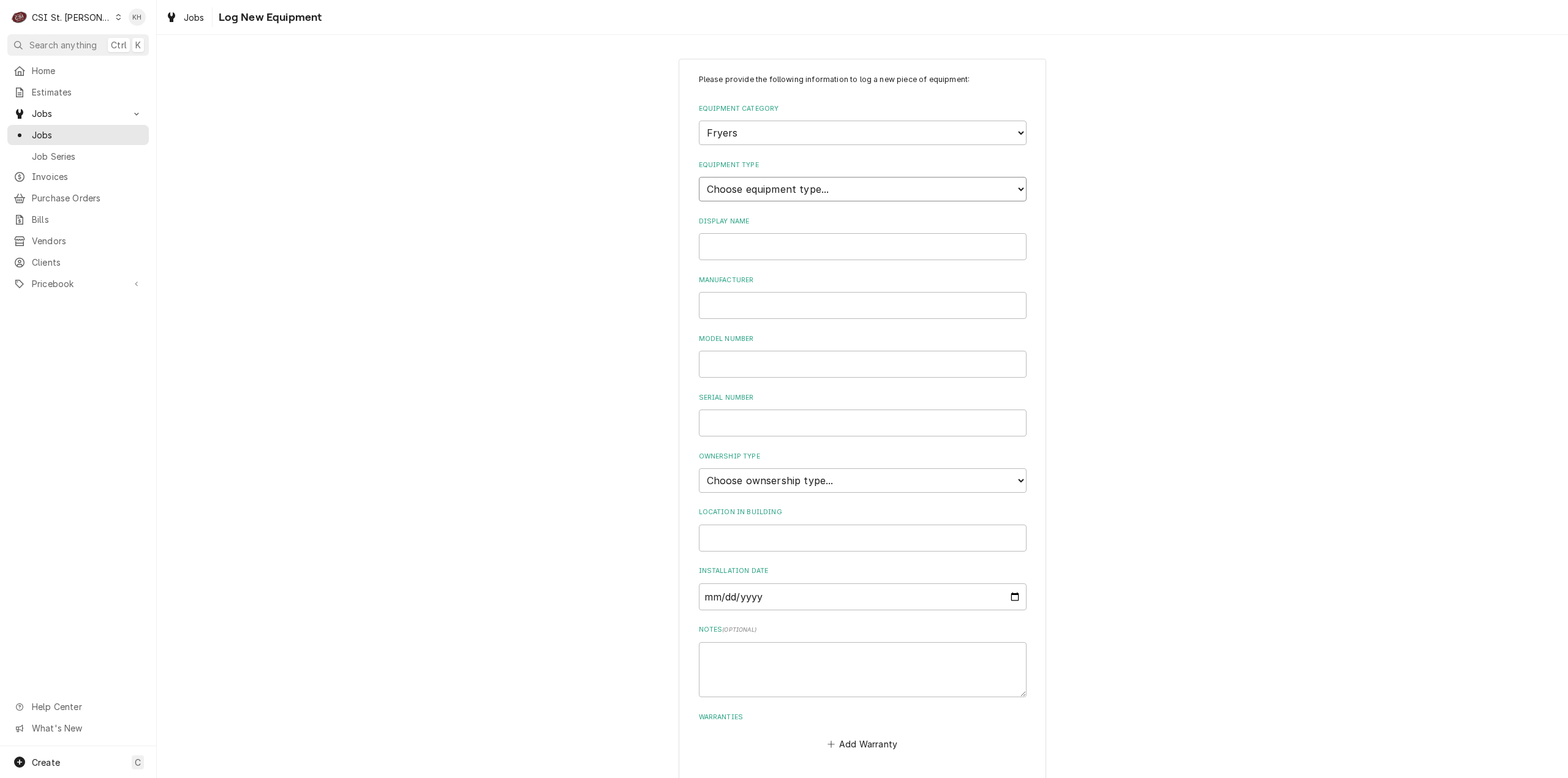
click at [770, 196] on select "Choose equipment type... Electric Fryer Fryer Filtration Equipment Gas Fryer" at bounding box center [862, 189] width 328 height 25
click at [587, 236] on div "Please provide the following information to log a new piece of equipment: Equip…" at bounding box center [862, 437] width 1411 height 780
click at [782, 186] on select "Choose equipment type... Electric Fryer Fryer Filtration Equipment Gas Fryer" at bounding box center [862, 189] width 328 height 25
select select "15"
click at [699, 177] on select "Choose equipment type... Electric Fryer Fryer Filtration Equipment Gas Fryer" at bounding box center [862, 189] width 328 height 25
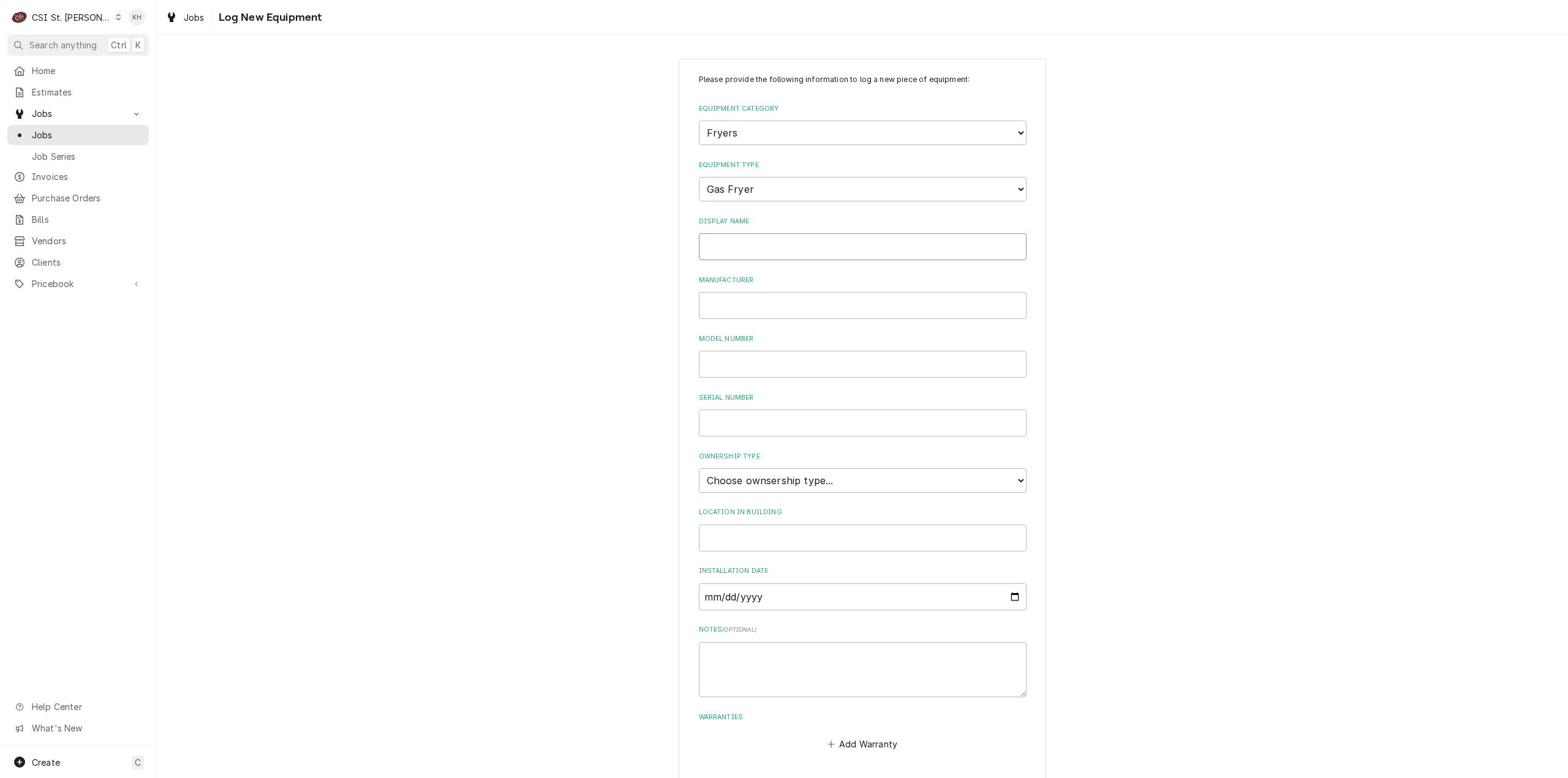
click at [757, 251] on input "Display Name" at bounding box center [862, 247] width 328 height 27
type input "Fryer"
click at [766, 305] on input "Manufacturer" at bounding box center [862, 305] width 328 height 27
type input "Pitco"
click at [746, 420] on input "Serial Number" at bounding box center [862, 423] width 328 height 27
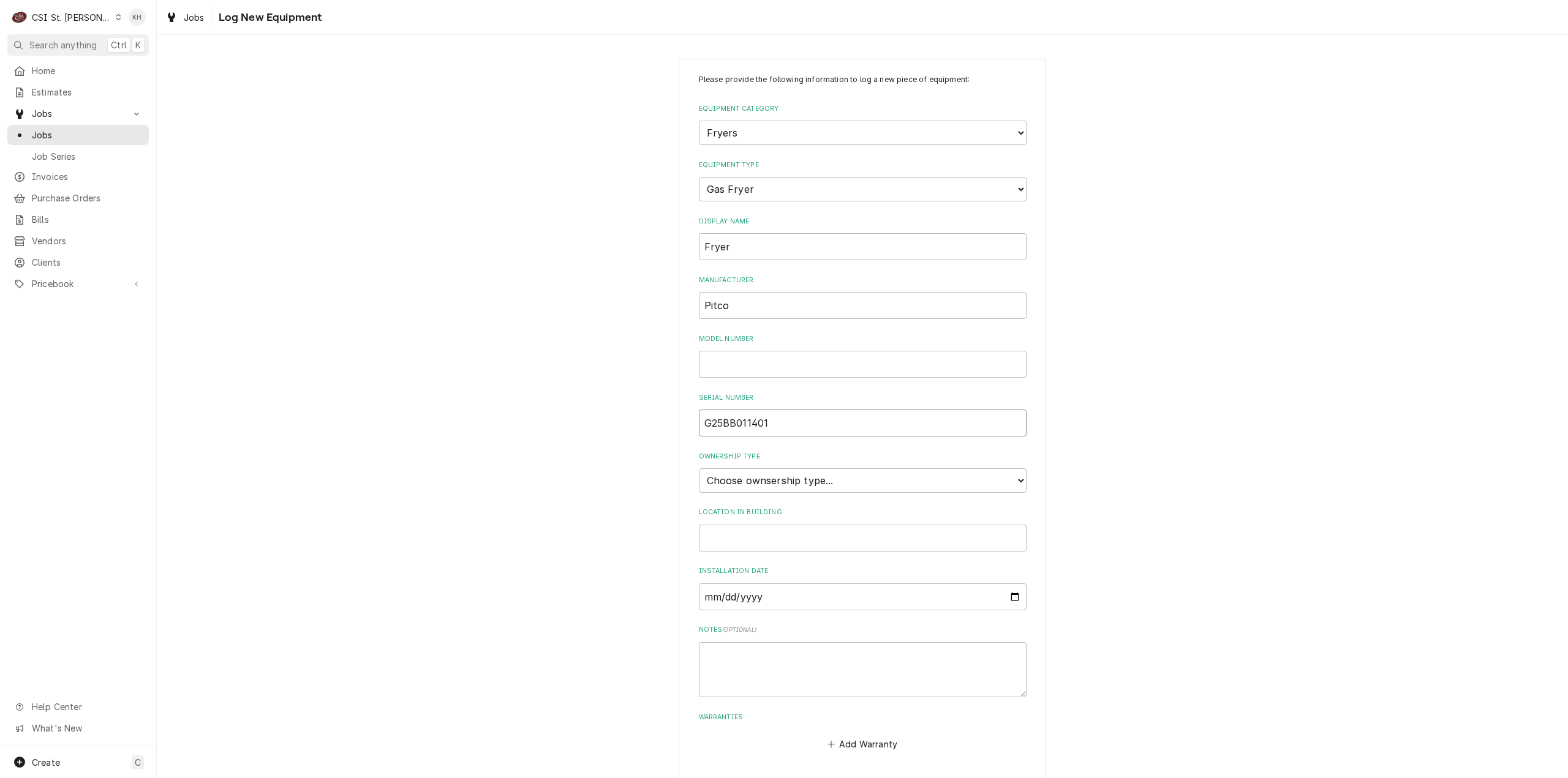
type input "G25BB011401"
click at [742, 360] on input "Model Number" at bounding box center [862, 364] width 328 height 27
click at [809, 484] on select "Choose ownsership type... Unknown Owned Leased Rented" at bounding box center [862, 480] width 328 height 25
select select "1"
click at [699, 468] on select "Choose ownsership type... Unknown Owned Leased Rented" at bounding box center [862, 480] width 328 height 25
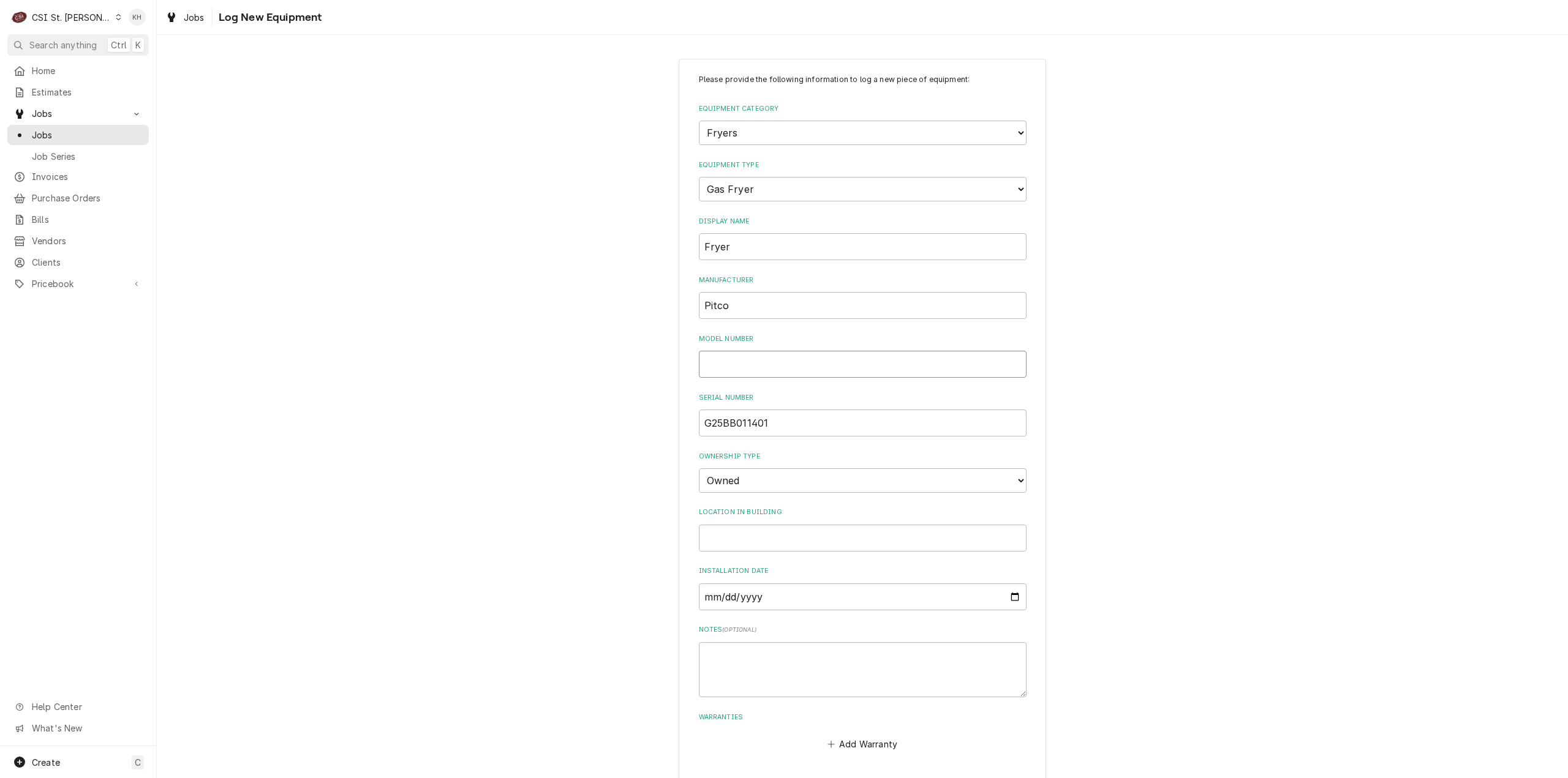
click at [733, 368] on input "Model Number" at bounding box center [862, 364] width 328 height 27
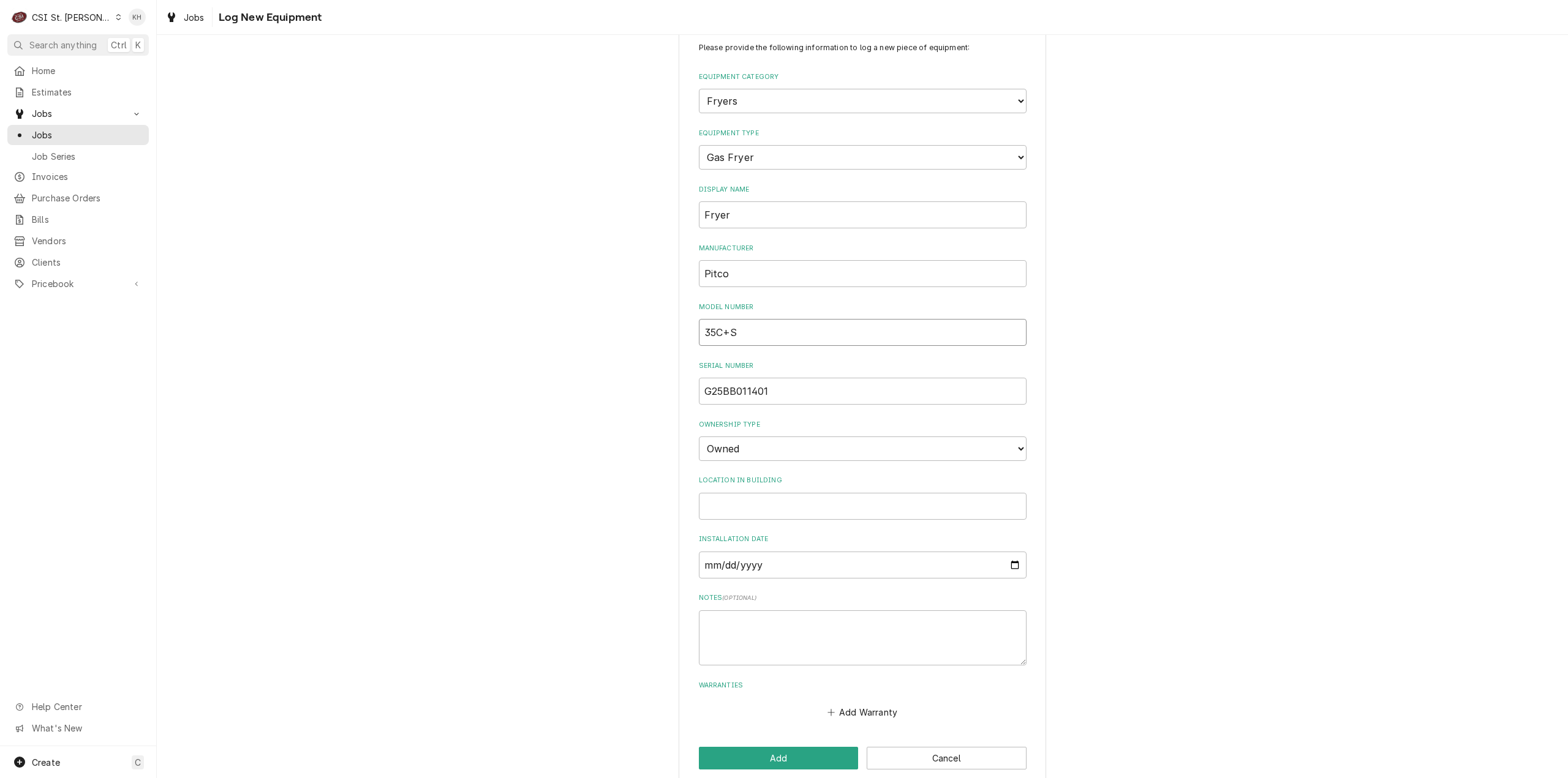
scroll to position [47, 0]
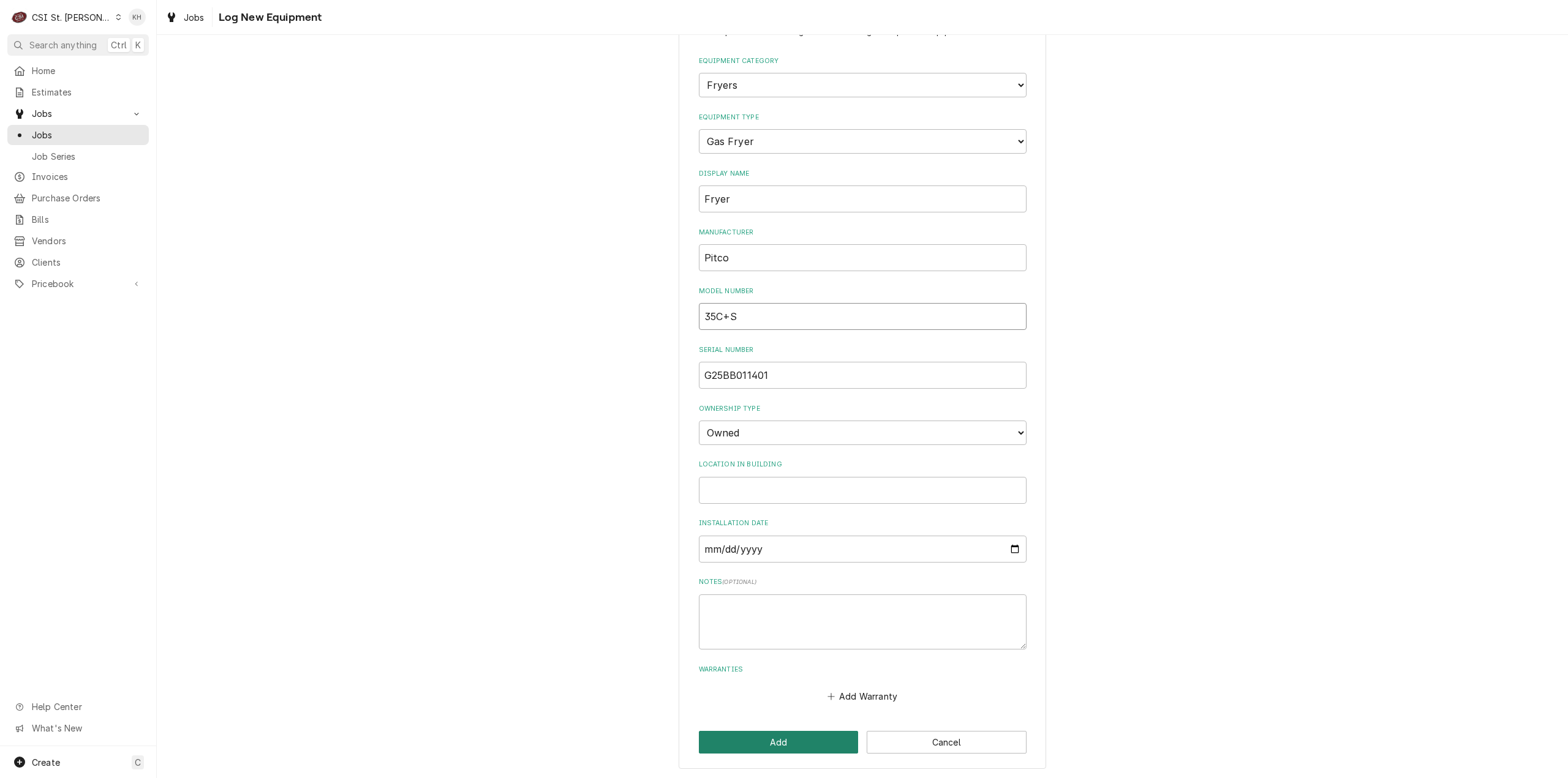
type input "35C+S"
click at [763, 739] on button "Add" at bounding box center [778, 742] width 160 height 23
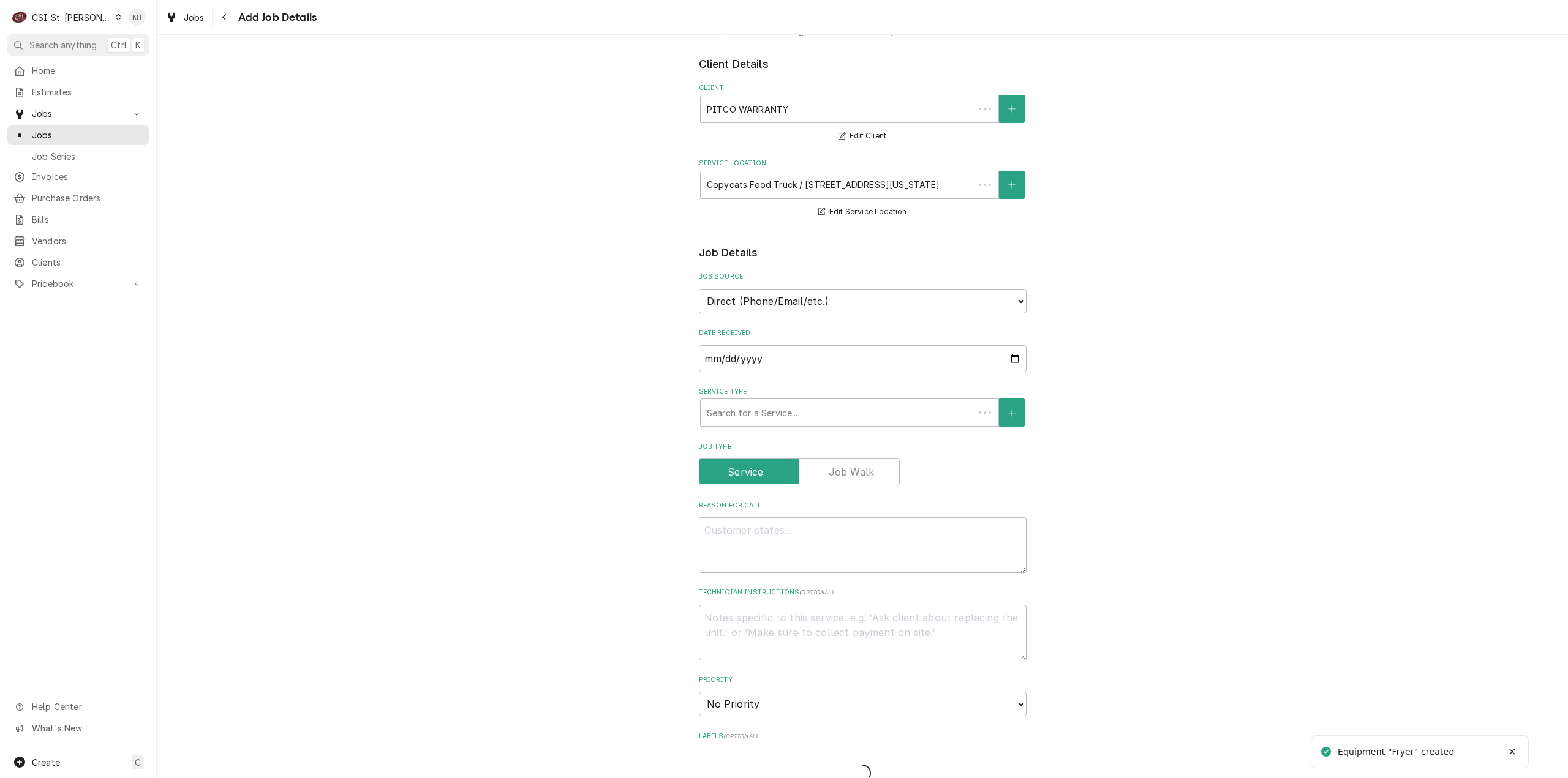
scroll to position [489, 0]
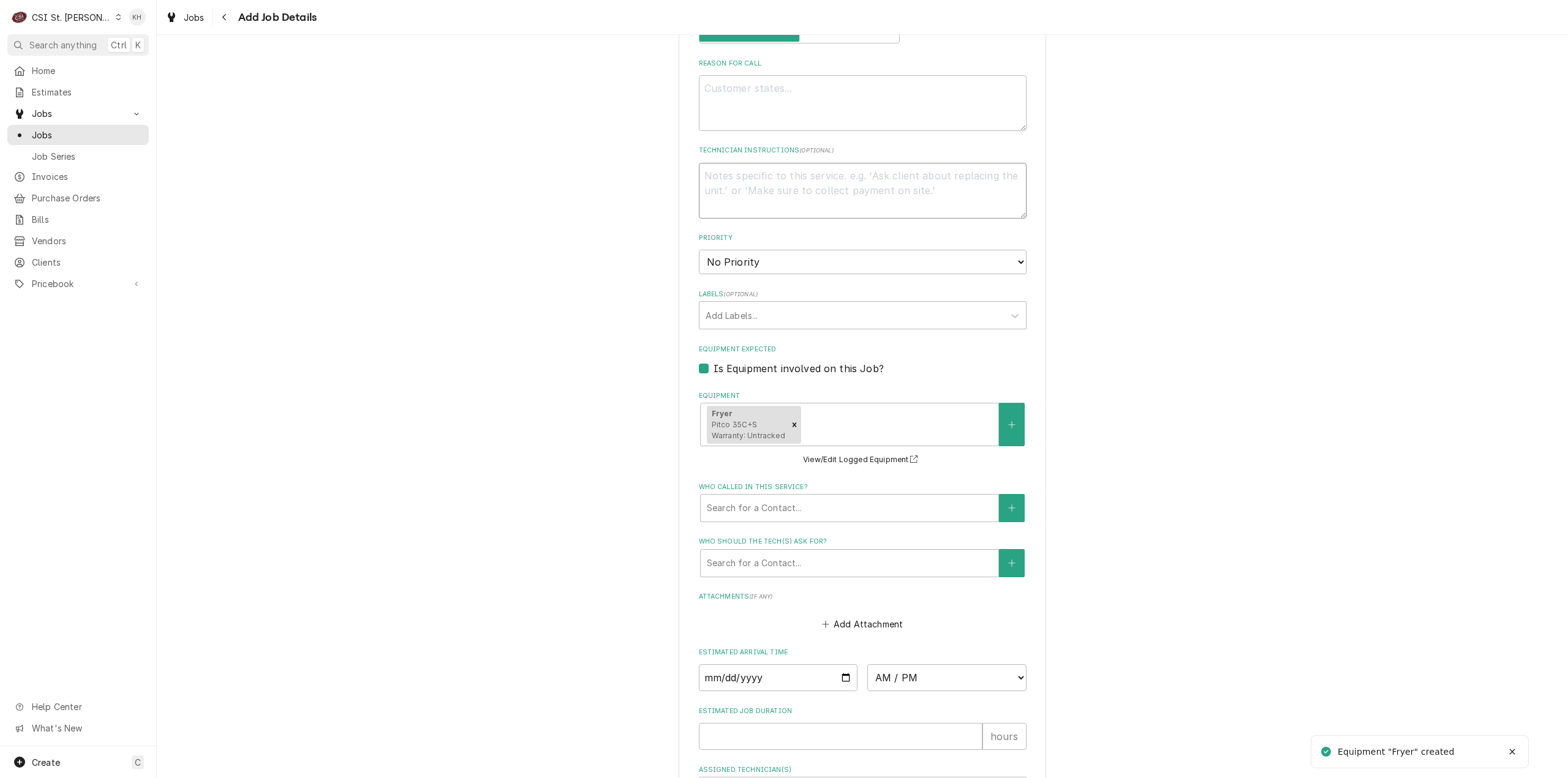
click at [853, 194] on textarea "Technician Instructions ( optional )" at bounding box center [862, 191] width 328 height 55
click at [839, 100] on textarea "Reason For Call" at bounding box center [862, 103] width 328 height 55
type textarea "x"
type textarea "P"
type textarea "x"
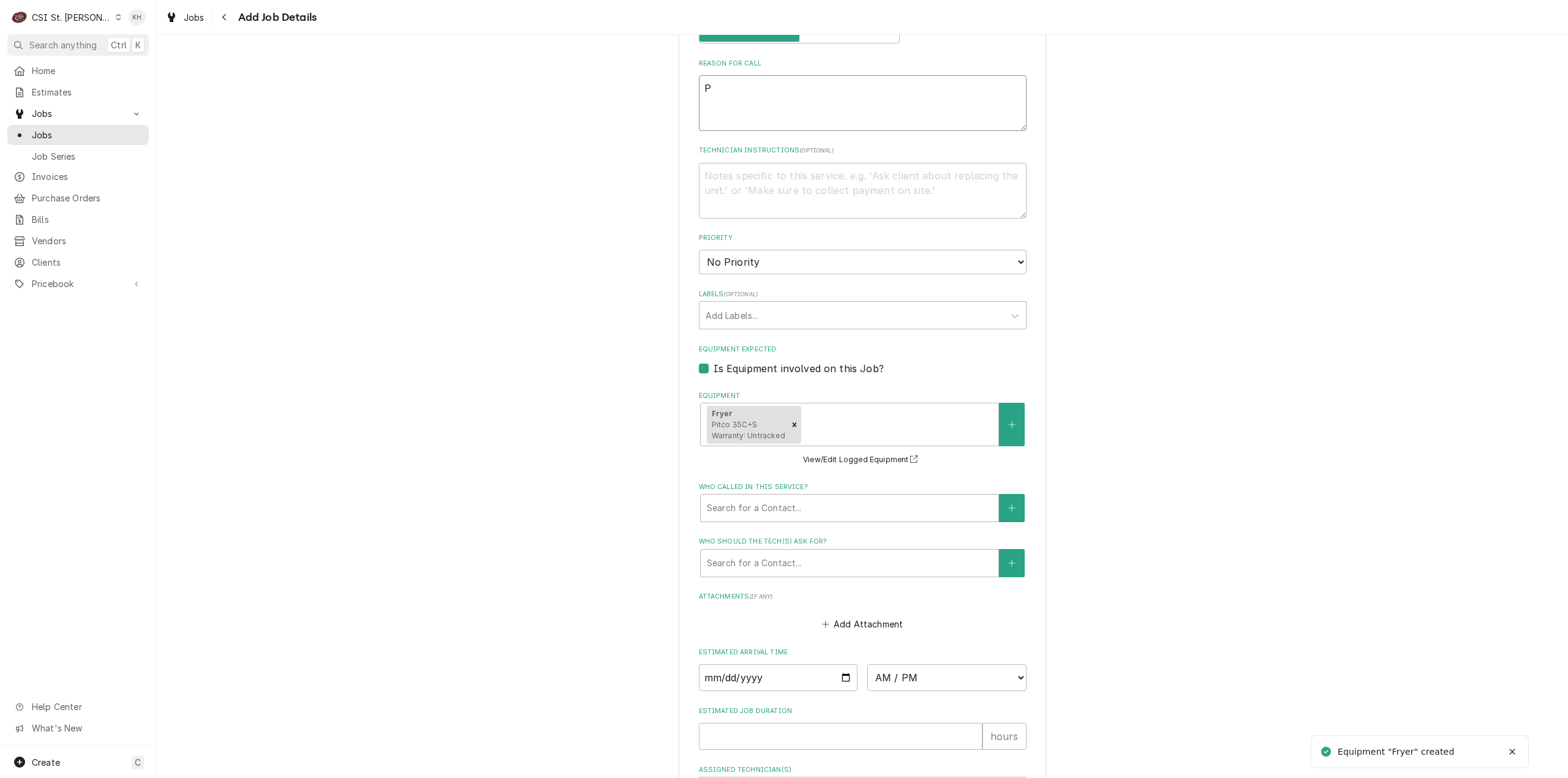
type textarea "Pi"
type textarea "x"
type textarea "Pit"
type textarea "x"
type textarea "Pitc"
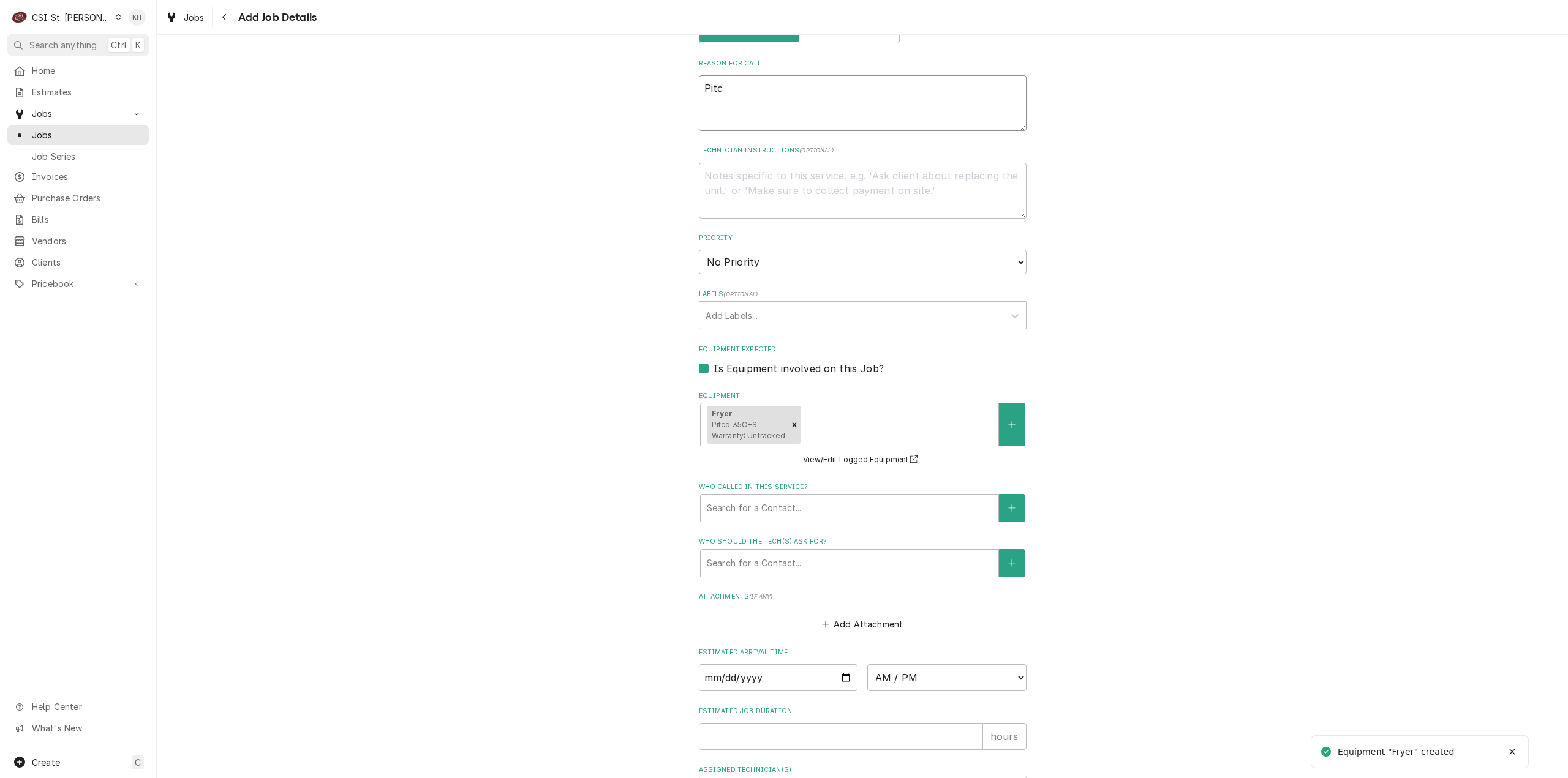
type textarea "x"
type textarea "Pitco"
type textarea "x"
type textarea "Pitco"
type textarea "x"
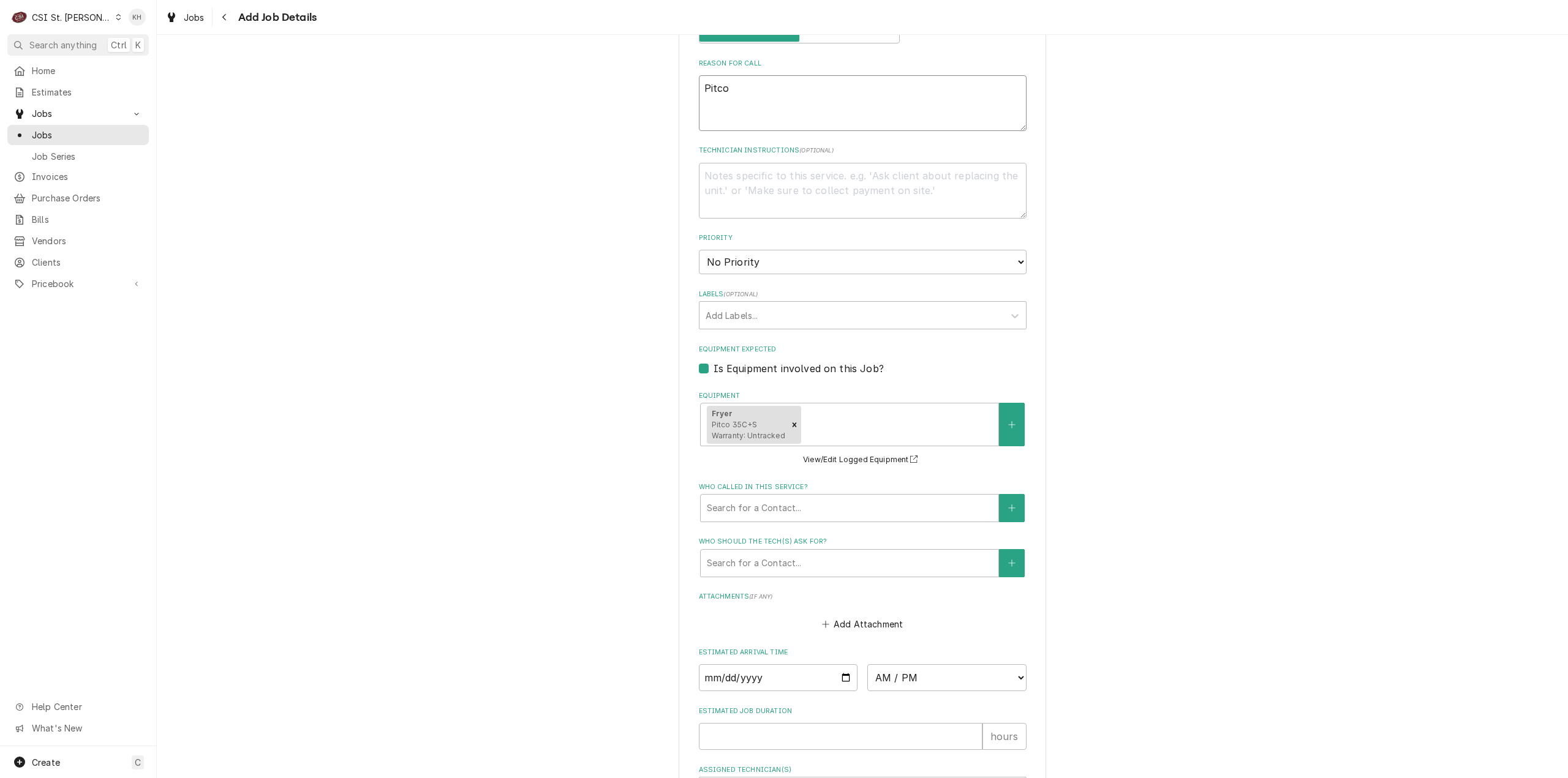
type textarea "Pitco F"
type textarea "x"
type textarea "Pitco Fr"
type textarea "x"
type textarea "Pitco Fry"
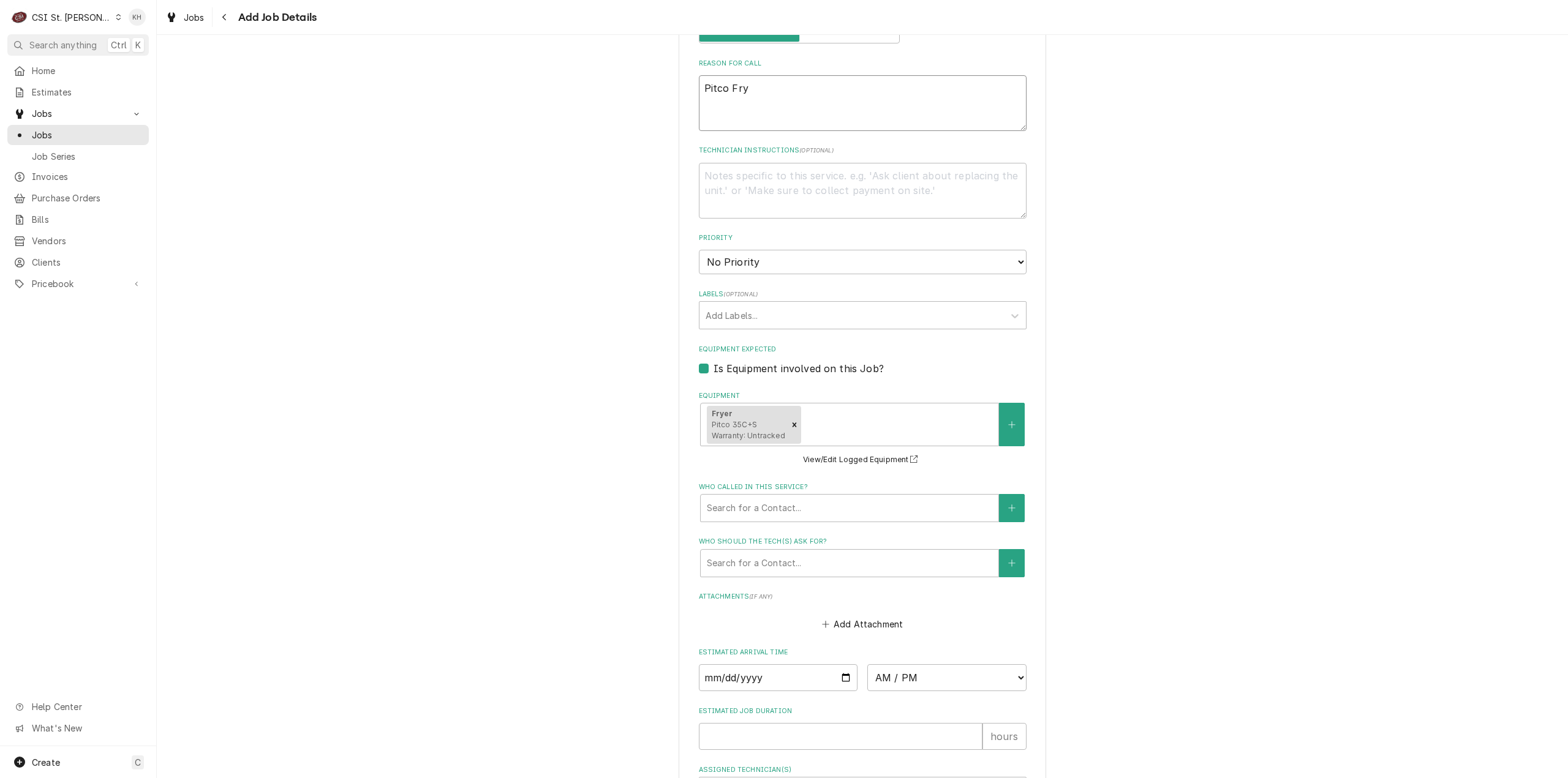
type textarea "x"
type textarea "Pitco [PERSON_NAME]"
type textarea "x"
type textarea "[PERSON_NAME]"
type textarea "x"
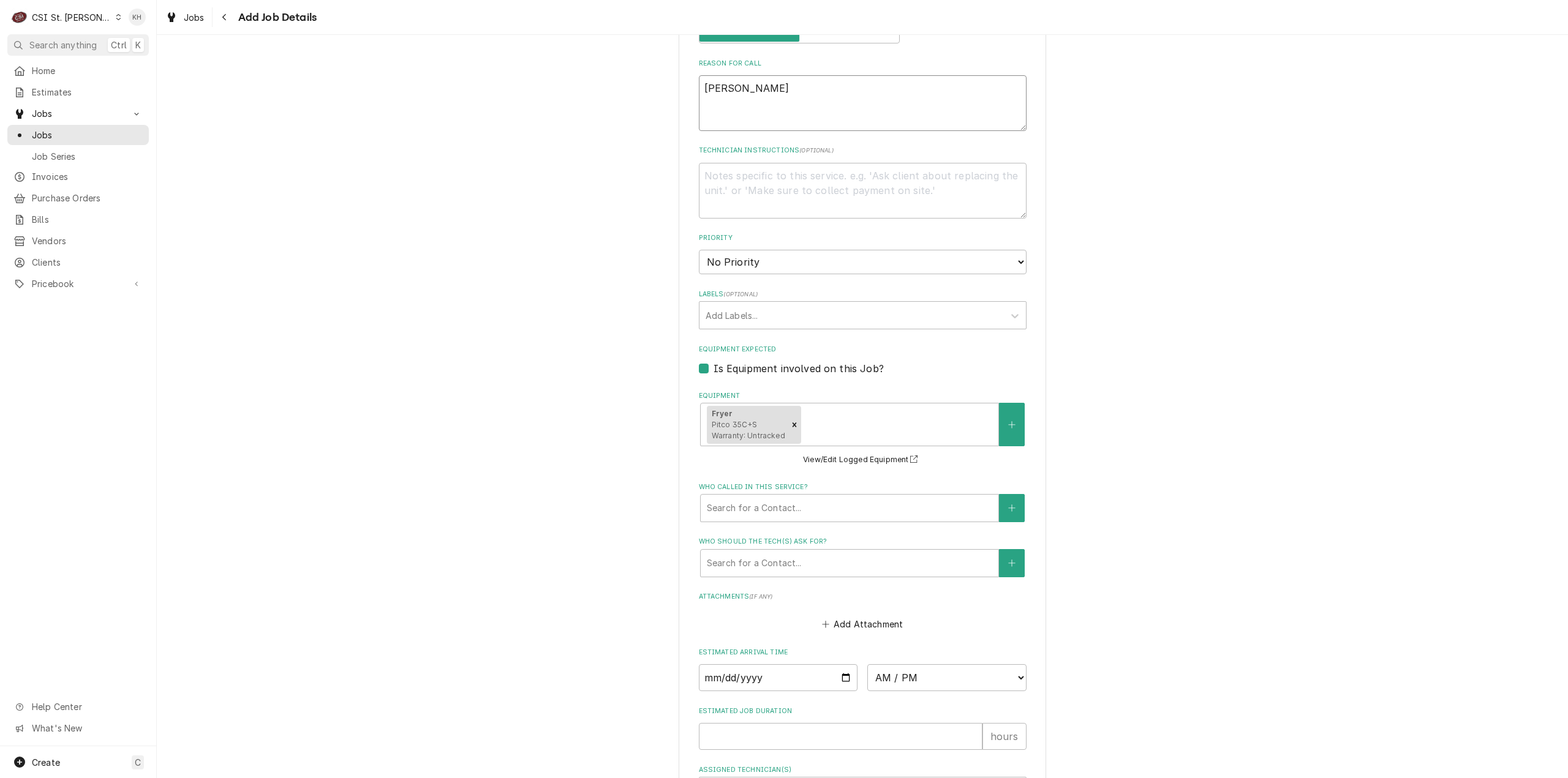
type textarea "[PERSON_NAME]"
type textarea "x"
type textarea "Pitco Fryer h"
type textarea "x"
type textarea "Pitco Fryer hi"
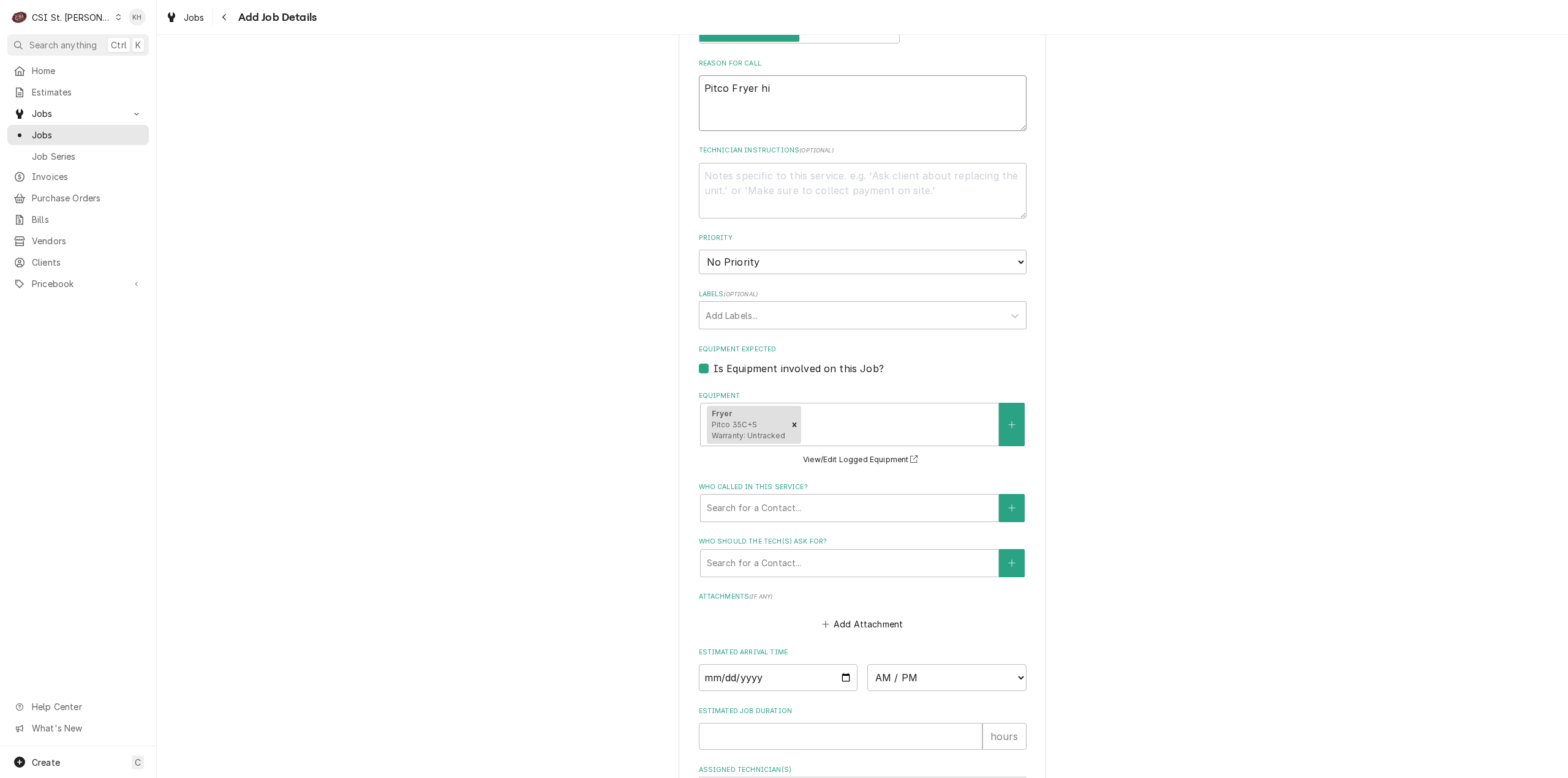
type textarea "x"
type textarea "Pitco Fryer hi"
type textarea "x"
type textarea "Pitco Fryer hi l"
type textarea "x"
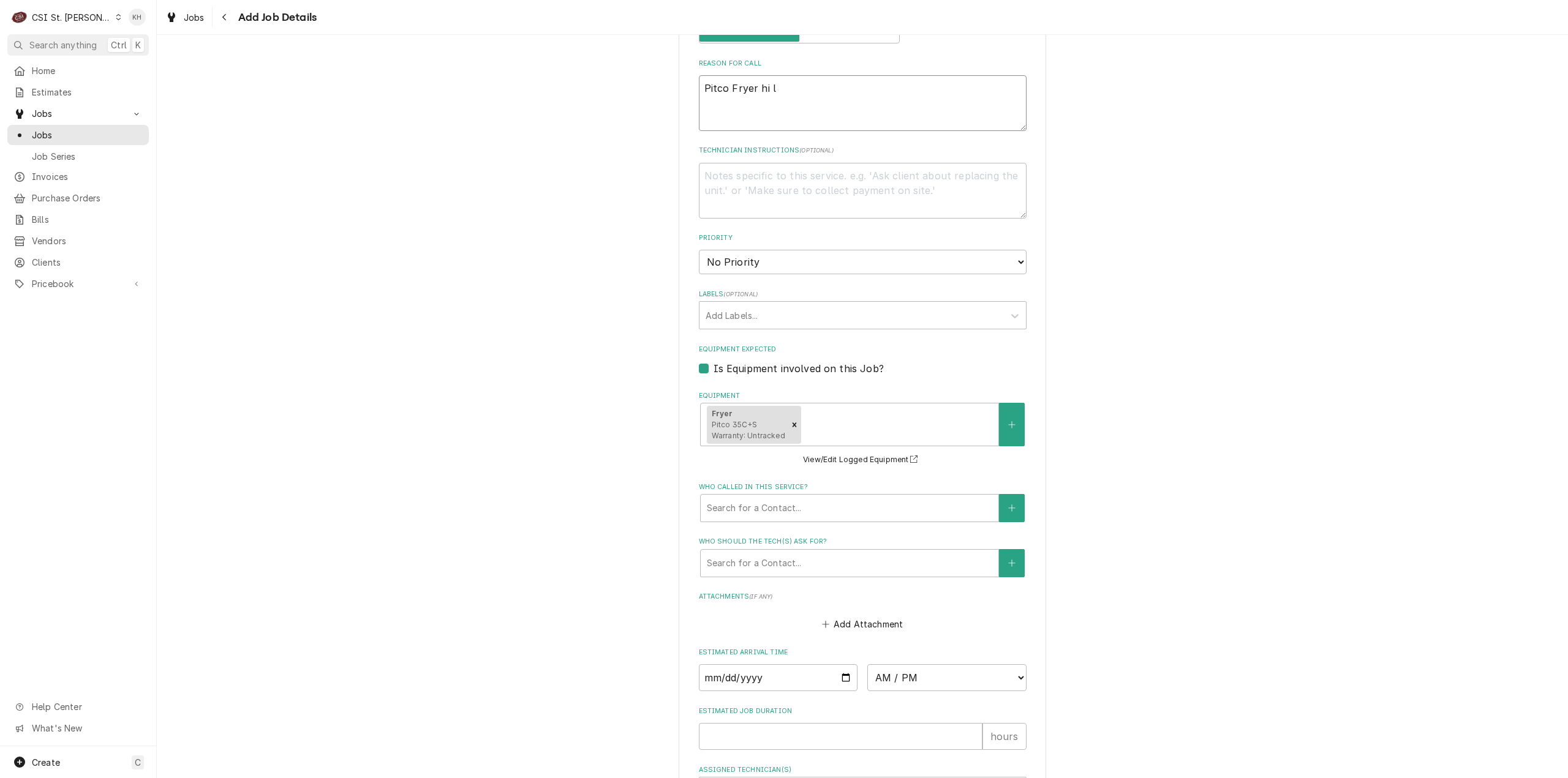
type textarea "[PERSON_NAME] hi li"
type textarea "x"
type textarea "[PERSON_NAME] hi [PERSON_NAME]"
type textarea "x"
type textarea "[PERSON_NAME] hi limi"
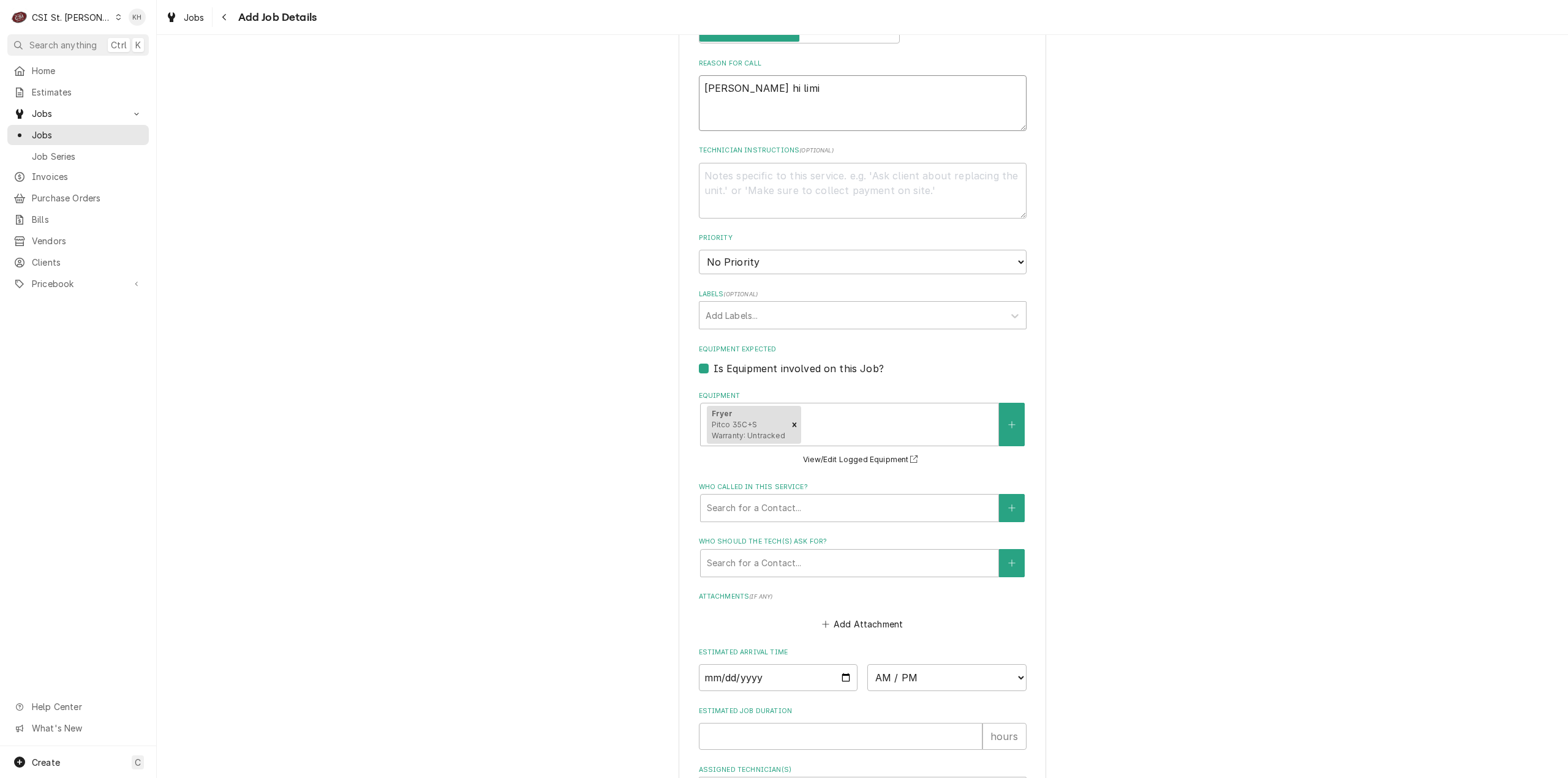
type textarea "x"
type textarea "[PERSON_NAME] hi limit"
type textarea "x"
type textarea "[PERSON_NAME] hi limit"
type textarea "x"
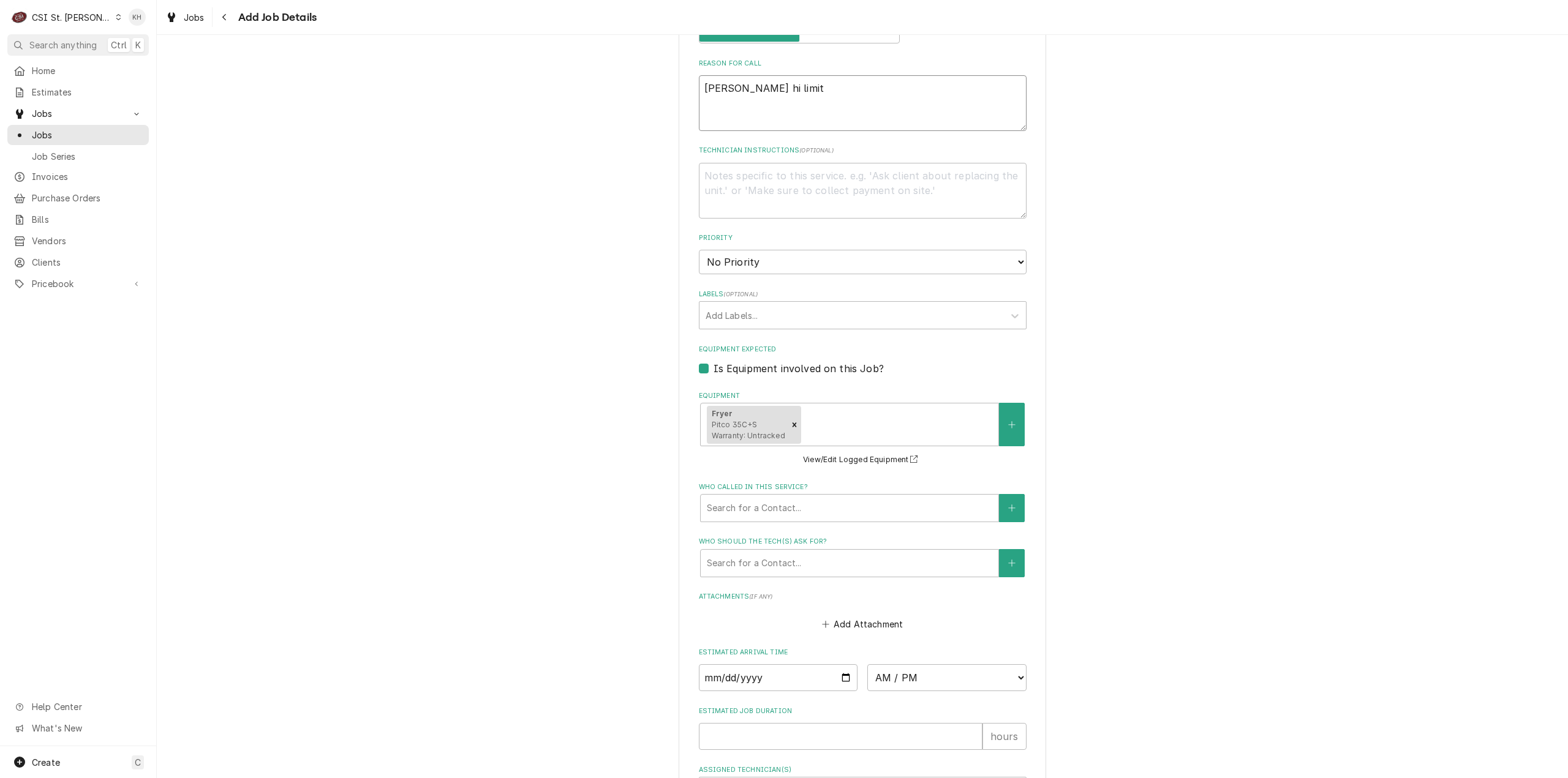
type textarea "[PERSON_NAME] hi limit s"
type textarea "x"
type textarea "Pitco Fryer hi limit st"
type textarea "x"
type textarea "Pitco Fryer hi limit s"
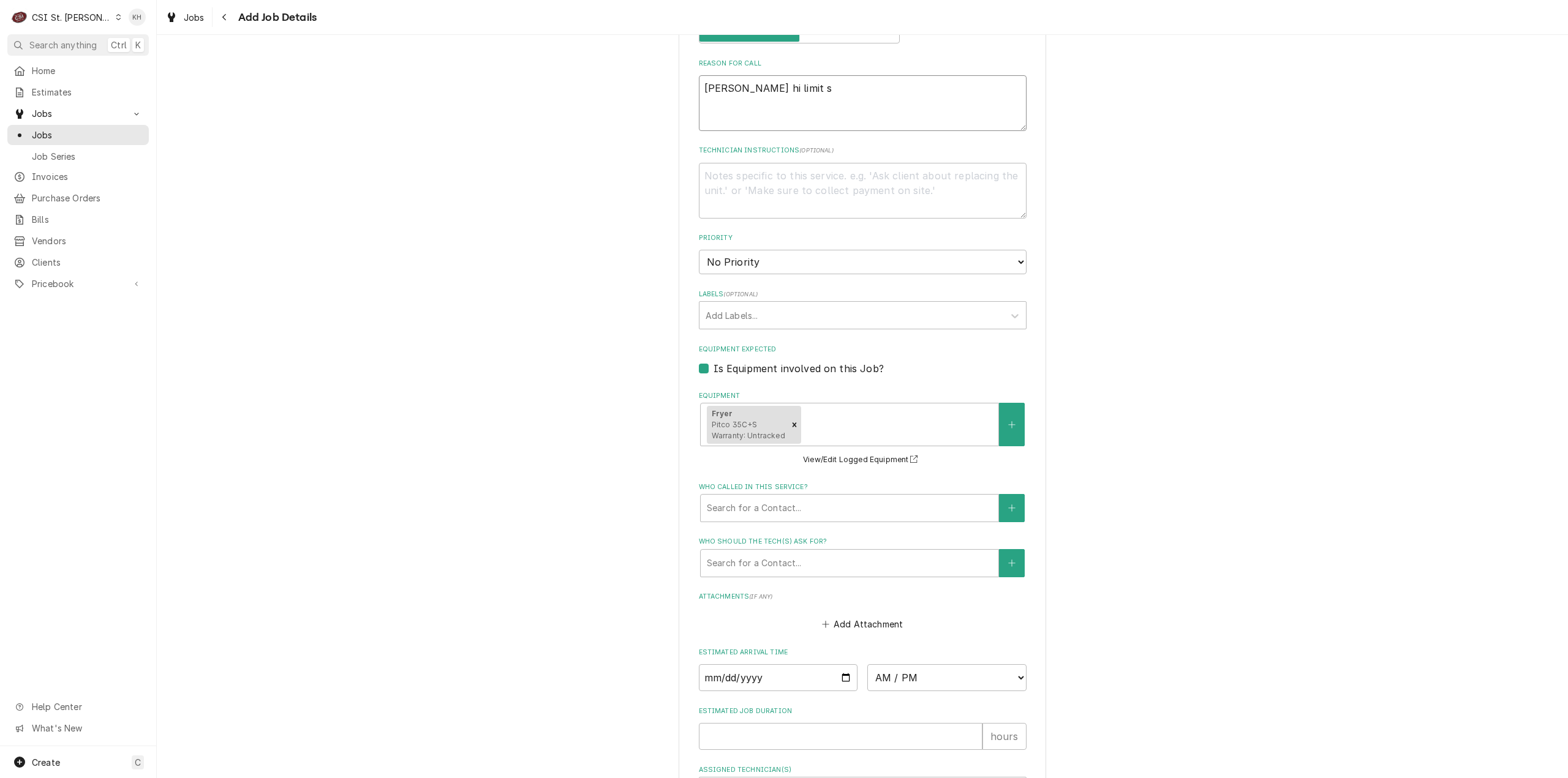
type textarea "x"
type textarea "Pitco Fryer hi limit sw"
type textarea "x"
type textarea "Pitco Fryer hi limit swi"
type textarea "x"
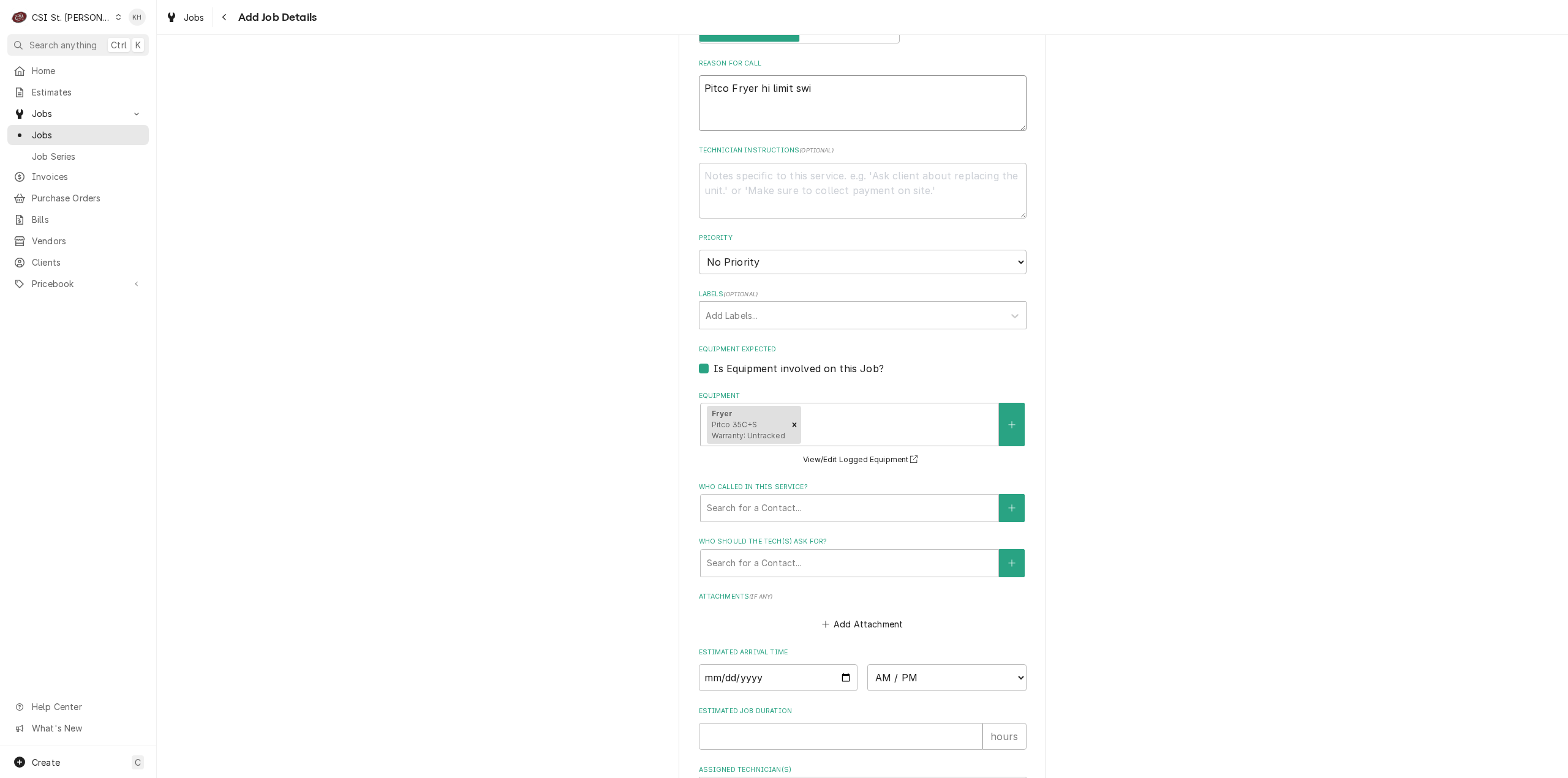
type textarea "Pitco Fryer hi limit swit"
type textarea "x"
type textarea "Pitco Fryer hi limit switch"
type textarea "x"
type textarea "Pitco Fryer hi limit switch"
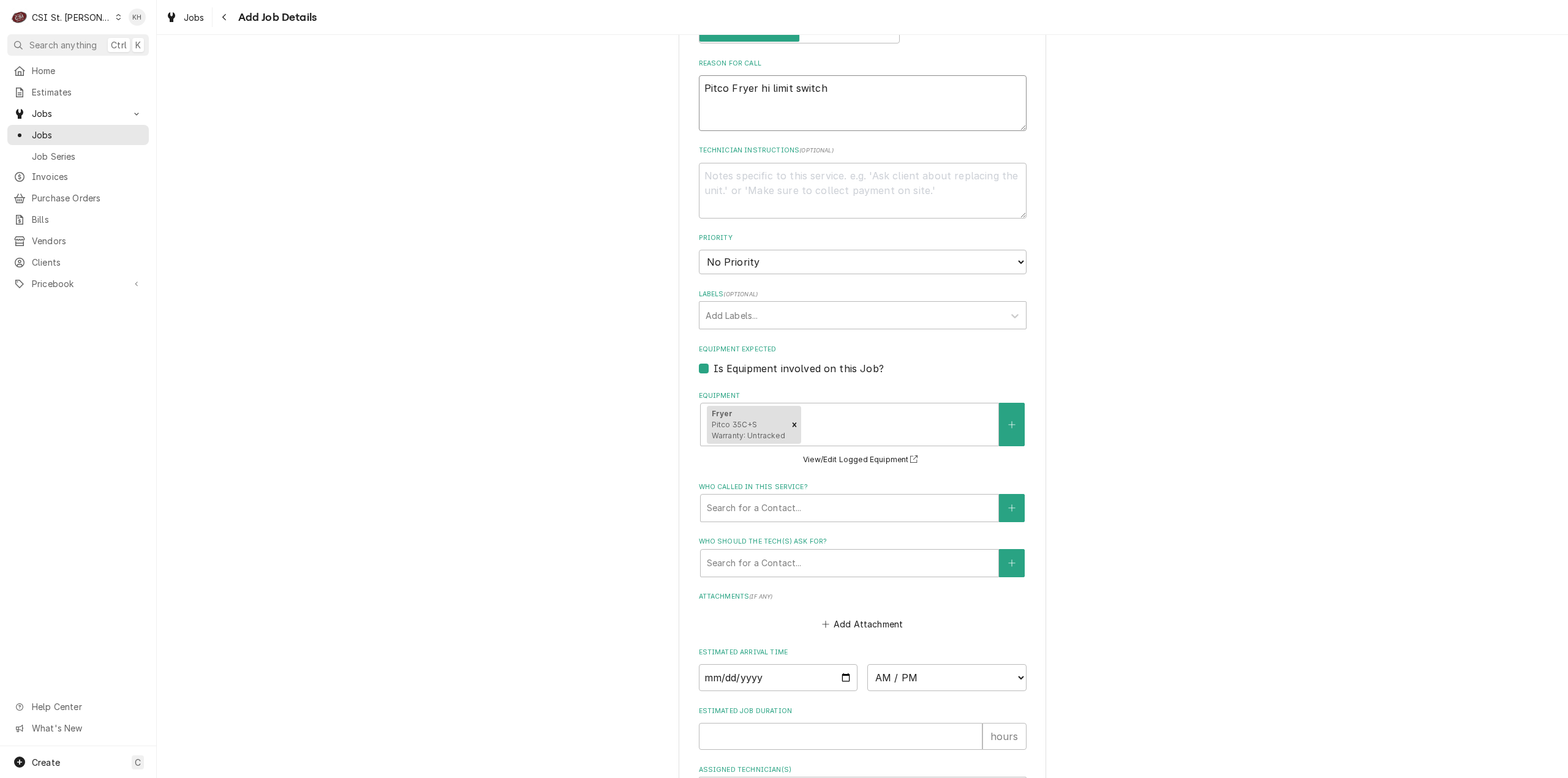
type textarea "x"
type textarea "Pitco Fryer hi limit switch s"
type textarea "x"
type textarea "Pitco Fryer hi limit switch se"
type textarea "x"
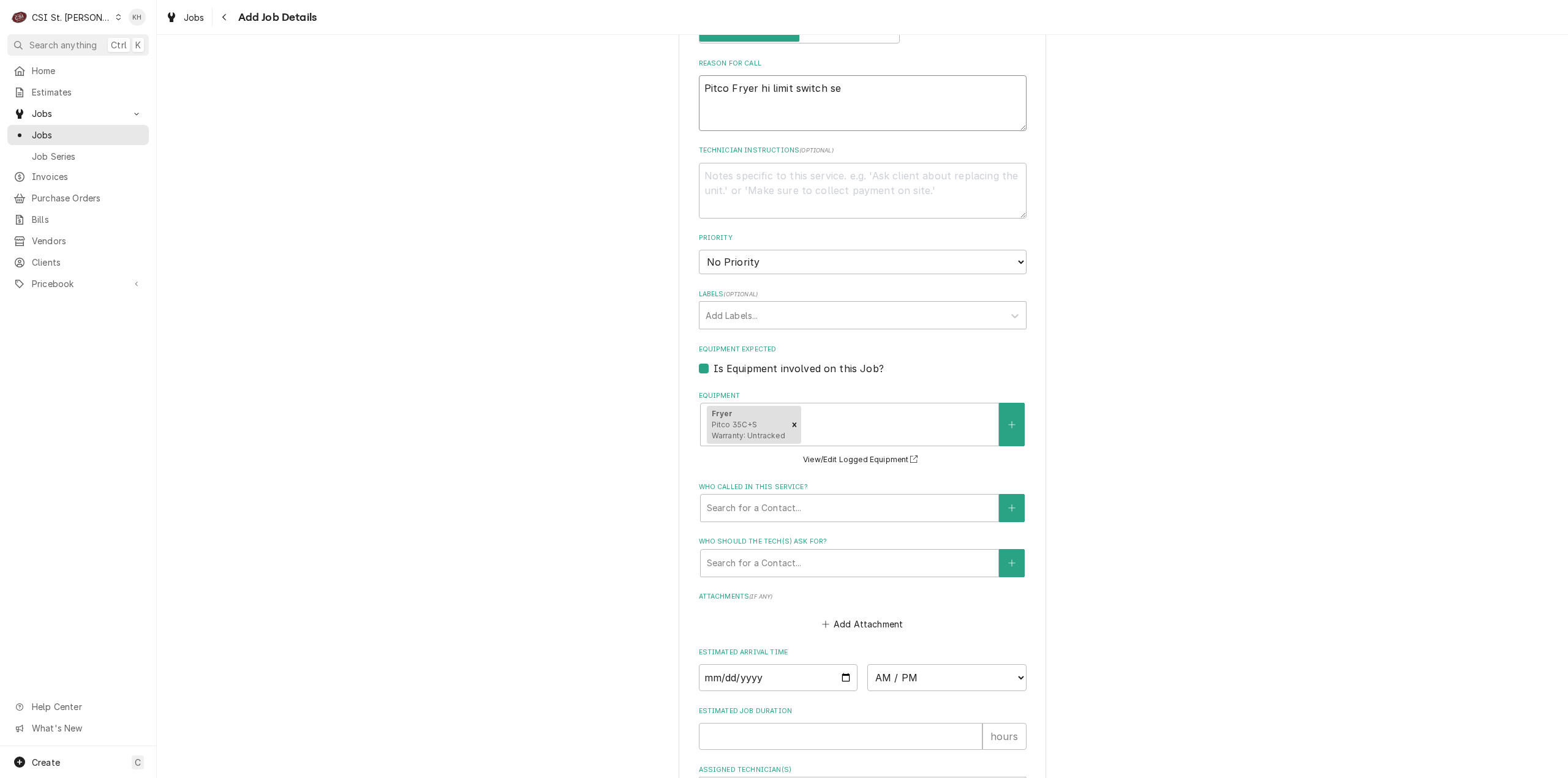
type textarea "Pitco Fryer hi limit switch see"
type textarea "x"
type textarea "Pitco Fryer hi limit switch seem"
type textarea "x"
type textarea "Pitco Fryer hi limit switch seems"
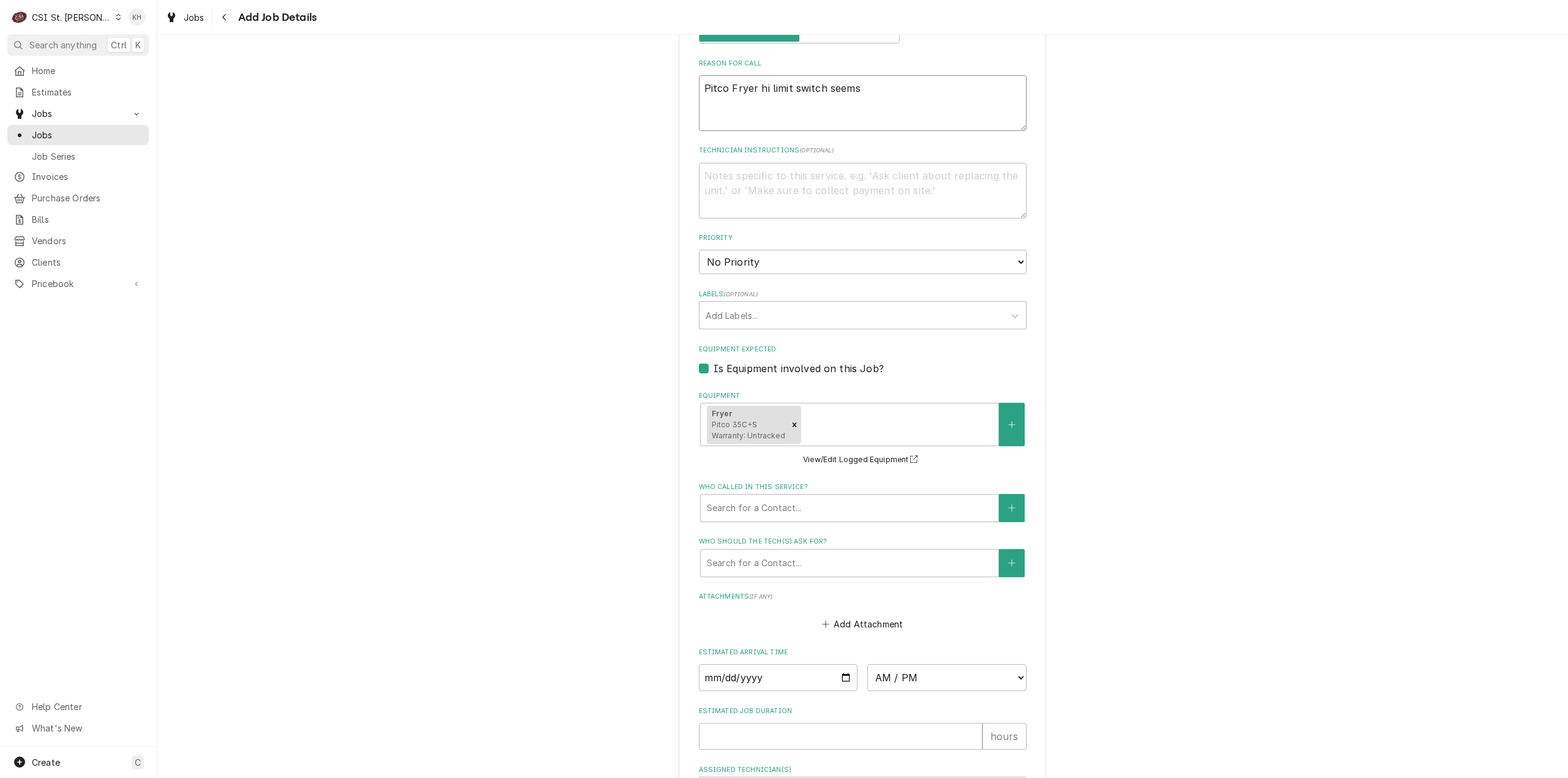
type textarea "x"
type textarea "Pitco Fryer hi limit switch seems t"
type textarea "x"
type textarea "Pitco Fryer hi limit switch seems to"
type textarea "x"
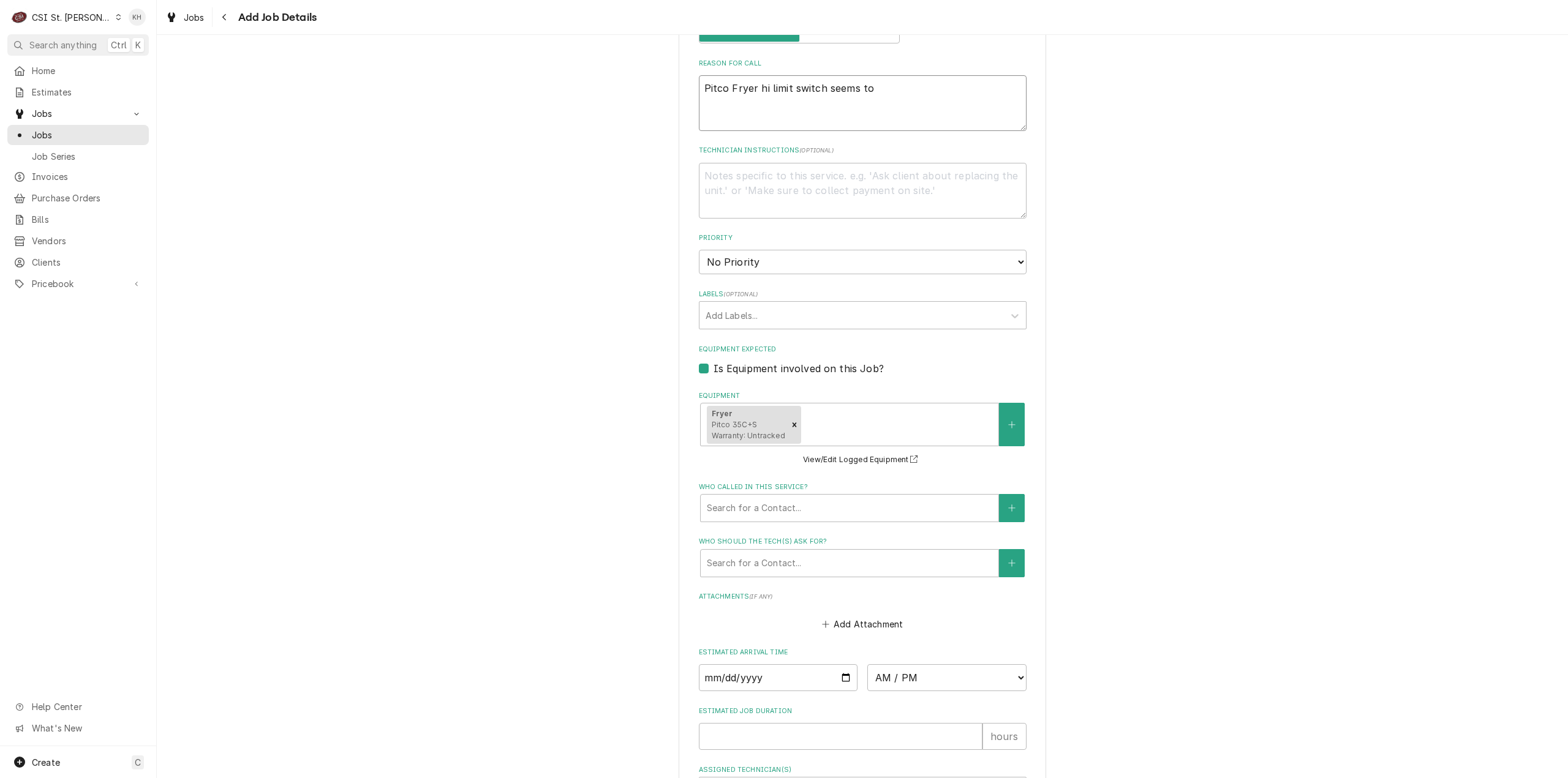
type textarea "Pitco Fryer hi limit switch seems to b"
type textarea "x"
type textarea "Pitco Fryer hi limit switch seems to be"
type textarea "x"
type textarea "Pitco Fryer hi limit switch seems to be"
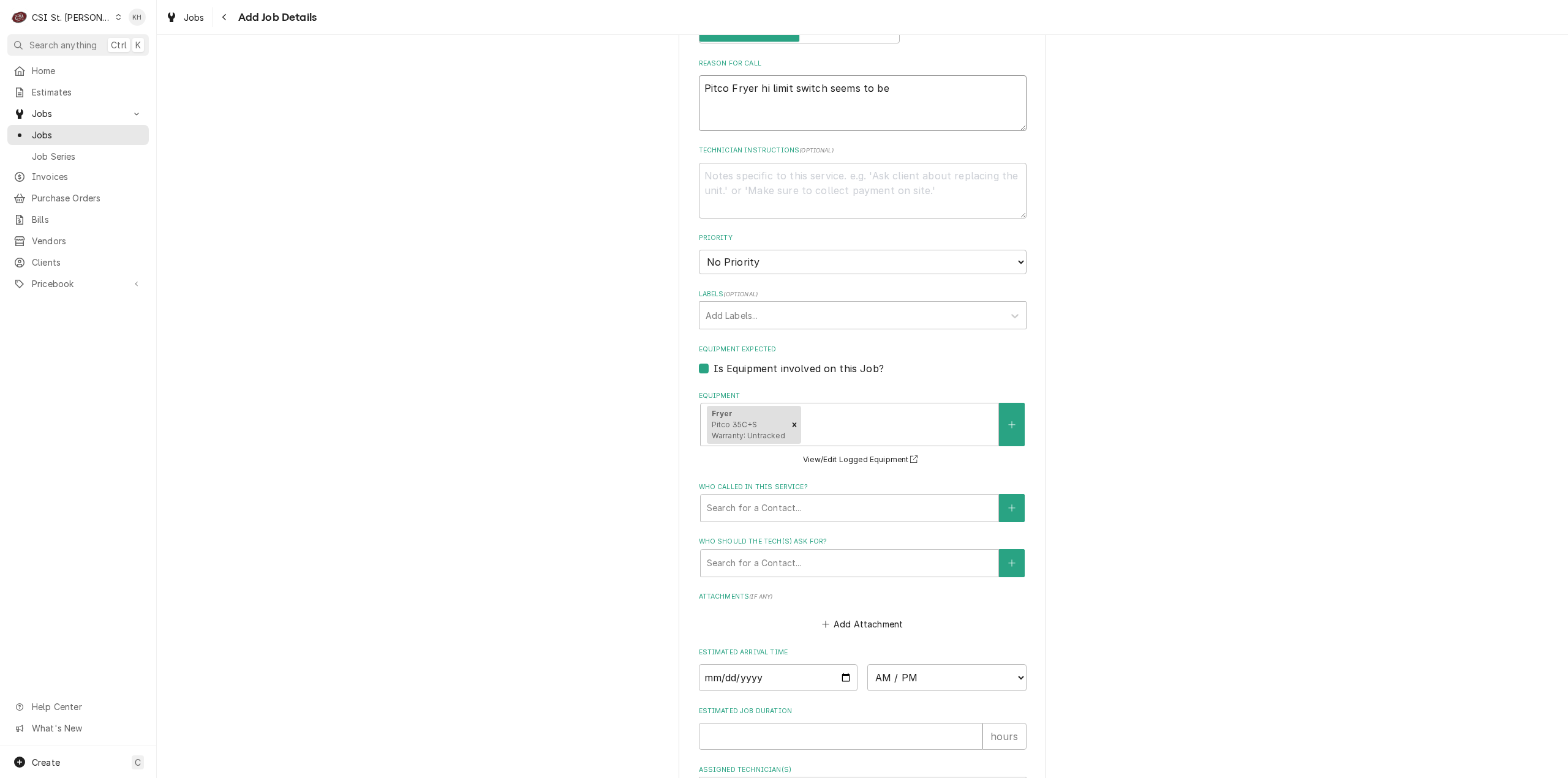
type textarea "x"
type textarea "Pitco Fryer hi limit switch seems to be o"
type textarea "x"
type textarea "Pitco Fryer hi limit switch seems to be ou"
type textarea "x"
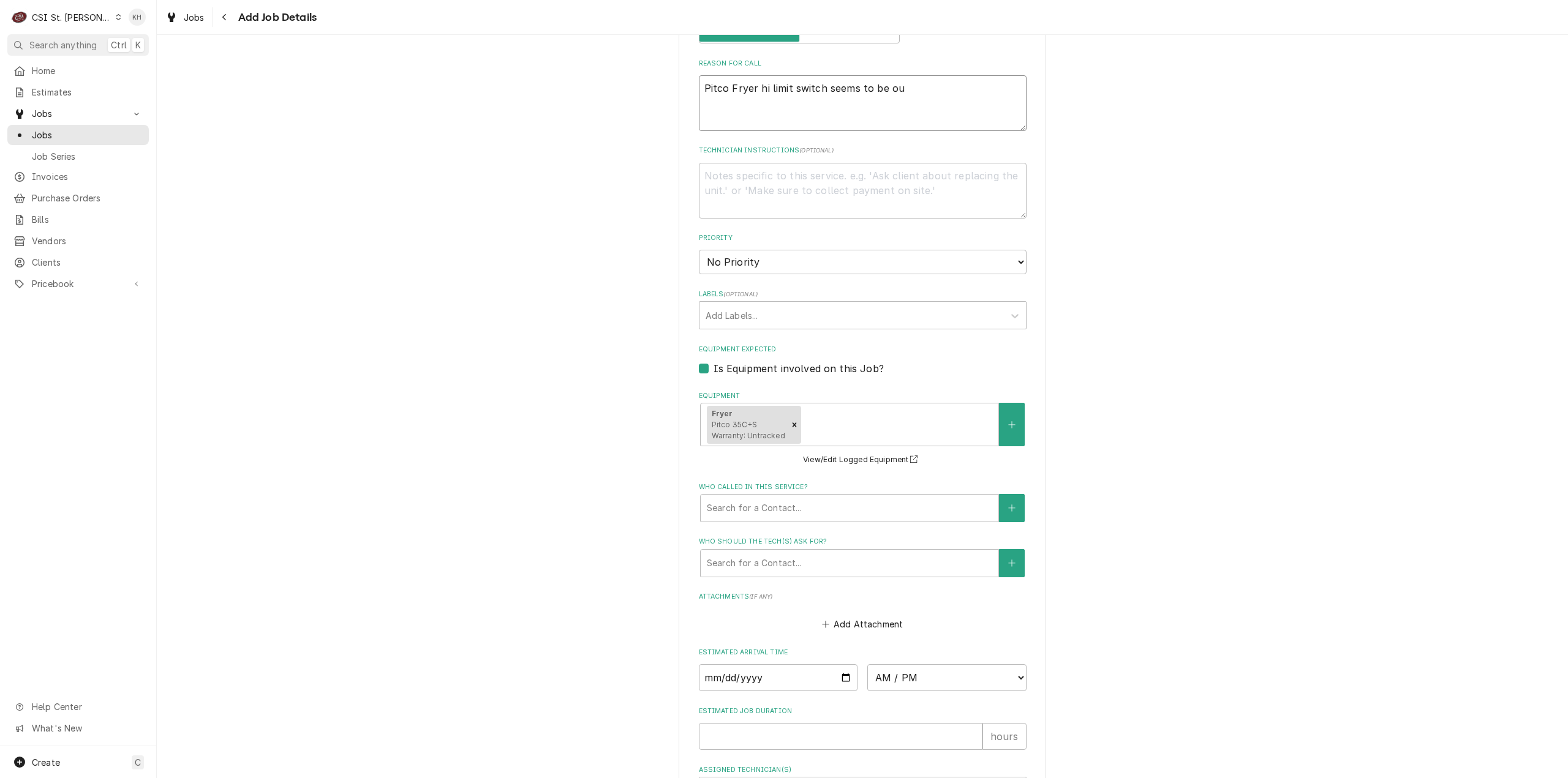
type textarea "Pitco Fryer hi limit switch seems to be out"
type textarea "x"
type textarea "Pitco Fryer hi limit switch seems to be out"
type textarea "x"
type textarea "Pitco Fryer hi limit switch seems to be out -"
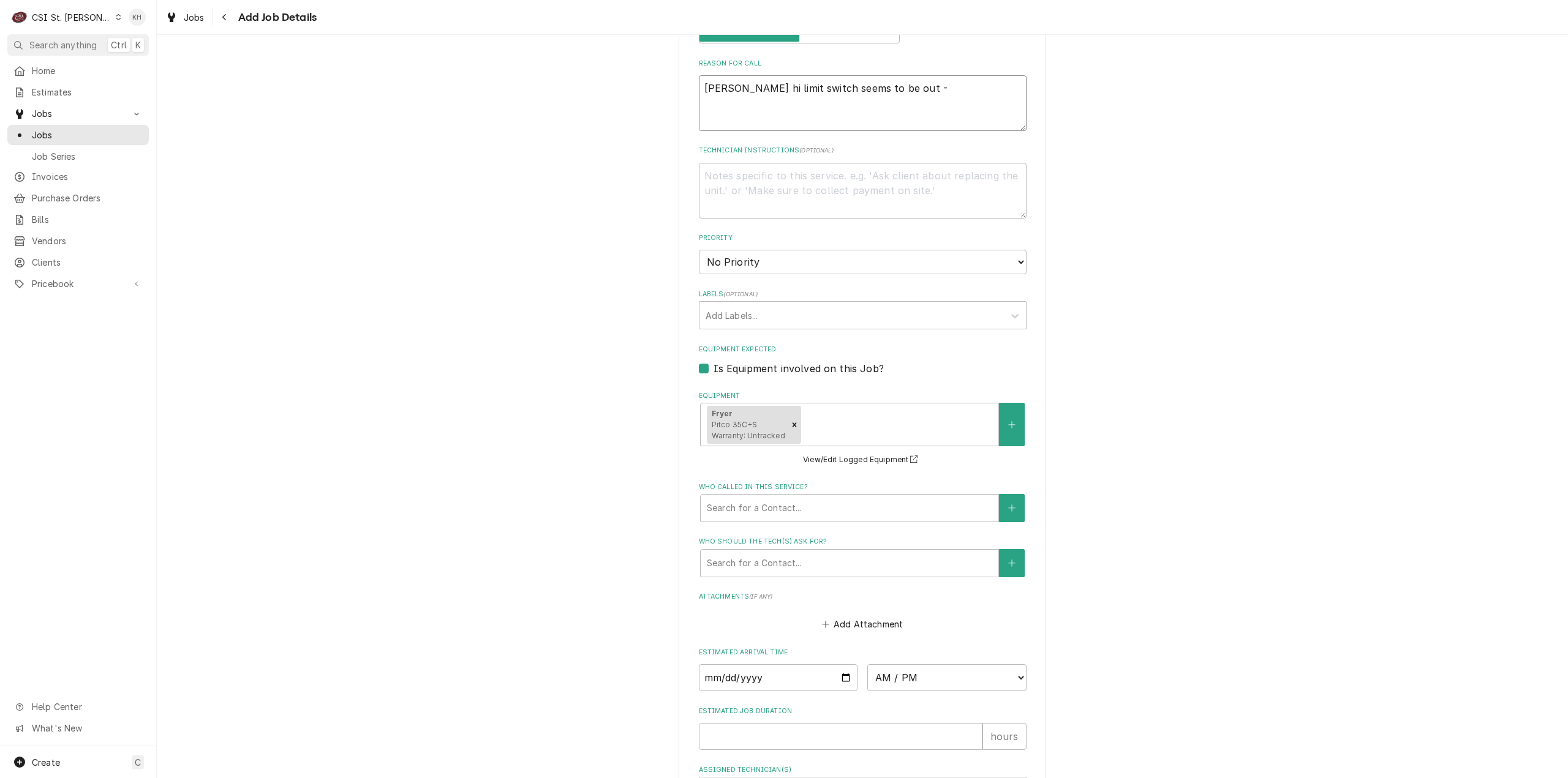
type textarea "x"
type textarea "Pitco Fryer hi limit switch seems to be out - F"
type textarea "x"
type textarea "Pitco Fryer hi limit switch seems to be out - Fr"
type textarea "x"
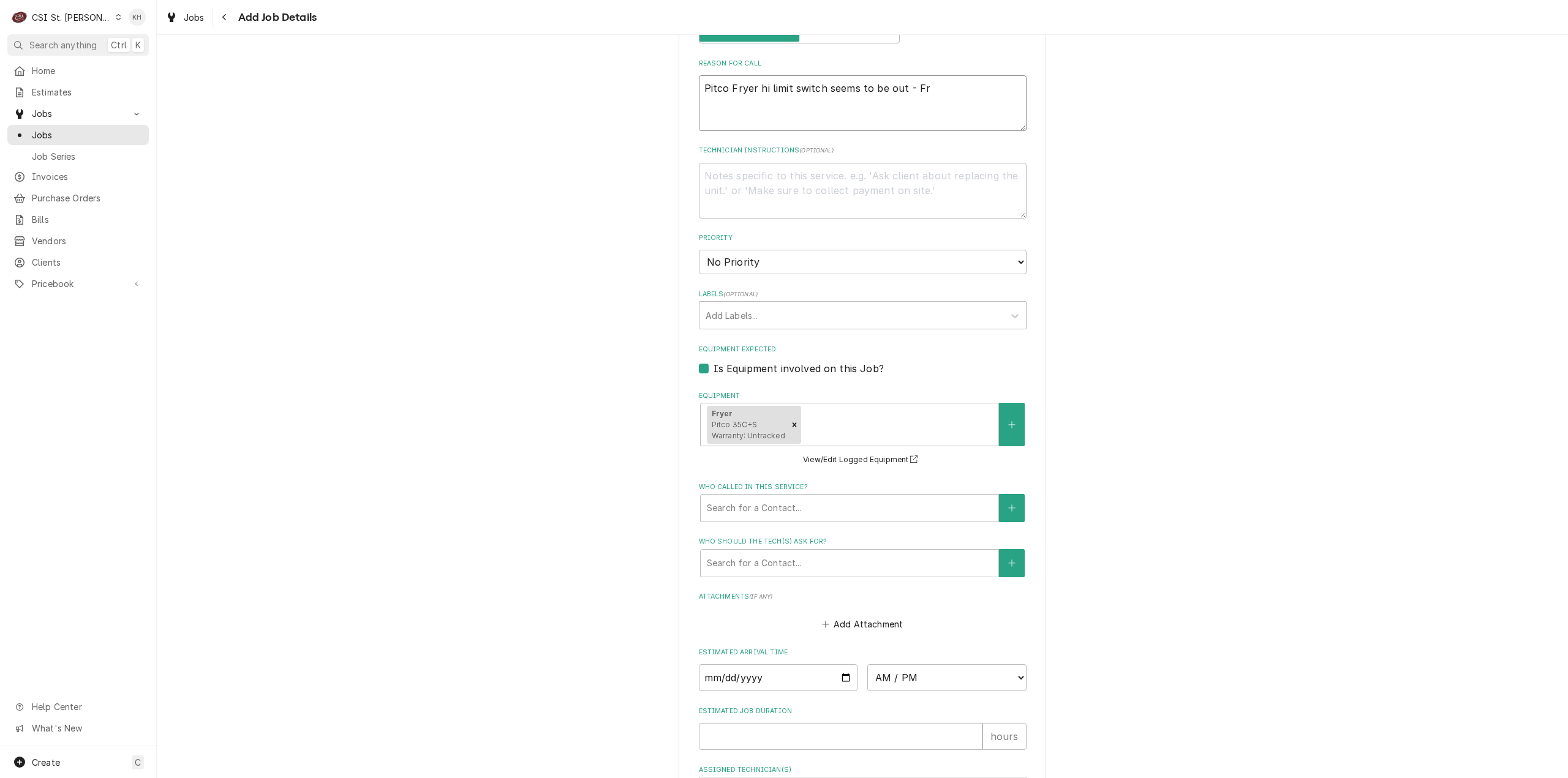
type textarea "Pitco Fryer hi limit switch seems to be out - Fry"
type textarea "x"
type textarea "Pitco Fryer hi limit switch seems to be out - Frye"
type textarea "x"
type textarea "Pitco Fryer hi limit switch seems to be out - Fryer"
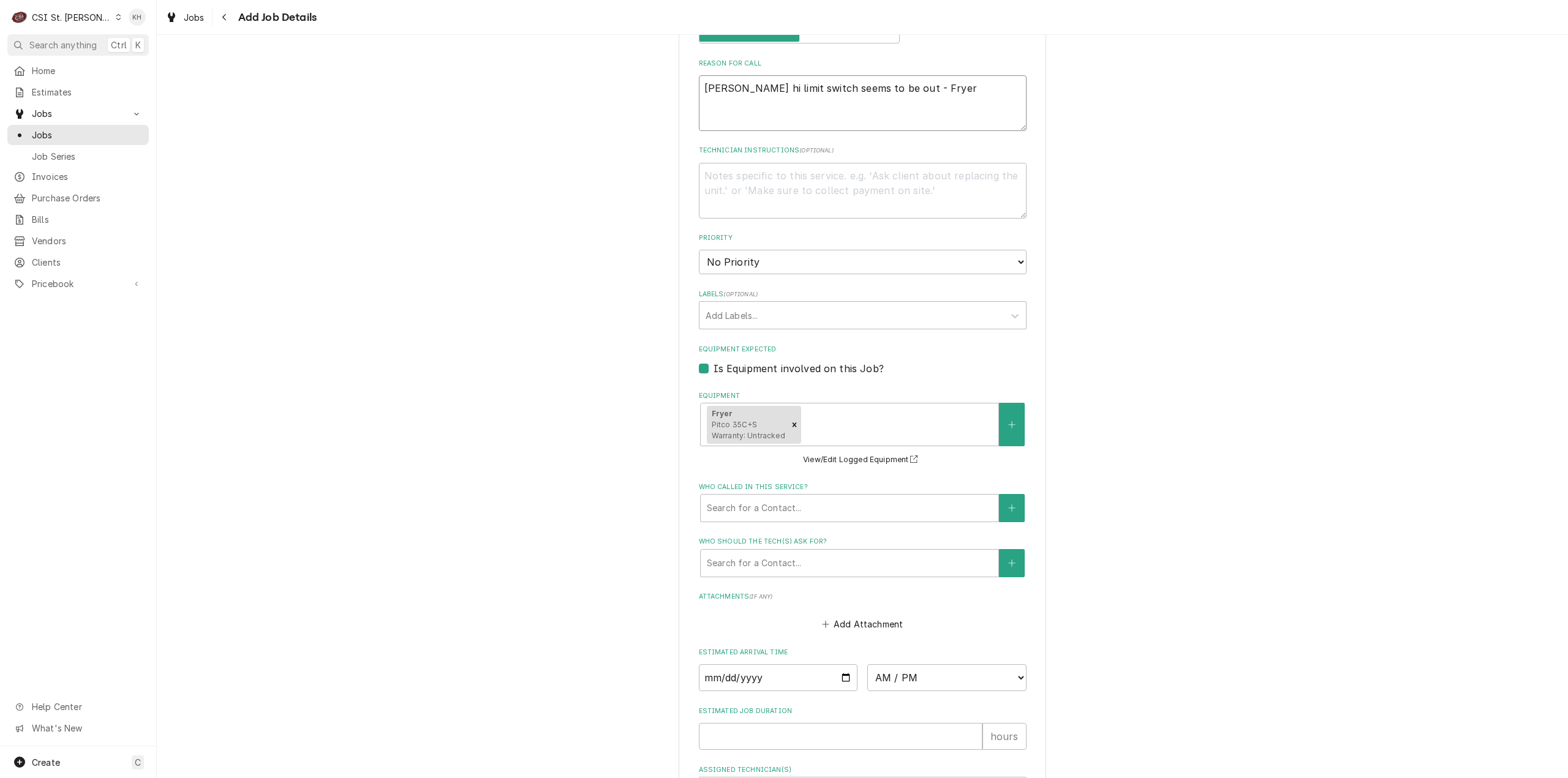
type textarea "x"
type textarea "Pitco Fryer hi limit switch seems to be out - Fryer"
type textarea "x"
type textarea "Pitco Fryer hi limit switch seems to be out - Fryer wi"
type textarea "x"
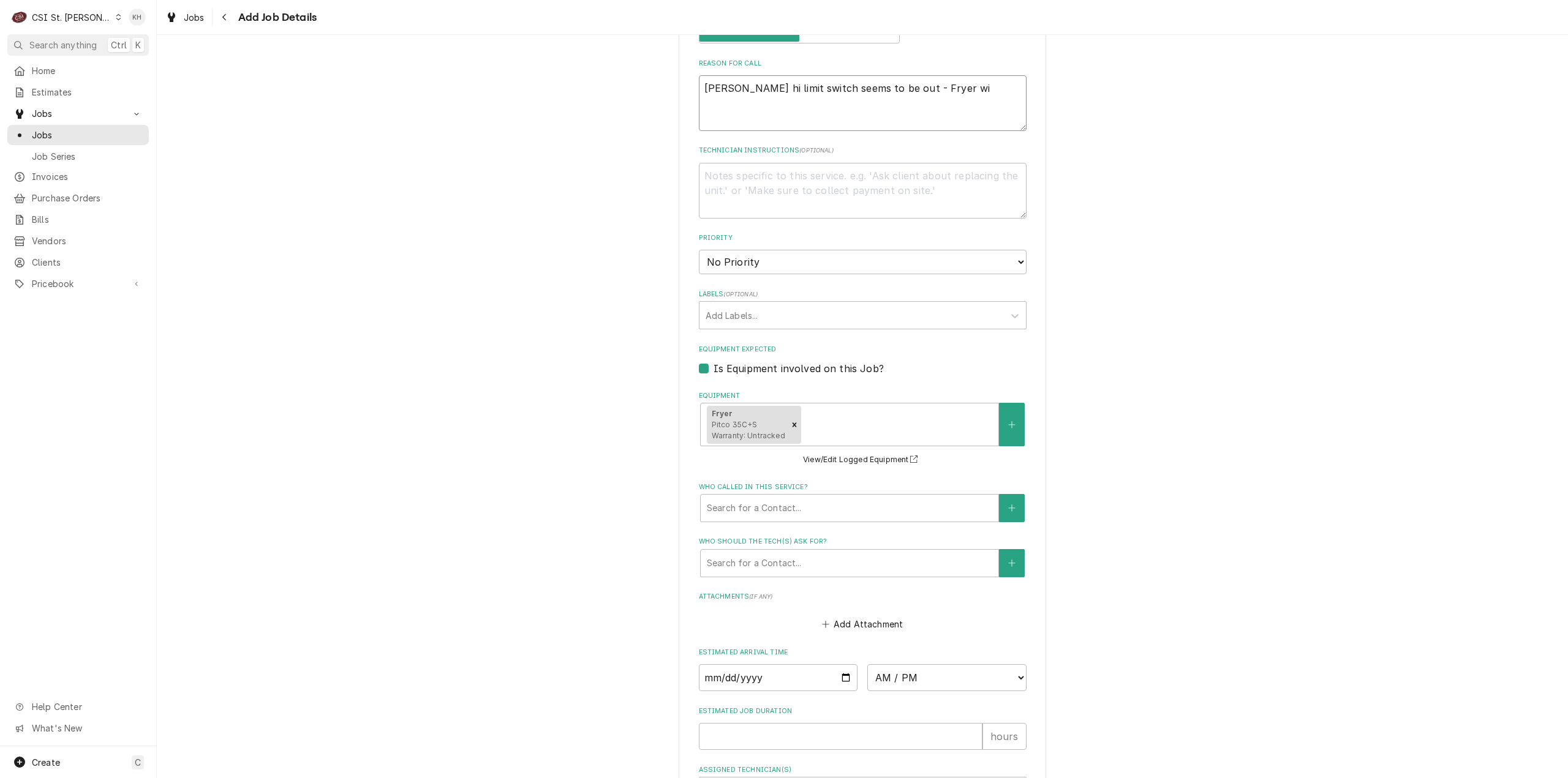
type textarea "Pitco Fryer hi limit switch seems to be out - Fryer wil"
type textarea "x"
type textarea "Pitco Fryer hi limit switch seems to be out - Fryer will"
type textarea "x"
type textarea "Pitco Fryer hi limit switch seems to be out - Fryer will"
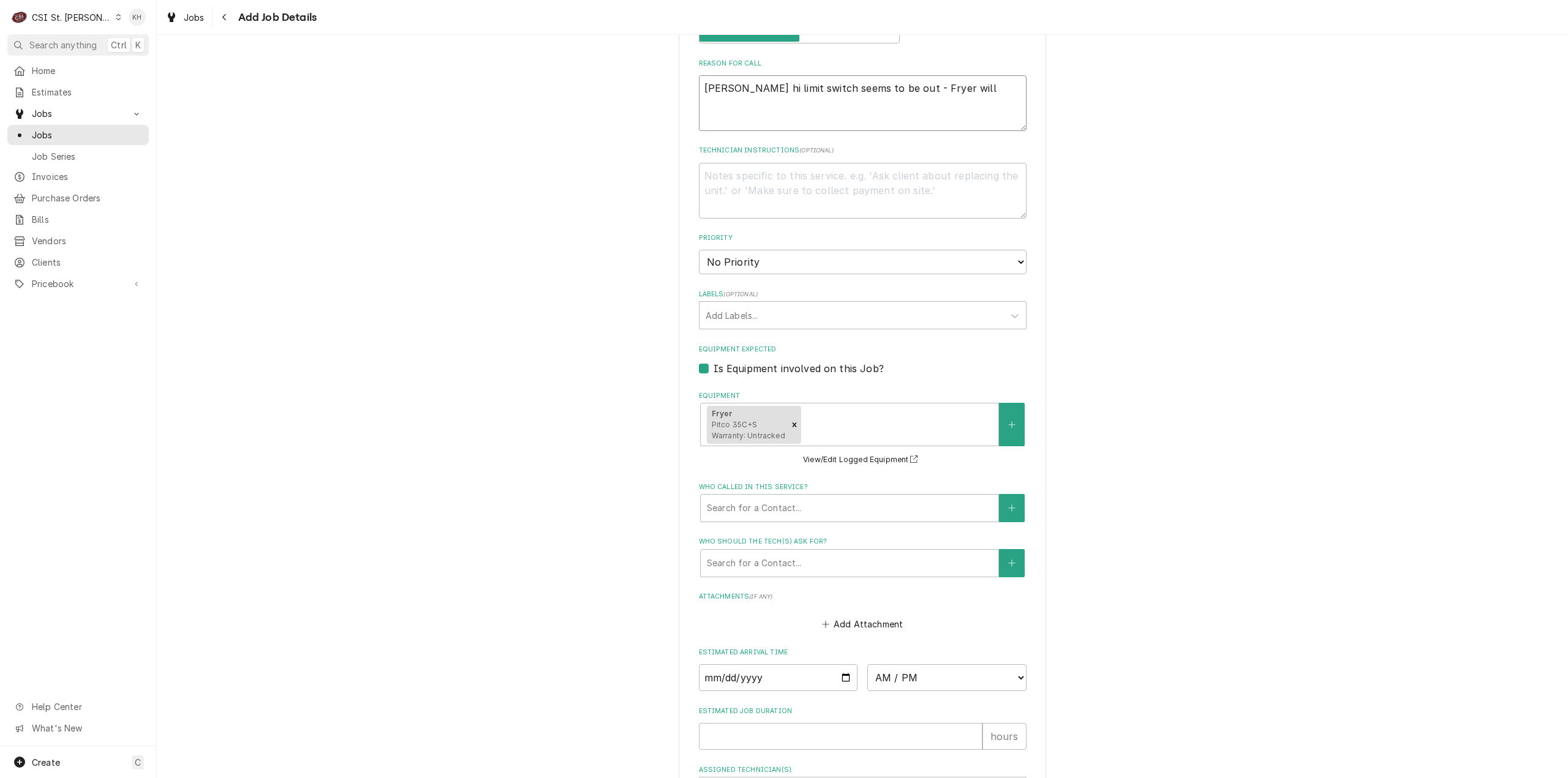
type textarea "x"
type textarea "Pitco Fryer hi limit switch seems to be out - Fryer will no"
type textarea "x"
type textarea "Pitco Fryer hi limit switch seems to be out - Fryer will not"
type textarea "x"
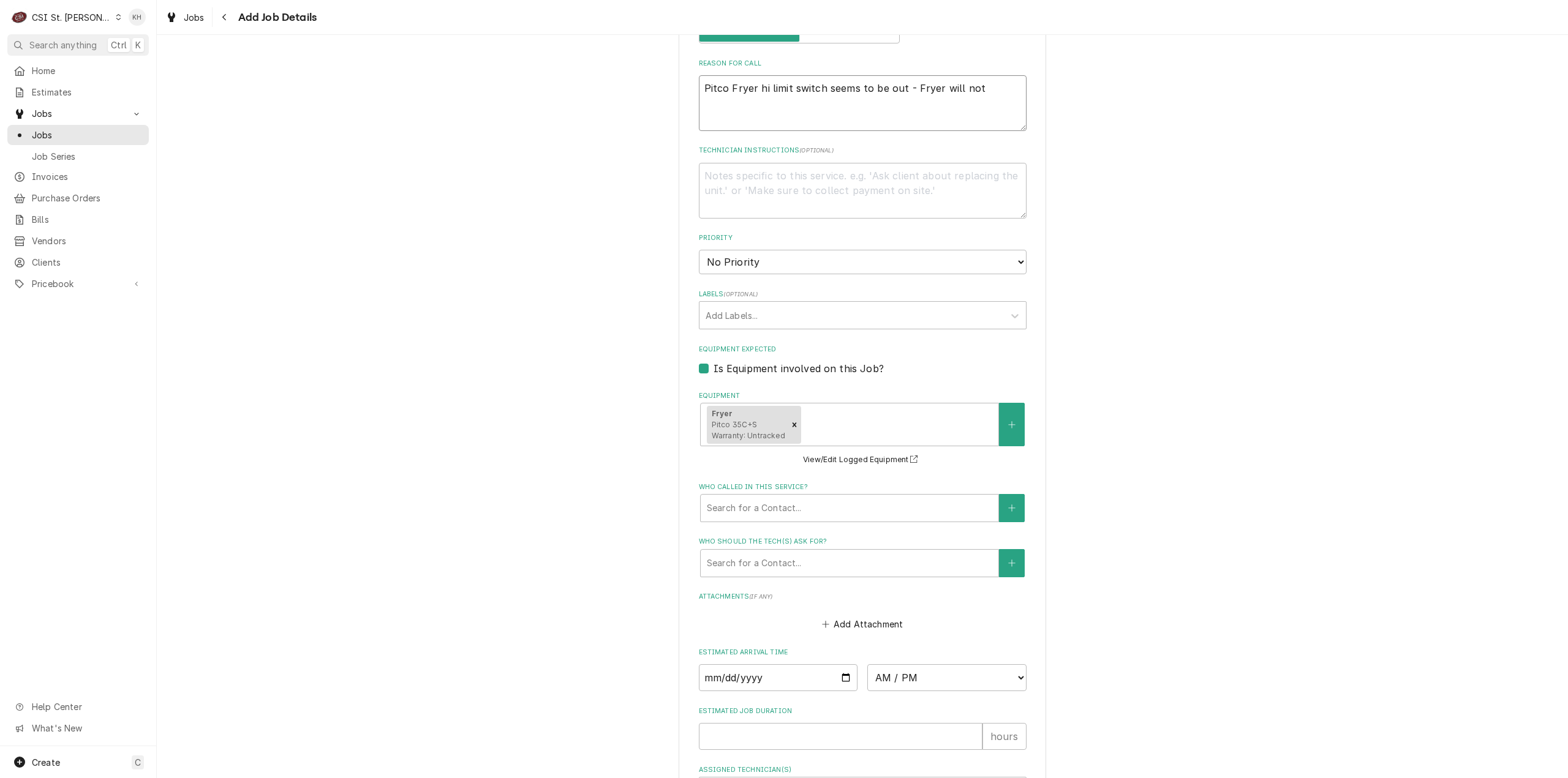
type textarea "Pitco Fryer hi limit switch seems to be out - Fryer will not"
type textarea "x"
type textarea "Pitco Fryer hi limit switch seems to be out - Fryer will not r"
type textarea "x"
type textarea "Pitco Fryer hi limit switch seems to be out - Fryer will not re"
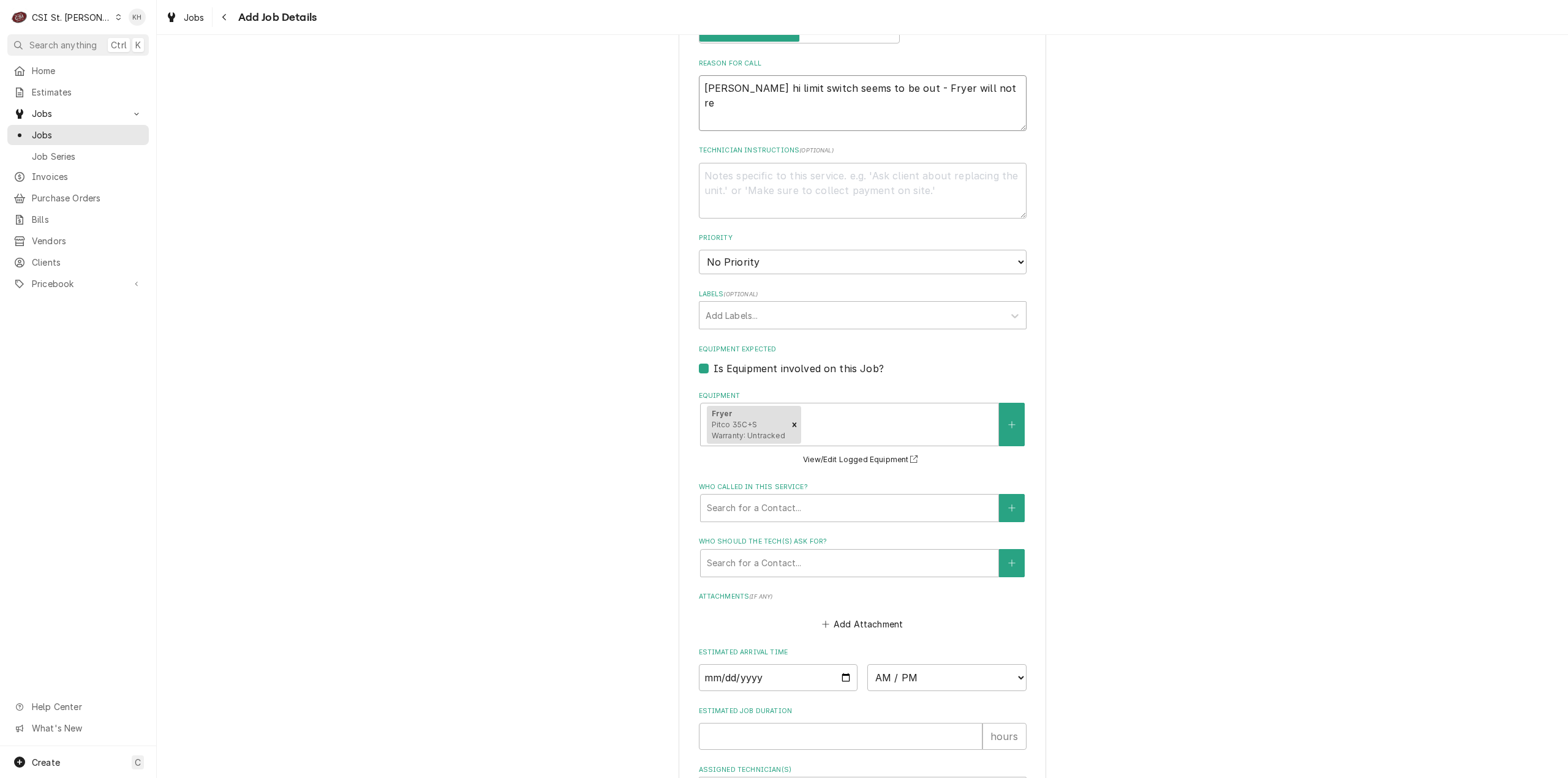
type textarea "x"
type textarea "Pitco Fryer hi limit switch seems to be out - Fryer will not rea"
type textarea "x"
type textarea "Pitco Fryer hi limit switch seems to be out - Fryer will not reac"
type textarea "x"
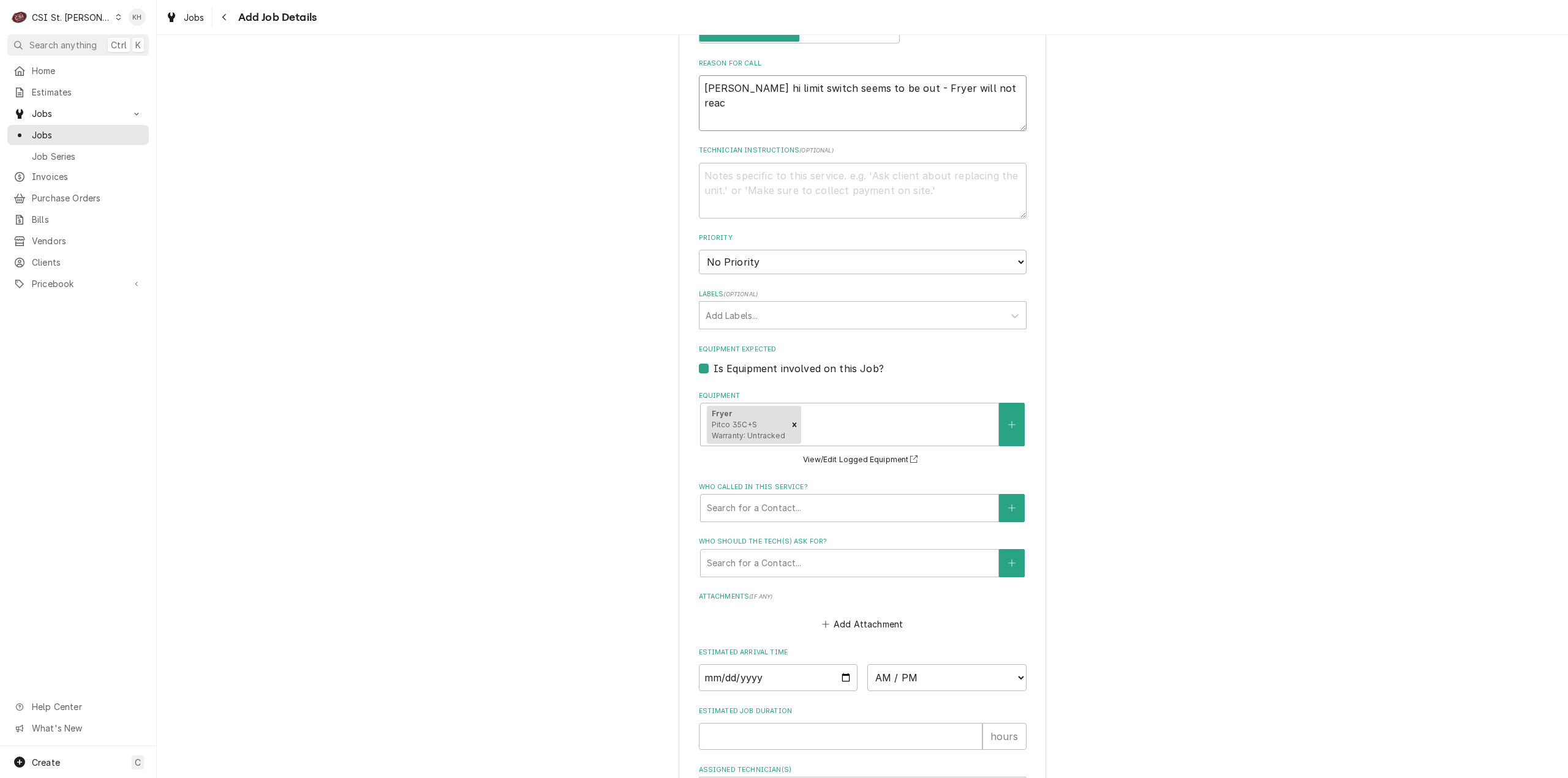
type textarea "Pitco Fryer hi limit switch seems to be out - Fryer will not reach"
type textarea "x"
type textarea "Pitco Fryer hi limit switch seems to be out - Fryer will not reach"
type textarea "x"
click at [820, 173] on textarea "Service Hours: Contact: Devin 314-724-6189" at bounding box center [862, 191] width 328 height 55
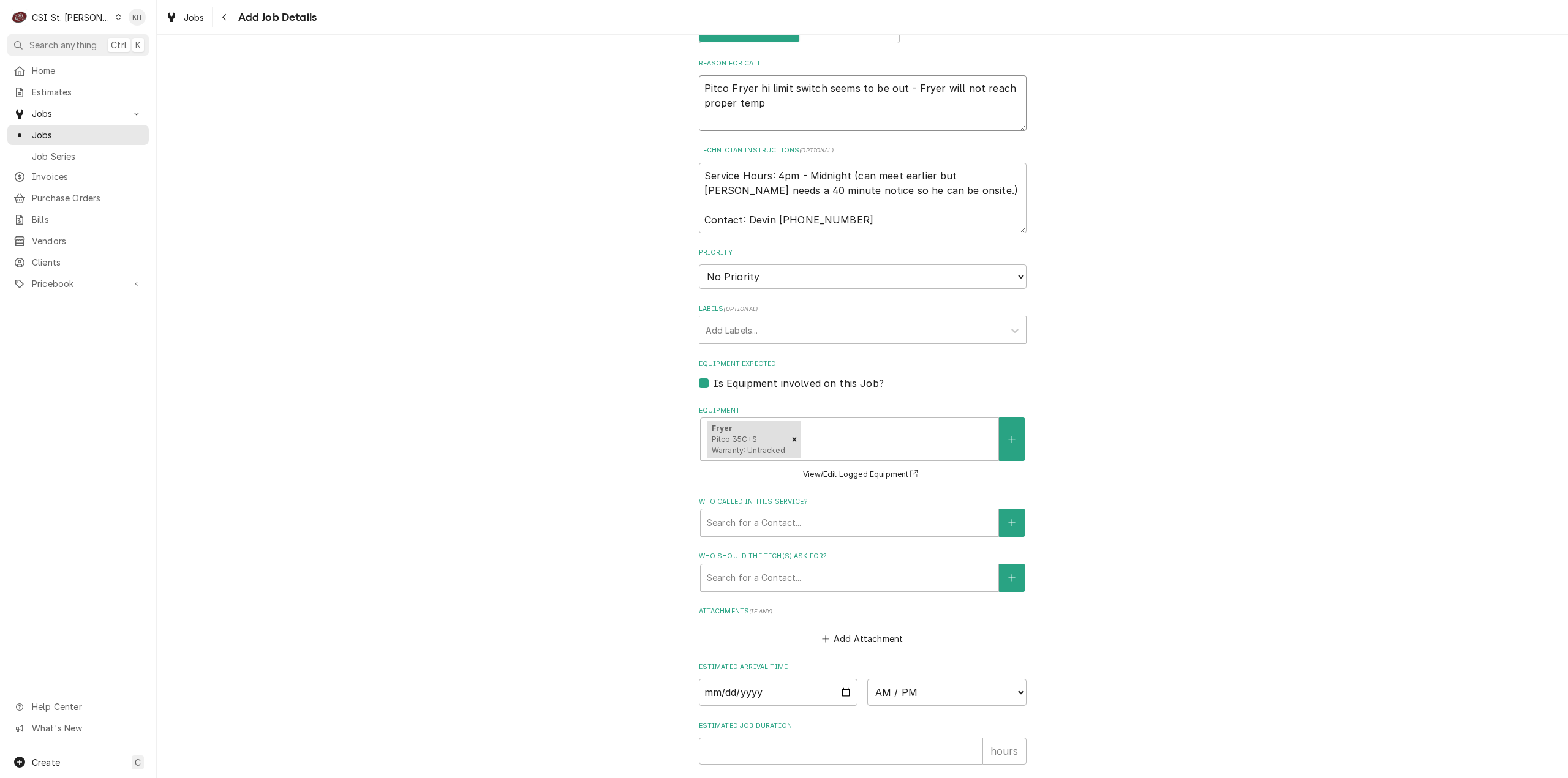
click at [820, 99] on textarea "Pitco Fryer hi limit switch seems to be out - Fryer will not reach proper temp" at bounding box center [862, 103] width 328 height 55
click at [701, 172] on textarea "Service Hours: 4pm - Midnight (can meet earlier but Devin needs a 40 minute not…" at bounding box center [862, 198] width 328 height 70
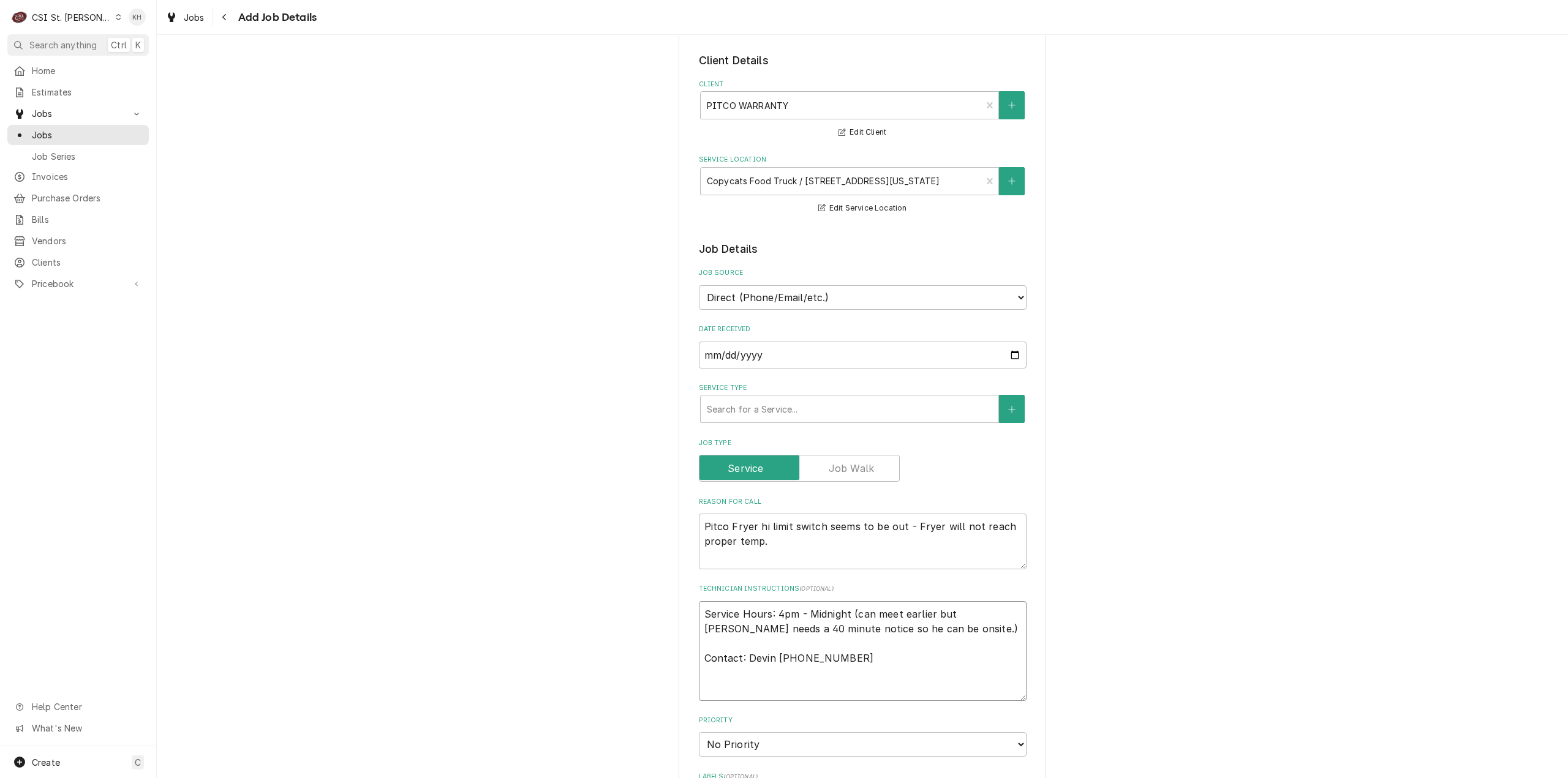
scroll to position [123, 0]
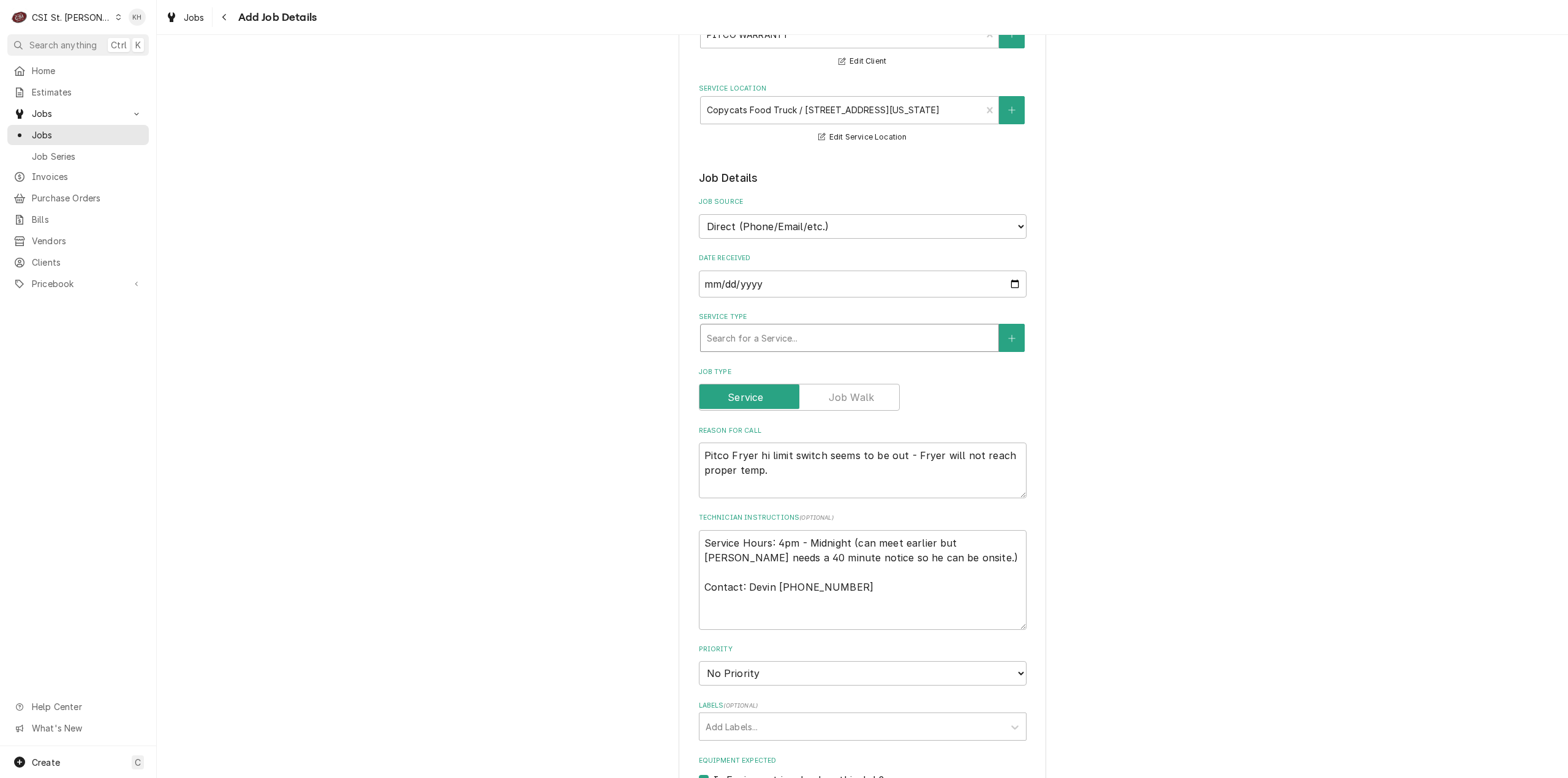
click at [892, 349] on div "Search for a Service..." at bounding box center [850, 338] width 297 height 27
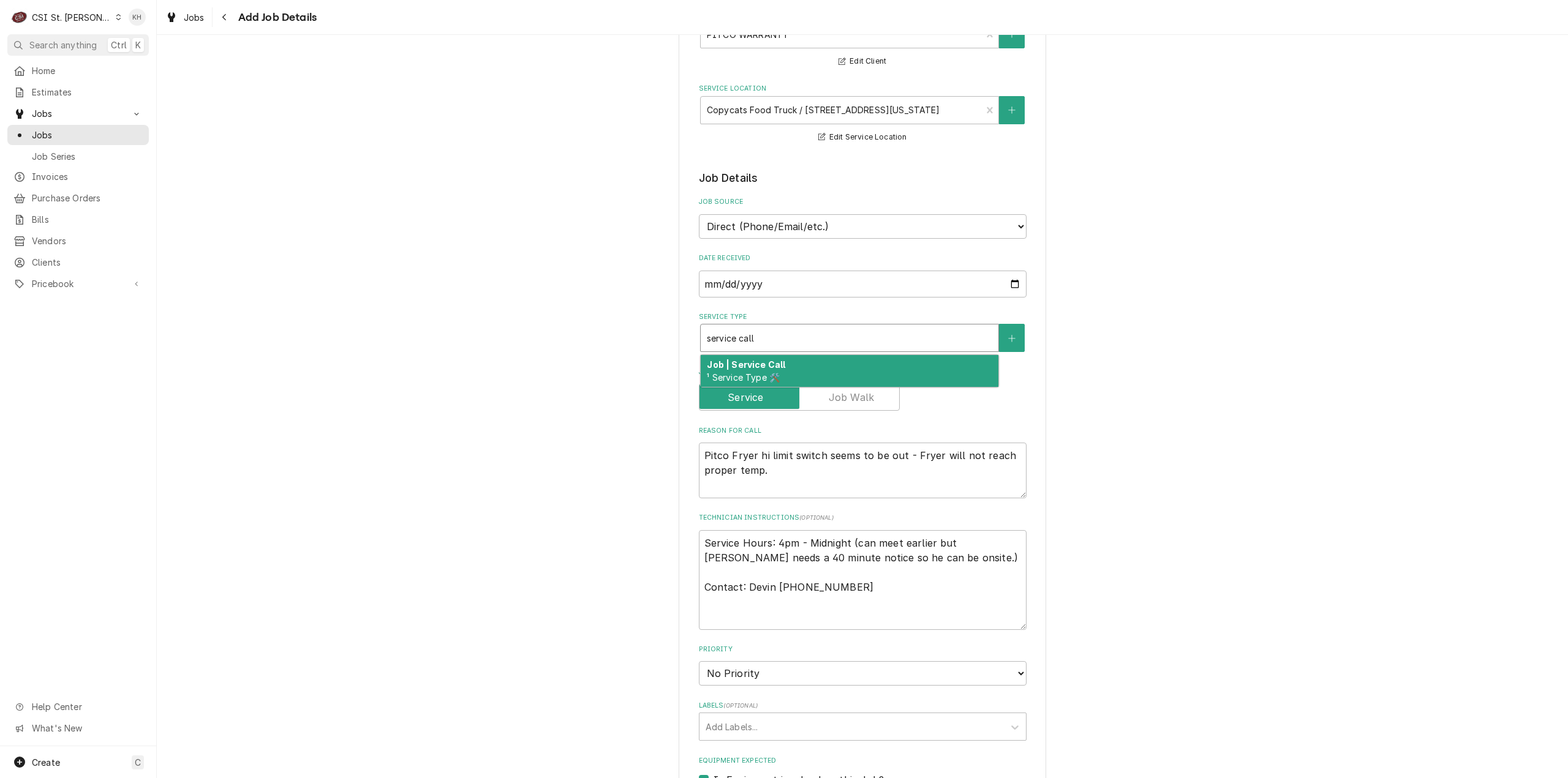
click at [879, 370] on div "Job | Service Call ¹ Service Type 🛠️" at bounding box center [850, 371] width 297 height 32
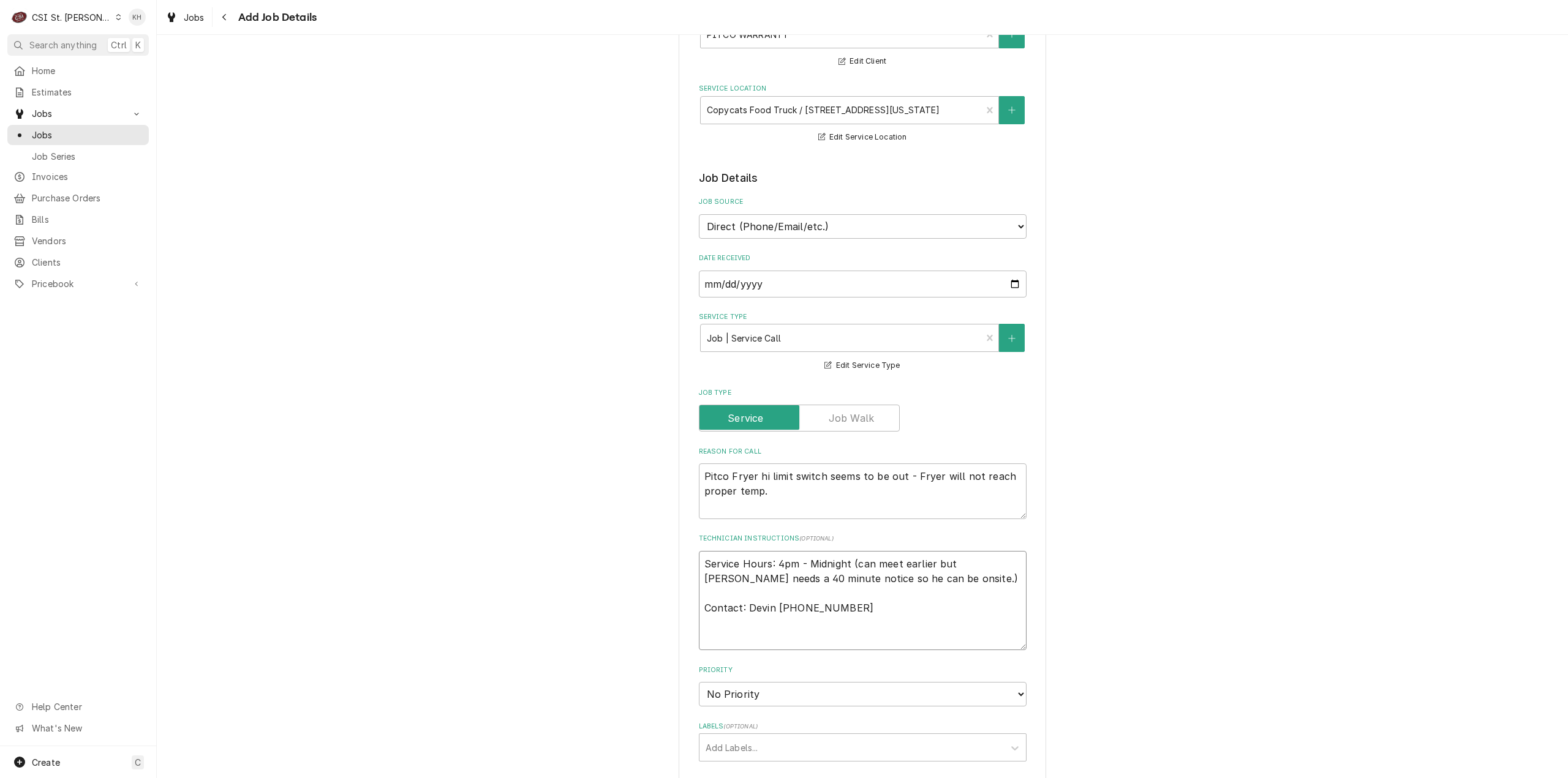
click at [754, 556] on textarea "Service Hours: 4pm - Midnight (can meet earlier but Devin needs a 40 minute not…" at bounding box center [862, 601] width 328 height 100
click at [793, 693] on select "No Priority Urgent High Medium Low" at bounding box center [862, 693] width 328 height 25
click at [699, 682] on select "No Priority Urgent High Medium Low" at bounding box center [862, 693] width 328 height 25
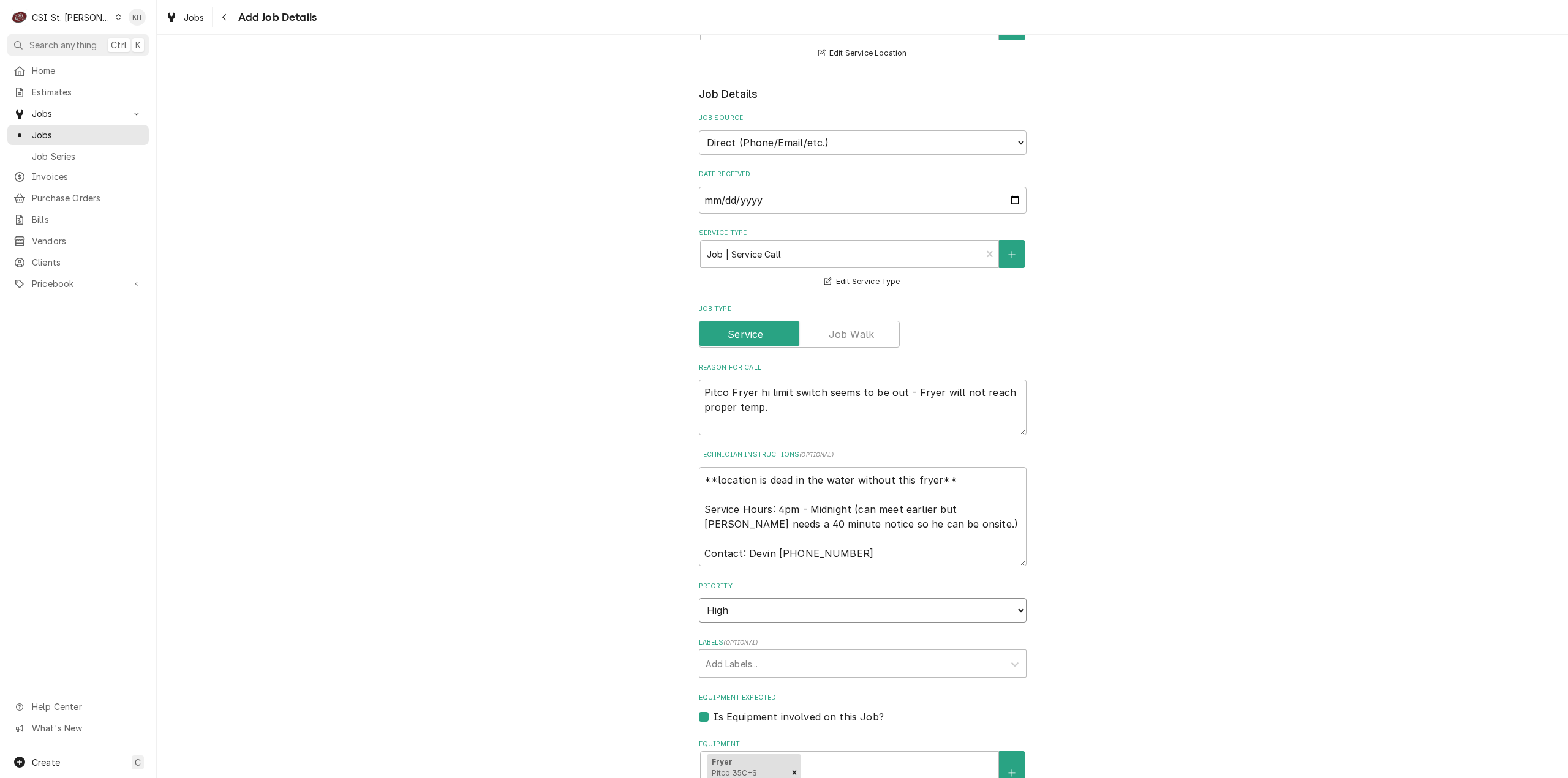
scroll to position [245, 0]
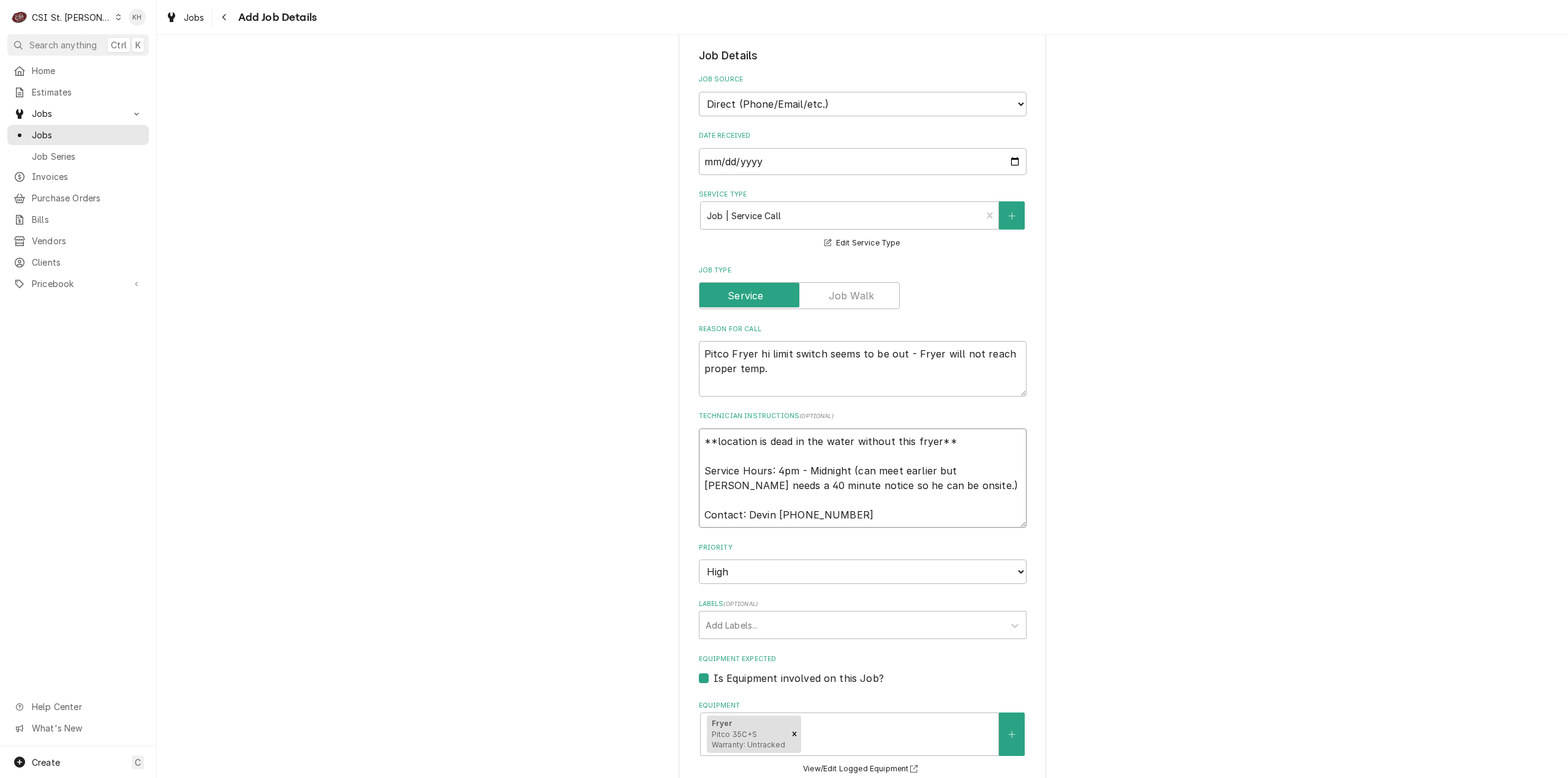
drag, startPoint x: 952, startPoint y: 440, endPoint x: 677, endPoint y: 434, distance: 275.1
click at [679, 434] on div "Please provide the following information to create a job: Client Details Client…" at bounding box center [862, 512] width 368 height 1396
click at [784, 372] on textarea "Pitco Fryer hi limit switch seems to be out - Fryer will not reach proper temp." at bounding box center [862, 368] width 328 height 55
paste textarea "**location is dead in the water without this fryer**"
drag, startPoint x: 700, startPoint y: 470, endPoint x: 685, endPoint y: 444, distance: 30.0
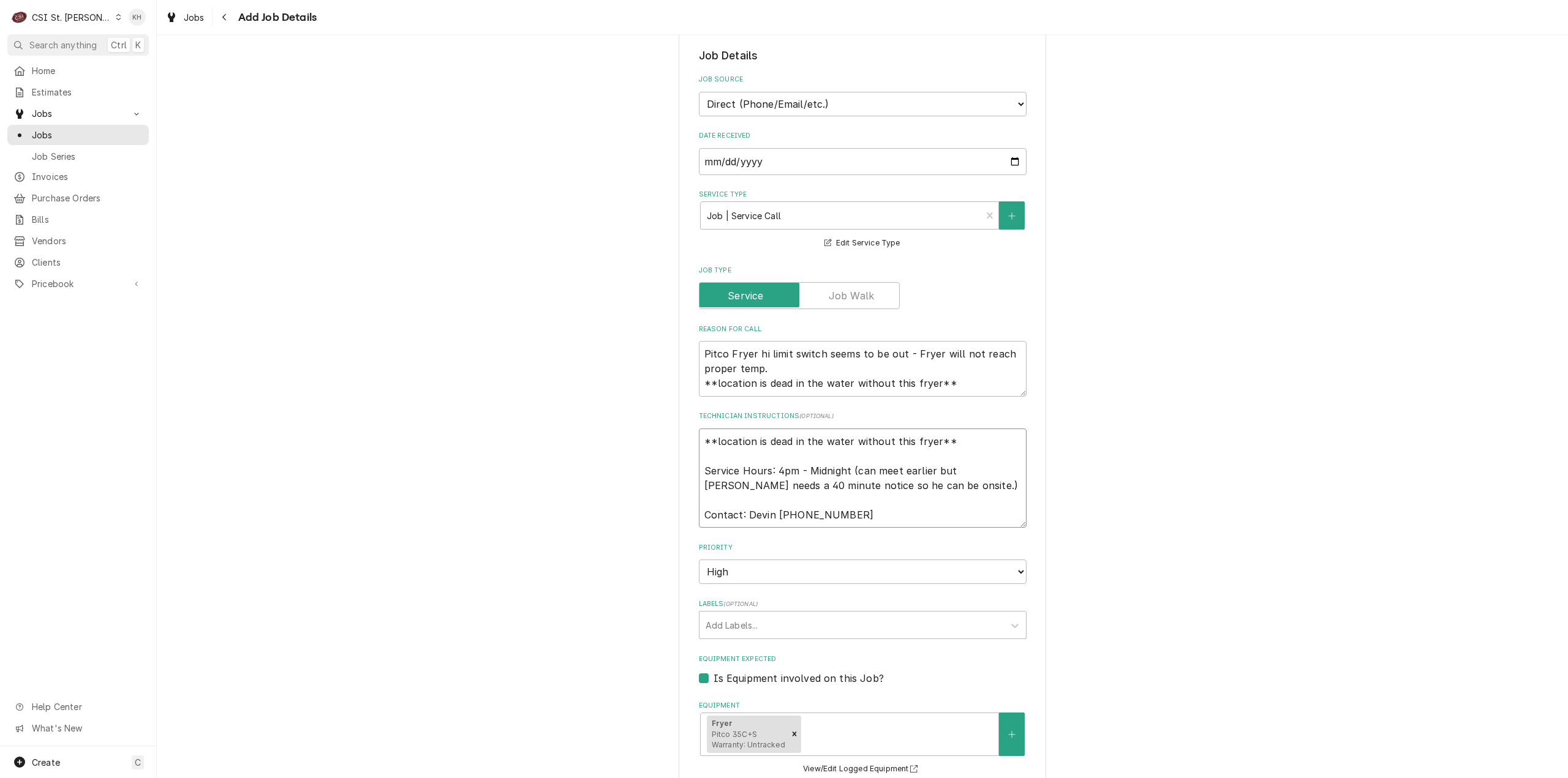
click at [685, 444] on div "Please provide the following information to create a job: Client Details Client…" at bounding box center [862, 512] width 368 height 1396
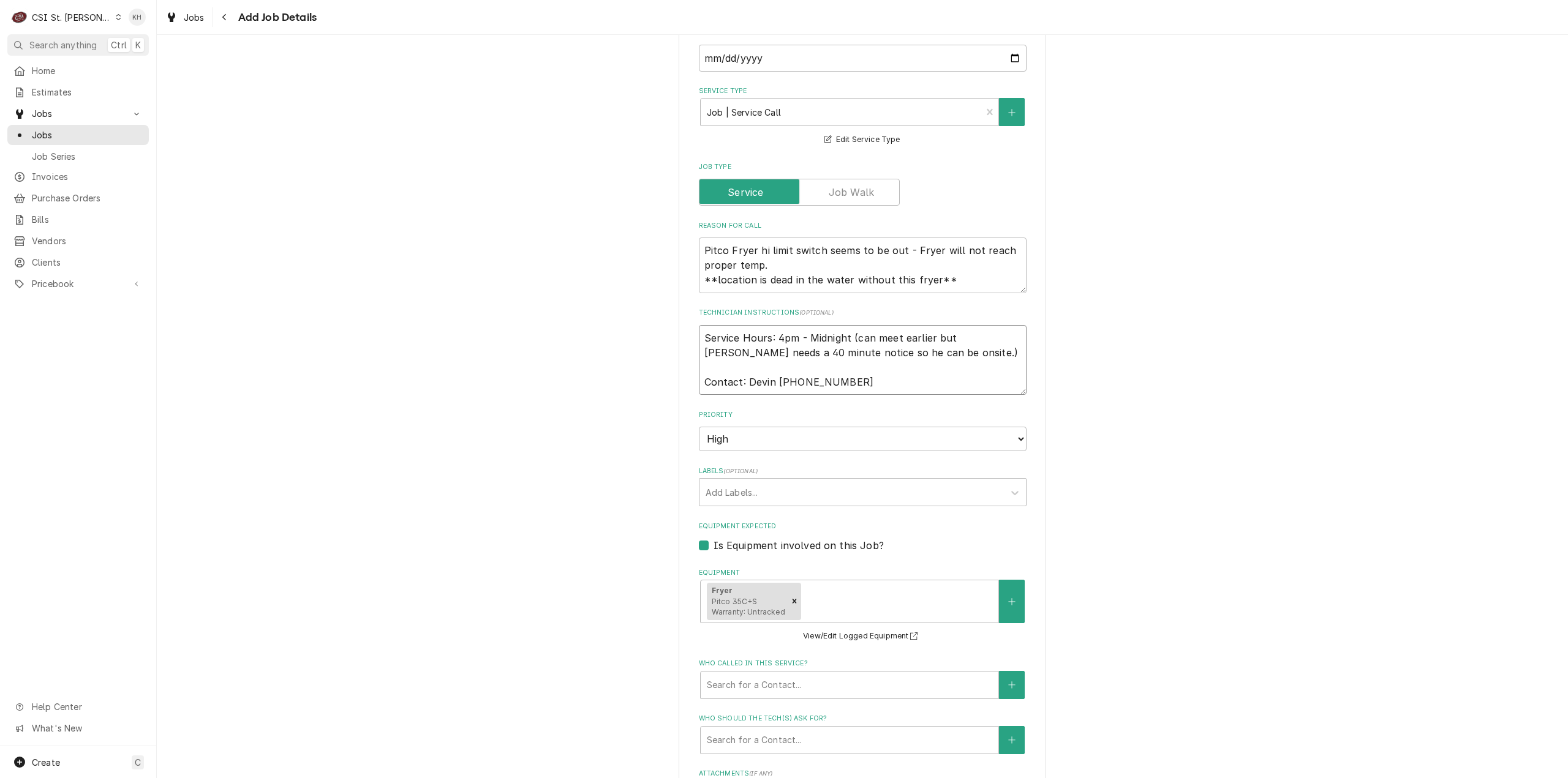
scroll to position [368, 0]
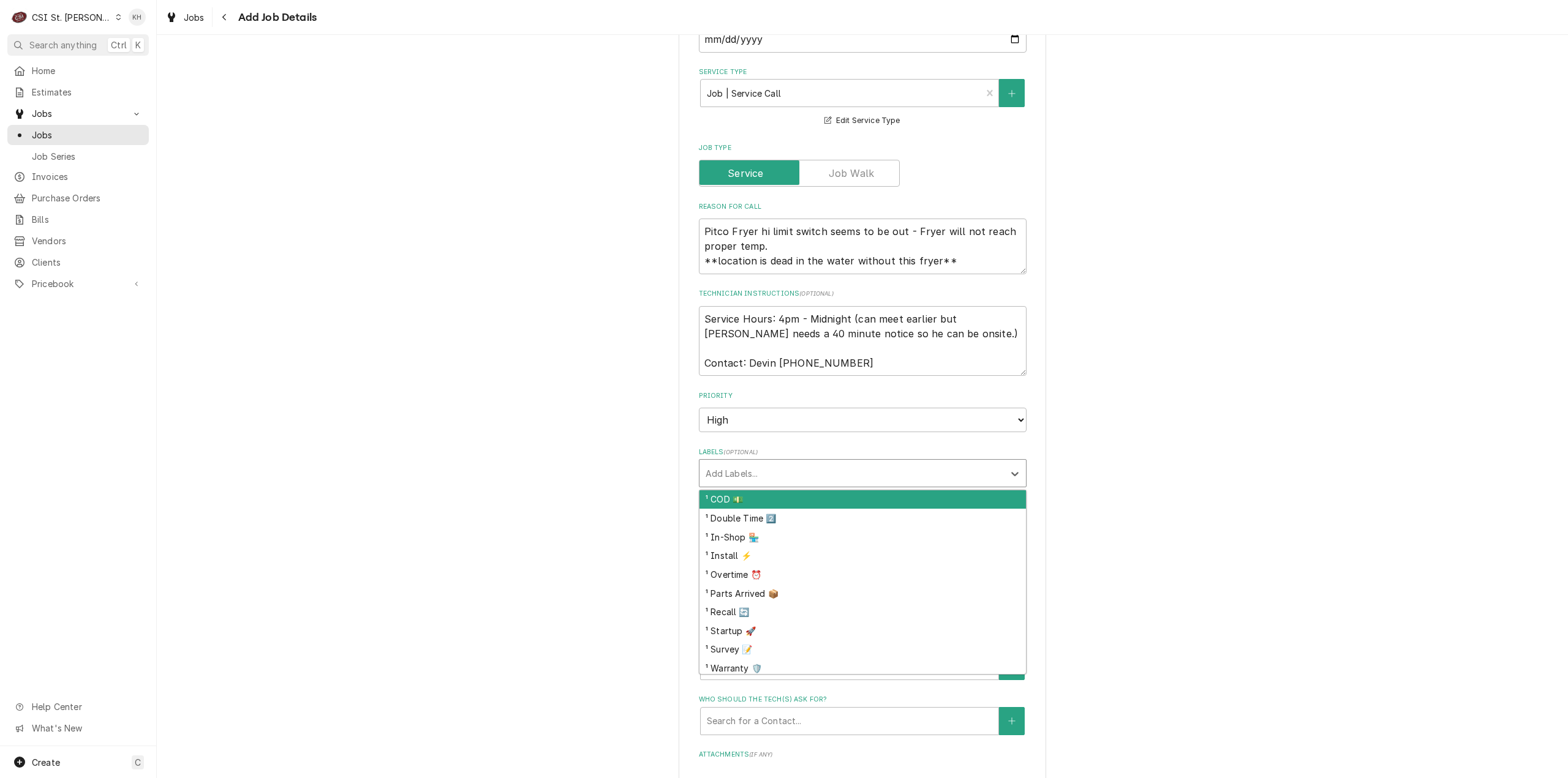
click at [834, 470] on div "Labels" at bounding box center [851, 474] width 292 height 22
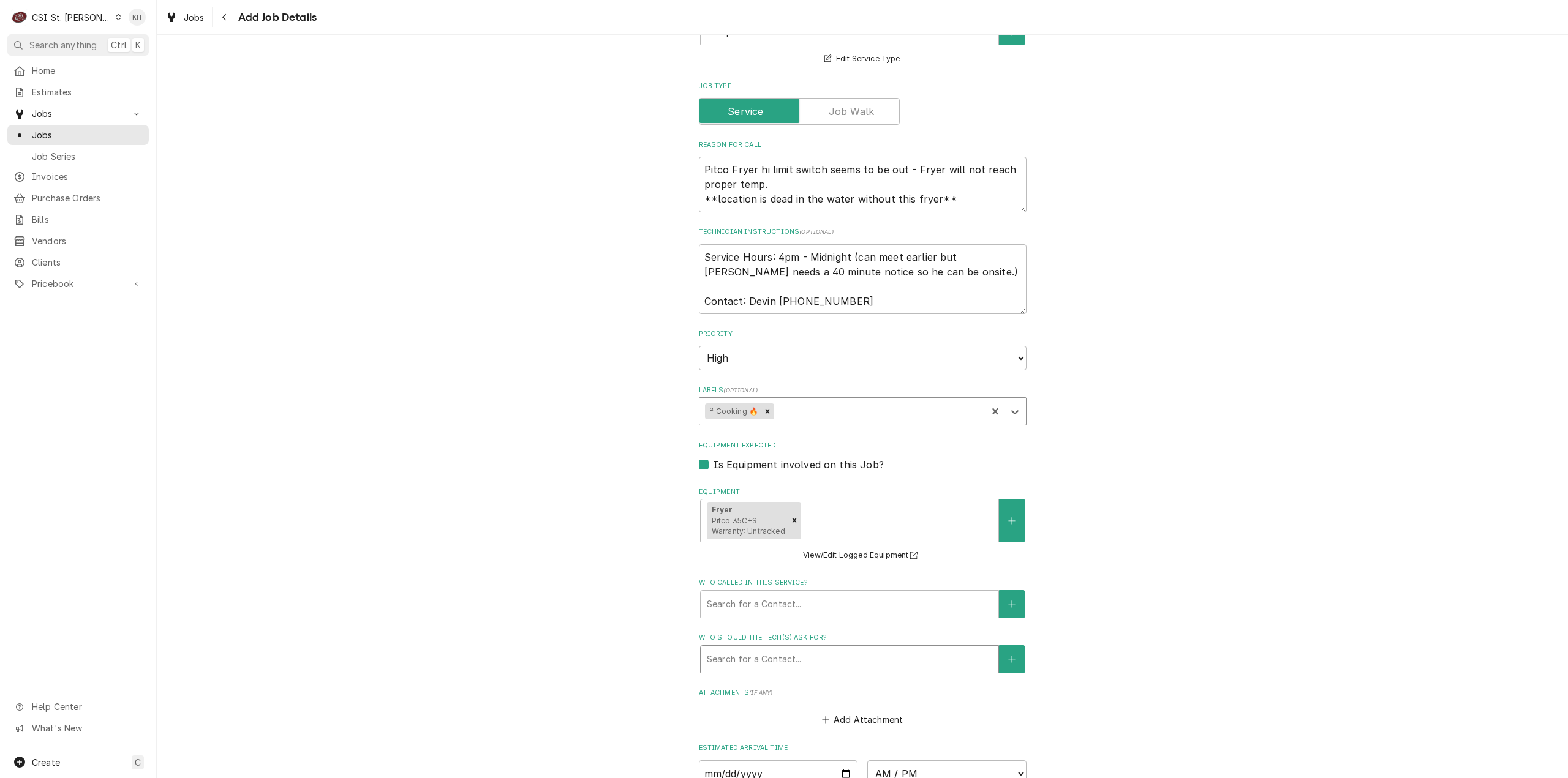
scroll to position [489, 0]
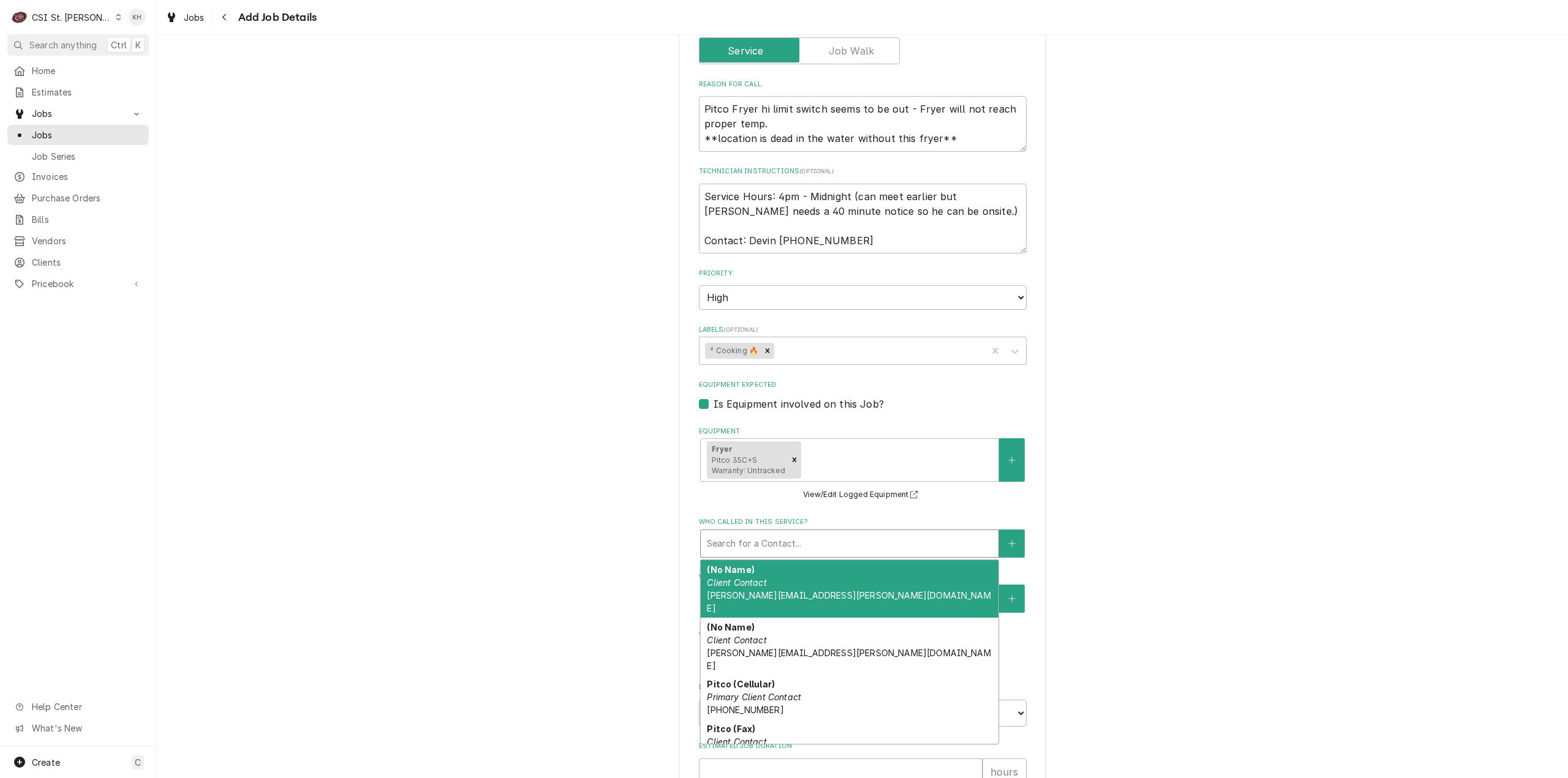
click at [823, 546] on div "Who called in this service?" at bounding box center [849, 544] width 286 height 22
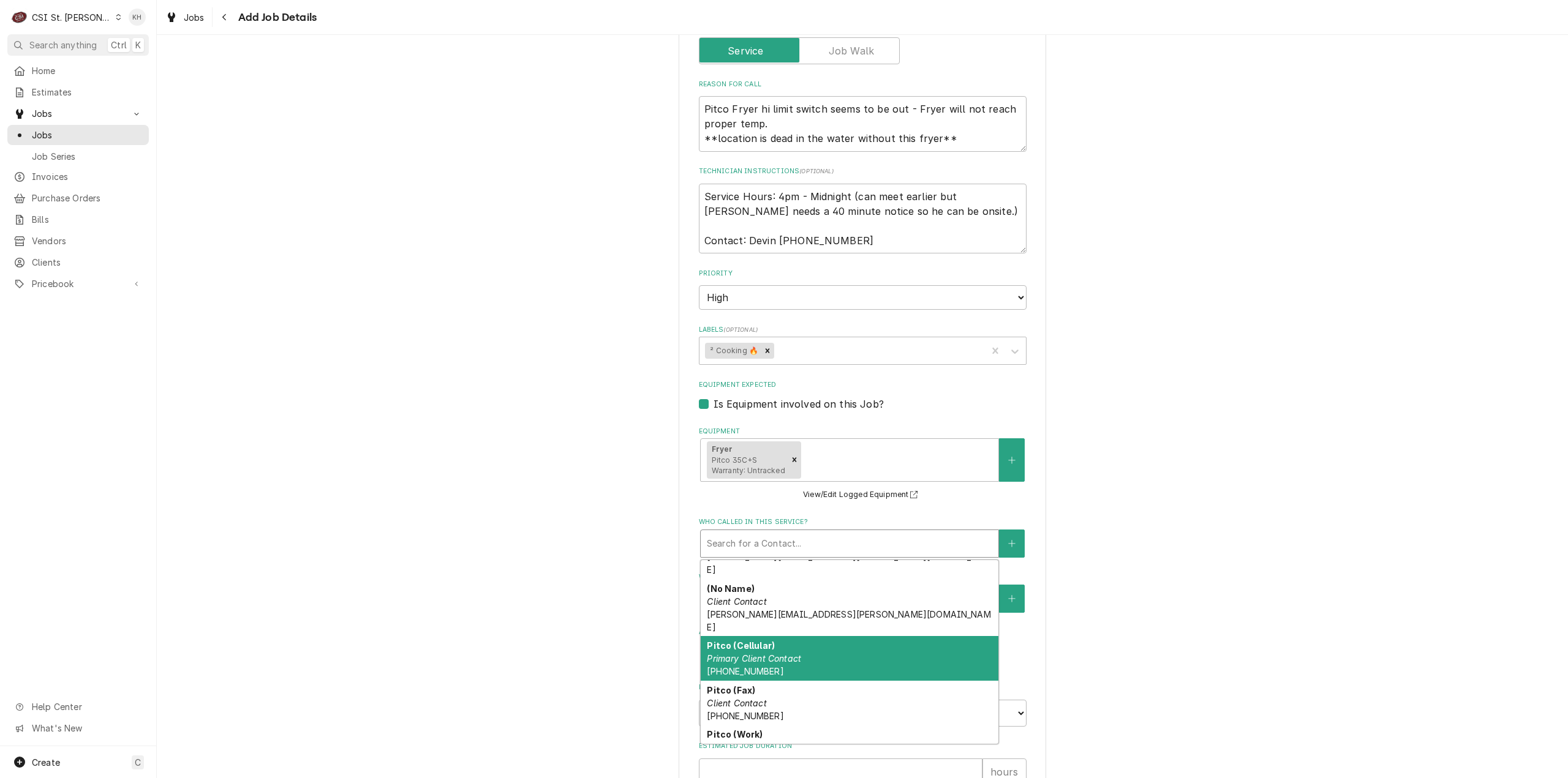
scroll to position [0, 0]
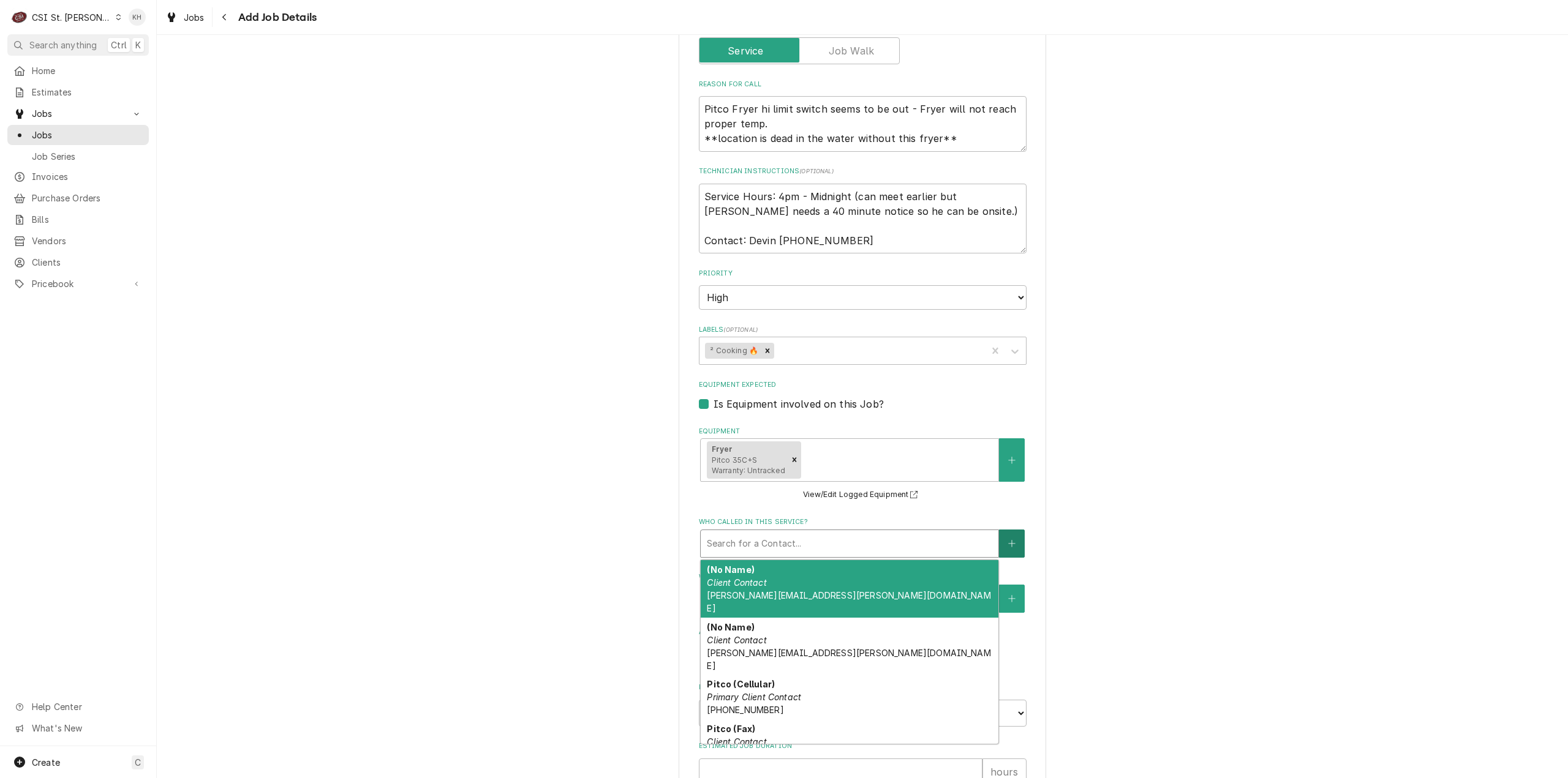
click at [1000, 542] on button "Who called in this service?" at bounding box center [1012, 544] width 26 height 28
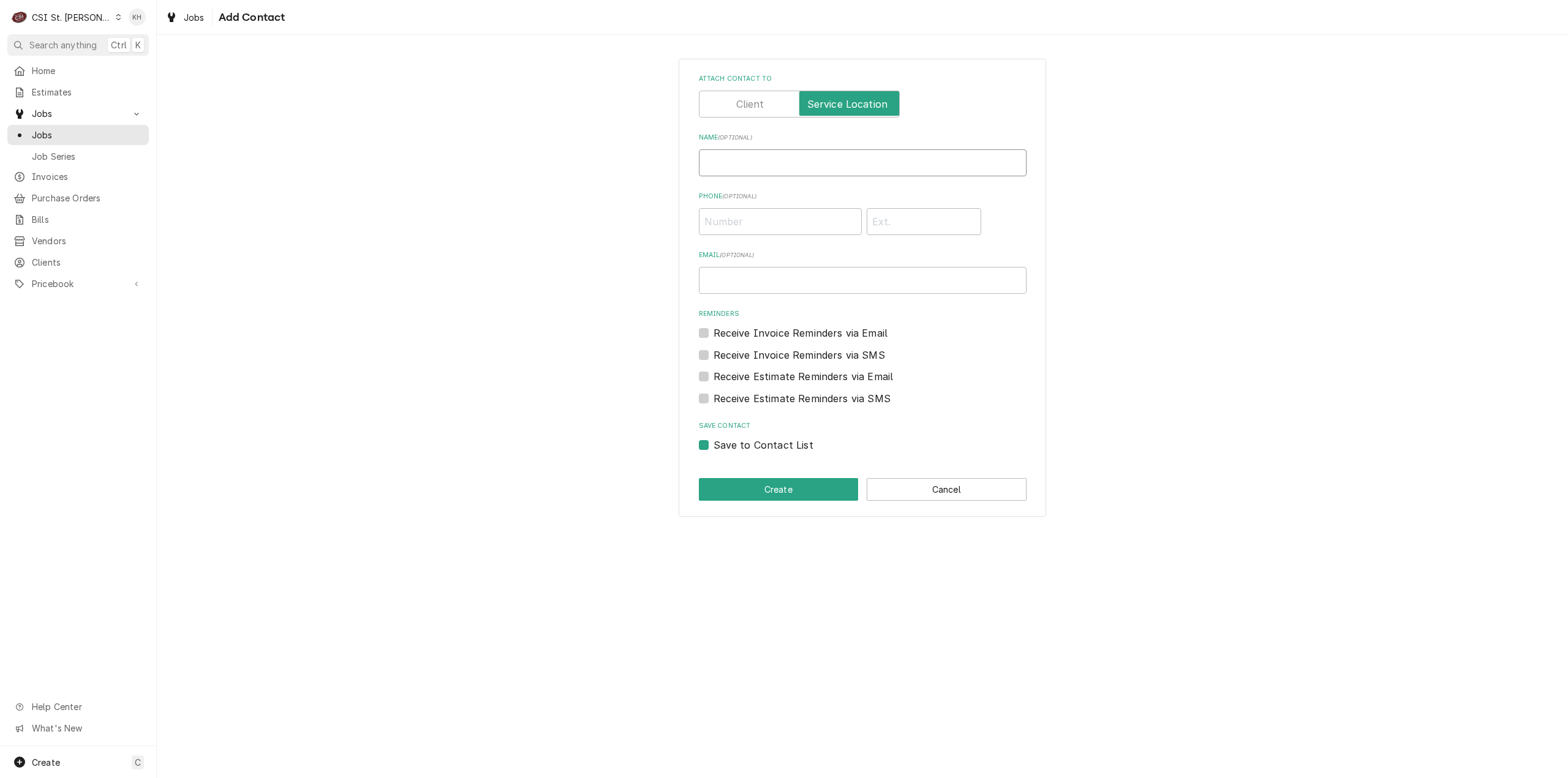
click at [811, 161] on input "Name ( optional )" at bounding box center [862, 163] width 328 height 27
drag, startPoint x: 786, startPoint y: 220, endPoint x: 773, endPoint y: 252, distance: 34.5
click at [782, 236] on div "Attach contact to Name ( optional ) Devin Phone ( optional ) Email ( optional )…" at bounding box center [862, 263] width 328 height 378
paste input "(314) 724-6189"
click at [786, 488] on button "Create" at bounding box center [778, 489] width 160 height 23
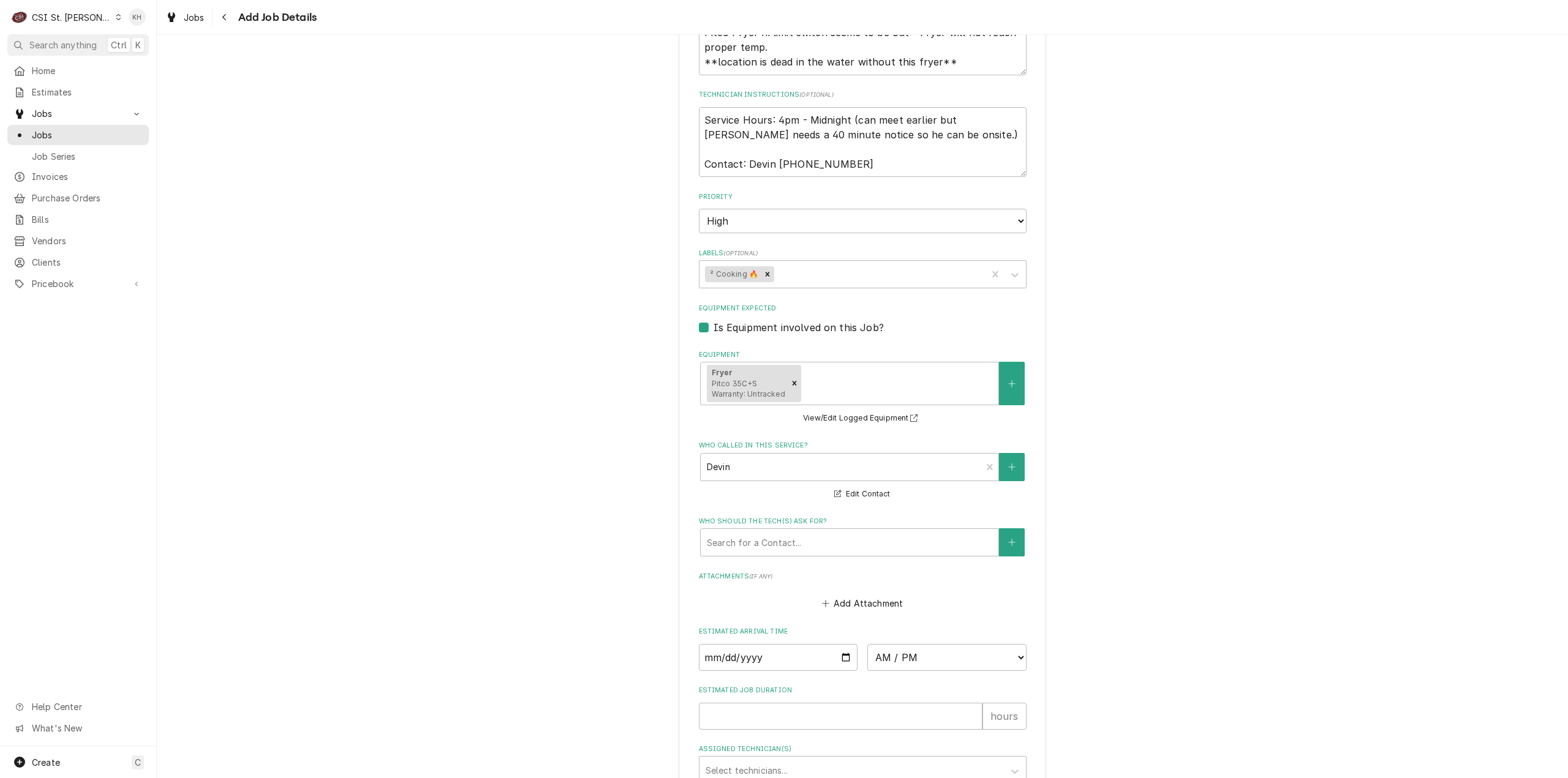
scroll to position [681, 0]
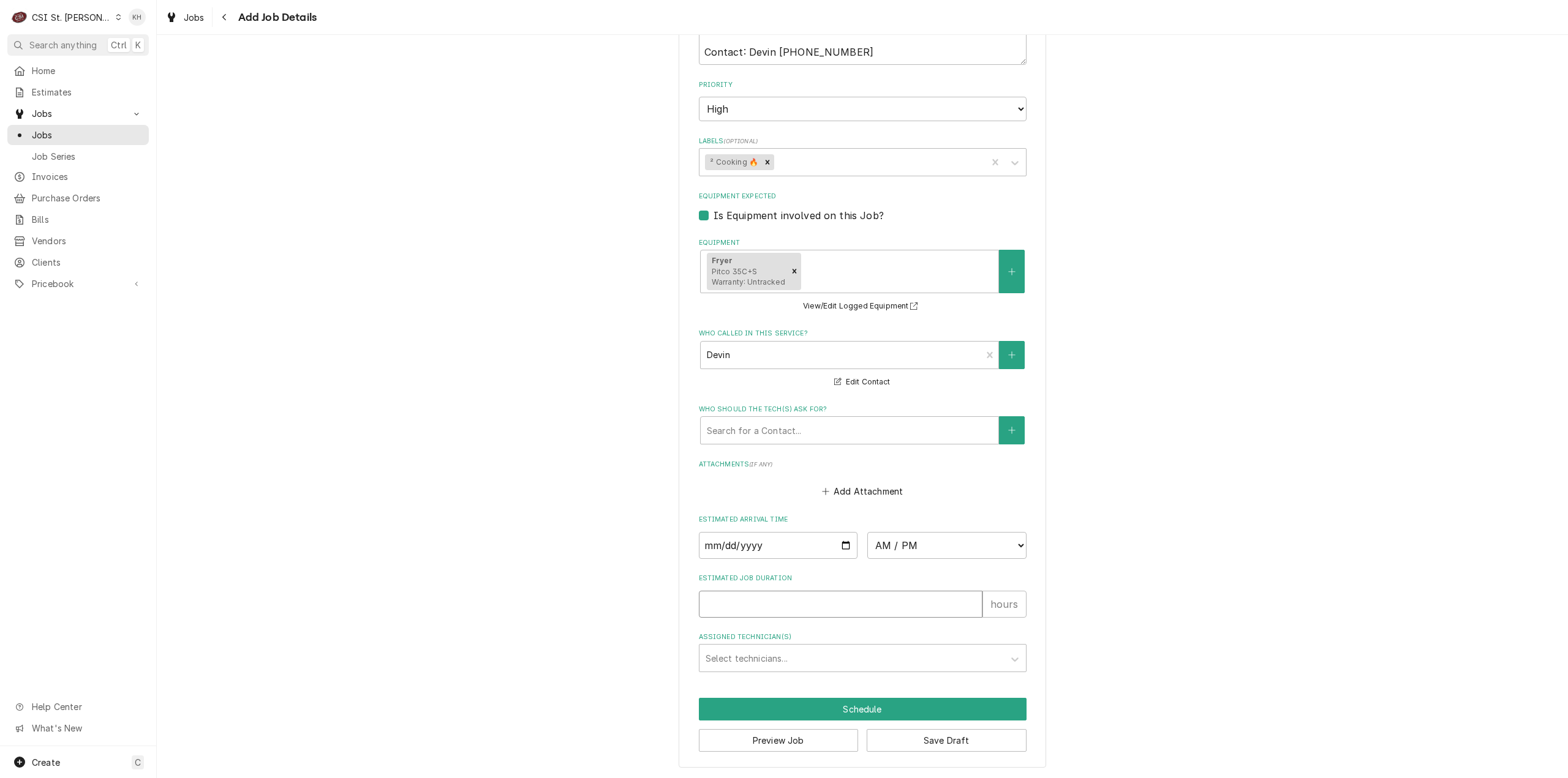
click at [790, 606] on input "Estimated Job Duration" at bounding box center [840, 604] width 283 height 27
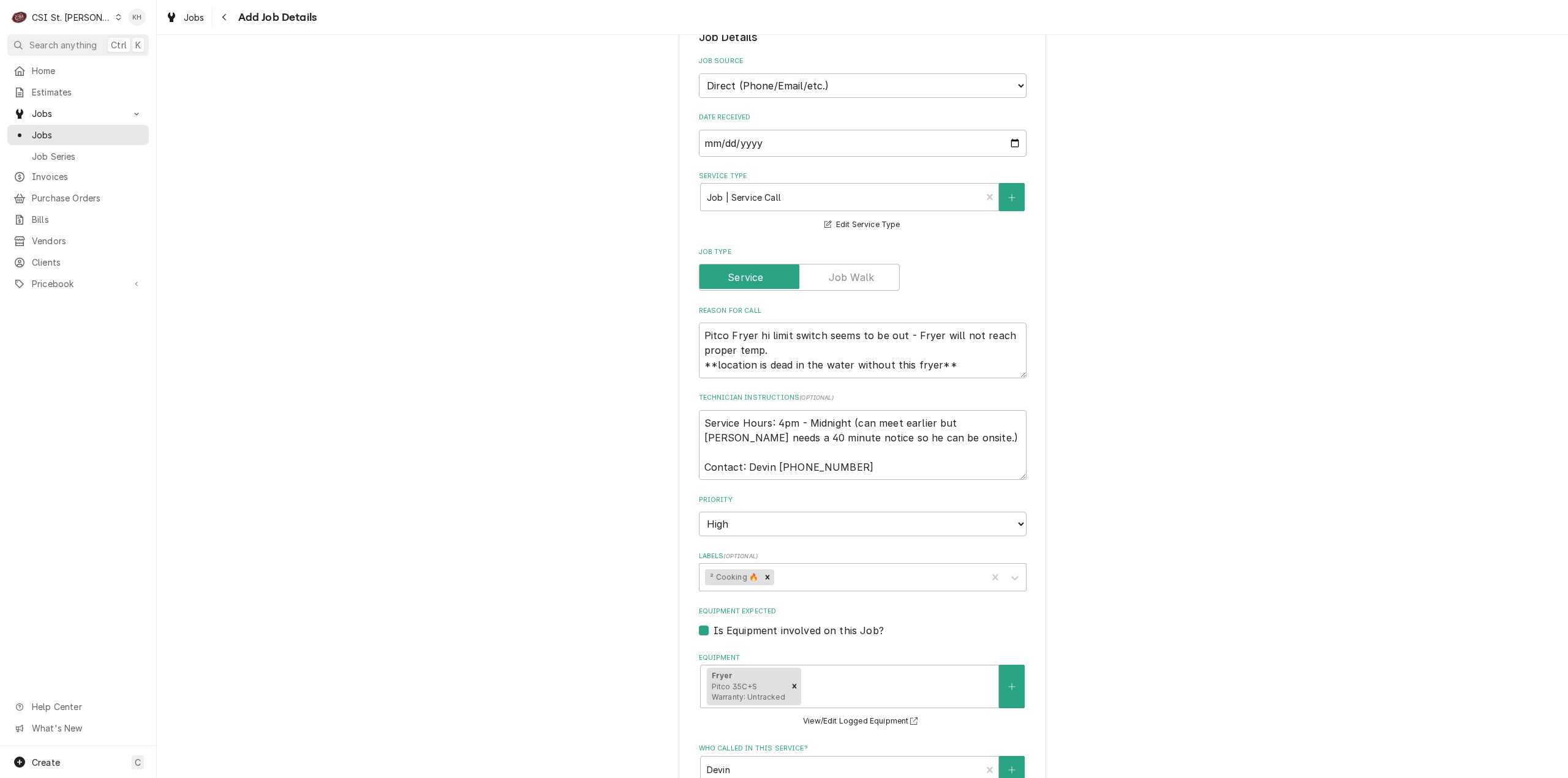
scroll to position [252, 0]
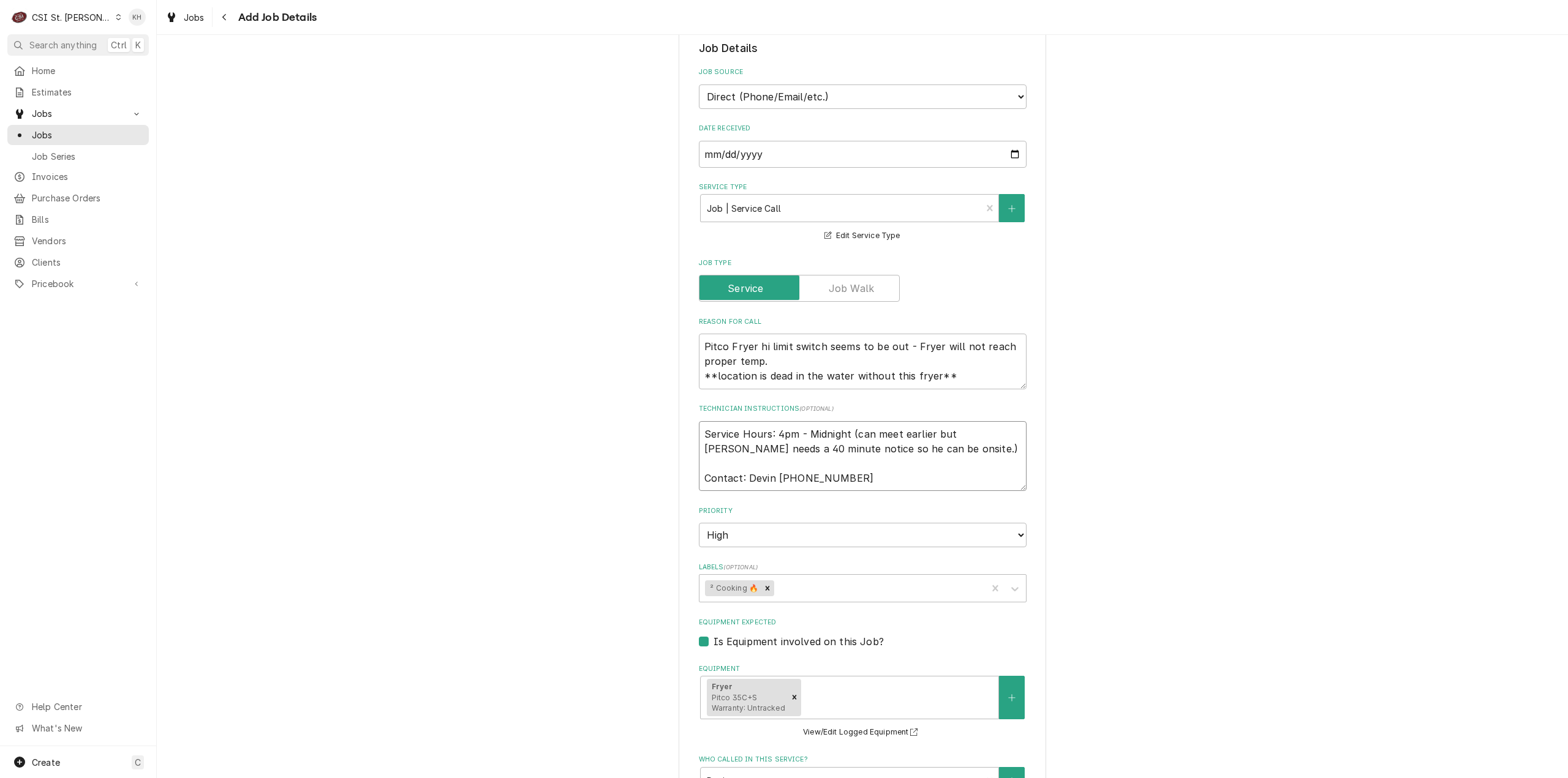
click at [699, 434] on textarea "Service Hours: 4pm - Midnight (can meet earlier but Devin needs a 40 minute not…" at bounding box center [862, 456] width 328 height 70
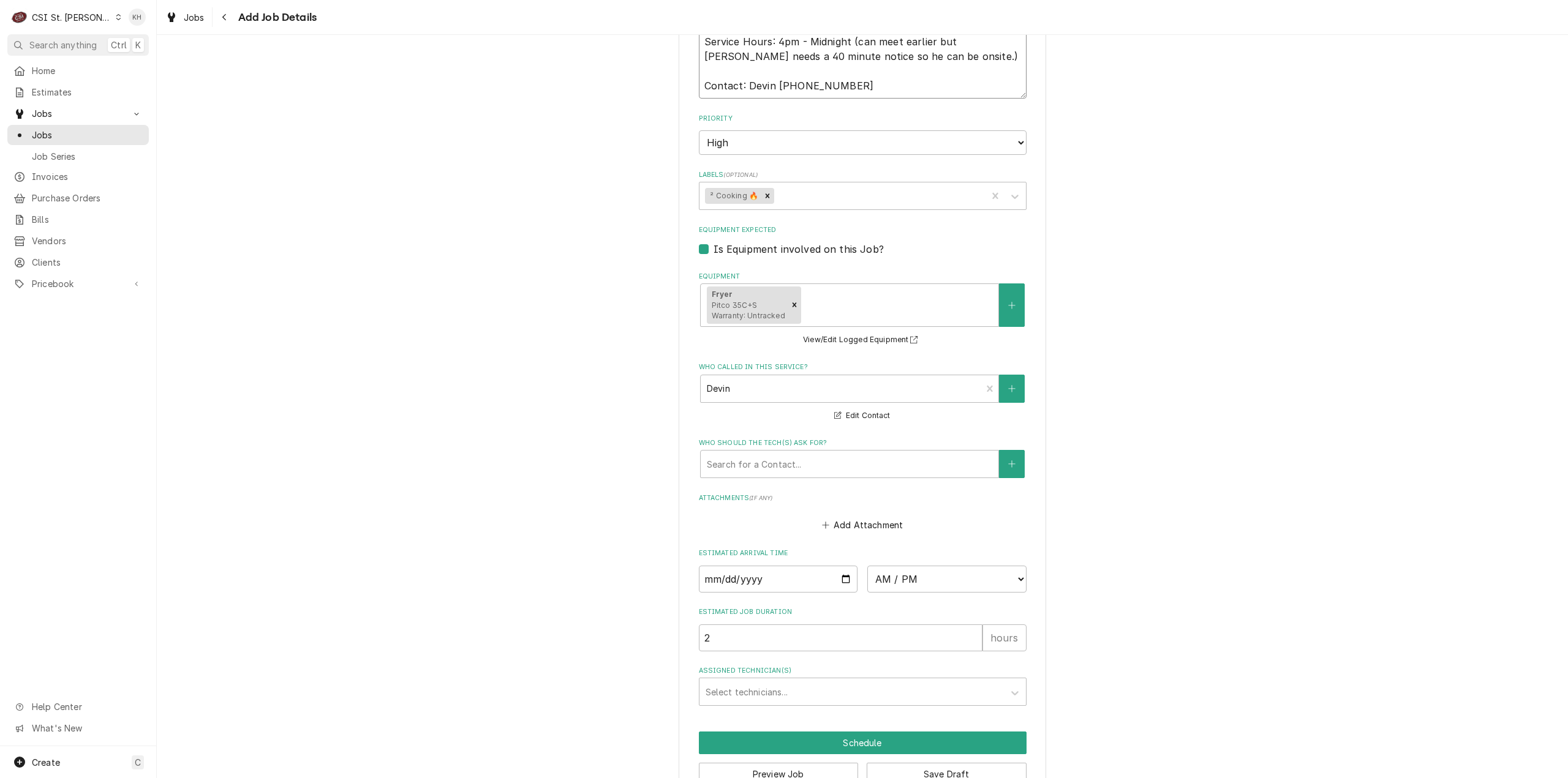
scroll to position [710, 0]
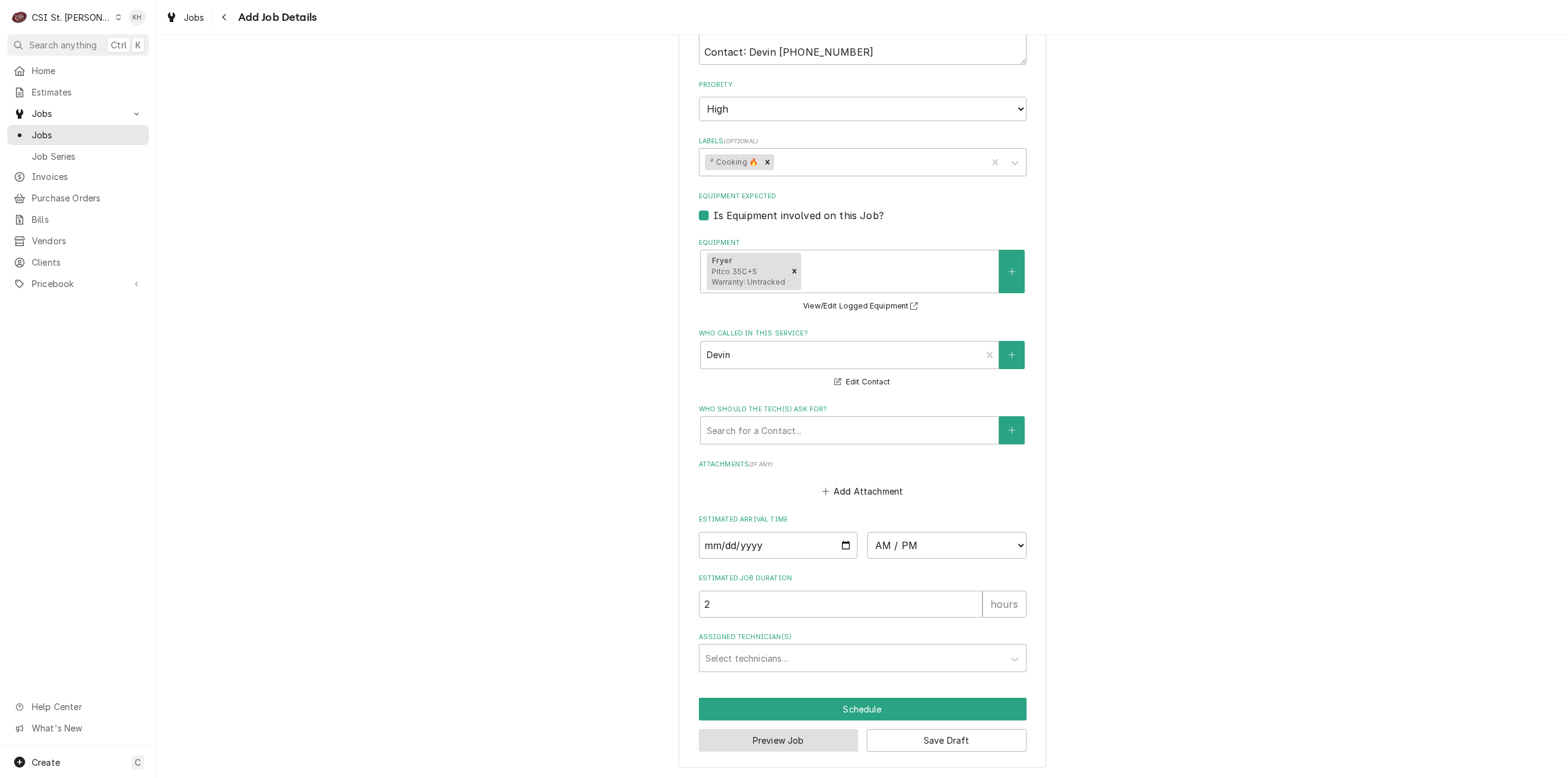
click at [786, 750] on button "Preview Job" at bounding box center [778, 740] width 160 height 23
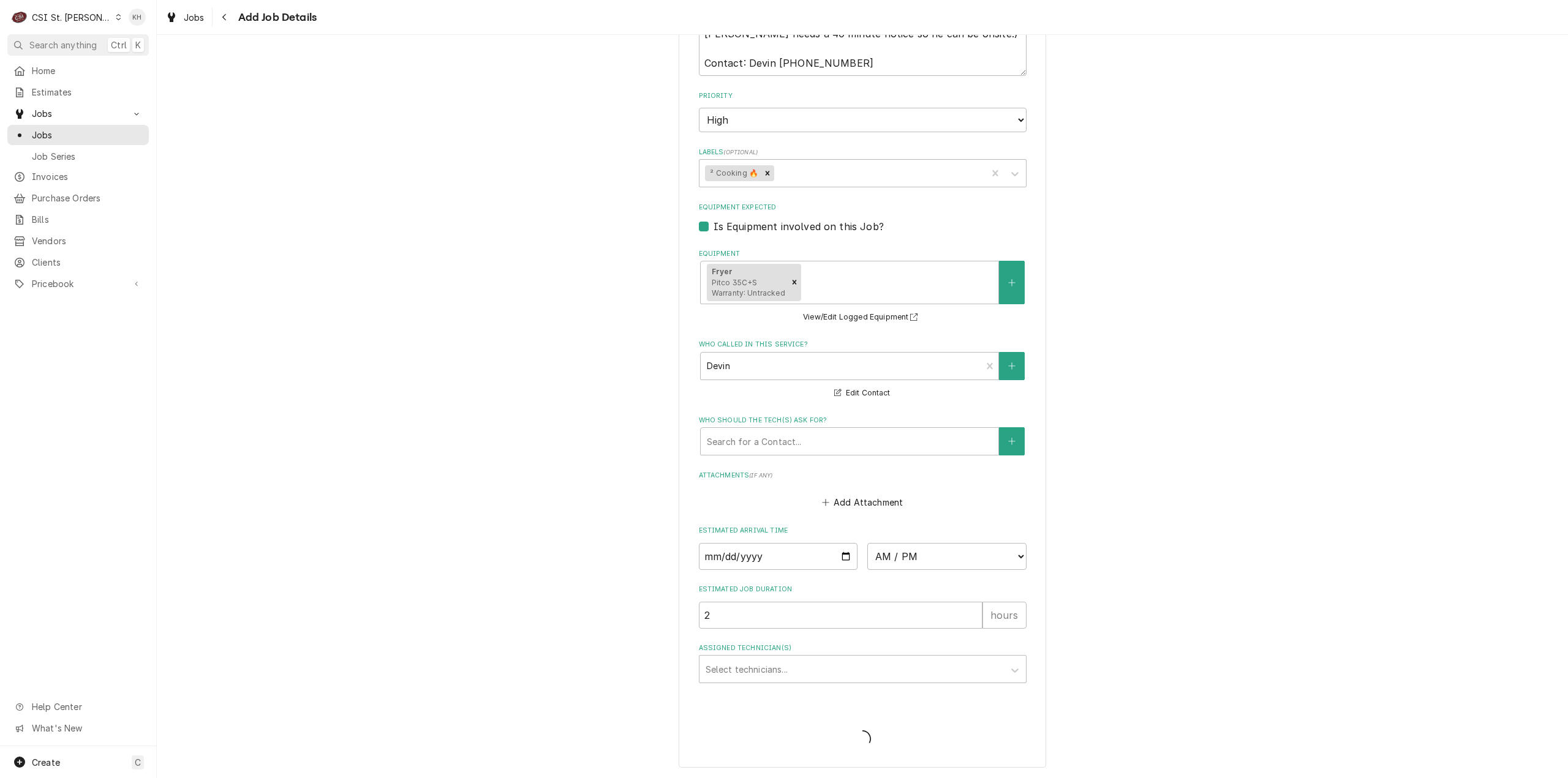
scroll to position [698, 0]
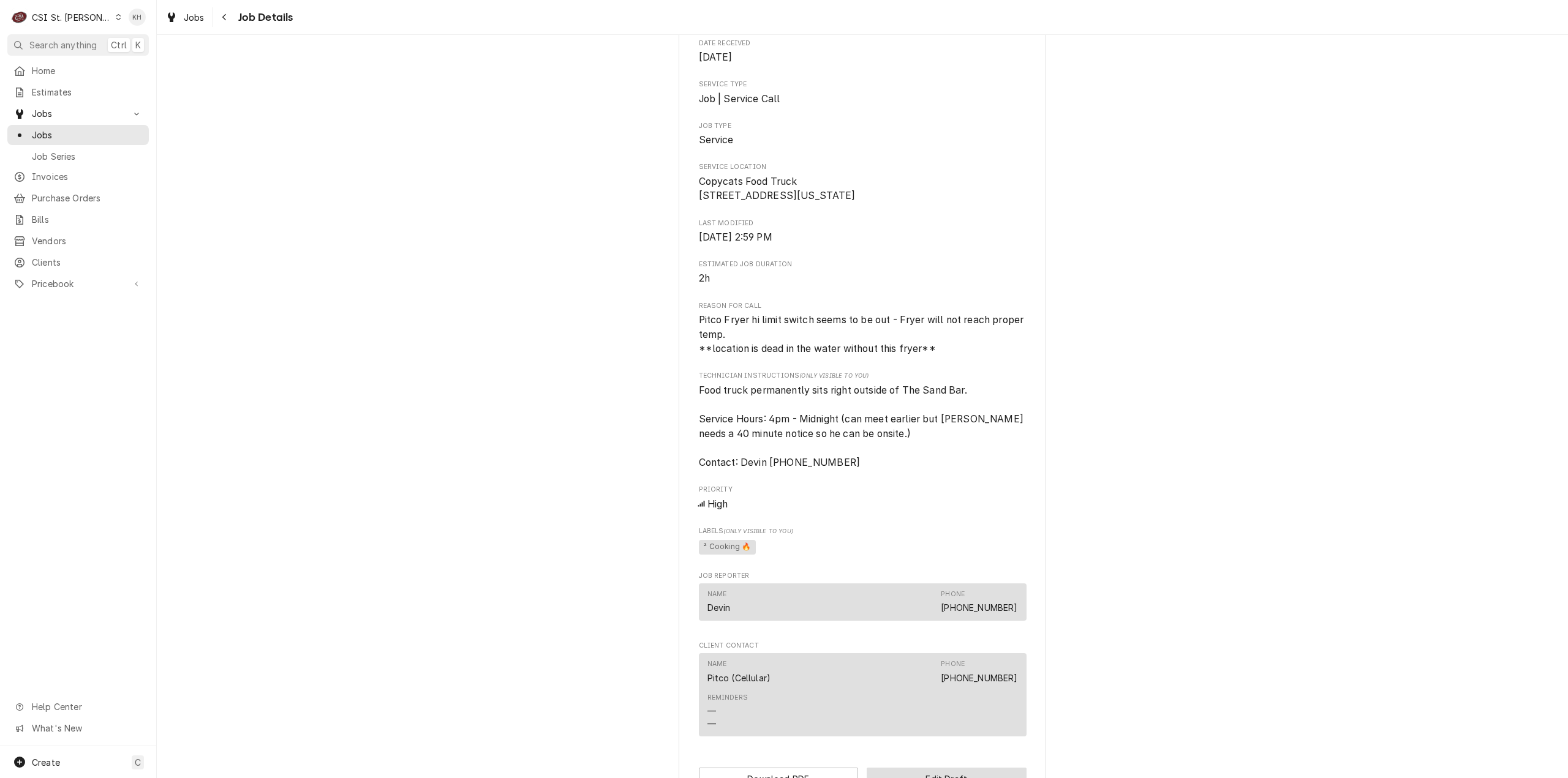
scroll to position [393, 0]
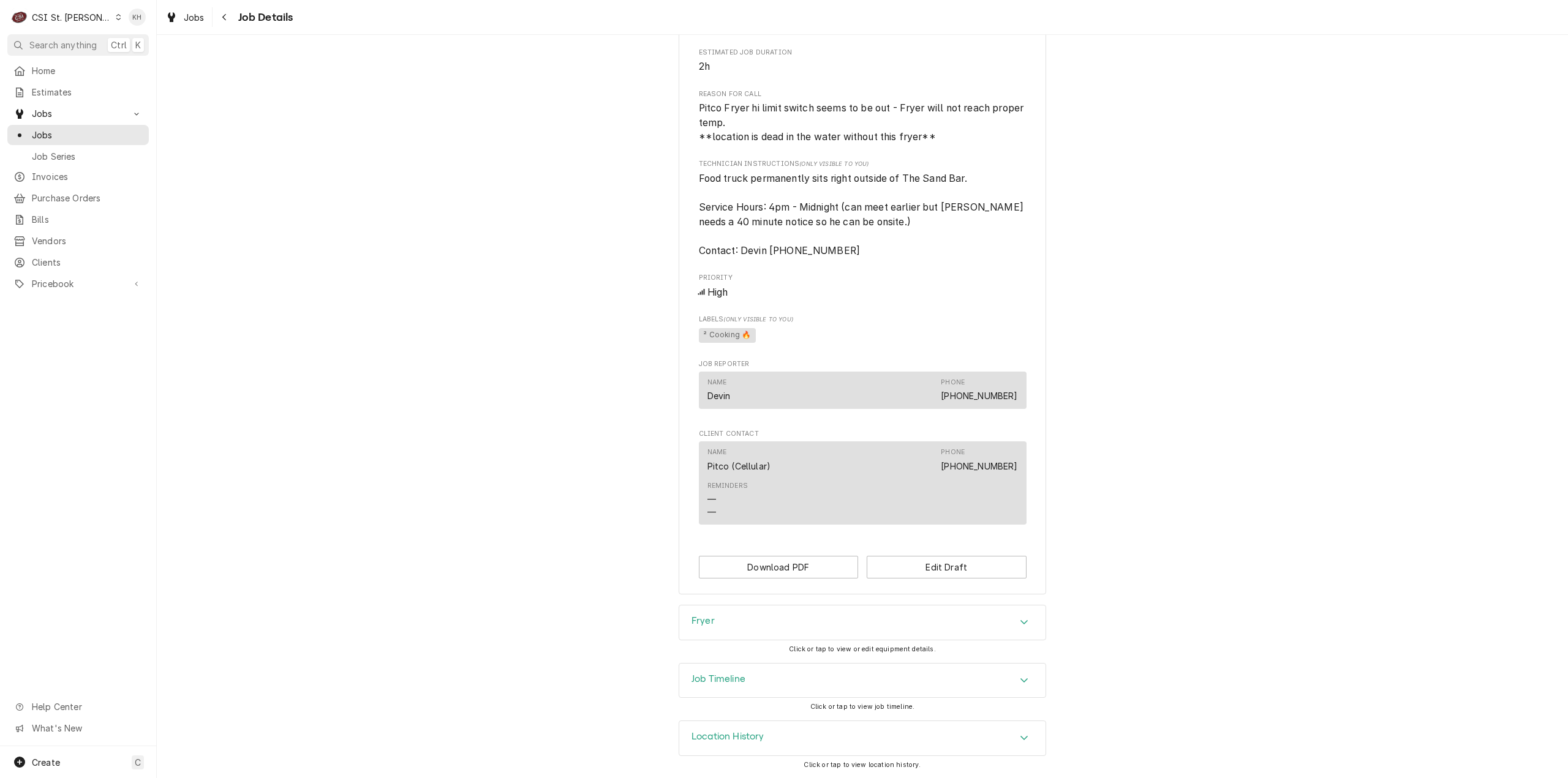
click at [758, 610] on div "Fryer" at bounding box center [862, 622] width 366 height 34
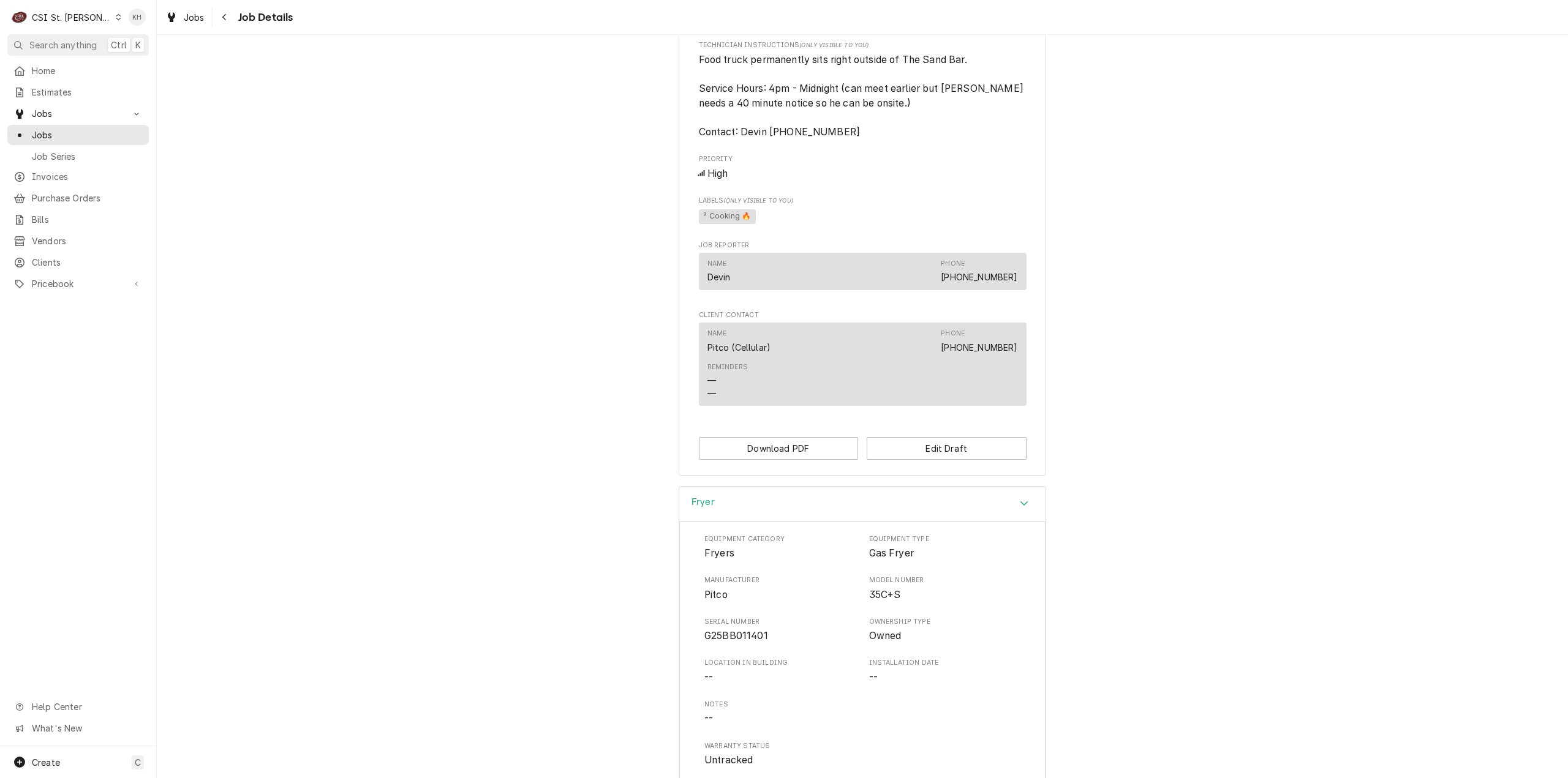
scroll to position [743, 0]
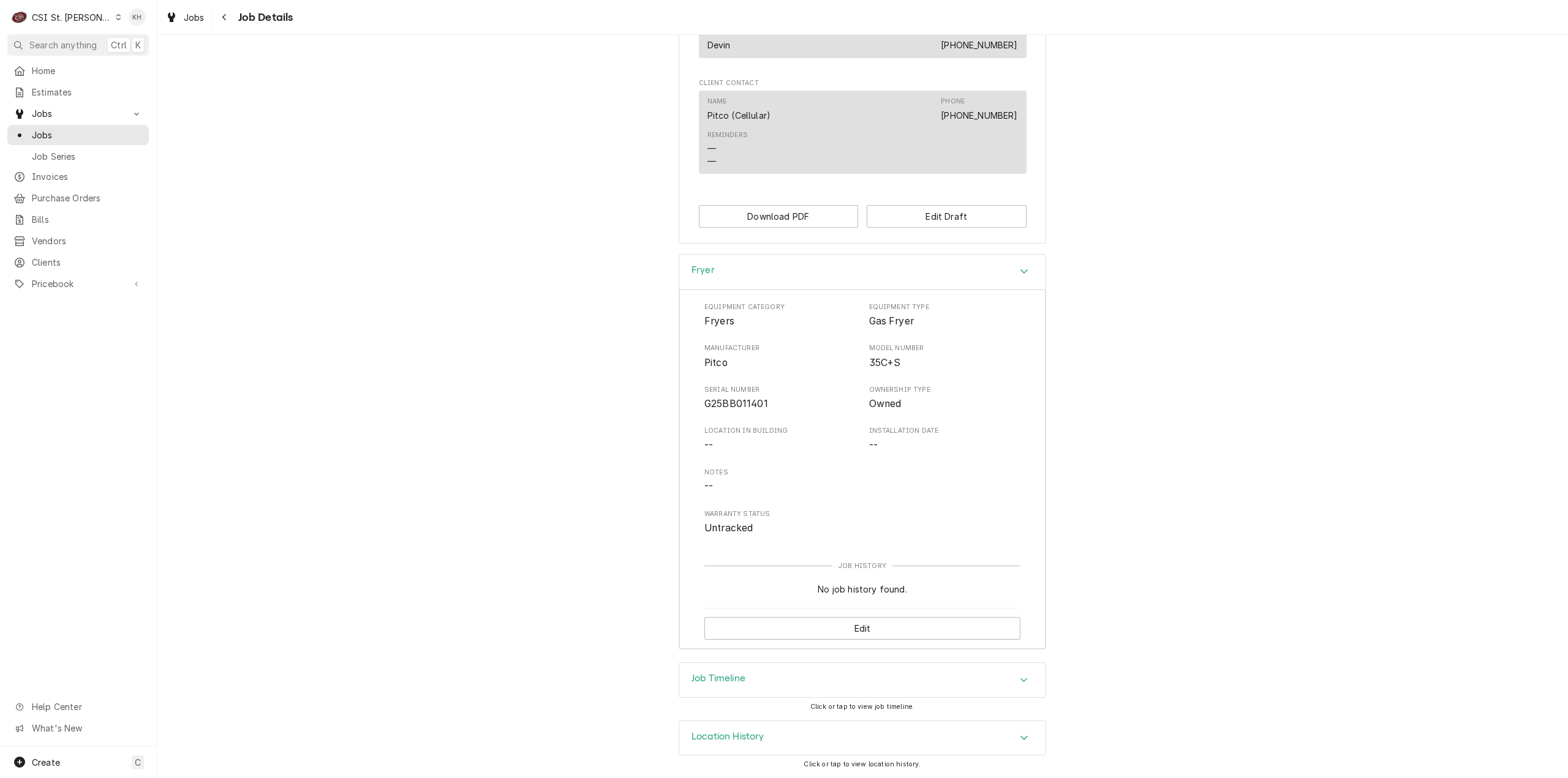
drag, startPoint x: 1387, startPoint y: 346, endPoint x: 1356, endPoint y: 451, distance: 109.5
click at [1384, 349] on div "Fryer Equipment Category Fryers Equipment Type Gas Fryer Manufacturer Pitco Mod…" at bounding box center [862, 458] width 1411 height 408
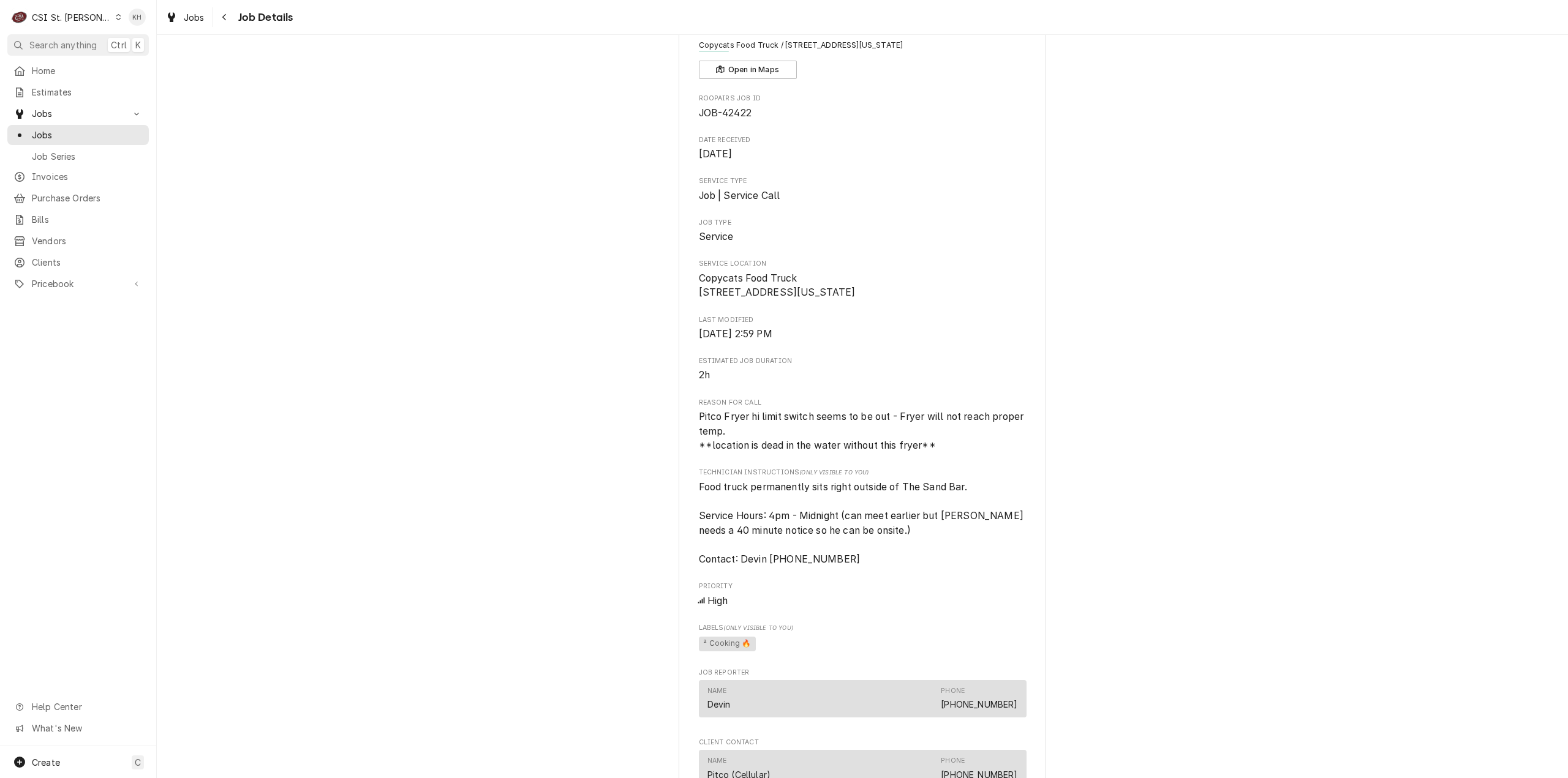
scroll to position [0, 0]
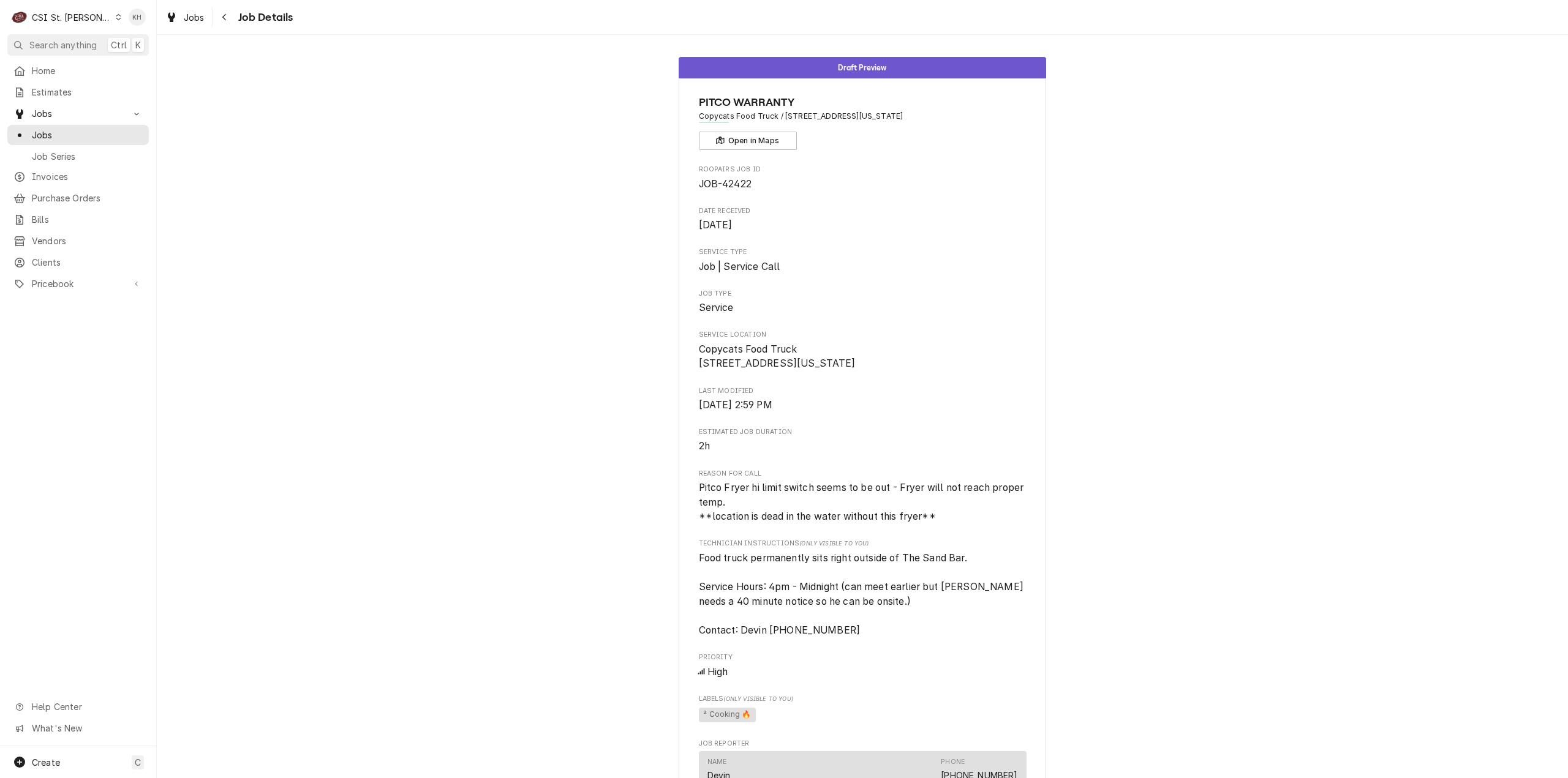
click at [1274, 330] on div "Draft Preview PITCO WARRANTY Copycats Food Truck / [STREET_ADDRESS][US_STATE] O…" at bounding box center [862, 516] width 1411 height 937
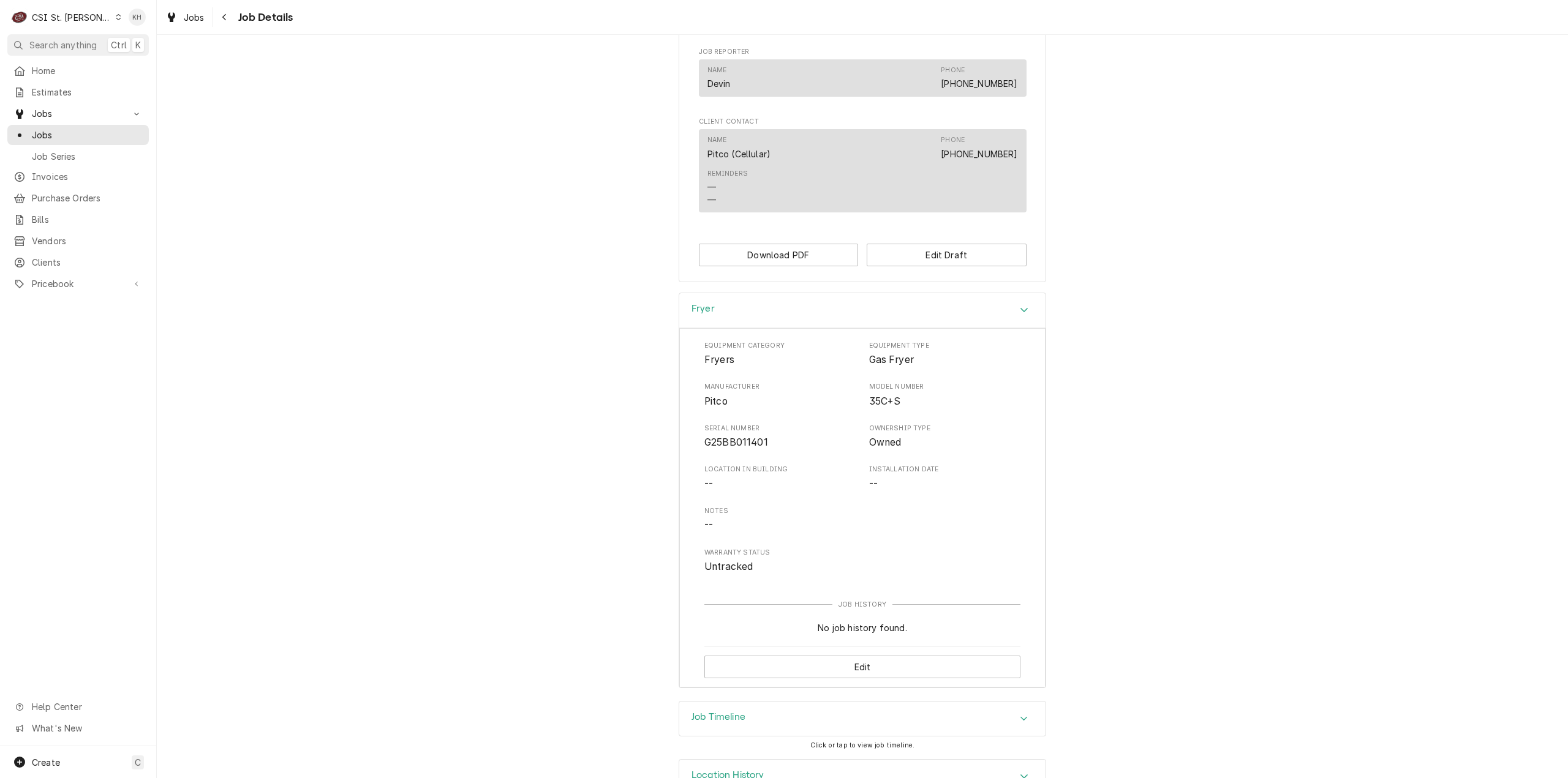
scroll to position [743, 0]
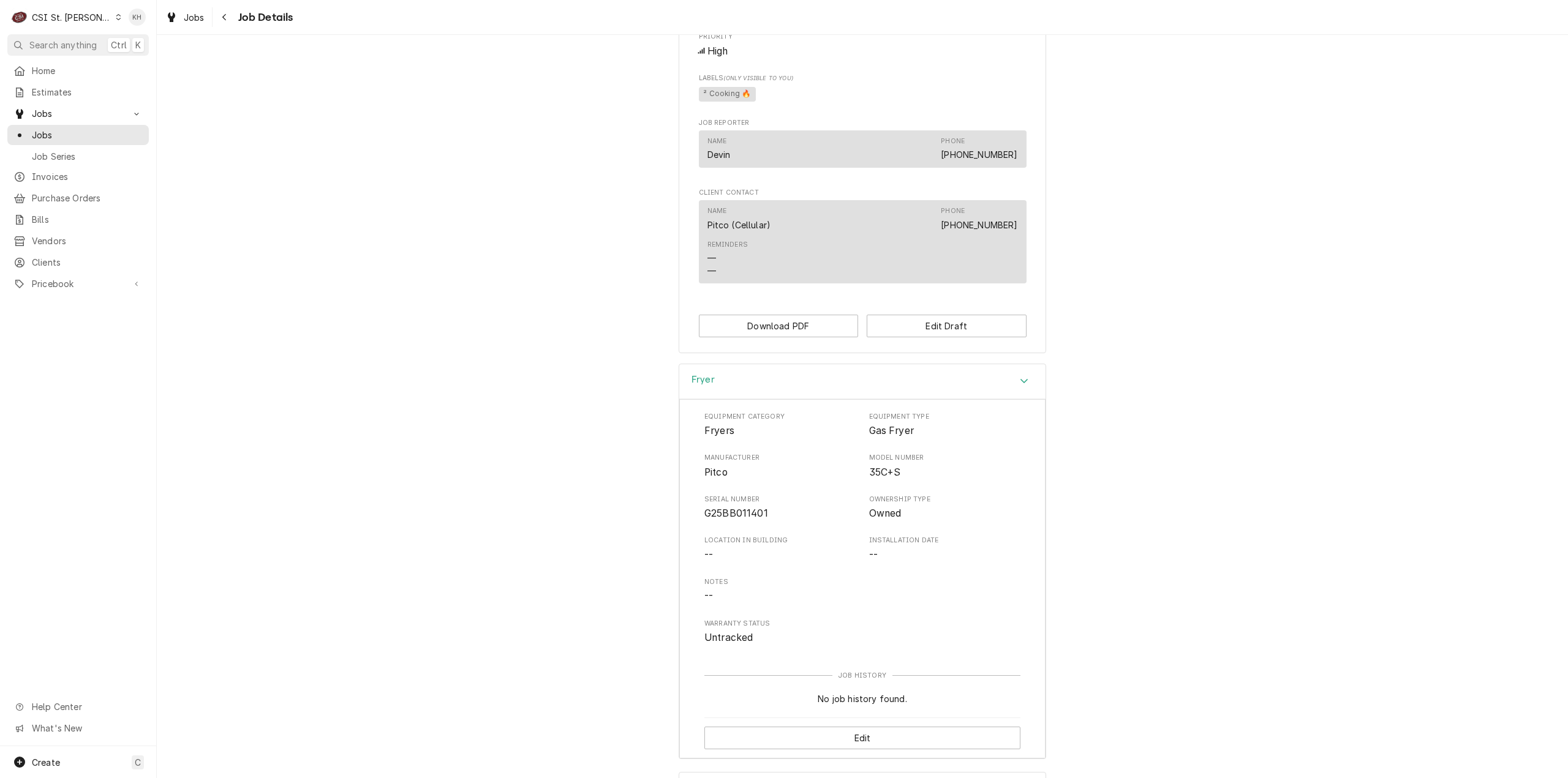
click at [1012, 387] on div "Fryer" at bounding box center [862, 382] width 366 height 35
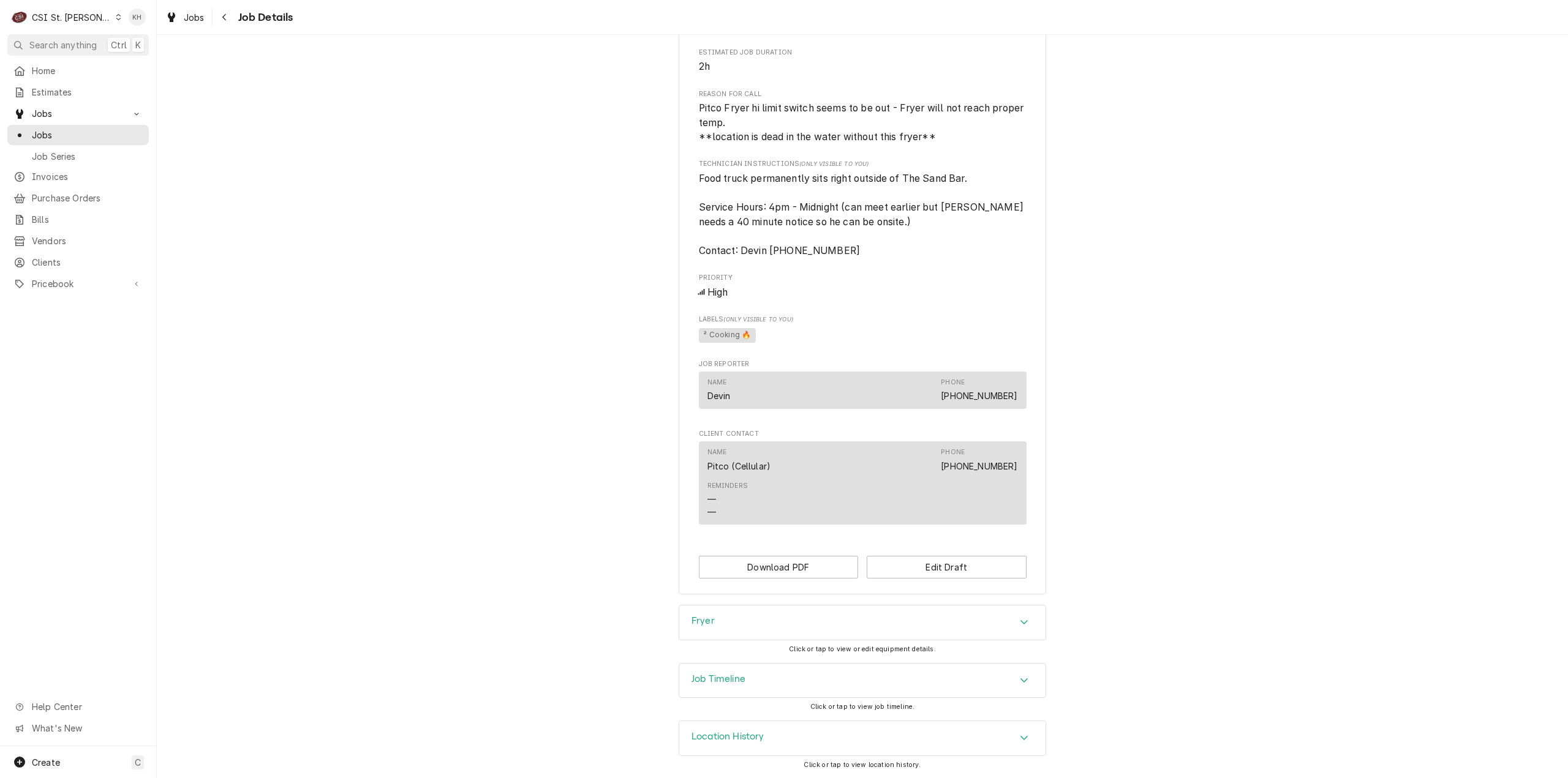
scroll to position [393, 0]
drag, startPoint x: 948, startPoint y: 576, endPoint x: 850, endPoint y: 543, distance: 103.4
click at [943, 572] on button "Edit Draft" at bounding box center [946, 567] width 160 height 23
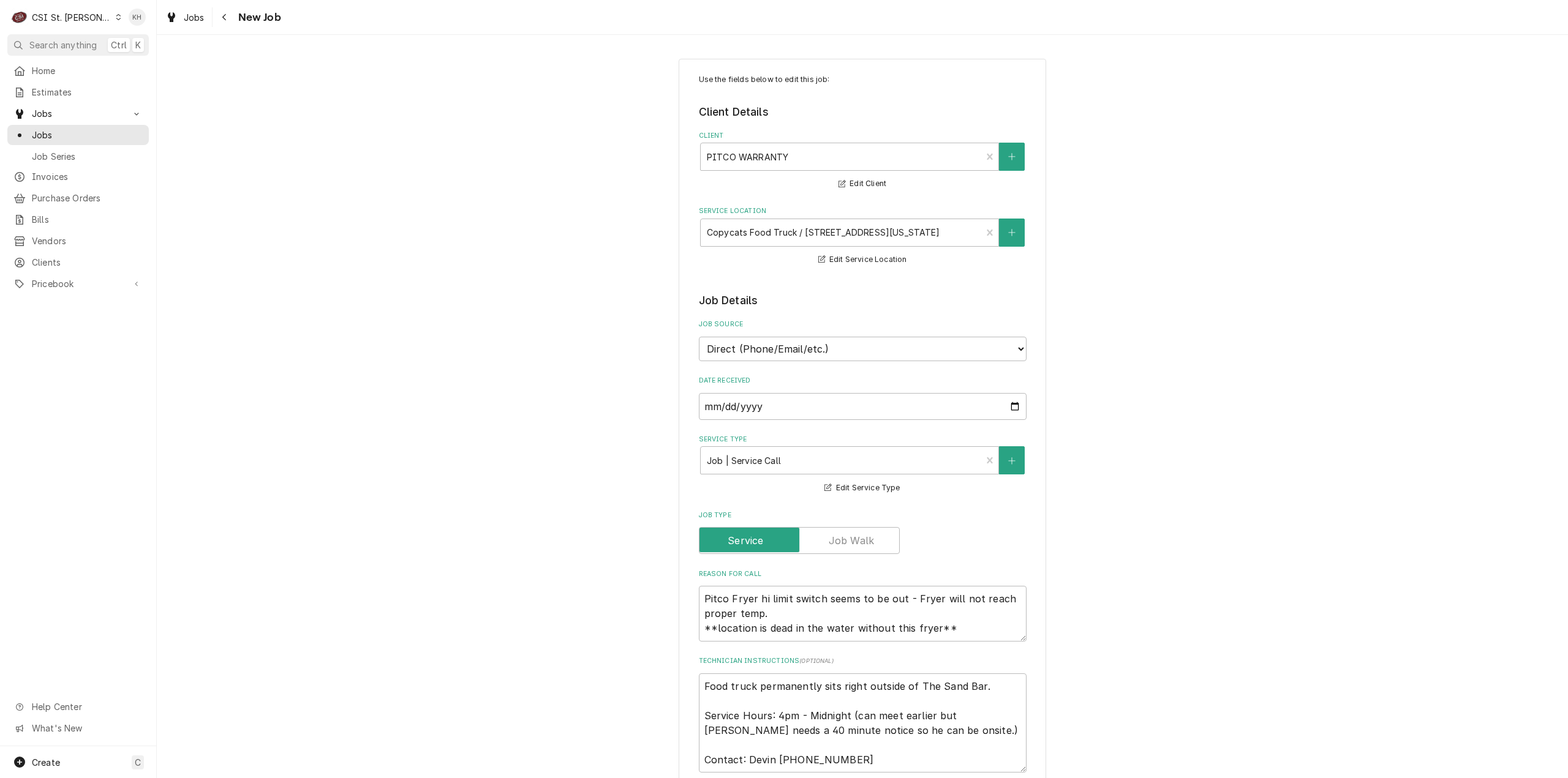
type textarea "x"
click at [799, 348] on select "Direct (Phone/Email/etc.) Service Channel Corrigo Ecotrak Other" at bounding box center [862, 349] width 328 height 25
select select "100"
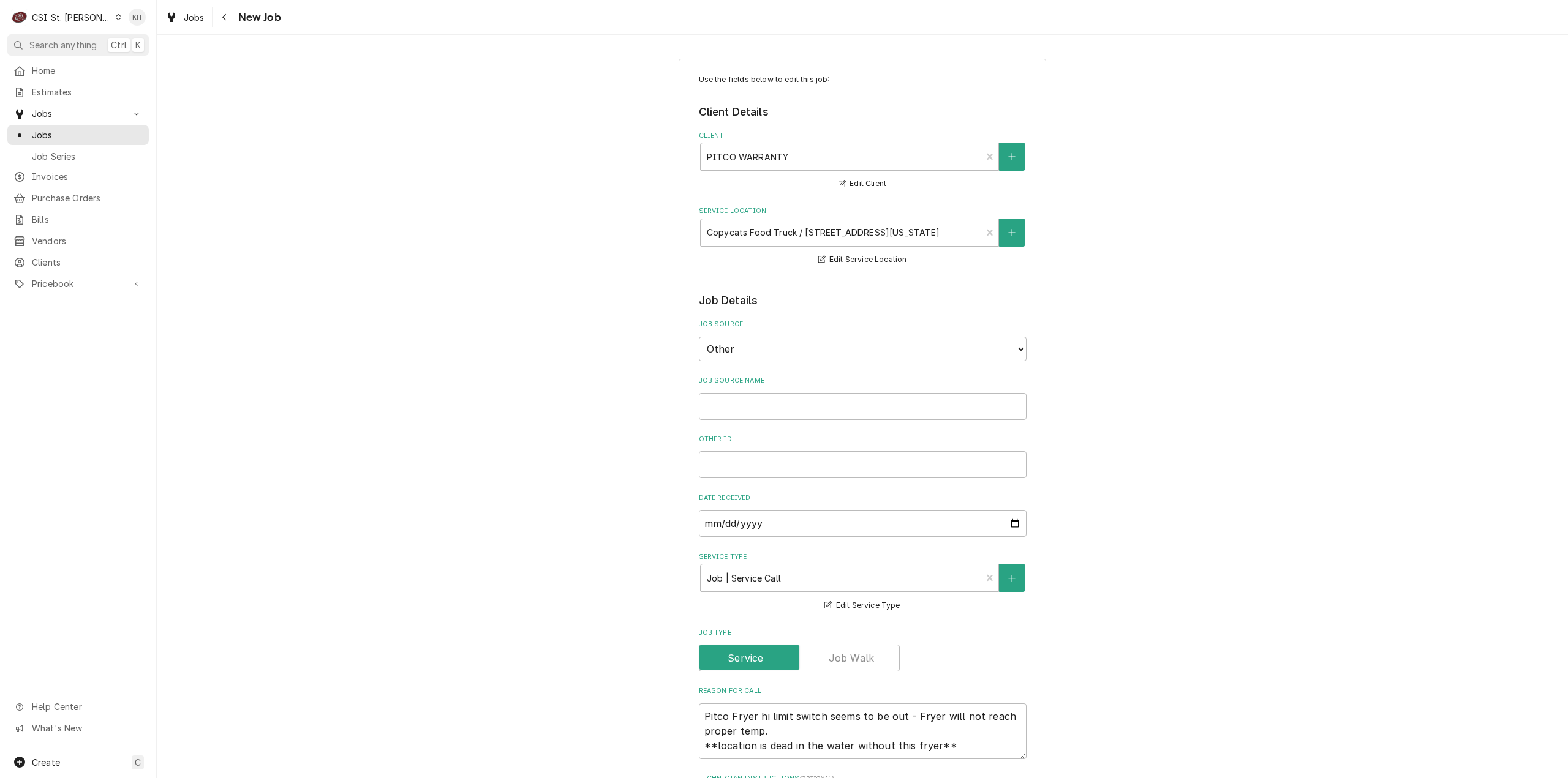
click at [773, 391] on div "Job Source Name" at bounding box center [862, 397] width 328 height 43
click at [783, 400] on input "Job Source Name" at bounding box center [862, 406] width 328 height 27
type textarea "x"
type input "P"
type textarea "x"
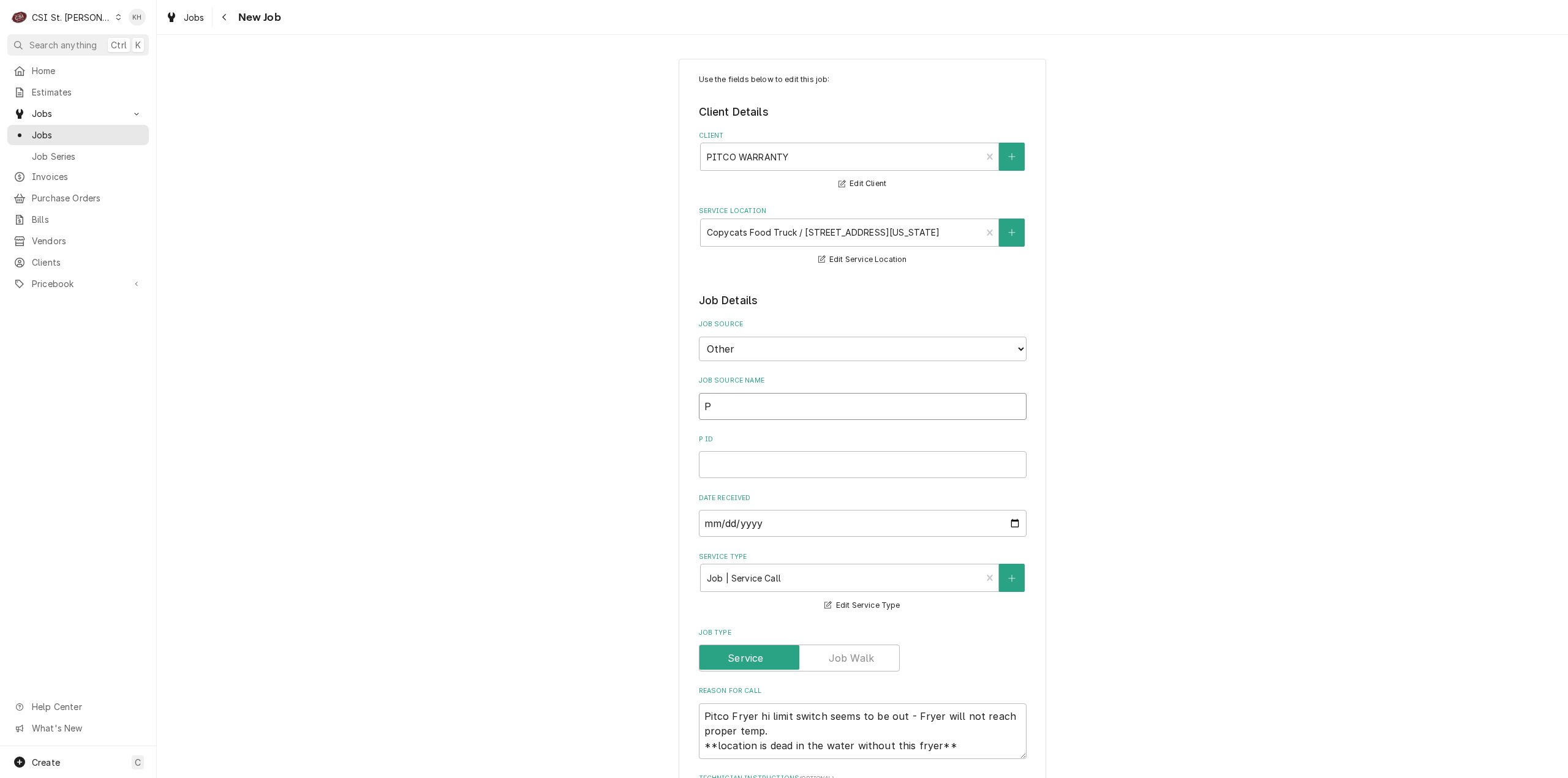
type input "Pi"
type textarea "x"
type input "Pit"
type textarea "x"
type input "Pitc"
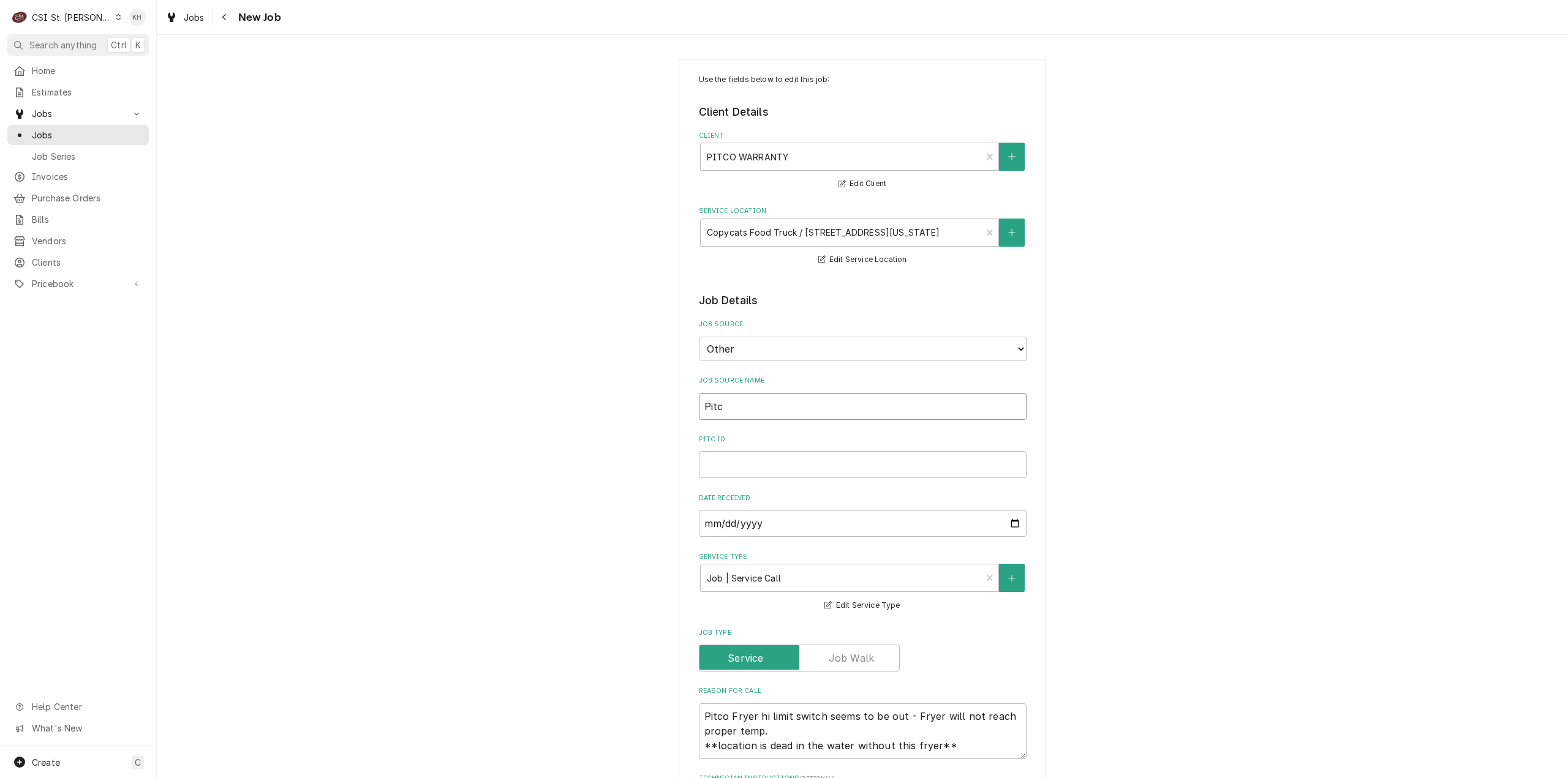
type textarea "x"
type input "Pitco"
type textarea "x"
type input "Pitco"
click at [775, 455] on input "Pitco ID" at bounding box center [862, 465] width 328 height 27
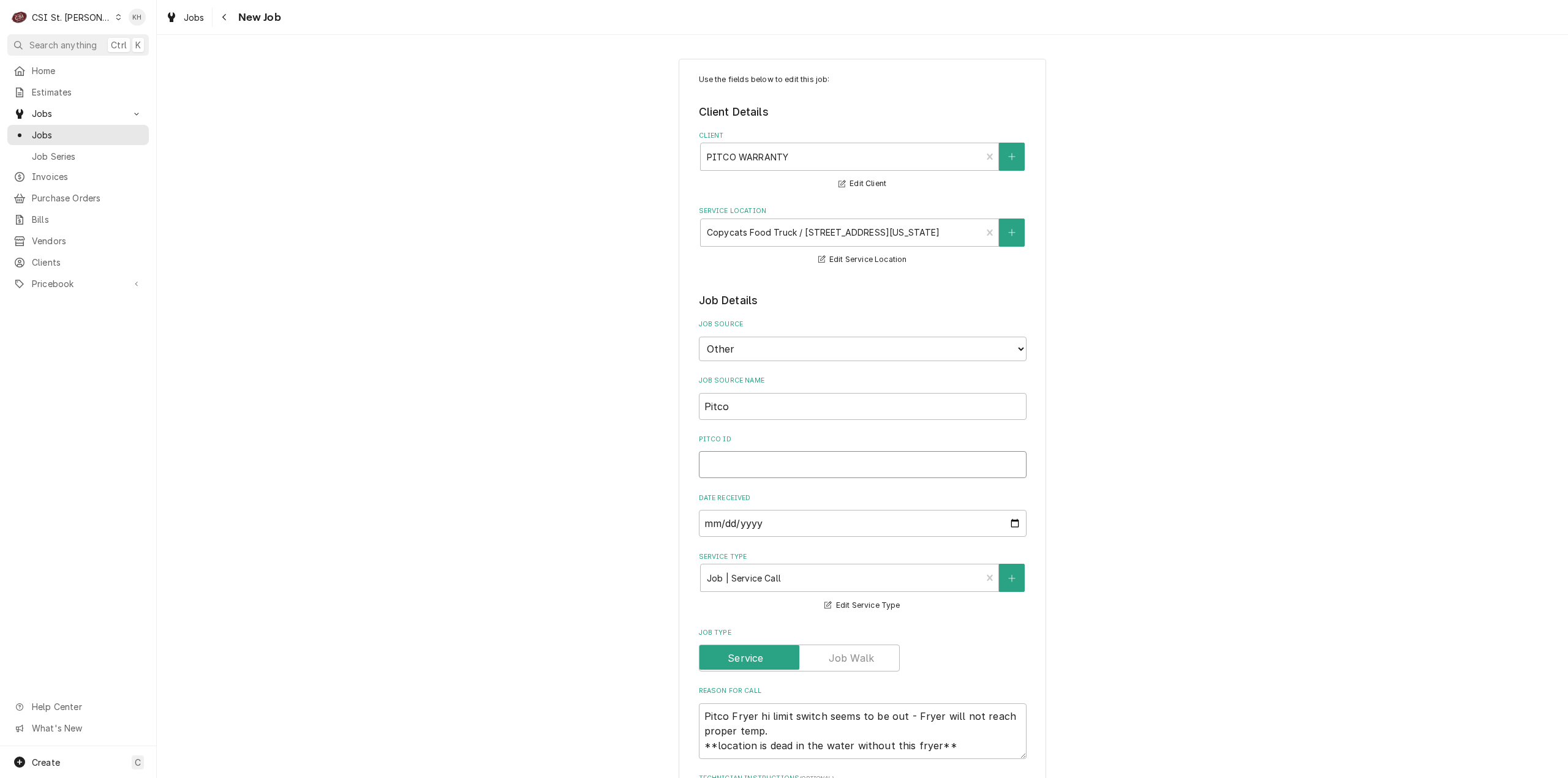
paste input "10356330"
type textarea "x"
type input "10356330"
type textarea "x"
type input "10356330"
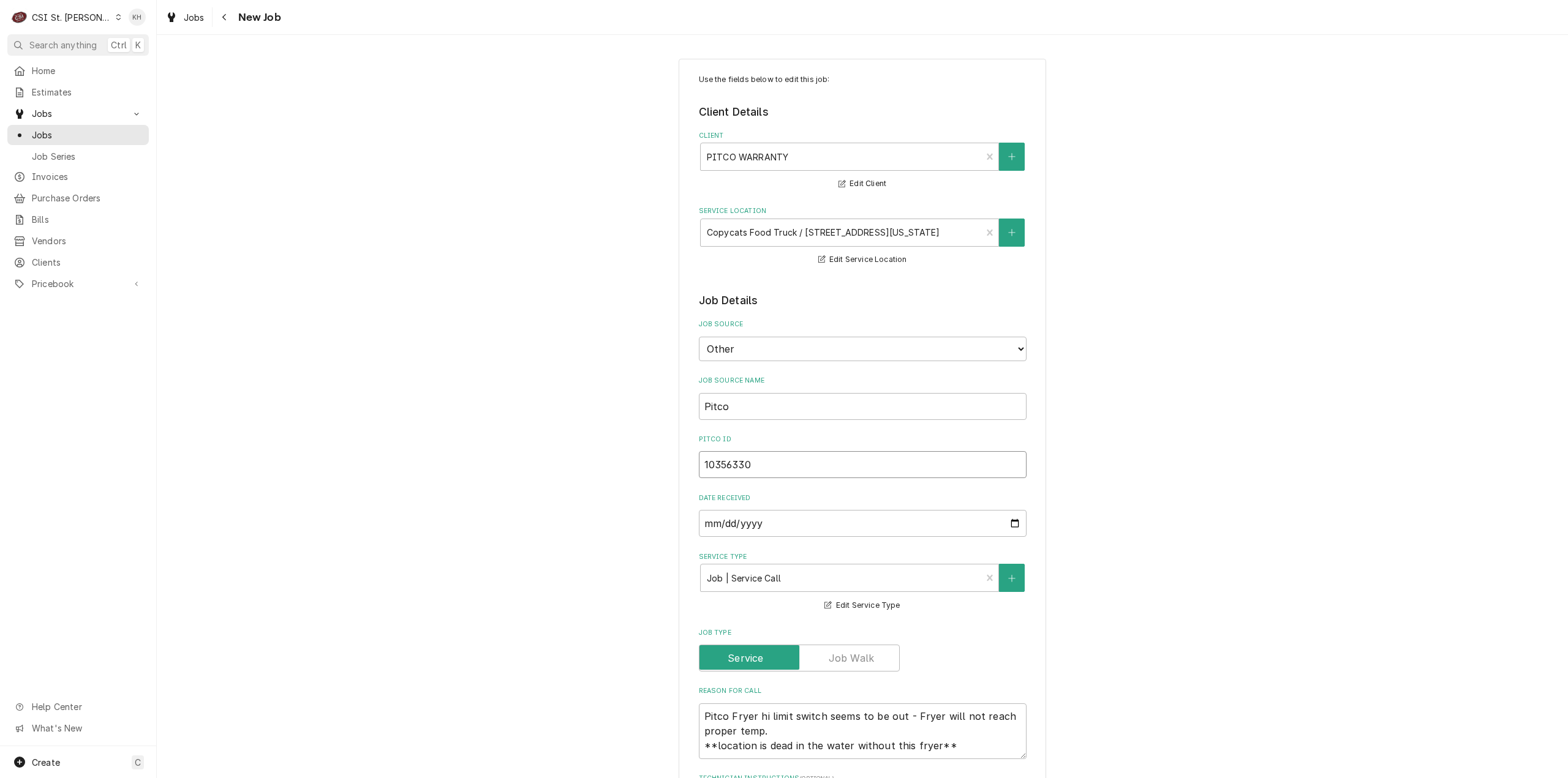
type textarea "x"
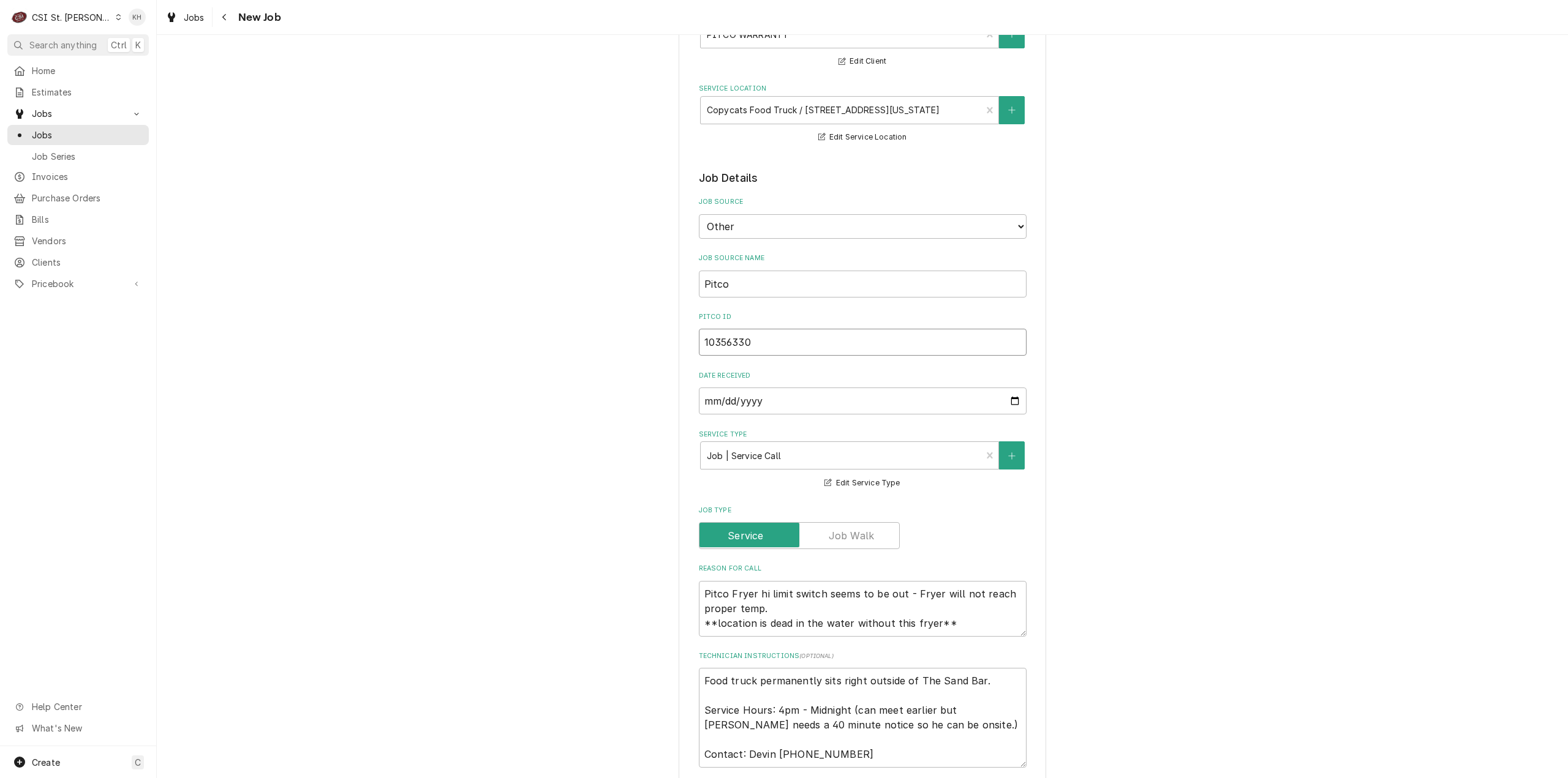
type input "10356330"
drag, startPoint x: 959, startPoint y: 626, endPoint x: 674, endPoint y: 596, distance: 286.6
click at [679, 596] on div "Use the fields below to edit this job: Client Details Client PITCO WARRANTY Edi…" at bounding box center [862, 708] width 368 height 1545
click at [788, 611] on textarea "Pitco Fryer hi limit switch seems to be out - Fryer will not reach proper temp.…" at bounding box center [862, 609] width 328 height 55
click at [779, 346] on input "10356330" at bounding box center [862, 342] width 328 height 27
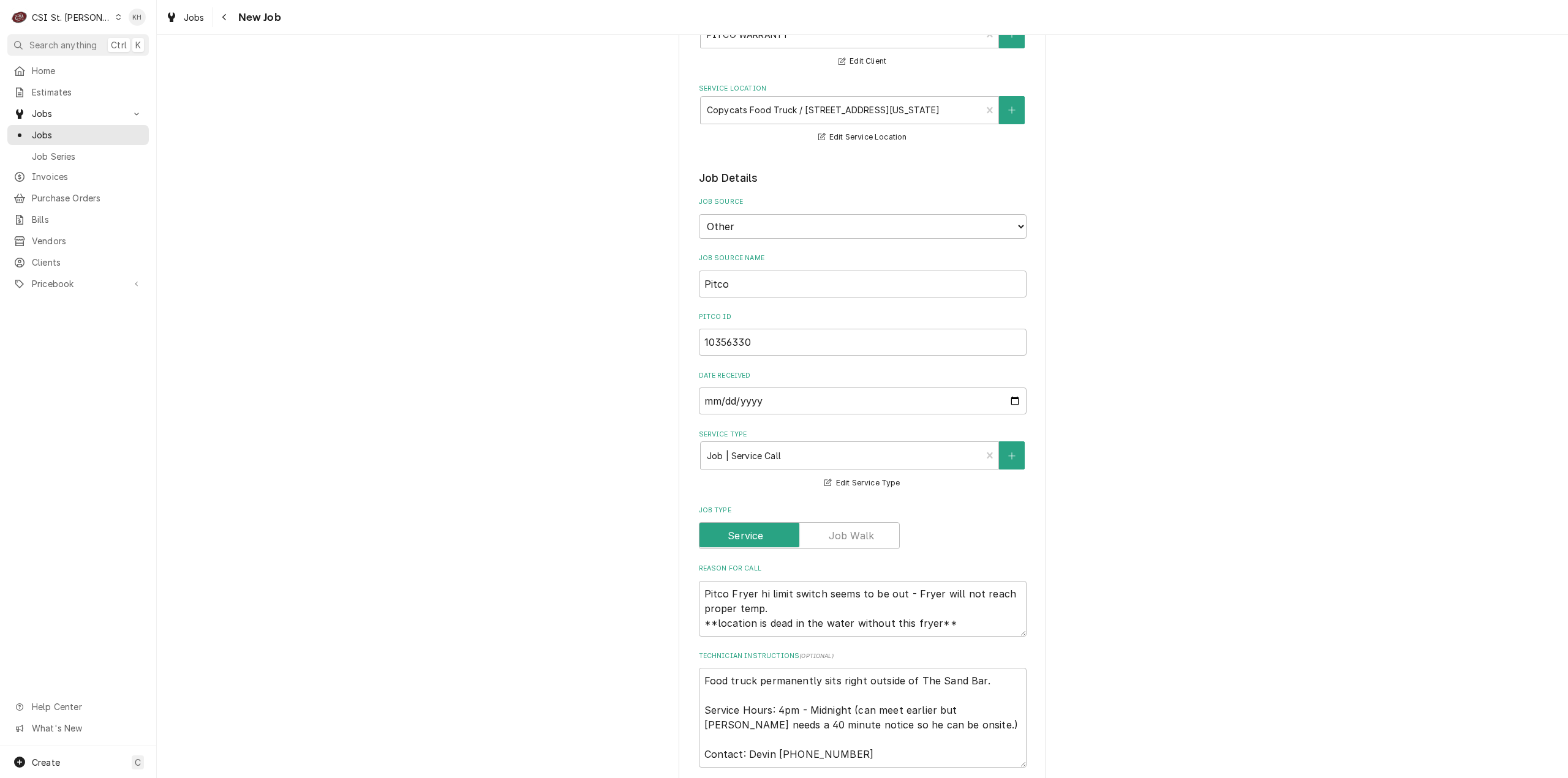
click at [1217, 429] on div "Use the fields below to edit this job: Client Details Client PITCO WARRANTY Edi…" at bounding box center [862, 708] width 1411 height 1566
click at [1265, 482] on div "Use the fields below to edit this job: Client Details Client PITCO WARRANTY Edi…" at bounding box center [862, 708] width 1411 height 1566
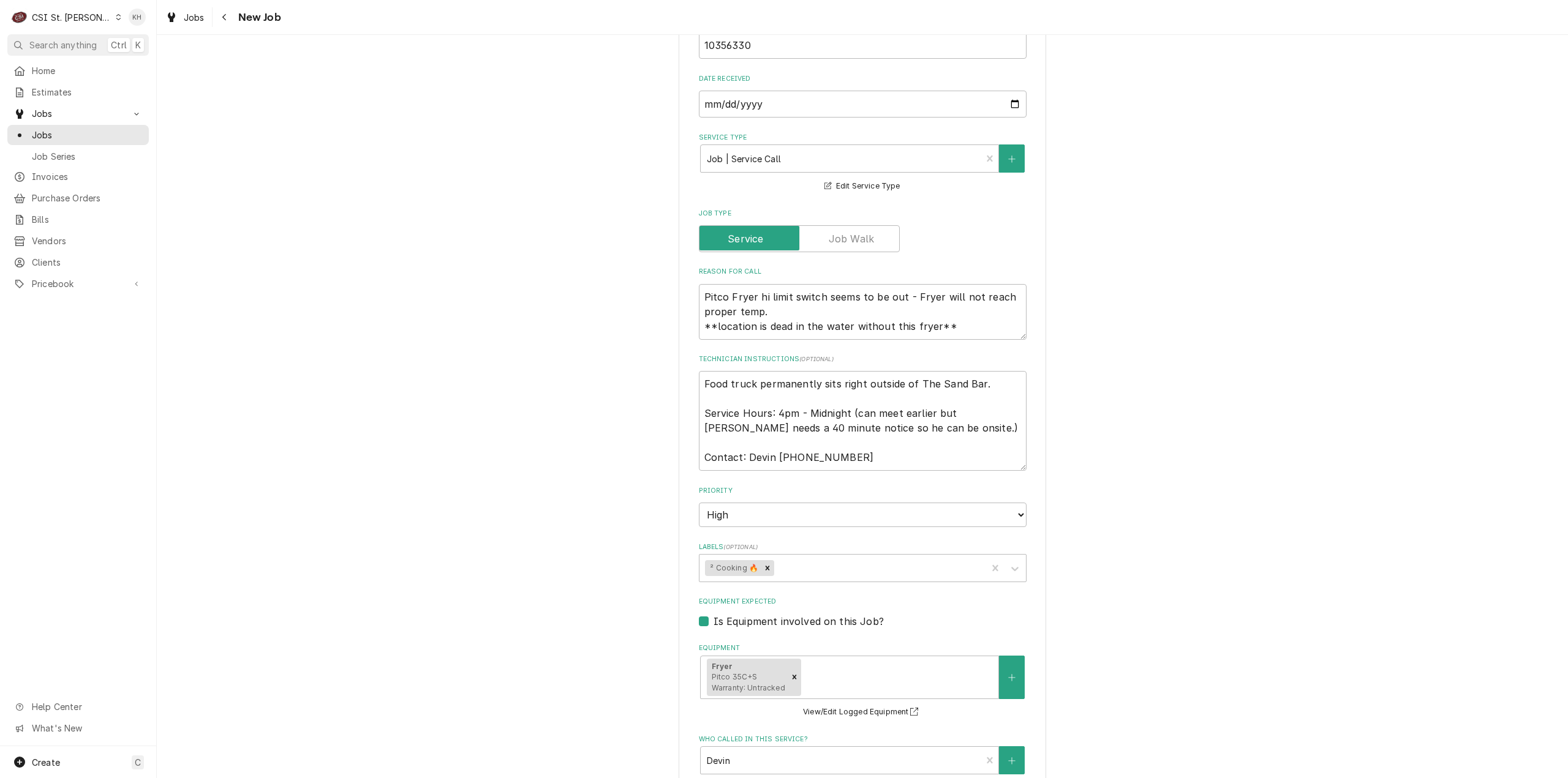
scroll to position [429, 0]
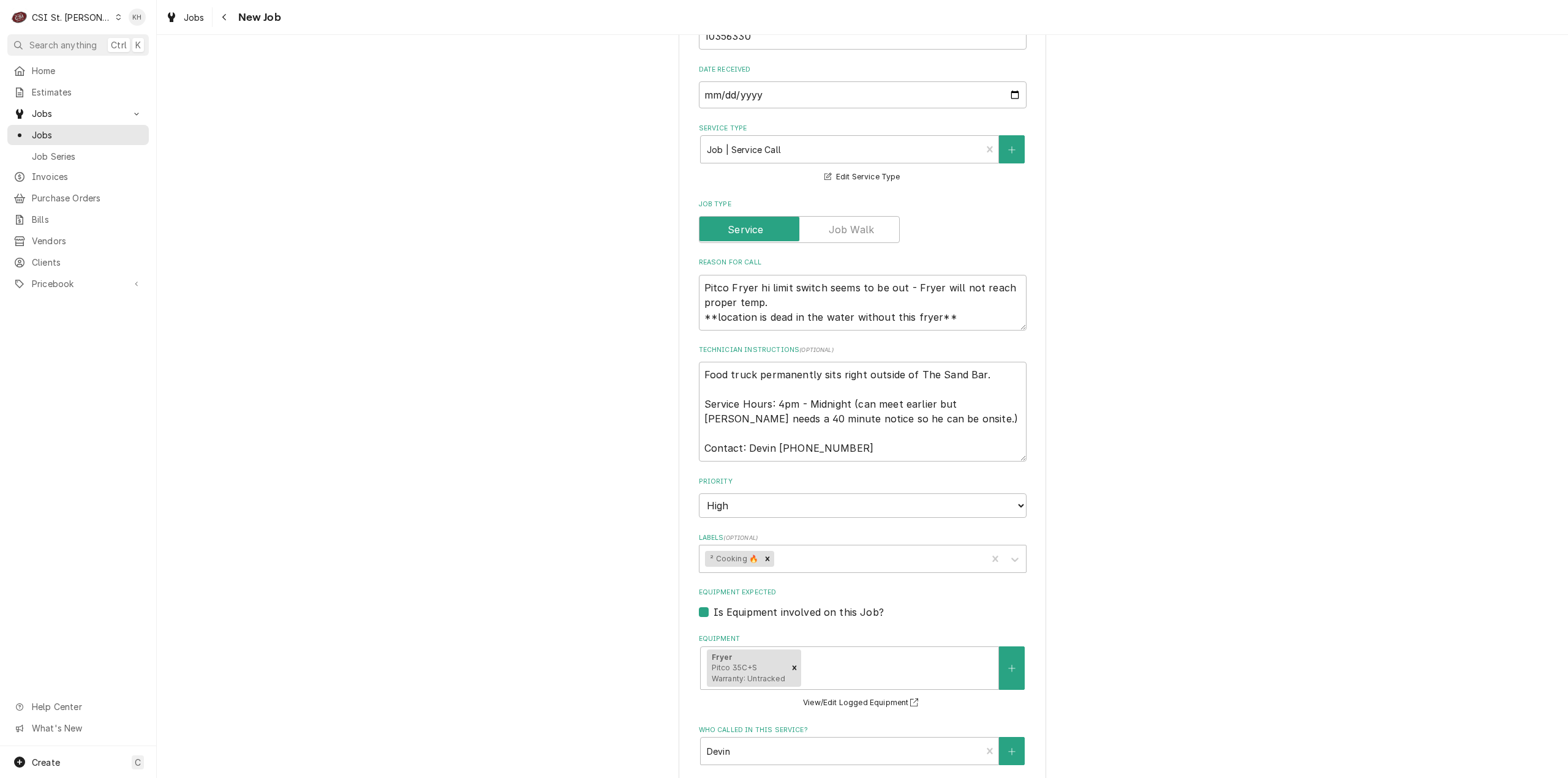
click at [483, 483] on div "Use the fields below to edit this job: Client Details Client PITCO WARRANTY Edi…" at bounding box center [862, 402] width 1411 height 1566
click at [858, 448] on textarea "Food truck permanently sits right outside of The Sand Bar. Service Hours: 4pm -…" at bounding box center [862, 412] width 328 height 100
drag, startPoint x: 877, startPoint y: 454, endPoint x: 606, endPoint y: 352, distance: 289.6
click at [606, 352] on div "Use the fields below to edit this job: Client Details Client PITCO WARRANTY Edi…" at bounding box center [862, 402] width 1411 height 1566
click at [866, 447] on textarea "Food truck permanently sits right outside of The Sand Bar. Service Hours: 4pm -…" at bounding box center [862, 412] width 328 height 100
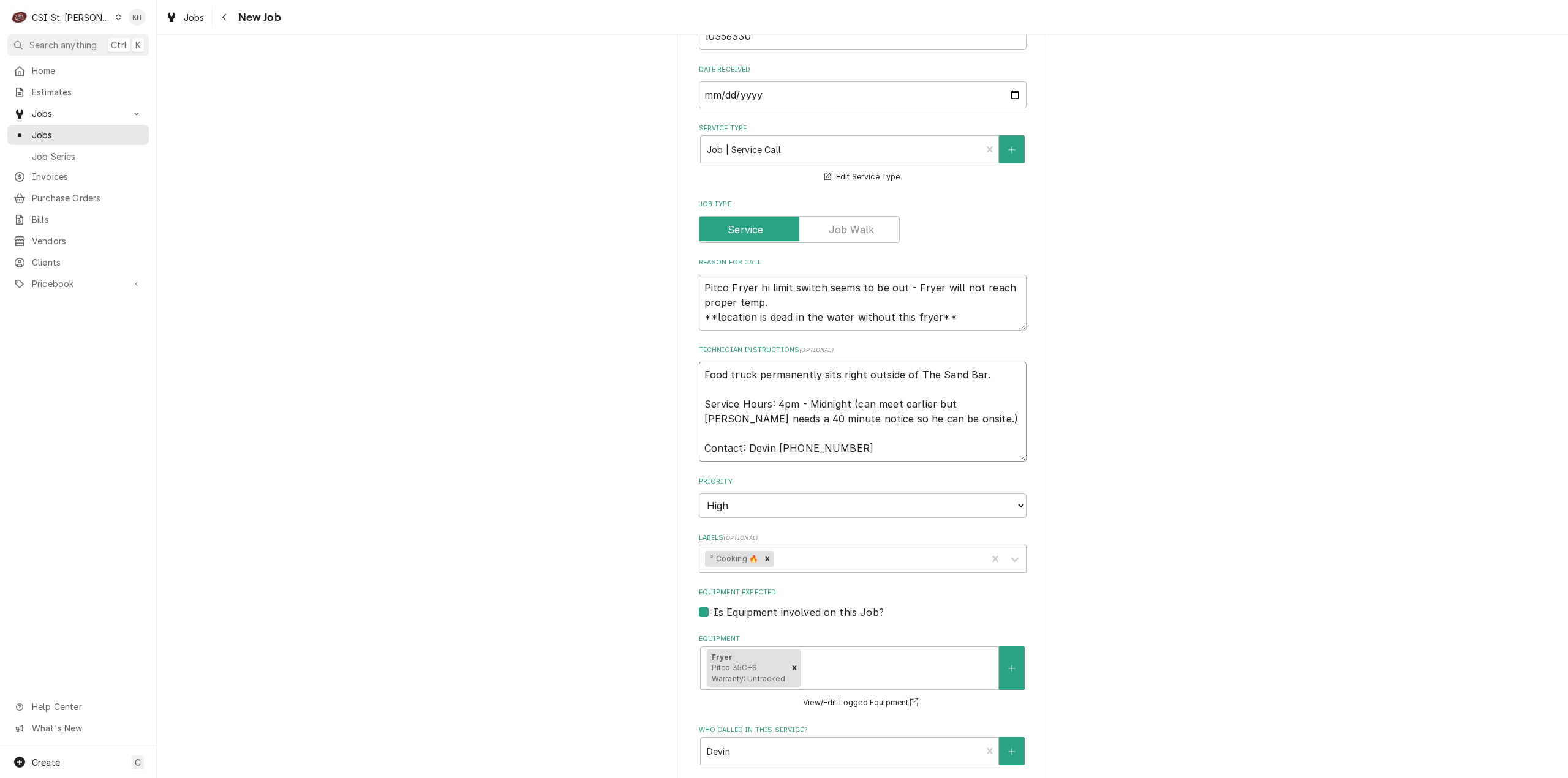
click at [862, 456] on textarea "Food truck permanently sits right outside of The Sand Bar. Service Hours: 4pm -…" at bounding box center [862, 412] width 328 height 100
drag, startPoint x: 846, startPoint y: 452, endPoint x: 666, endPoint y: 352, distance: 205.9
click at [666, 352] on div "Use the fields below to edit this job: Client Details Client PITCO WARRANTY Edi…" at bounding box center [862, 402] width 1411 height 1566
drag, startPoint x: 951, startPoint y: 319, endPoint x: 807, endPoint y: 389, distance: 160.1
click at [653, 258] on div "Use the fields below to edit this job: Client Details Client PITCO WARRANTY Edi…" at bounding box center [862, 402] width 1411 height 1566
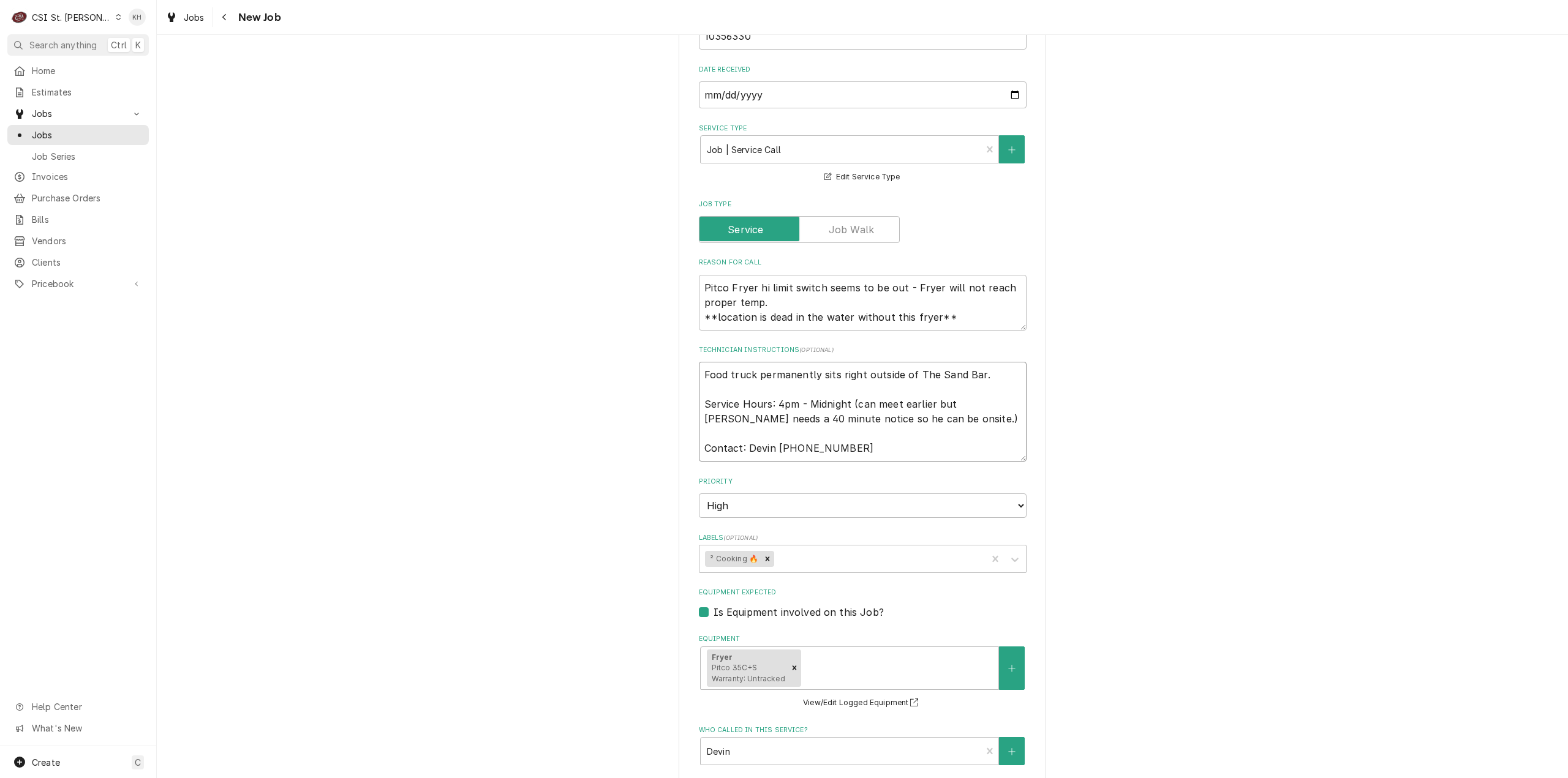
drag, startPoint x: 855, startPoint y: 448, endPoint x: 631, endPoint y: 329, distance: 253.6
click at [631, 329] on div "Use the fields below to edit this job: Client Details Client PITCO WARRANTY Edi…" at bounding box center [862, 402] width 1411 height 1566
click at [516, 193] on div "Use the fields below to edit this job: Client Details Client PITCO WARRANTY Edi…" at bounding box center [862, 402] width 1411 height 1566
drag, startPoint x: 853, startPoint y: 452, endPoint x: 628, endPoint y: 367, distance: 240.5
click at [628, 367] on div "Use the fields below to edit this job: Client Details Client PITCO WARRANTY Edi…" at bounding box center [862, 402] width 1411 height 1566
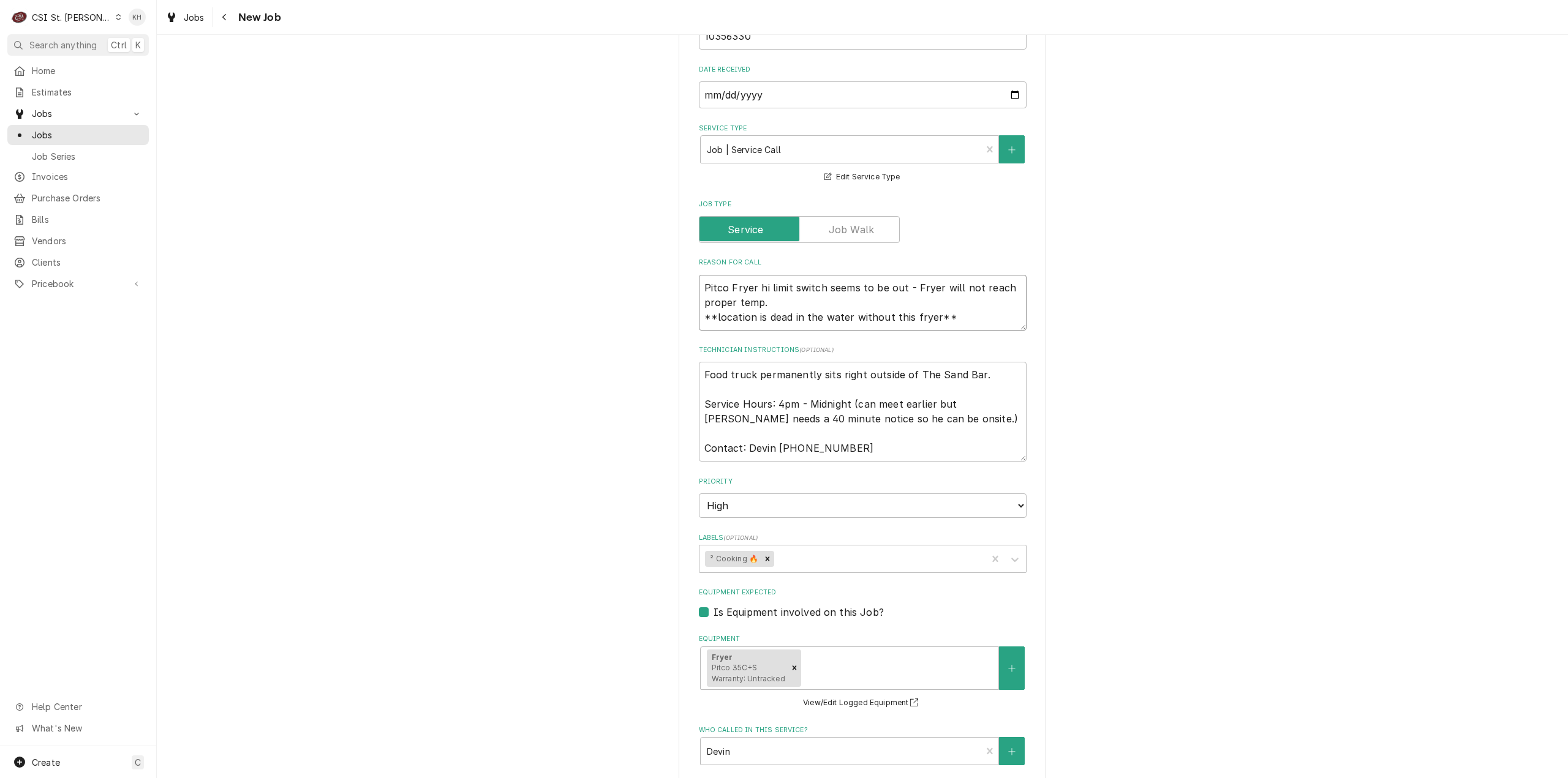
drag, startPoint x: 947, startPoint y: 320, endPoint x: 650, endPoint y: 245, distance: 306.3
click at [650, 245] on div "Use the fields below to edit this job: Client Details Client PITCO WARRANTY Edi…" at bounding box center [862, 402] width 1411 height 1566
click at [1268, 239] on div "Use the fields below to edit this job: Client Details Client PITCO WARRANTY Edi…" at bounding box center [862, 402] width 1411 height 1566
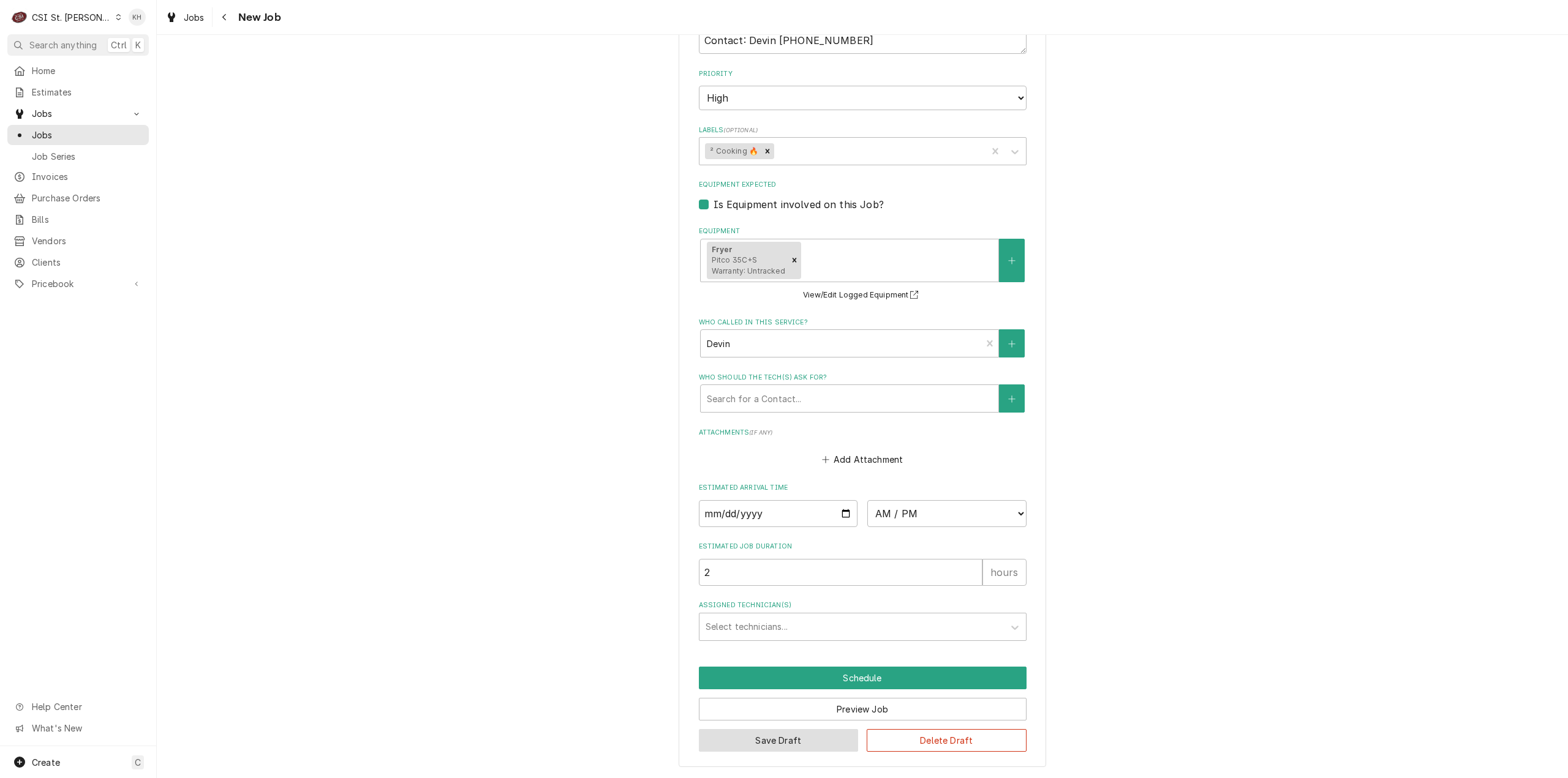
click at [787, 736] on button "Save Draft" at bounding box center [778, 740] width 160 height 23
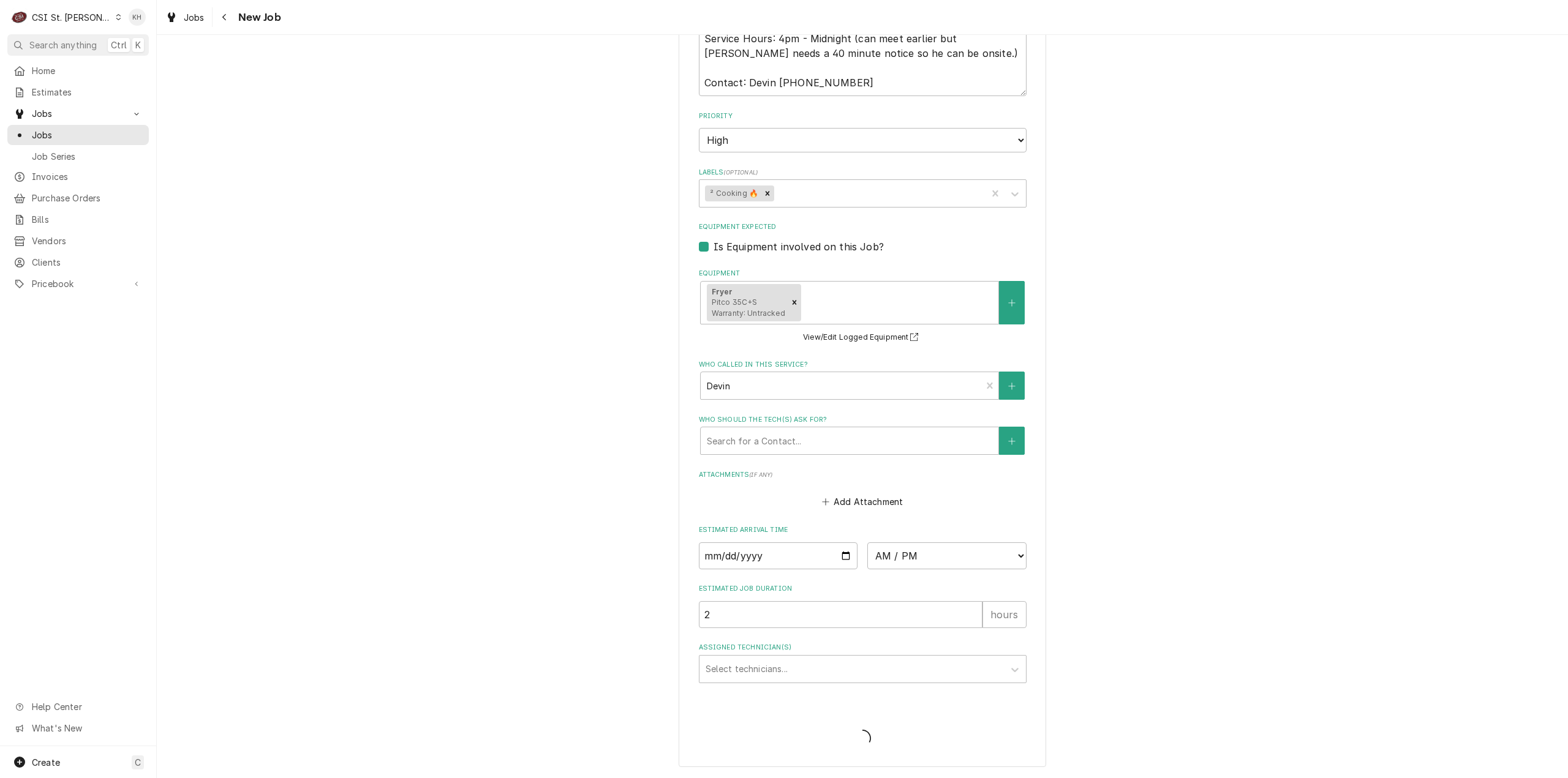
type textarea "x"
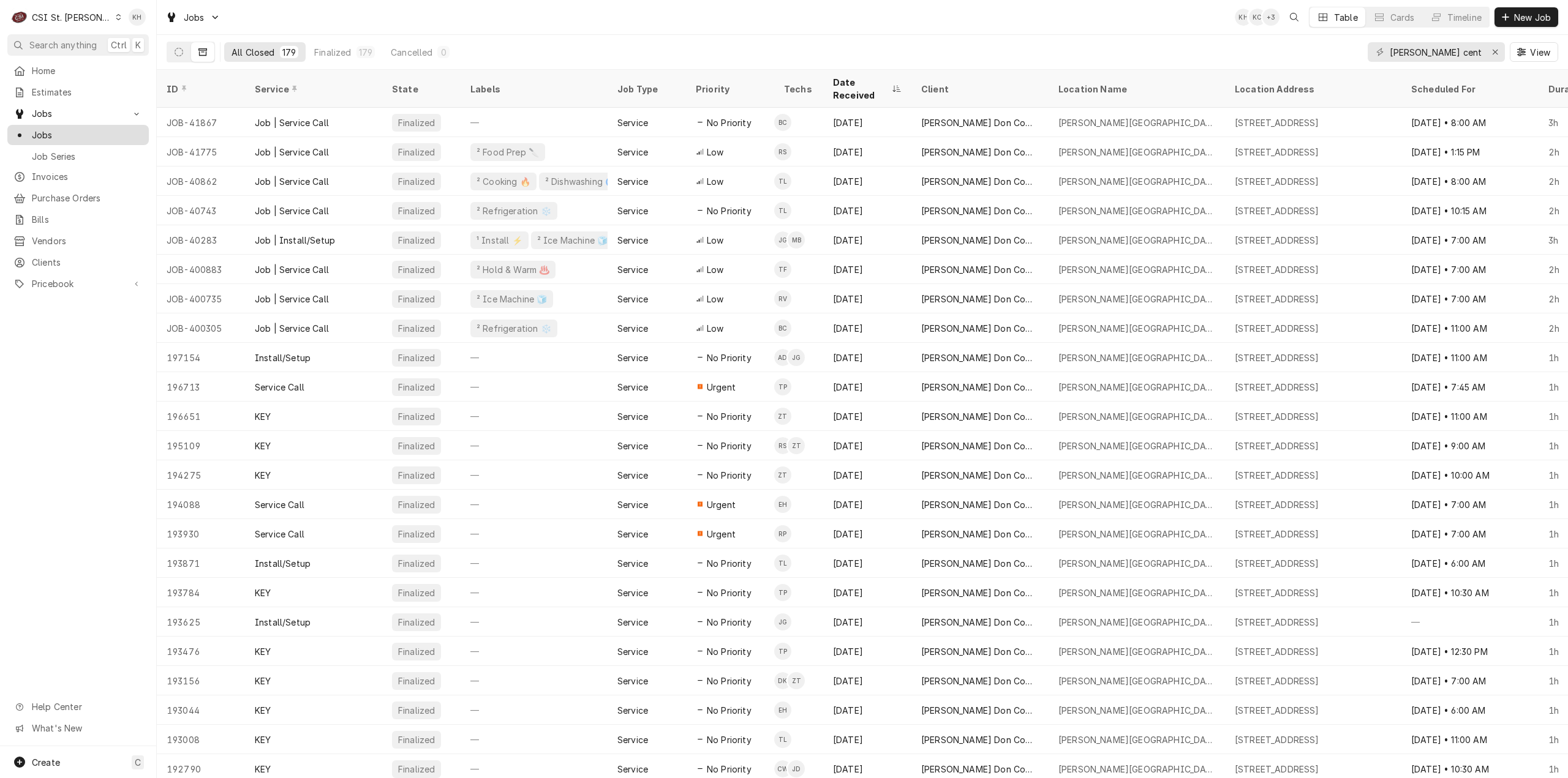
click at [60, 136] on span "Jobs" at bounding box center [87, 135] width 111 height 13
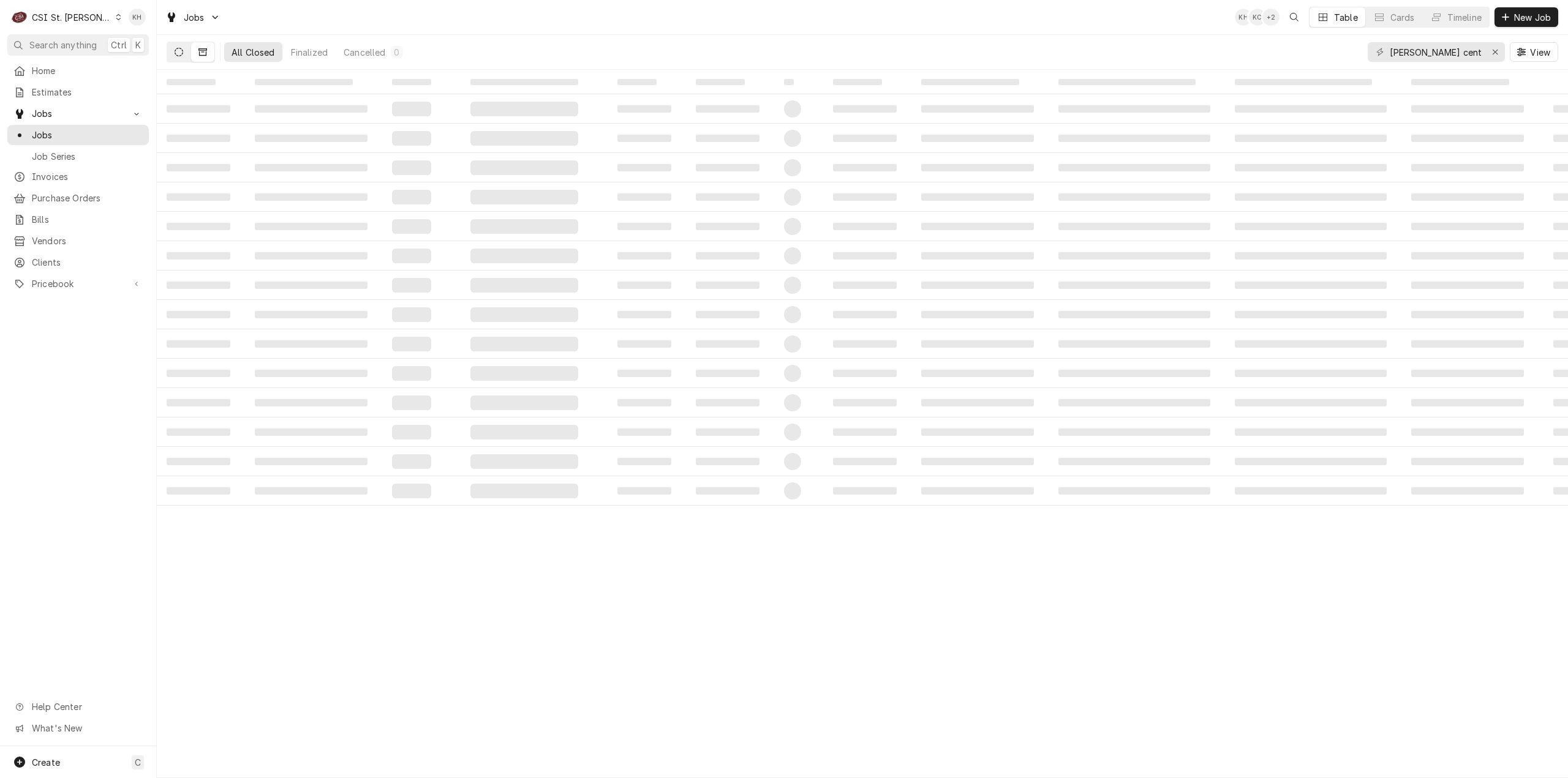
click at [181, 52] on icon "Dynamic Content Wrapper" at bounding box center [179, 51] width 9 height 9
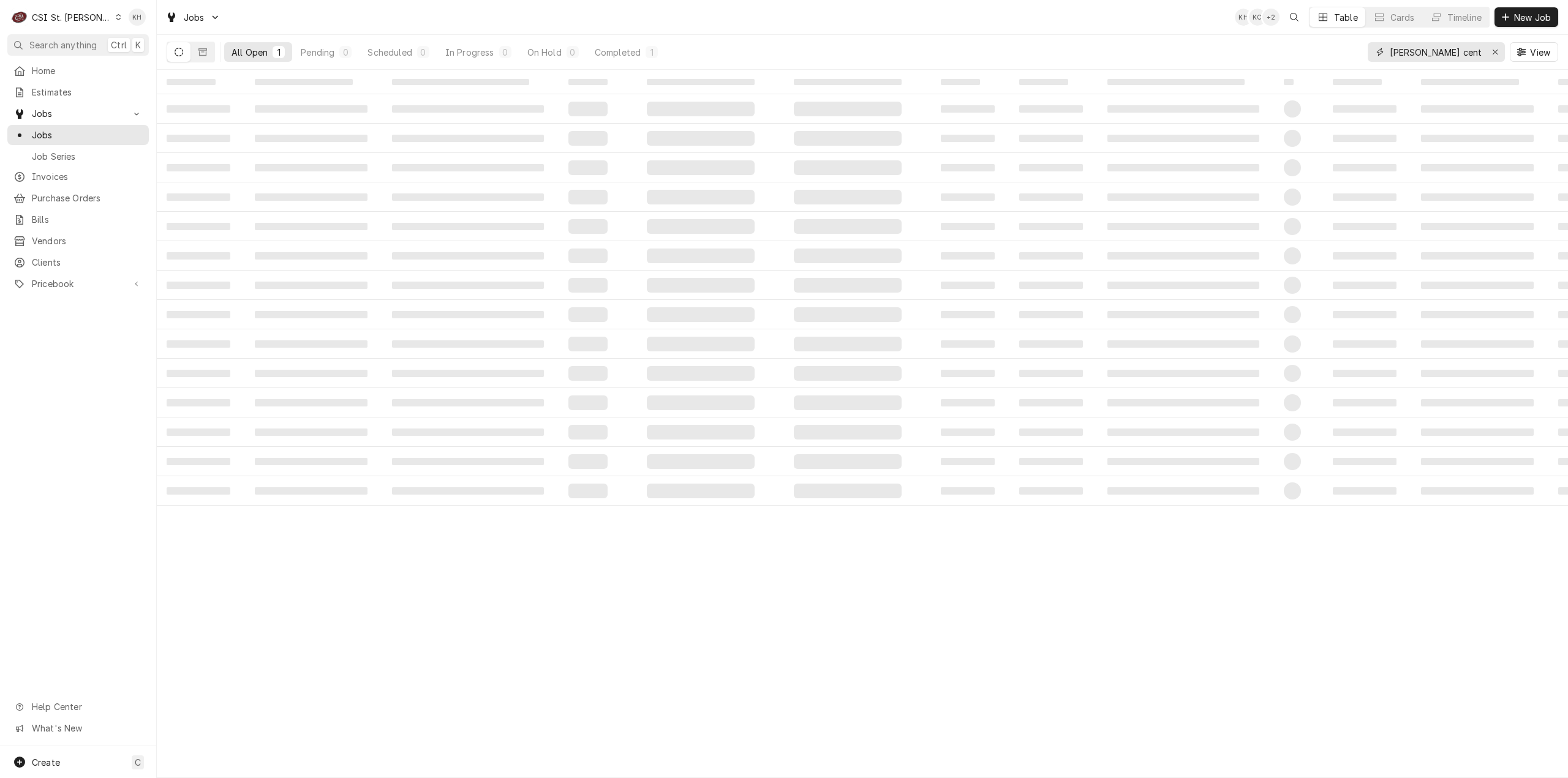
drag, startPoint x: 1497, startPoint y: 51, endPoint x: 1456, endPoint y: 49, distance: 41.0
click at [1489, 50] on div "Erase input" at bounding box center [1494, 51] width 12 height 12
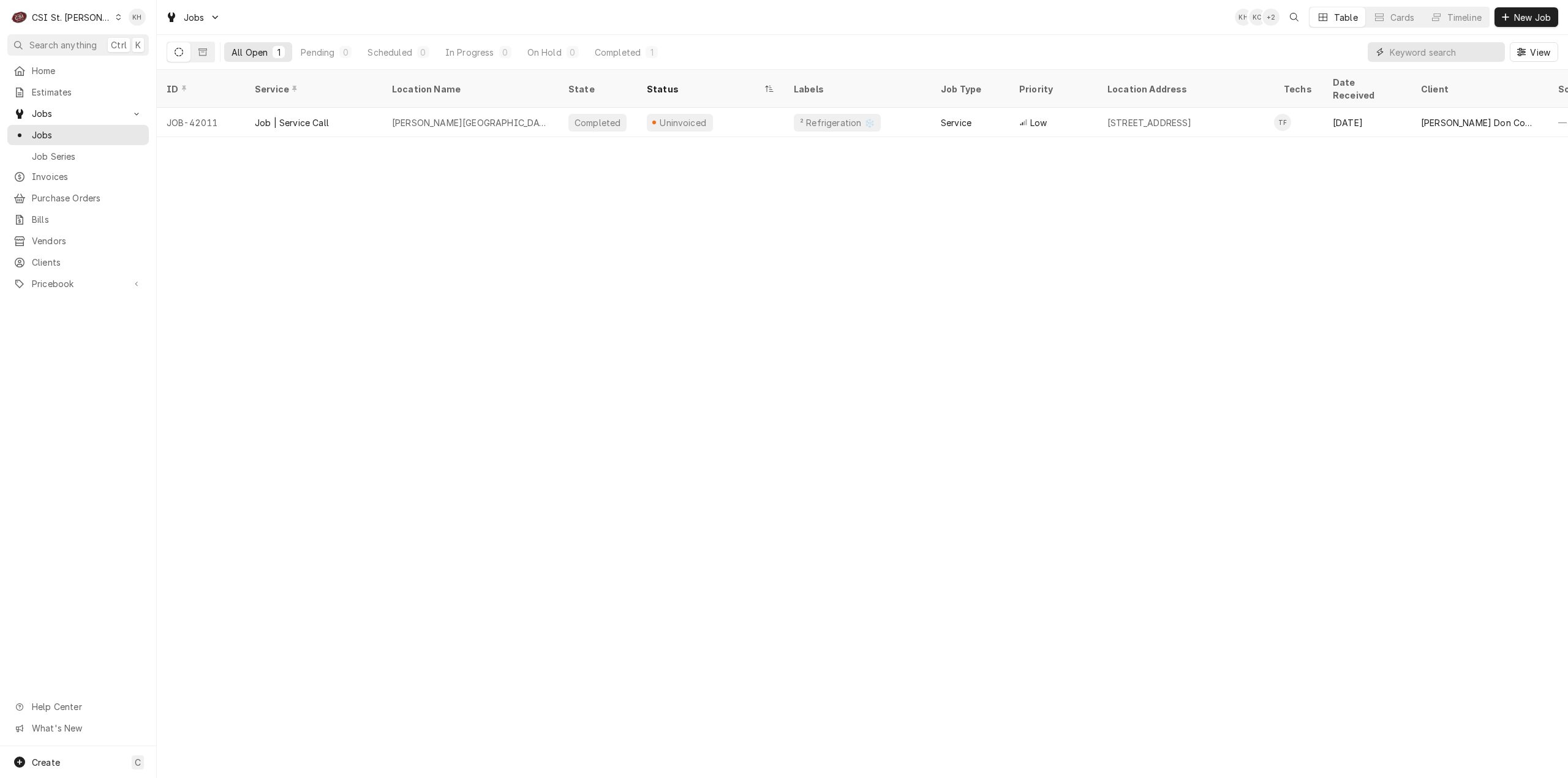
click at [1456, 50] on input "Dynamic Content Wrapper" at bounding box center [1448, 51] width 116 height 20
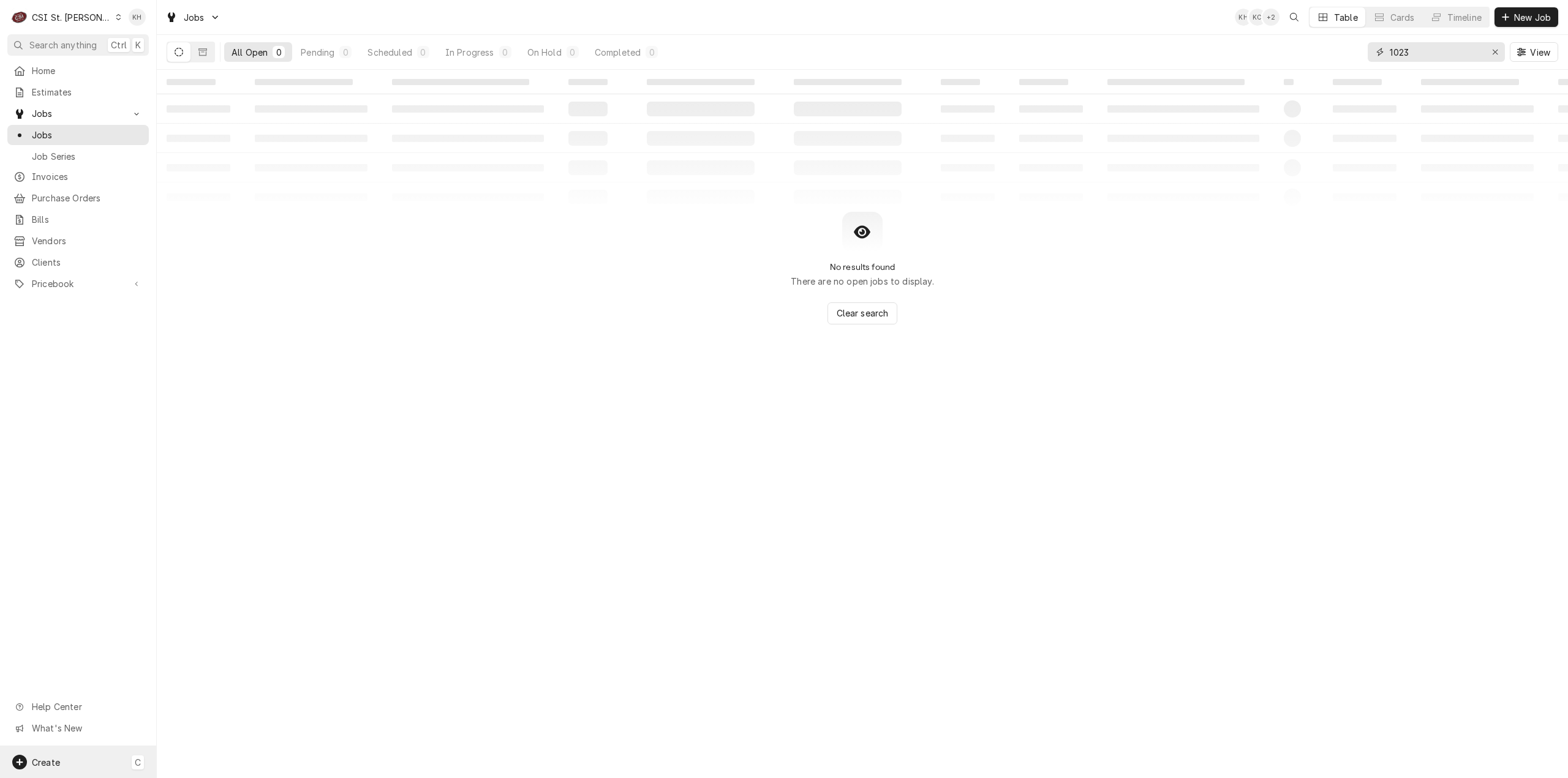
type input "1023"
click at [66, 757] on div "Create C" at bounding box center [78, 762] width 156 height 32
click at [192, 633] on div "Job" at bounding box center [229, 636] width 82 height 13
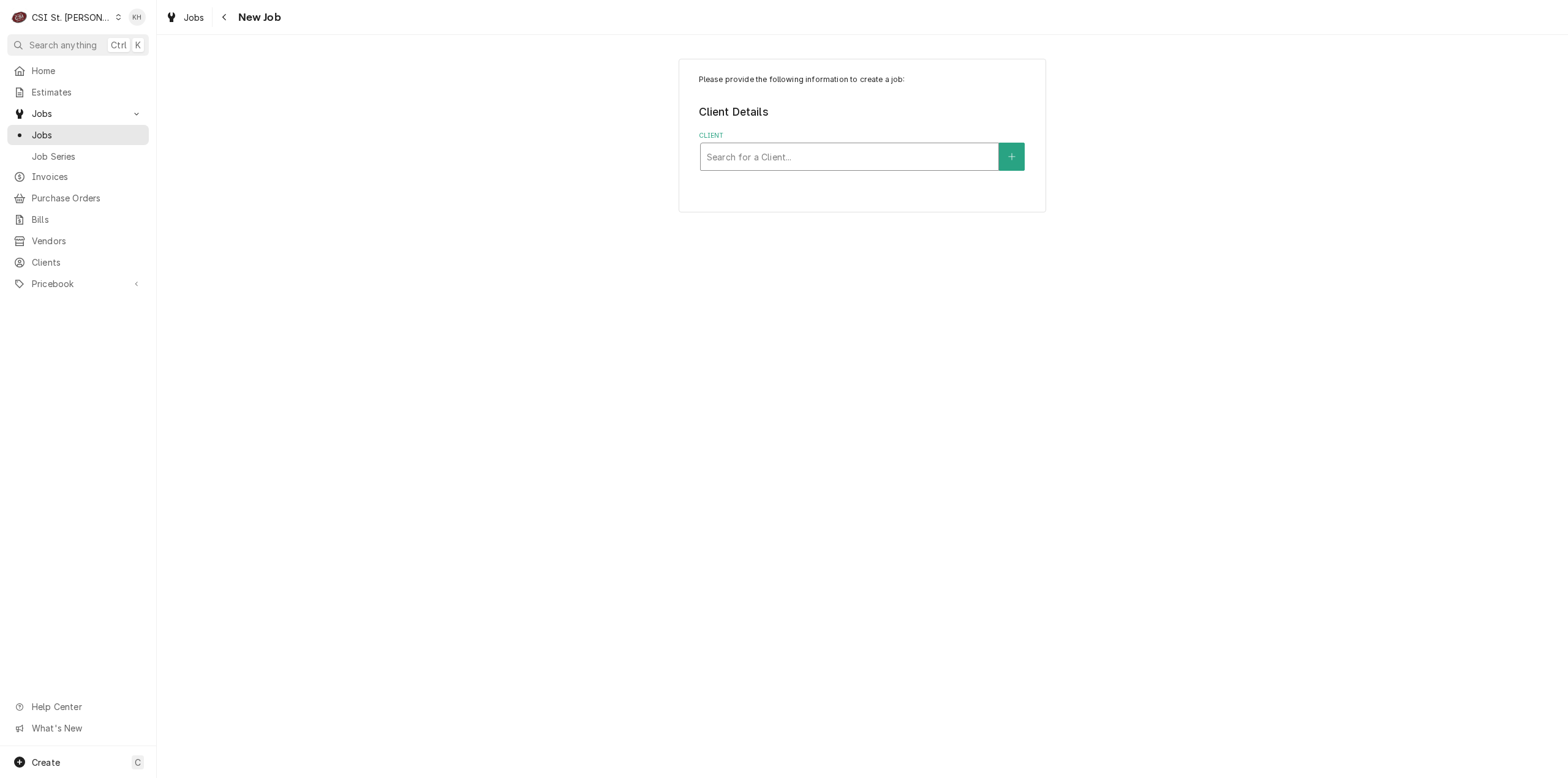
click at [902, 151] on div "Client" at bounding box center [849, 157] width 286 height 22
type input "1023"
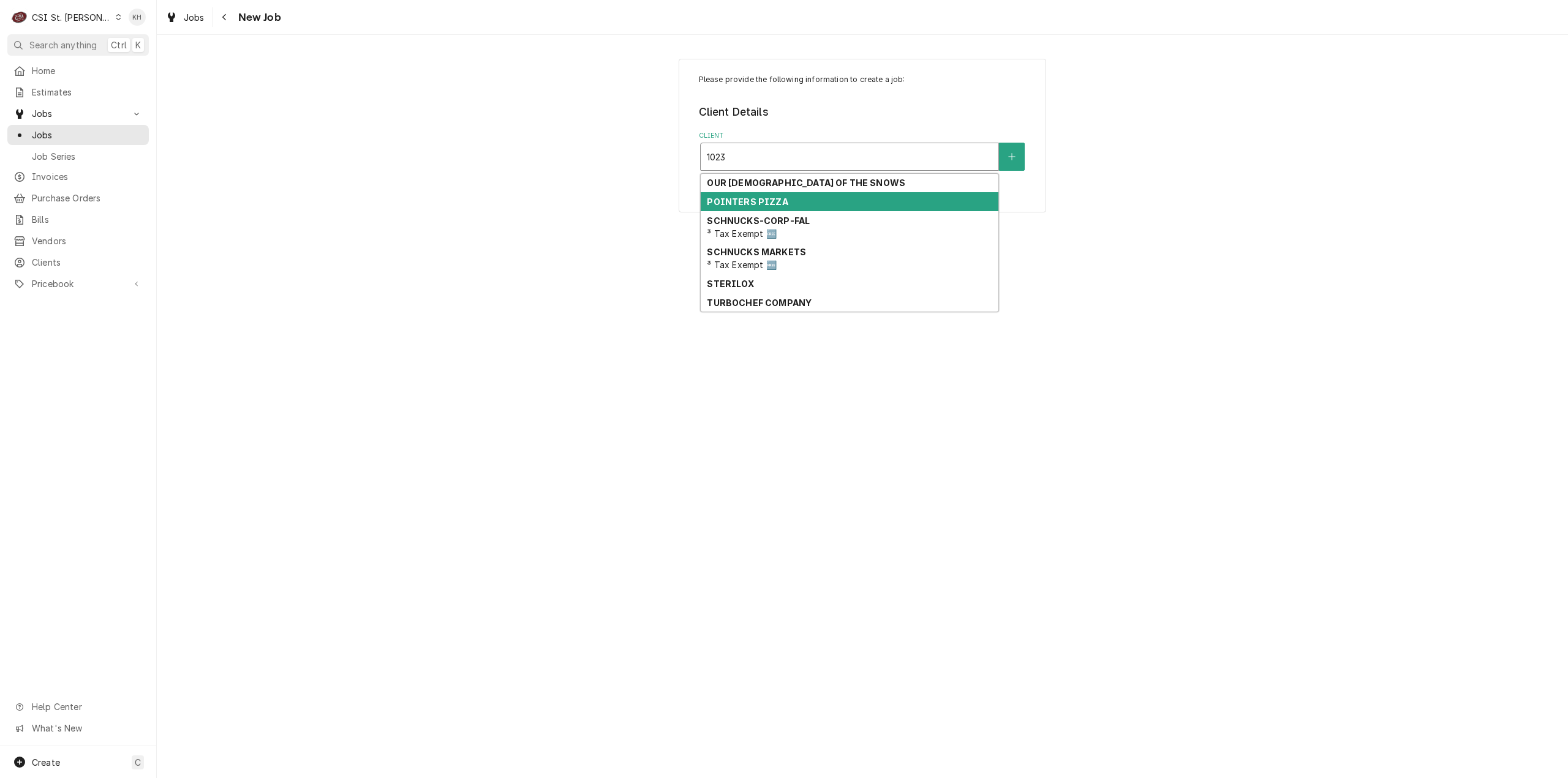
click at [775, 199] on strong "POINTERS PIZZA" at bounding box center [747, 202] width 81 height 10
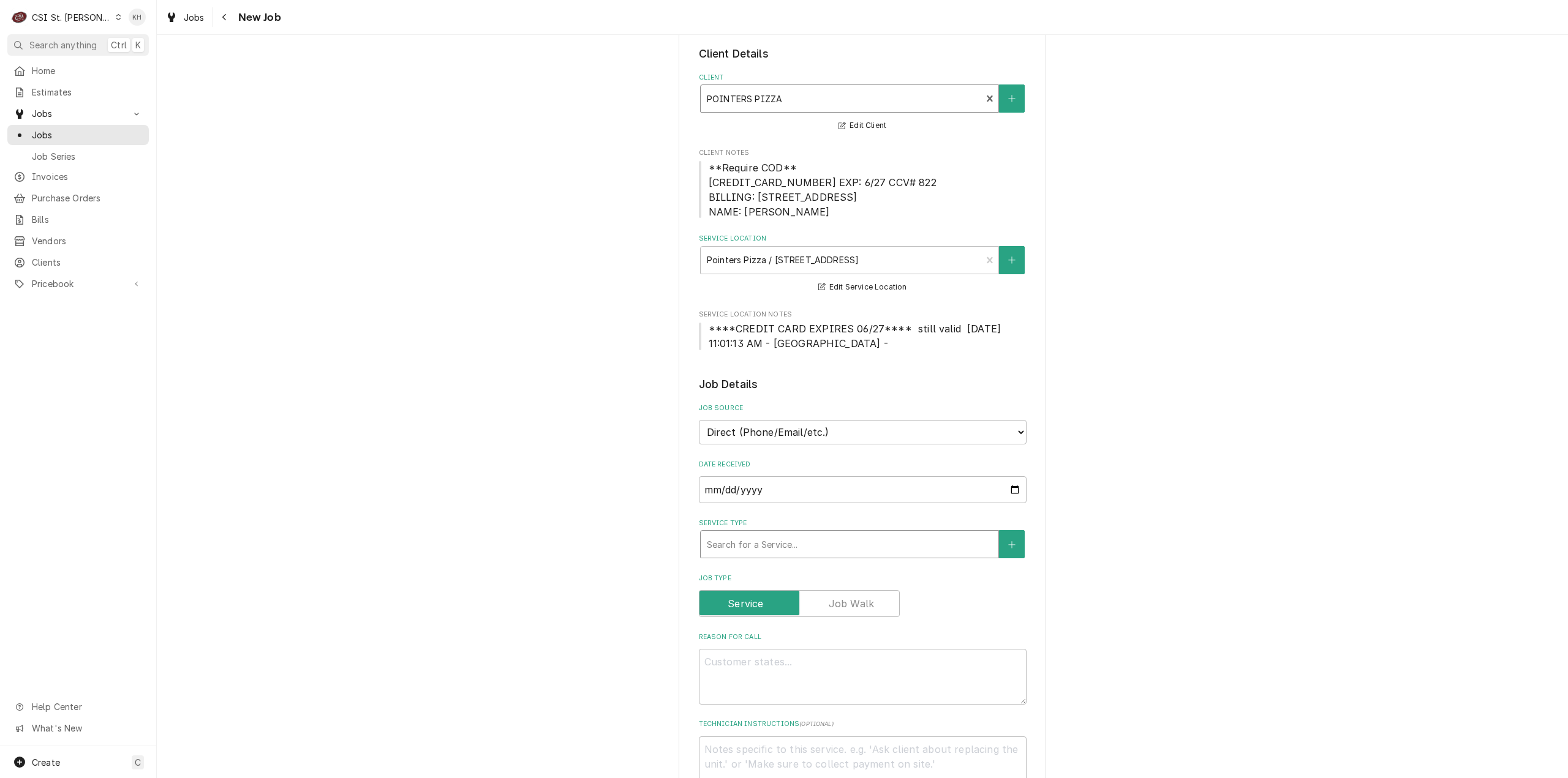
scroll to position [123, 0]
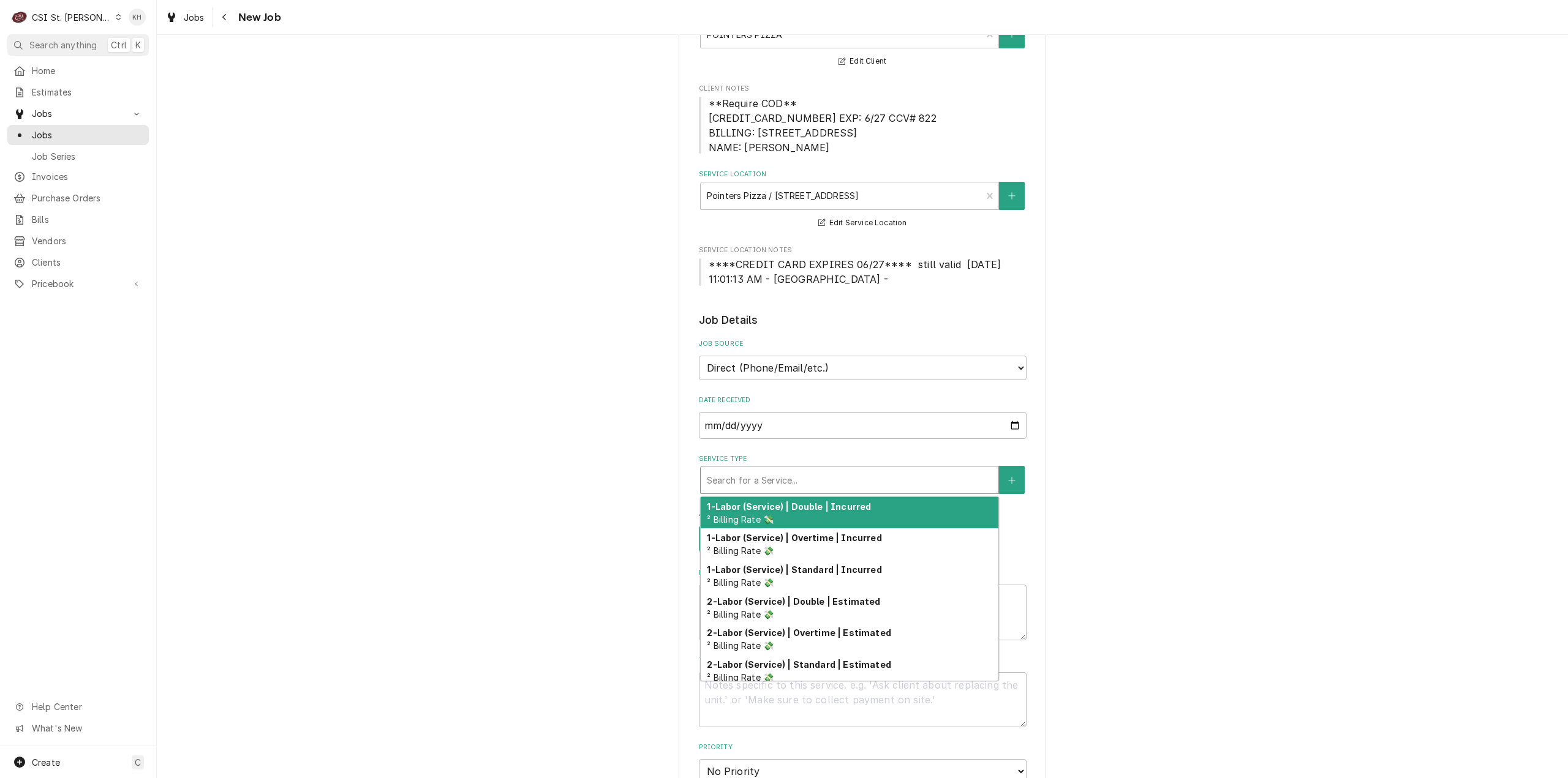
click at [820, 476] on div "Service Type" at bounding box center [849, 480] width 286 height 22
type textarea "x"
type input "s"
type textarea "x"
type input "se"
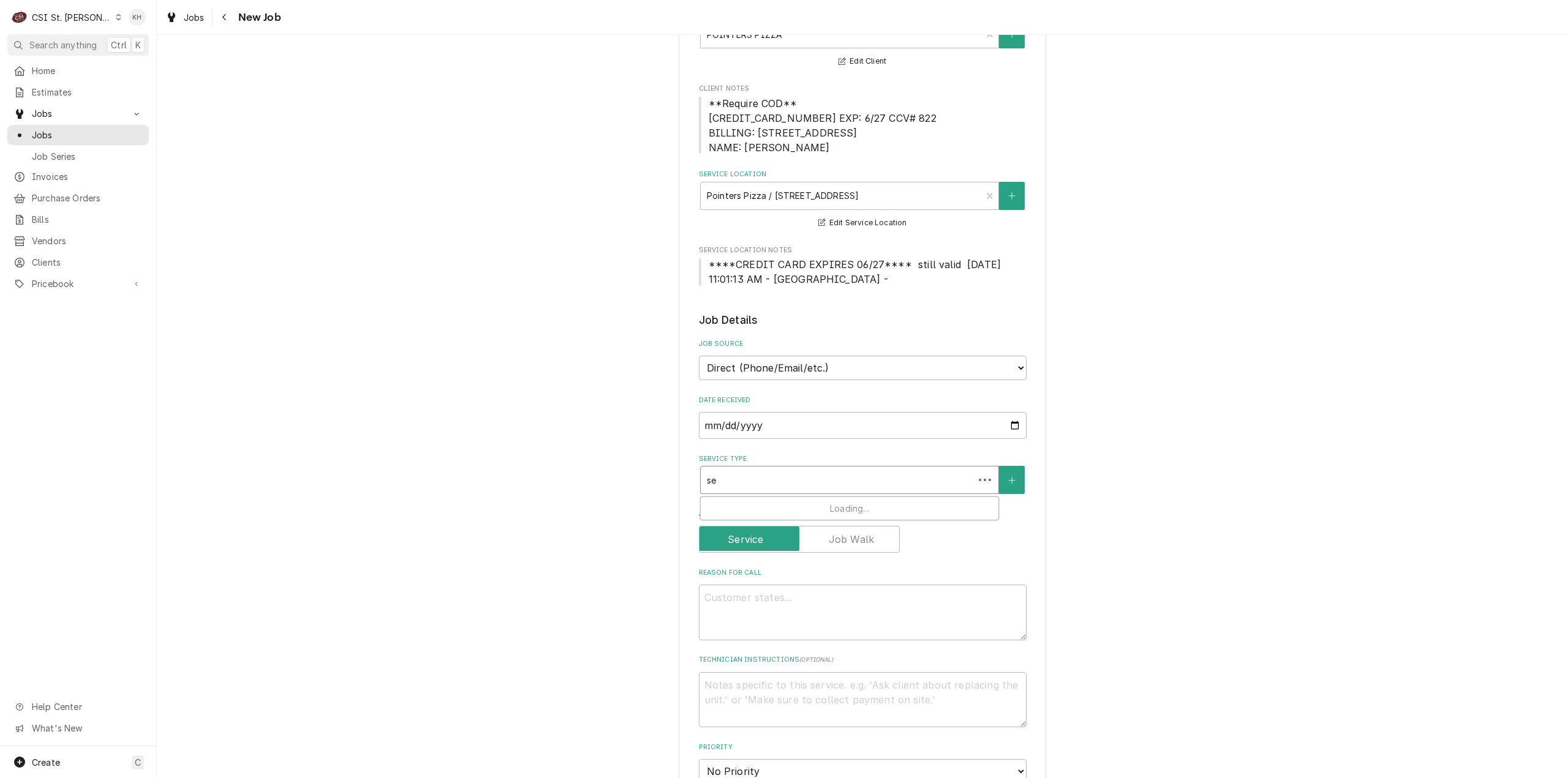
type textarea "x"
type input "ser"
type textarea "x"
type input "serv"
type textarea "x"
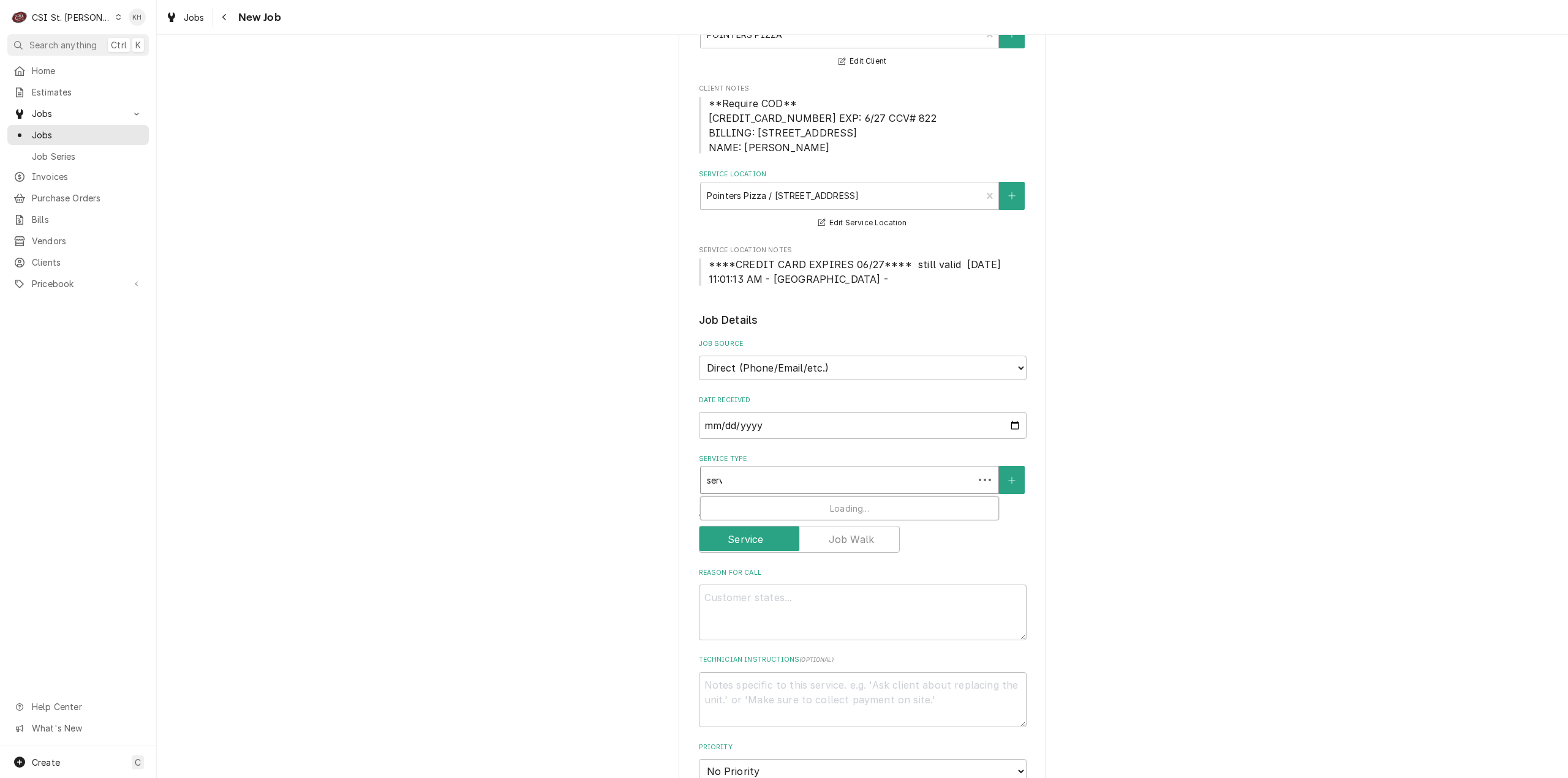
type input "servi"
type textarea "x"
type input "servic"
type textarea "x"
type input "service"
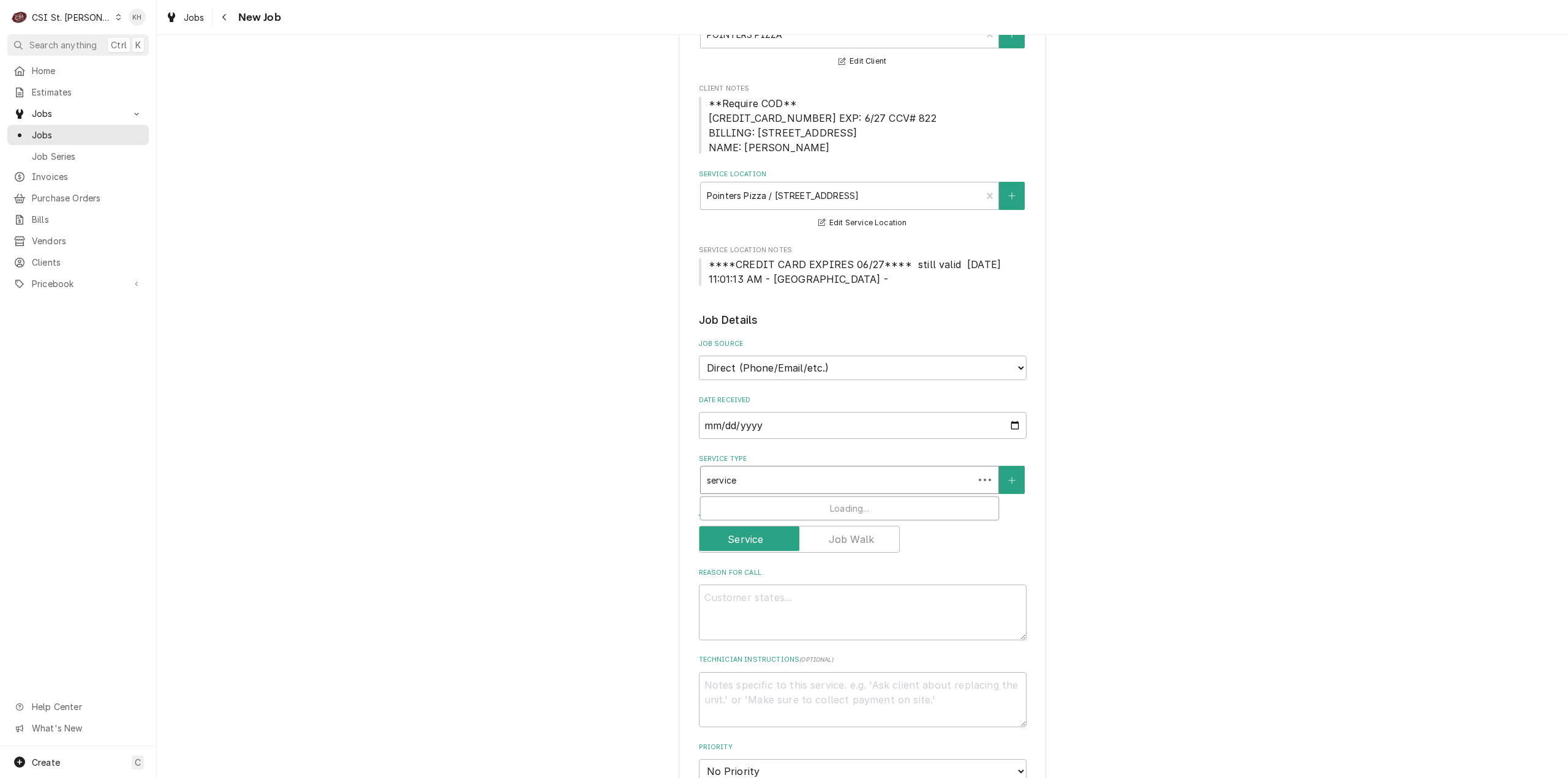
type textarea "x"
type input "service"
type textarea "x"
type input "service ca"
type textarea "x"
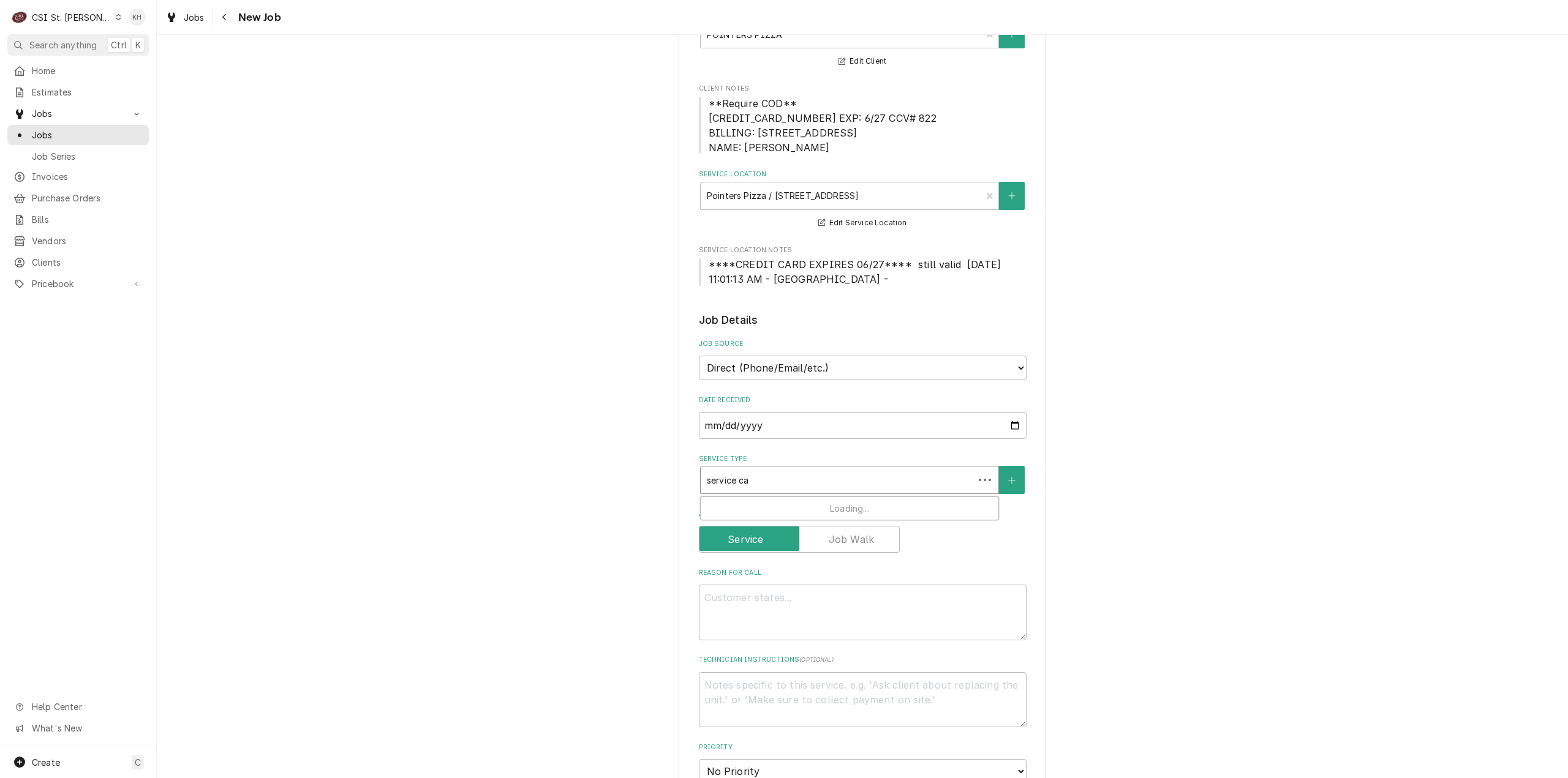
type input "service cal"
type textarea "x"
type input "service call"
click at [790, 500] on div "Job | Service Call ¹ Service Type 🛠️" at bounding box center [850, 513] width 297 height 32
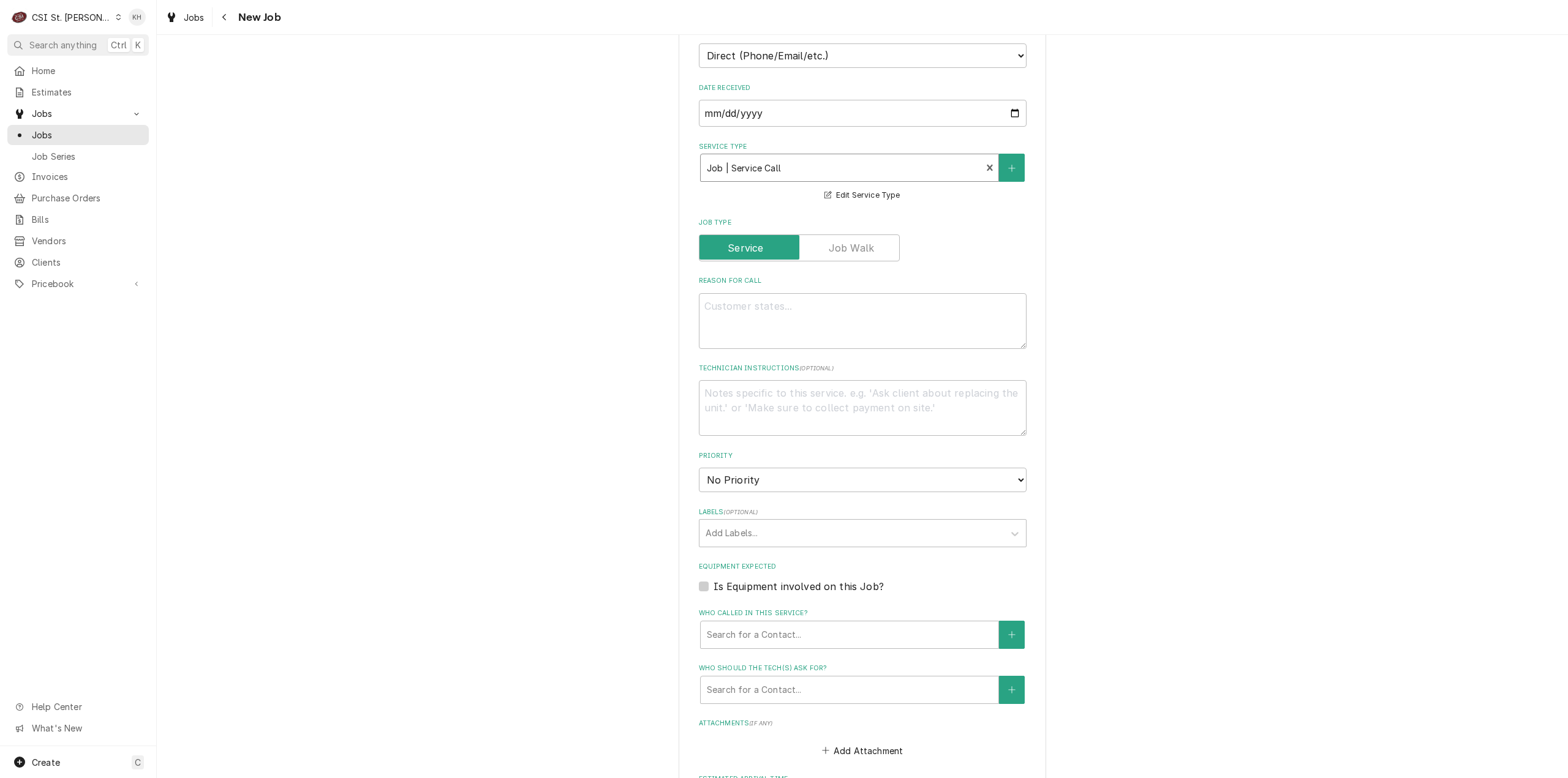
type textarea "x"
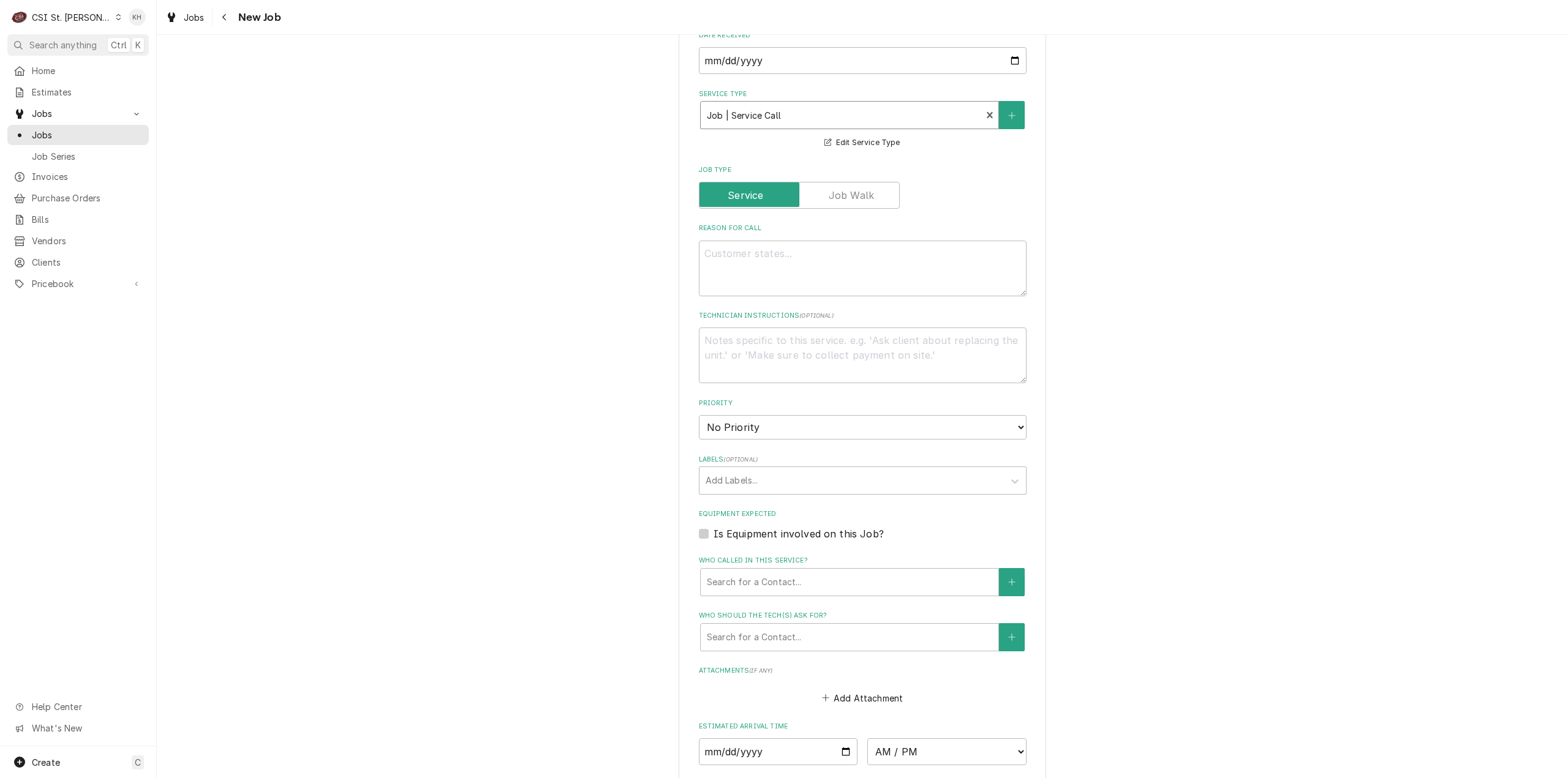
scroll to position [489, 0]
click at [714, 531] on label "Is Equipment involved on this Job?" at bounding box center [798, 531] width 170 height 15
click at [714, 531] on input "Equipment Expected" at bounding box center [877, 538] width 328 height 27
checkbox input "true"
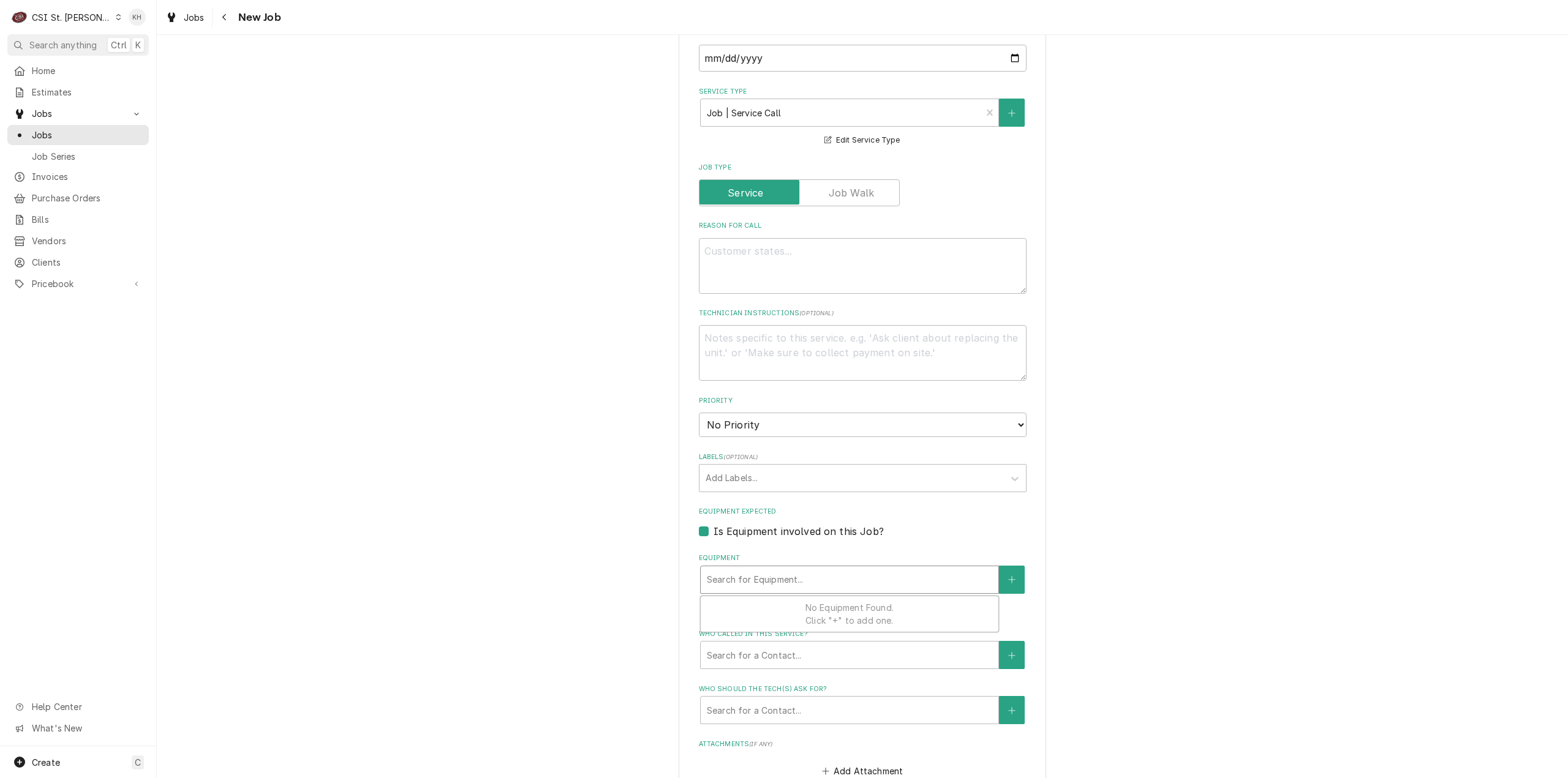
click at [782, 588] on div "Equipment" at bounding box center [849, 580] width 286 height 22
click at [778, 579] on div "Equipment" at bounding box center [849, 580] width 286 height 22
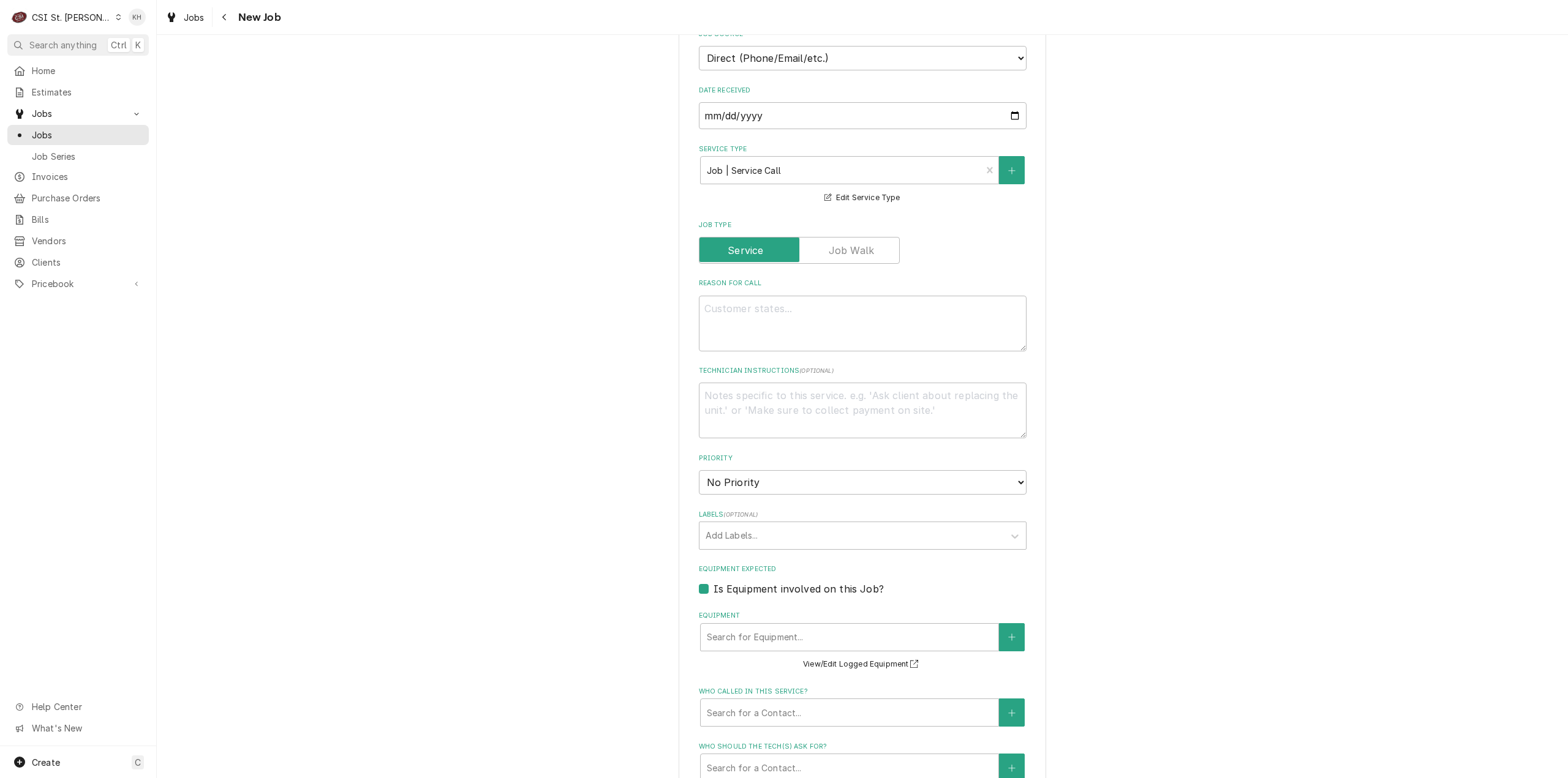
scroll to position [551, 0]
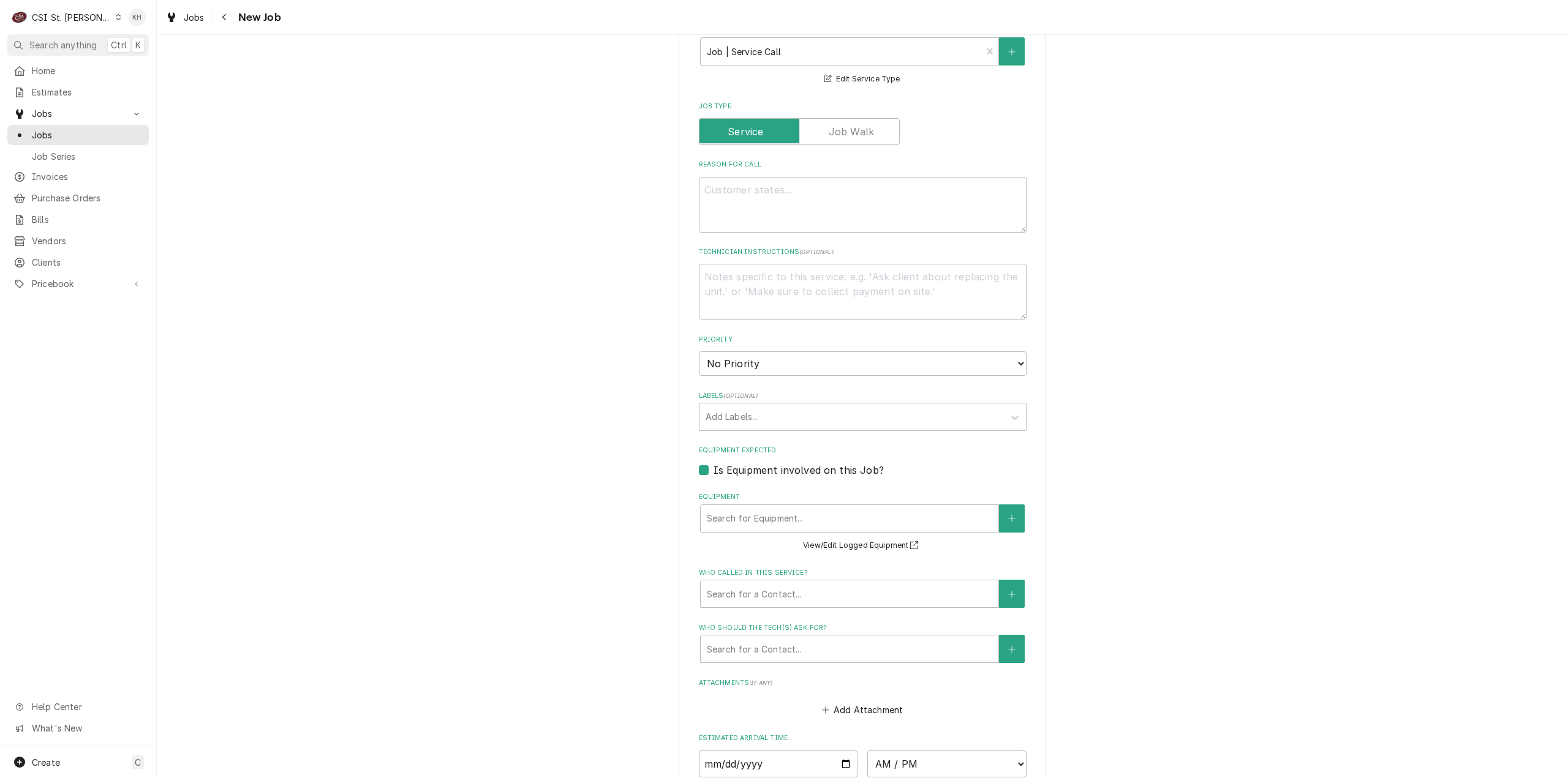
click at [750, 576] on label "Who called in this service?" at bounding box center [862, 572] width 328 height 9
click at [754, 581] on div "Who called in this service? Search for a Contact..." at bounding box center [862, 587] width 328 height 40
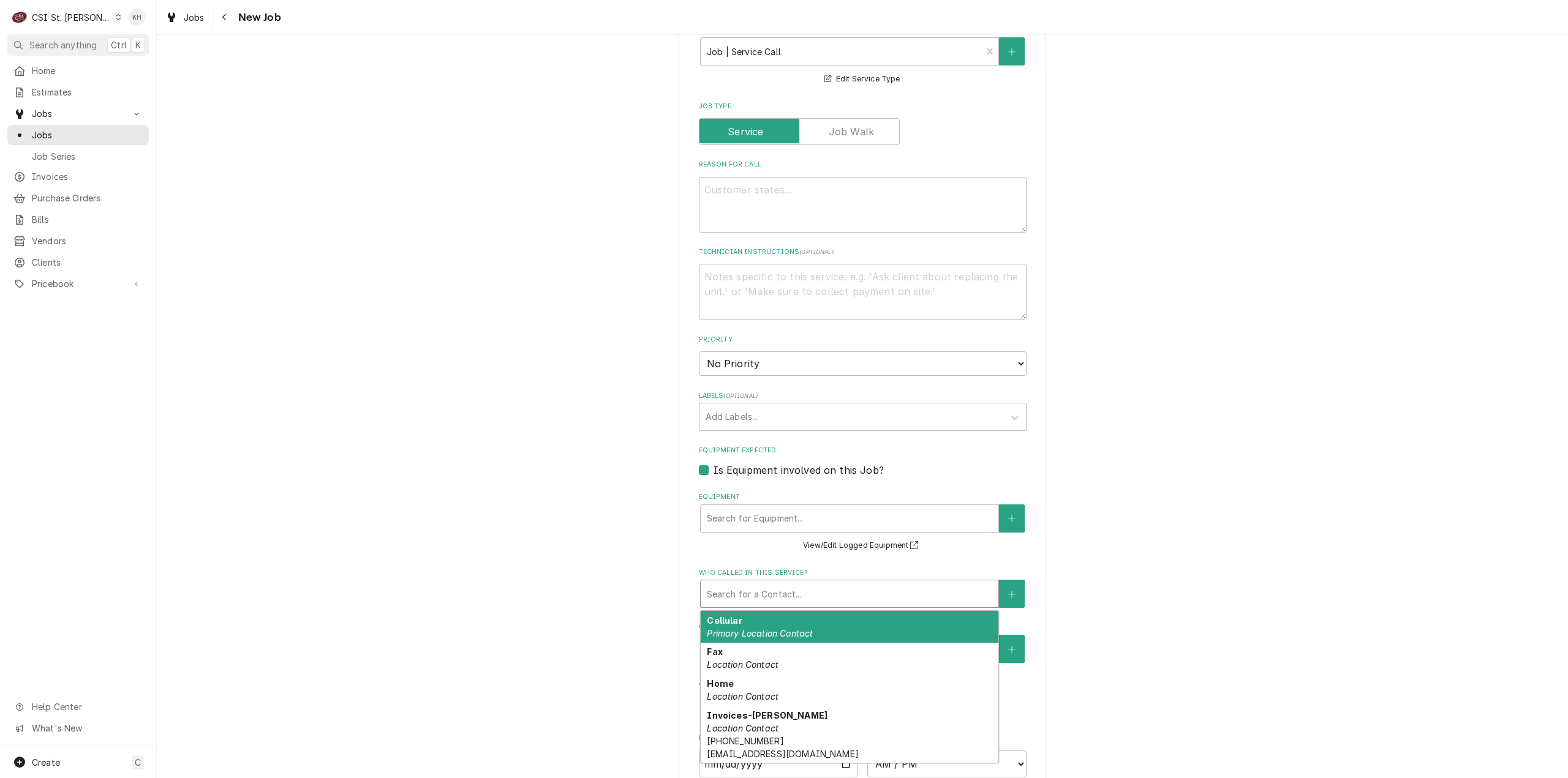
click at [748, 592] on div "Who called in this service?" at bounding box center [849, 594] width 286 height 22
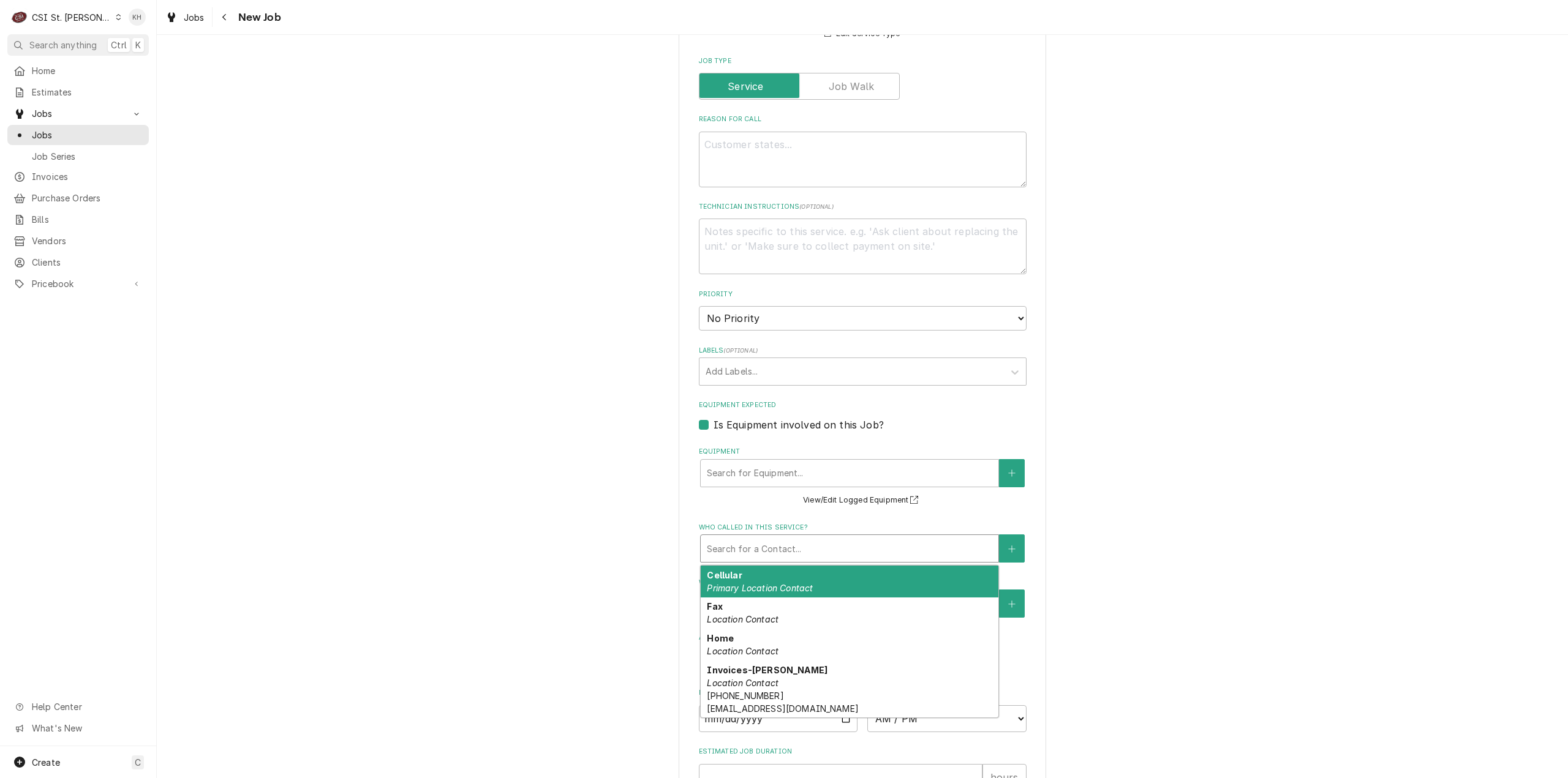
scroll to position [674, 0]
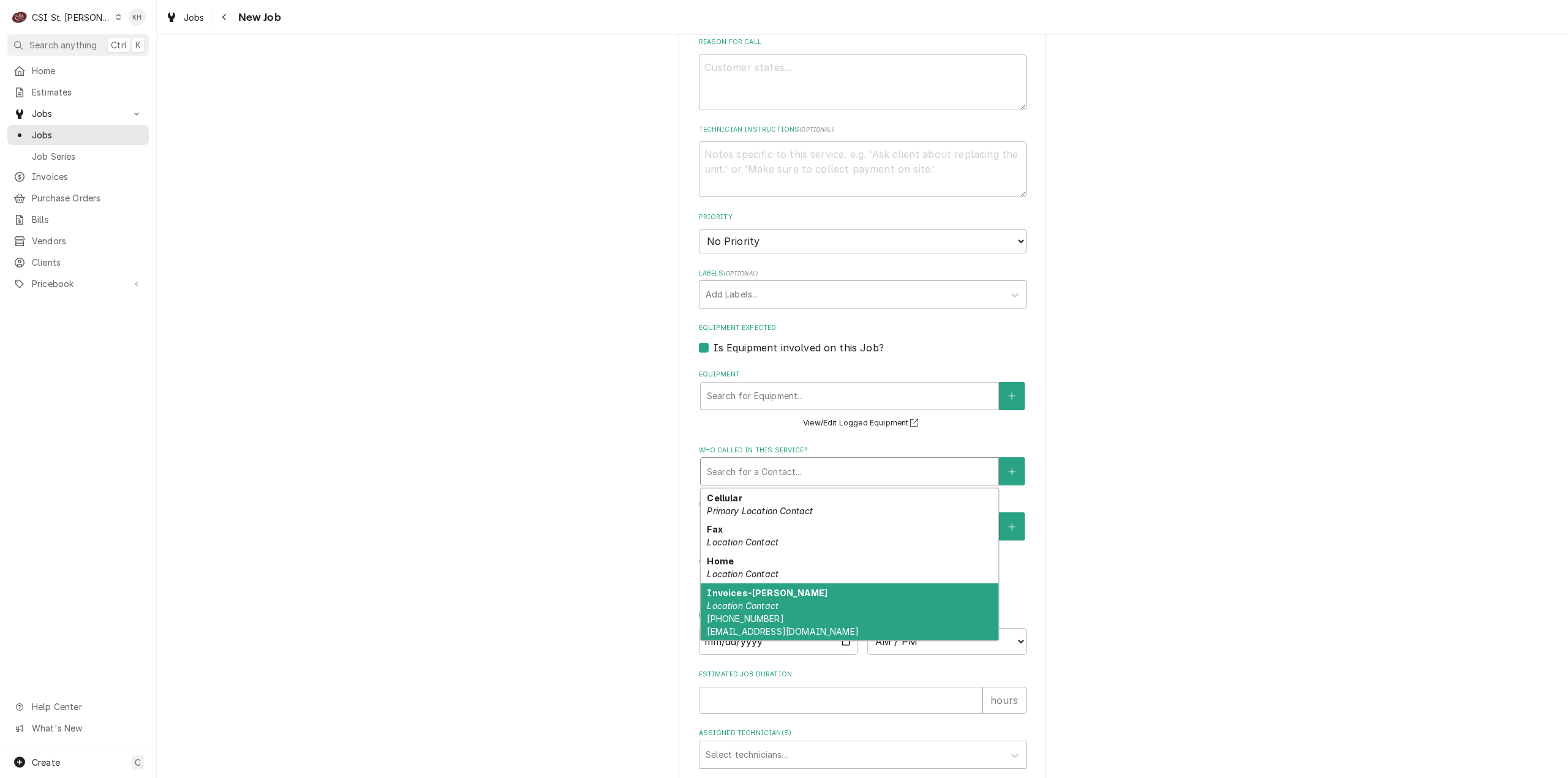
click at [802, 606] on div "Invoices-David Hughe Location Contact (314) 249-8888 dhughes887@aol.com" at bounding box center [850, 612] width 297 height 58
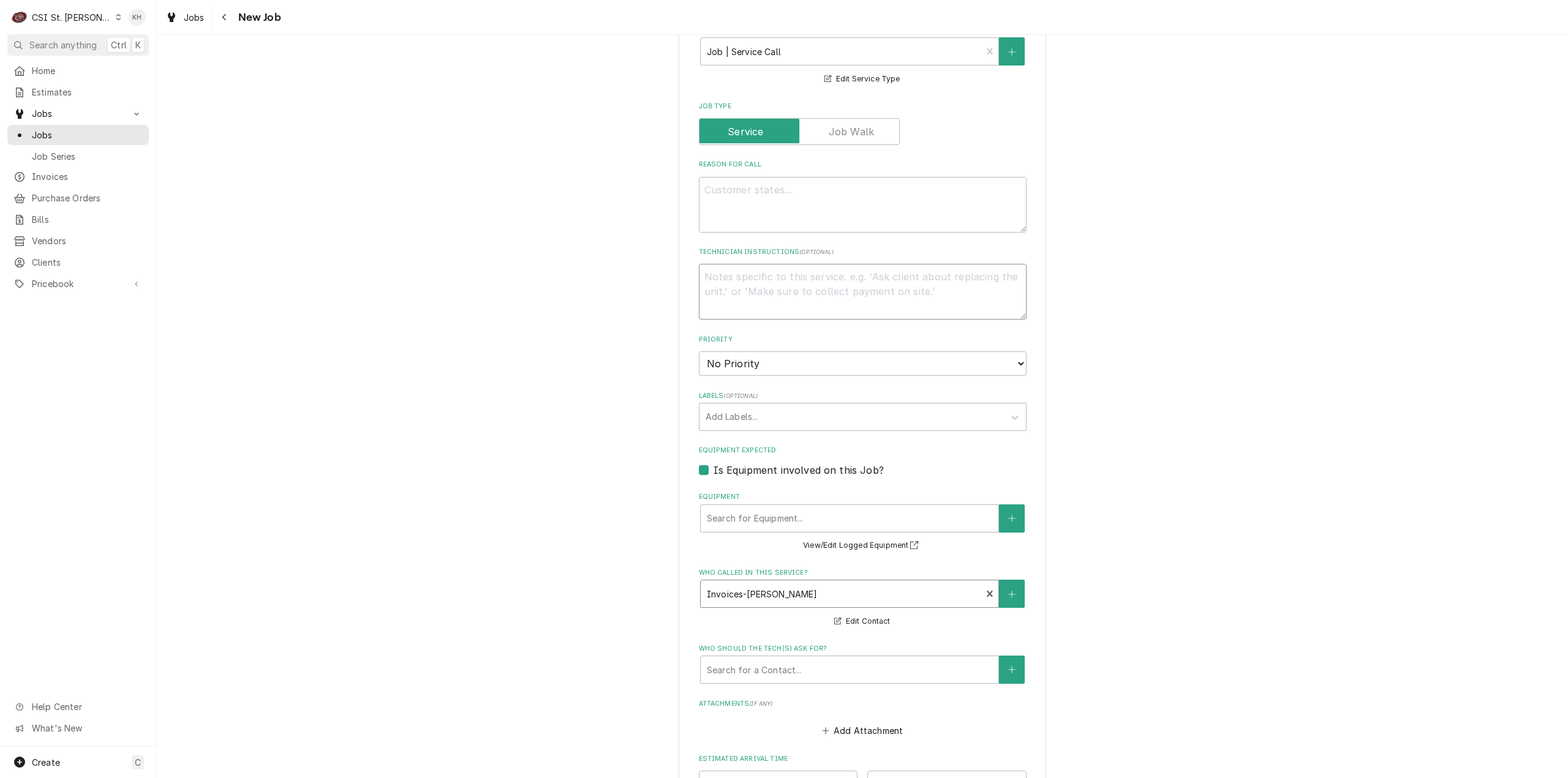
click at [801, 281] on textarea "Technician Instructions ( optional )" at bounding box center [862, 292] width 328 height 55
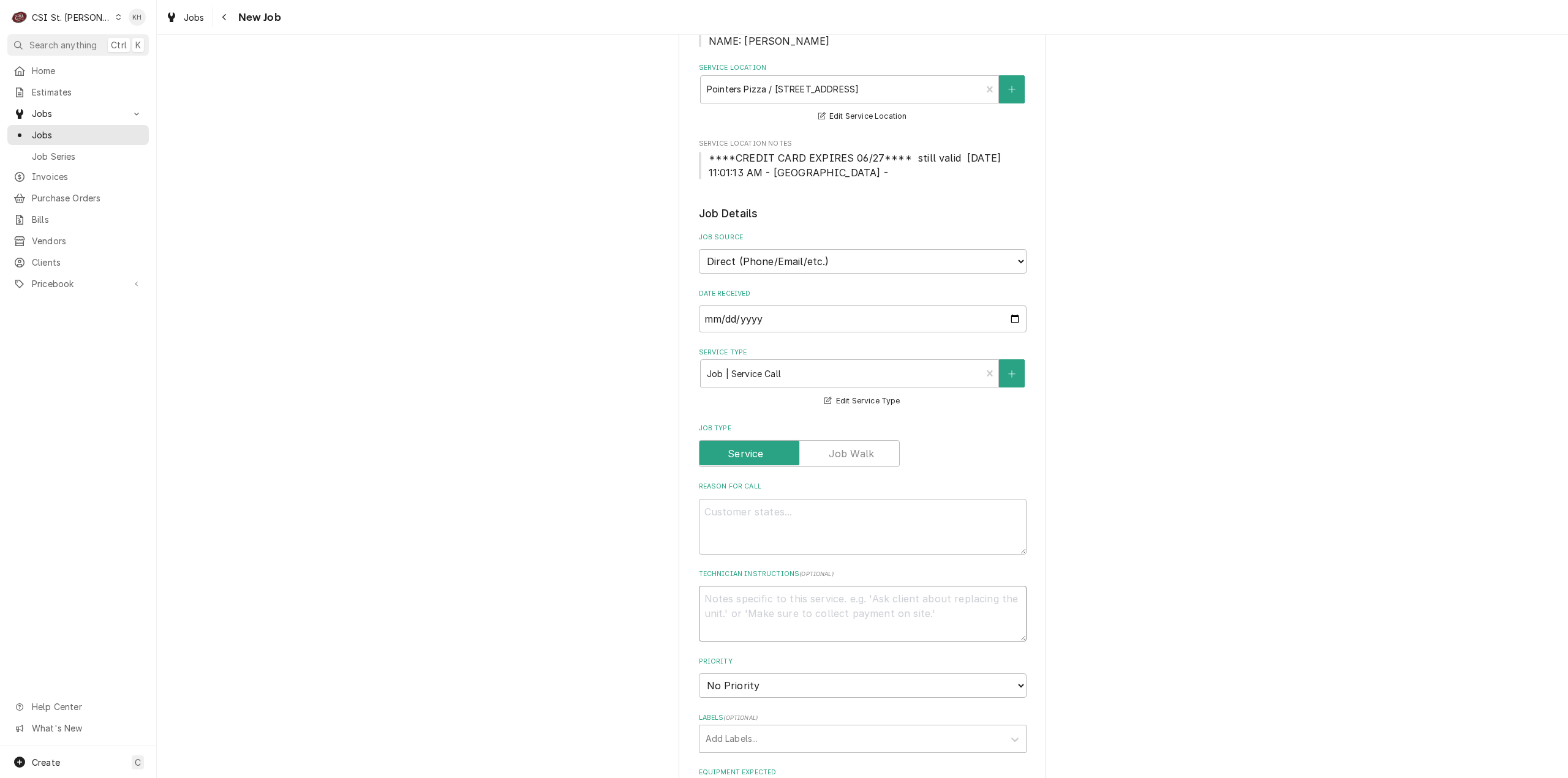
scroll to position [183, 0]
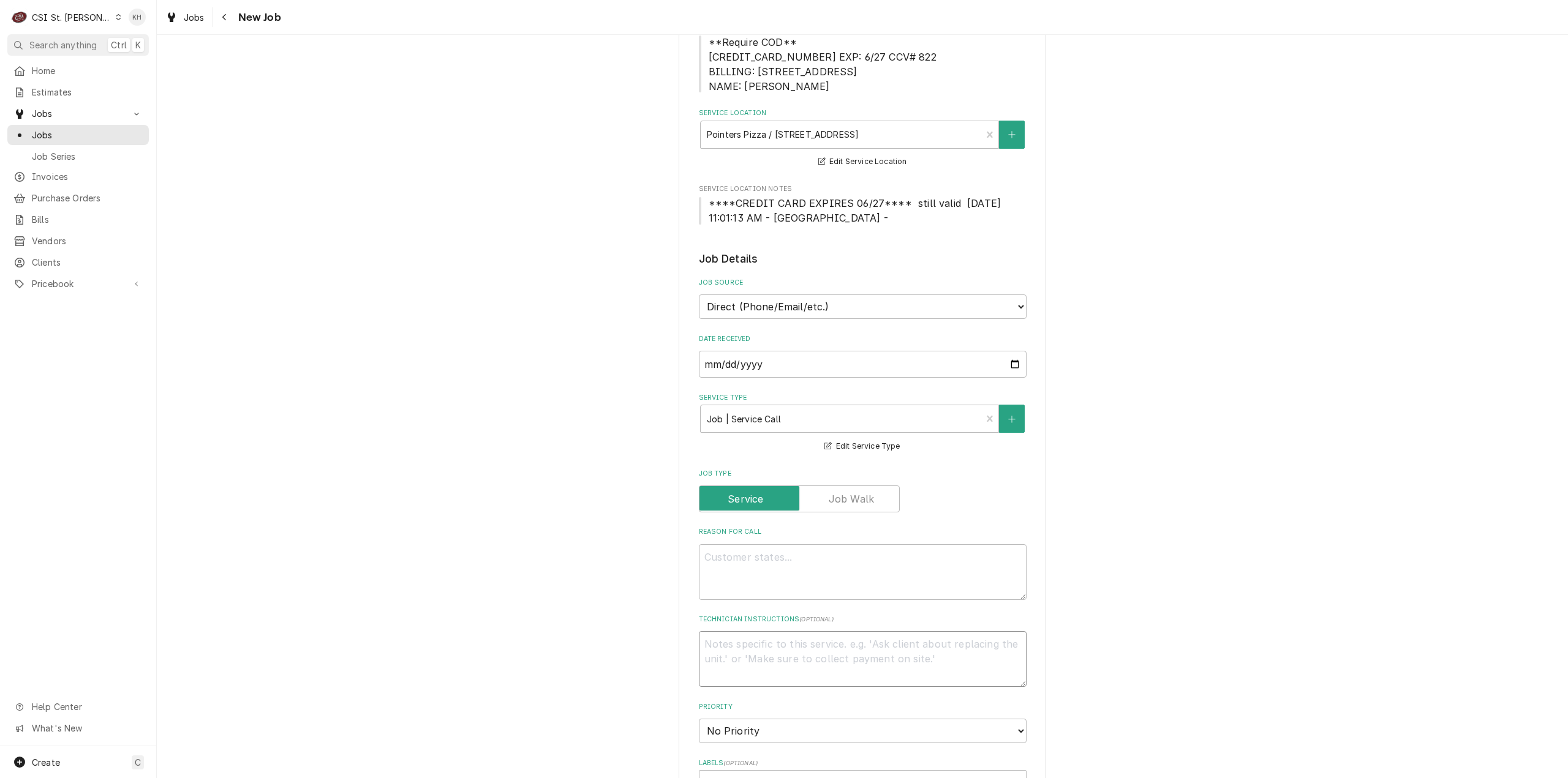
type textarea "x"
type textarea "S"
type textarea "x"
type textarea "Se"
type textarea "x"
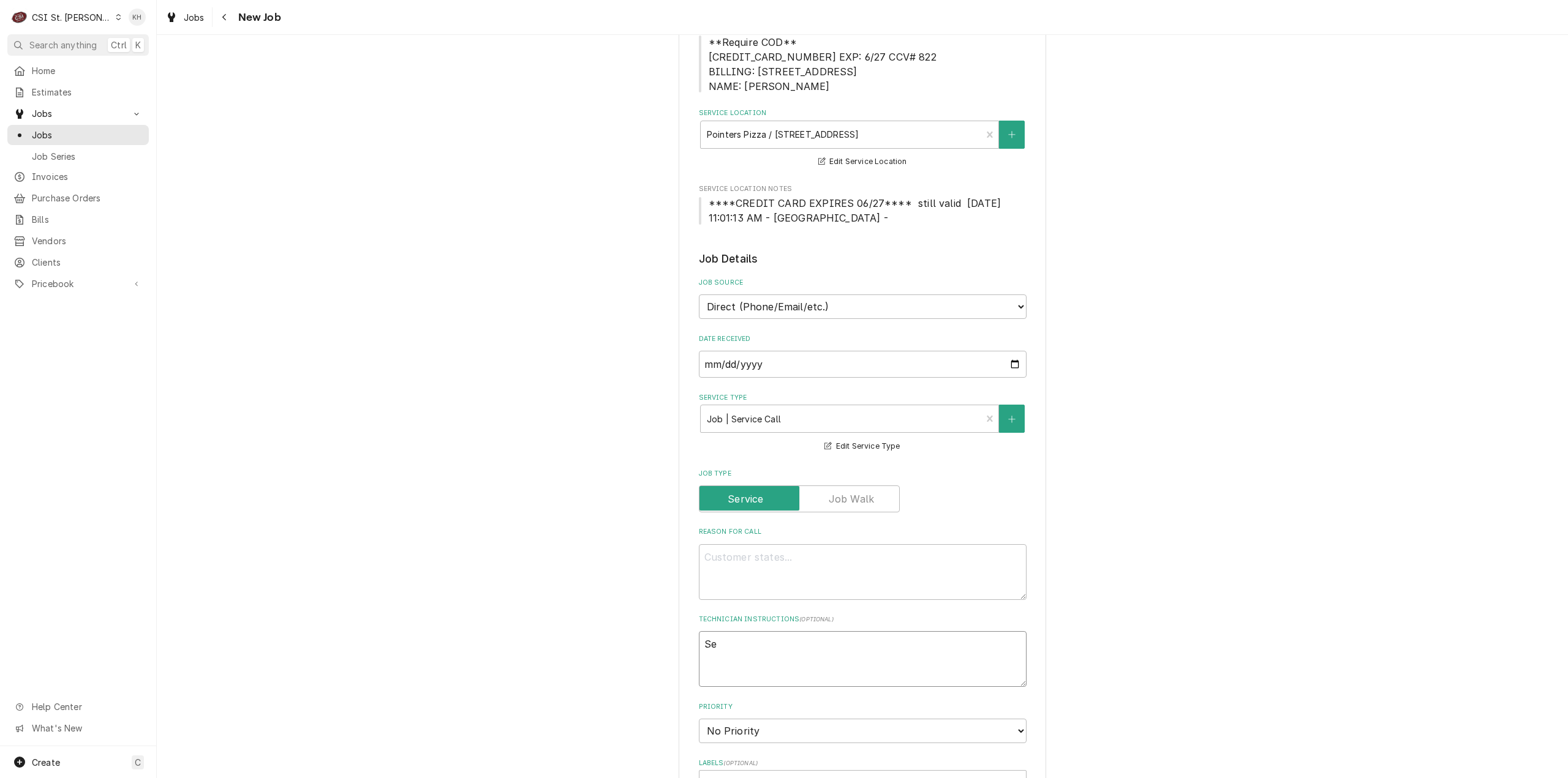
type textarea "Ser"
type textarea "x"
type textarea "Serv"
type textarea "x"
type textarea "Servi"
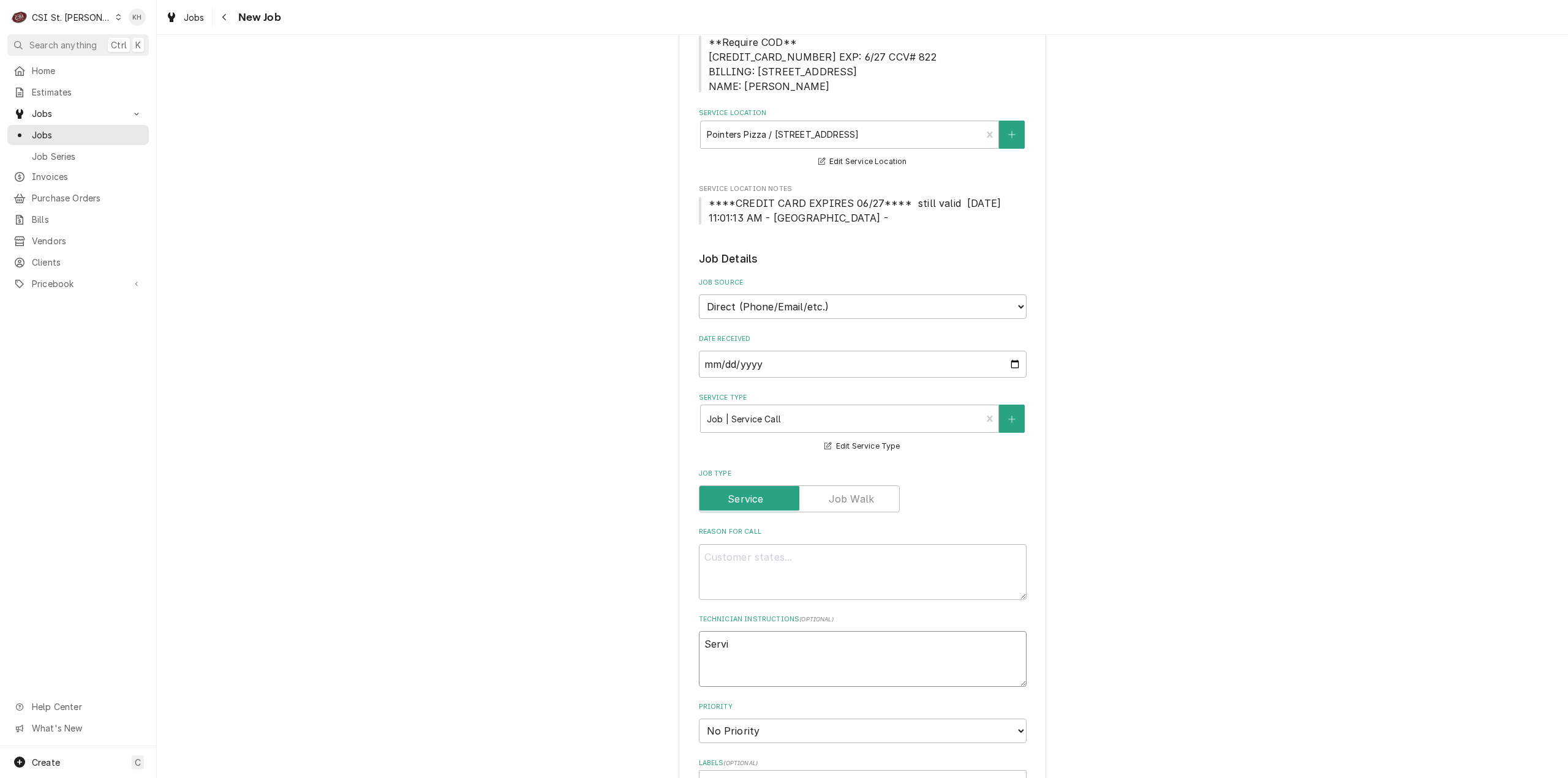
type textarea "x"
type textarea "Servic"
type textarea "x"
type textarea "Servi"
type textarea "x"
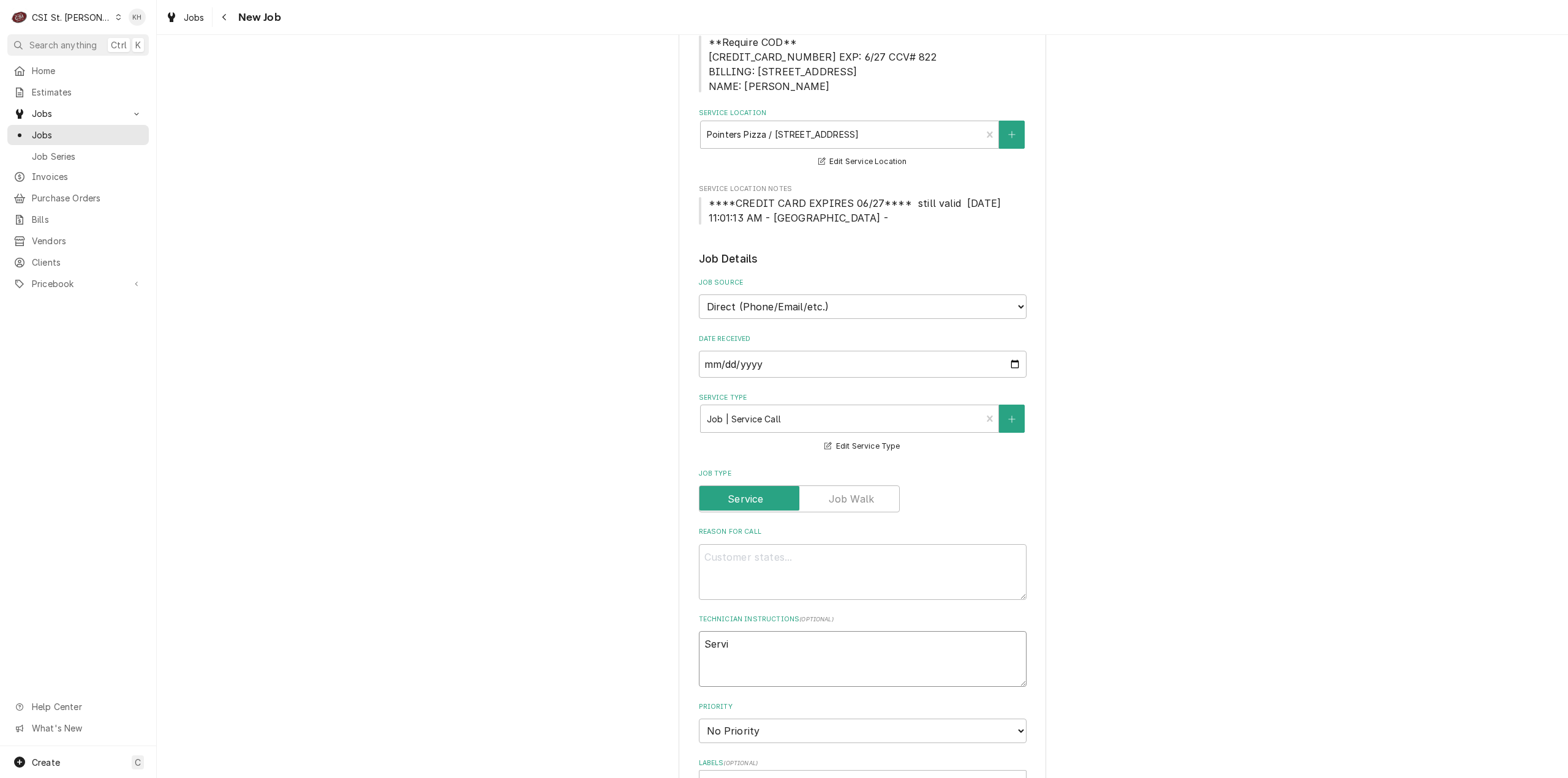
type textarea "Serv"
type textarea "x"
type textarea "Servi"
type textarea "x"
type textarea "Servic"
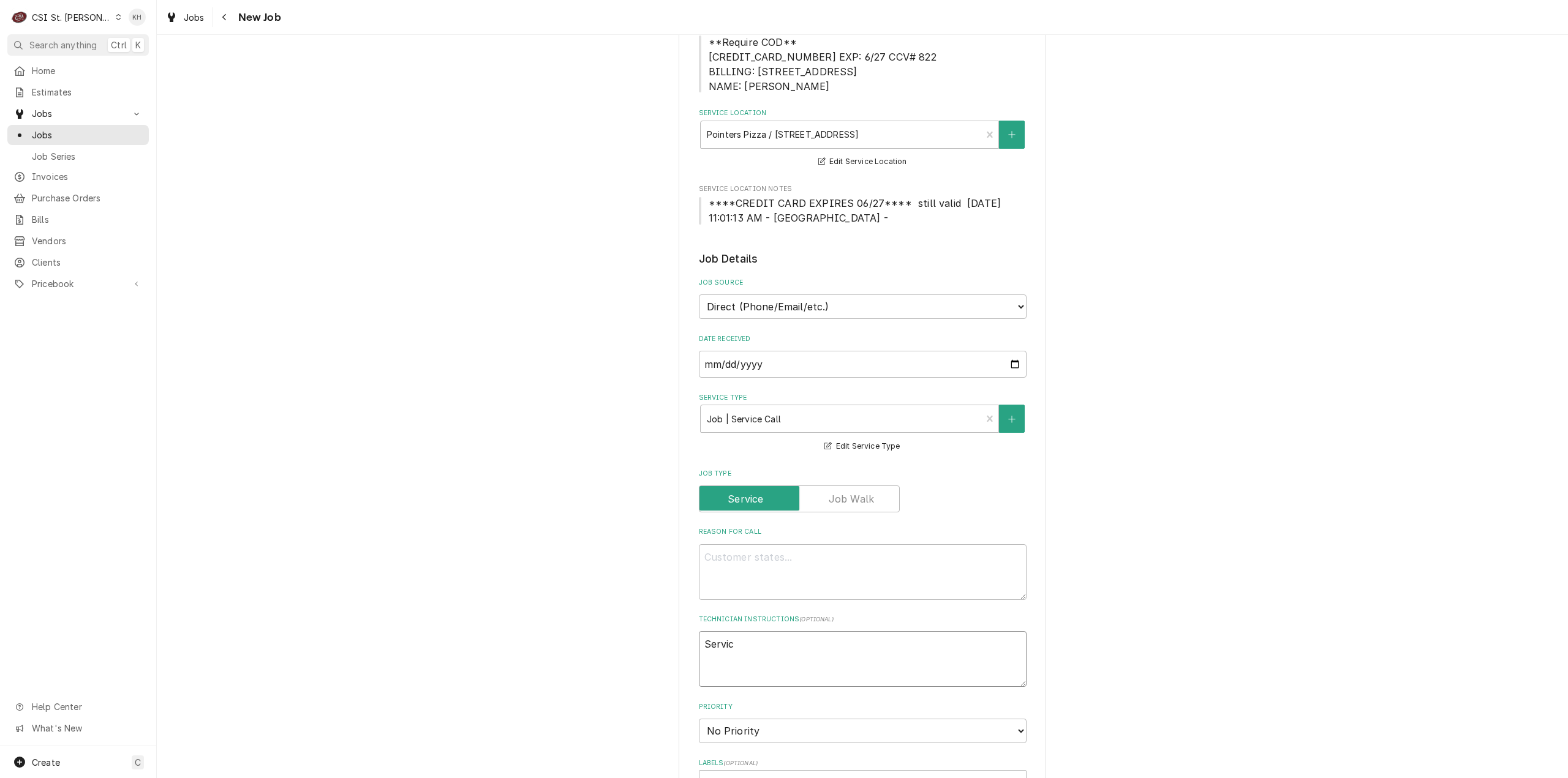
type textarea "x"
type textarea "Service"
type textarea "x"
type textarea "Service"
type textarea "x"
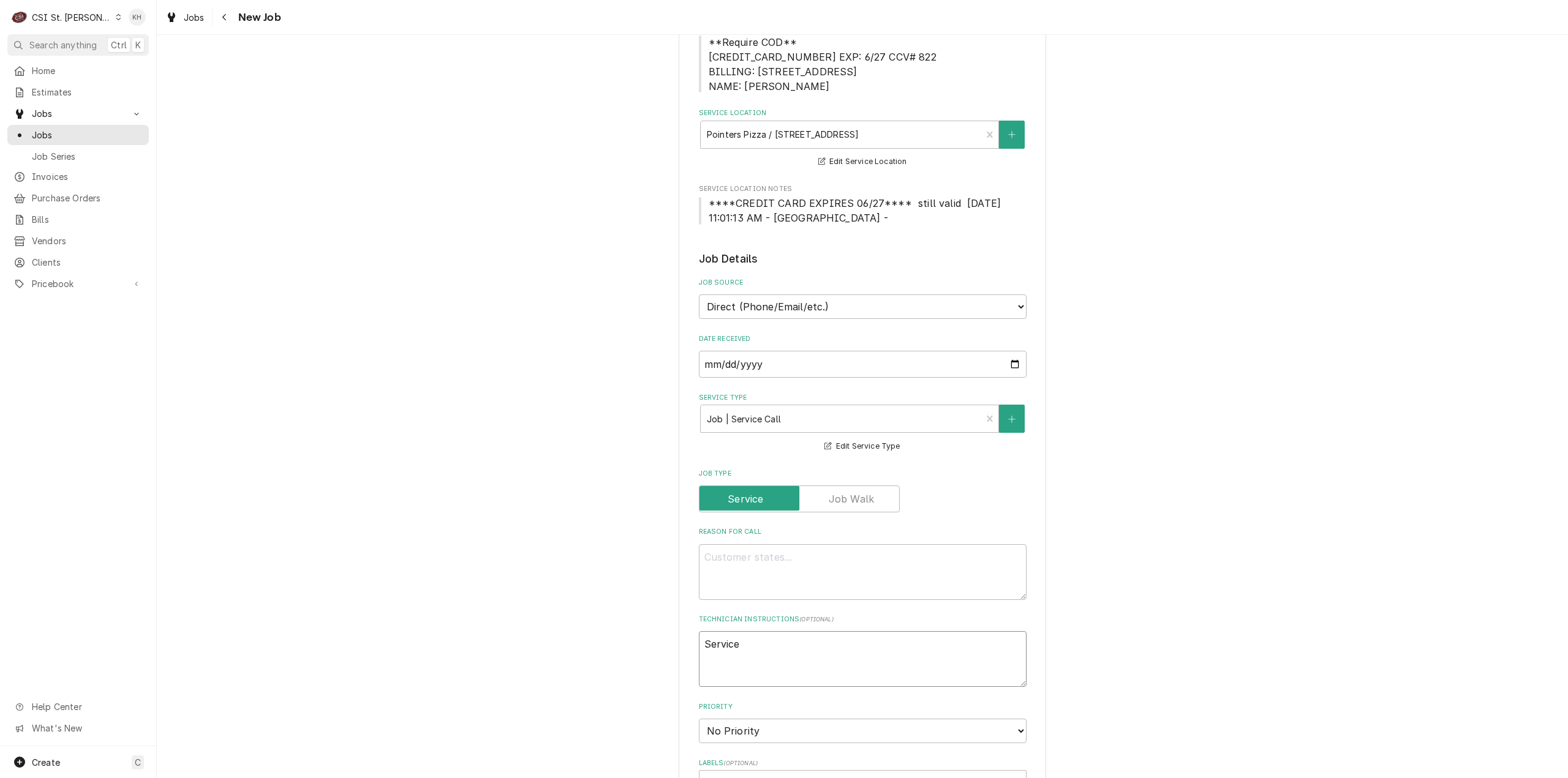
type textarea "Service H"
type textarea "x"
type textarea "Service Ho"
type textarea "x"
type textarea "Service Hou"
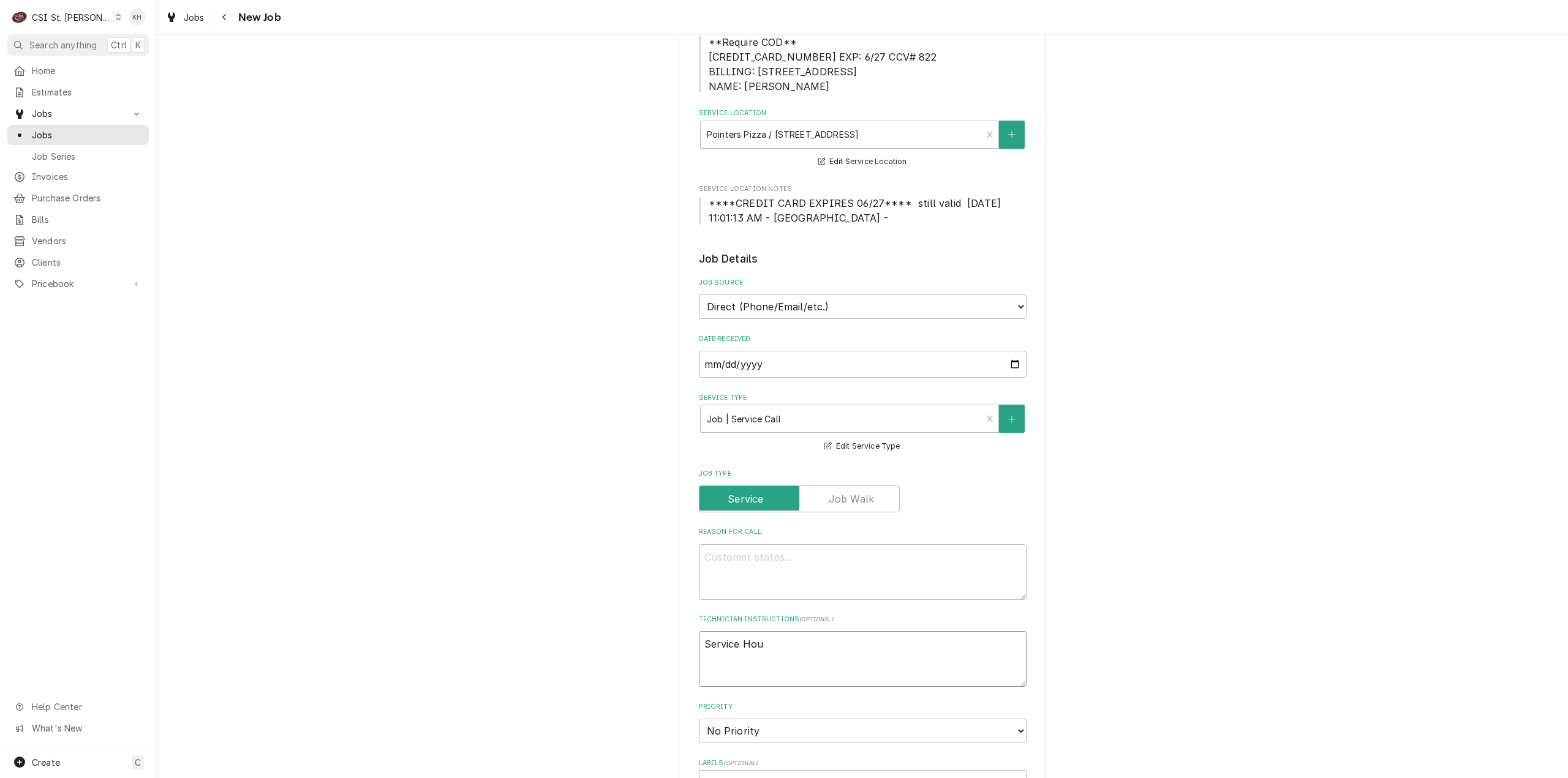
type textarea "x"
type textarea "Service Hour"
type textarea "x"
type textarea "Service Hours"
type textarea "x"
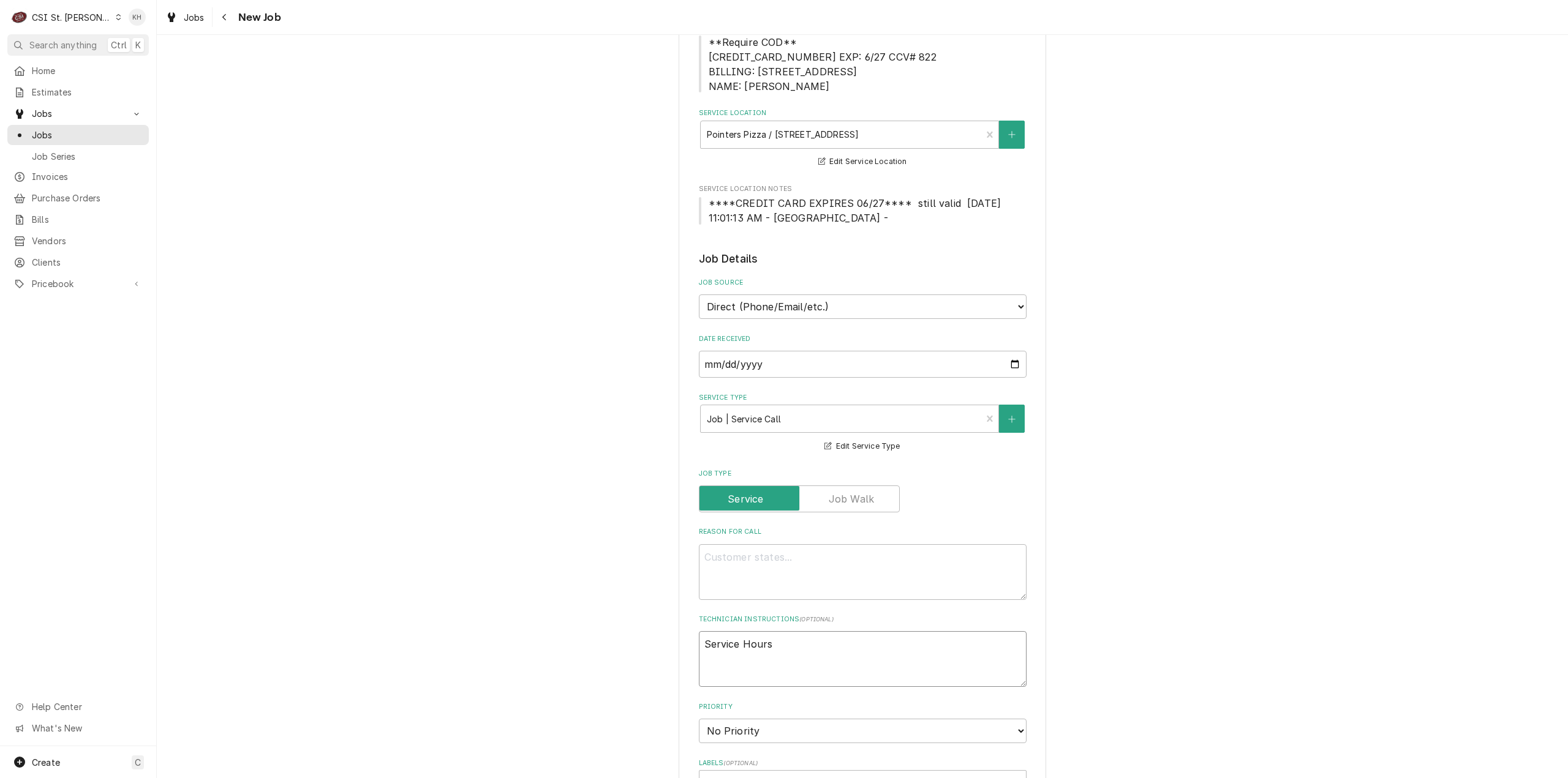
type textarea "Service Hours:"
type textarea "x"
type textarea "Service Hours:"
type textarea "x"
type textarea "Service Hours: 9"
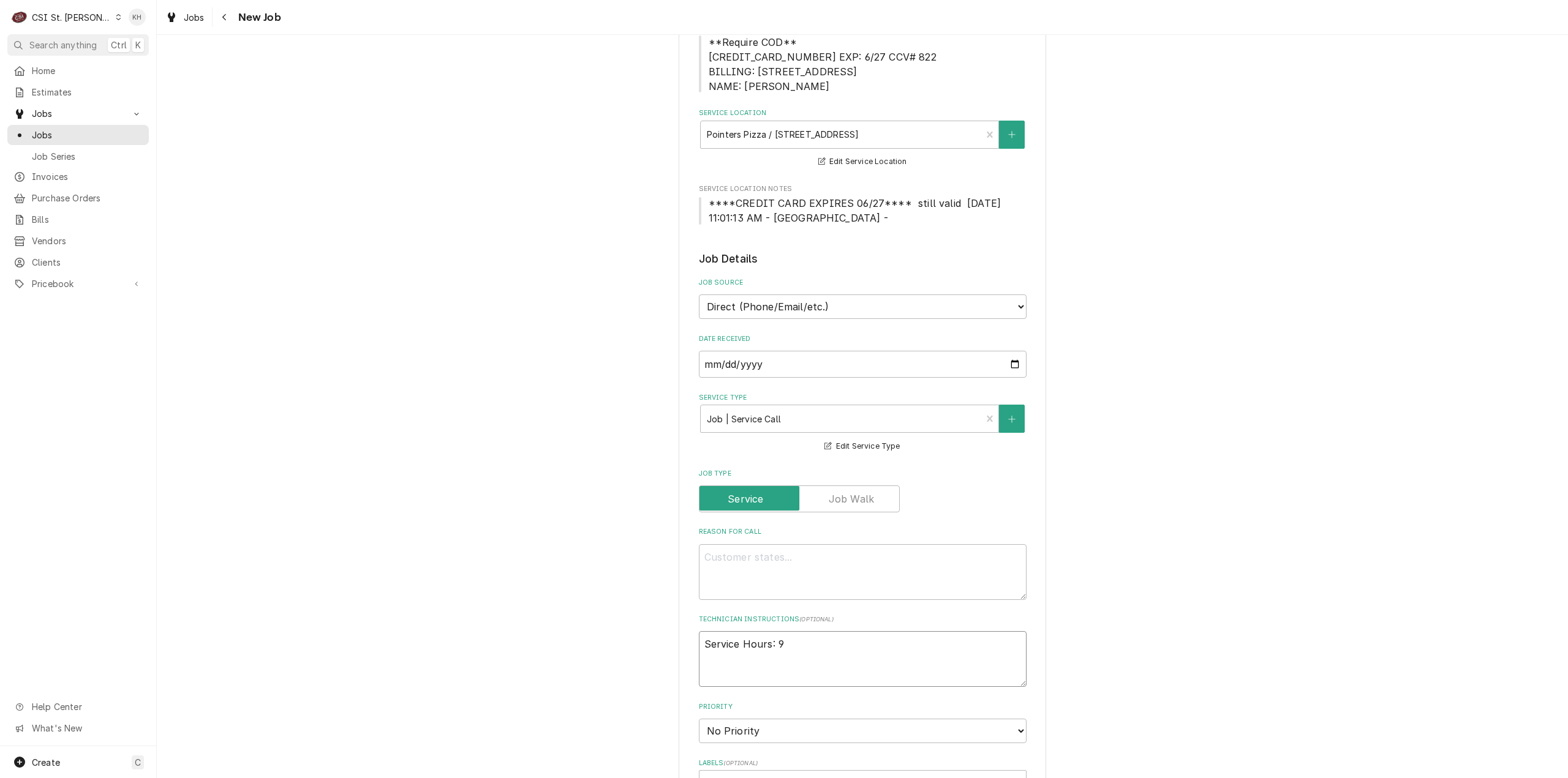
type textarea "x"
type textarea "Service Hours: 9a"
type textarea "x"
type textarea "Service Hours: 9am"
type textarea "x"
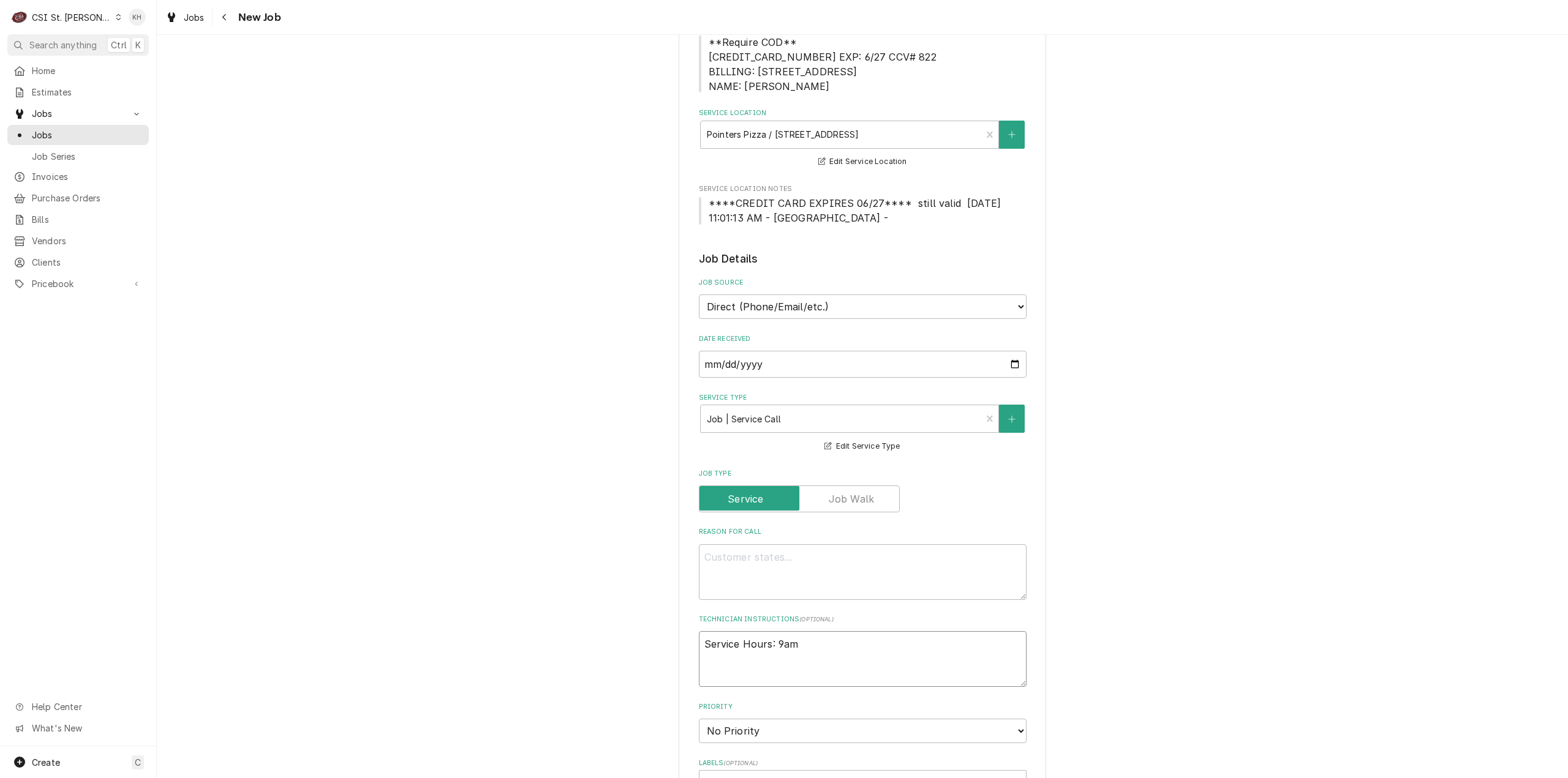
type textarea "Service Hours: 9am"
type textarea "x"
type textarea "Service Hours: 9am -"
type textarea "x"
type textarea "Service Hours: 9am -"
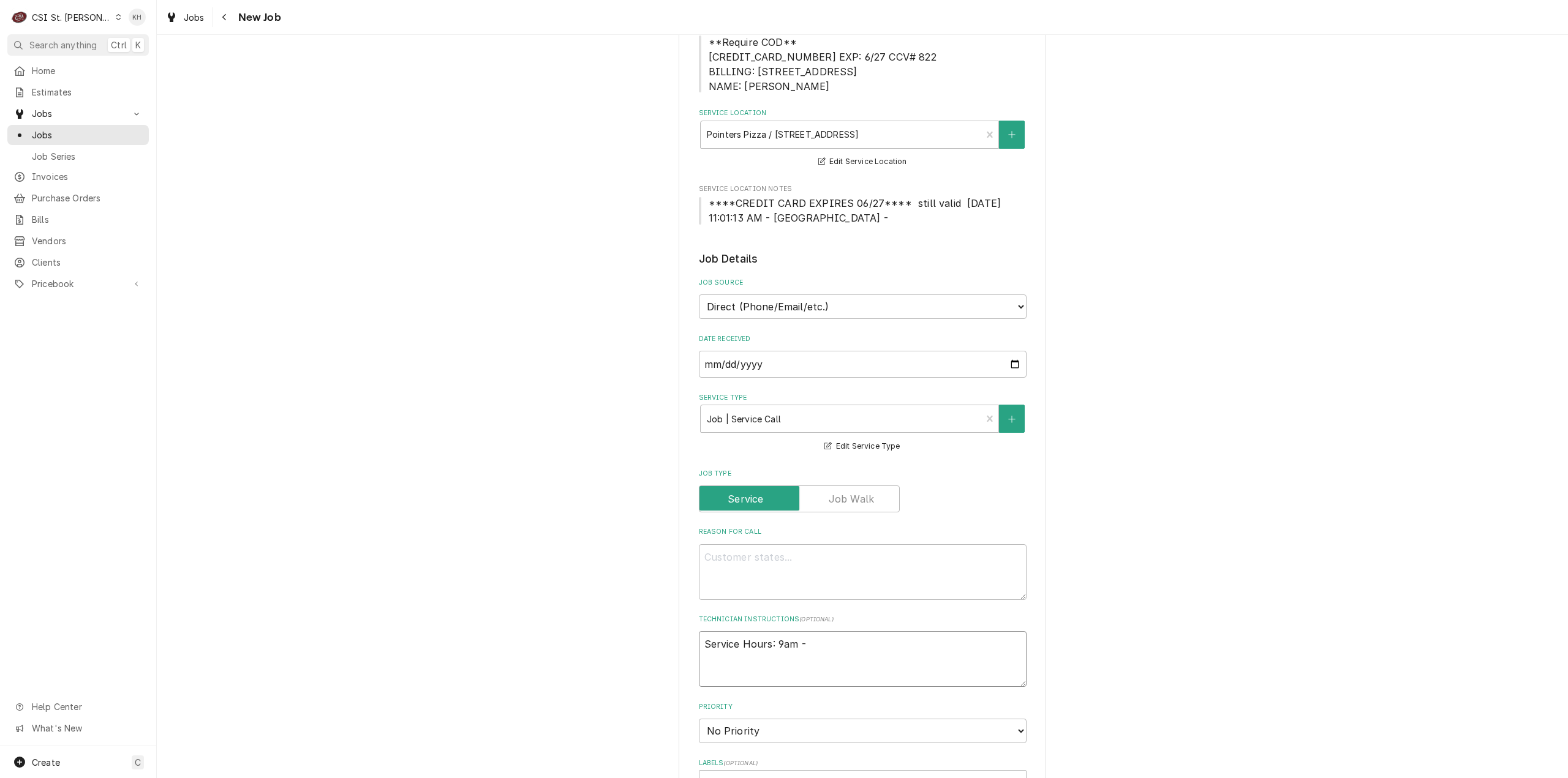
type textarea "x"
type textarea "Service Hours: 9am - 9"
type textarea "x"
type textarea "Service Hours: 9am - 9p"
type textarea "x"
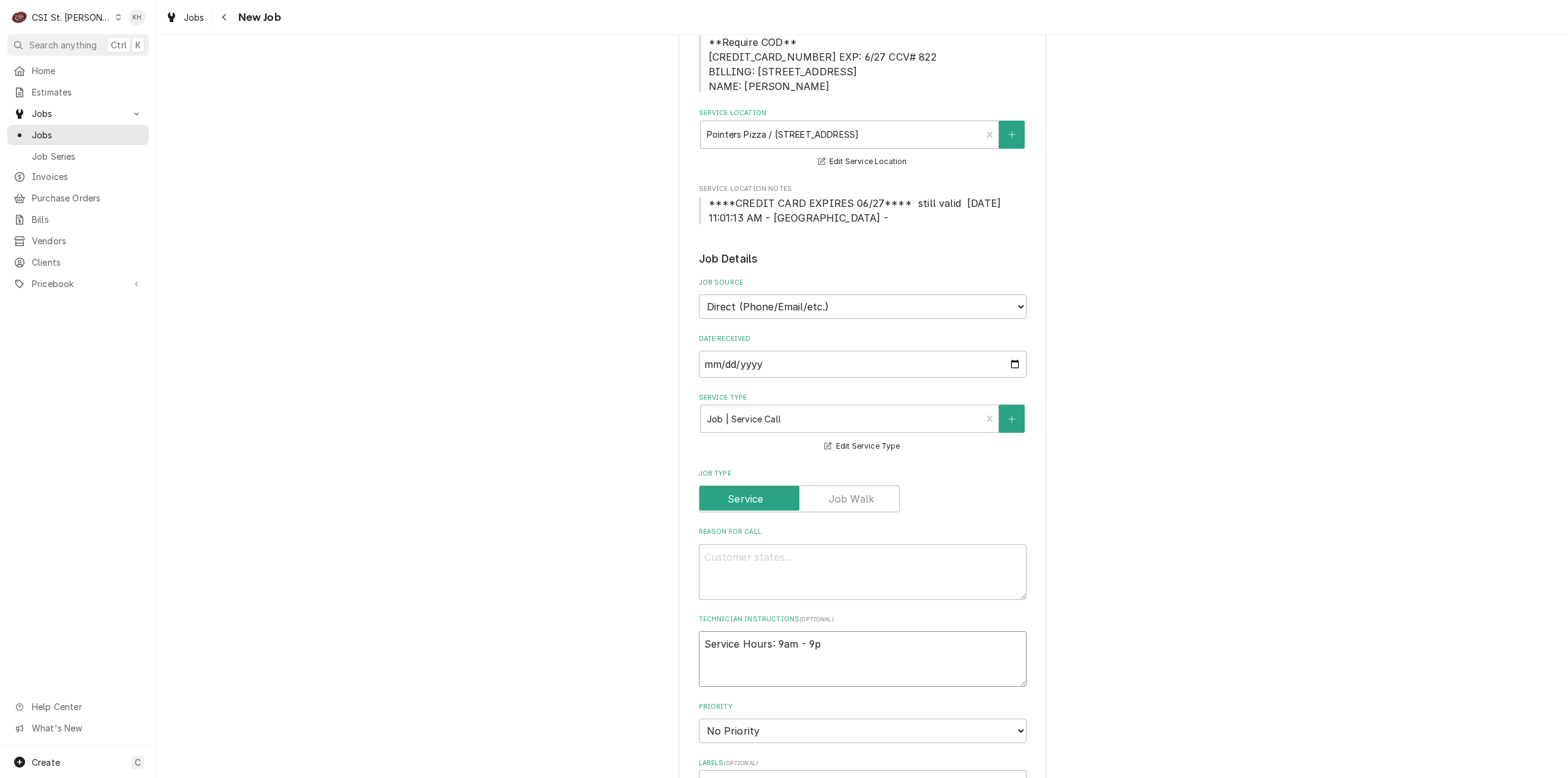
type textarea "Service Hours: 9am - 9pm"
type textarea "x"
type textarea "Service Hours: 9am - 9pm"
click at [865, 560] on textarea "Reason For Call" at bounding box center [862, 572] width 328 height 55
type textarea "x"
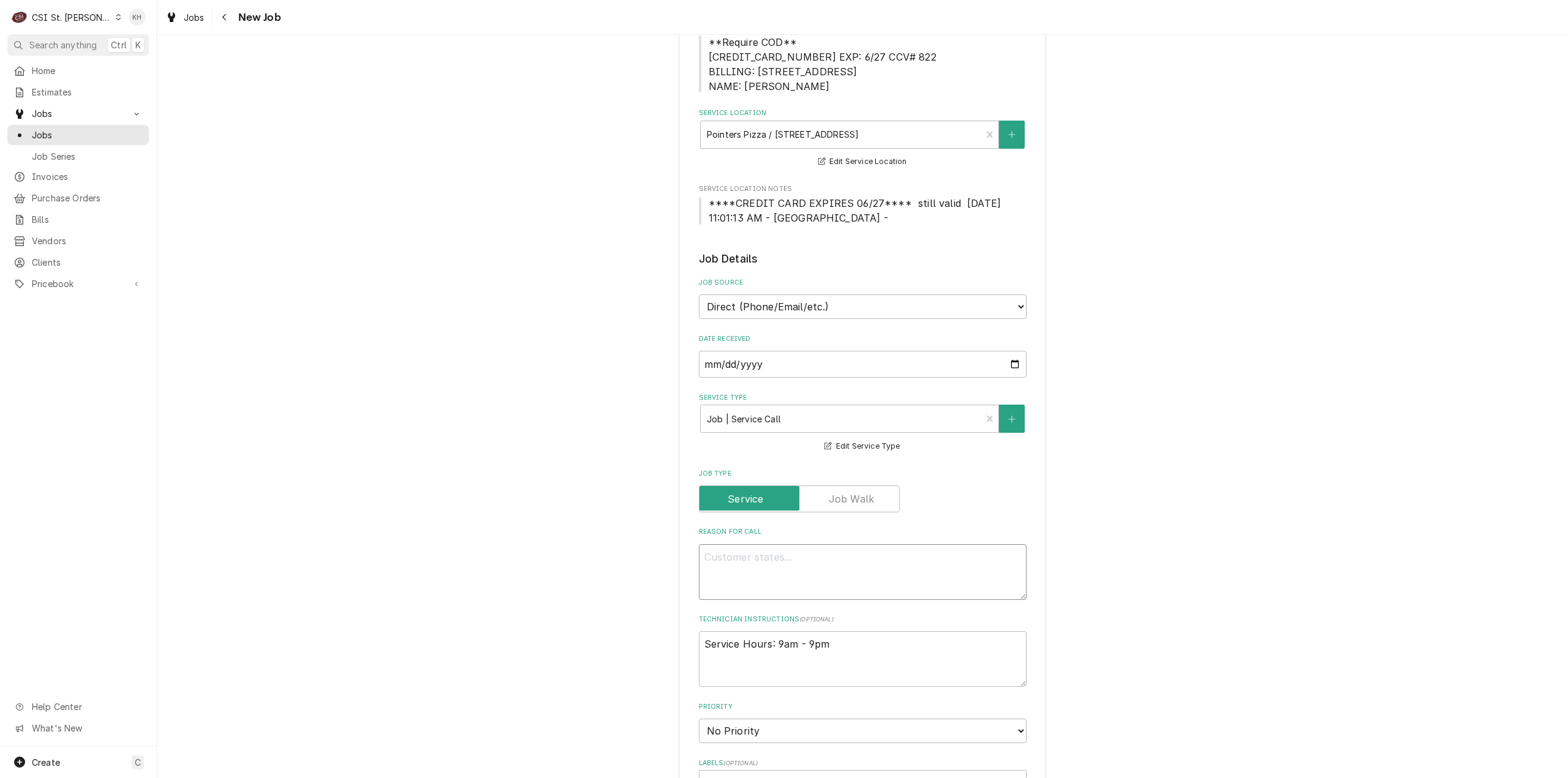
type textarea "P"
type textarea "x"
type textarea "Pi"
type textarea "x"
type textarea "Piz"
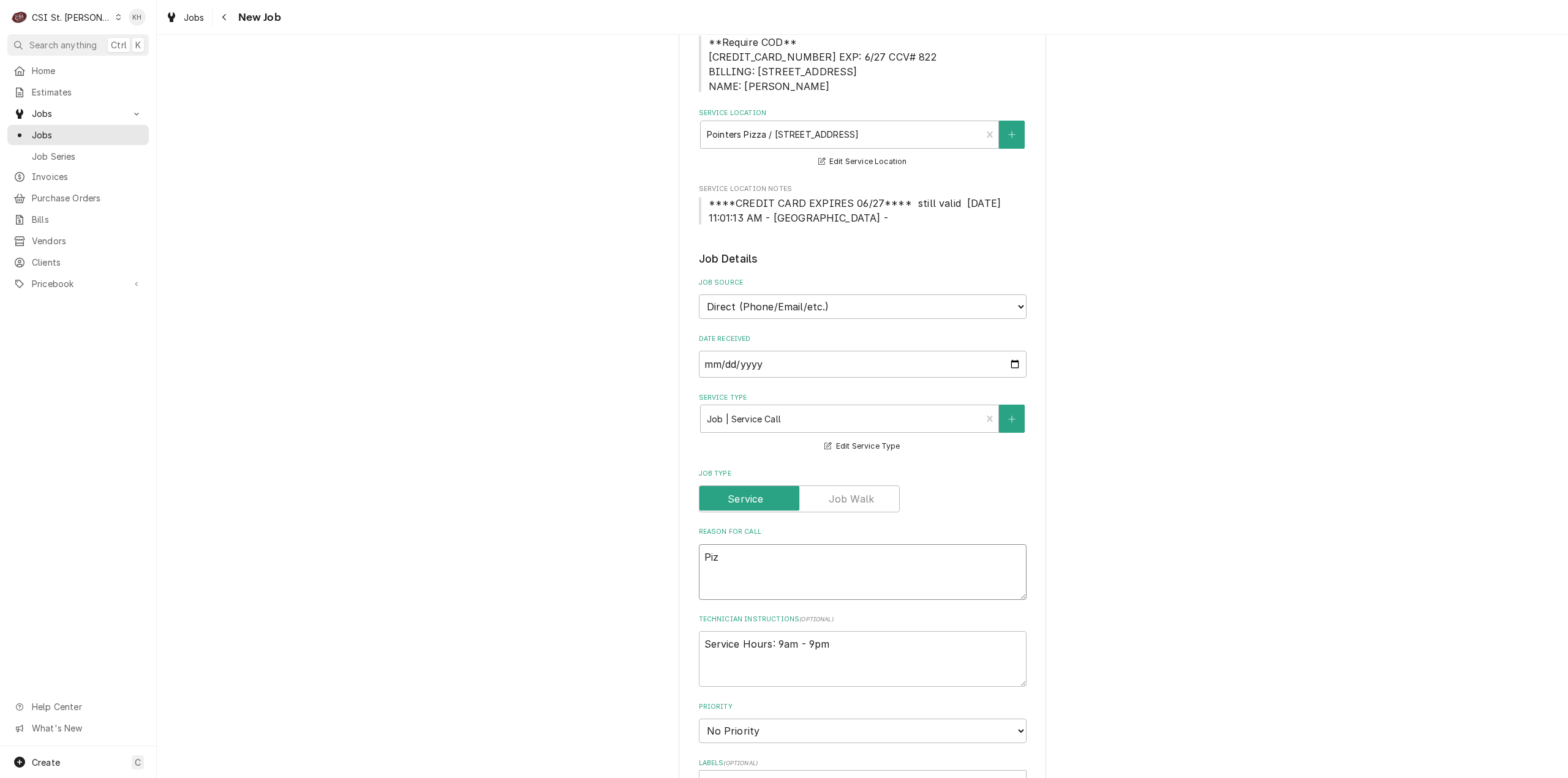
type textarea "x"
type textarea "Pizz"
type textarea "x"
type textarea "Pizza"
type textarea "x"
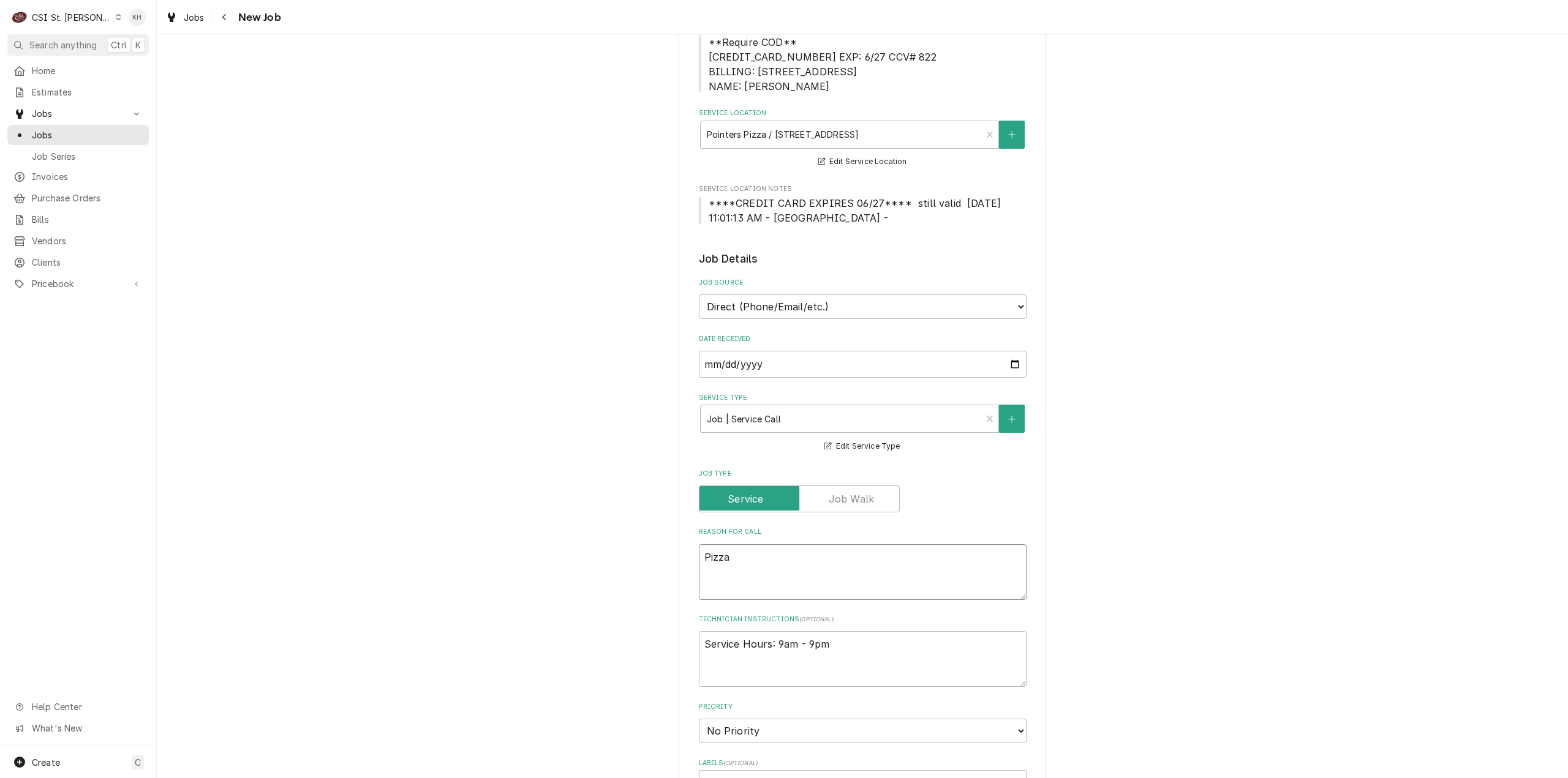
type textarea "Pizza"
type textarea "x"
type textarea "Pizza ov"
type textarea "x"
type textarea "Pizza ove"
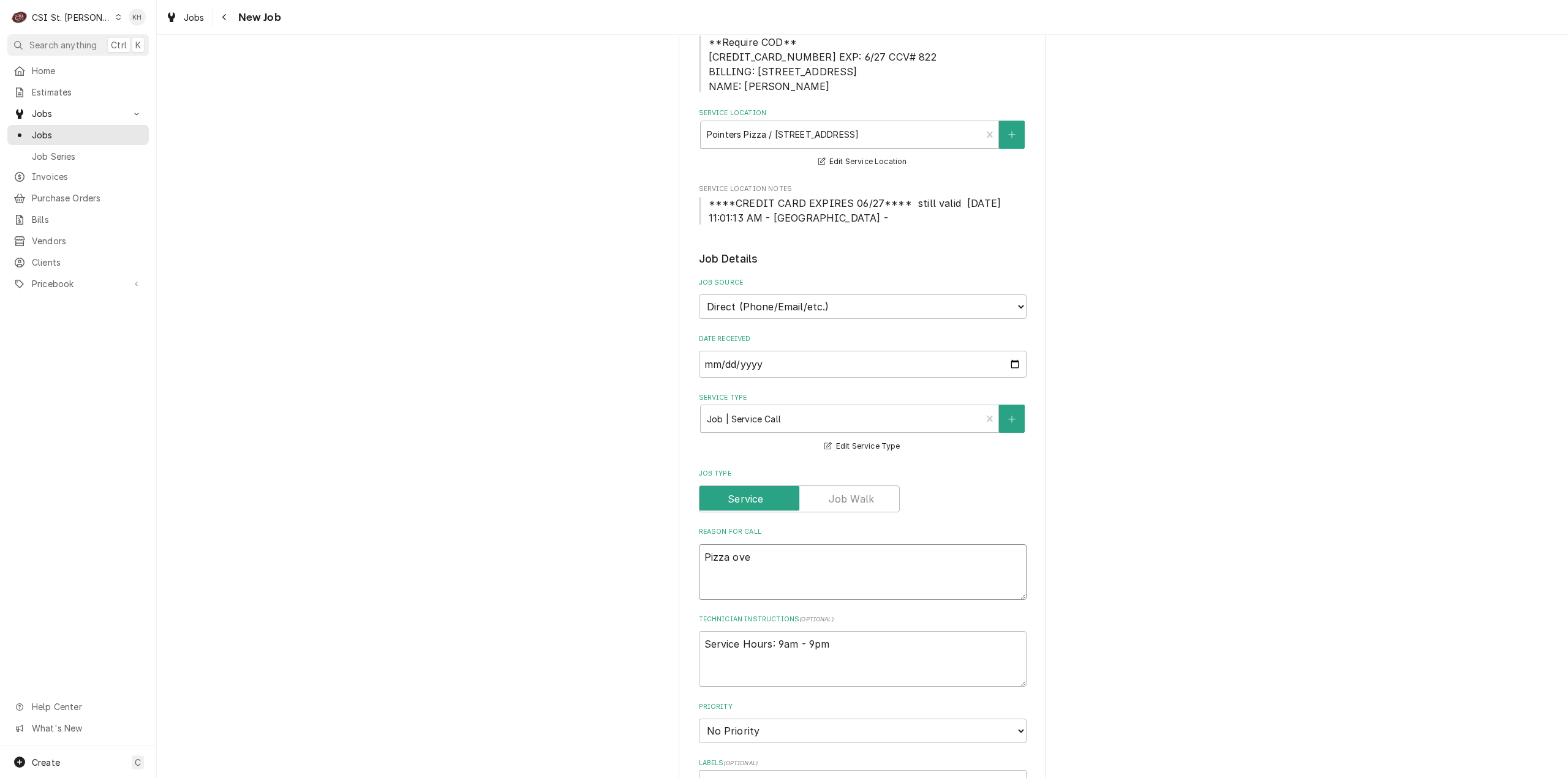
type textarea "x"
type textarea "Pizza oven"
type textarea "x"
type textarea "Pizza oven"
type textarea "x"
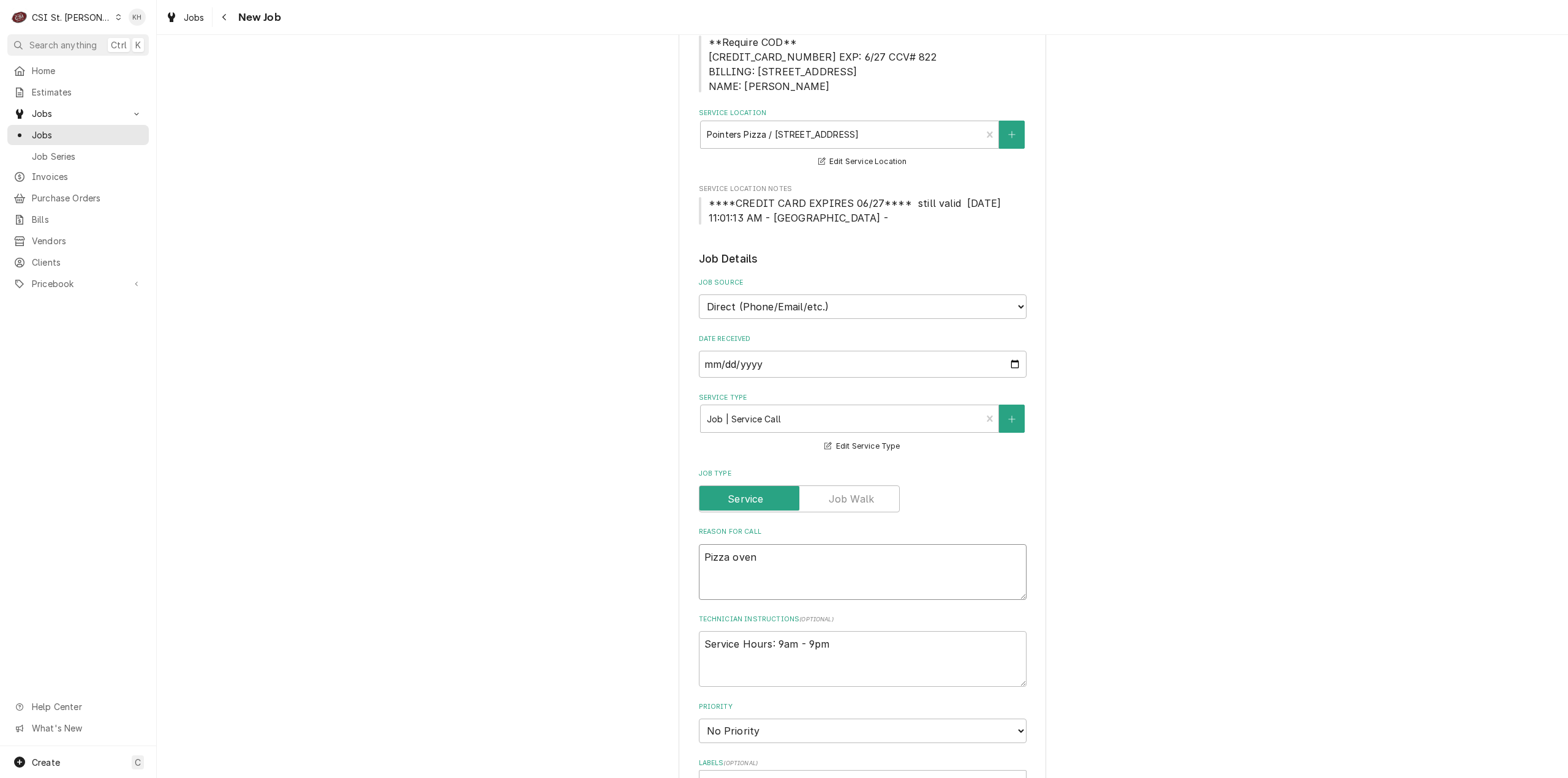
type textarea "Pizza oven k"
type textarea "x"
type textarea "Pizza oven ke"
type textarea "x"
type textarea "Pizza oven kee"
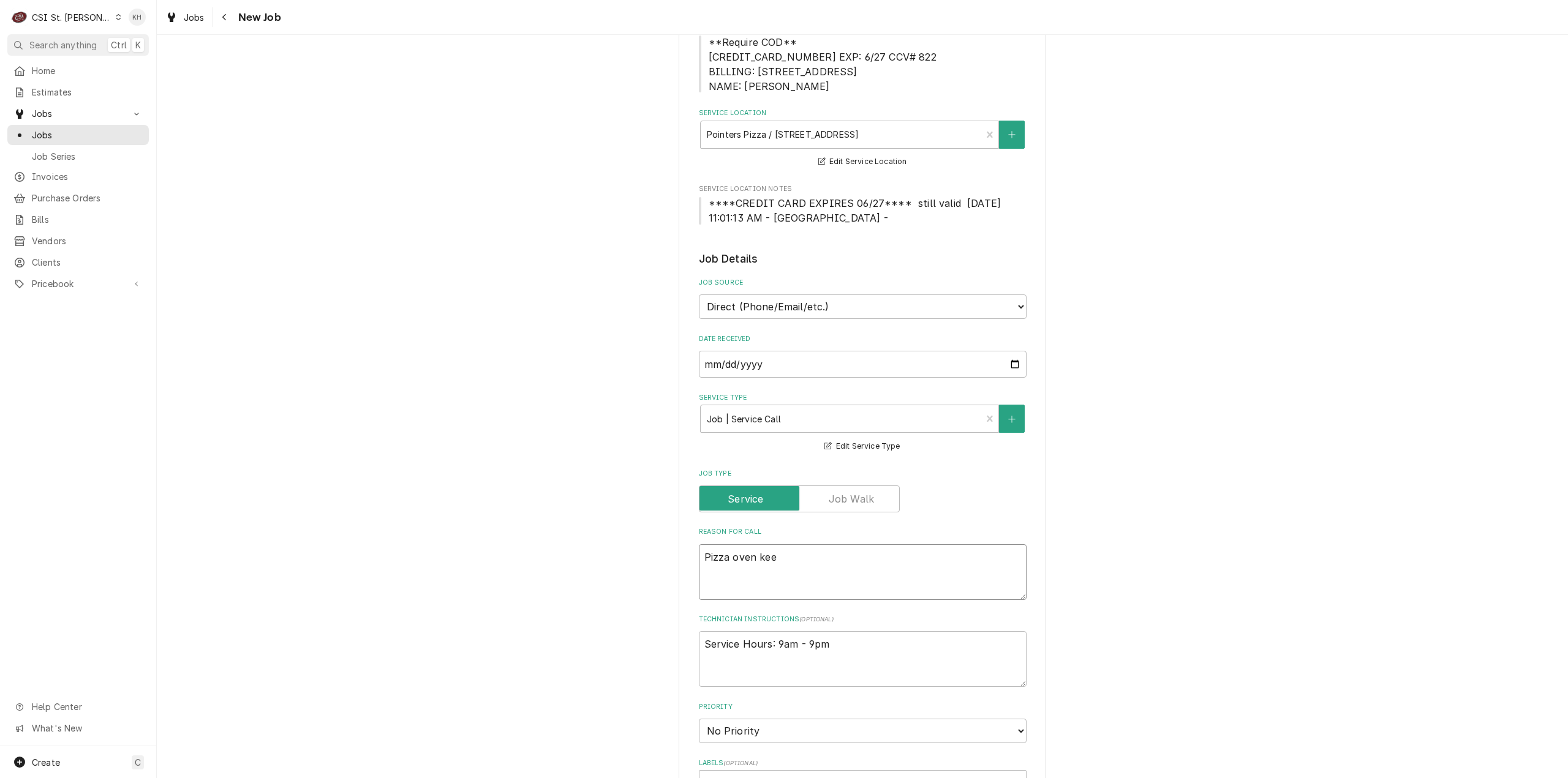
type textarea "x"
type textarea "Pizza oven keep"
type textarea "x"
type textarea "Pizza oven keeps"
type textarea "x"
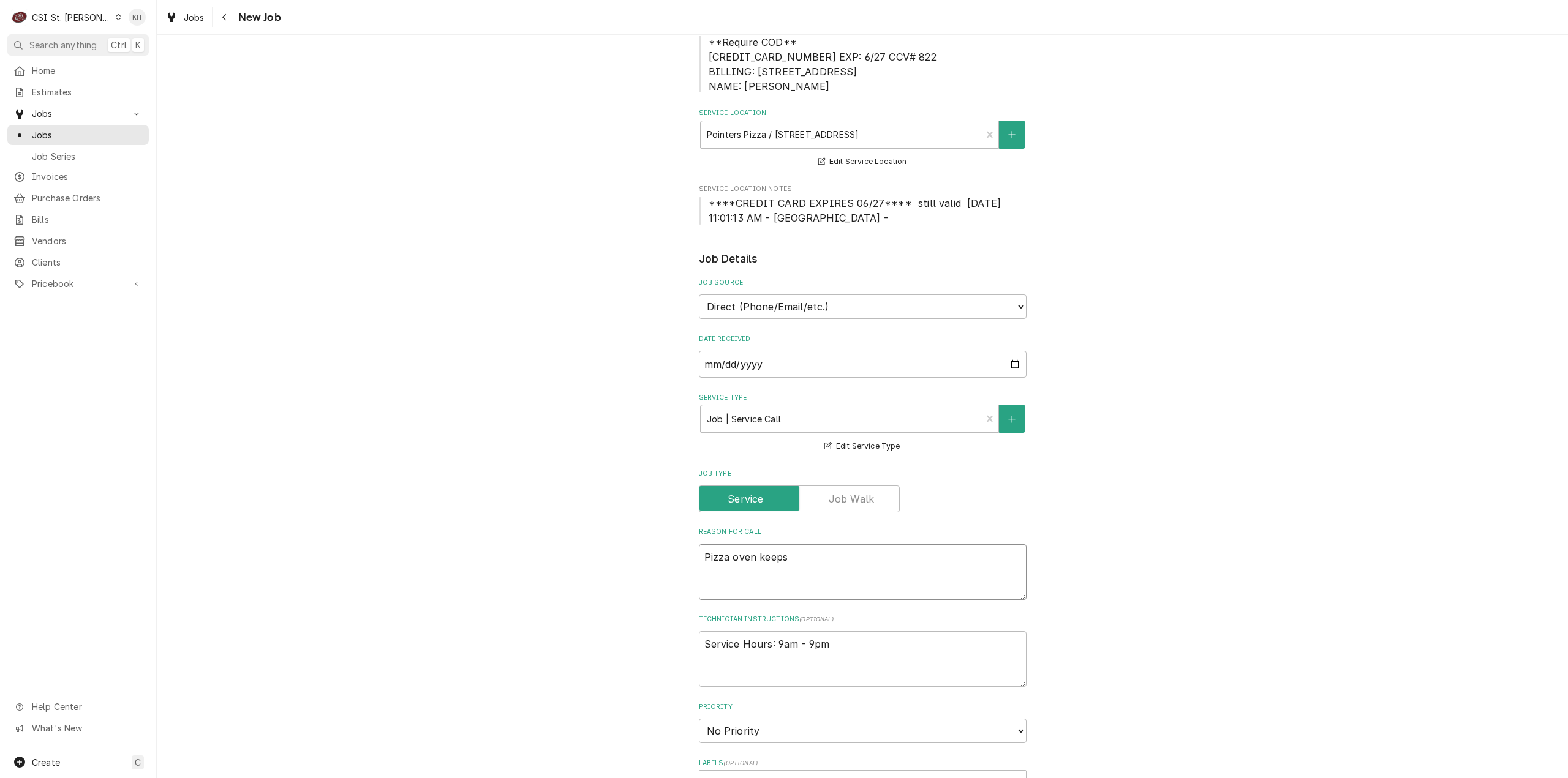
type textarea "Pizza oven keeps"
type textarea "x"
type textarea "Pizza oven keeps c"
type textarea "x"
type textarea "Pizza oven keeps co"
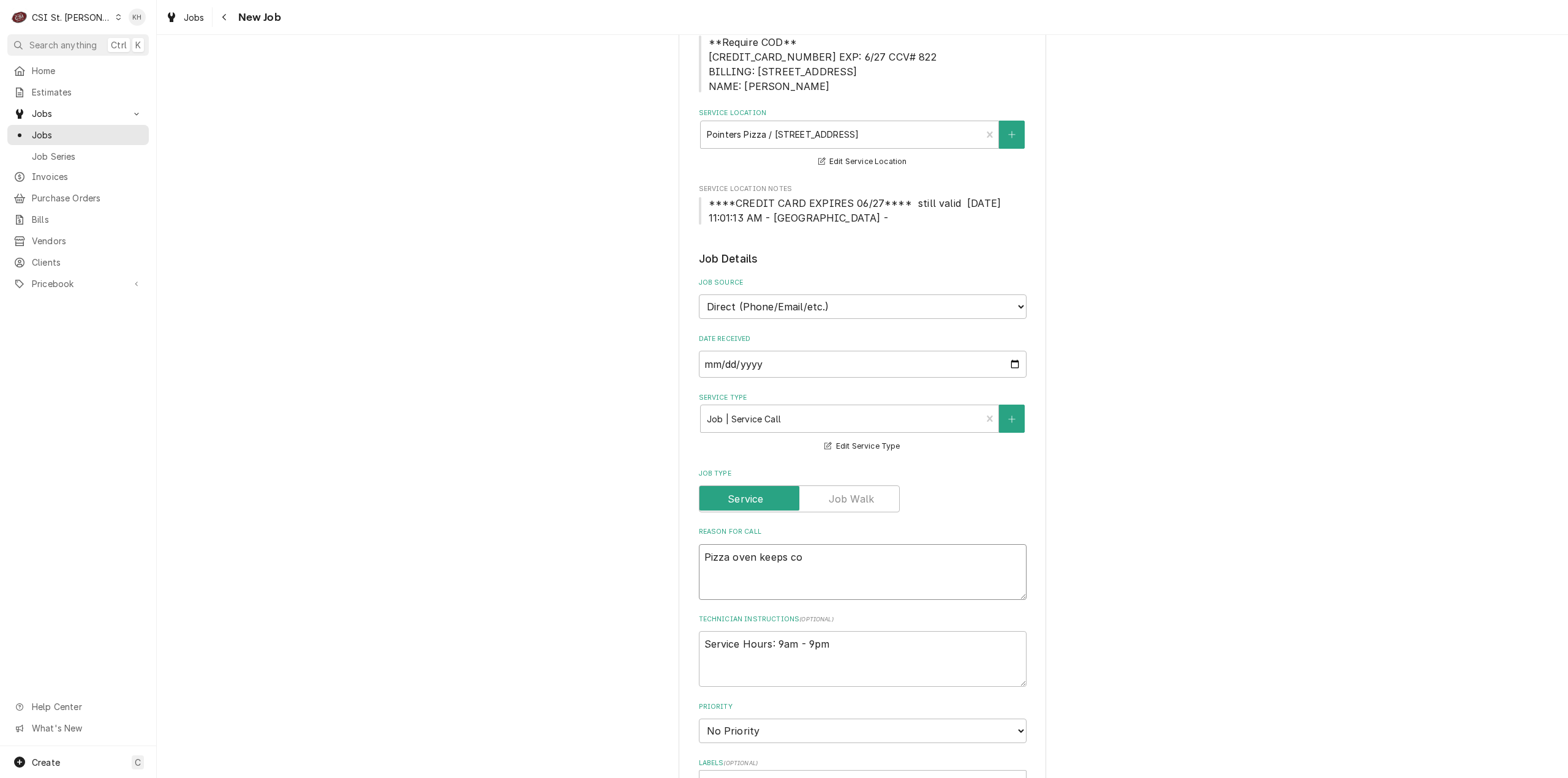
type textarea "x"
type textarea "Pizza oven keeps coi"
type textarea "x"
type textarea "Pizza oven keeps coin"
type textarea "x"
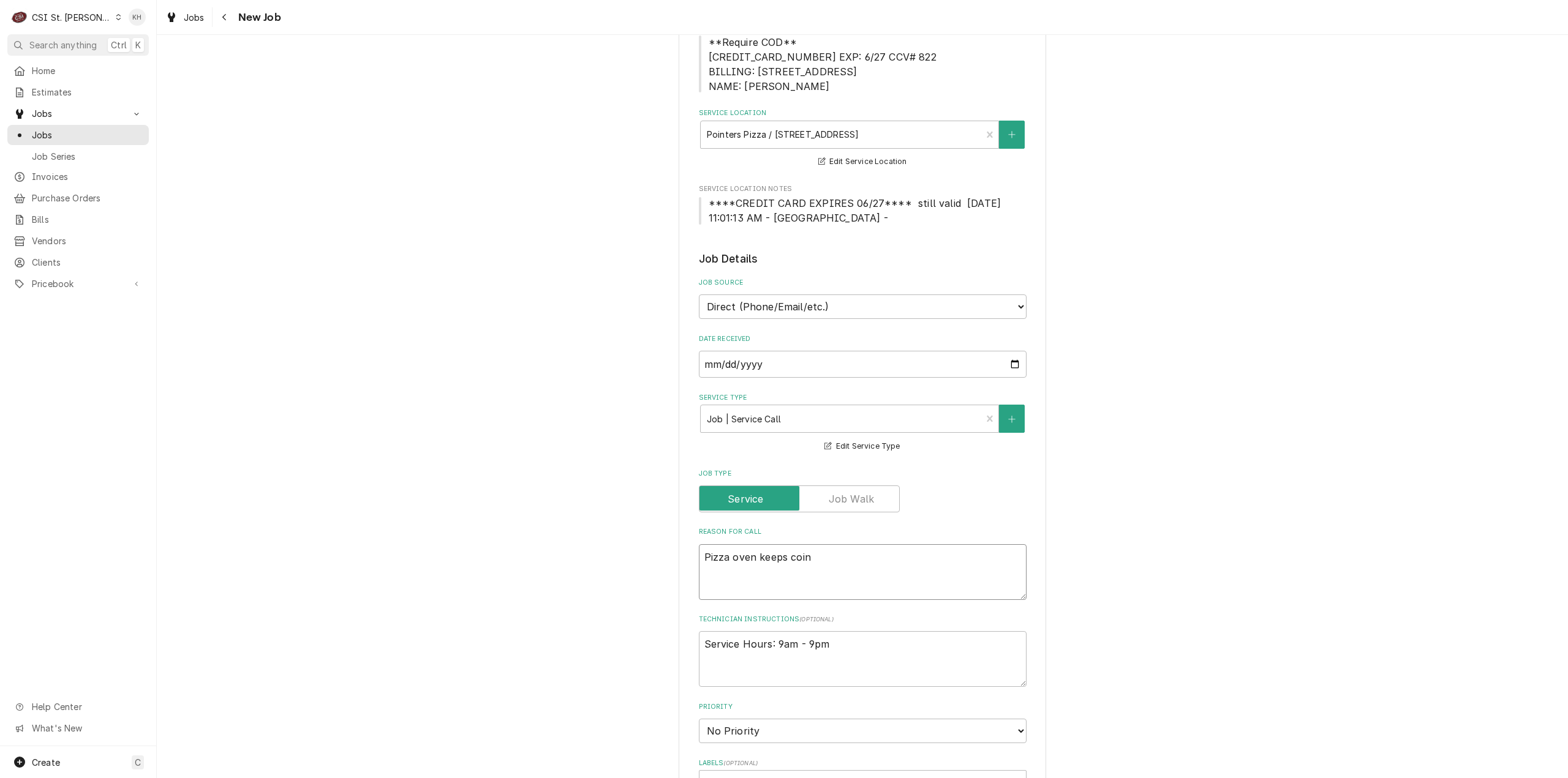
type textarea "Pizza oven keeps coing"
type textarea "x"
type textarea "Pizza oven keeps coing o"
type textarea "x"
type textarea "Pizza oven keeps coing ou"
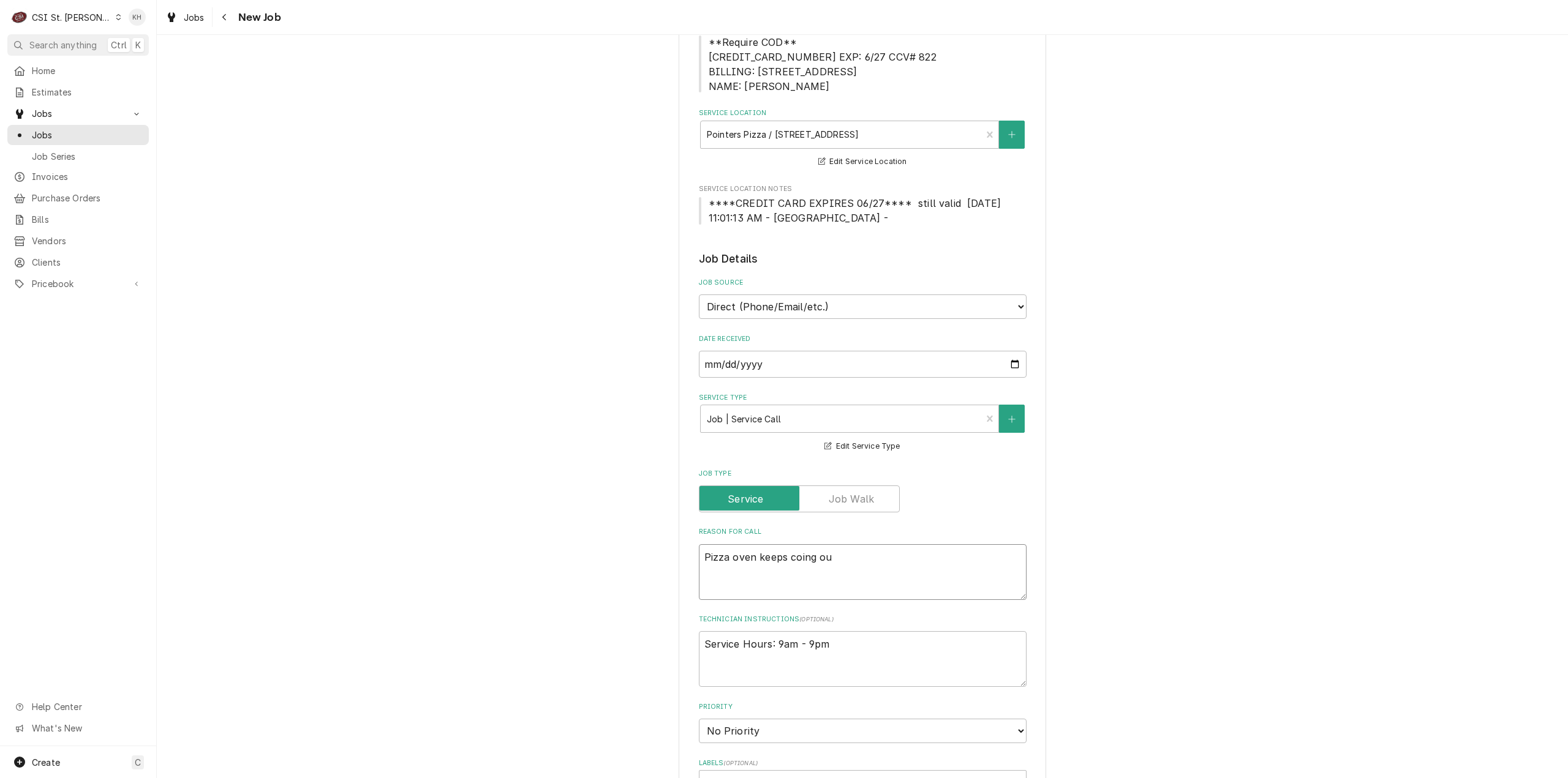
type textarea "x"
type textarea "Pizza oven keeps coing out"
type textarea "x"
type textarea "Pizza oven keeps coing ou"
type textarea "x"
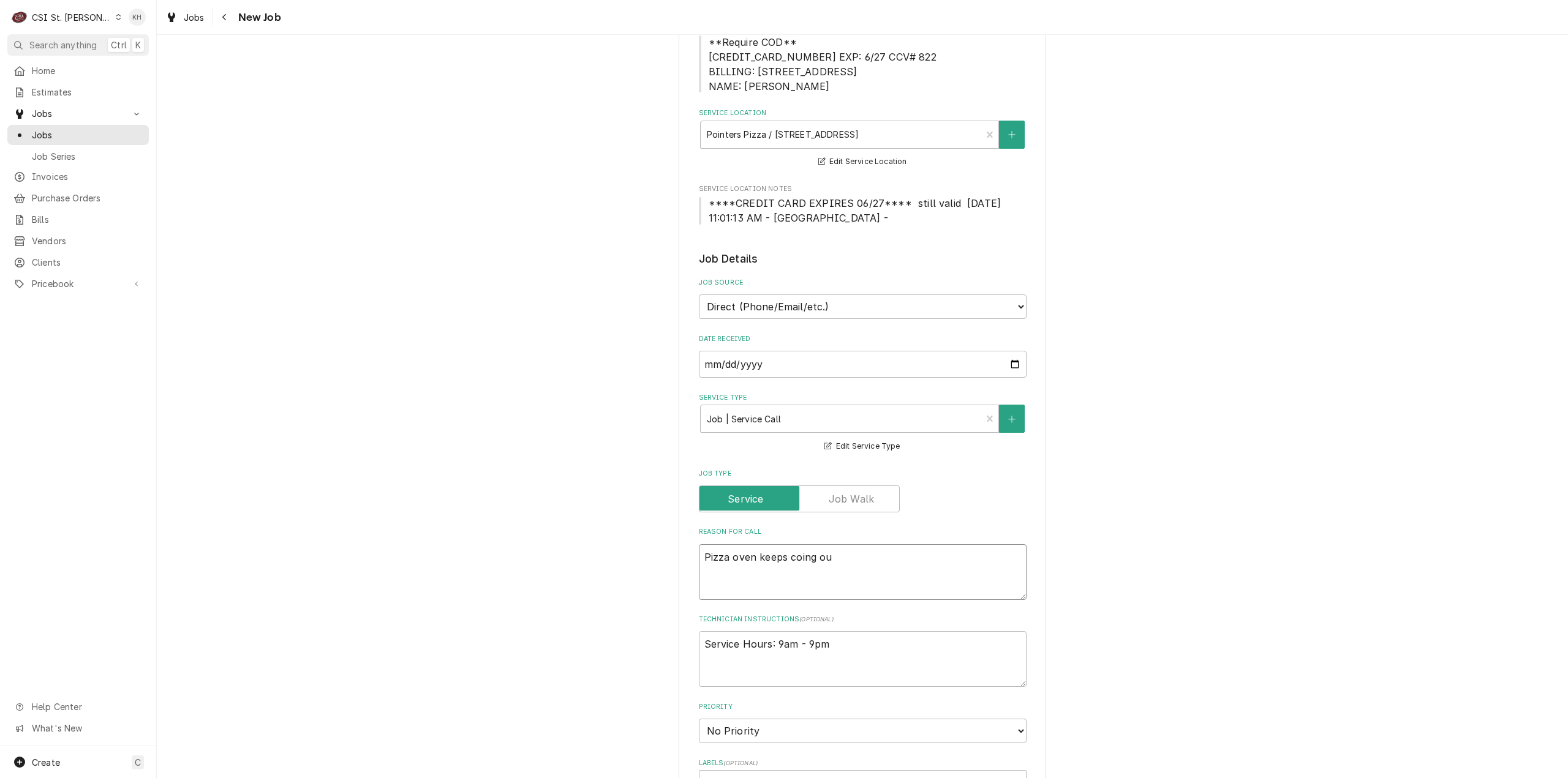
type textarea "Pizza oven keeps coing o"
type textarea "x"
type textarea "Pizza oven keeps coing"
type textarea "x"
type textarea "Pizza oven keeps coing"
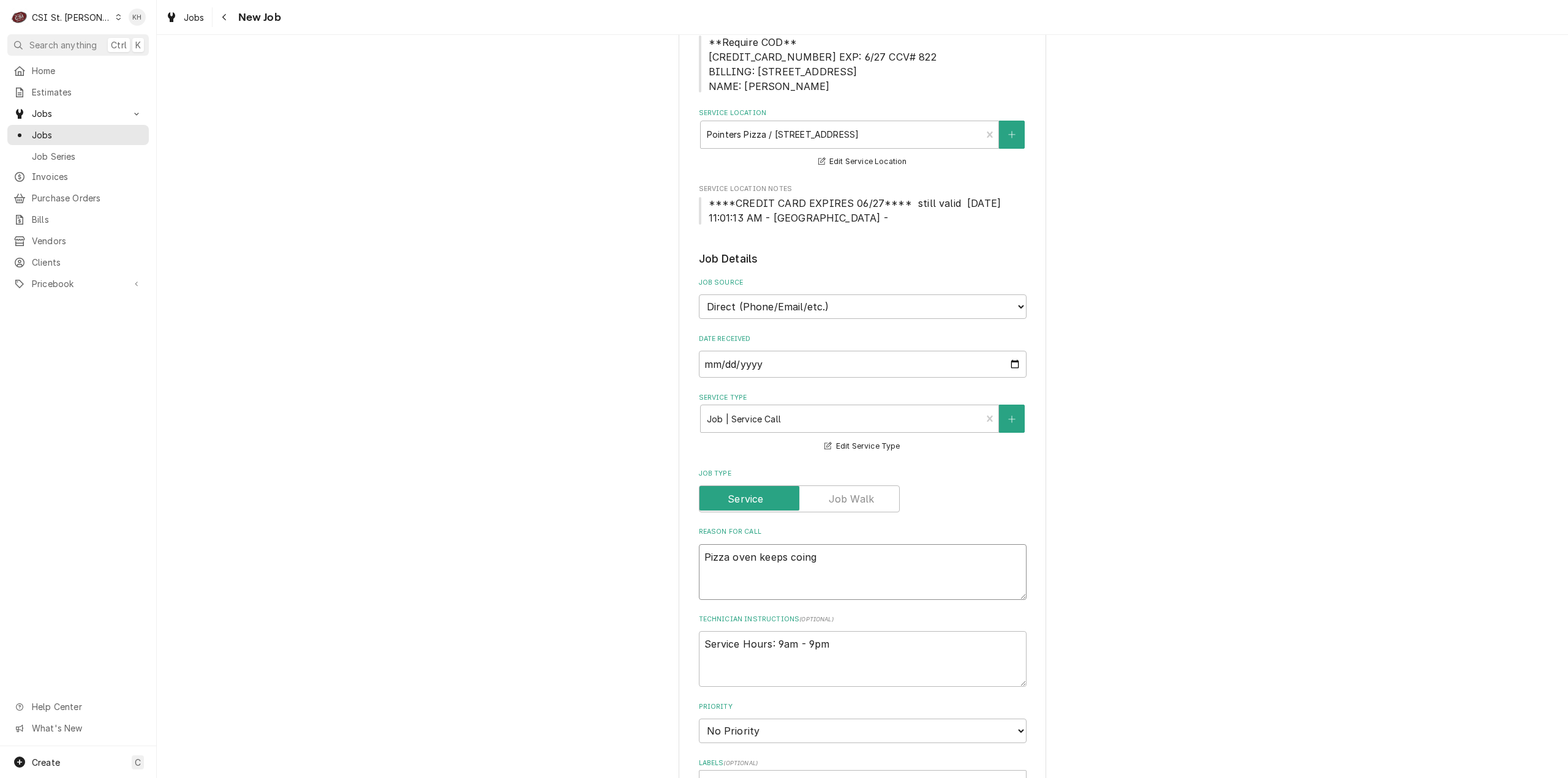
type textarea "x"
type textarea "Pizza oven keeps coin"
type textarea "x"
type textarea "Pizza oven keeps coi"
type textarea "x"
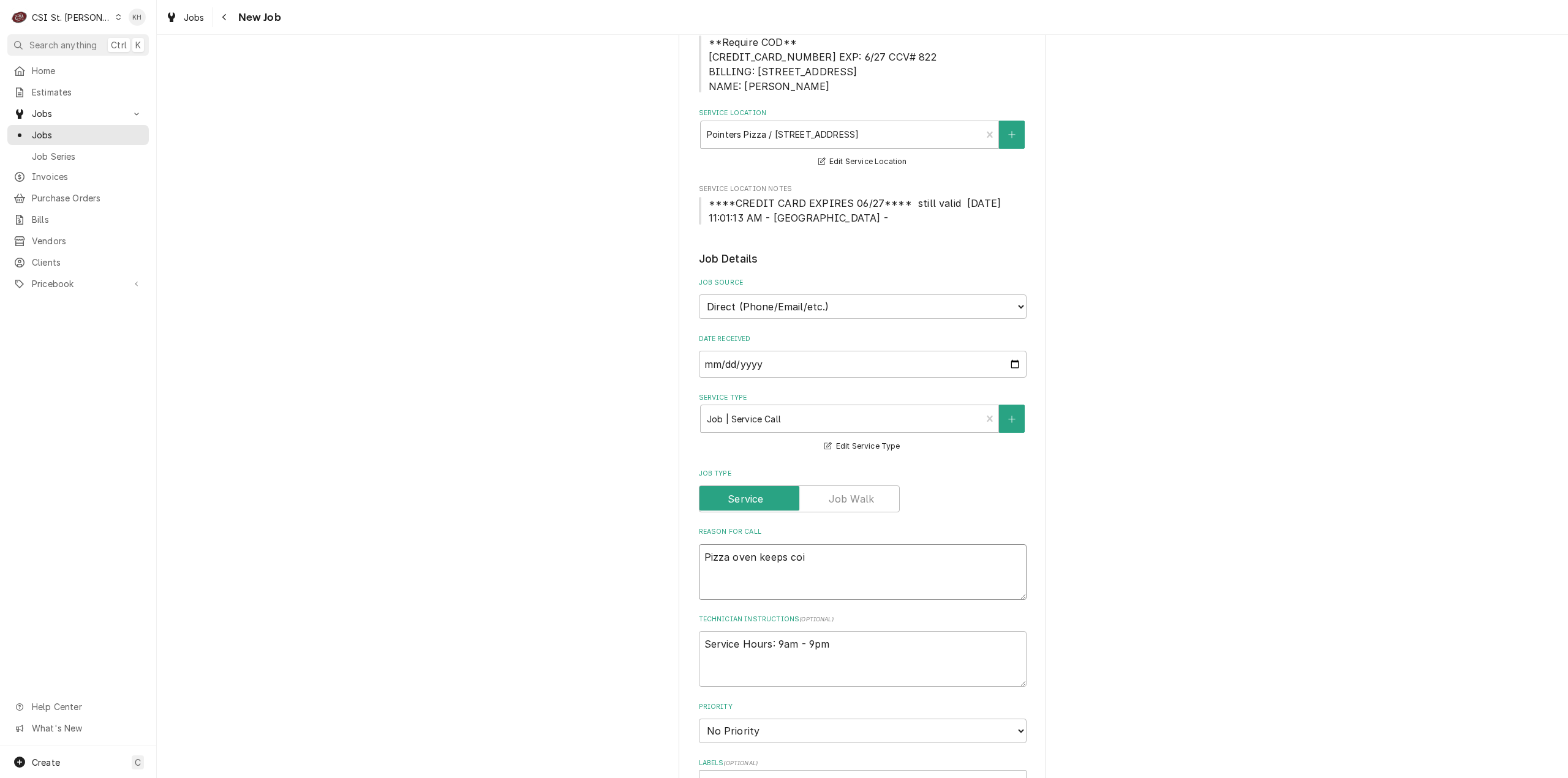
type textarea "Pizza oven keeps co"
type textarea "x"
type textarea "Pizza oven keeps c"
type textarea "x"
type textarea "Pizza oven keeps"
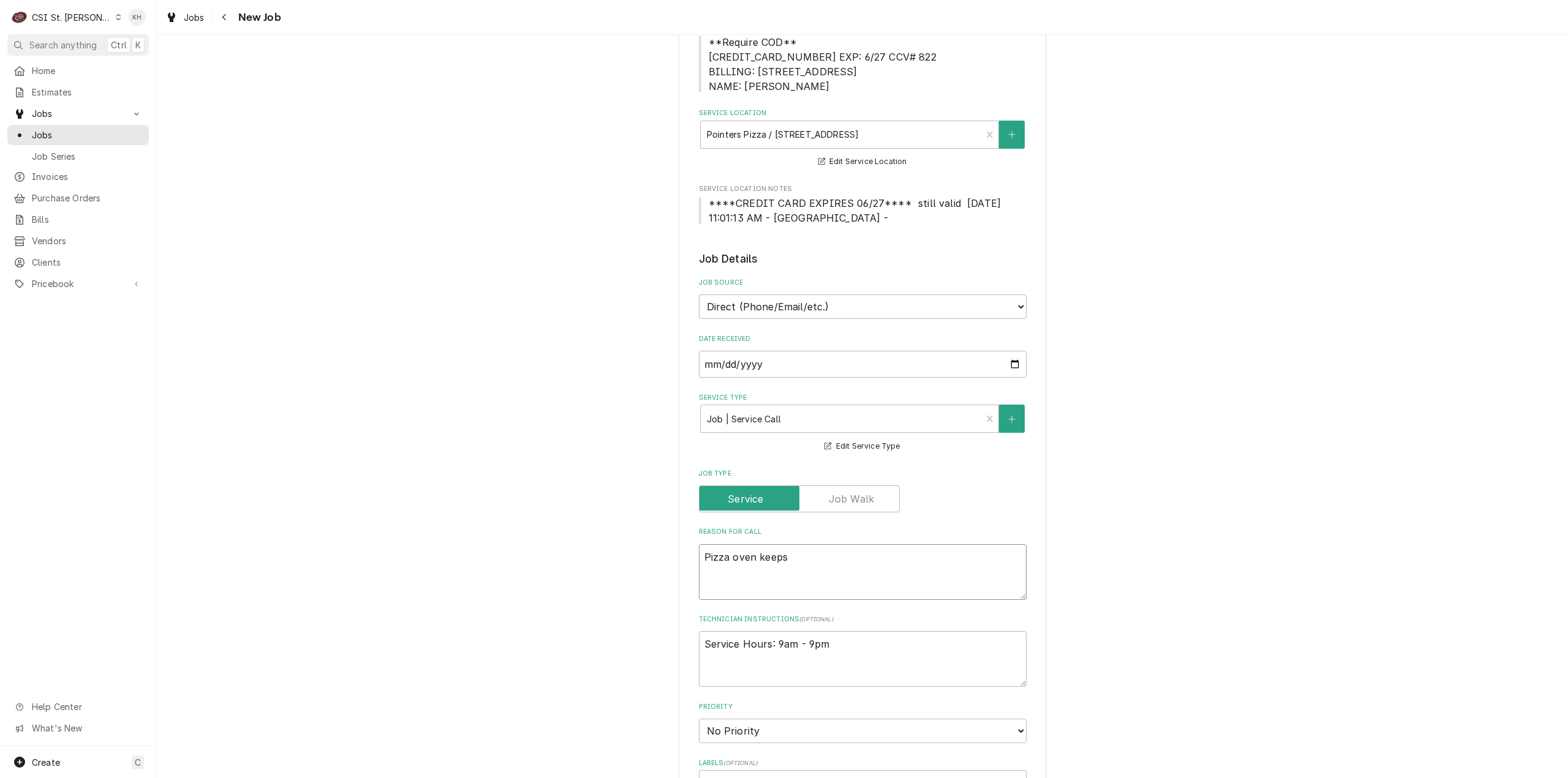
type textarea "x"
type textarea "Pizza oven keeps g"
type textarea "x"
type textarea "Pizza oven keeps go"
type textarea "x"
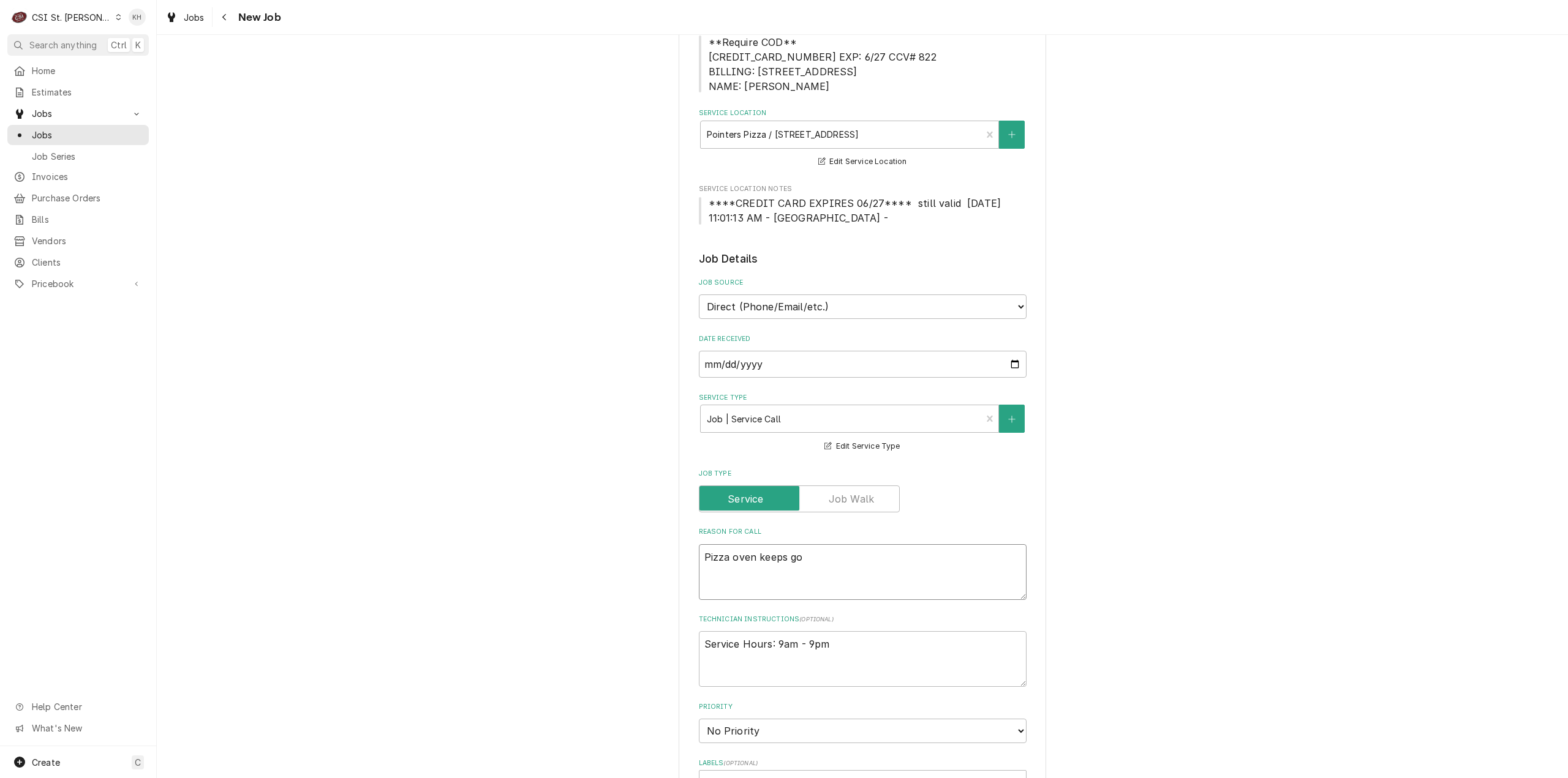
type textarea "Pizza oven keeps goi"
type textarea "x"
type textarea "Pizza oven keeps goin"
type textarea "x"
type textarea "Pizza oven keeps going"
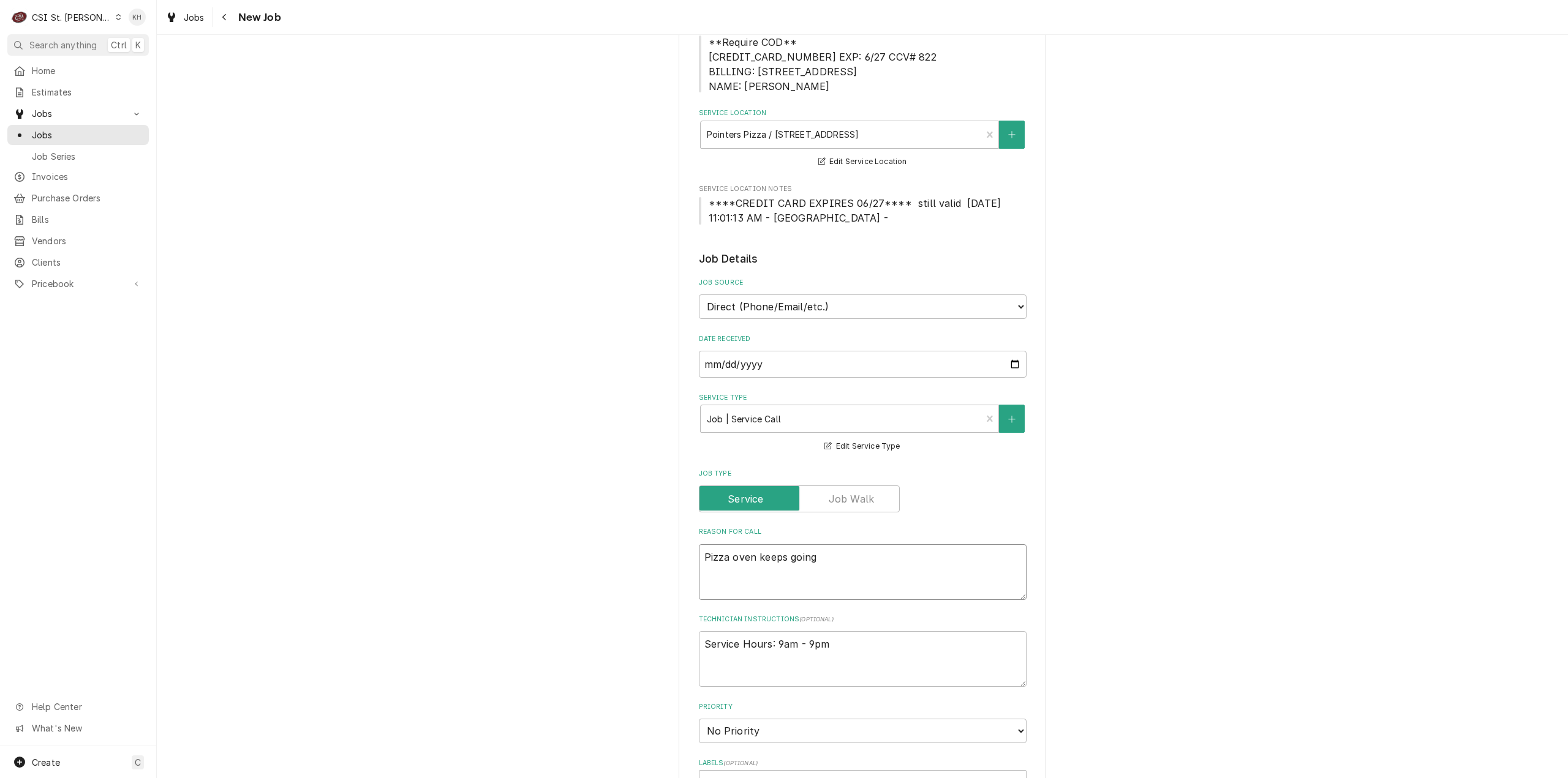
type textarea "x"
type textarea "Pizza oven keeps going"
type textarea "x"
type textarea "Pizza oven keeps going o"
type textarea "x"
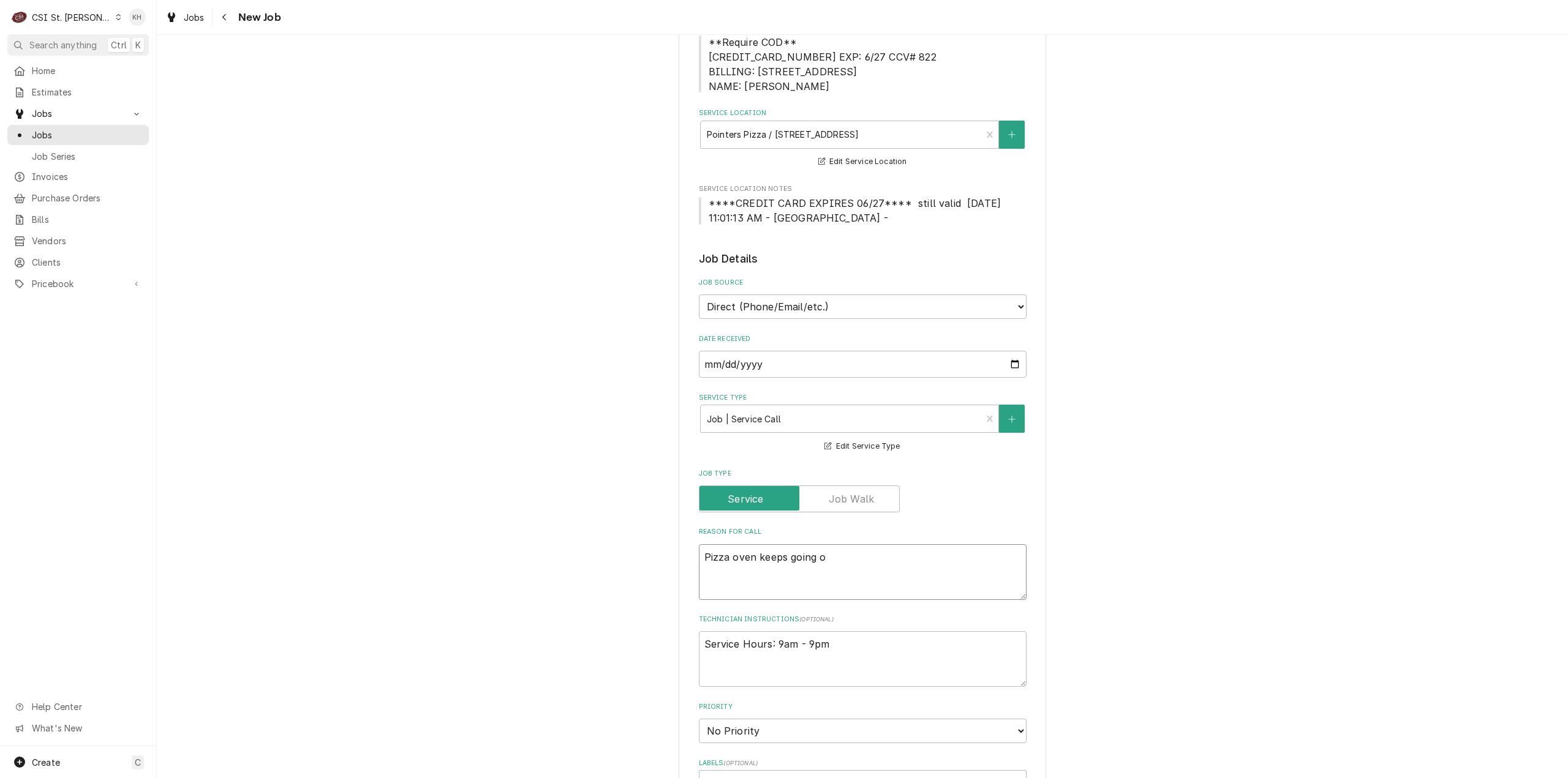
type textarea "Pizza oven keeps going ou"
type textarea "x"
type textarea "Pizza oven keeps going out"
type textarea "x"
type textarea "Pizza oven keeps going out"
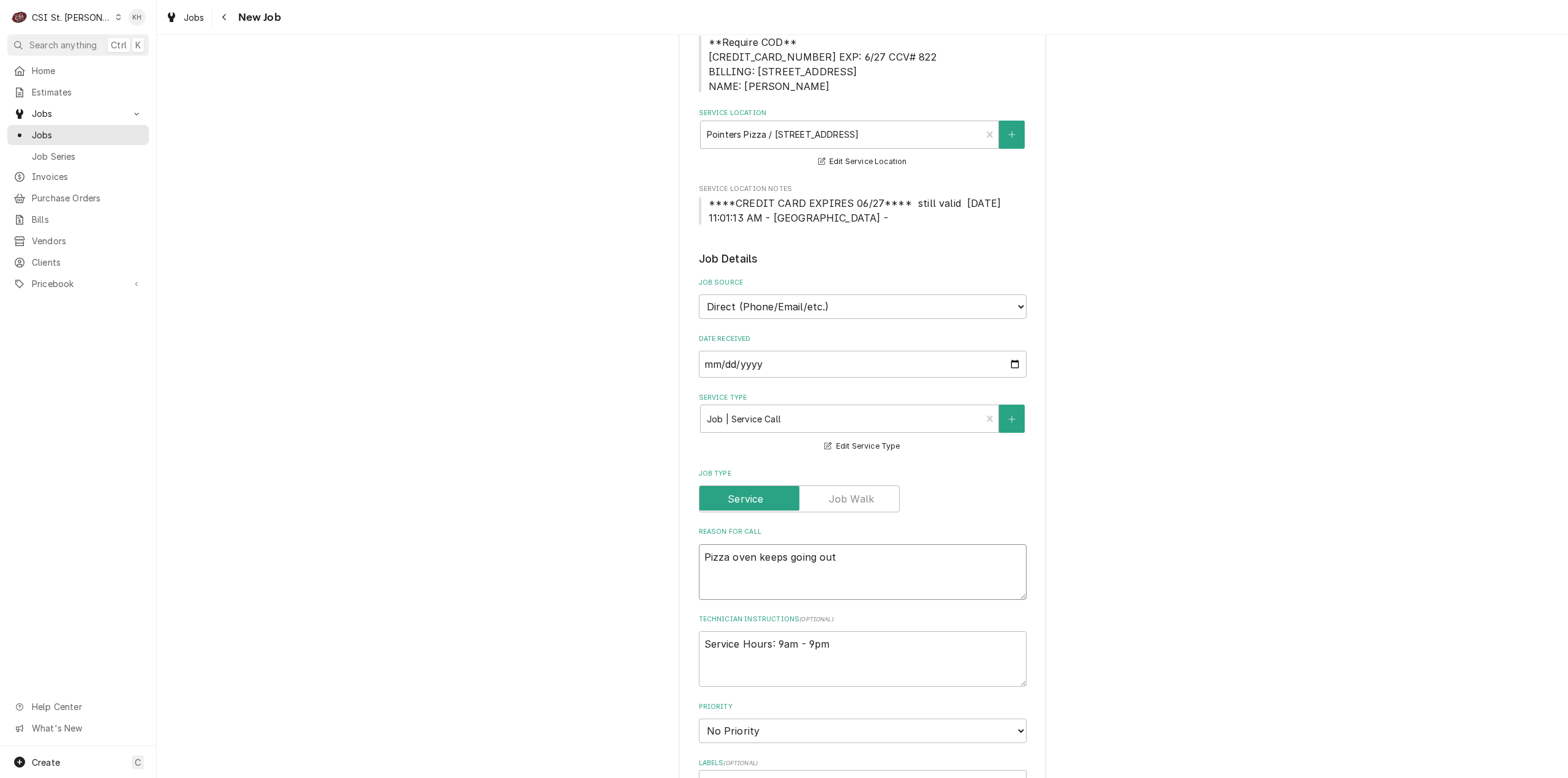
type textarea "x"
type textarea "Pizza oven keeps going out i"
type textarea "x"
type textarea "Pizza oven keeps going out in"
type textarea "x"
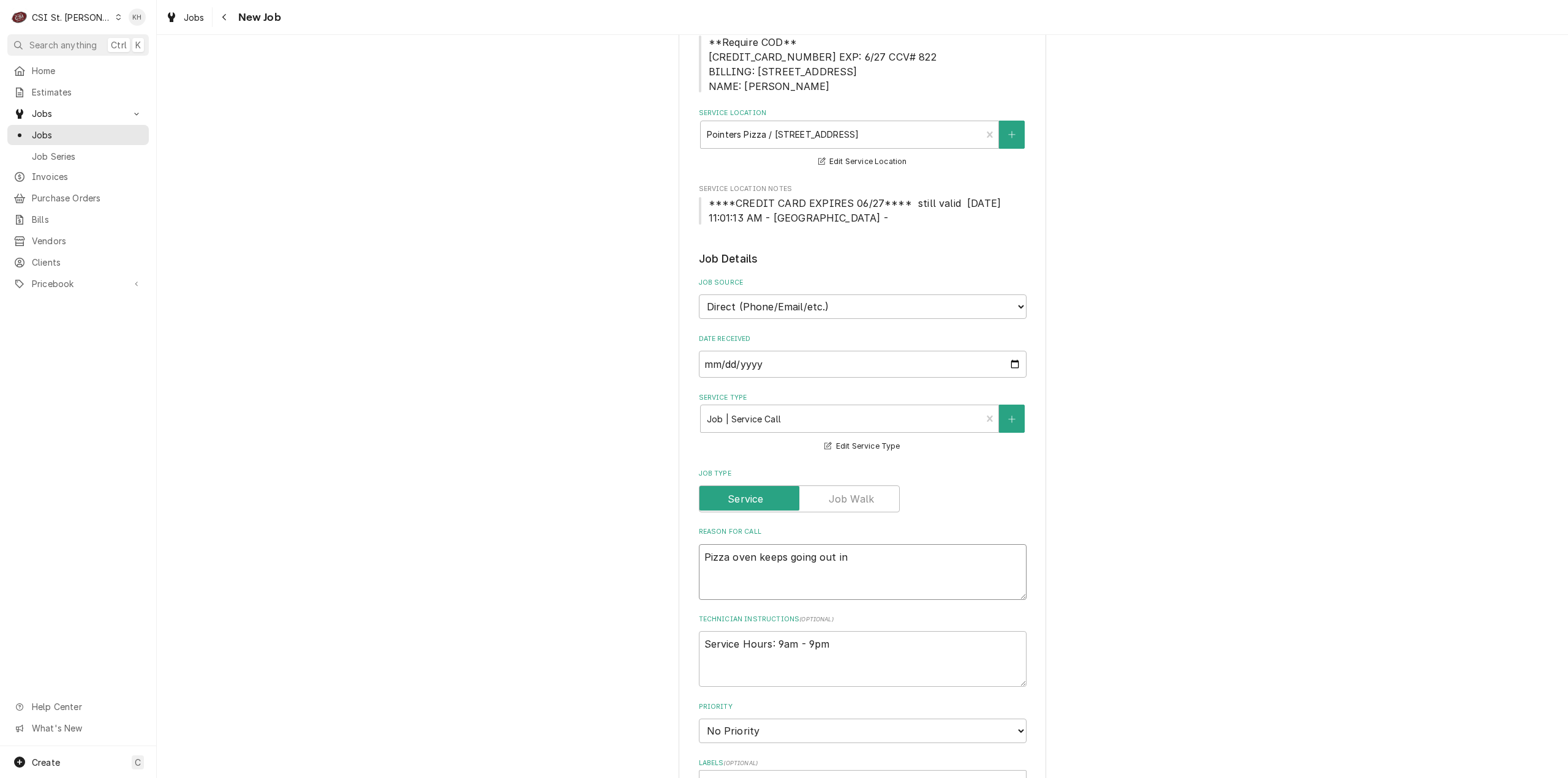
type textarea "Pizza oven keeps going out int"
type textarea "x"
type textarea "Pizza oven keeps going out intir"
type textarea "x"
type textarea "Pizza oven keeps going out intire"
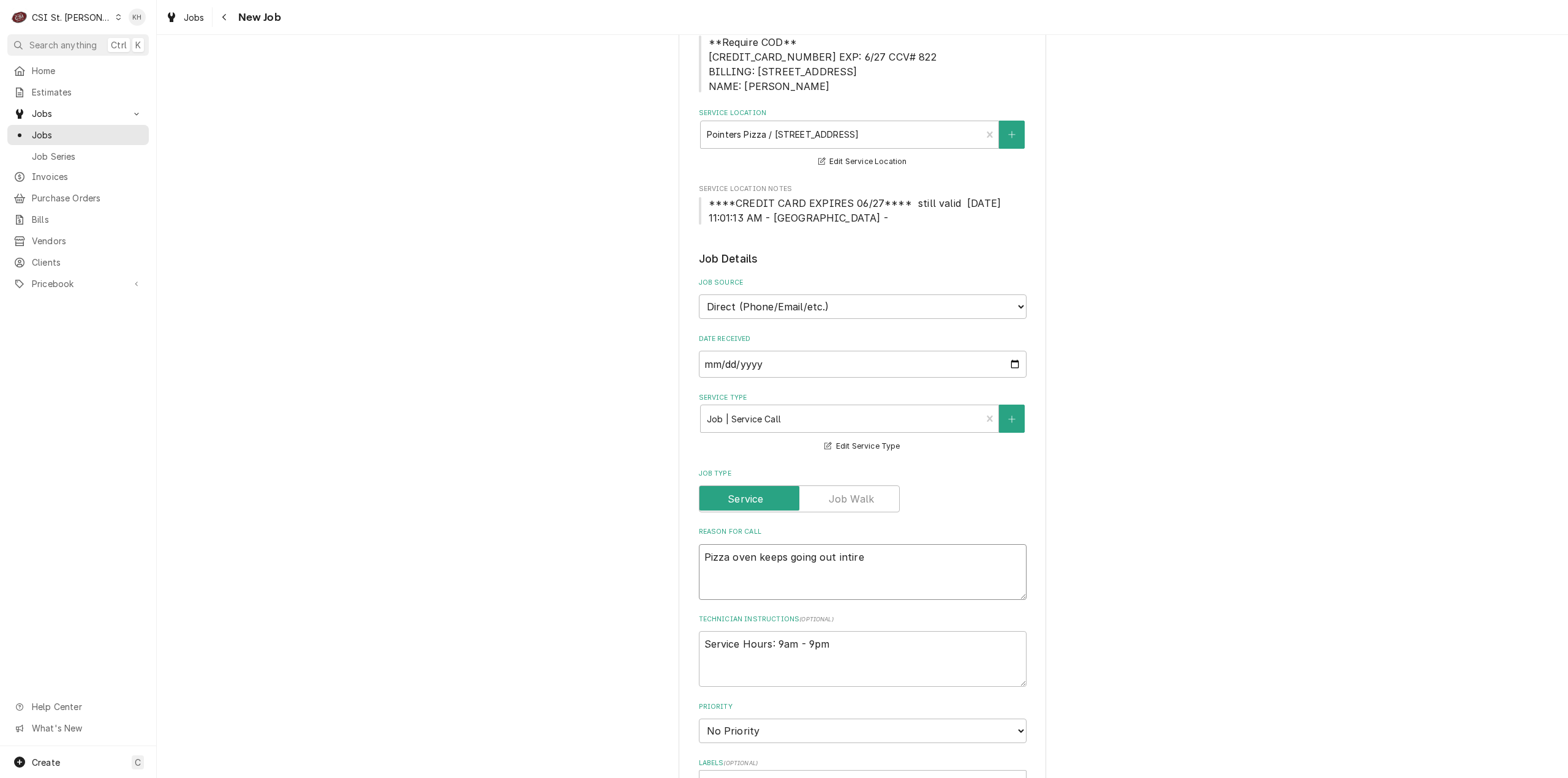
type textarea "x"
type textarea "Pizza oven keeps going out intirel"
type textarea "x"
type textarea "Pizza oven keeps going out intirely"
type textarea "x"
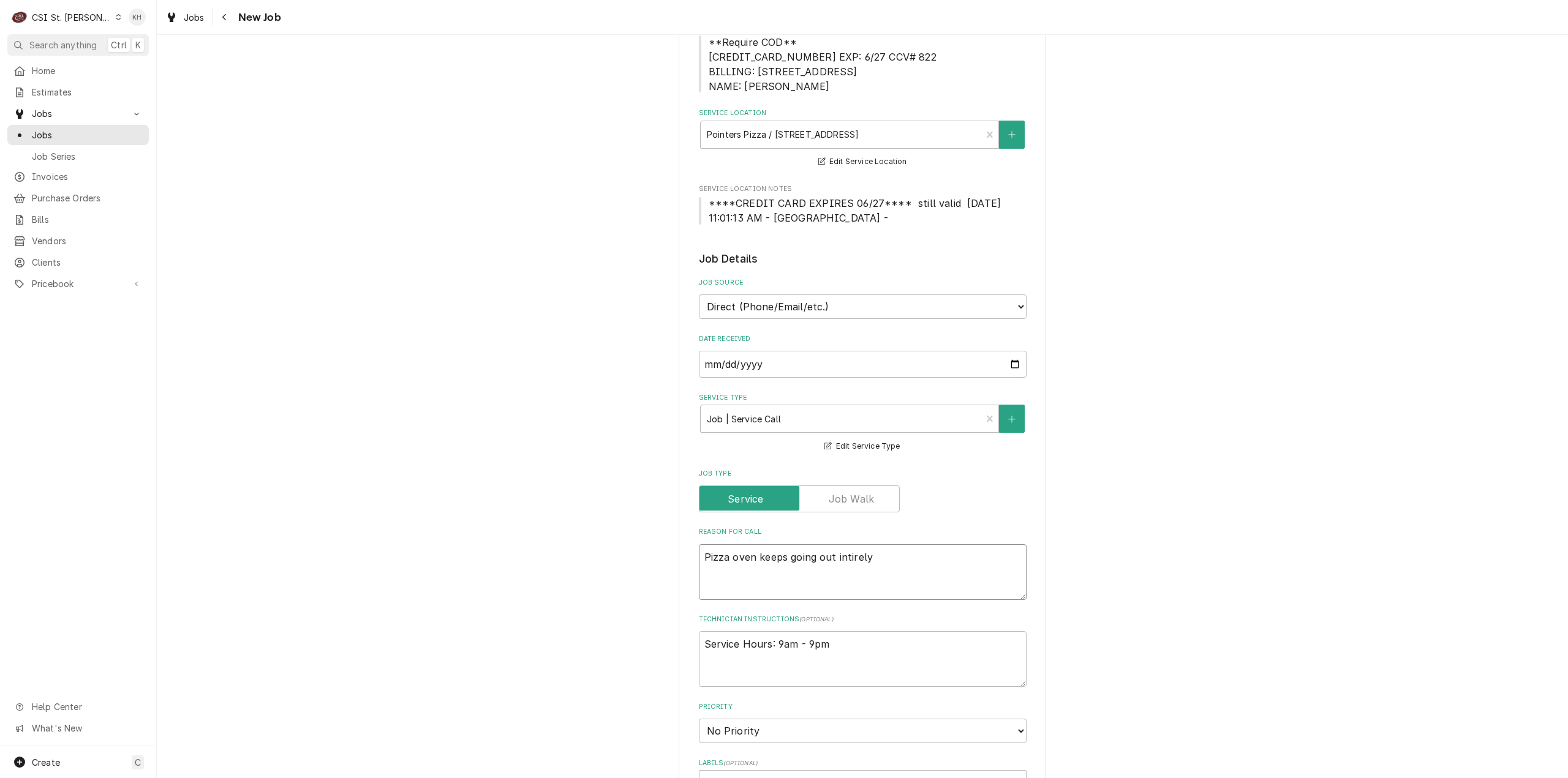
type textarea "Pizza oven keeps going out intirely"
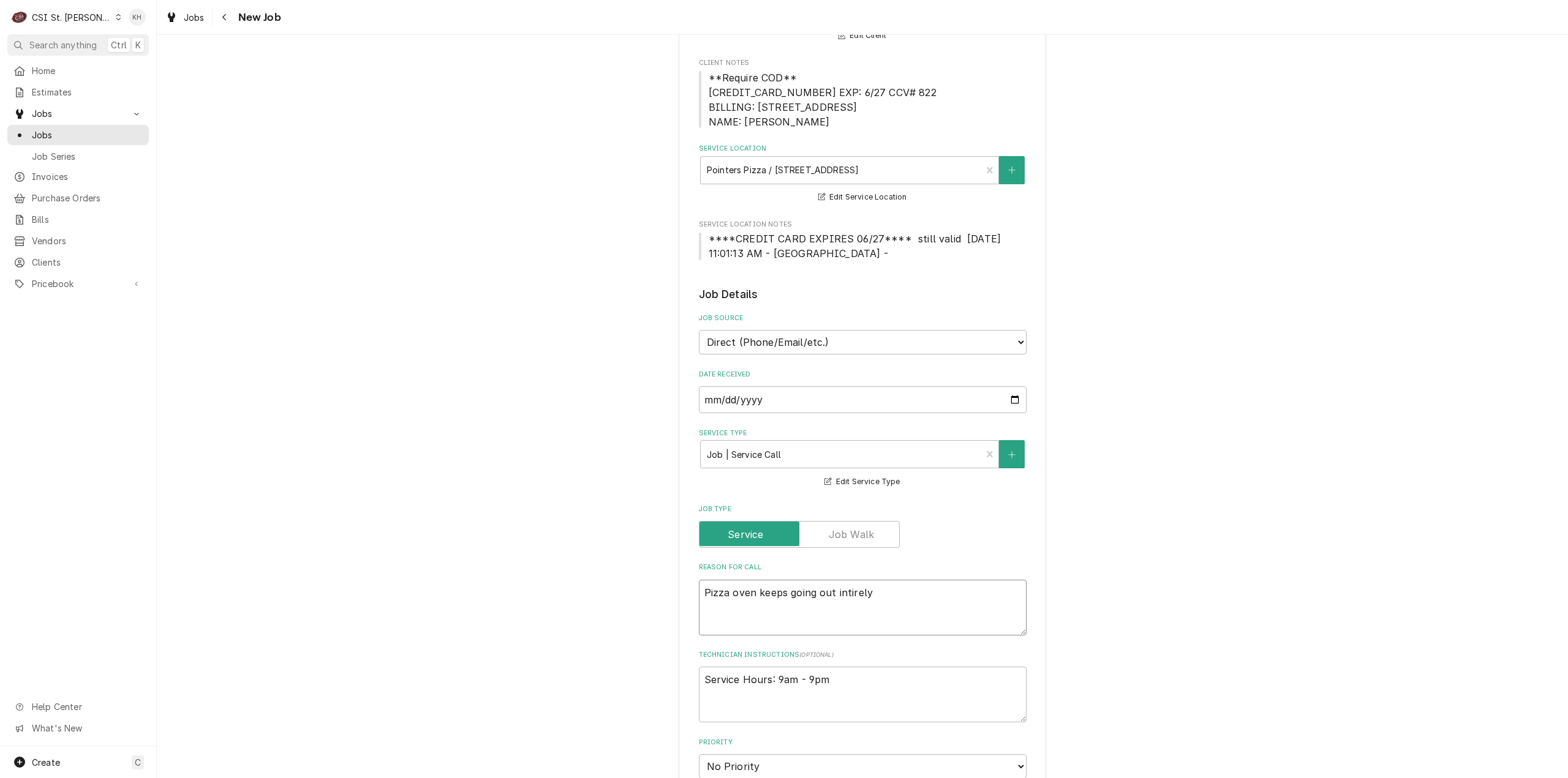
scroll to position [123, 0]
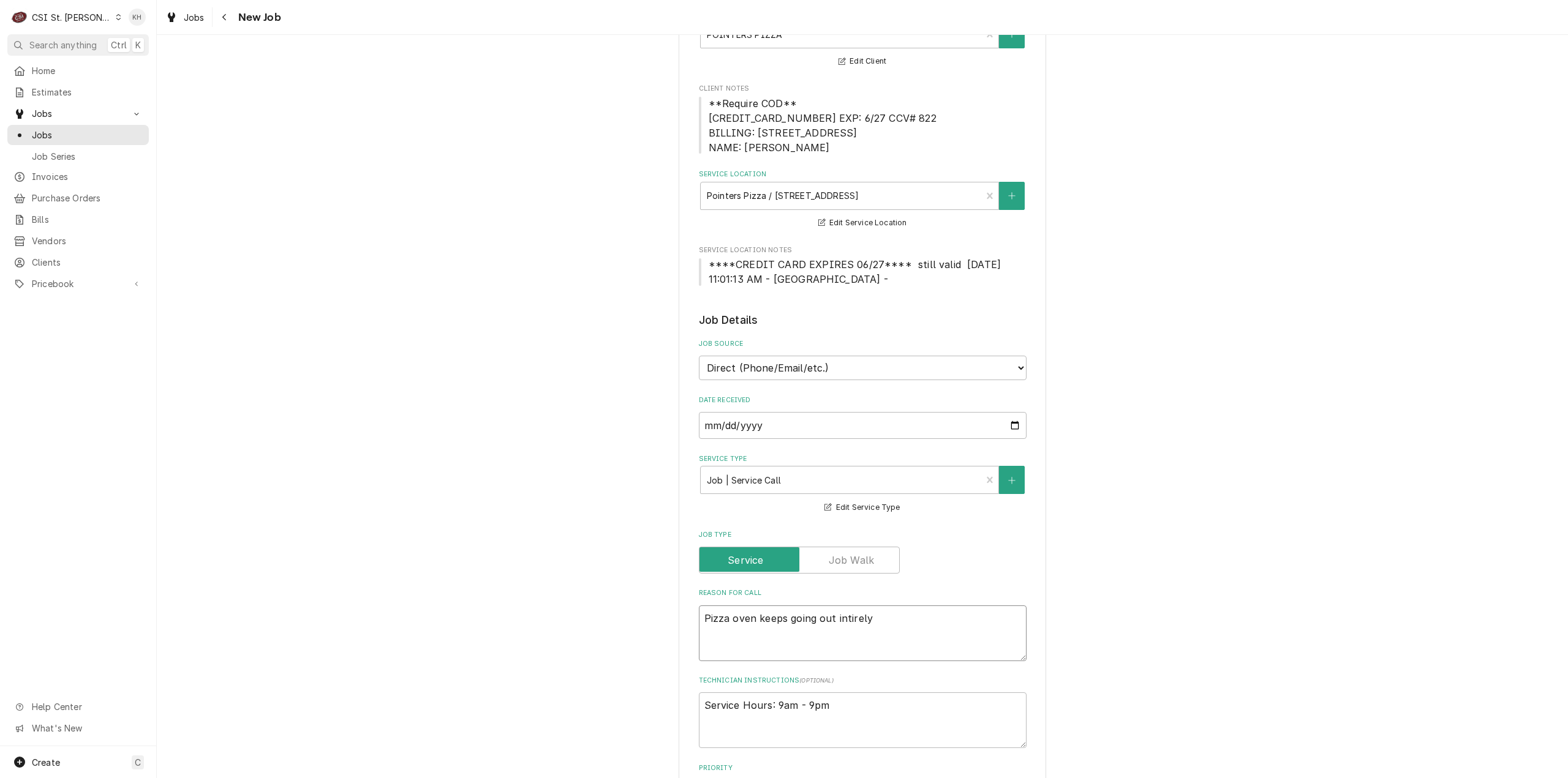
click at [852, 622] on textarea "Pizza oven keeps going out intirely" at bounding box center [862, 633] width 328 height 55
type textarea "x"
type textarea "Pizza oven keeps going out entirely"
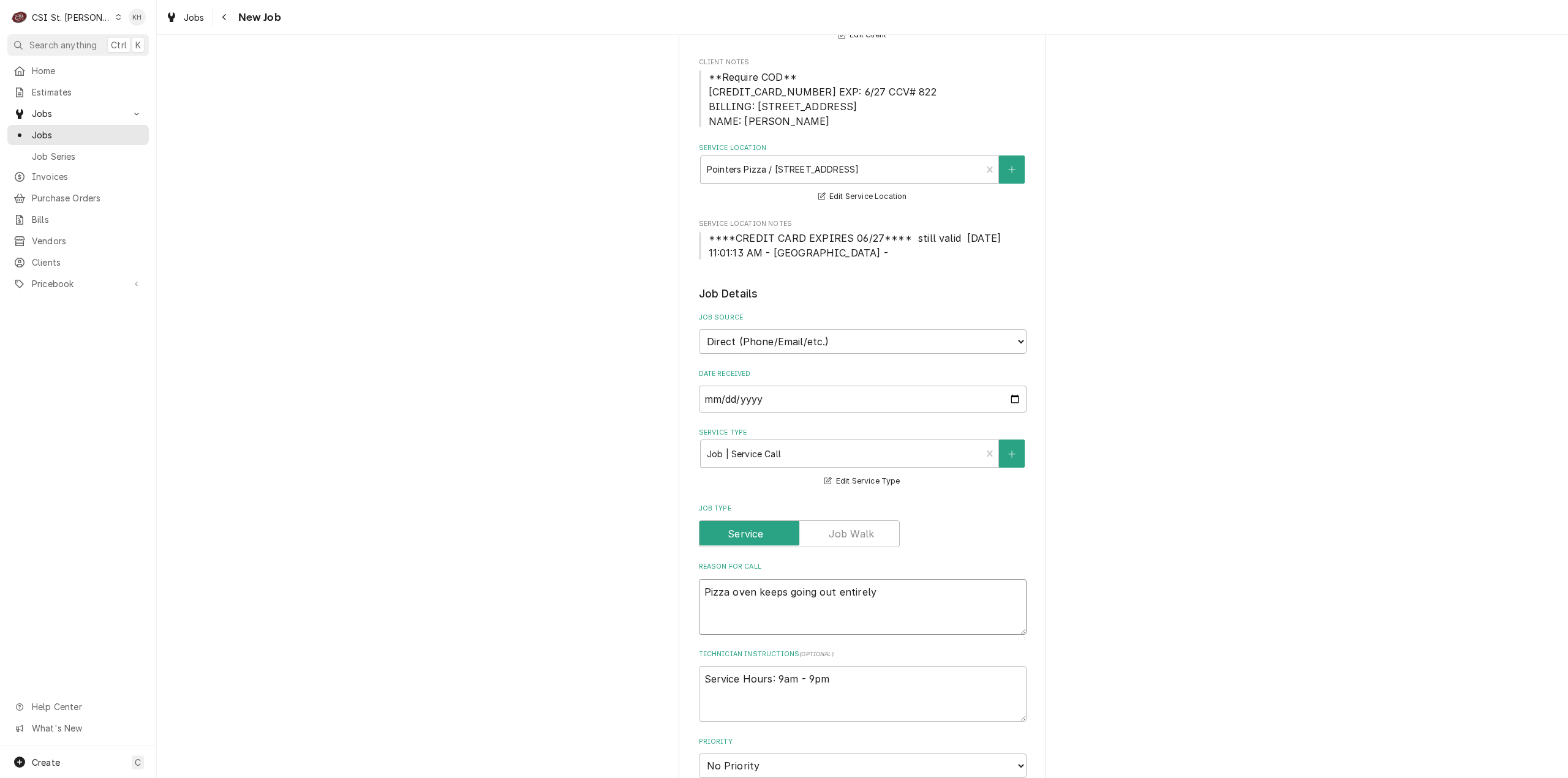
type textarea "x"
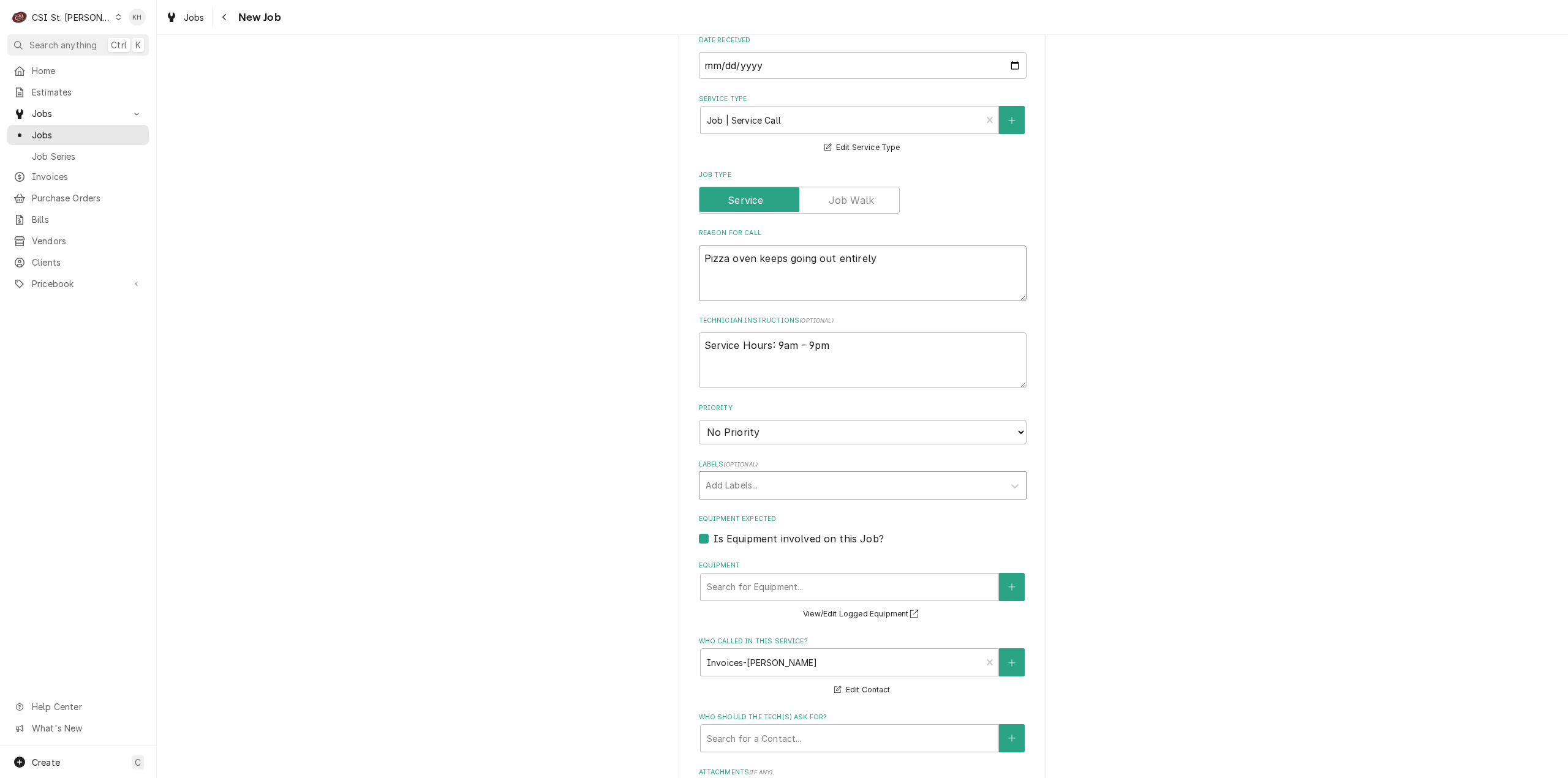
scroll to position [551, 0]
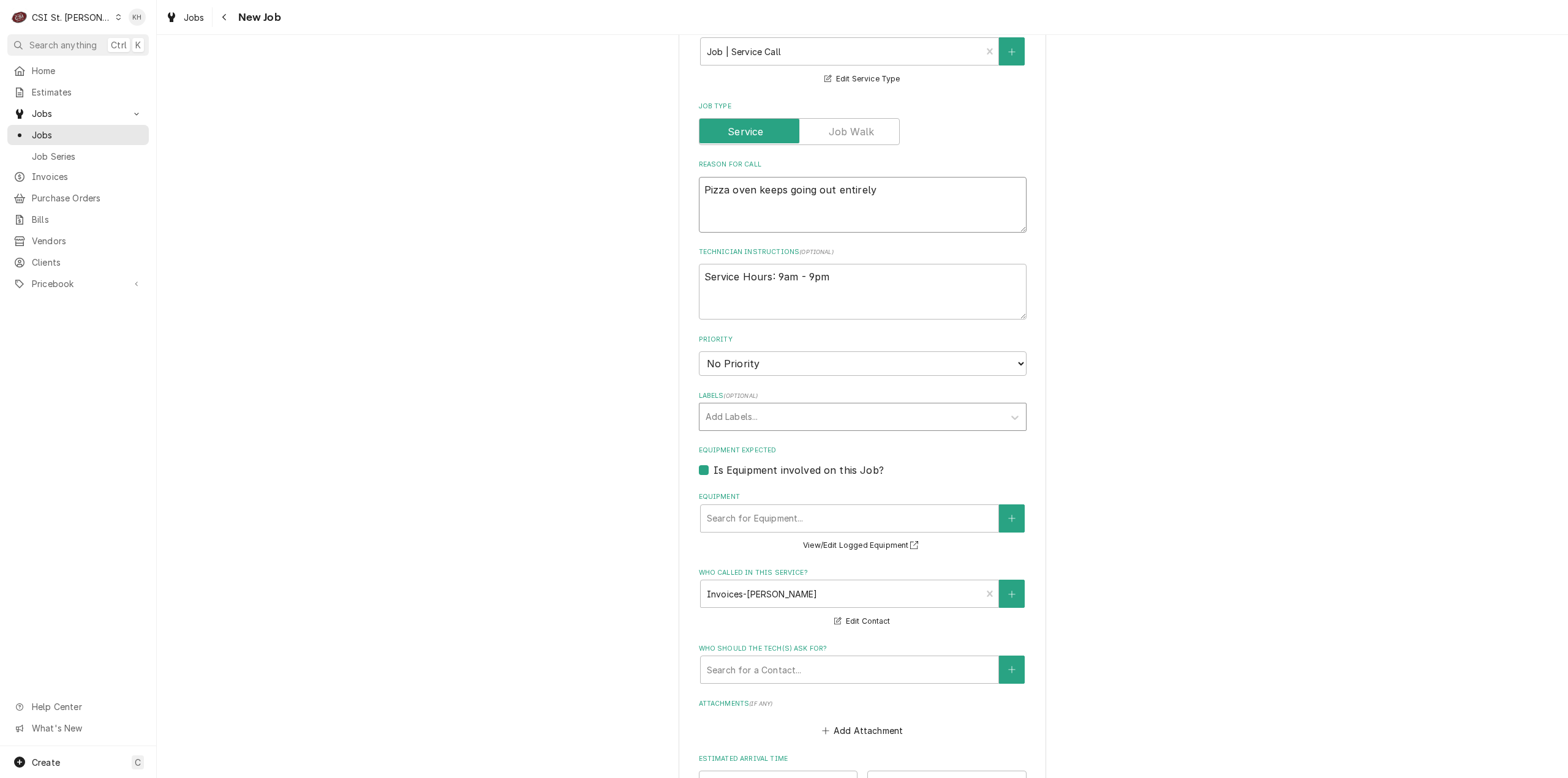
type textarea "Pizza oven keeps going out entirely"
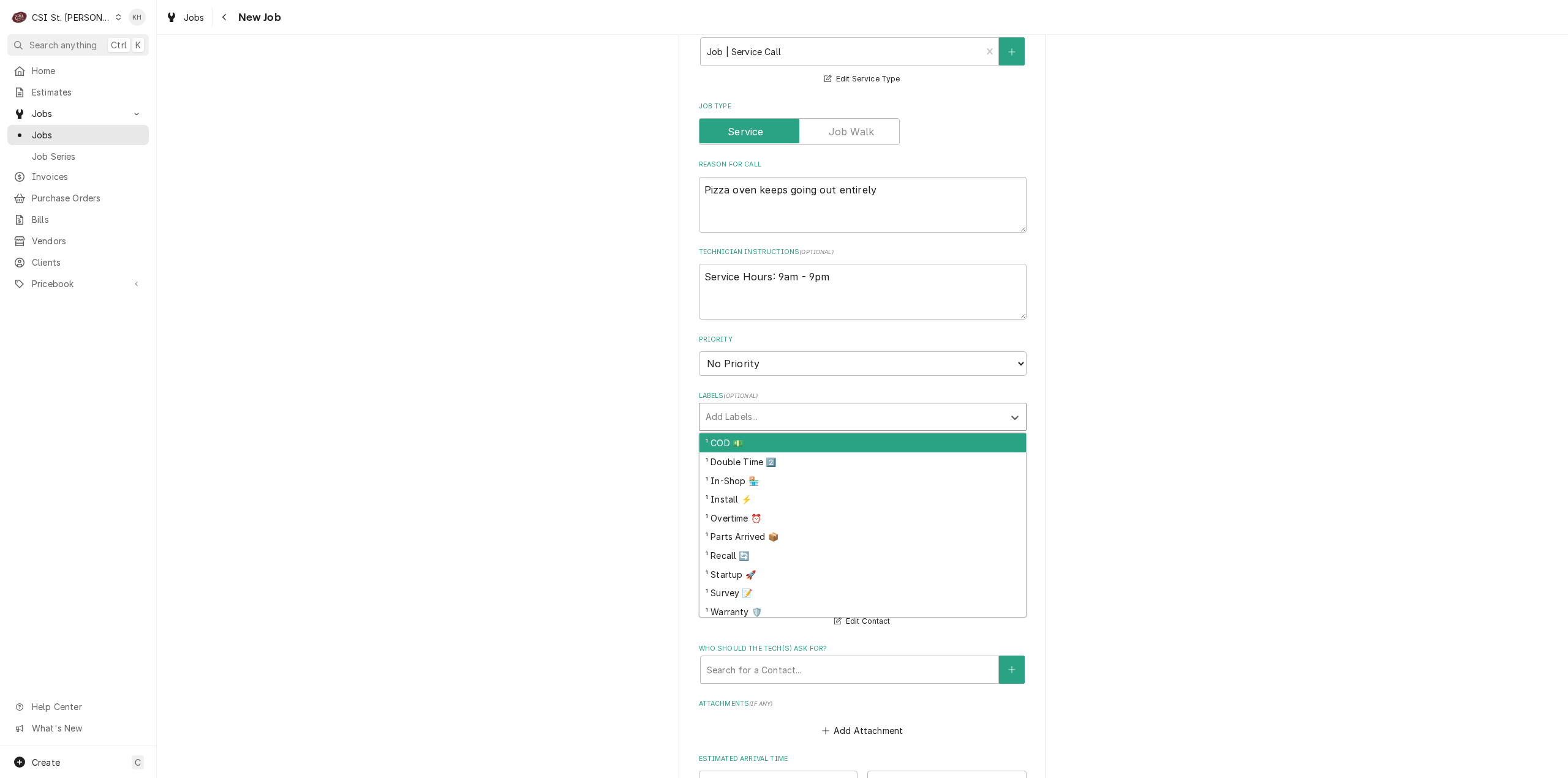
click at [905, 414] on div "Labels" at bounding box center [851, 417] width 292 height 22
type input "cod"
type textarea "x"
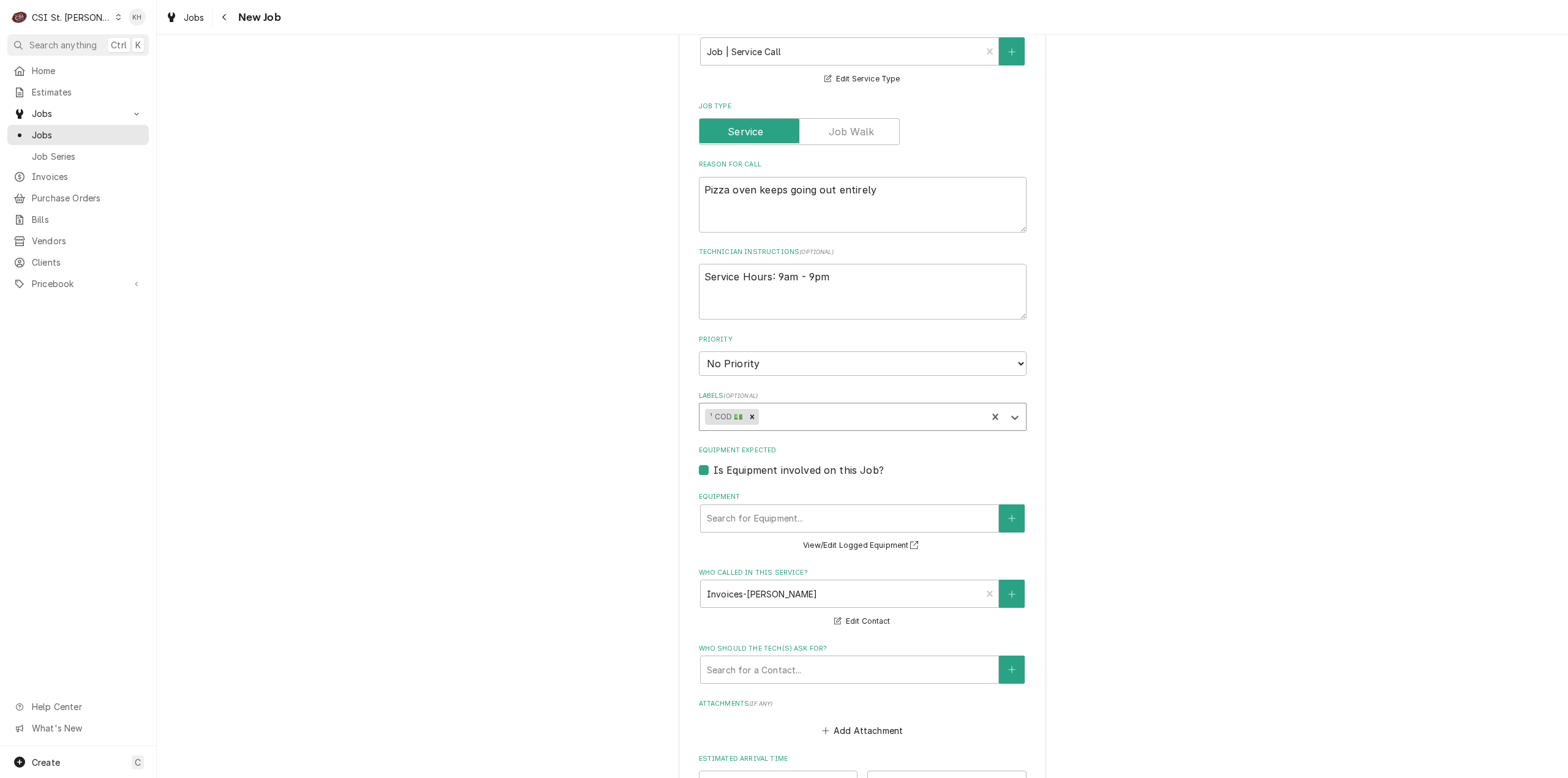
type textarea "x"
type input "cook"
click at [894, 441] on div "² Cooking 🔥" at bounding box center [862, 443] width 327 height 19
type textarea "x"
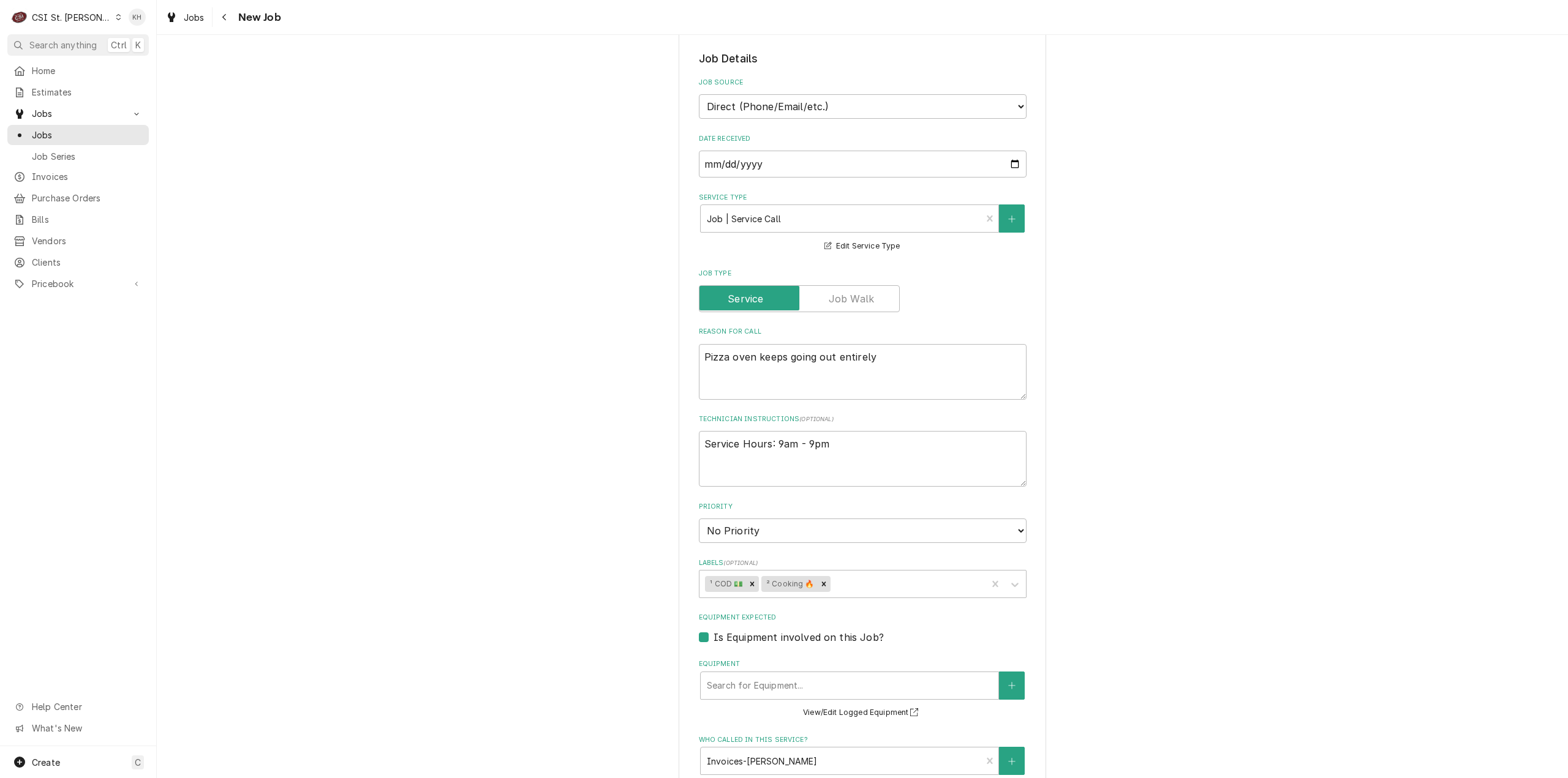
scroll to position [489, 0]
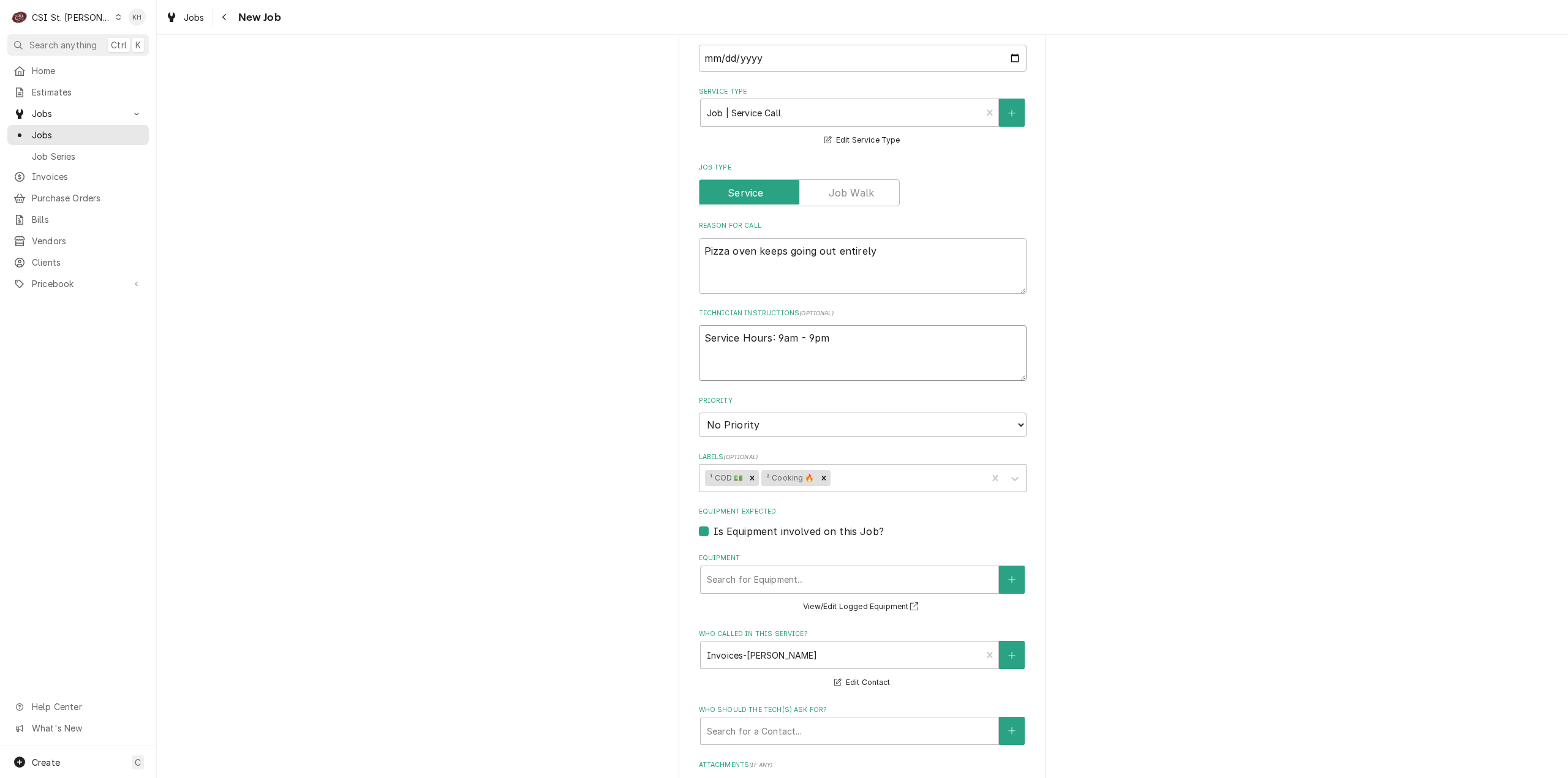
click at [898, 347] on textarea "Service Hours: 9am - 9pm" at bounding box center [862, 353] width 328 height 55
click at [699, 340] on textarea "Service Hours: 9am - 9pm" at bounding box center [862, 353] width 328 height 55
type textarea "x"
type textarea "Service Hours: 9am - 9pm"
click at [756, 429] on select "No Priority Urgent High Medium Low" at bounding box center [862, 425] width 328 height 25
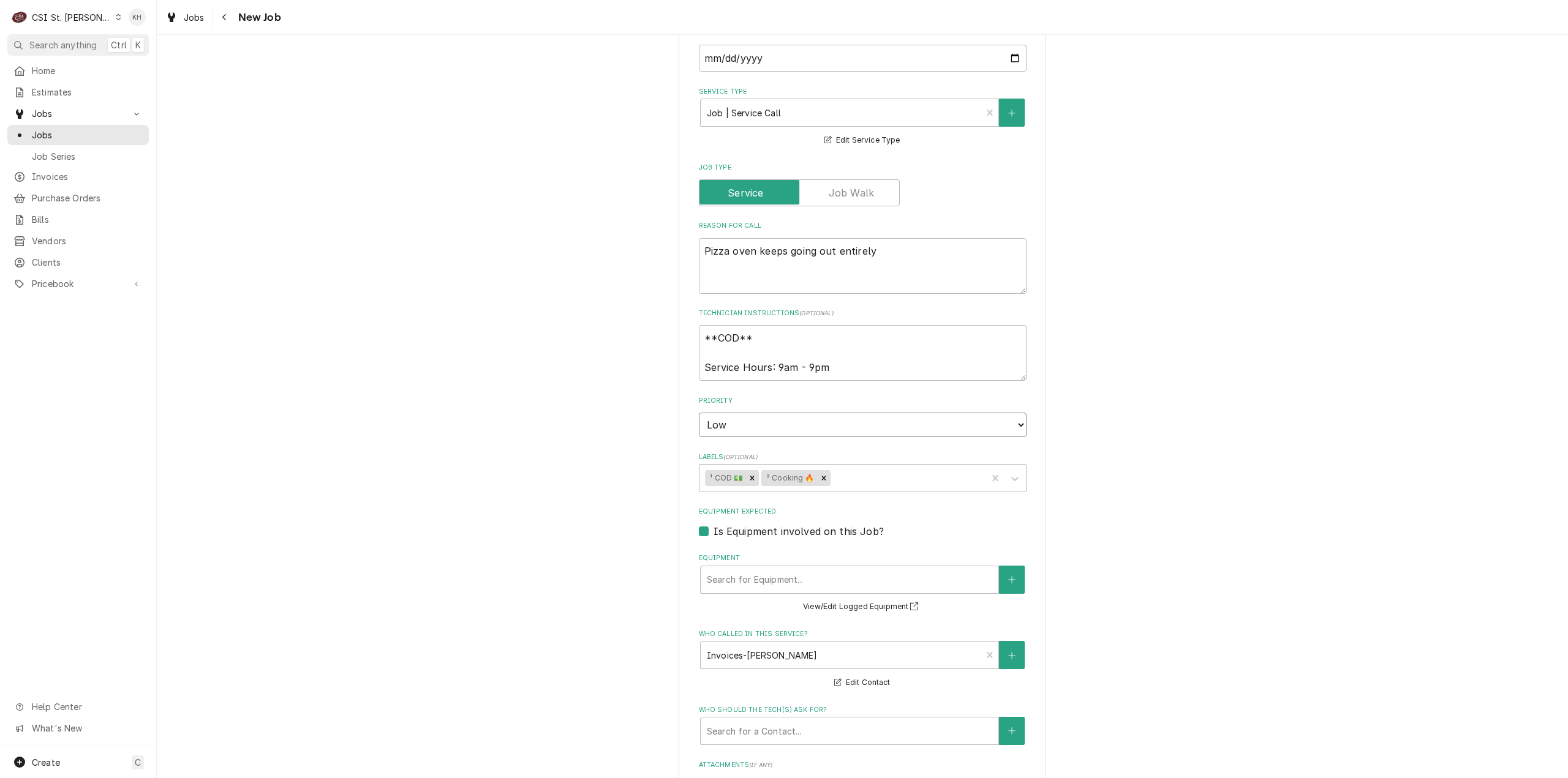
click at [699, 413] on select "No Priority Urgent High Medium Low" at bounding box center [862, 425] width 328 height 25
click at [792, 586] on div "Equipment" at bounding box center [849, 580] width 286 height 22
click at [999, 581] on button "Equipment" at bounding box center [1012, 580] width 26 height 28
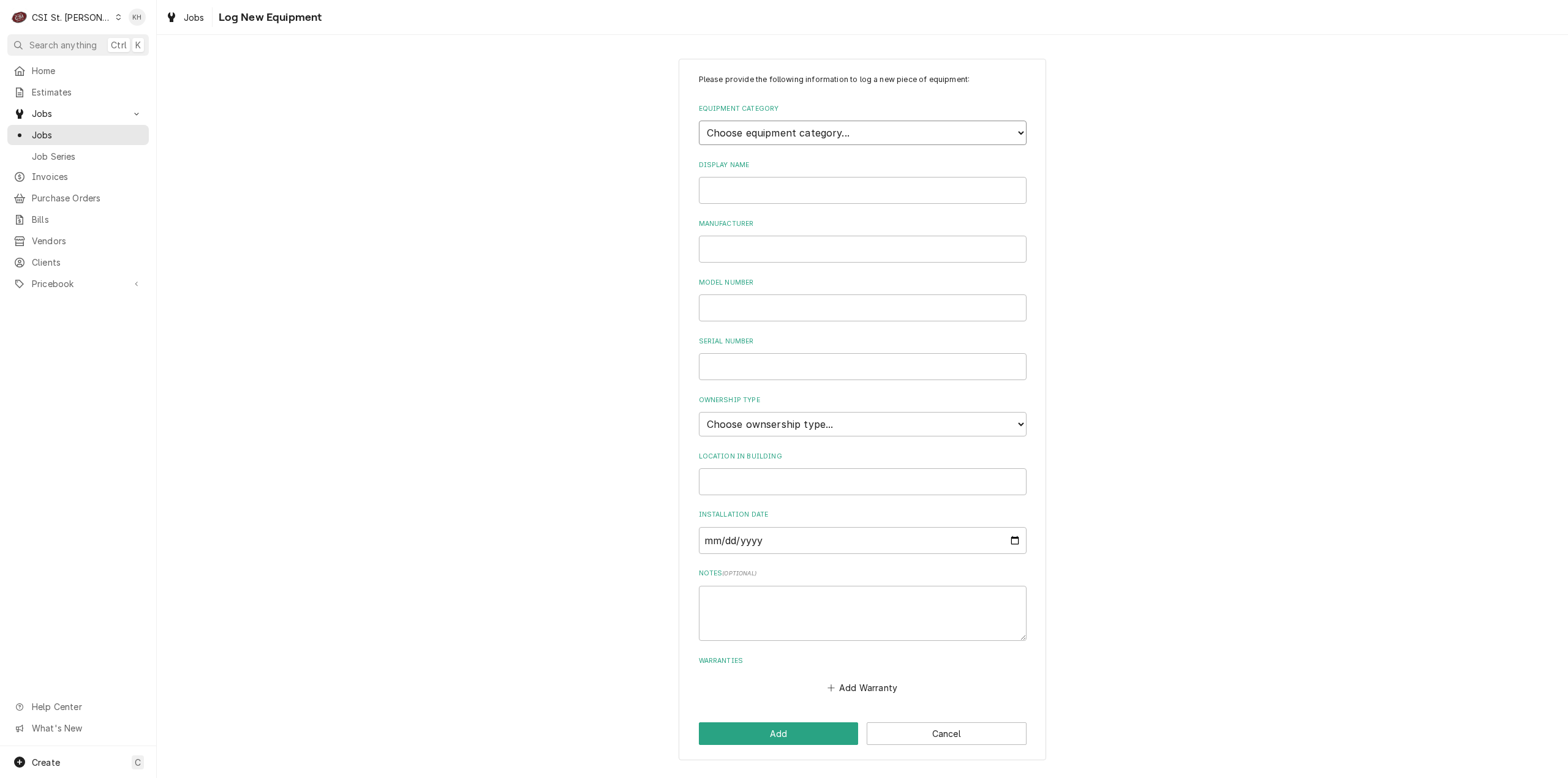
click at [752, 133] on select "Choose equipment category... Cooking Equipment Fryers Ice Machines Ovens and Ra…" at bounding box center [862, 133] width 328 height 25
click at [699, 121] on select "Choose equipment category... Cooking Equipment Fryers Ice Machines Ovens and Ra…" at bounding box center [862, 133] width 328 height 25
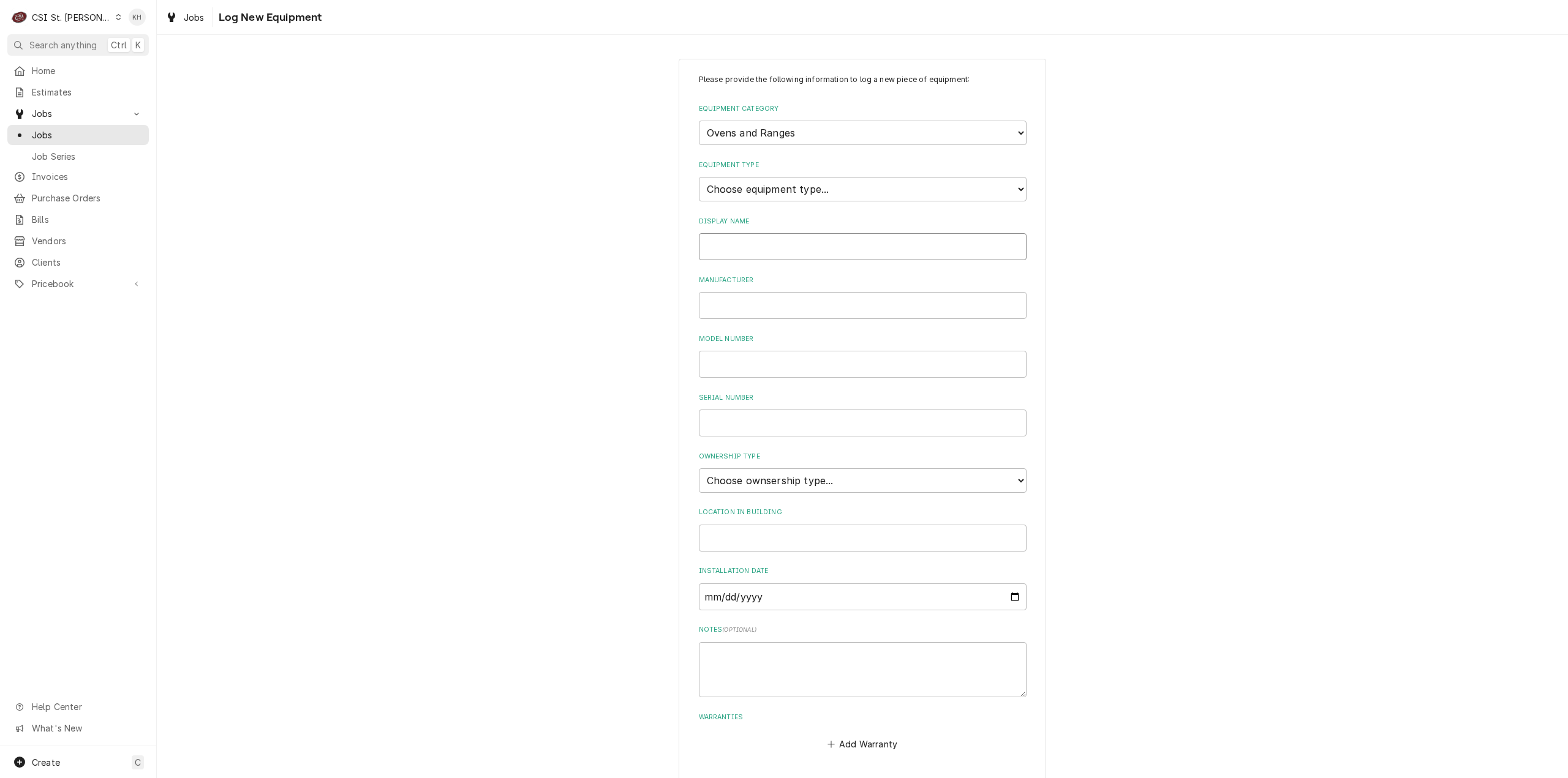
click at [767, 254] on input "Display Name" at bounding box center [862, 247] width 328 height 27
click at [780, 304] on input "Manufacturer" at bounding box center [862, 305] width 328 height 27
click at [850, 476] on select "Choose ownsership type... Unknown Owned Leased Rented" at bounding box center [862, 480] width 328 height 25
click at [699, 468] on select "Choose ownsership type... Unknown Owned Leased Rented" at bounding box center [862, 480] width 328 height 25
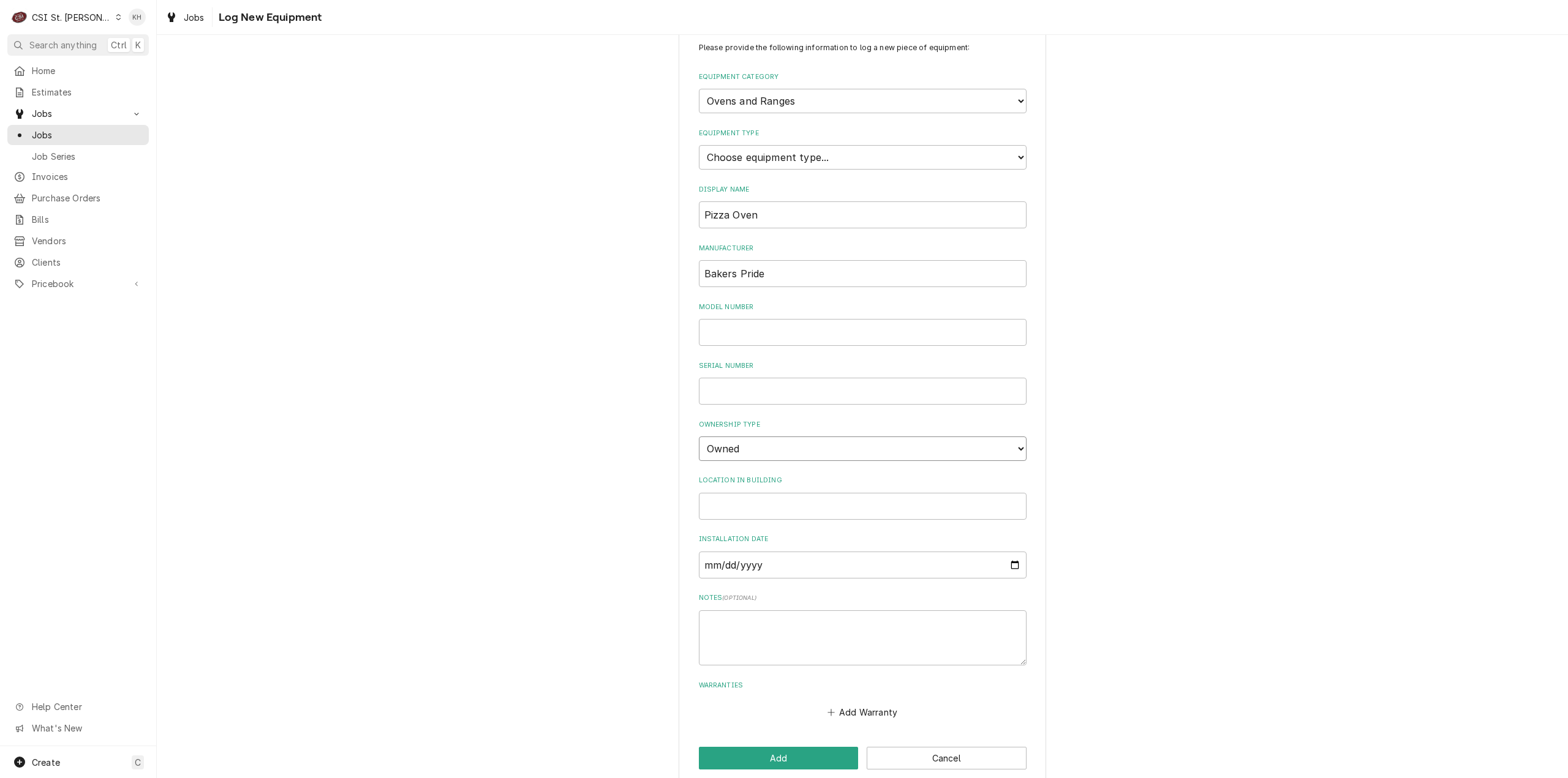
scroll to position [47, 0]
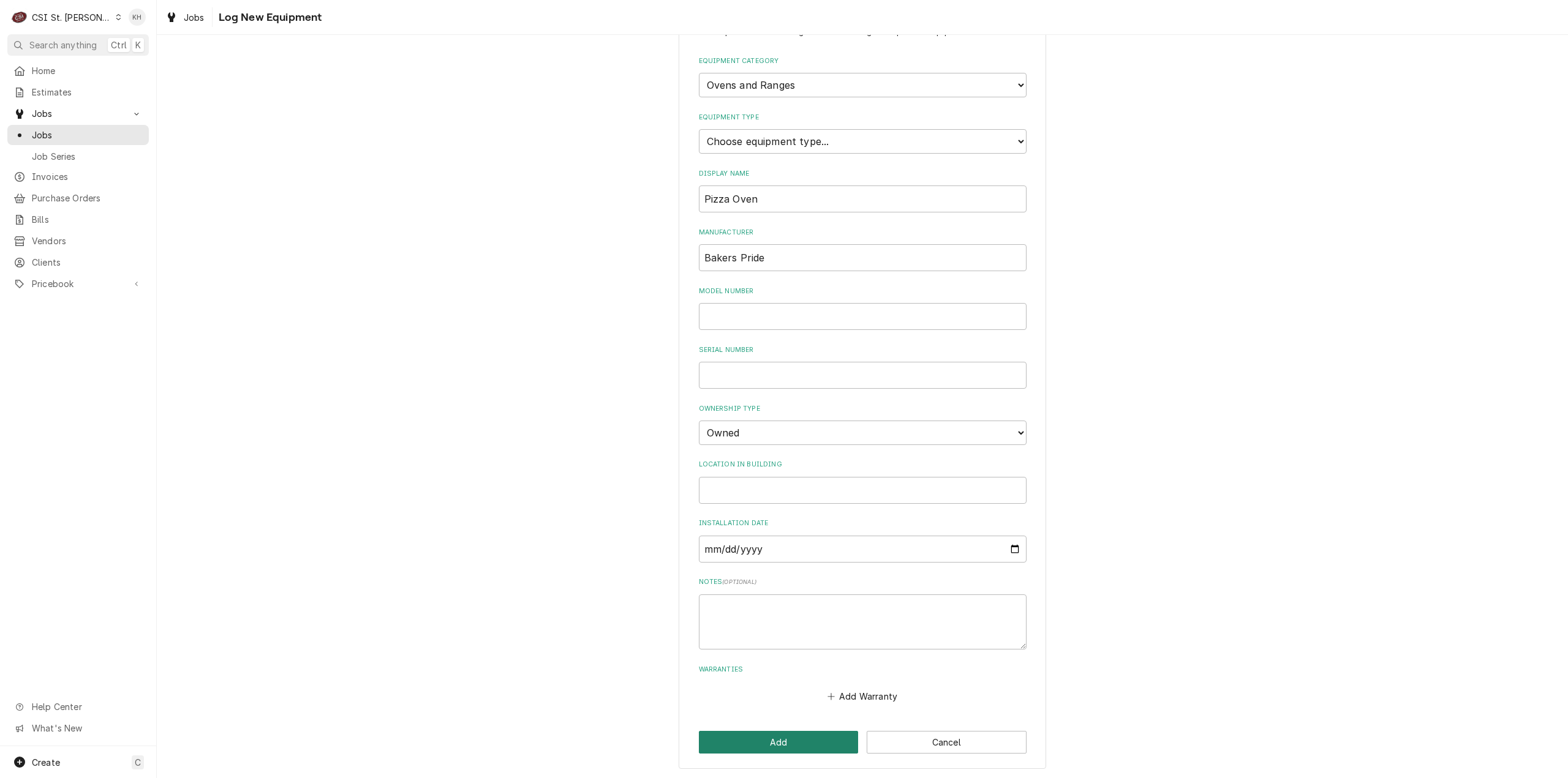
click at [790, 750] on button "Add" at bounding box center [778, 742] width 160 height 23
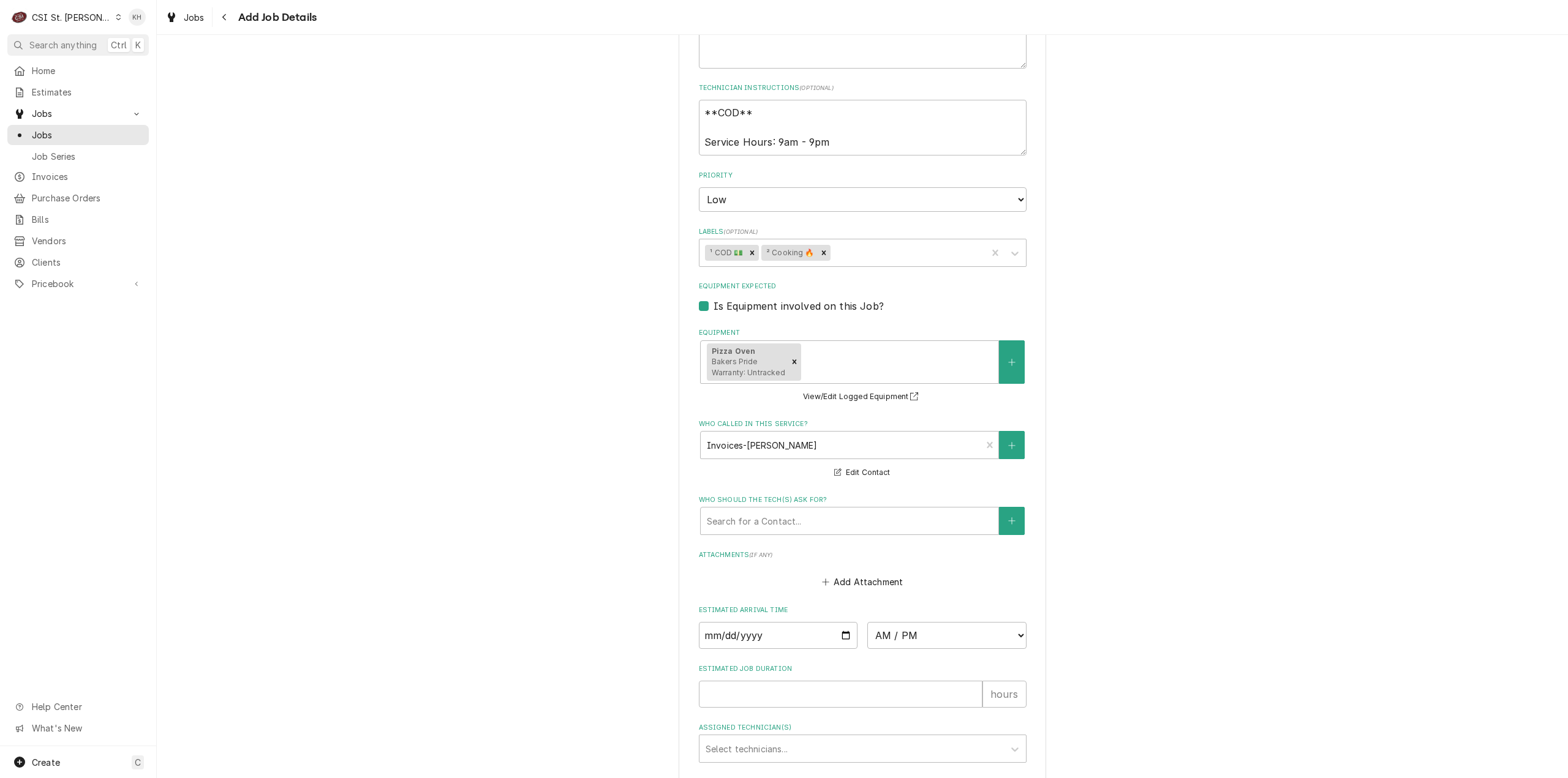
scroll to position [808, 0]
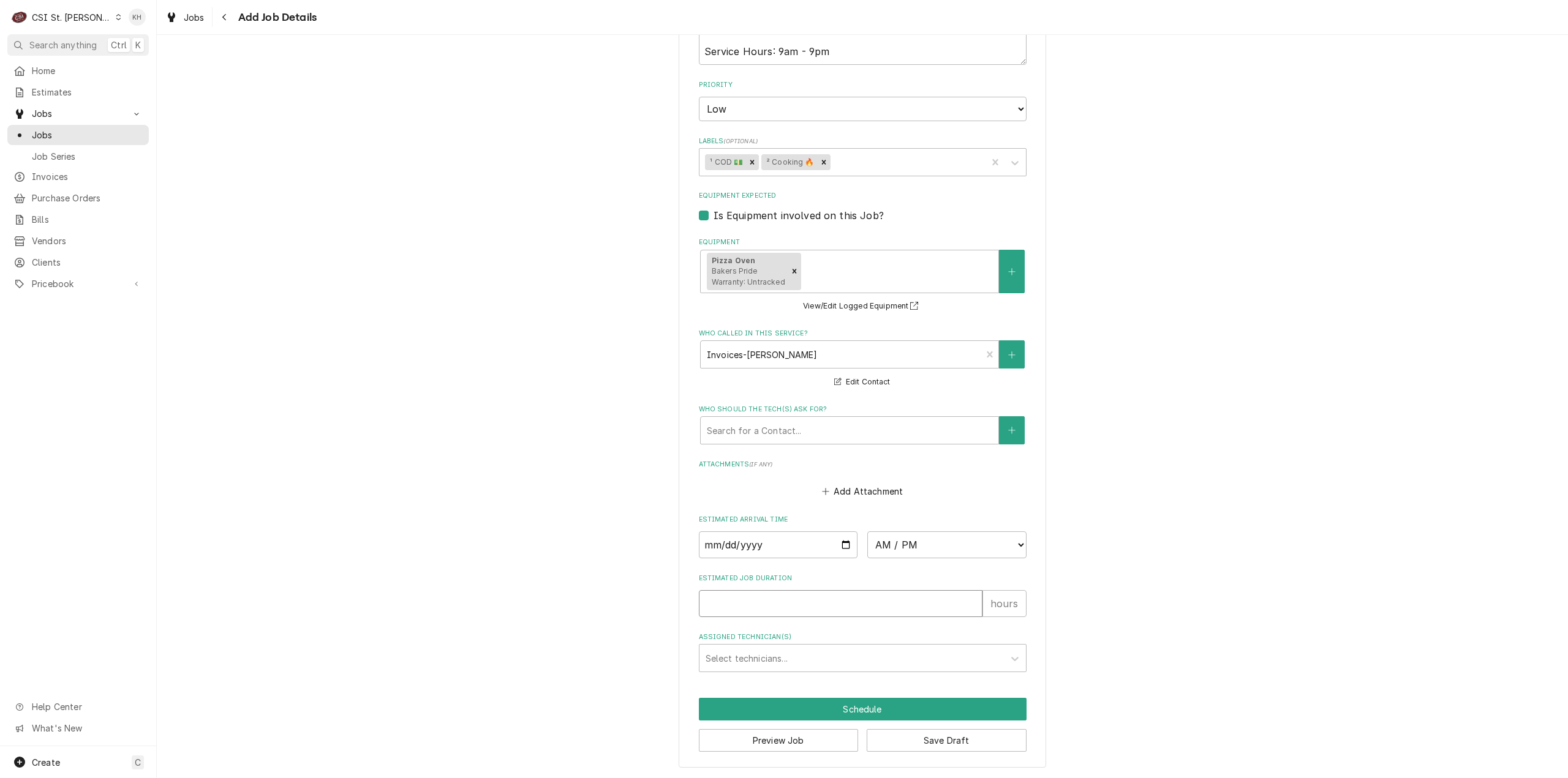
click at [800, 607] on input "Estimated Job Duration" at bounding box center [840, 603] width 283 height 27
click at [809, 740] on button "Preview Job" at bounding box center [778, 740] width 160 height 23
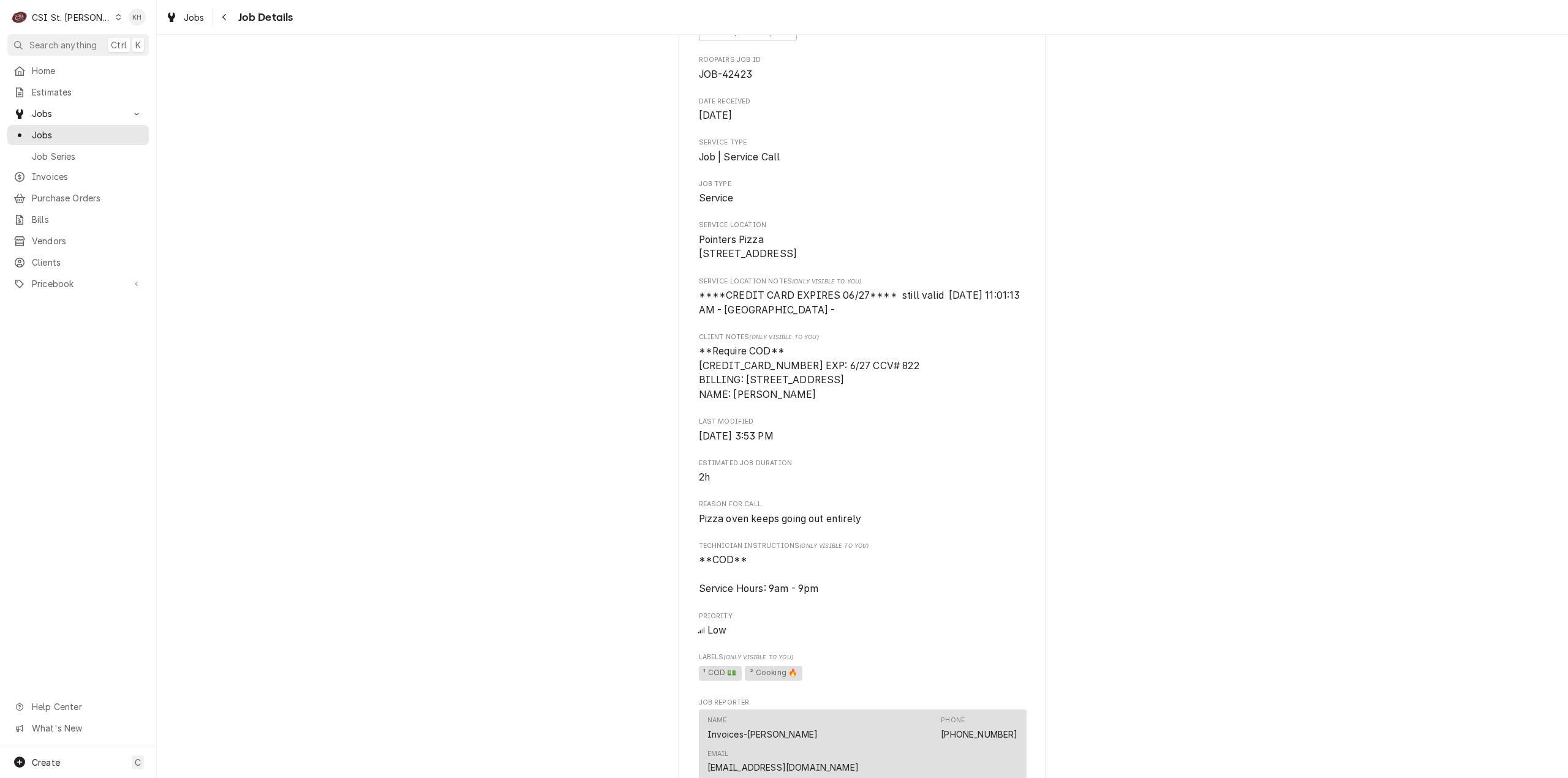
scroll to position [429, 0]
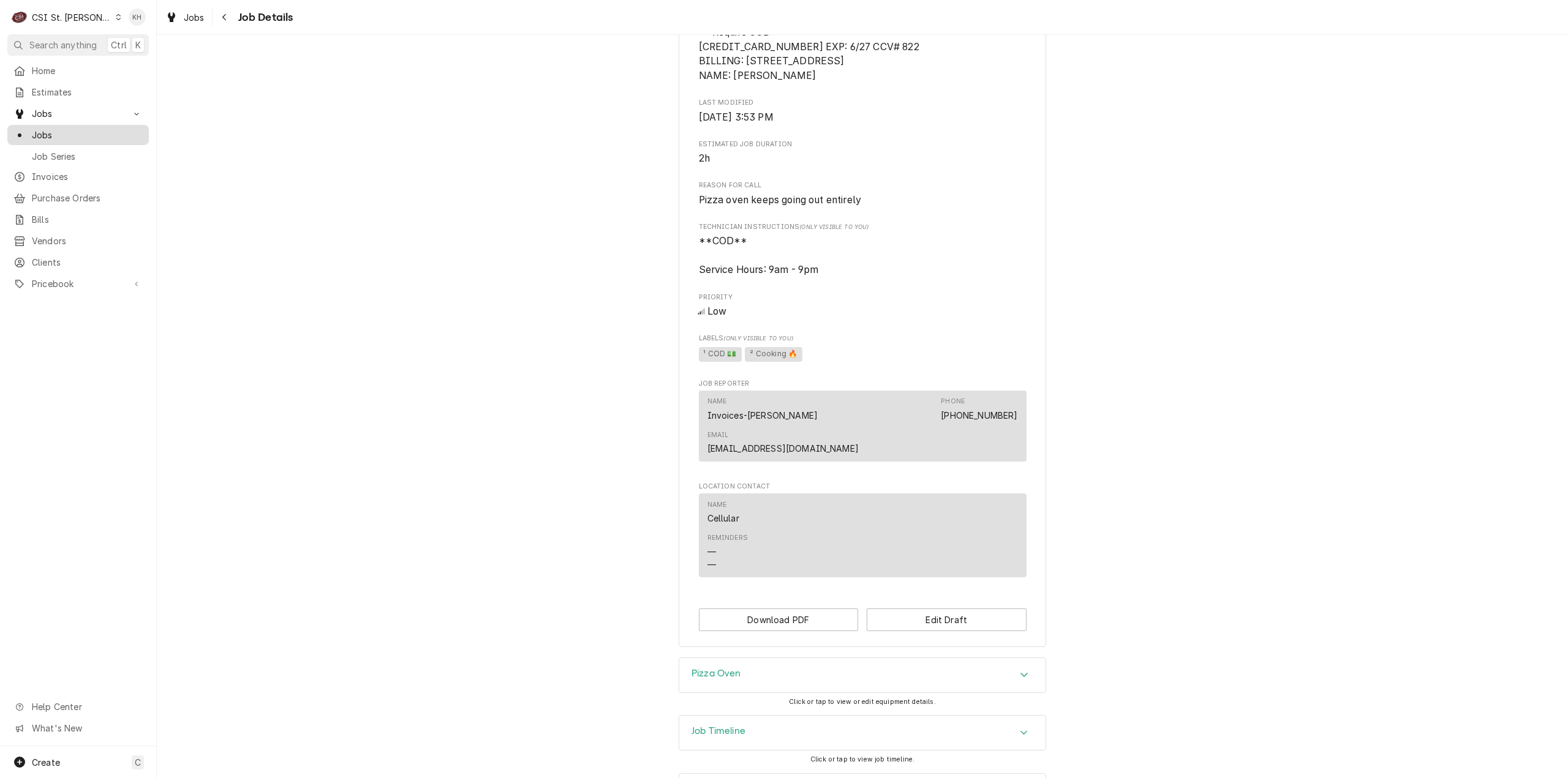
click at [55, 129] on span "Jobs" at bounding box center [87, 135] width 111 height 13
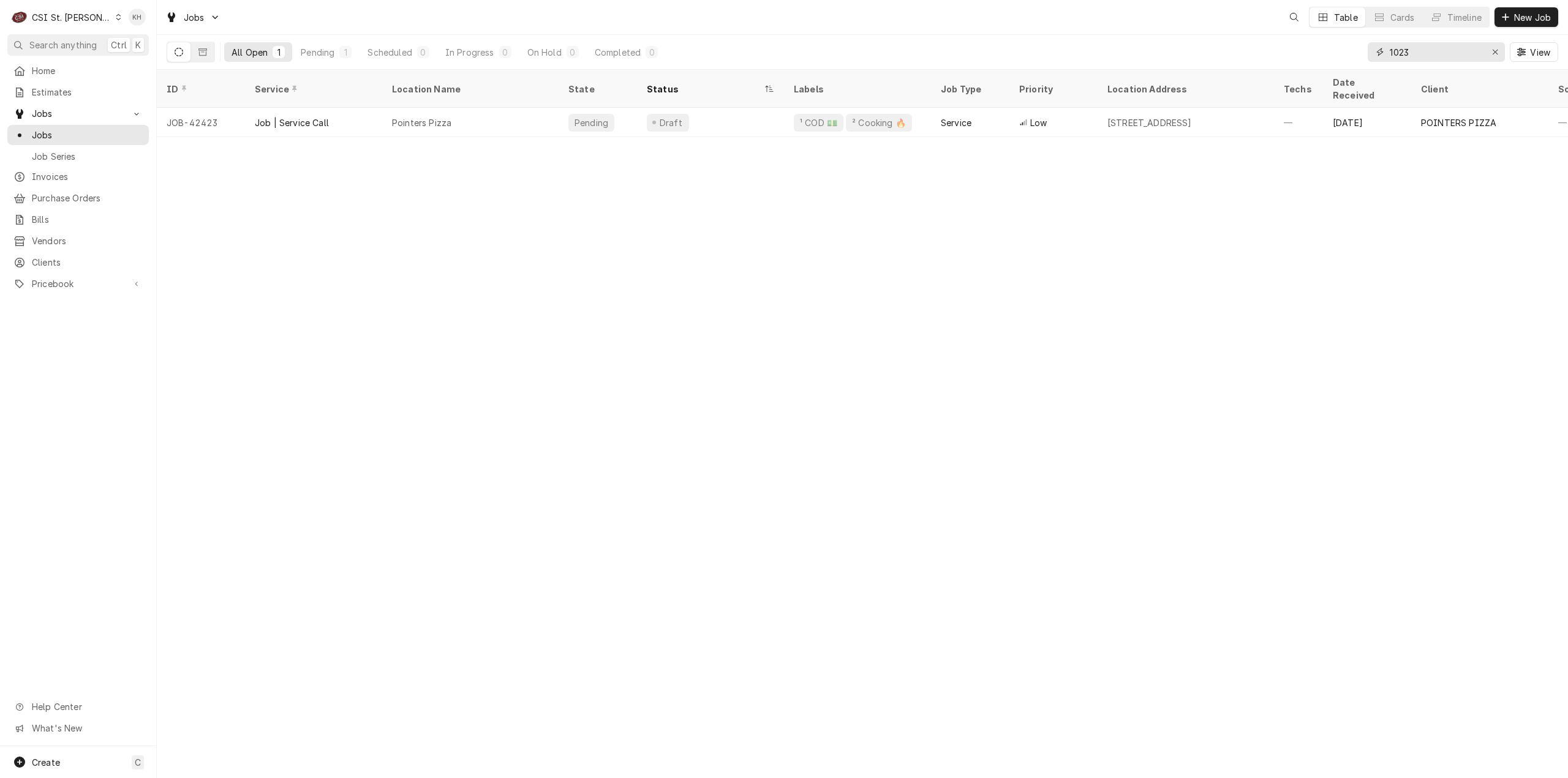
drag, startPoint x: 1441, startPoint y: 60, endPoint x: 1362, endPoint y: 51, distance: 79.5
click at [1362, 51] on div "All Open 1 Pending 1 Scheduled 0 In Progress 0 On Hold 0 Completed 0 1023 View" at bounding box center [862, 51] width 1392 height 34
type input "9621 [GEOGRAPHIC_DATA]"
click at [203, 55] on icon "Dynamic Content Wrapper" at bounding box center [203, 51] width 9 height 7
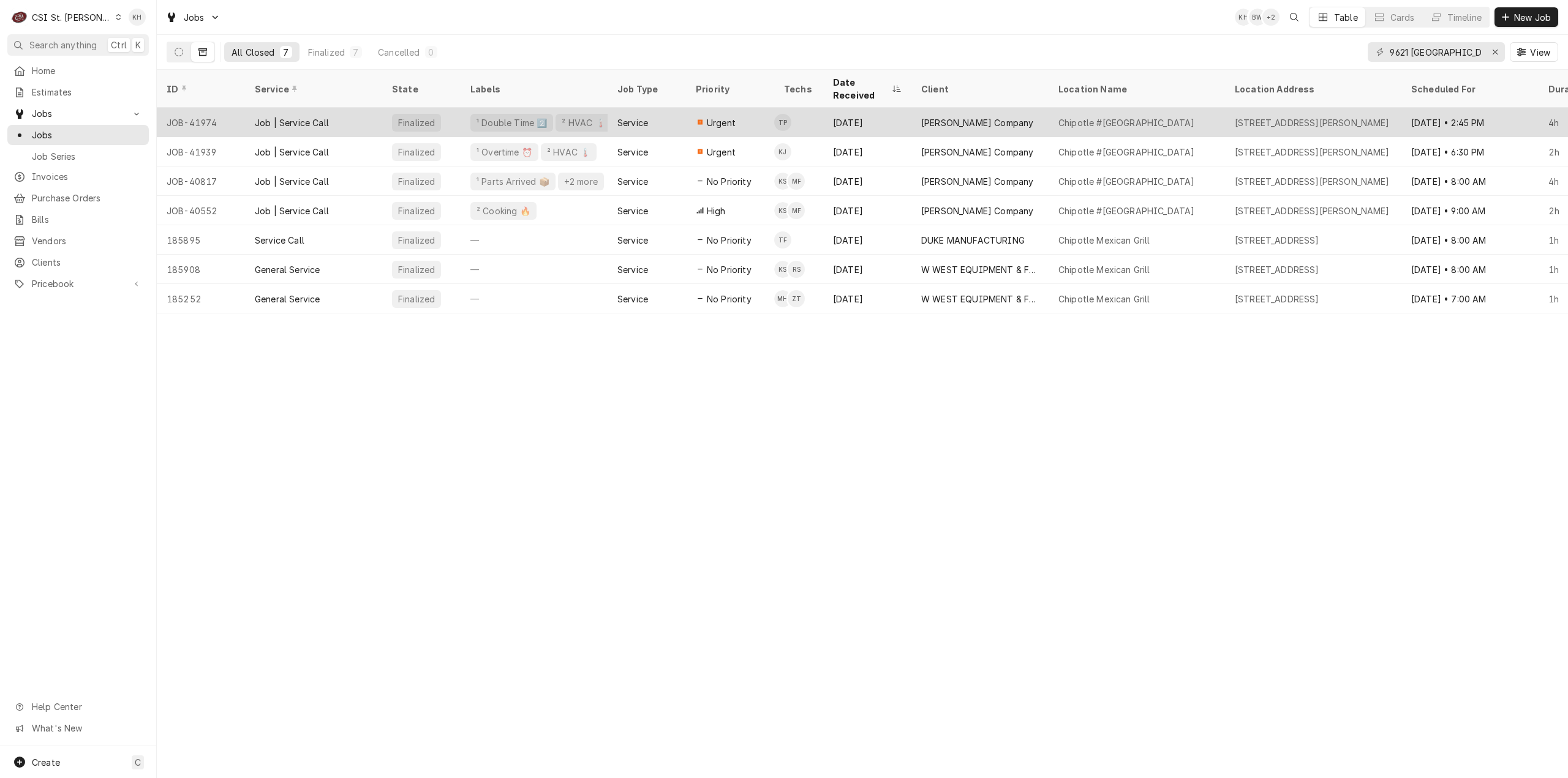
click at [641, 116] on div "Service" at bounding box center [632, 123] width 31 height 13
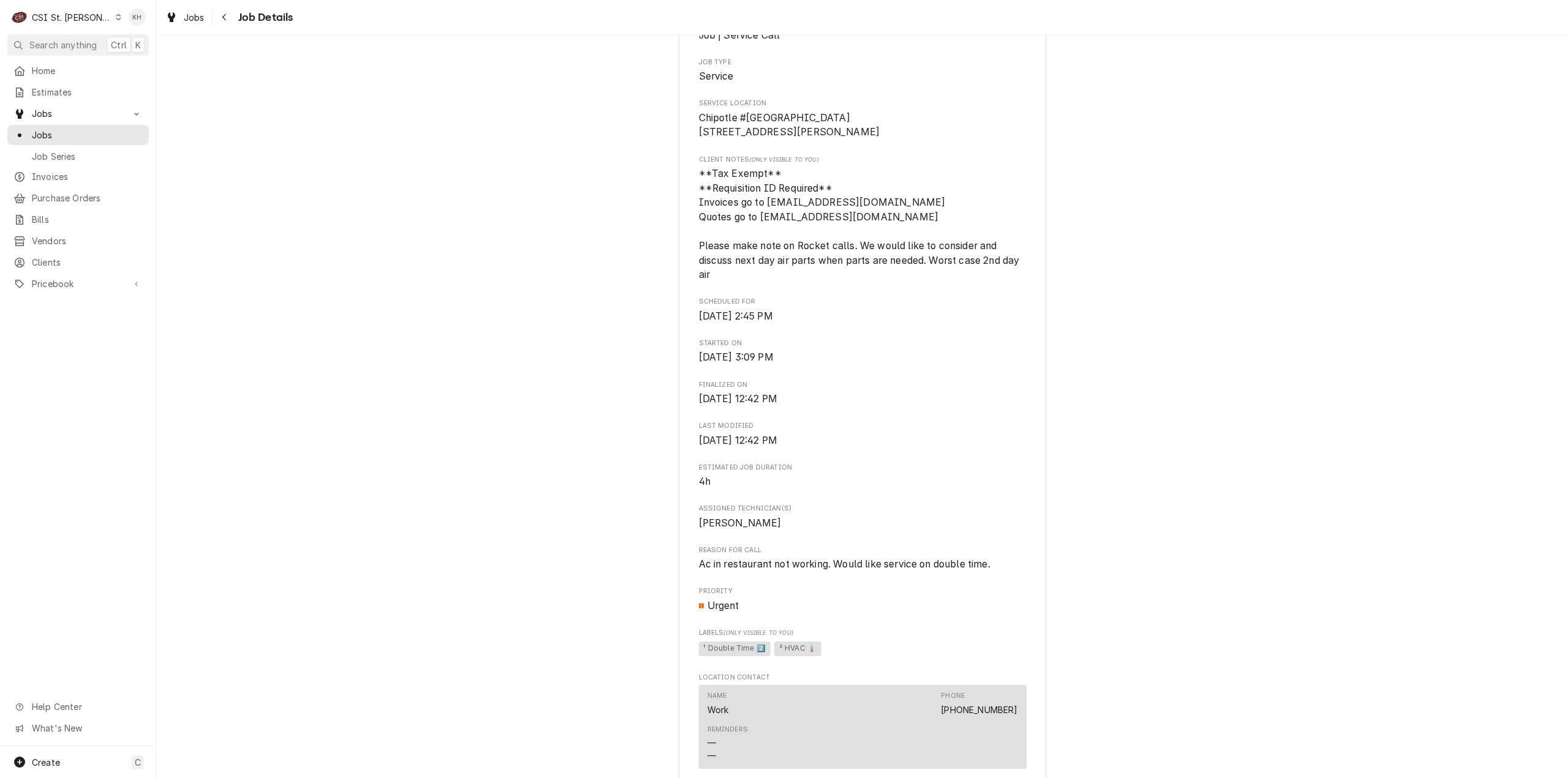
scroll to position [429, 0]
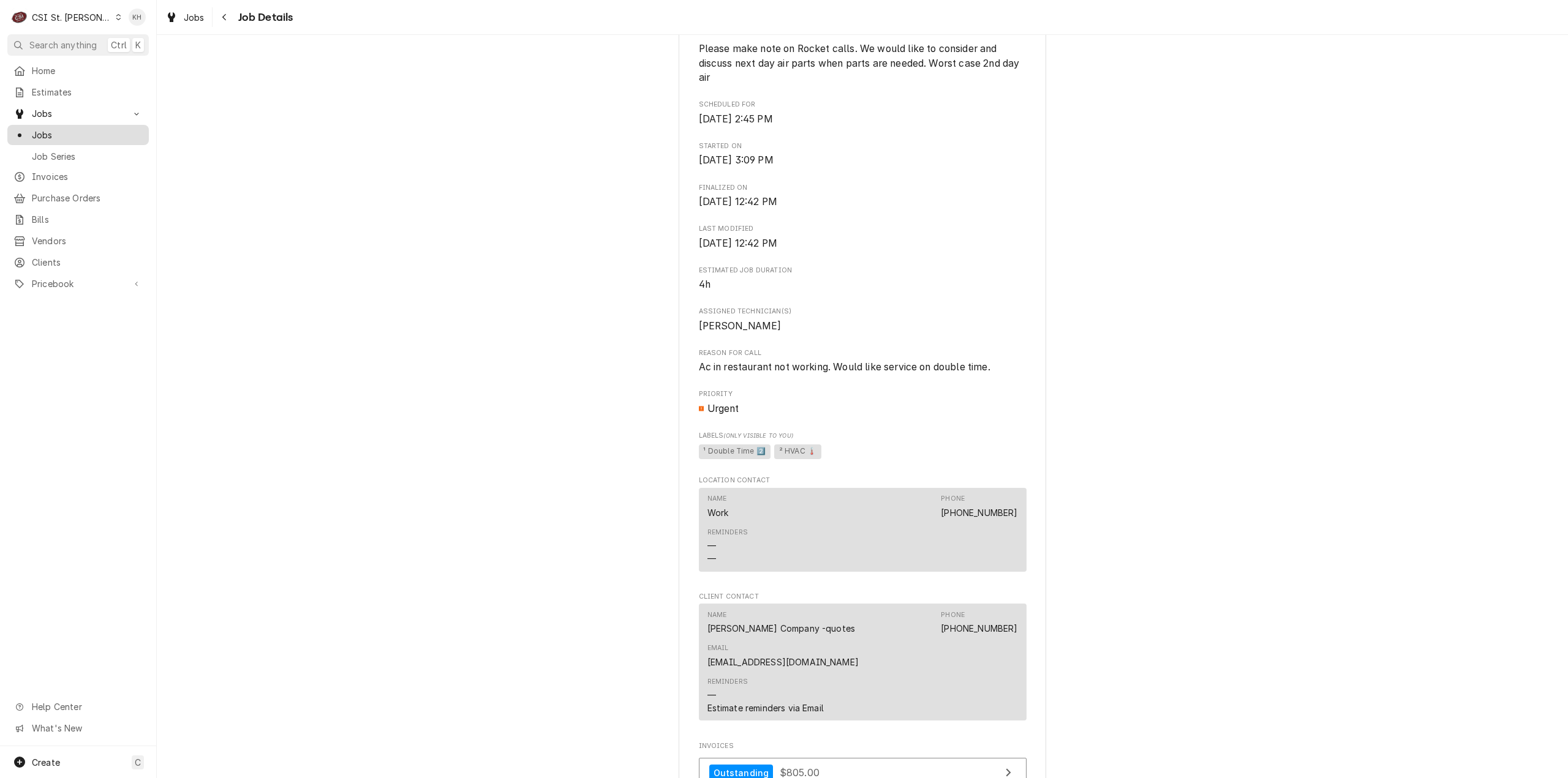
click at [41, 130] on span "Jobs" at bounding box center [87, 135] width 111 height 13
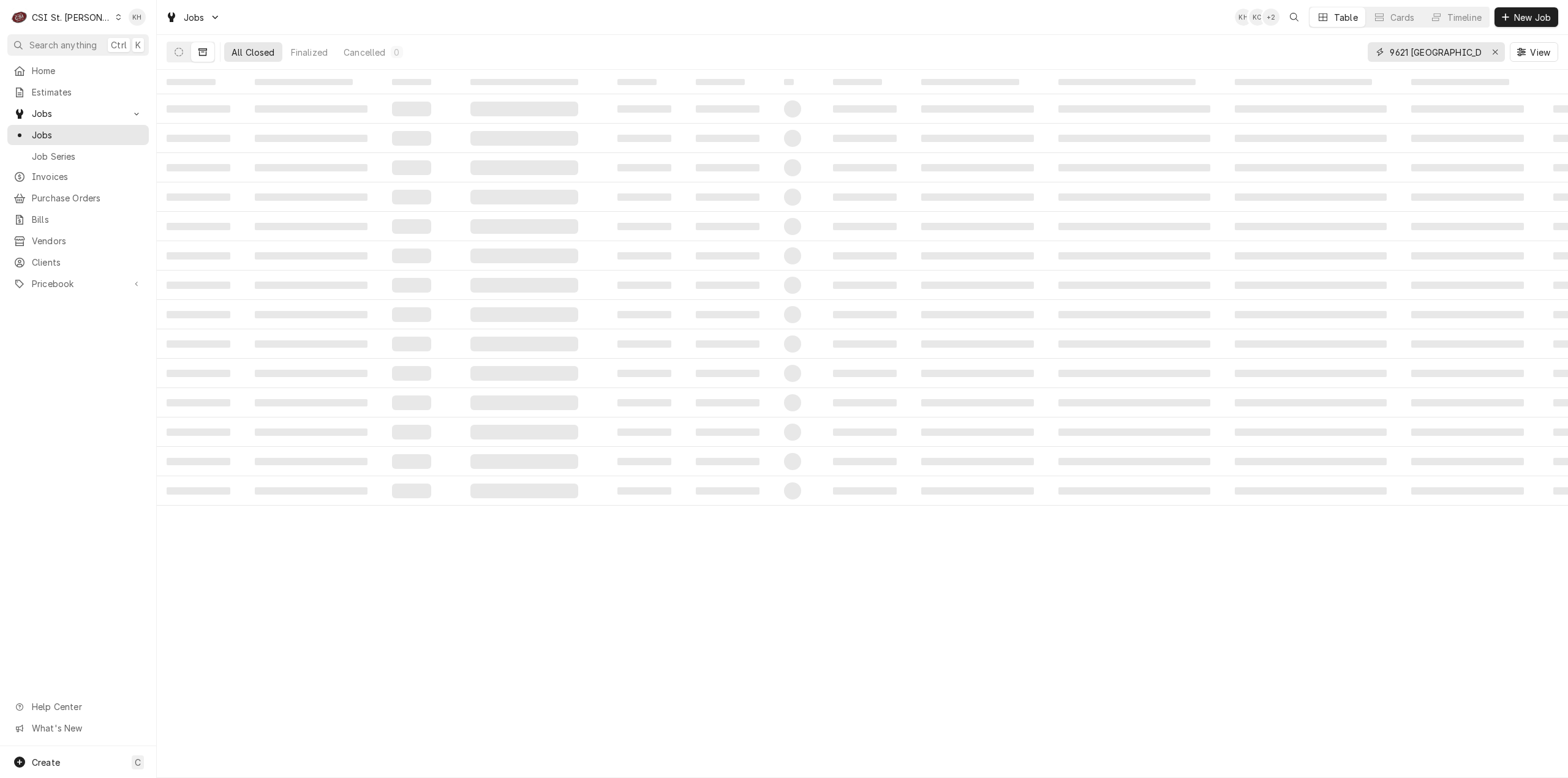
drag, startPoint x: 1466, startPoint y: 51, endPoint x: 1320, endPoint y: 42, distance: 146.3
click at [1320, 42] on div "All Closed Finalized Cancelled 0 9621 [GEOGRAPHIC_DATA] View" at bounding box center [862, 51] width 1392 height 34
paste input "00043144"
drag, startPoint x: 1406, startPoint y: 51, endPoint x: 1384, endPoint y: 49, distance: 22.1
click at [1384, 49] on div "00043144" at bounding box center [1436, 51] width 137 height 20
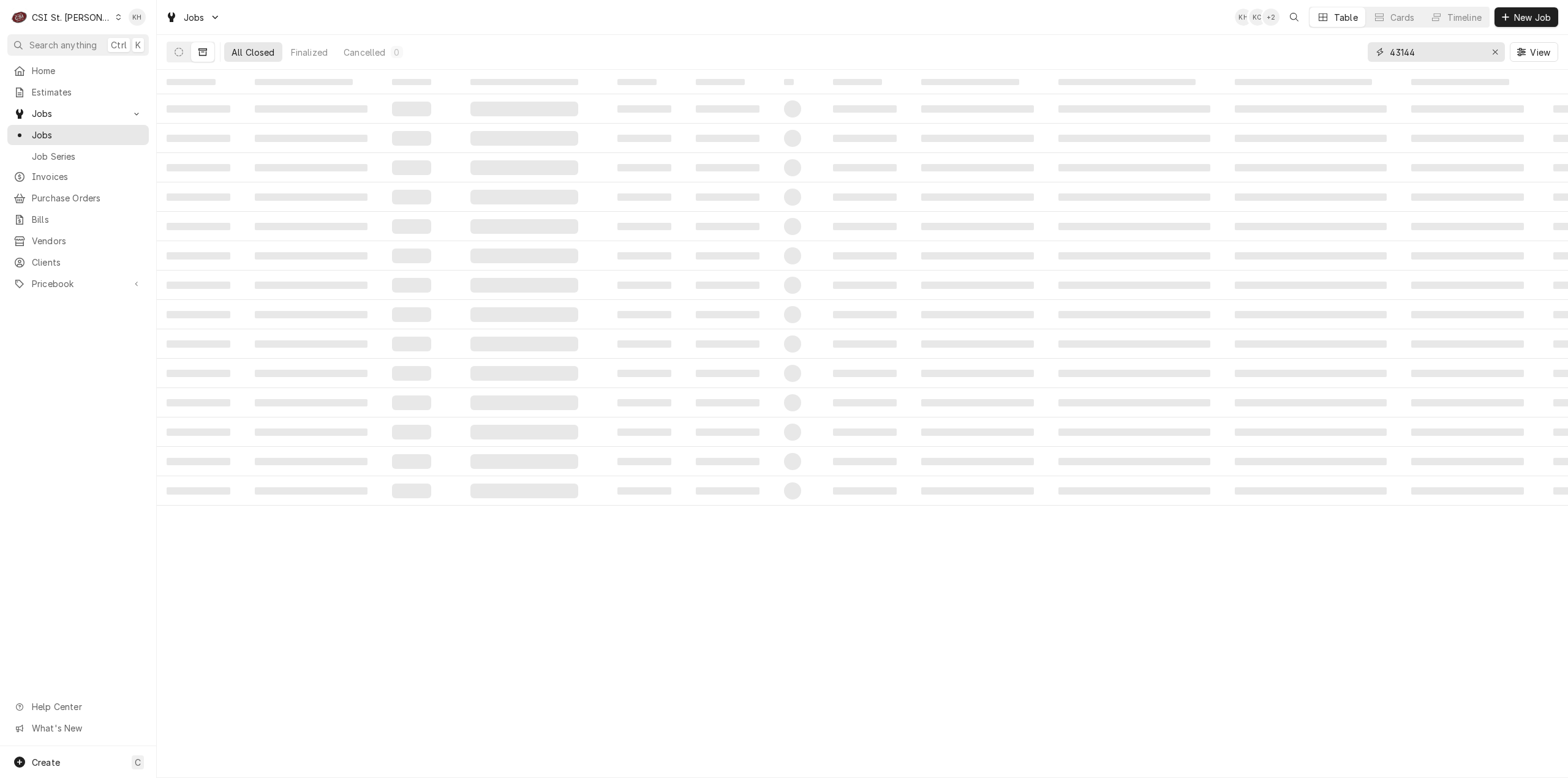
type input "43144"
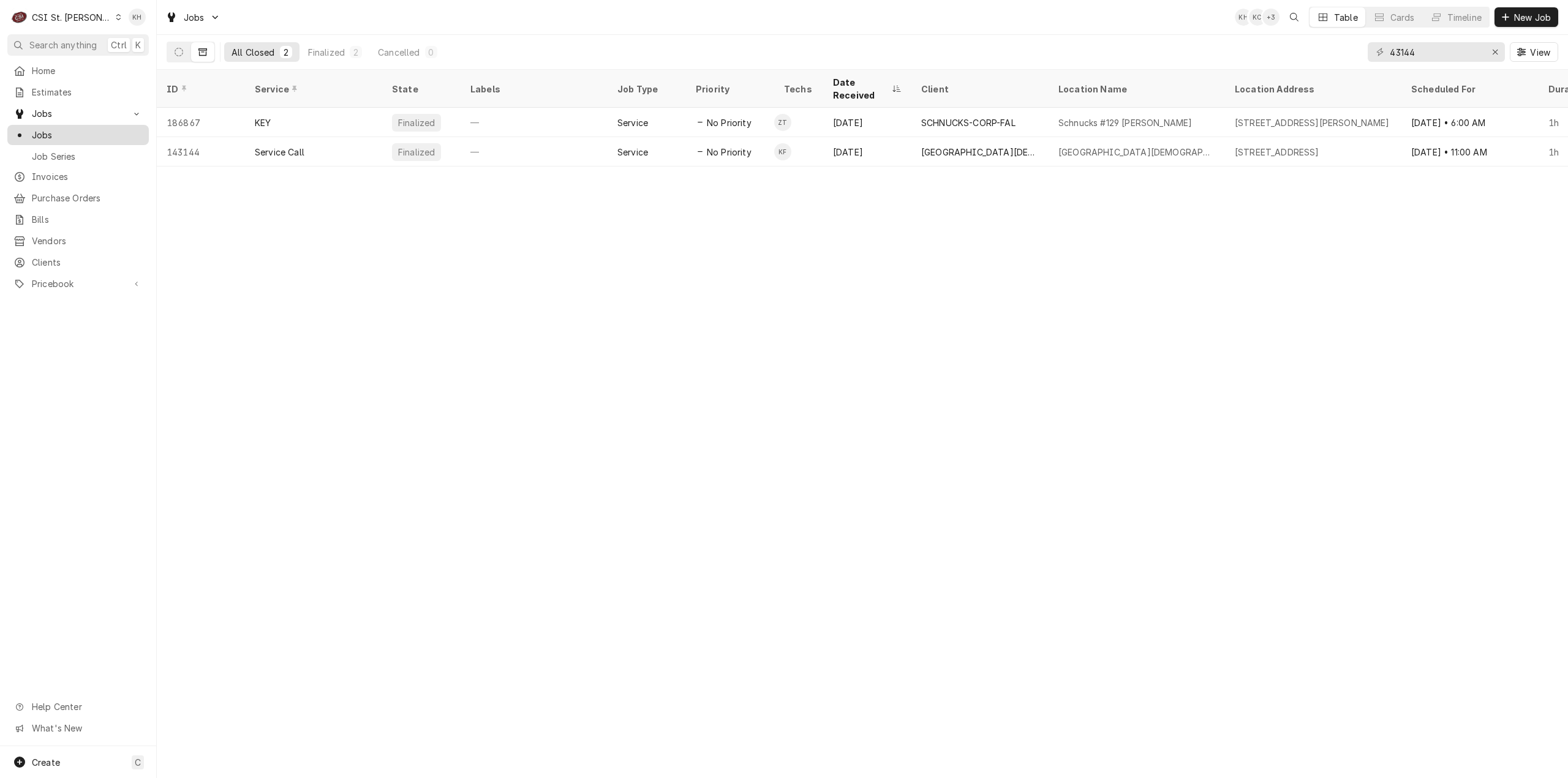
click at [74, 130] on span "Jobs" at bounding box center [87, 135] width 111 height 13
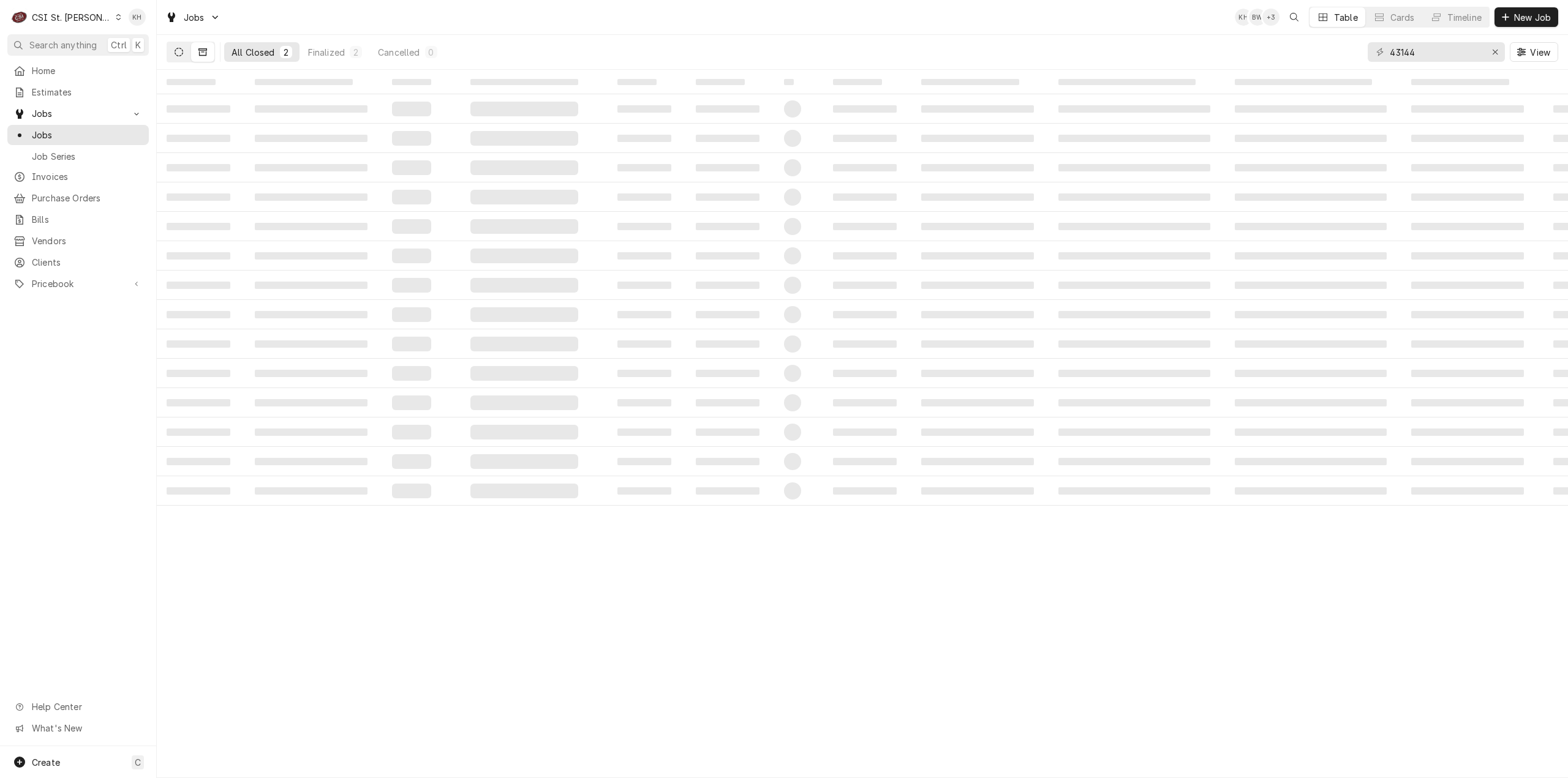
click at [183, 54] on button "Dynamic Content Wrapper" at bounding box center [178, 51] width 23 height 20
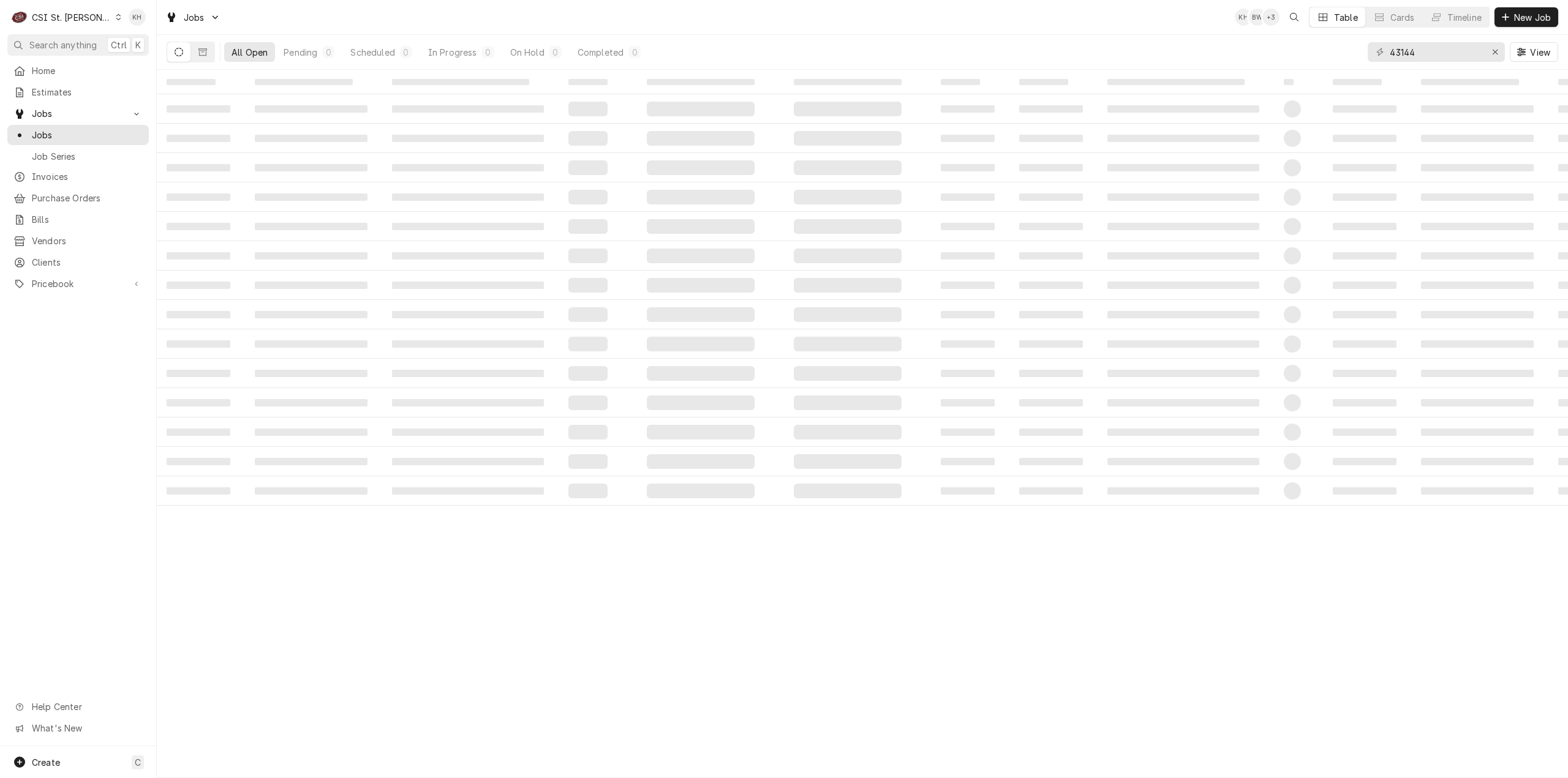
drag, startPoint x: 90, startPoint y: 41, endPoint x: 563, endPoint y: 166, distance: 489.2
click at [97, 42] on span "Search anything" at bounding box center [62, 45] width 67 height 13
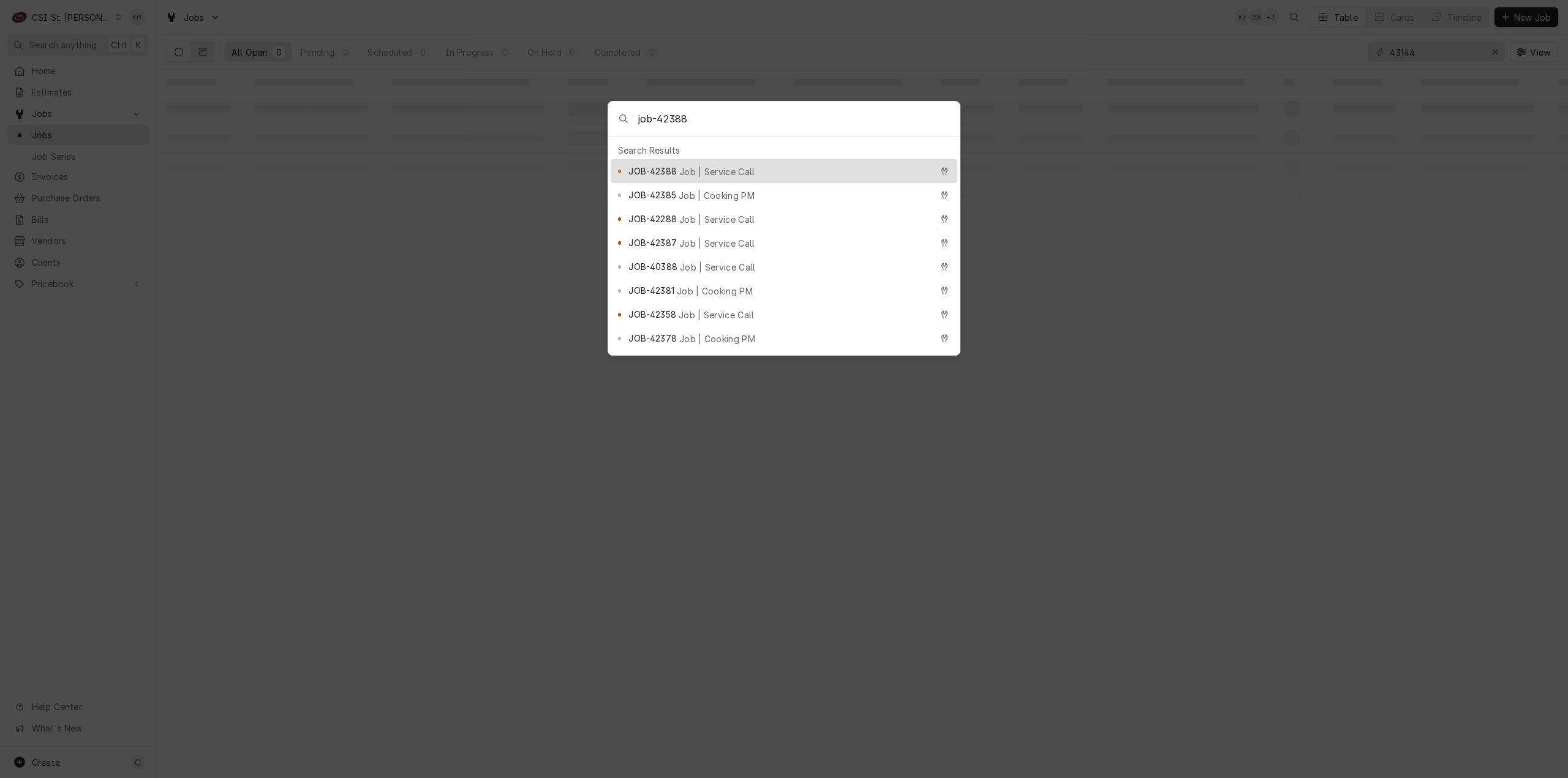
type input "job-42388"
click at [715, 168] on span "Job | Service Call" at bounding box center [718, 172] width 76 height 13
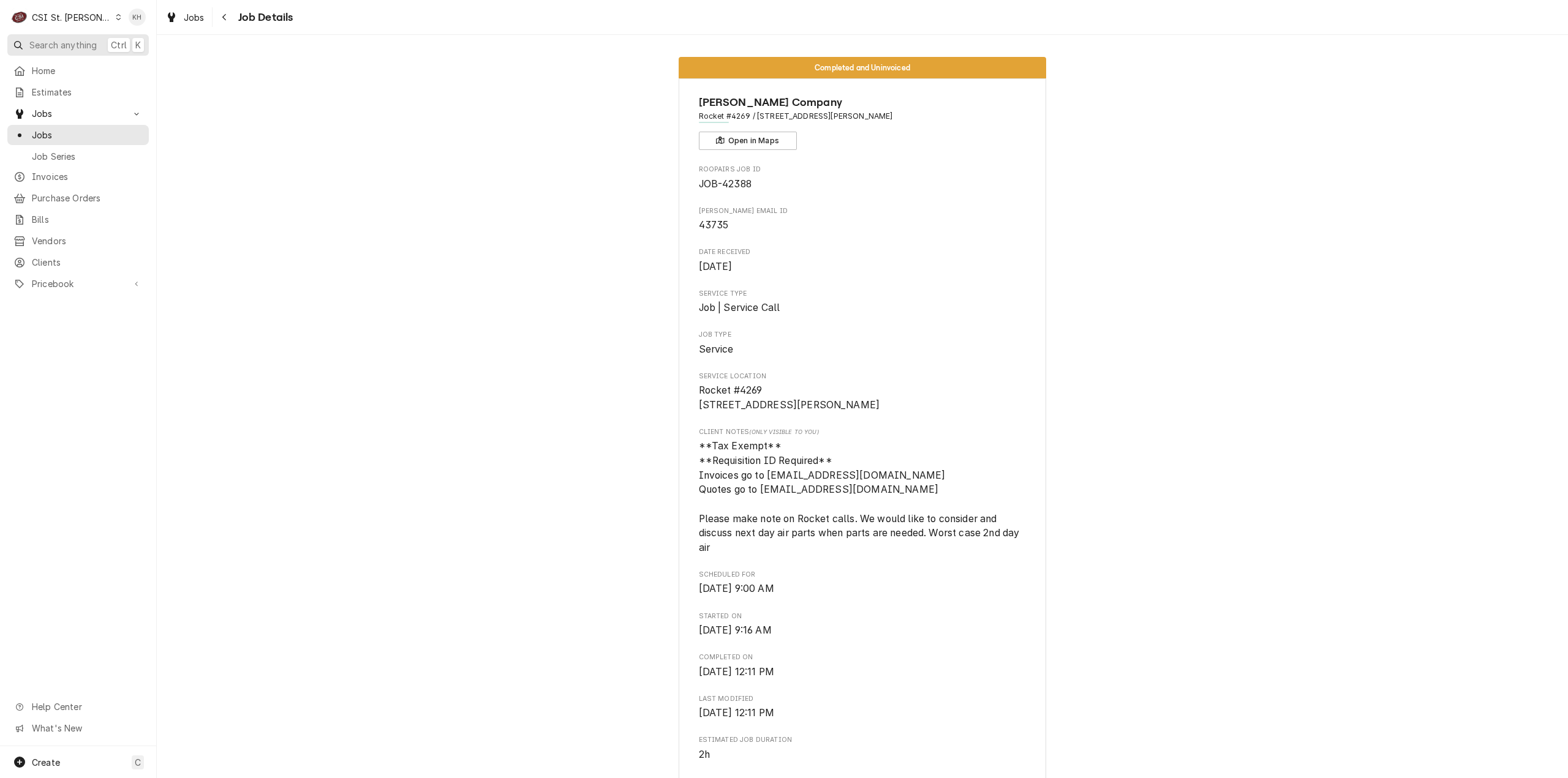
click at [60, 44] on span "Search anything" at bounding box center [62, 45] width 67 height 13
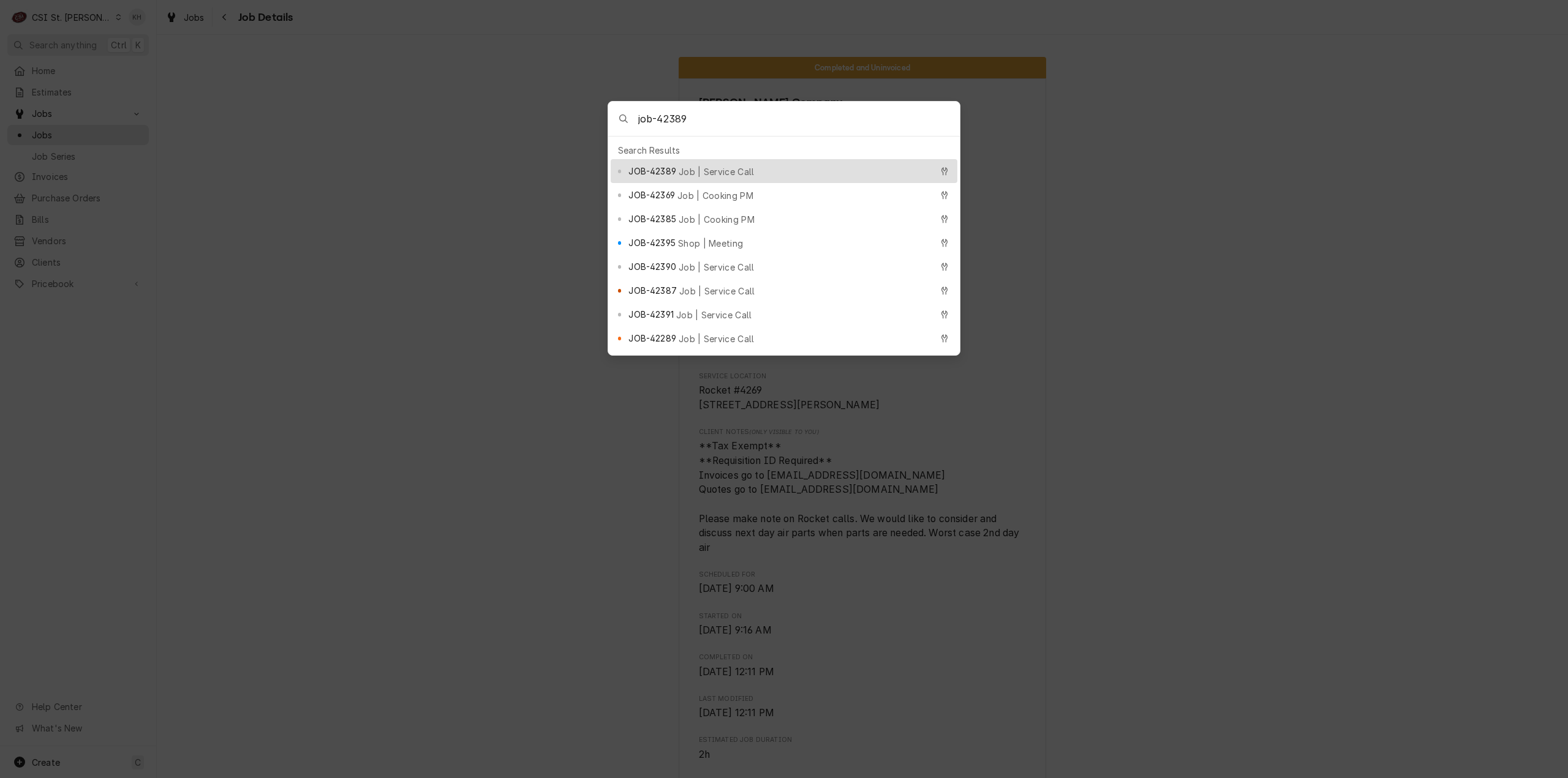
type input "job-42389"
drag, startPoint x: 699, startPoint y: 161, endPoint x: 1009, endPoint y: 211, distance: 314.0
click at [699, 164] on div "JOB-42389 Job | Service Call" at bounding box center [779, 171] width 302 height 14
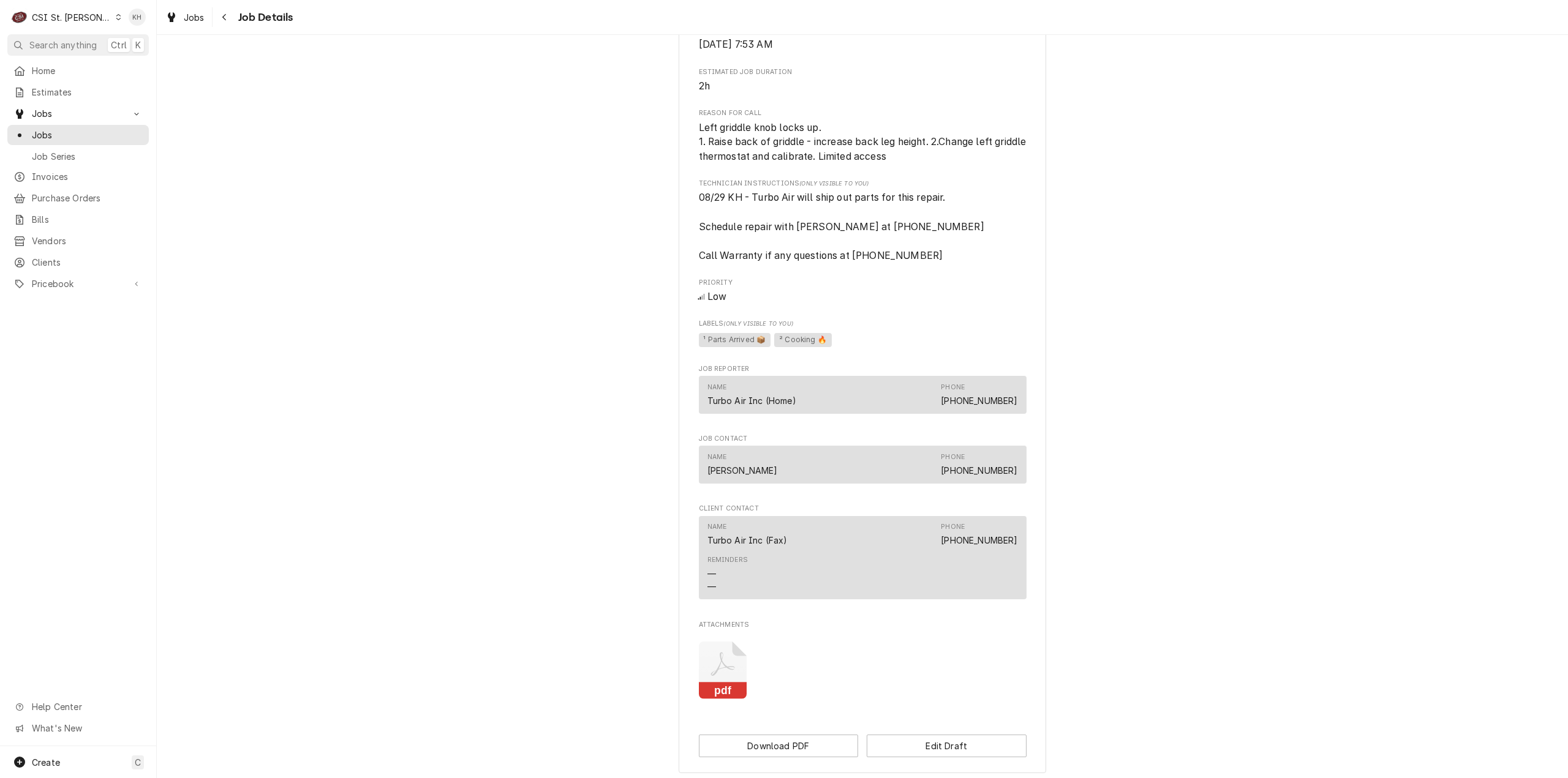
scroll to position [646, 0]
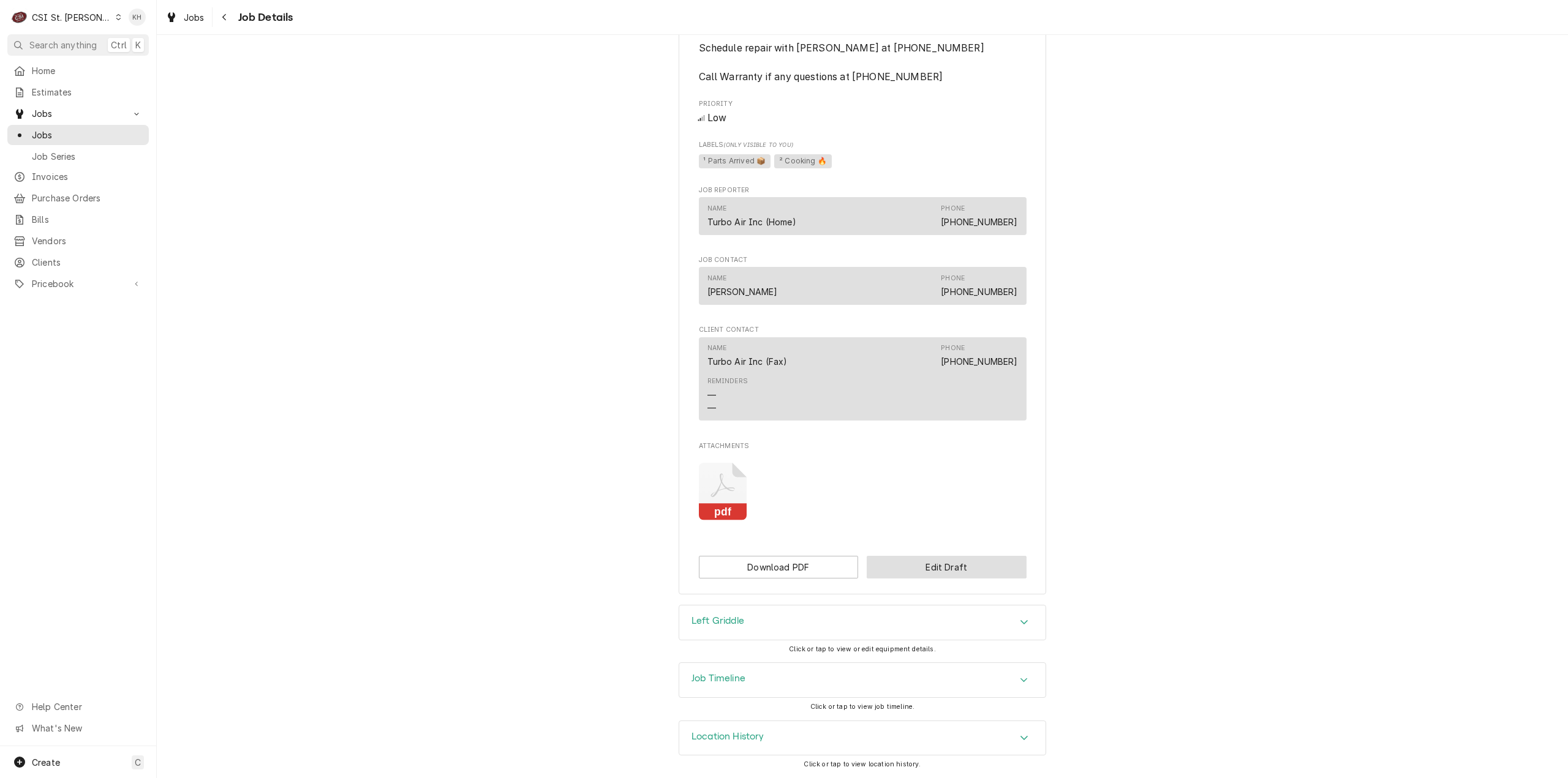
click at [920, 576] on button "Edit Draft" at bounding box center [946, 567] width 160 height 23
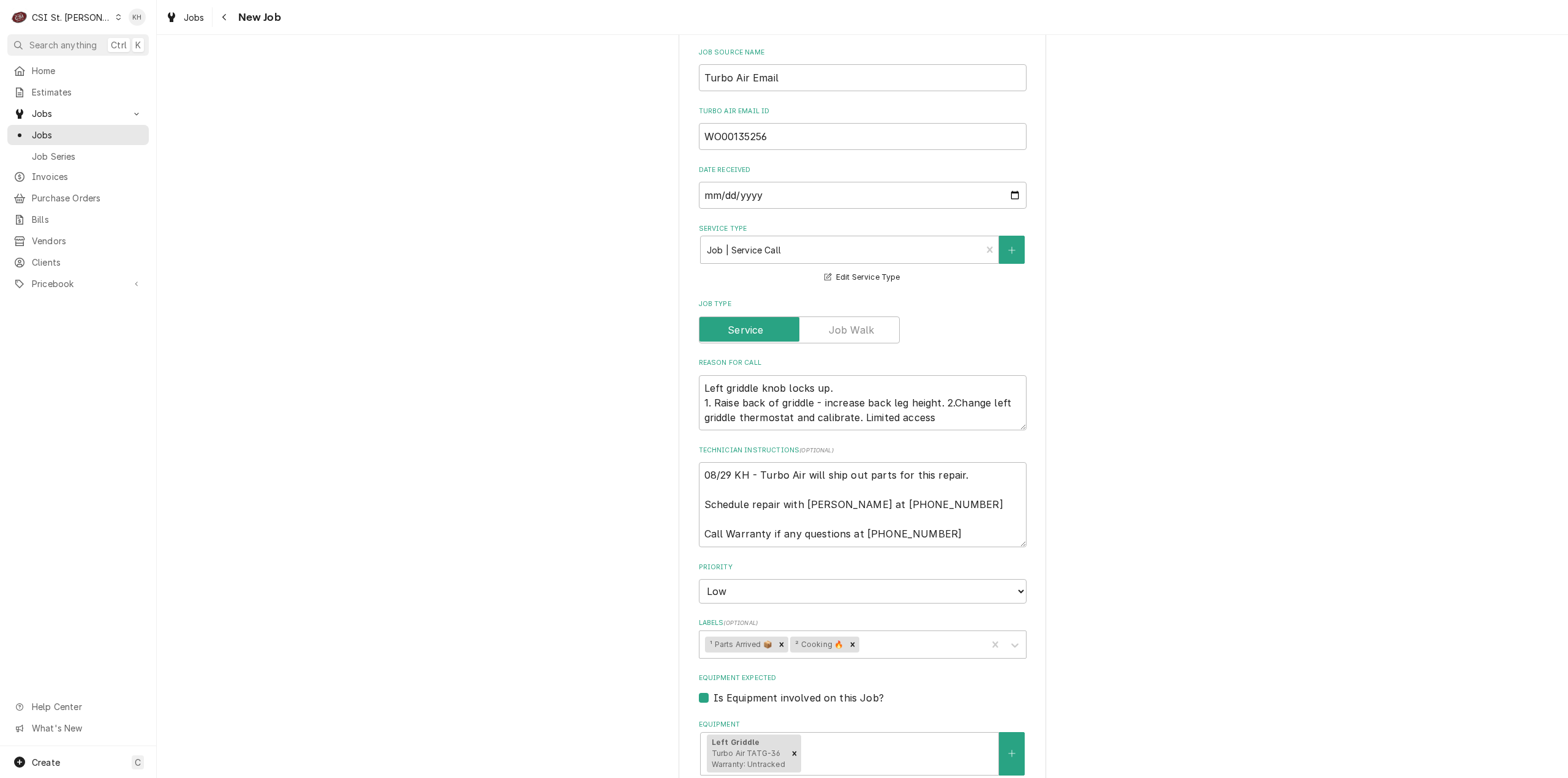
scroll to position [429, 0]
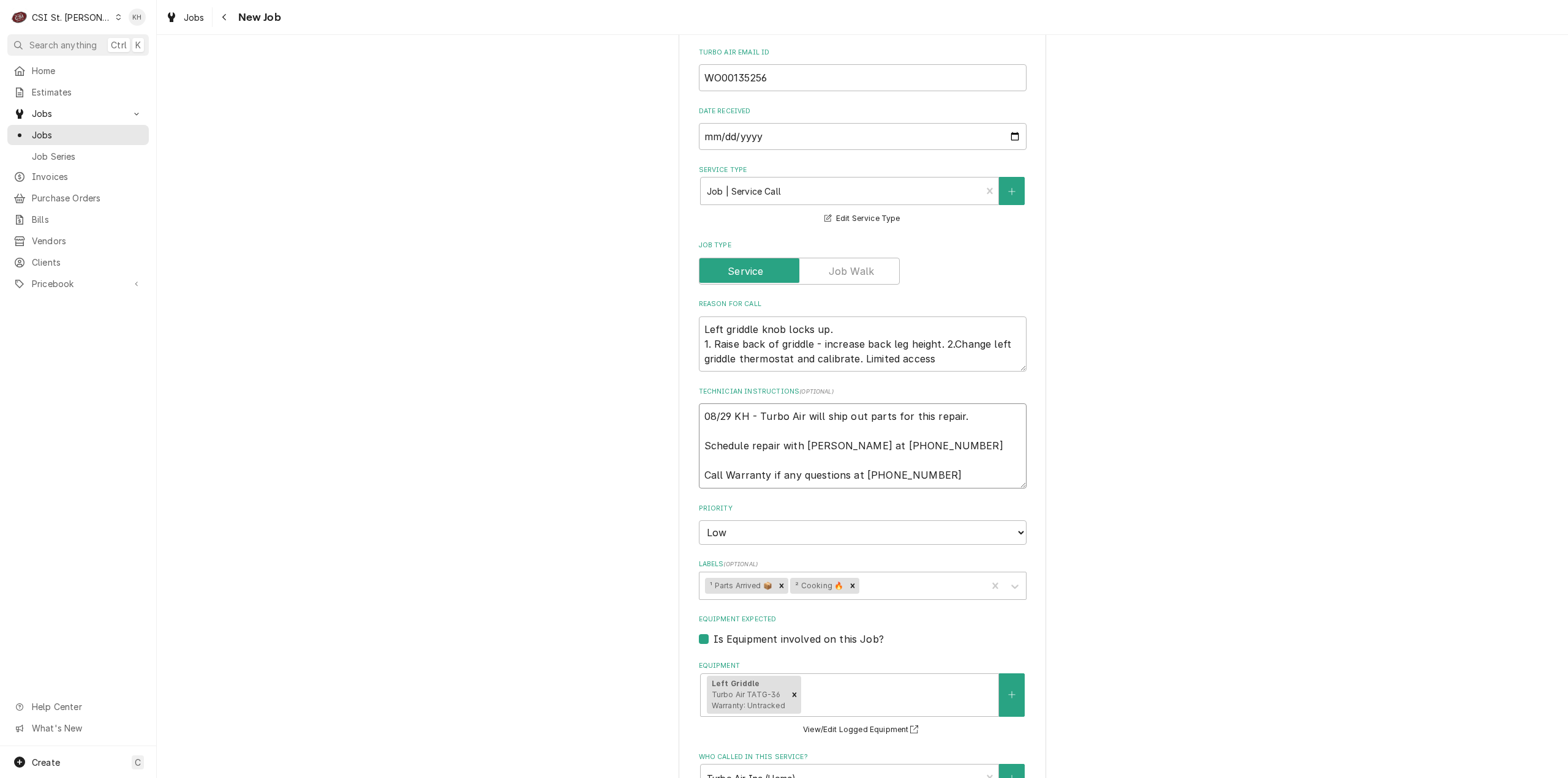
click at [699, 417] on textarea "08/29 KH - Turbo Air will ship out parts for this repair. Schedule repair with …" at bounding box center [862, 446] width 328 height 85
type textarea "x"
type textarea "08/29 KH - Turbo Air will ship out parts for this repair. Schedule repair with …"
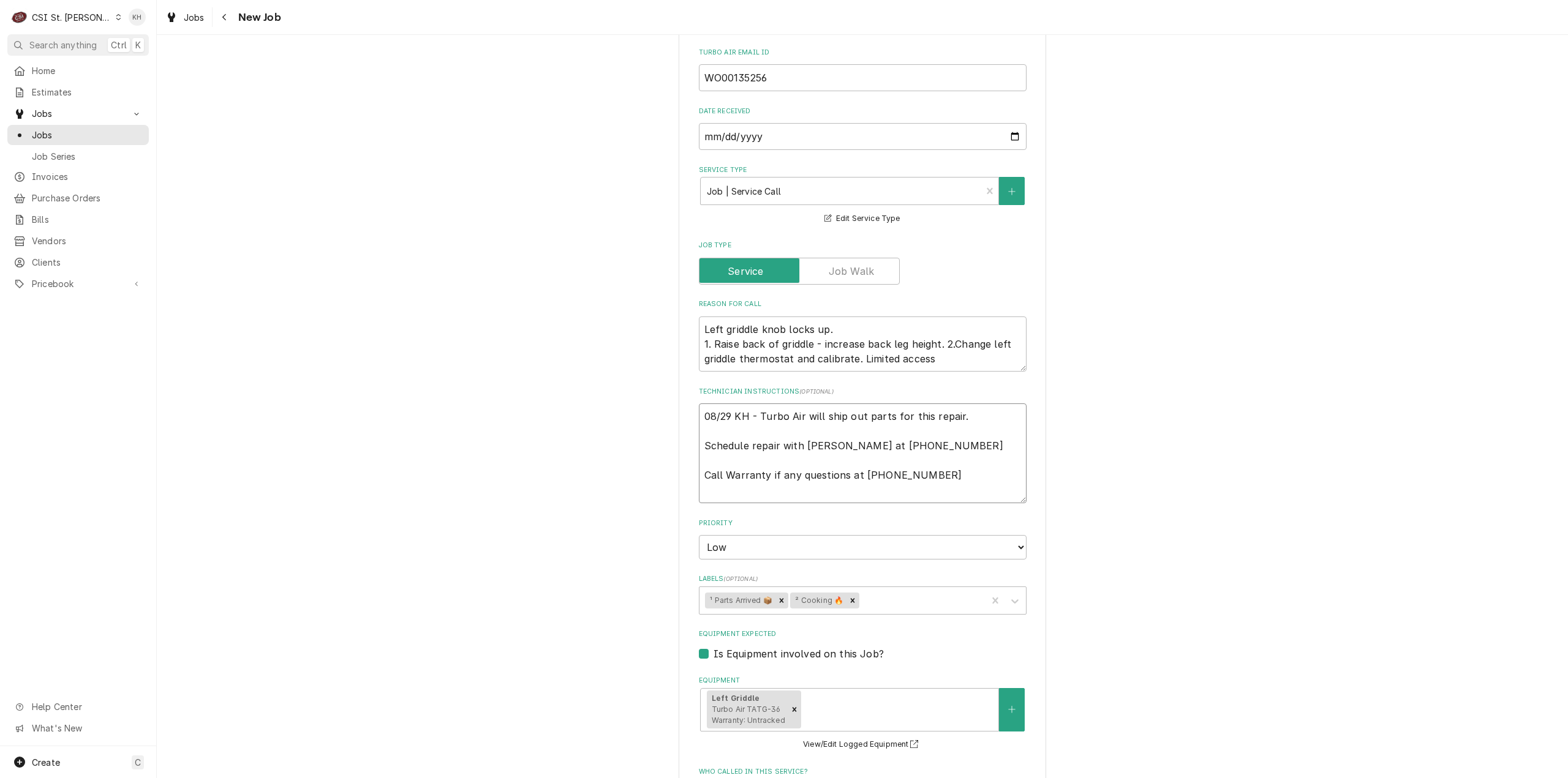
type textarea "x"
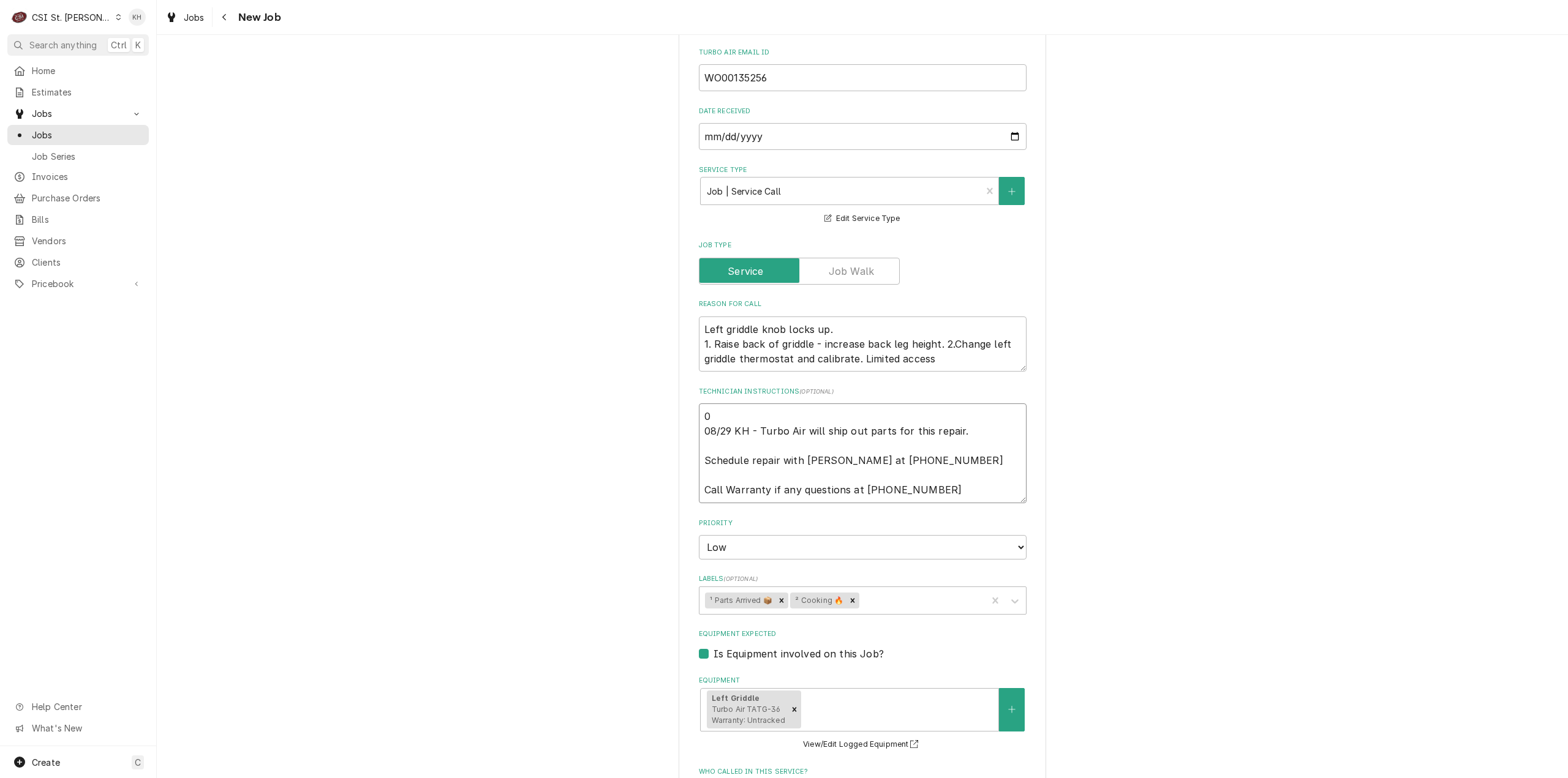
type textarea "08 08/29 KH - Turbo Air will ship out parts for this repair. Schedule repair wi…"
type textarea "x"
type textarea "08/ 08/29 KH - Turbo Air will ship out parts for this repair. Schedule repair w…"
type textarea "x"
type textarea "08/2 08/29 KH - Turbo Air will ship out parts for this repair. Schedule repair …"
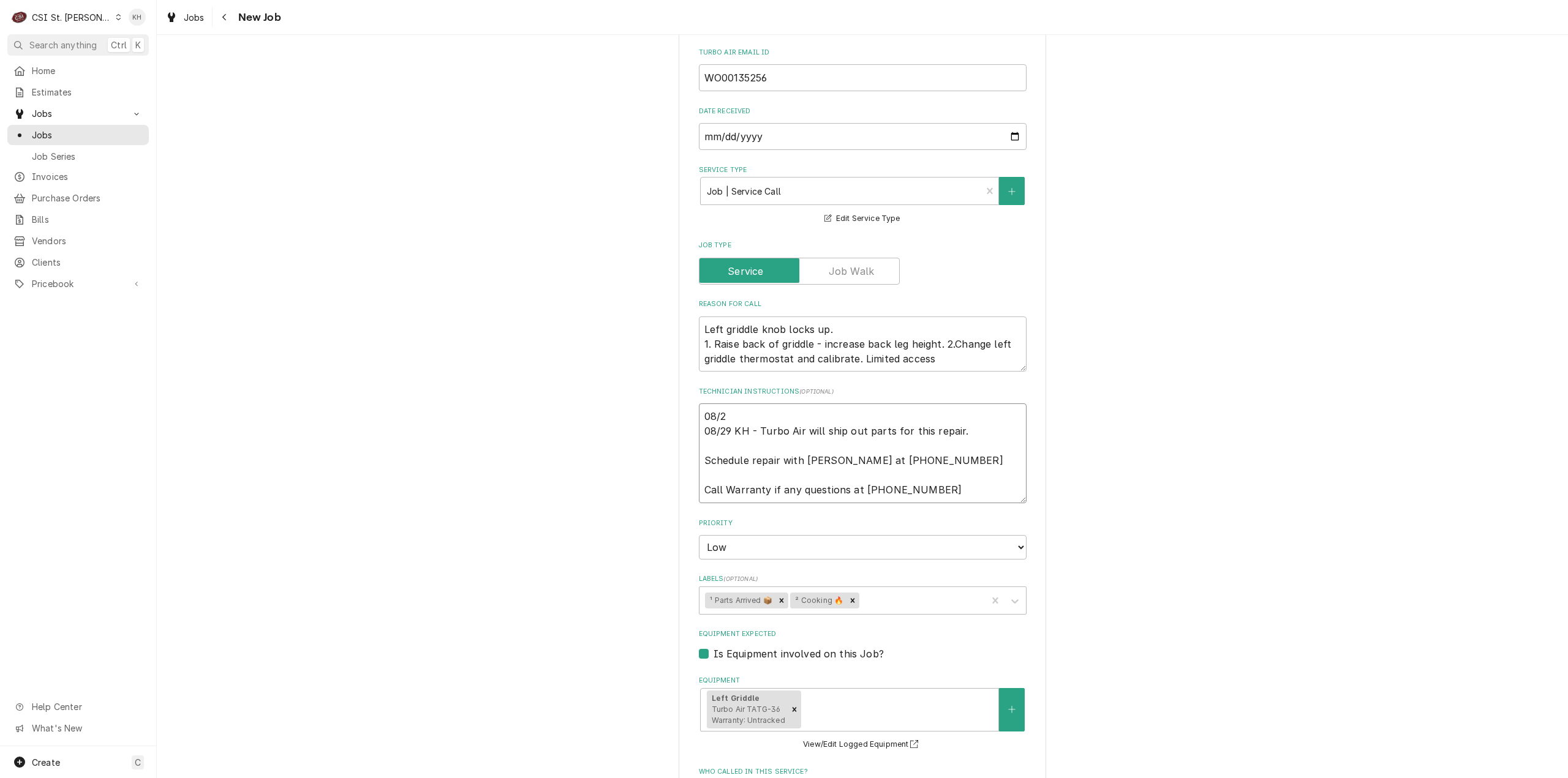
type textarea "x"
type textarea "08/29 08/29 KH - Turbo Air will ship out parts for this repair. Schedule repair…"
type textarea "x"
type textarea "08/29 08/29 KH - Turbo Air will ship out parts for this repair. Schedule repair…"
type textarea "x"
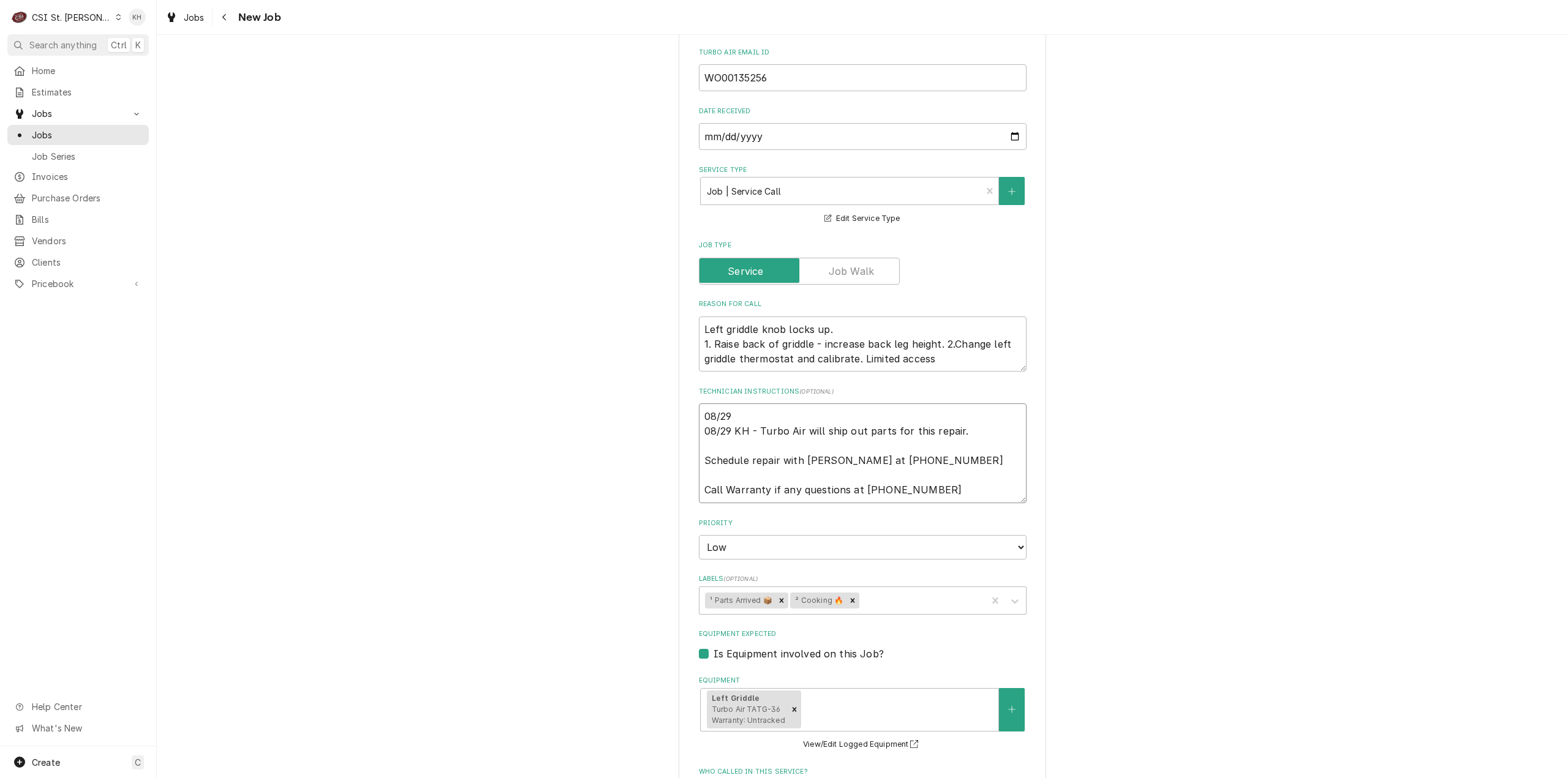
type textarea "08/29 K 08/29 KH - Turbo Air will ship out parts for this repair. Schedule repa…"
type textarea "x"
type textarea "08/29 KH 08/29 KH - Turbo Air will ship out parts for this repair. Schedule rep…"
type textarea "x"
type textarea "08/29 KH 08/29 KH - Turbo Air will ship out parts for this repair. Schedule rep…"
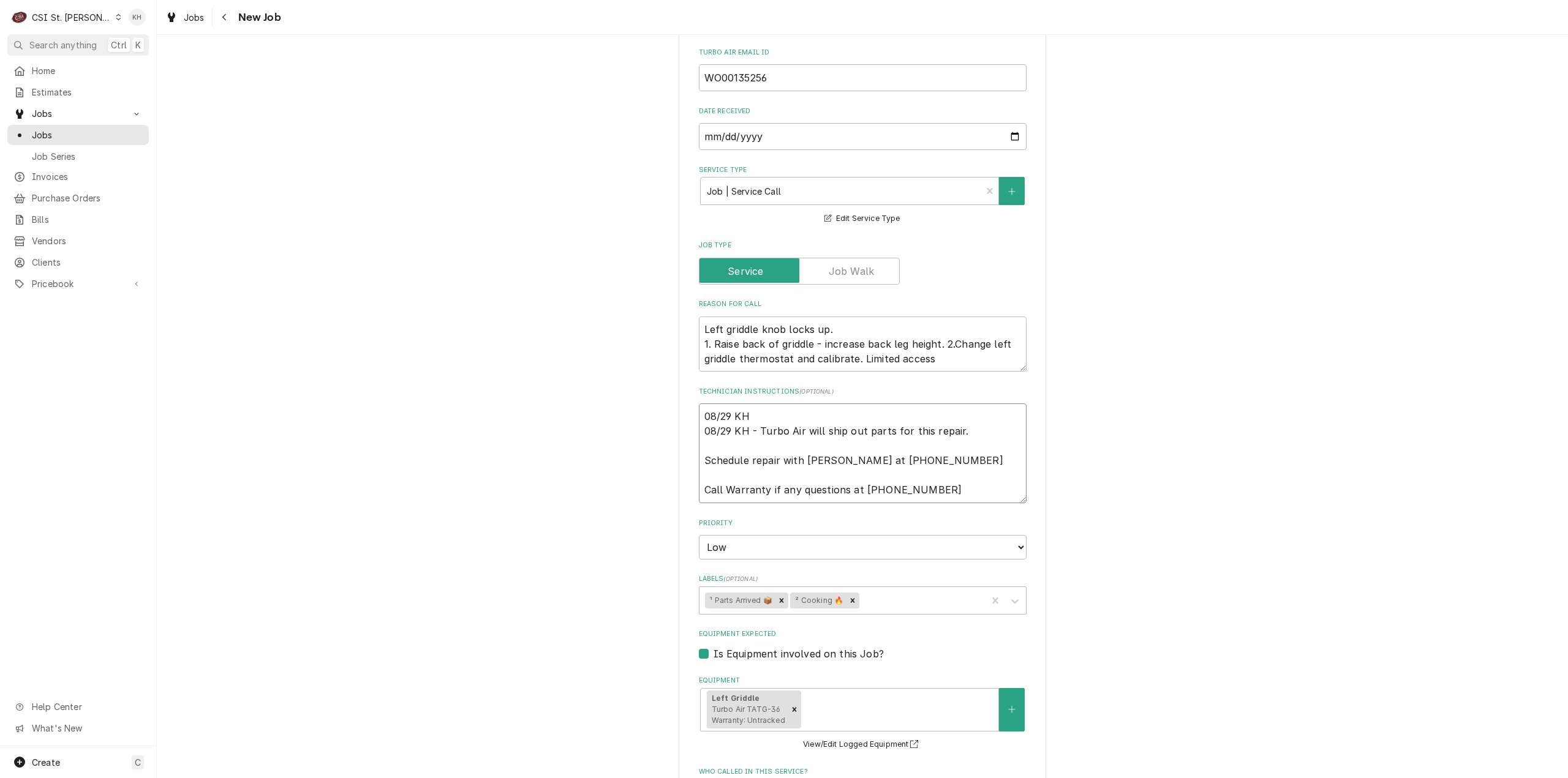
type textarea "x"
type textarea "08/29 KH - 08/29 KH - Turbo Air will ship out parts for this repair. Schedule r…"
type textarea "x"
type textarea "08/29 KH - T 08/29 KH - Turbo Air will ship out parts for this repair. Schedule…"
type textarea "x"
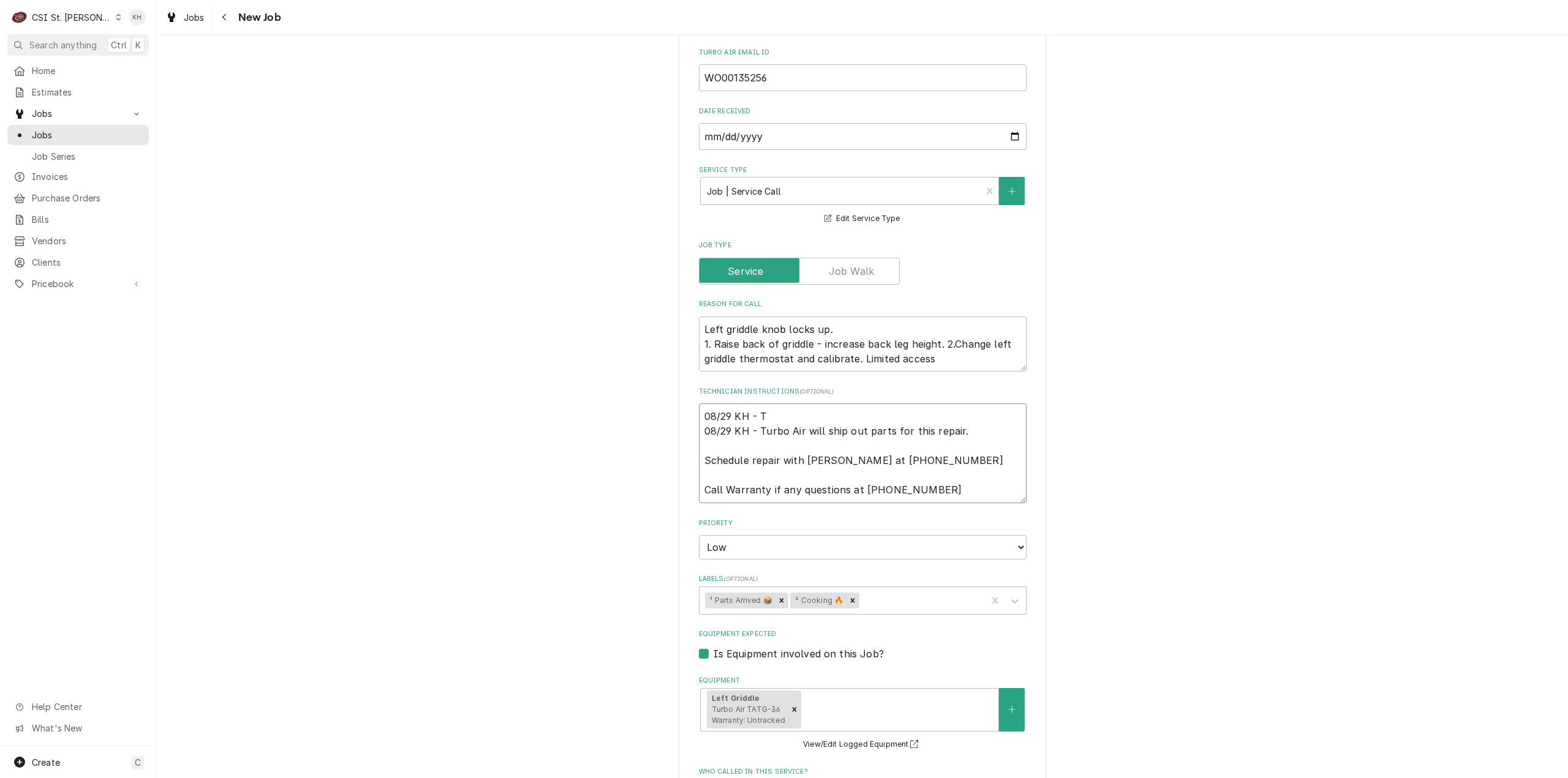
type textarea "08/29 KH - Tr 08/29 KH - Turbo Air will ship out parts for this repair. Schedul…"
type textarea "x"
type textarea "08/29 KH - Tra 08/29 KH - Turbo Air will ship out parts for this repair. Schedu…"
type textarea "x"
type textarea "08/29 KH - Trac 08/29 KH - Turbo Air will ship out parts for this repair. Sched…"
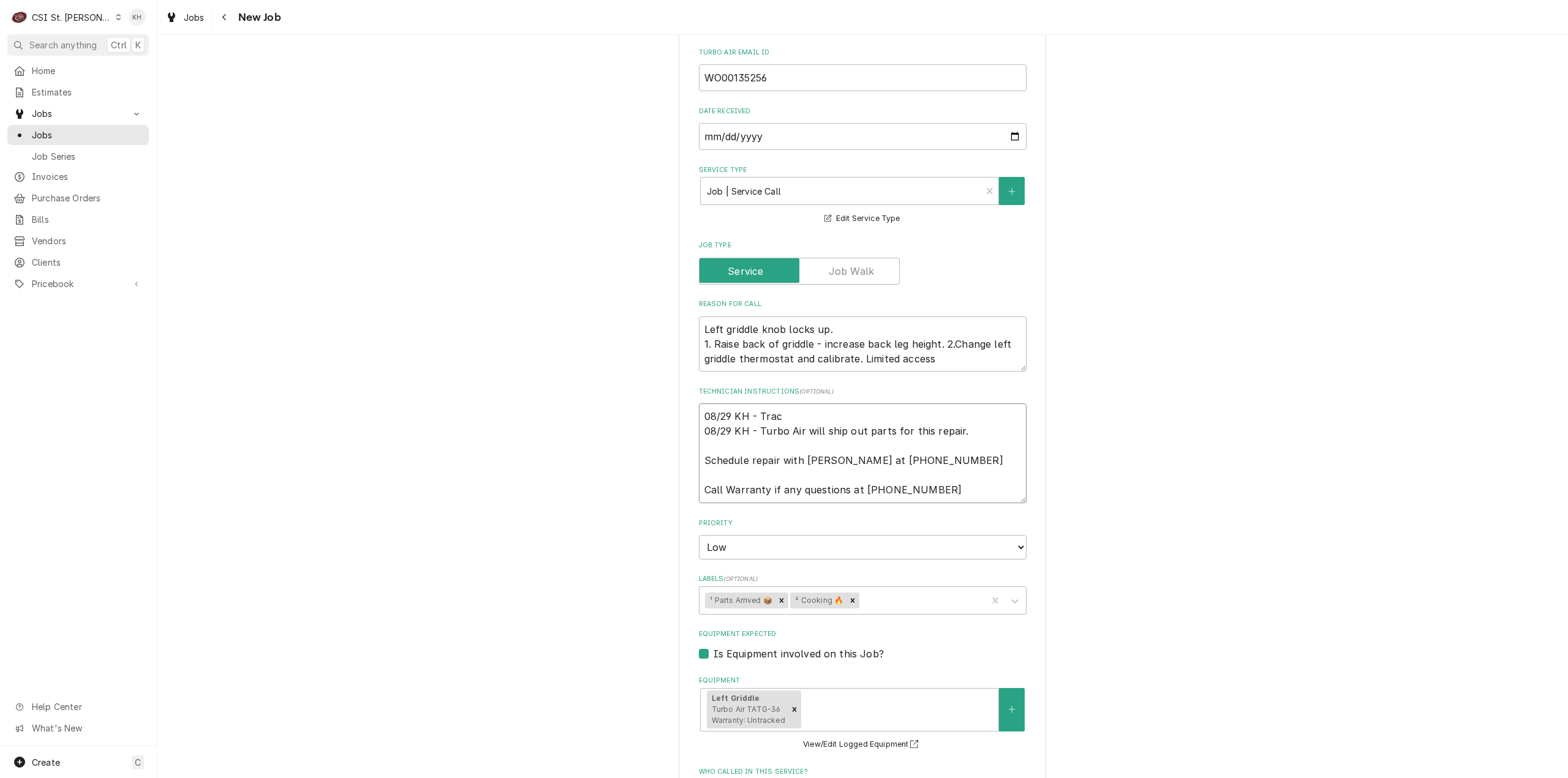
type textarea "x"
type textarea "08/29 KH - Track 08/29 KH - Turbo Air will ship out parts for this repair. Sche…"
type textarea "x"
type textarea "08/29 KH - Tracki 08/29 KH - Turbo Air will ship out parts for this repair. Sch…"
type textarea "x"
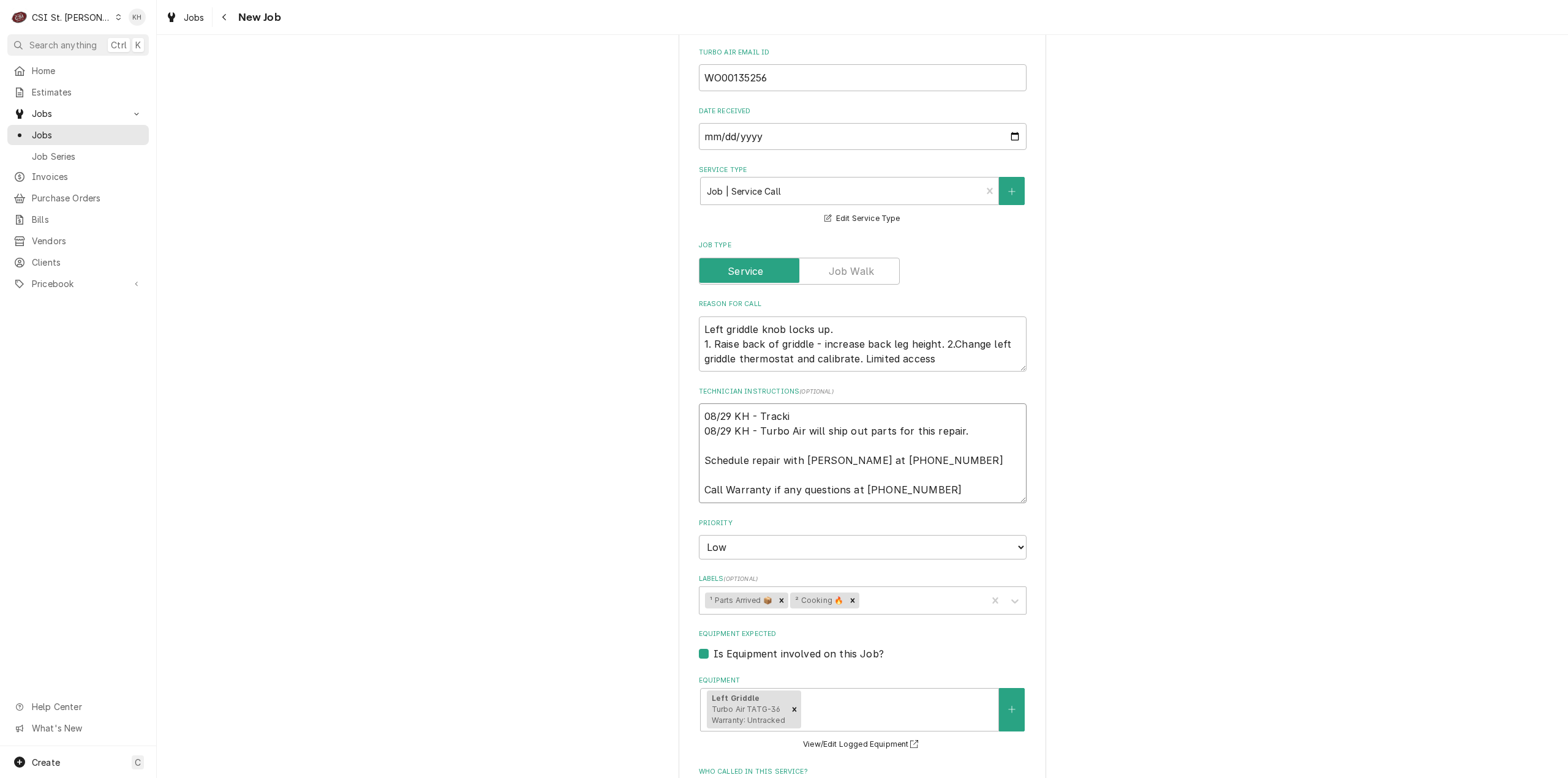
type textarea "08/29 KH - Trackin 08/29 KH - Turbo Air will ship out parts for this repair. Sc…"
type textarea "x"
type textarea "08/29 KH - Tracking 08/29 KH - Turbo Air will ship out parts for this repair. S…"
type textarea "x"
type textarea "08/29 KH - Tracking 08/29 KH - Turbo Air will ship out parts for this repair. S…"
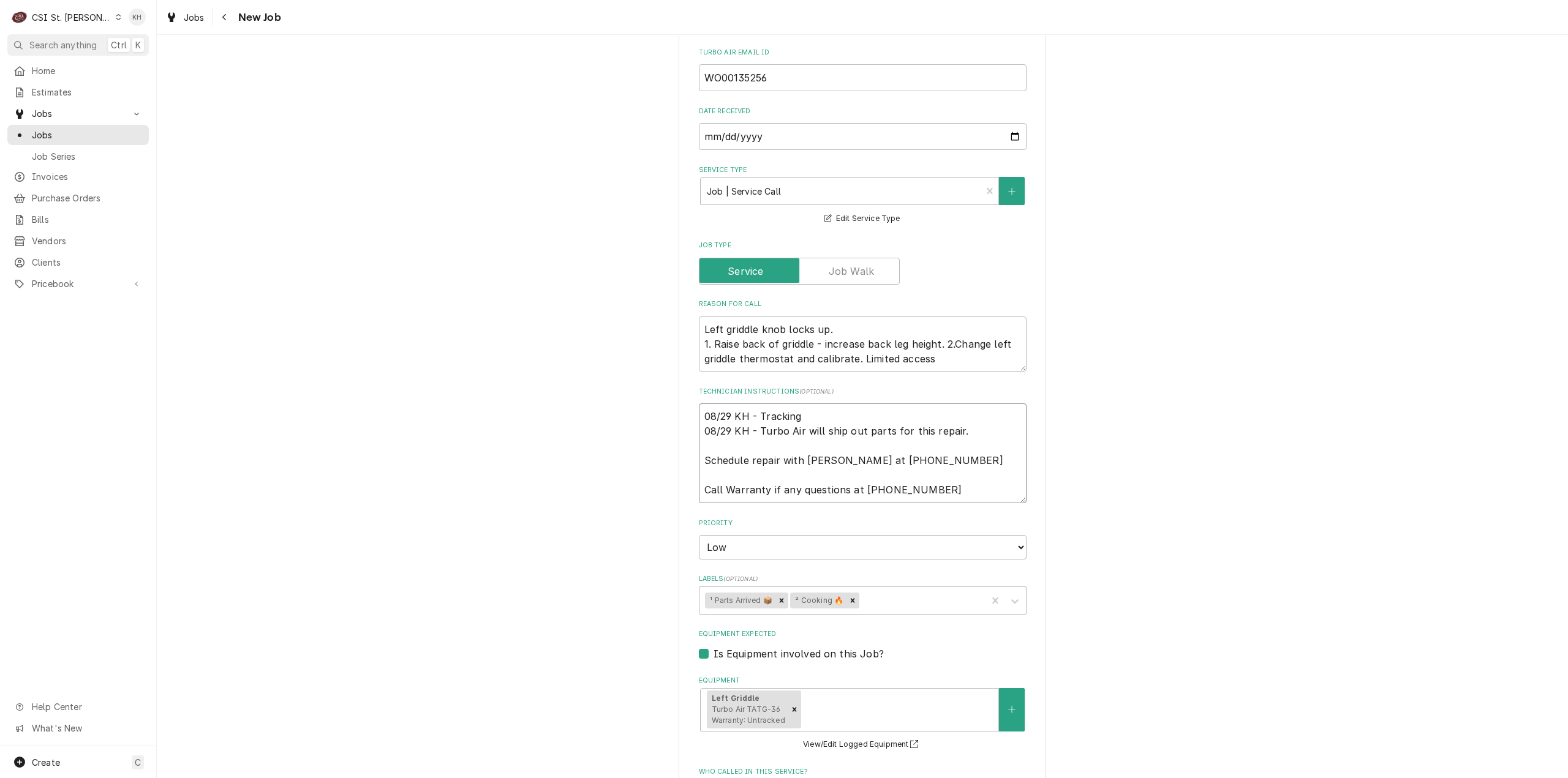
type textarea "x"
type textarea "08/29 KH - Tracking N 08/29 KH - Turbo Air will ship out parts for this repair.…"
type textarea "x"
type textarea "08/29 KH - Tracking Nu 08/29 KH - Turbo Air will ship out parts for this repair…"
type textarea "x"
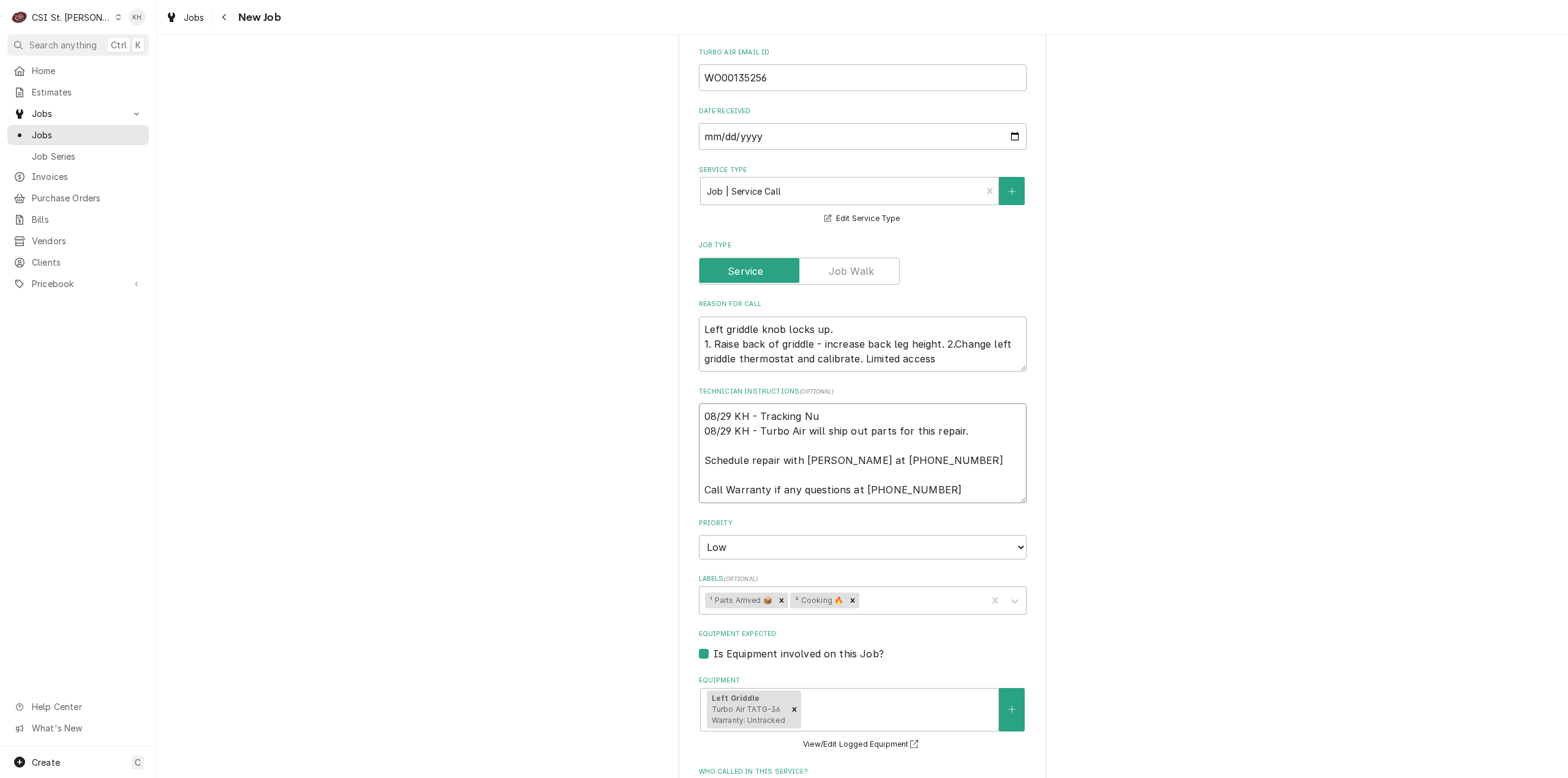
type textarea "08/29 KH - Tracking Num 08/29 KH - Turbo Air will ship out parts for this repai…"
type textarea "x"
type textarea "08/29 KH - Tracking Numb 08/29 KH - Turbo Air will ship out parts for this repa…"
type textarea "x"
type textarea "08/29 KH - Tracking Numbe 08/29 KH - Turbo Air will ship out parts for this rep…"
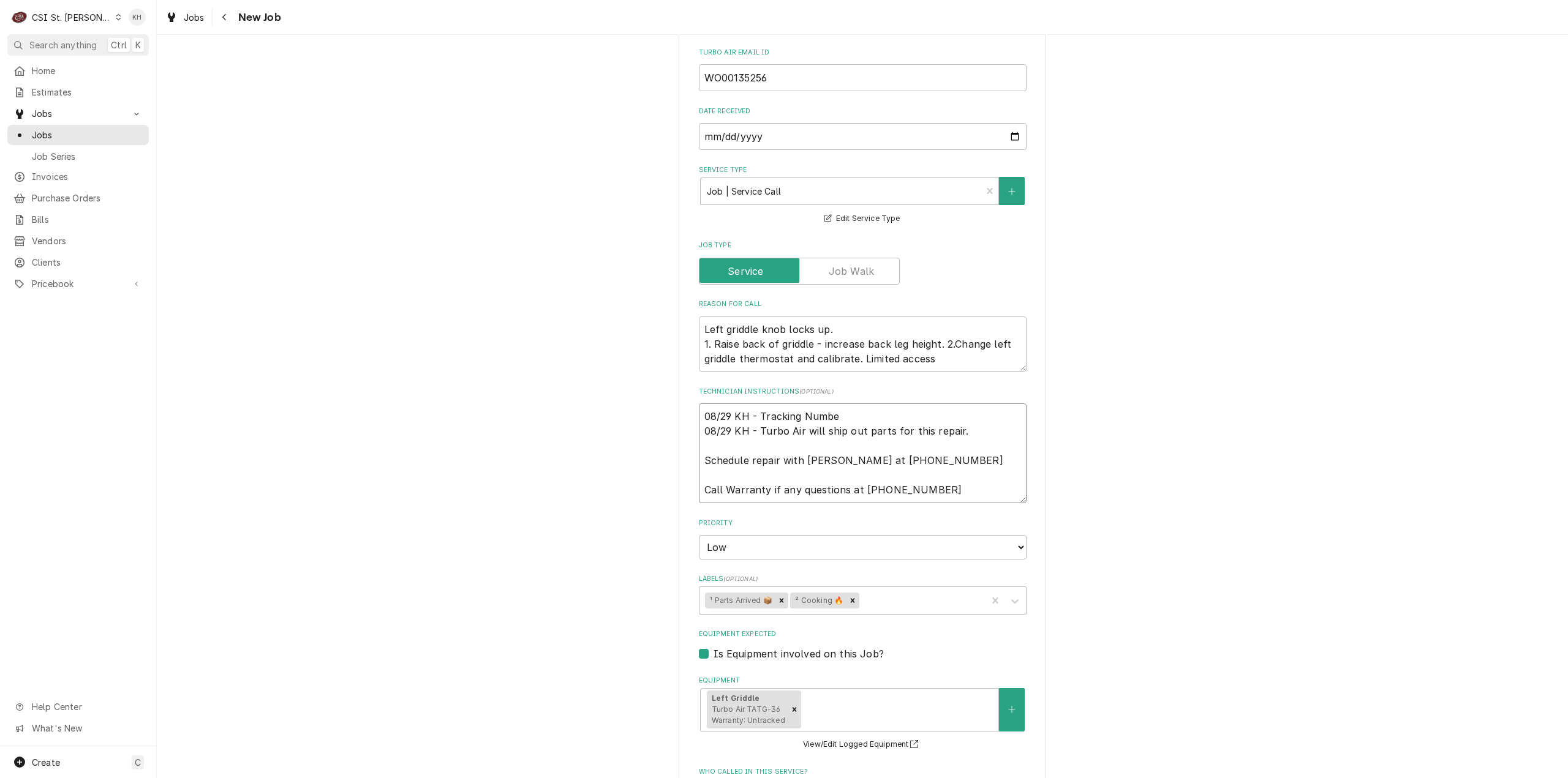
type textarea "x"
type textarea "08/29 KH - Tracking Number 08/29 KH - Turbo Air will ship out parts for this re…"
type textarea "x"
type textarea "08/29 KH - Tracking Number 08/29 KH - Turbo Air will ship out parts for this re…"
paste textarea "1Z993EW90265841072"
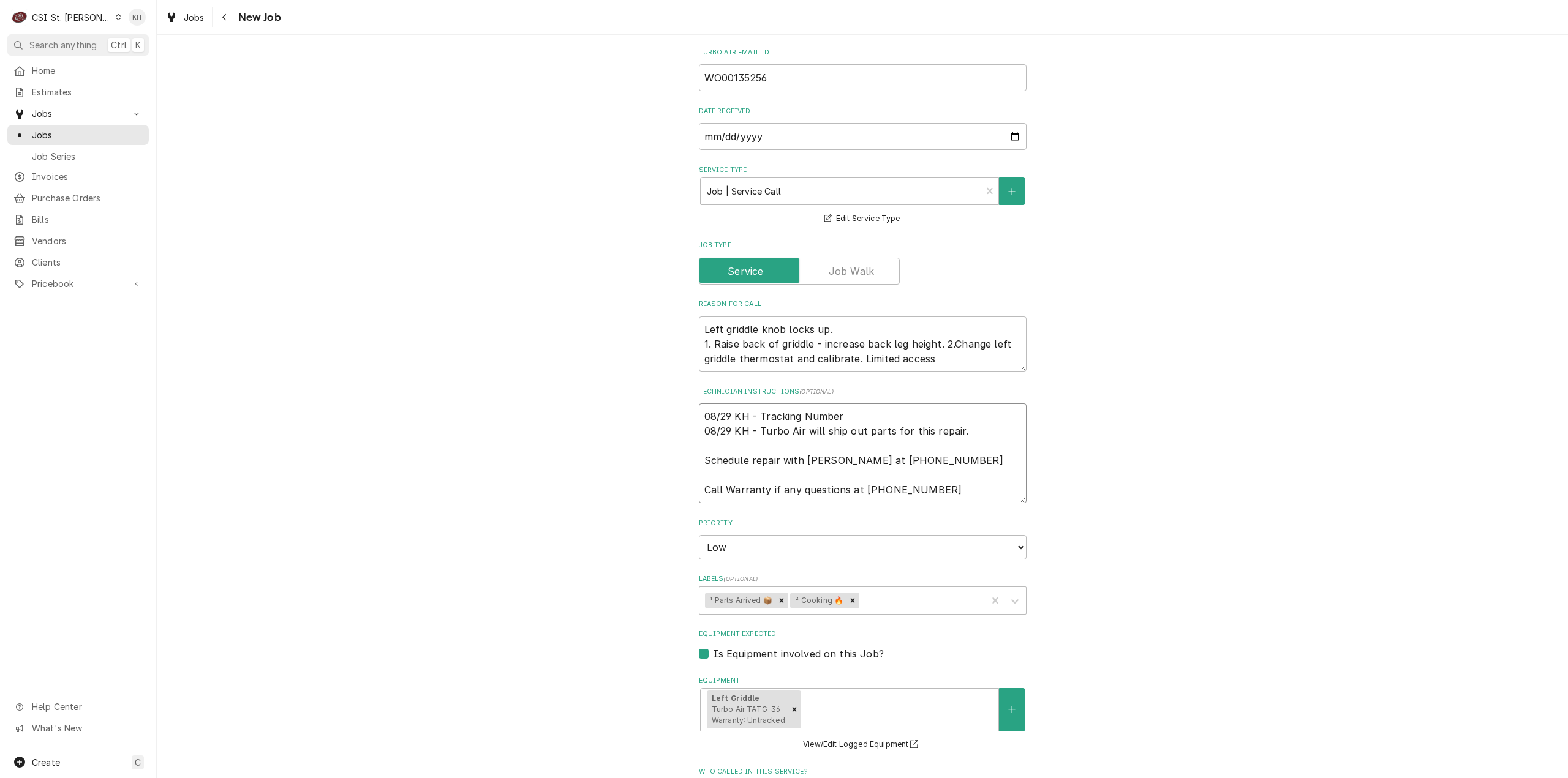
type textarea "x"
type textarea "08/29 KH - Tracking Number 1Z993EW90265841072 08/29 KH - Turbo Air will ship ou…"
type textarea "x"
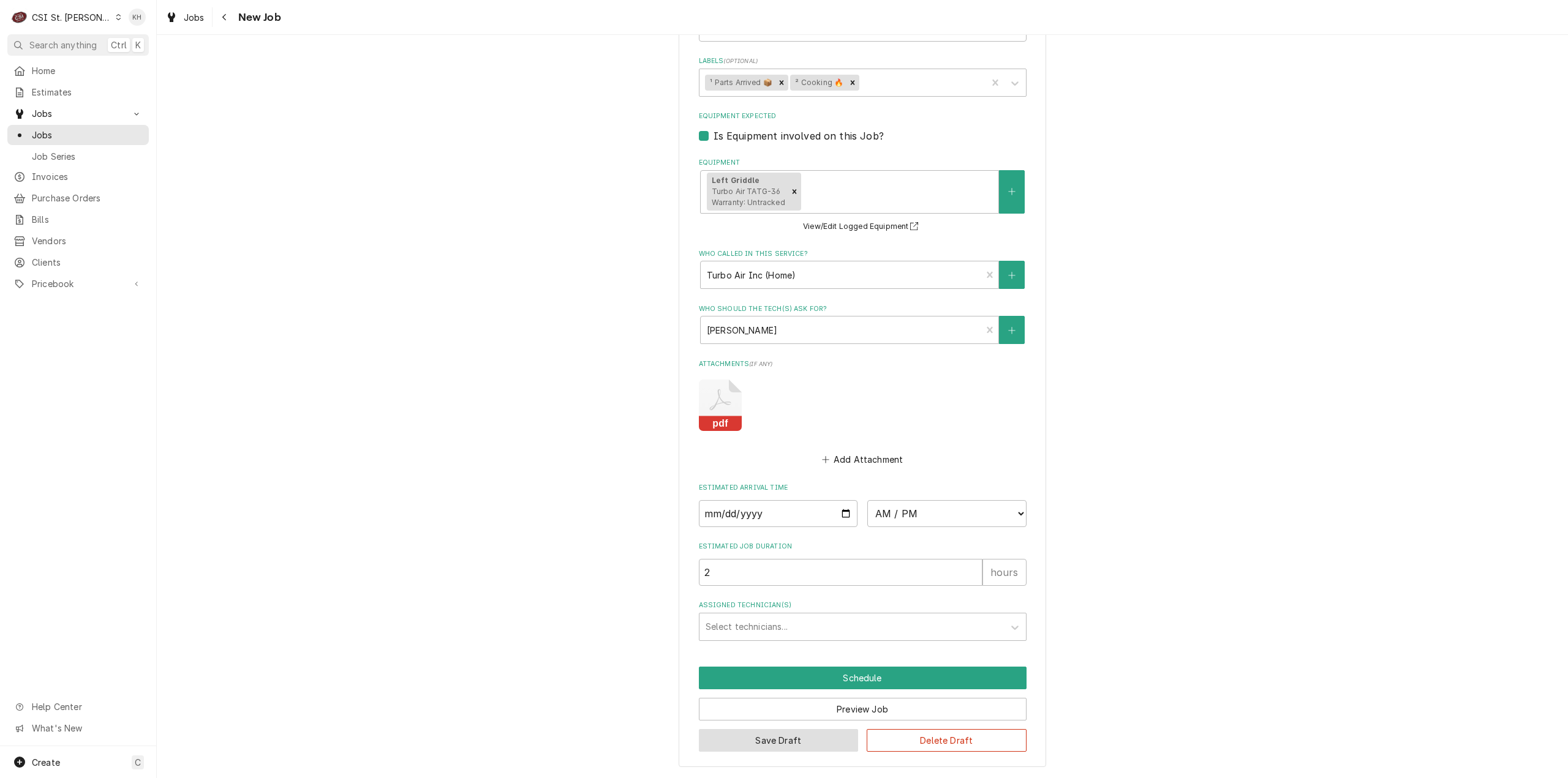
type textarea "08/29 KH - Tracking Number 1Z993EW90265841072 08/29 KH - Turbo Air will ship ou…"
click at [746, 750] on button "Save Draft" at bounding box center [778, 740] width 160 height 23
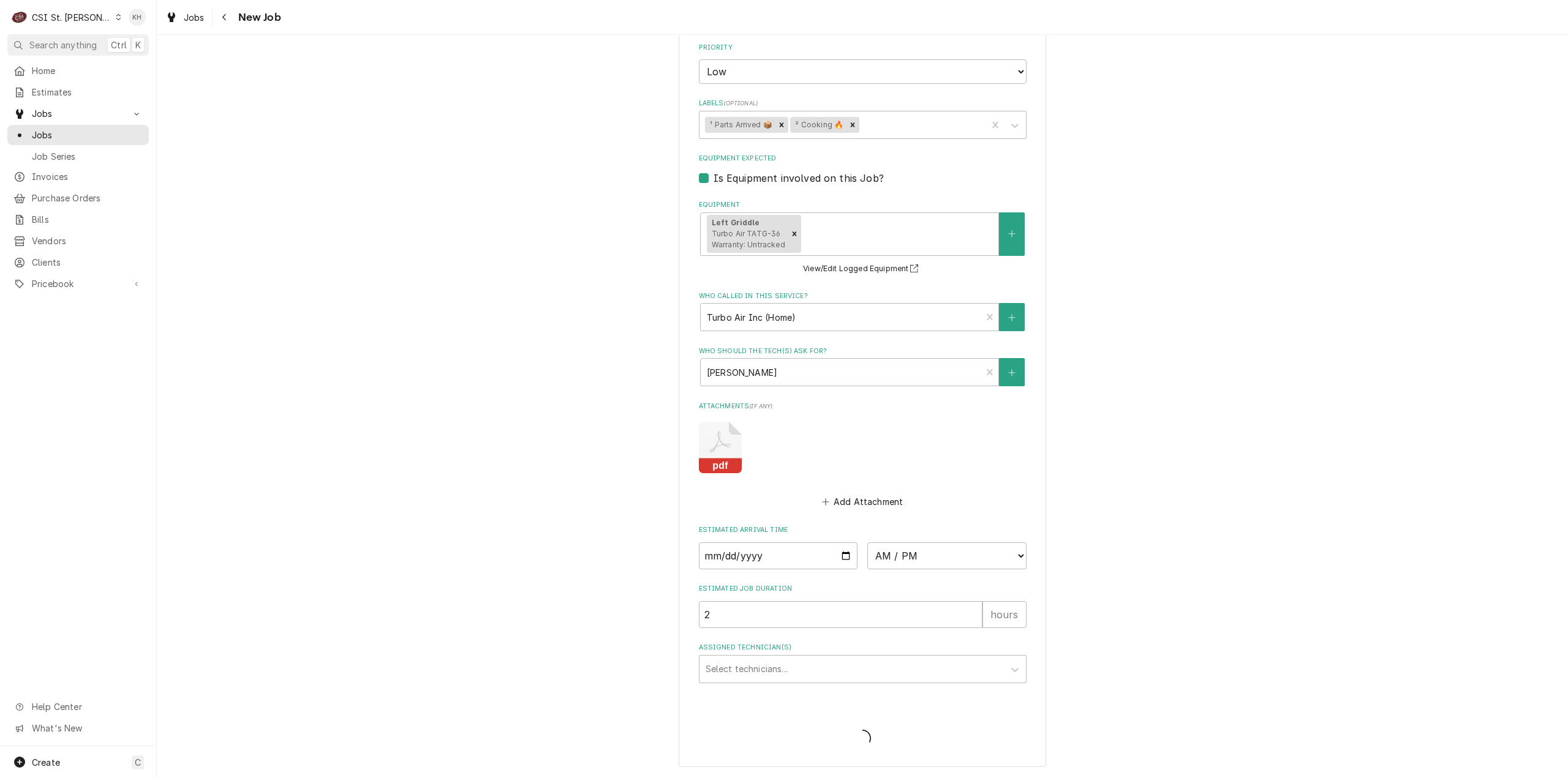
type textarea "x"
